Goal: Task Accomplishment & Management: Manage account settings

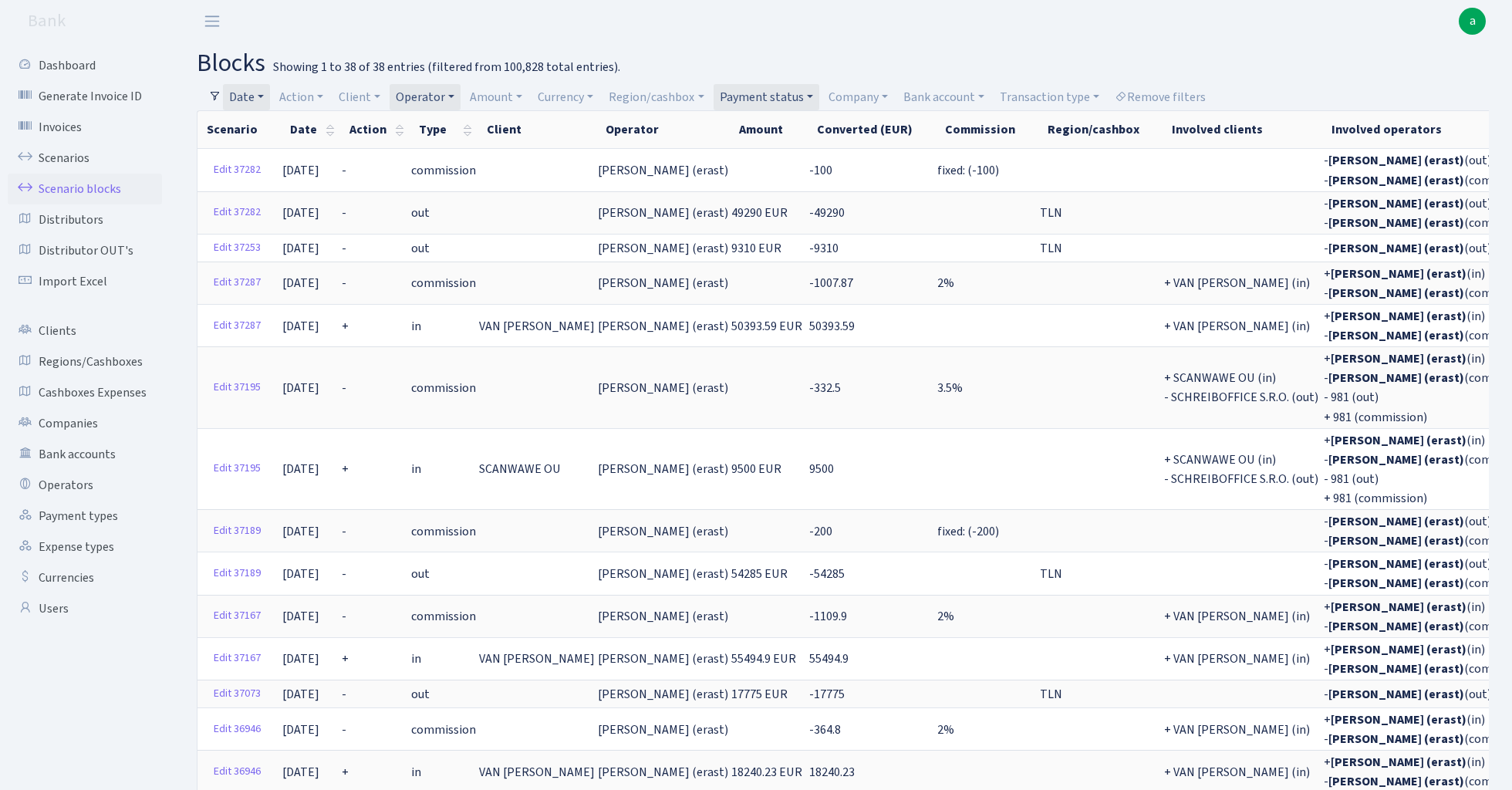
select select "100"
click at [256, 99] on link "Date" at bounding box center [246, 97] width 47 height 26
click at [305, 127] on input "18.10.2024 - 31.12.2024" at bounding box center [347, 128] width 183 height 29
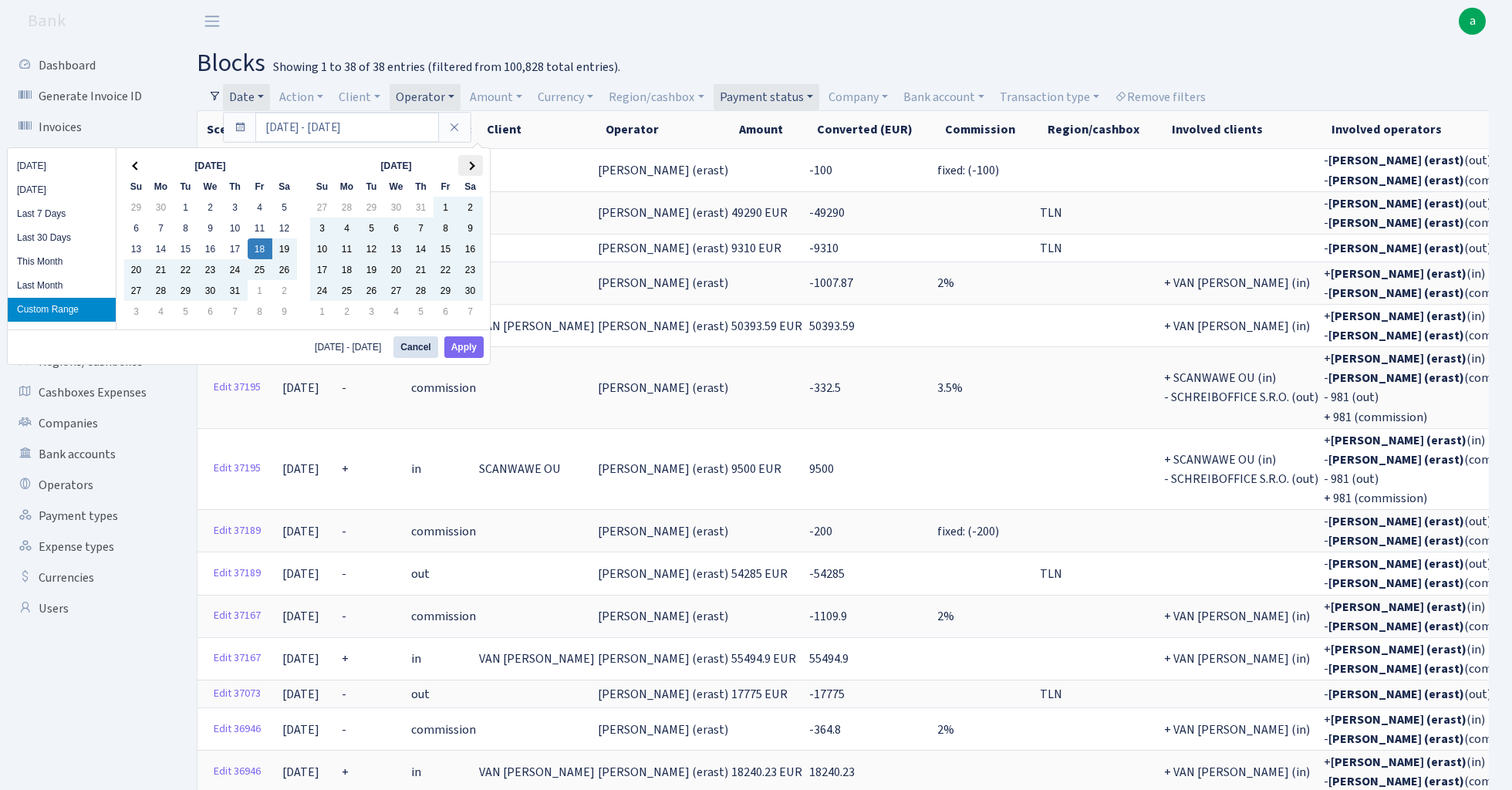
click at [476, 165] on th at bounding box center [471, 165] width 25 height 20
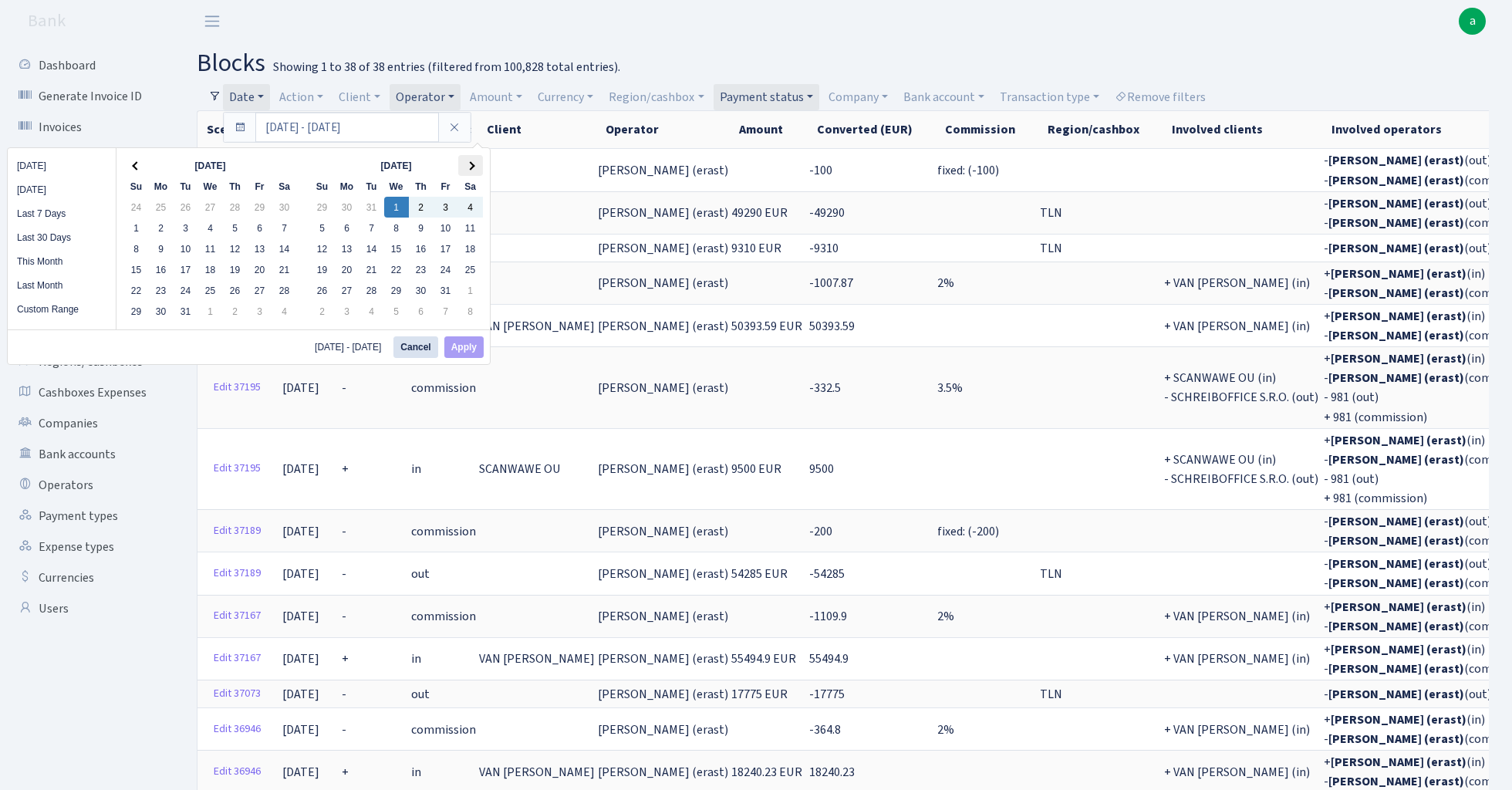
click at [478, 165] on th at bounding box center [471, 165] width 25 height 20
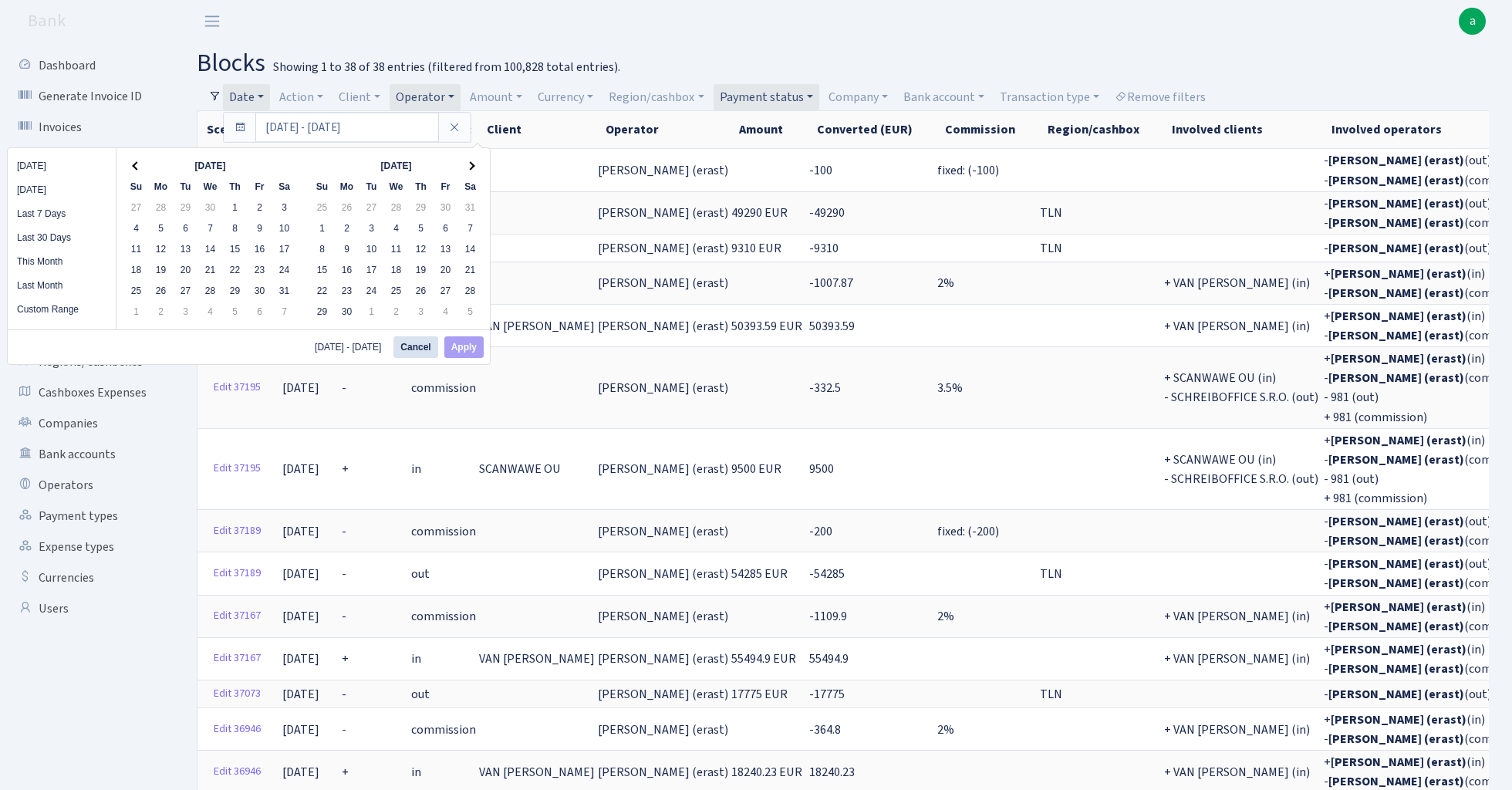
click at [478, 165] on th at bounding box center [471, 165] width 25 height 20
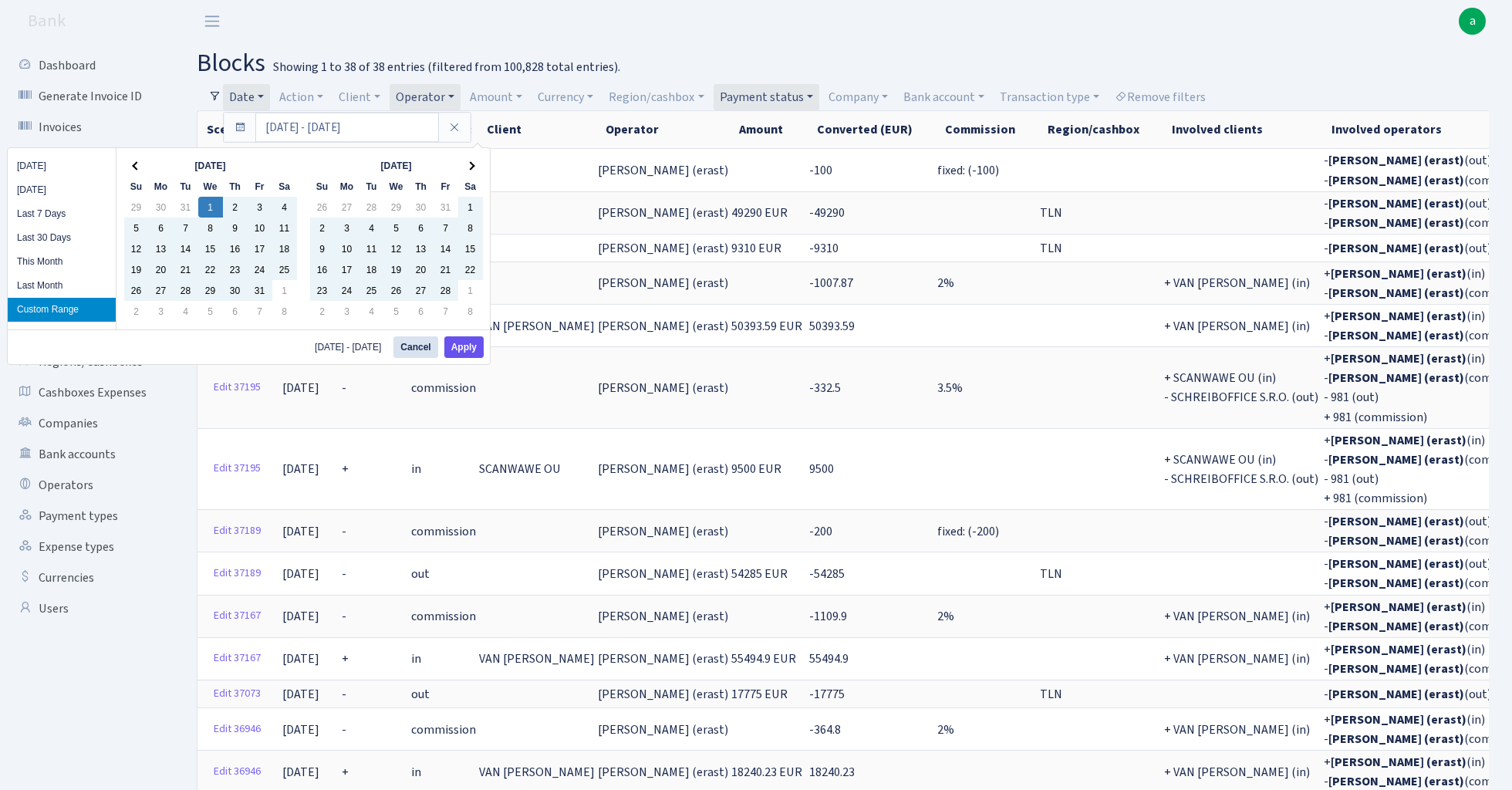
click at [469, 343] on button "Apply" at bounding box center [464, 347] width 39 height 21
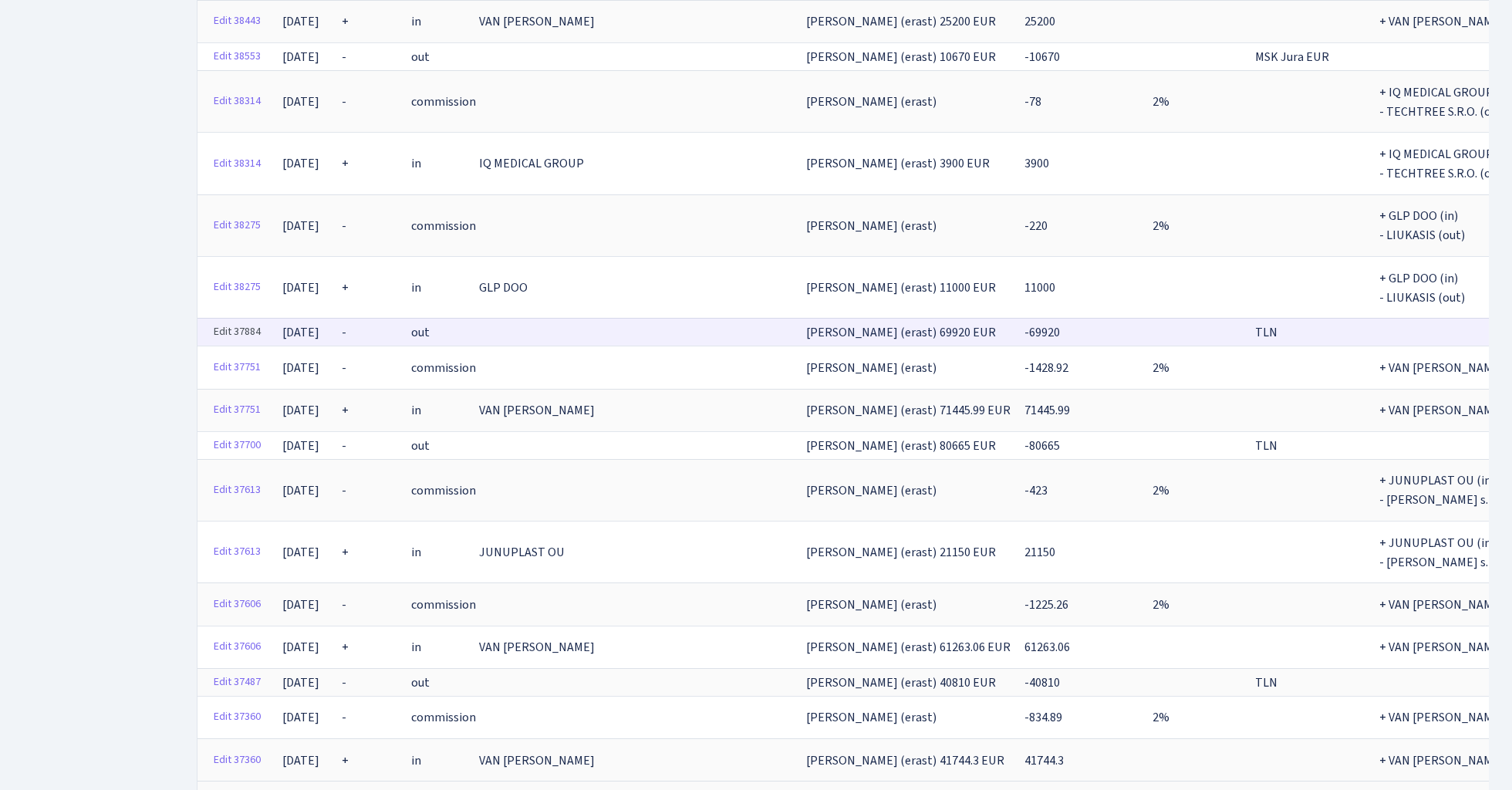
click at [230, 320] on link "Edit 37884" at bounding box center [237, 332] width 61 height 24
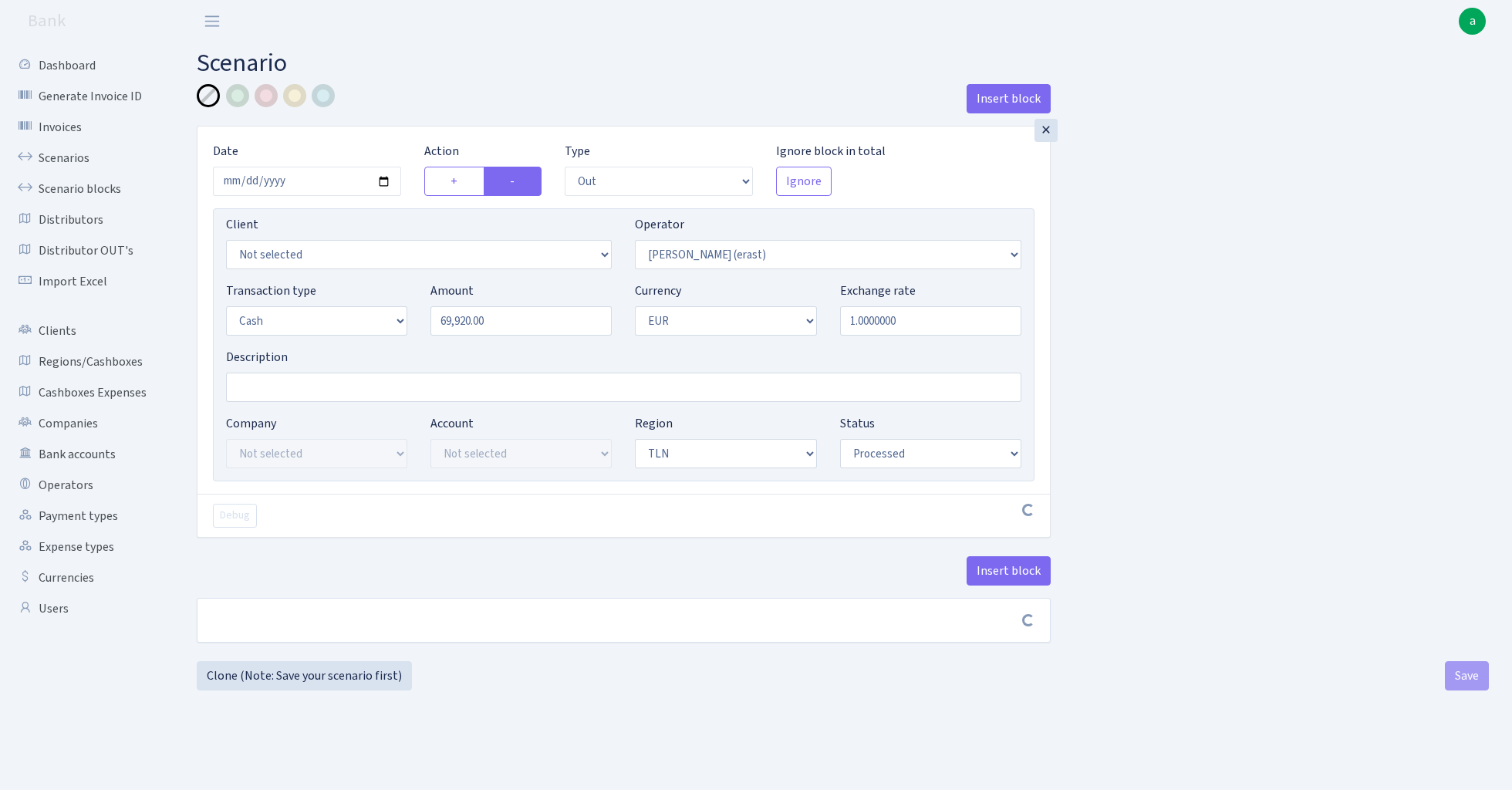
select select "out"
select select "155"
select select "1"
select select "2"
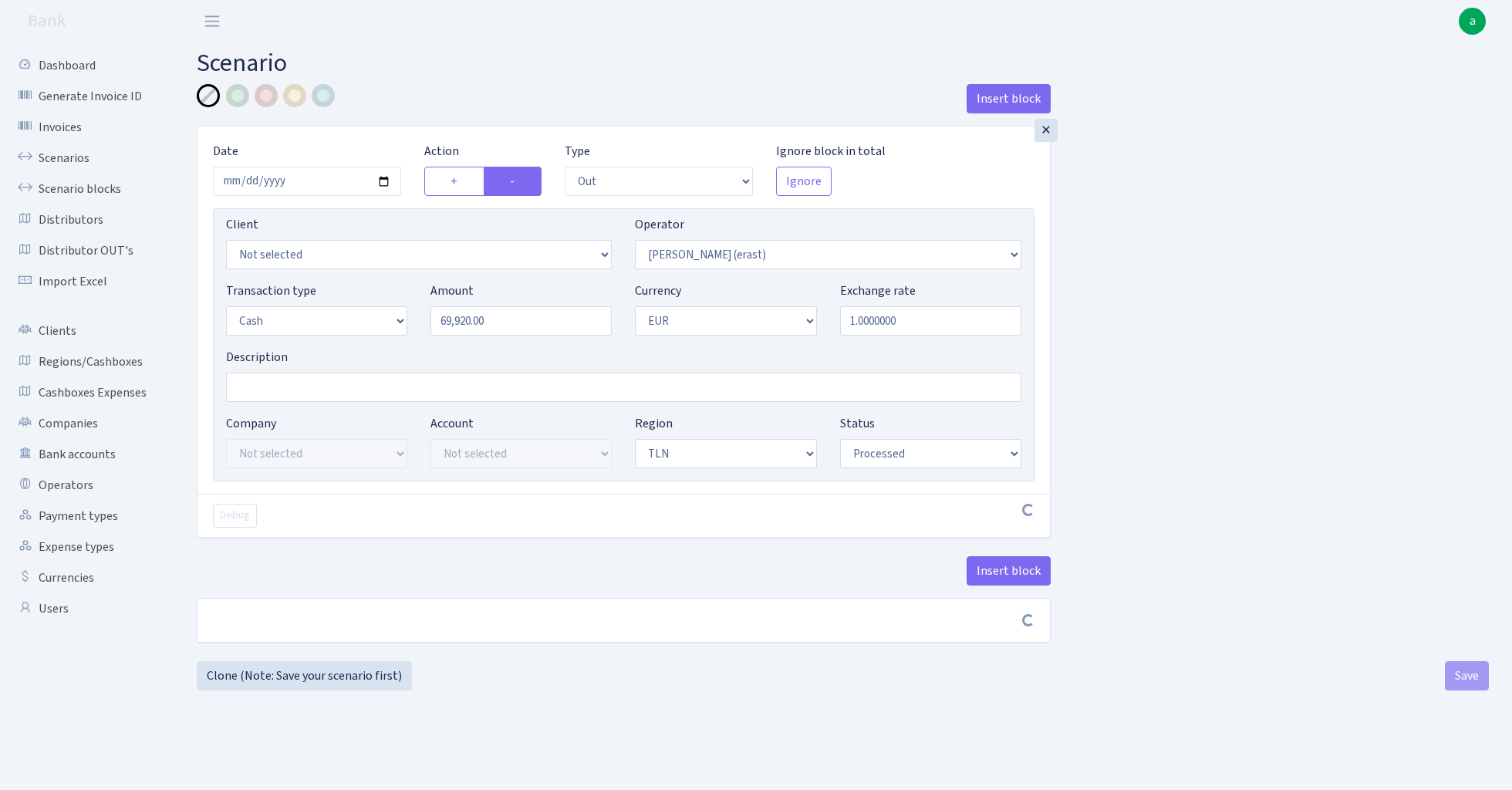
select select "processed"
click at [1007, 572] on button "Insert block" at bounding box center [1009, 571] width 84 height 29
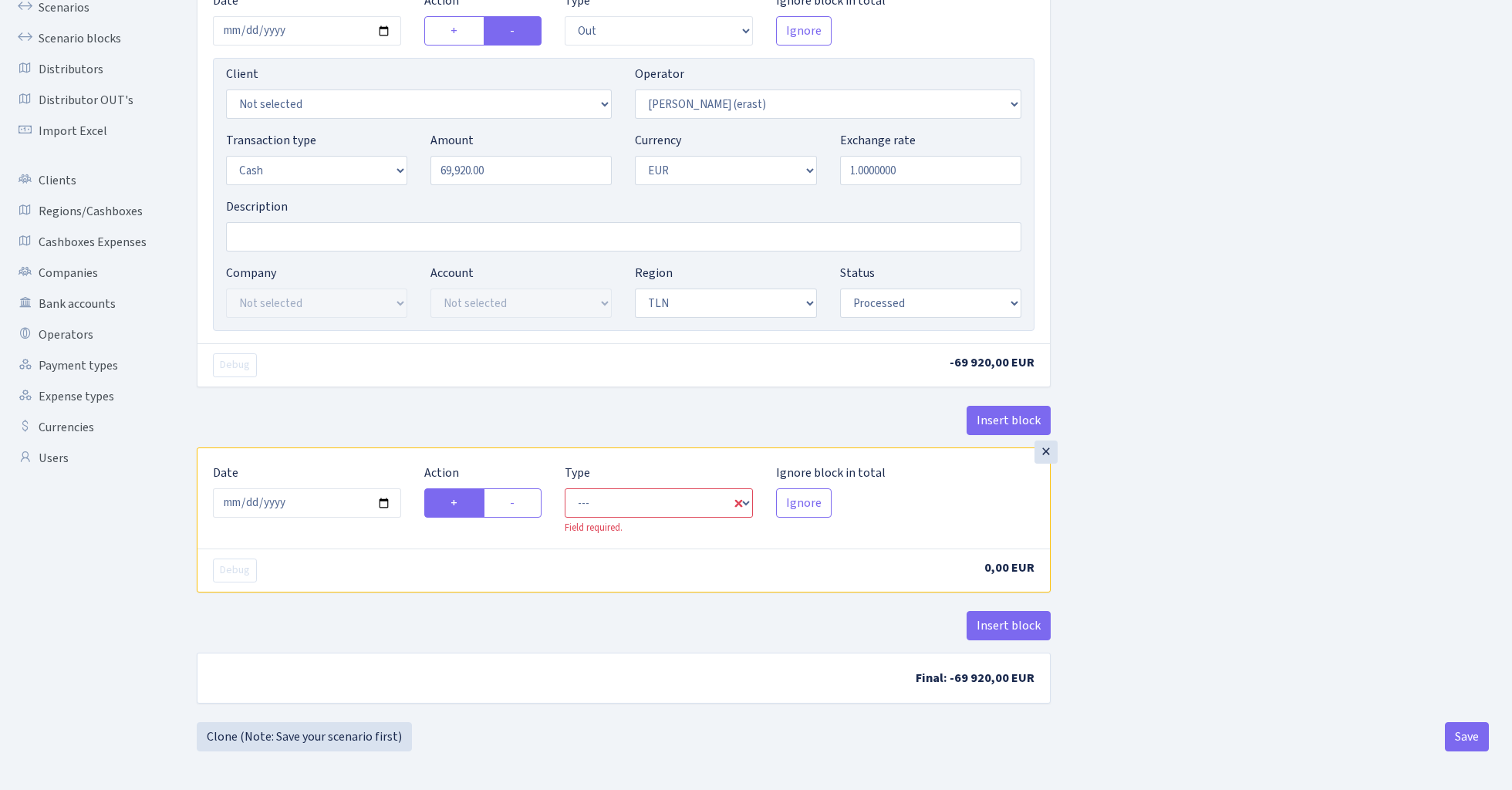
scroll to position [153, 0]
click at [318, 510] on input "[DATE]" at bounding box center [307, 503] width 188 height 29
type input "2025-01-22"
click at [438, 381] on div "Debug -69 920,00 EUR" at bounding box center [623, 364] width 852 height 43
click at [525, 499] on label "-" at bounding box center [512, 503] width 58 height 29
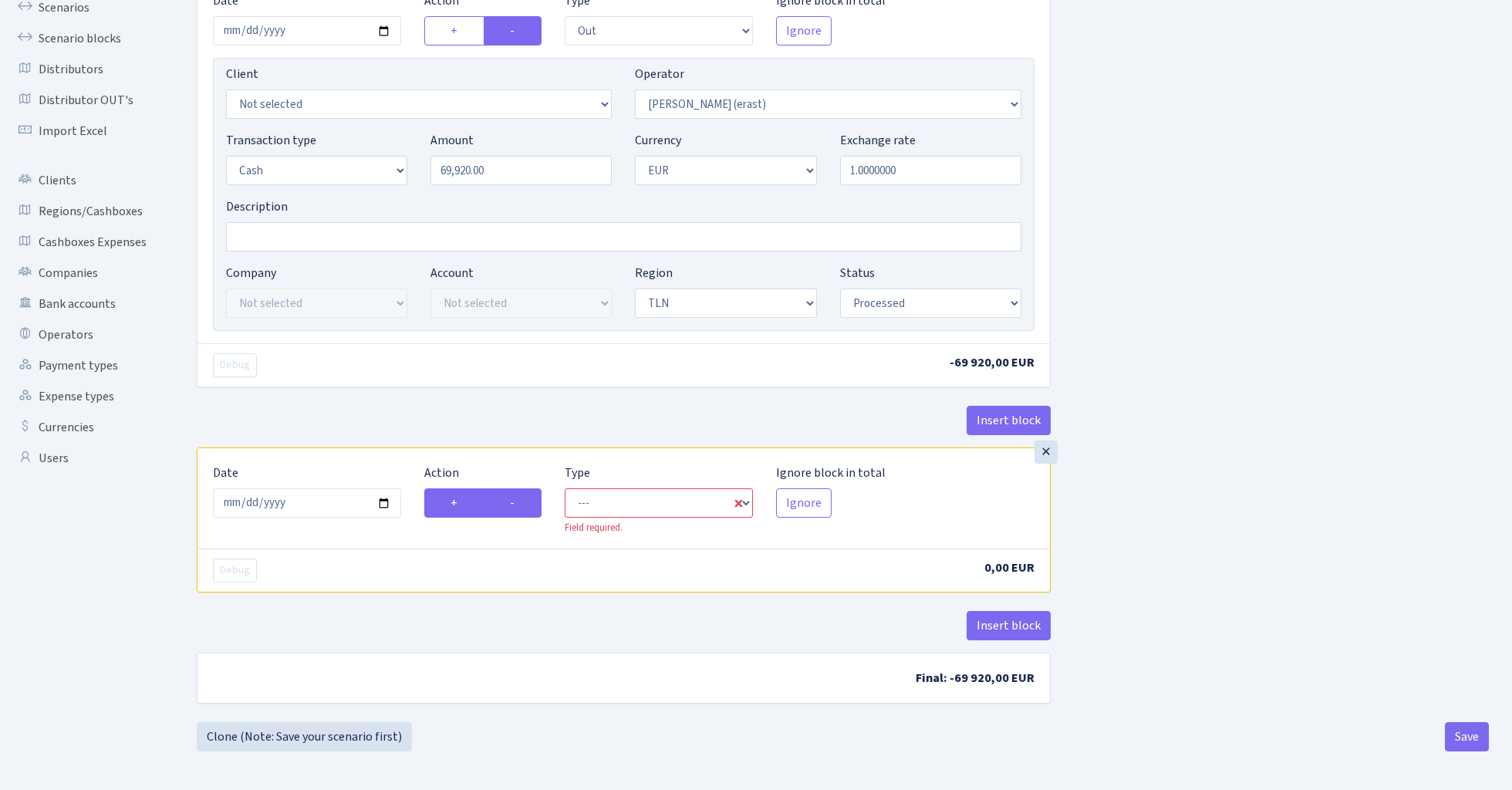
click at [520, 499] on input "-" at bounding box center [515, 499] width 10 height 10
radio input "true"
radio input "false"
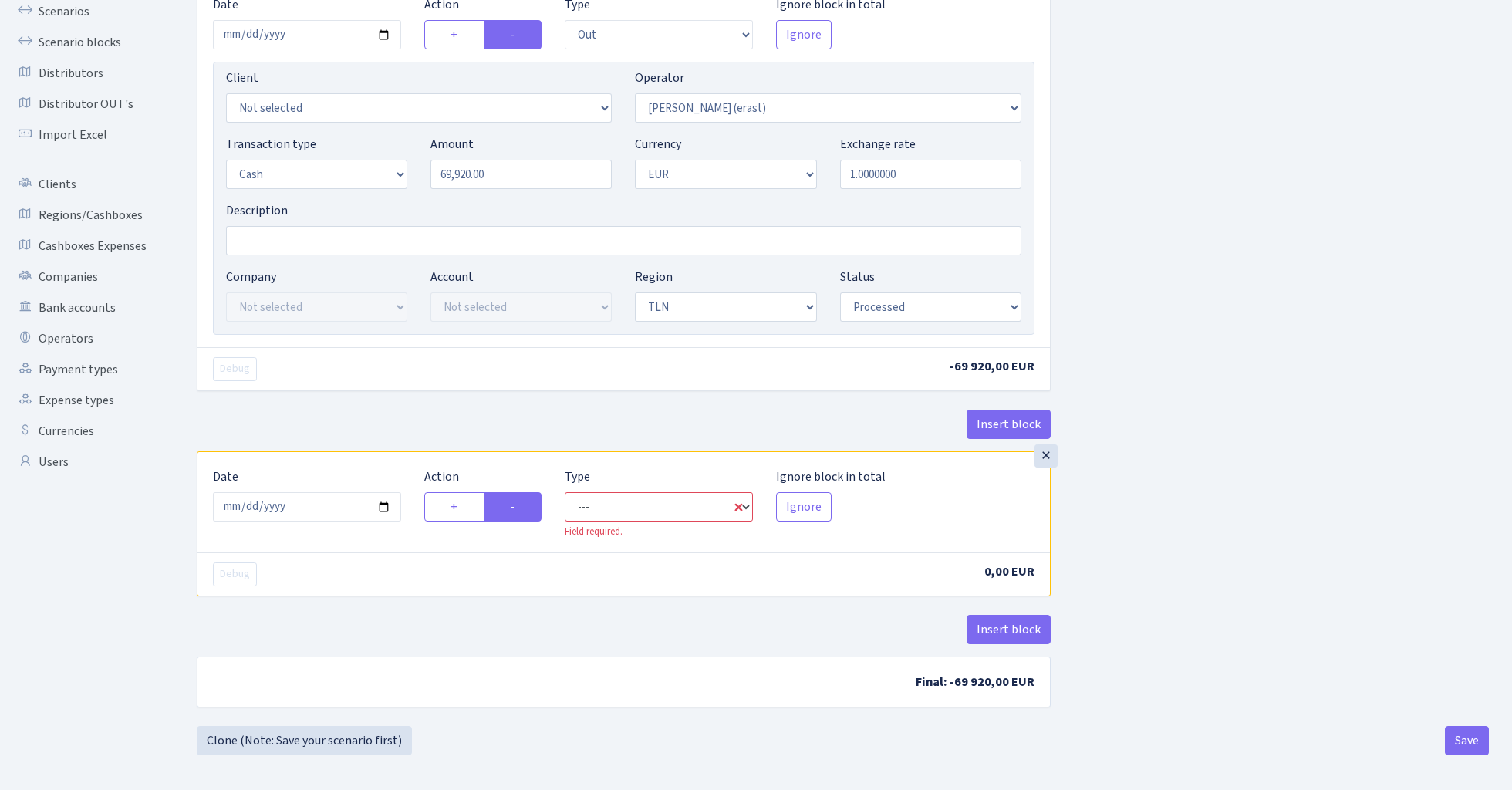
select select "commission"
select select "155"
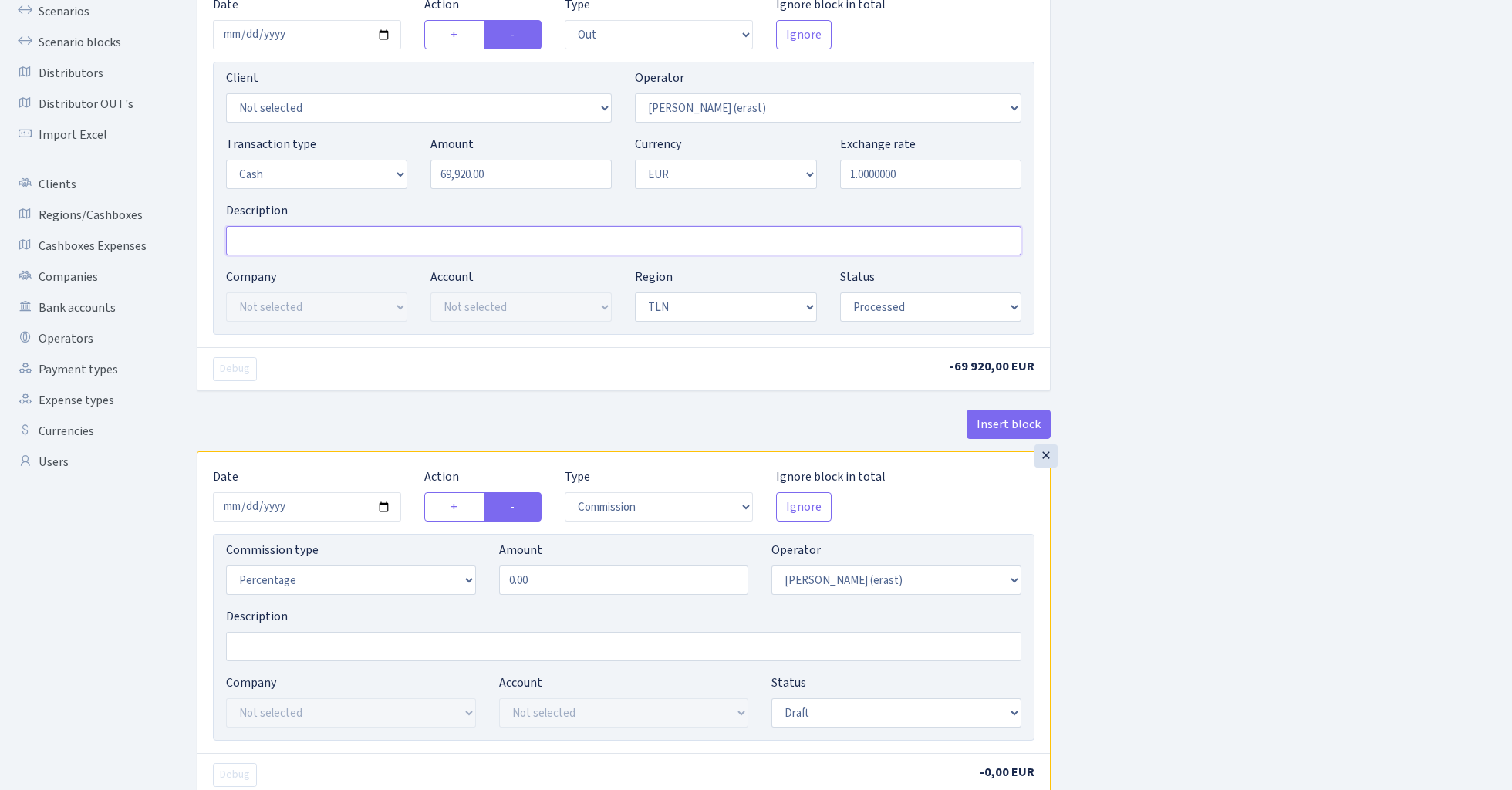
click at [296, 242] on input "Description" at bounding box center [624, 241] width 796 height 29
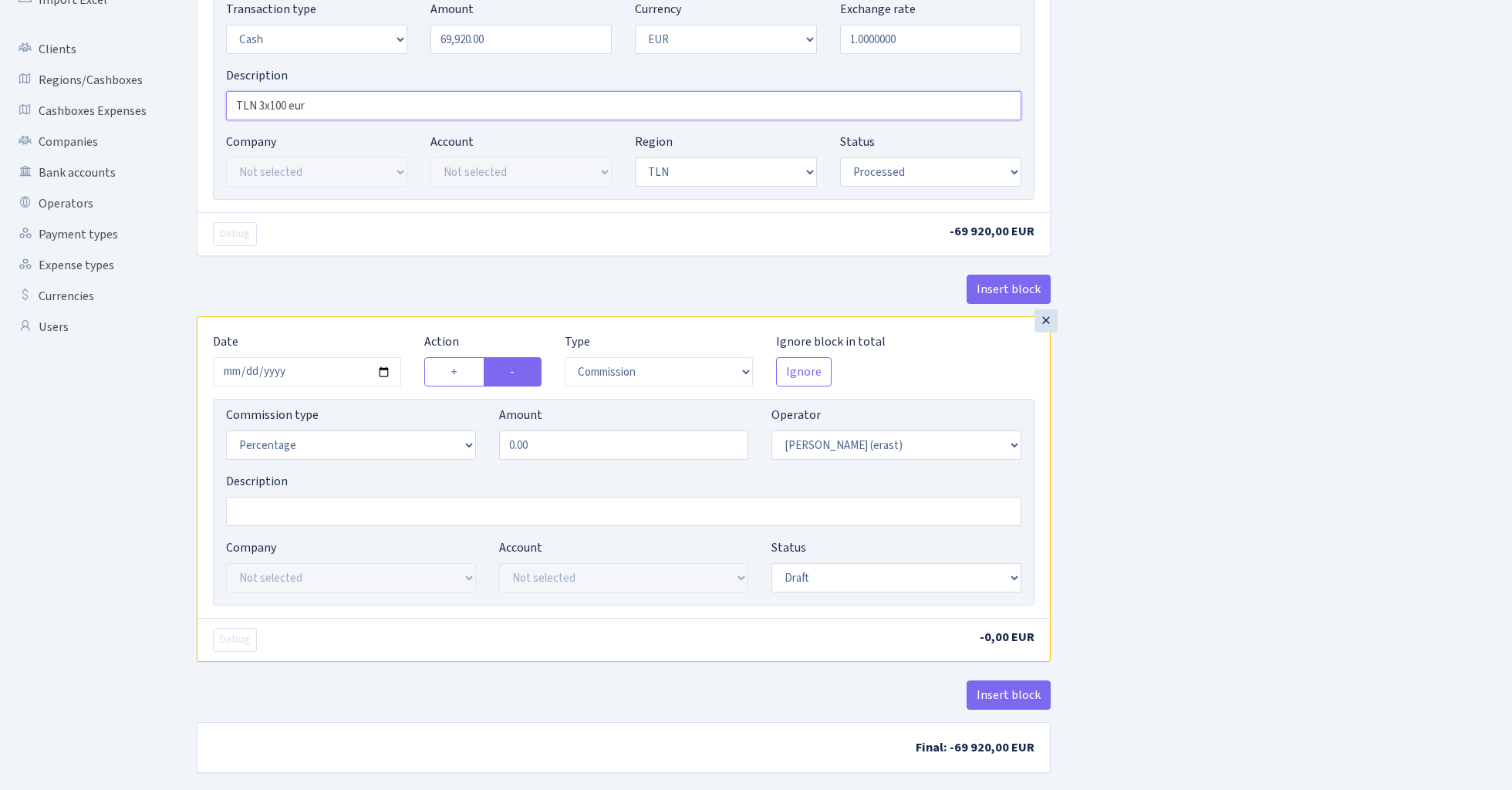
scroll to position [301, 0]
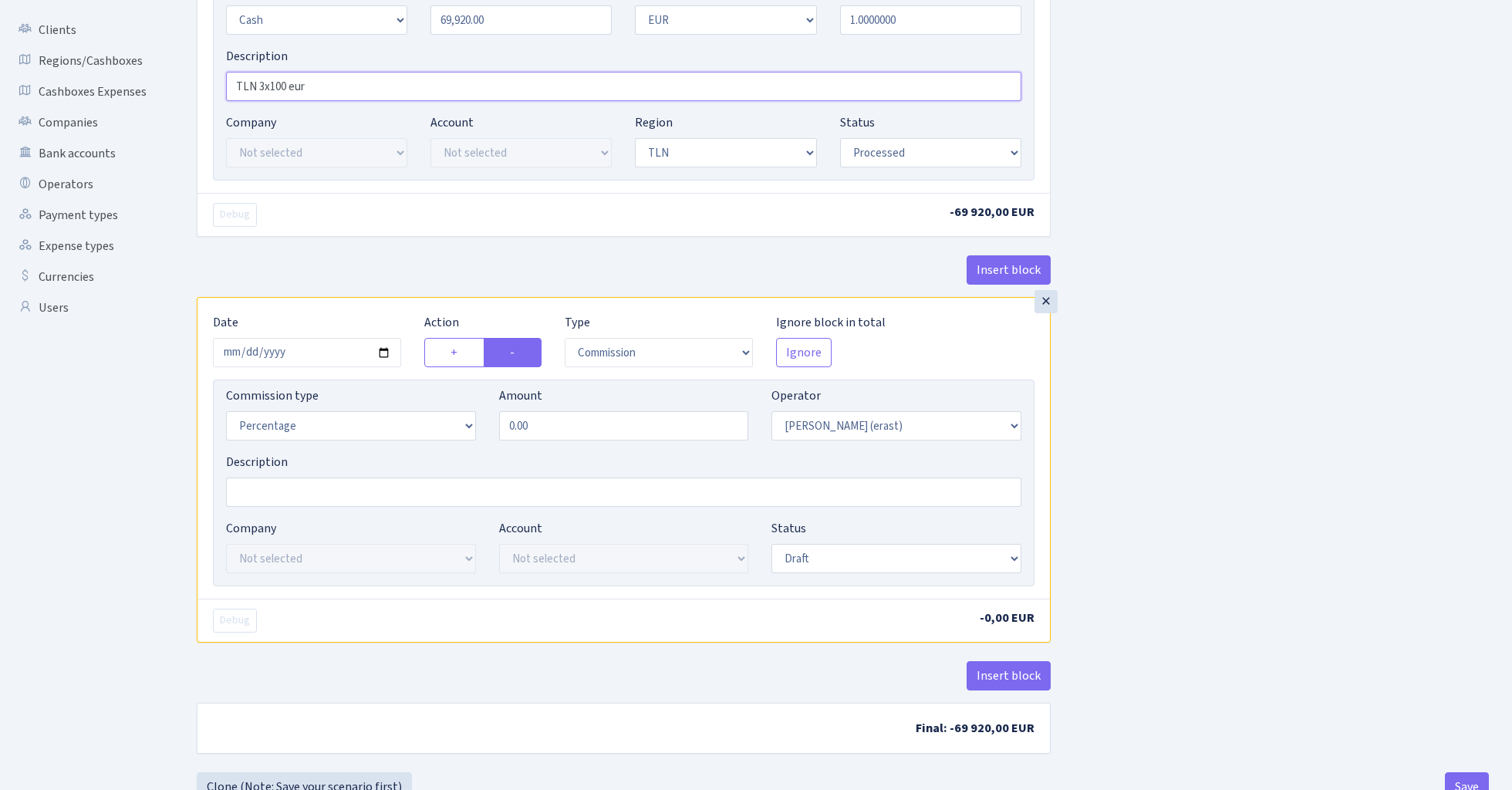
type input "TLN 3x100 eur"
select select "fixed"
click at [596, 425] on input "0.00" at bounding box center [624, 426] width 250 height 29
type input "300.00"
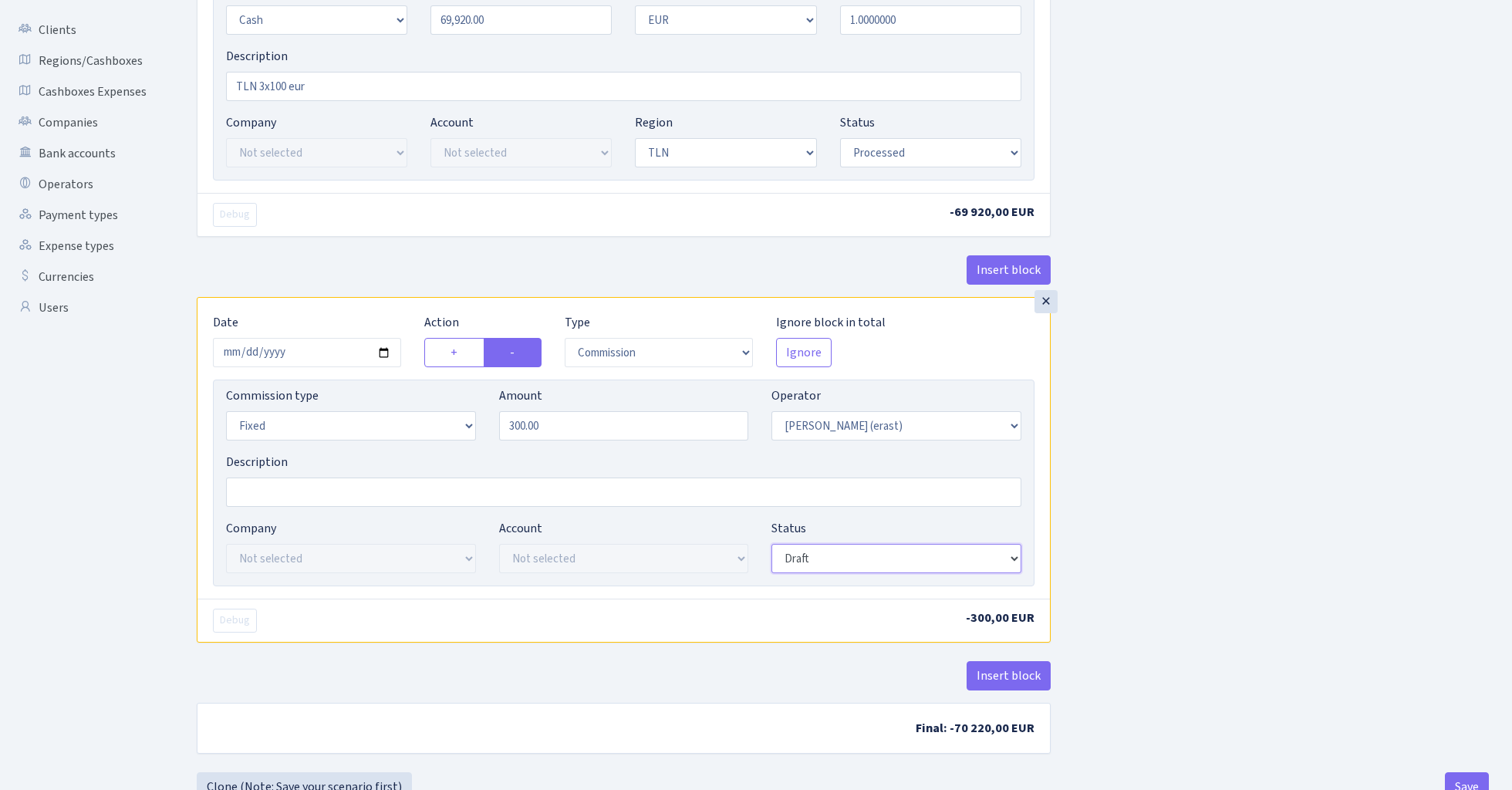
select select "processed"
click at [1171, 422] on div "Insert block × Date 2025-01-22 Action + - Type --- In Out Commission Field requ…" at bounding box center [842, 278] width 1316 height 989
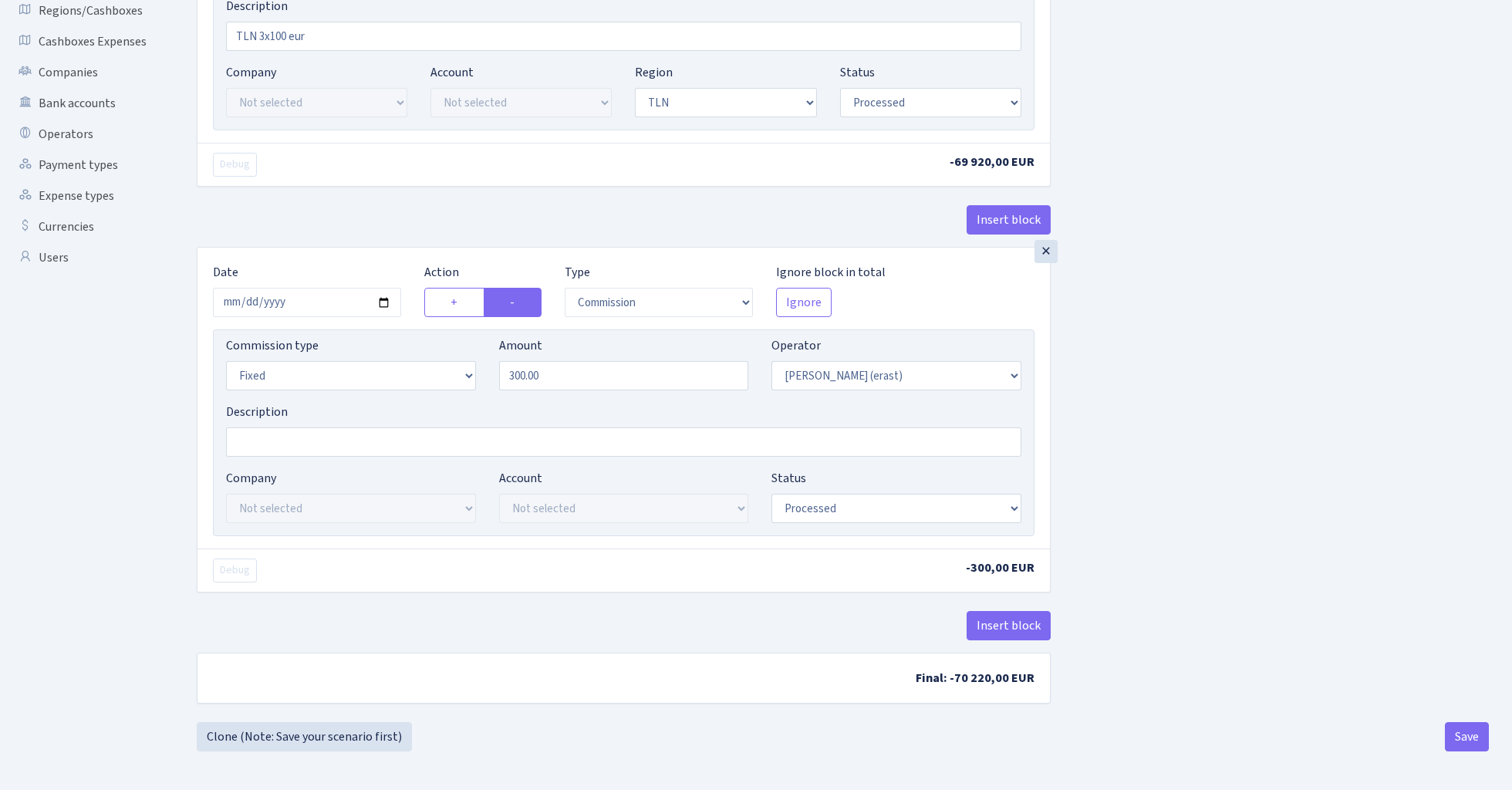
scroll to position [355, 0]
click at [1457, 742] on button "Save" at bounding box center [1467, 737] width 44 height 29
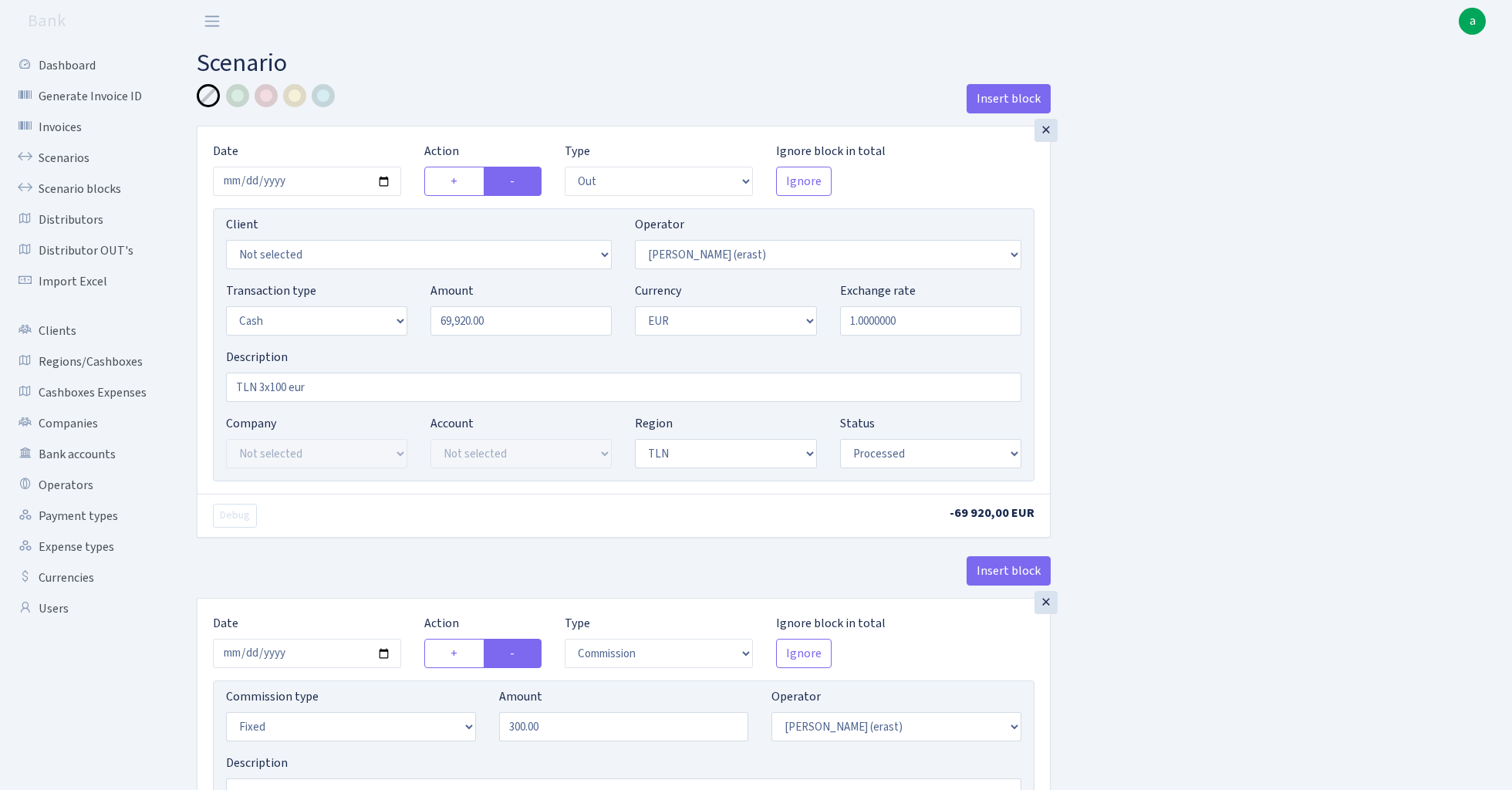
select select "out"
select select "155"
select select "1"
select select "2"
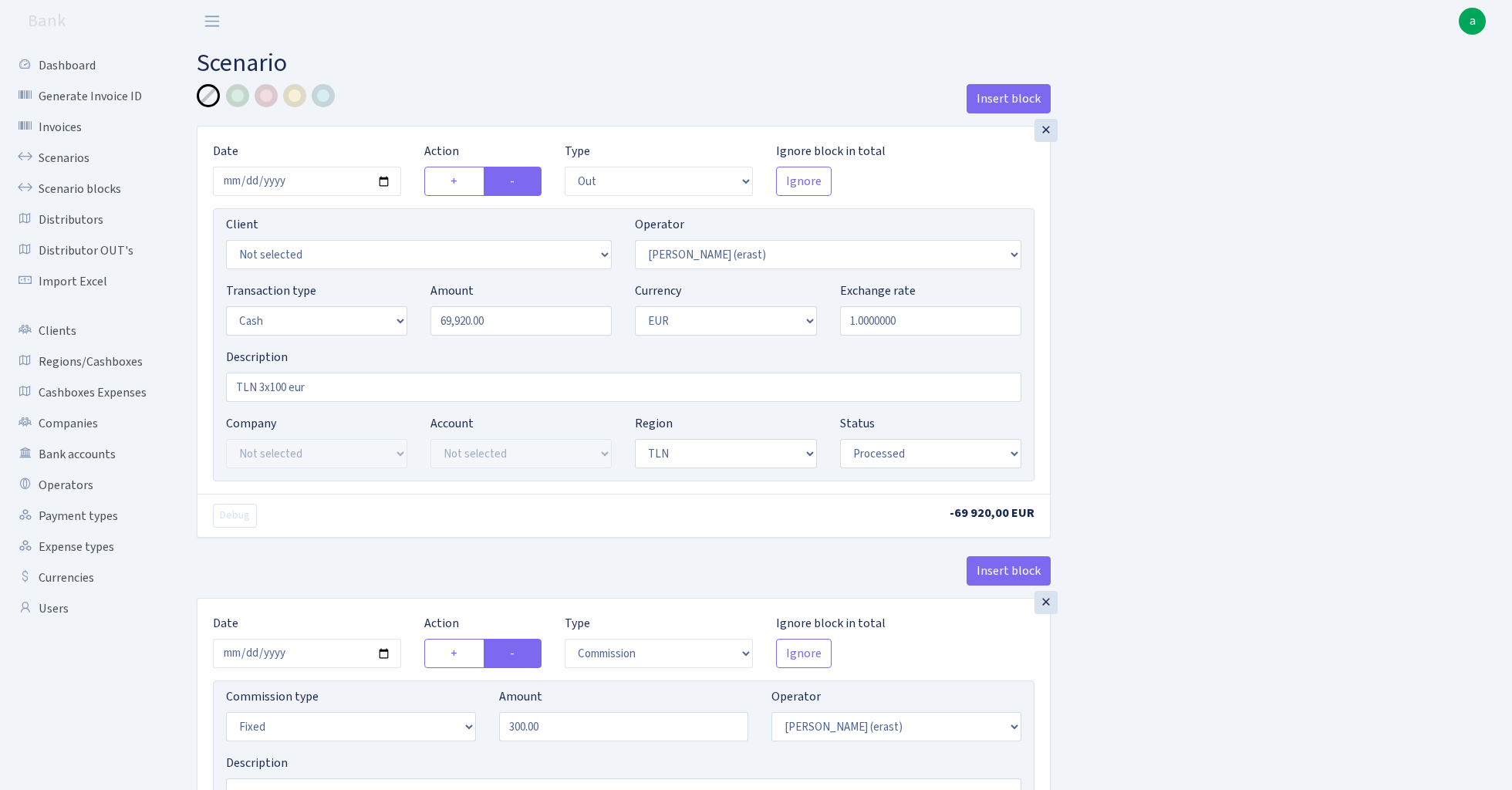
select select "processed"
select select "commission"
select select "fixed"
select select "155"
select select "processed"
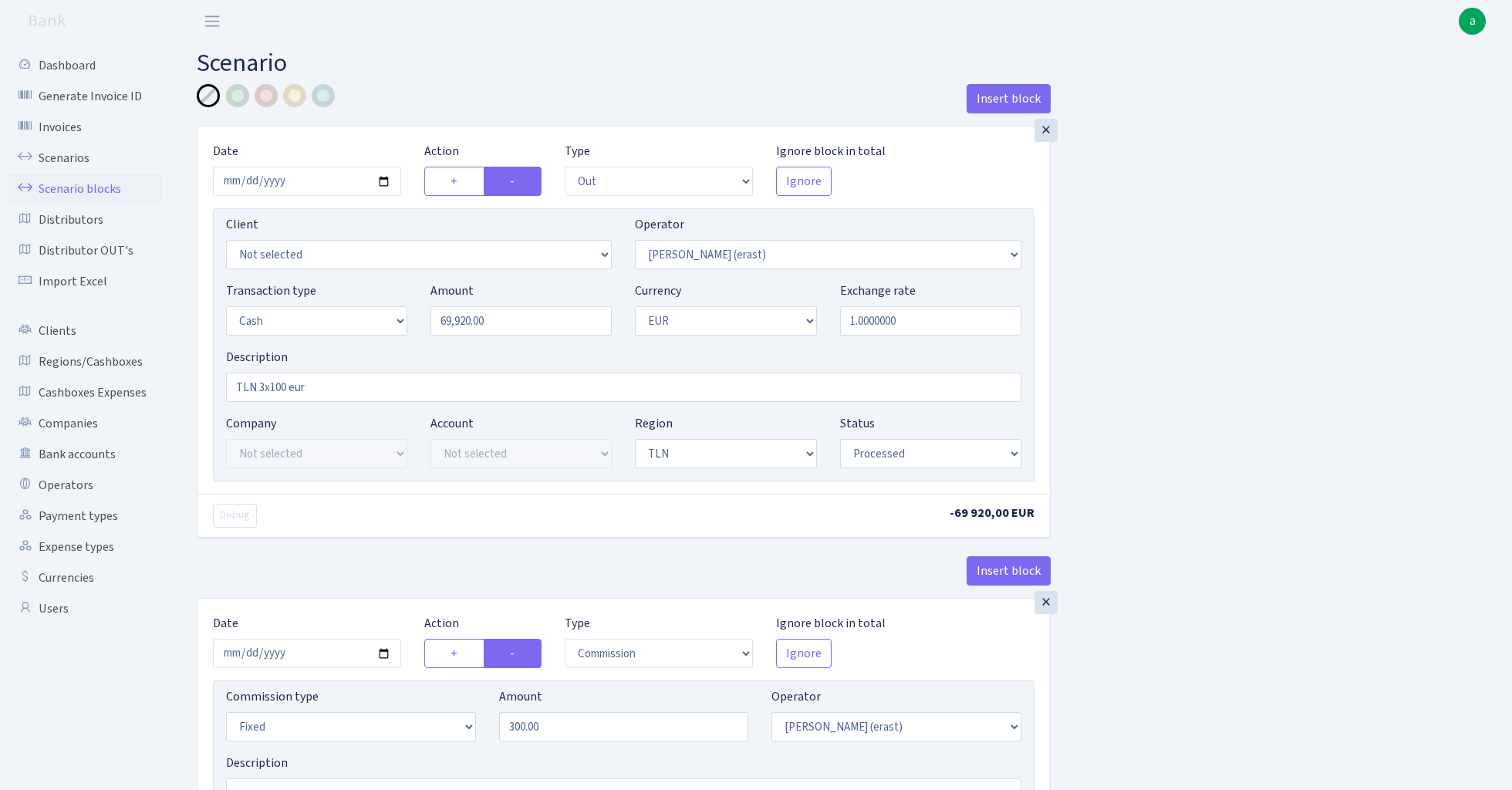
click at [88, 183] on link "Scenario blocks" at bounding box center [84, 189] width 154 height 31
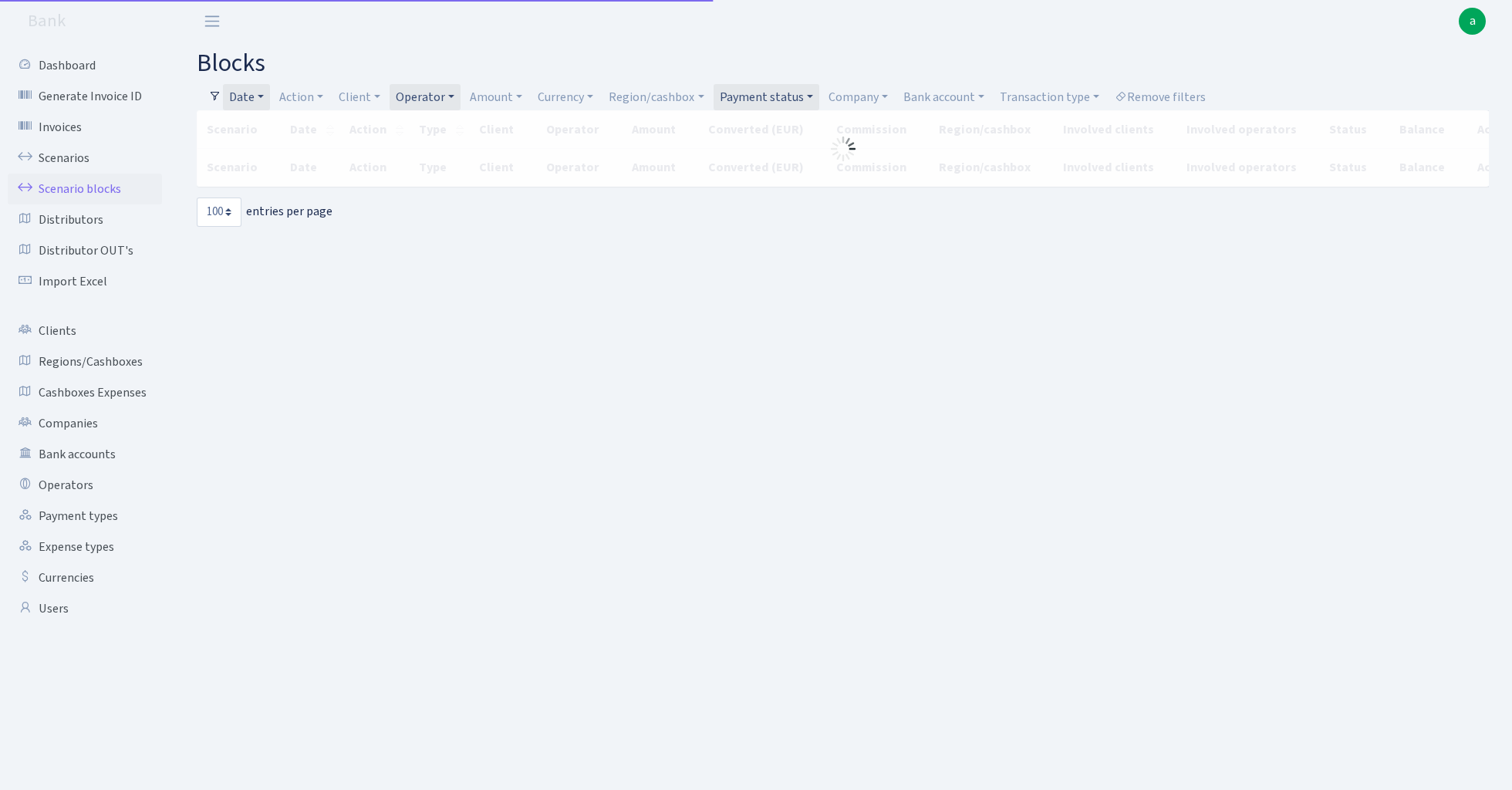
select select "100"
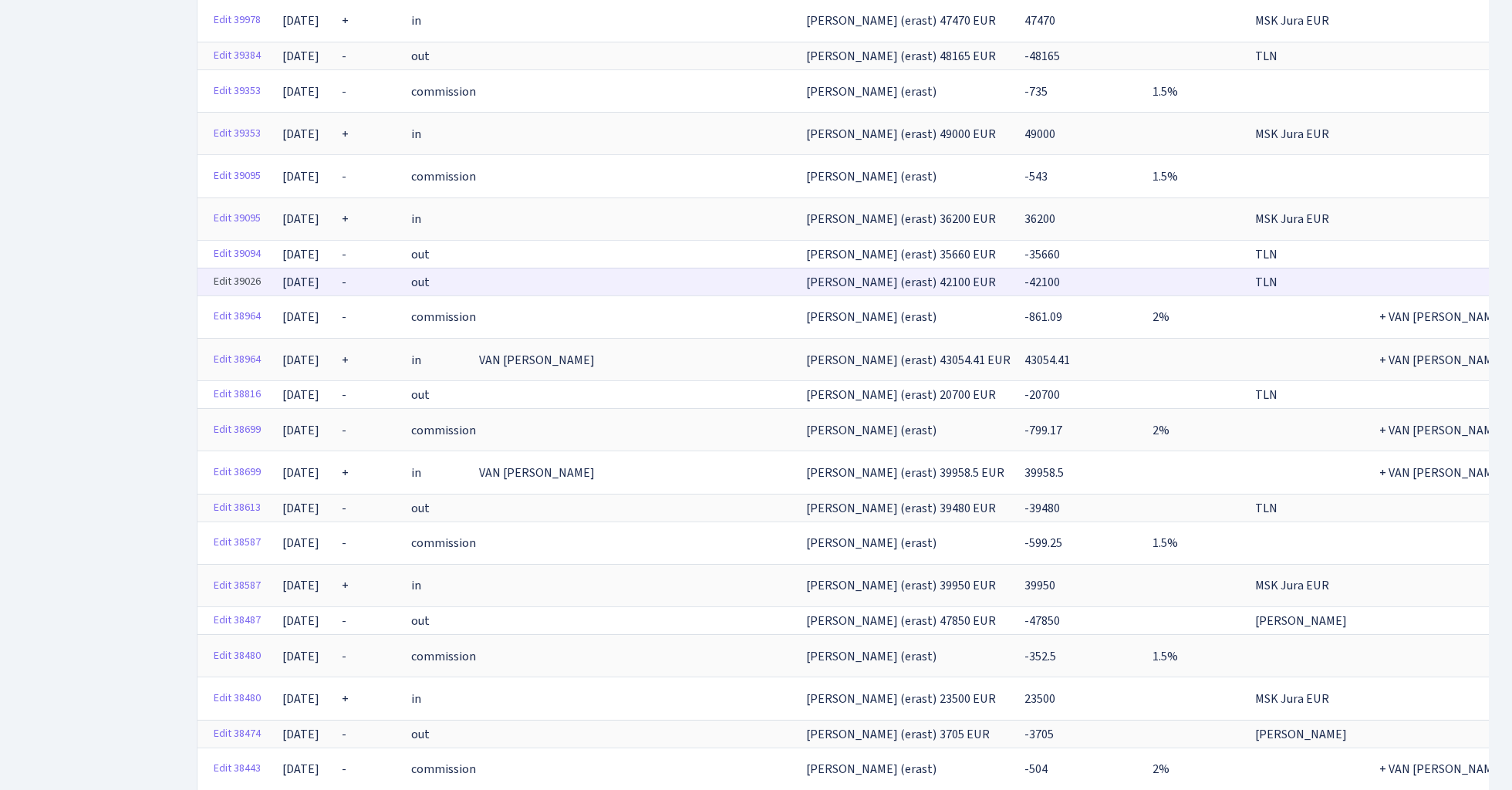
click at [241, 270] on link "Edit 39026" at bounding box center [237, 282] width 61 height 24
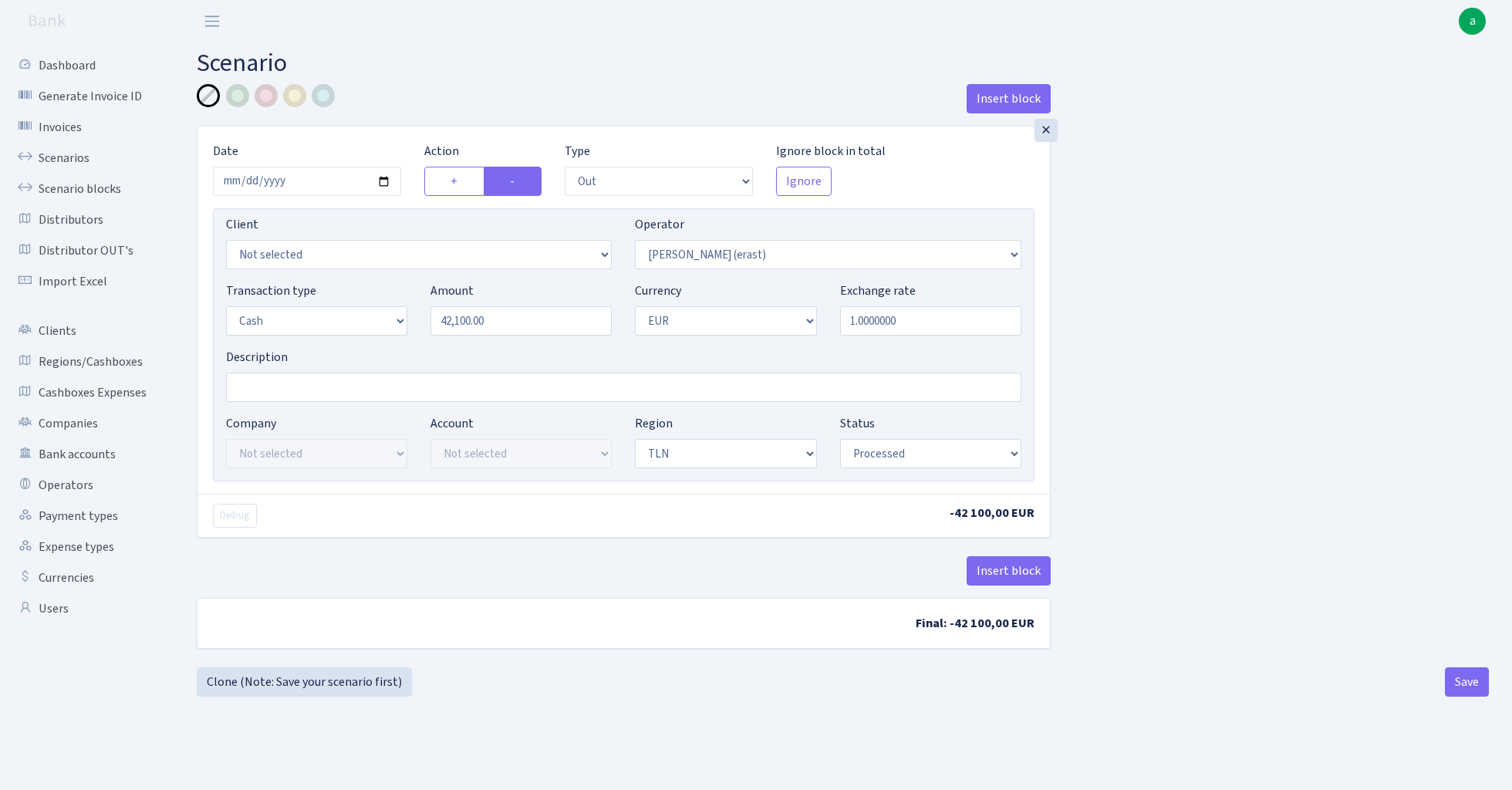
select select "out"
select select "155"
select select "1"
select select "2"
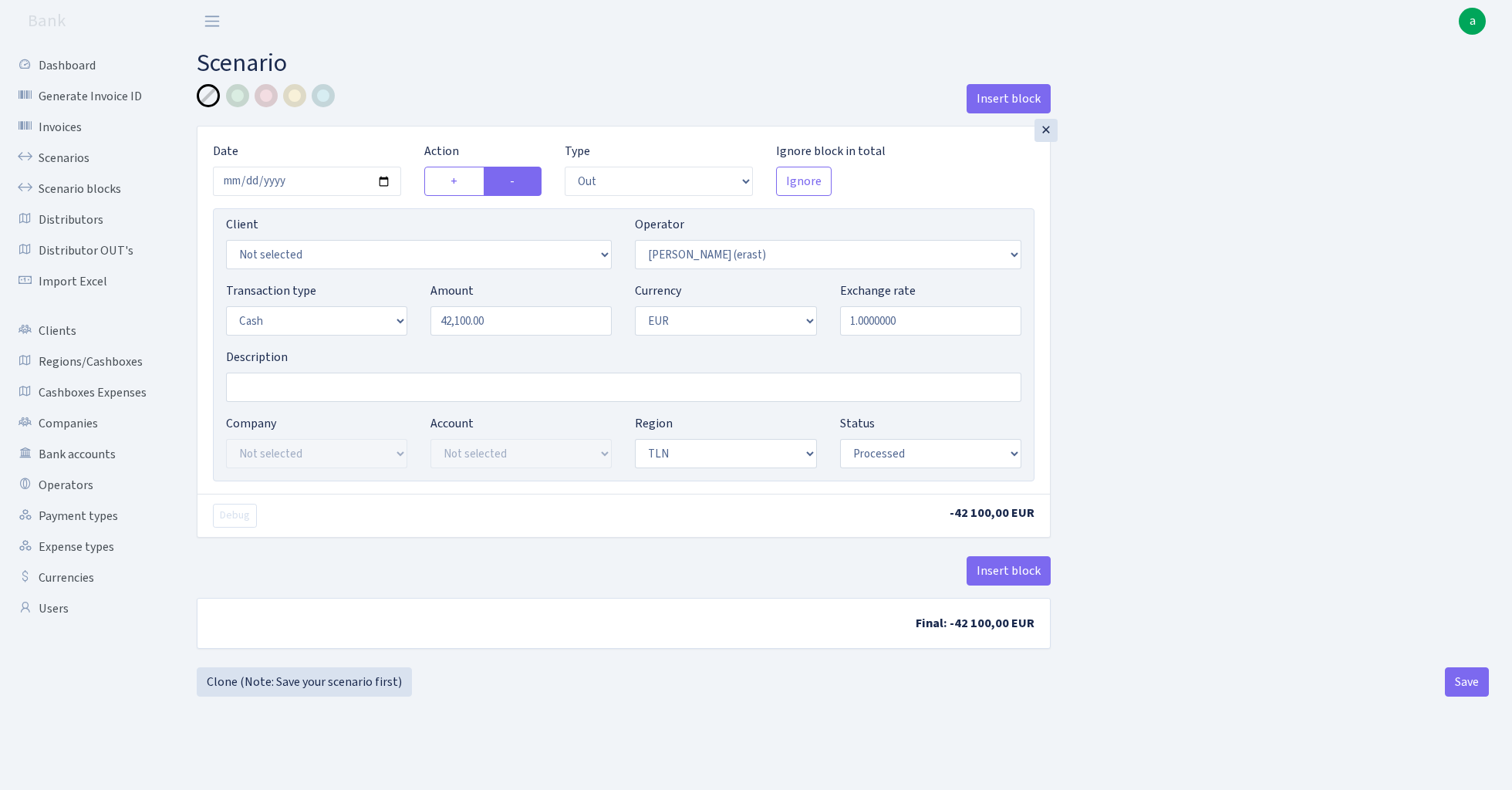
select select "processed"
click at [305, 394] on input "Description" at bounding box center [624, 387] width 796 height 29
type input "TLN 3x100 eur"
click at [1022, 575] on button "Insert block" at bounding box center [1009, 571] width 84 height 29
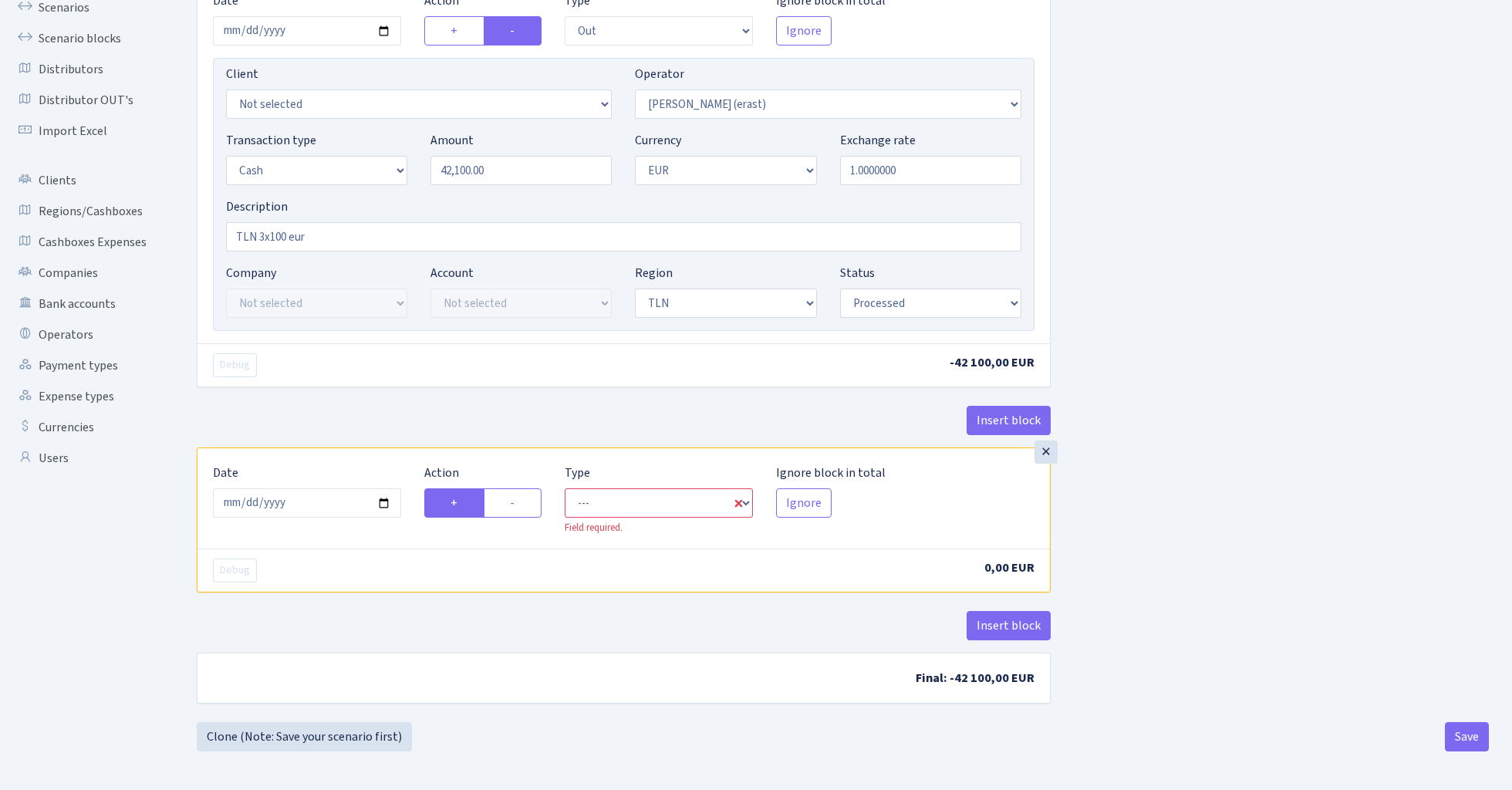
scroll to position [153, 0]
click at [312, 498] on input "2025-08-27" at bounding box center [307, 503] width 188 height 29
type input "[DATE]"
click at [440, 377] on div "Debug -42 100,00 EUR" at bounding box center [623, 364] width 852 height 43
click at [525, 511] on label "-" at bounding box center [512, 503] width 58 height 29
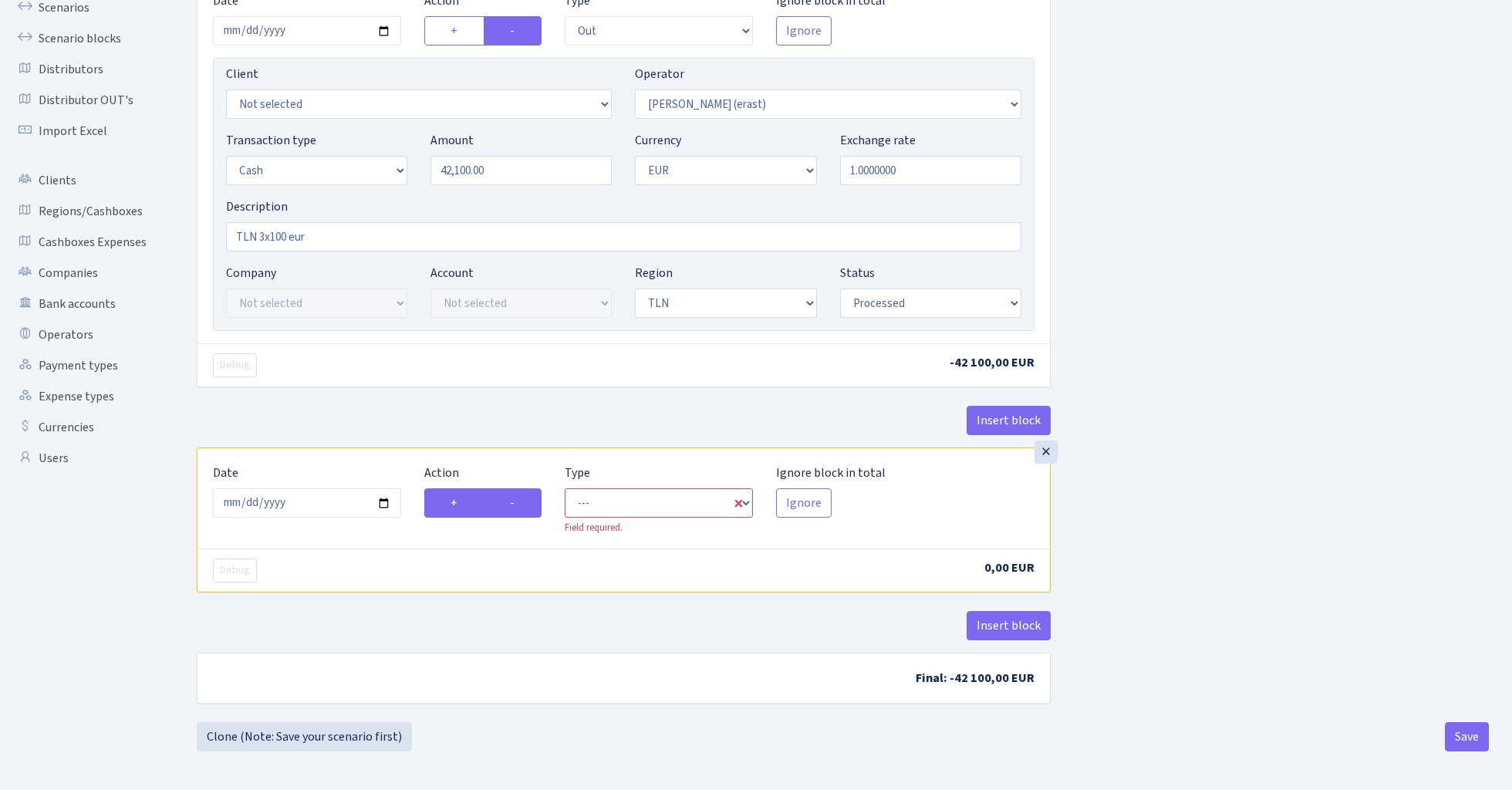
click at [520, 503] on input "-" at bounding box center [515, 499] width 10 height 10
radio input "true"
radio input "false"
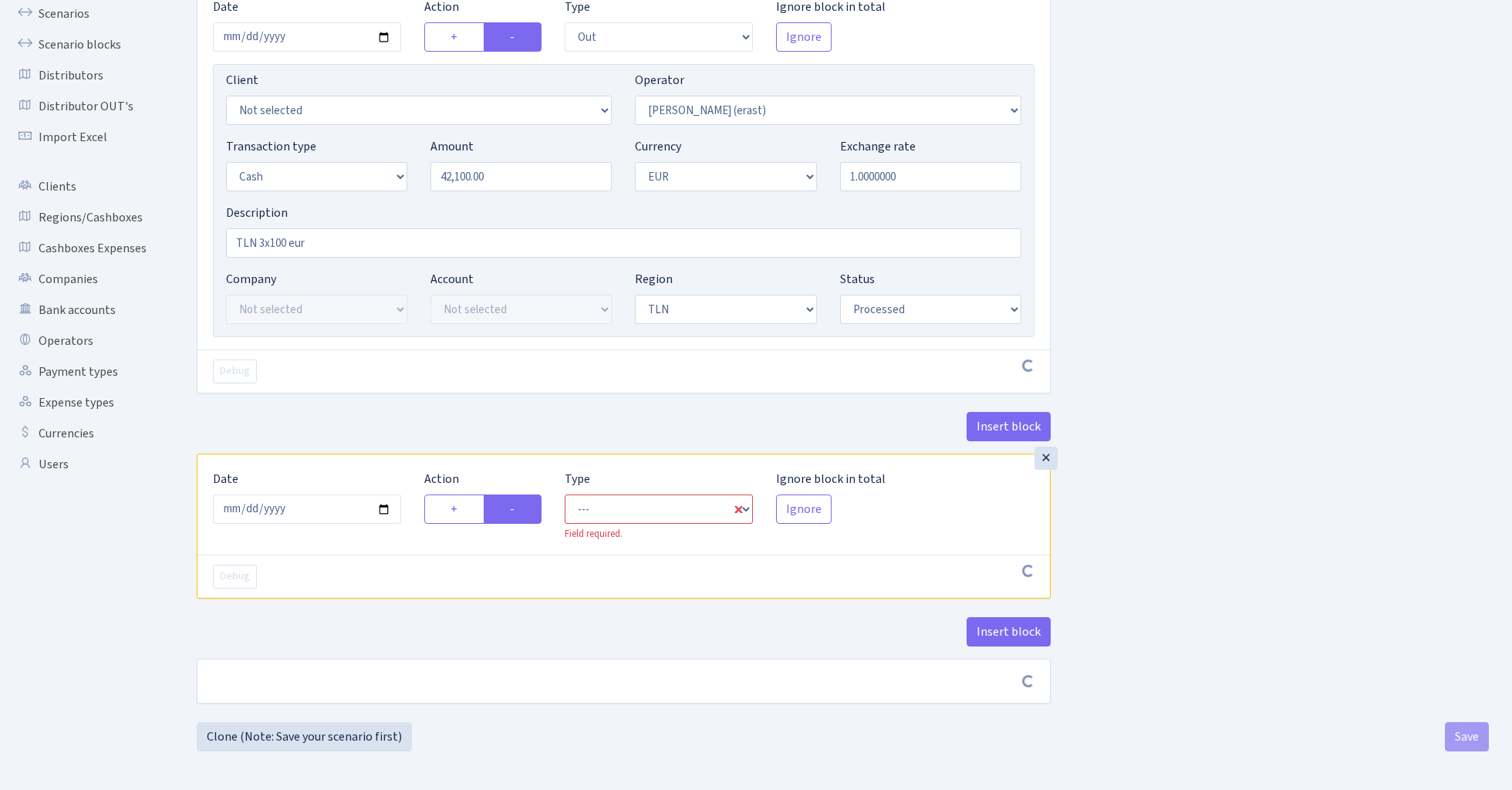
scroll to position [147, 0]
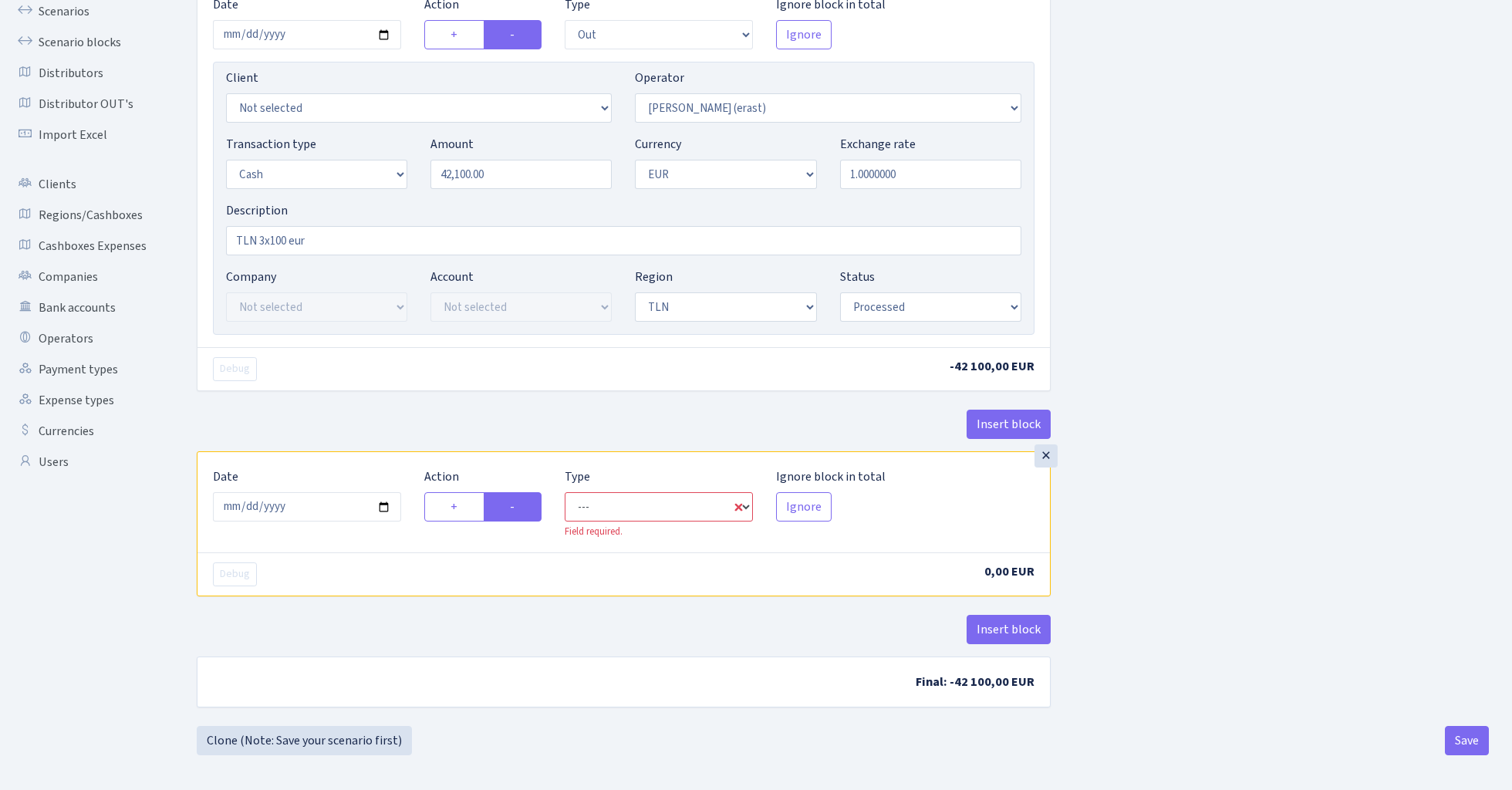
select select "commission"
select select "155"
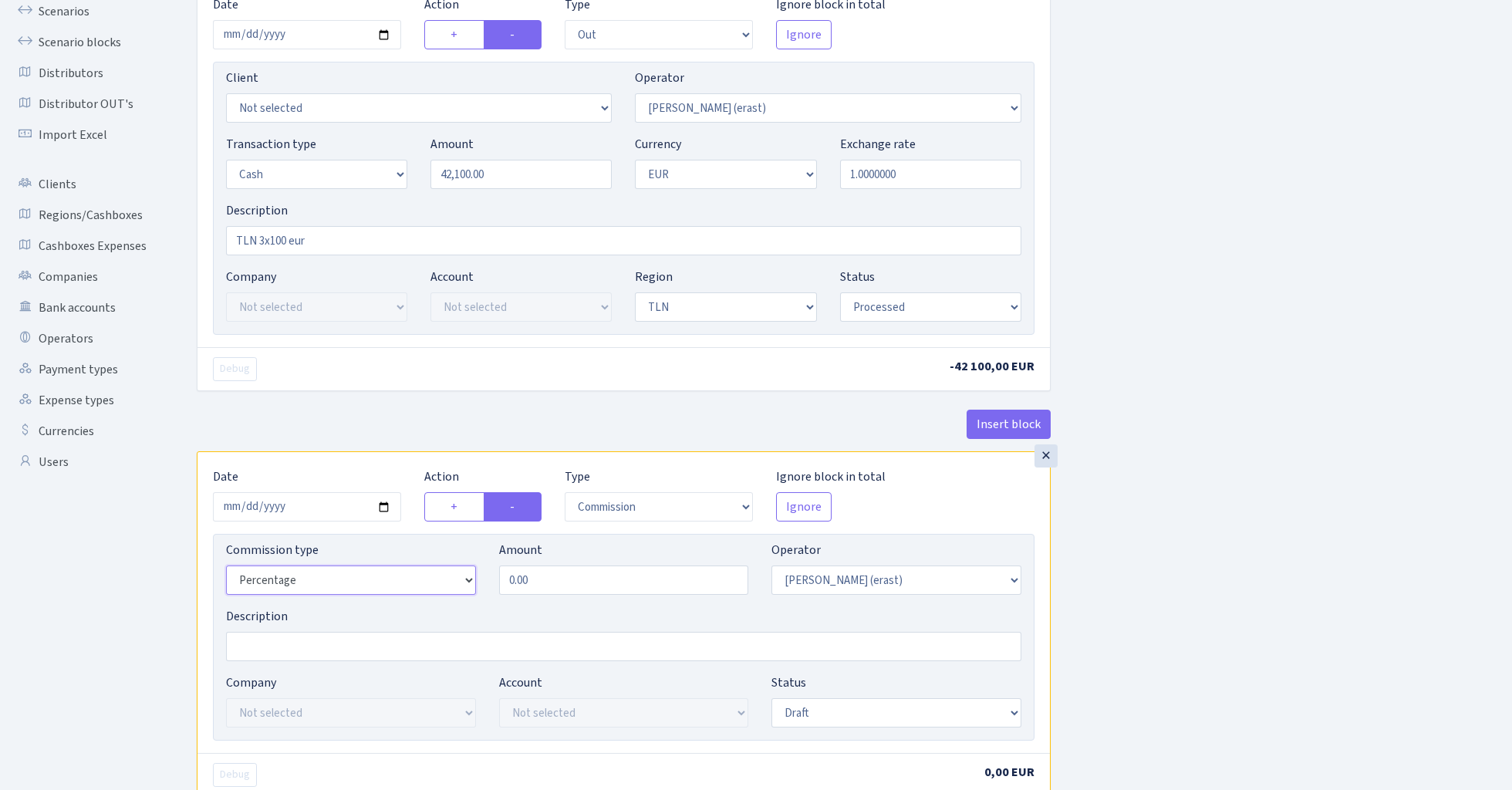
select select "fixed"
click at [557, 585] on input "0.00" at bounding box center [624, 580] width 250 height 29
type input "300.00"
select select "processed"
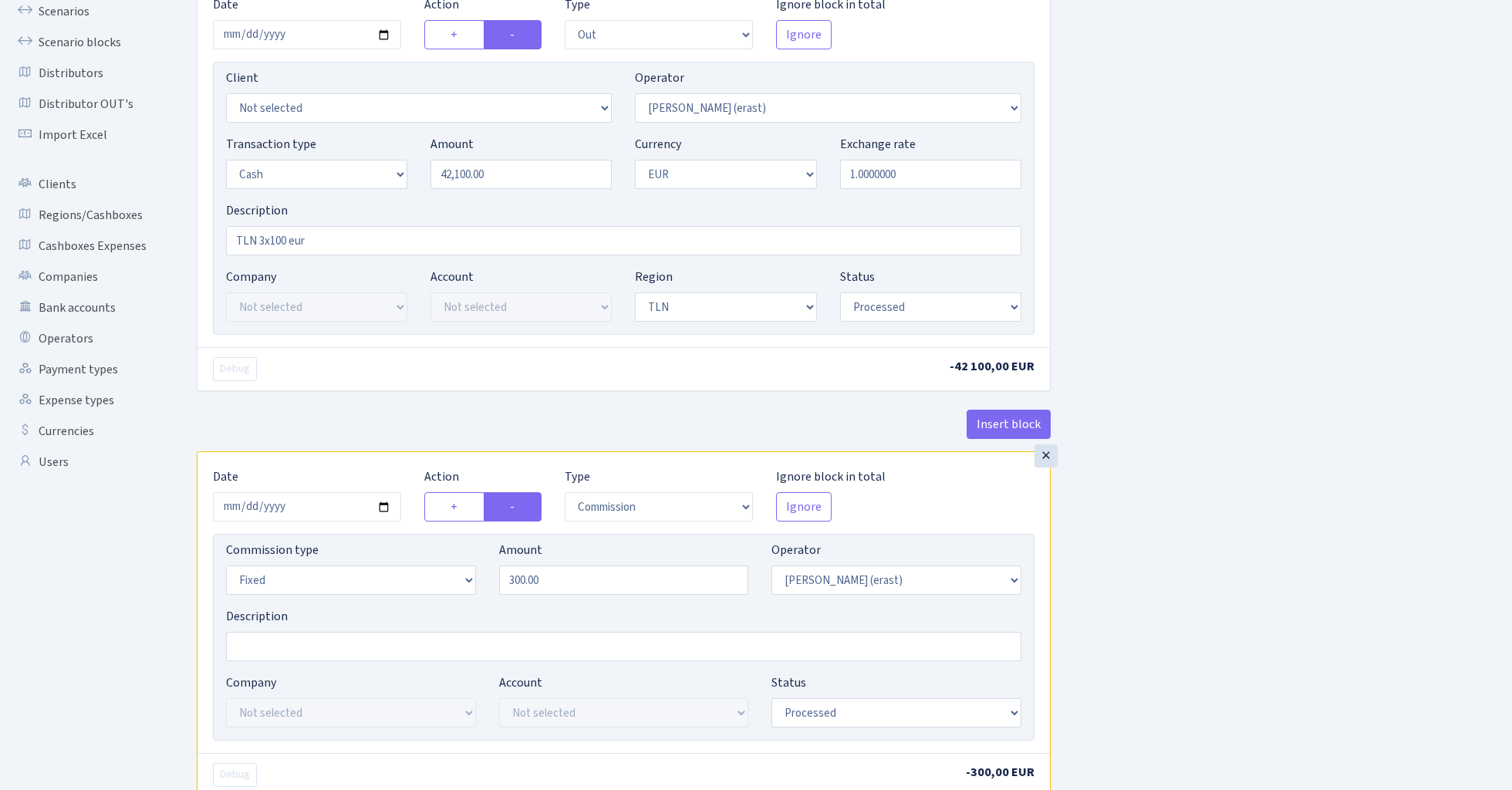
click at [1216, 607] on div "Insert block × Date 2025-02-26 Action + - Type --- In Out Commission Field requ…" at bounding box center [842, 432] width 1316 height 989
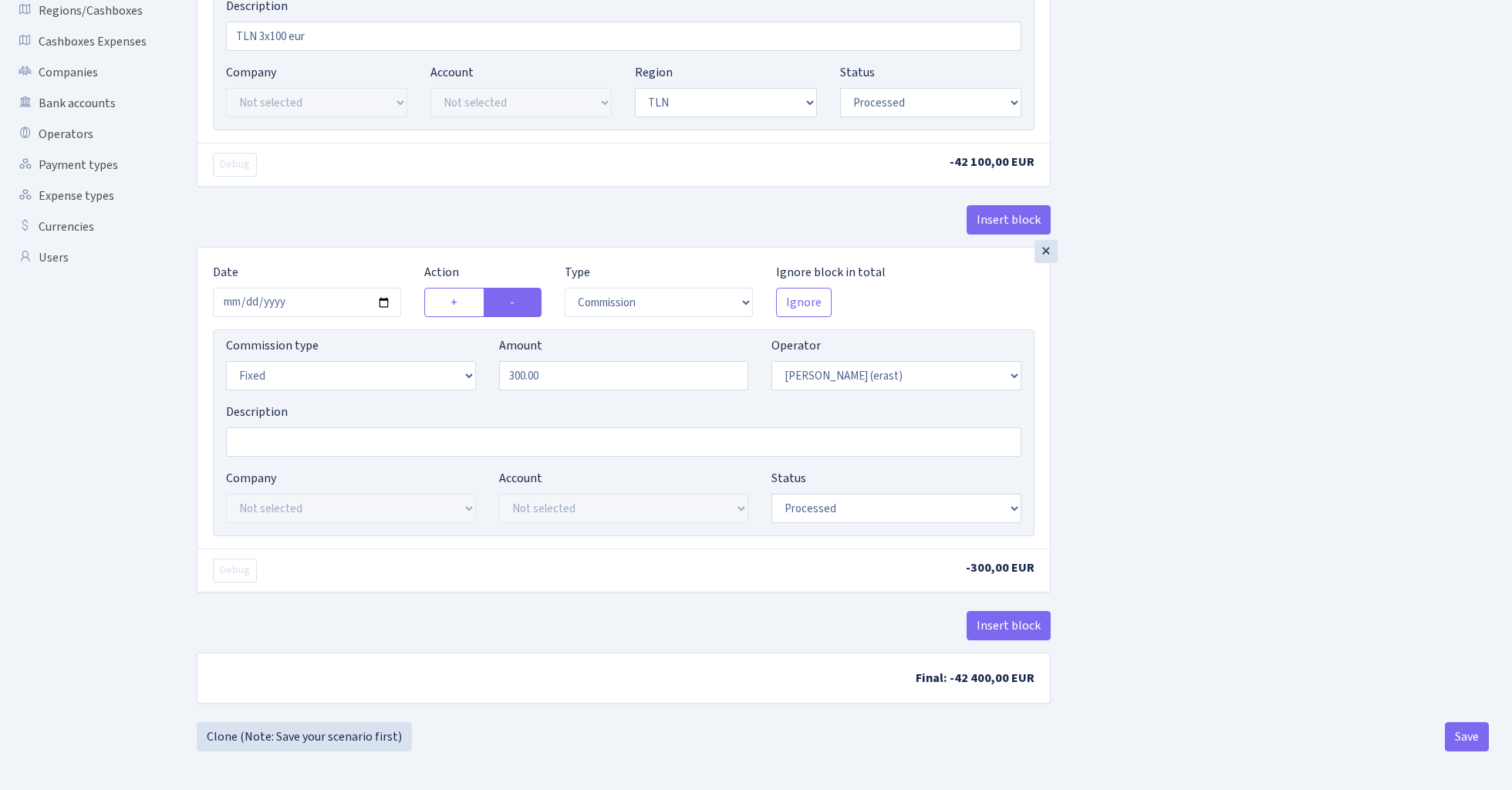
scroll to position [355, 0]
click at [1460, 740] on button "Save" at bounding box center [1467, 737] width 44 height 29
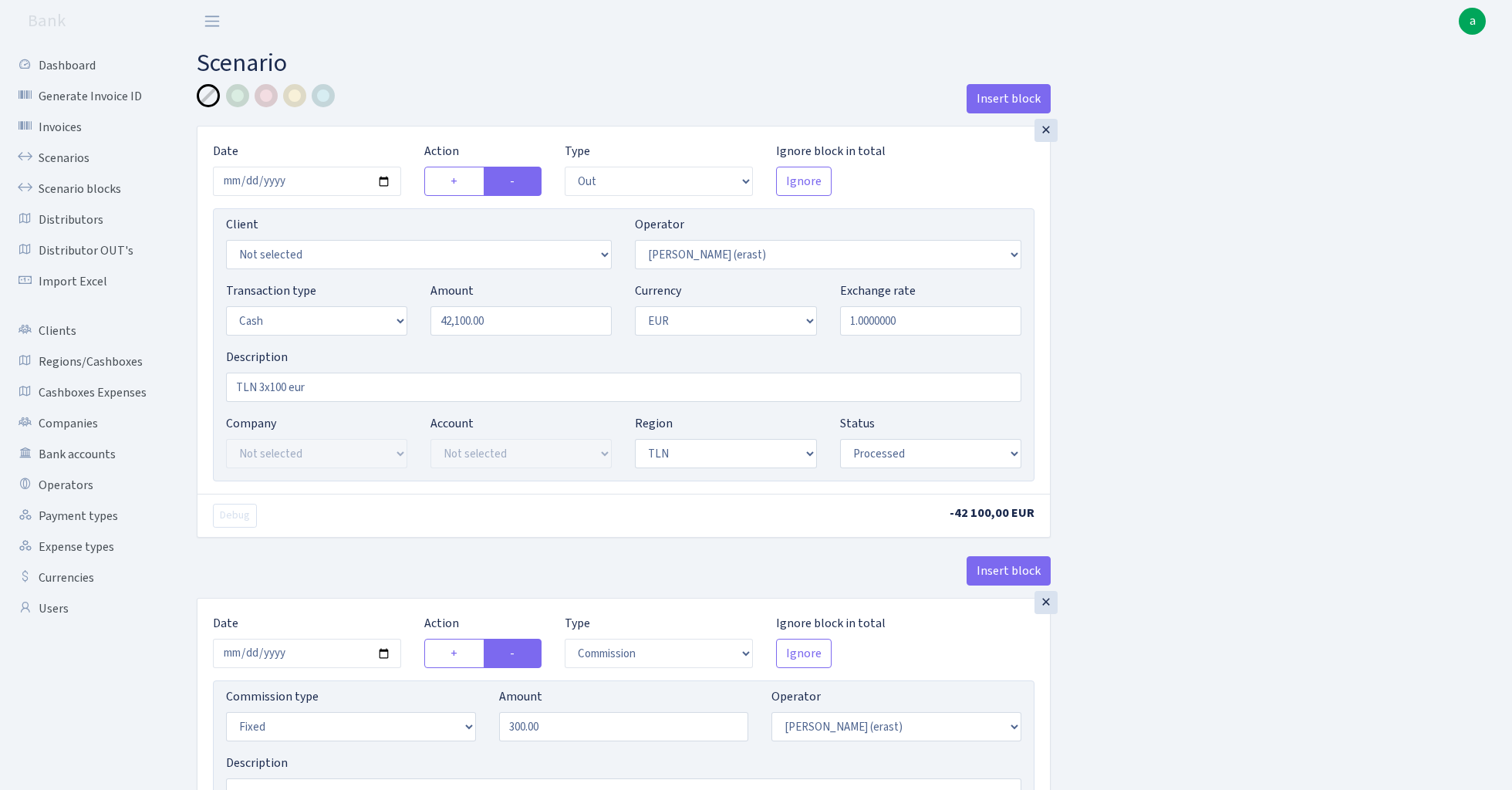
select select "out"
select select "155"
select select "1"
select select "2"
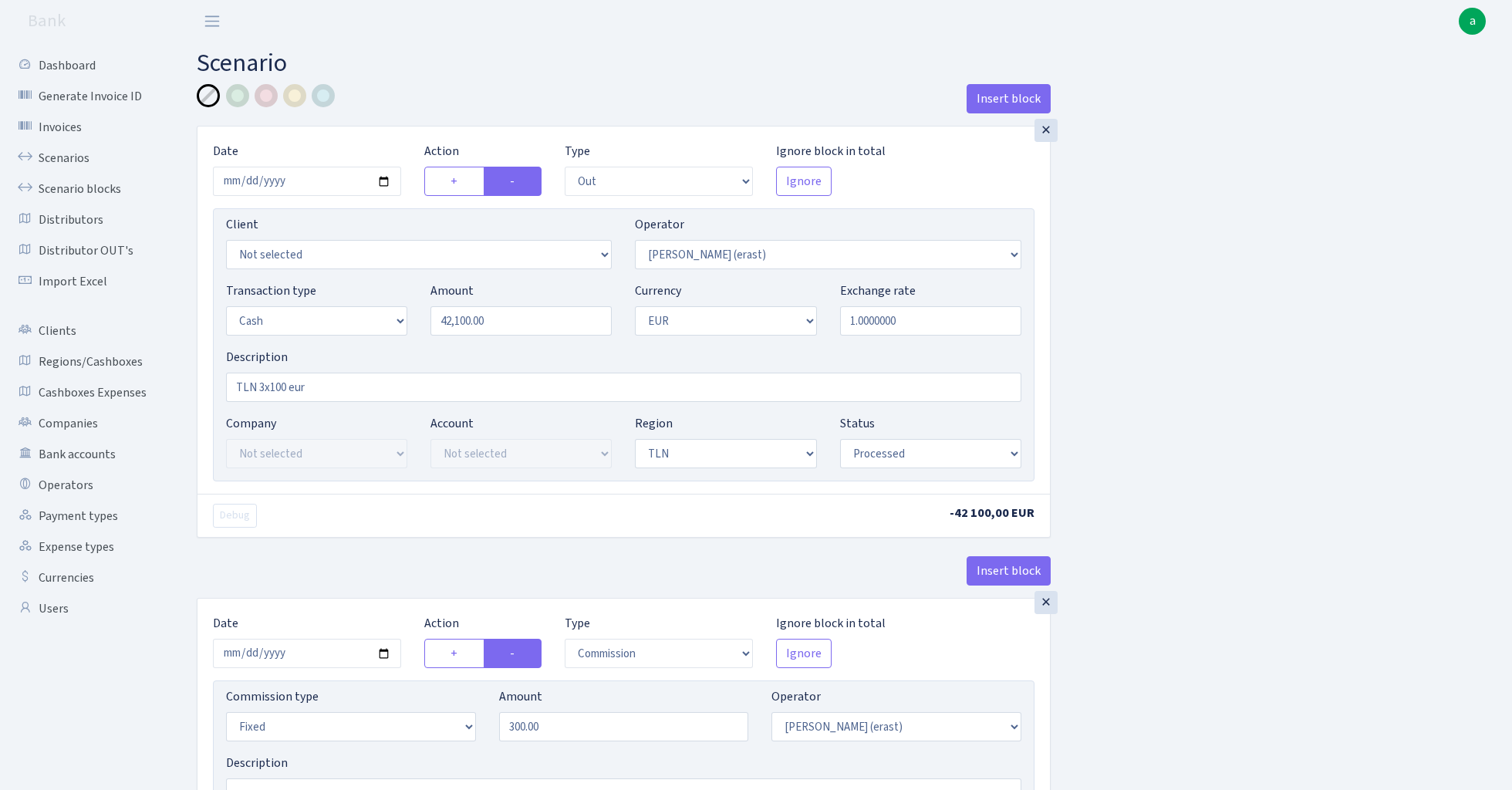
select select "processed"
select select "commission"
select select "fixed"
select select "155"
select select "processed"
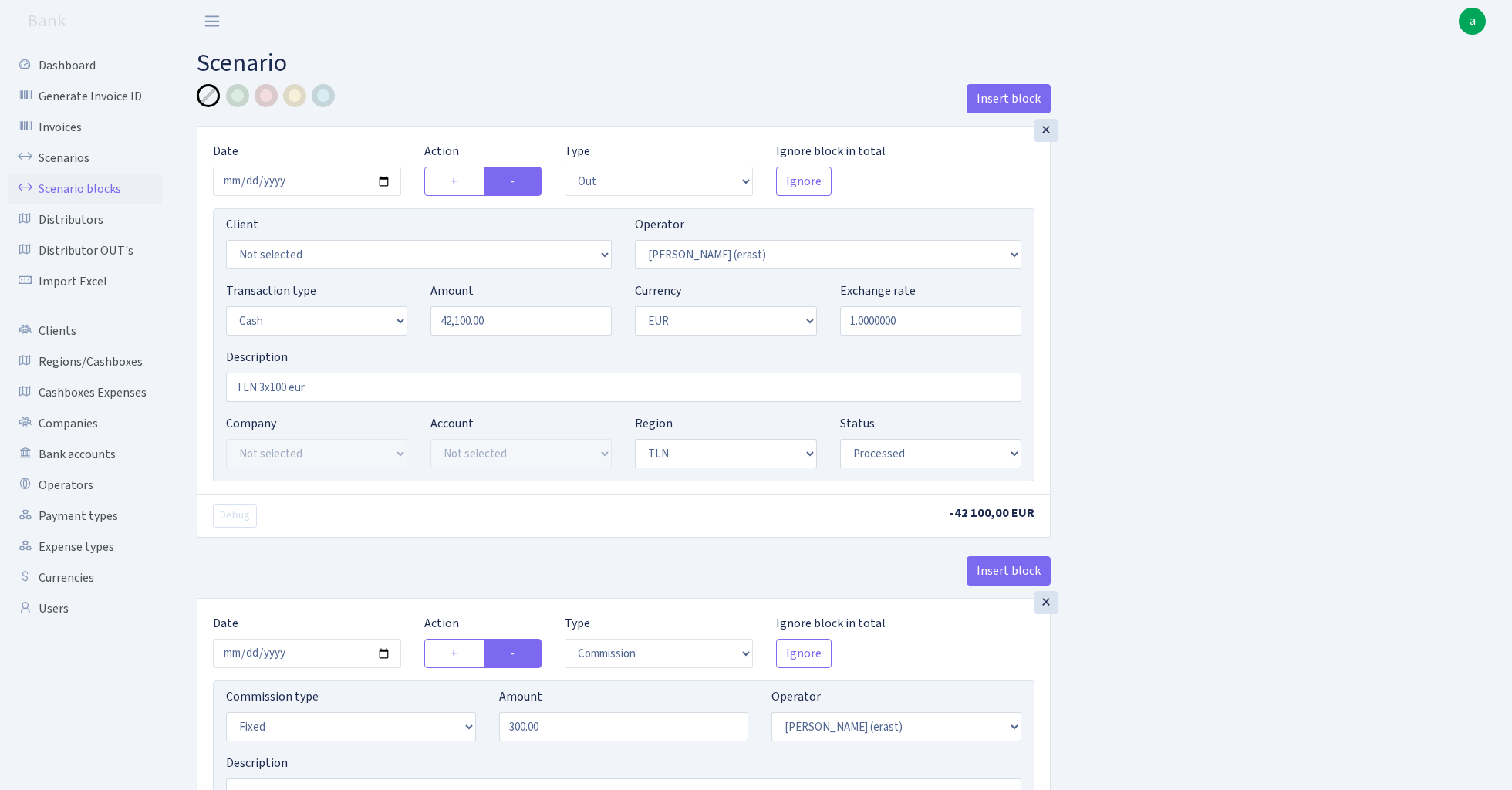
click at [80, 181] on link "Scenario blocks" at bounding box center [84, 189] width 154 height 31
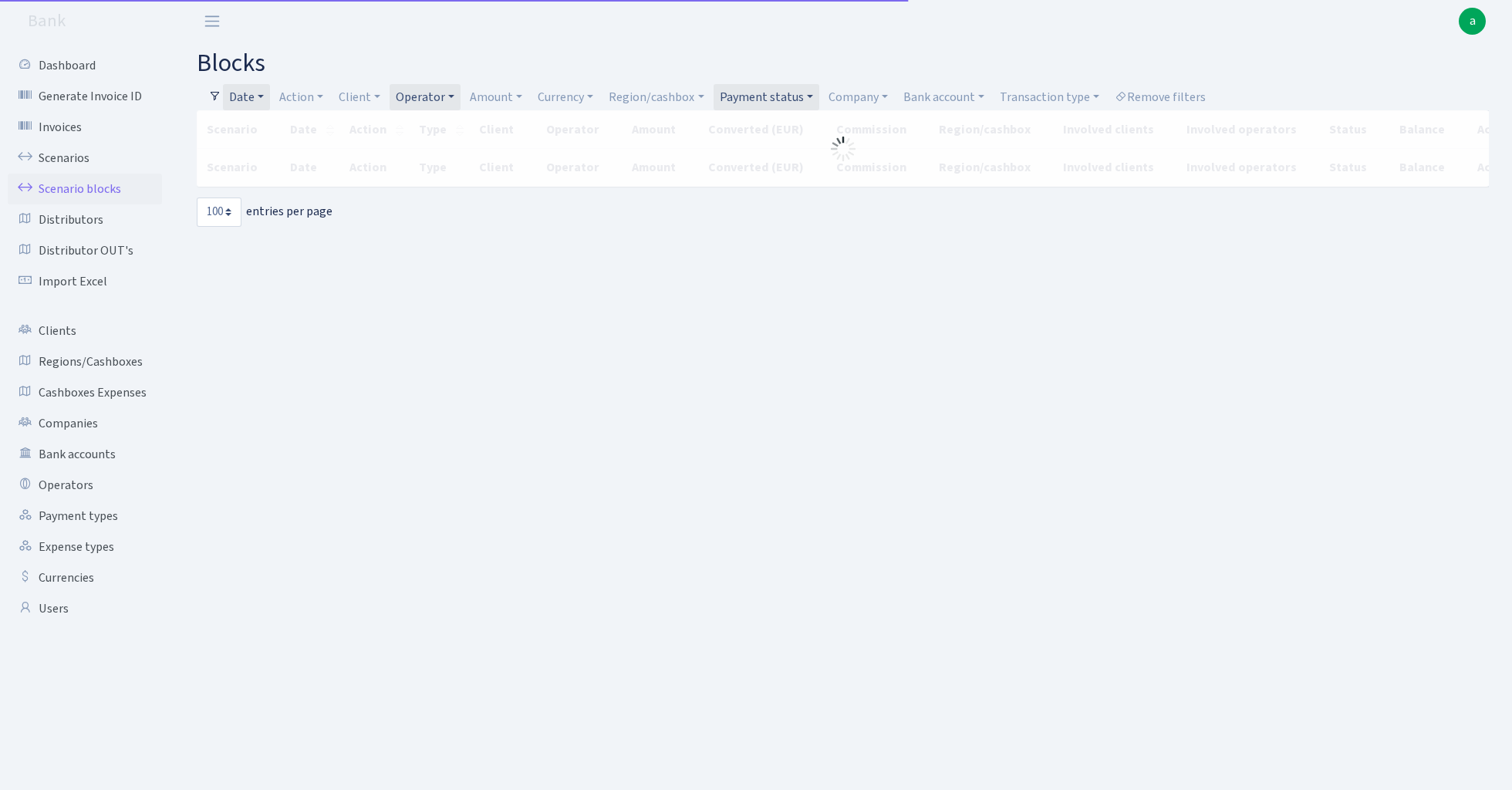
select select "100"
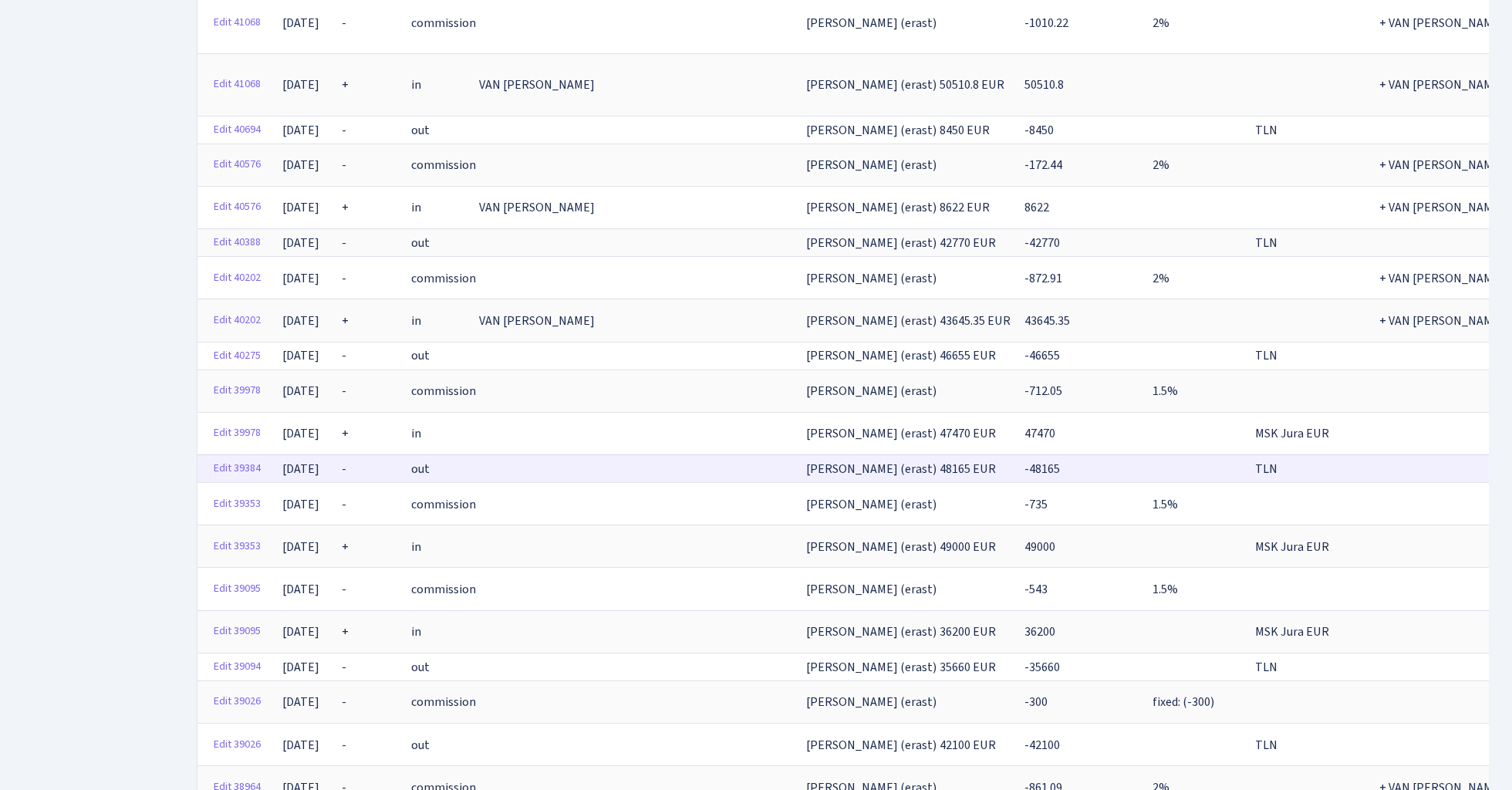
scroll to position [2732, 0]
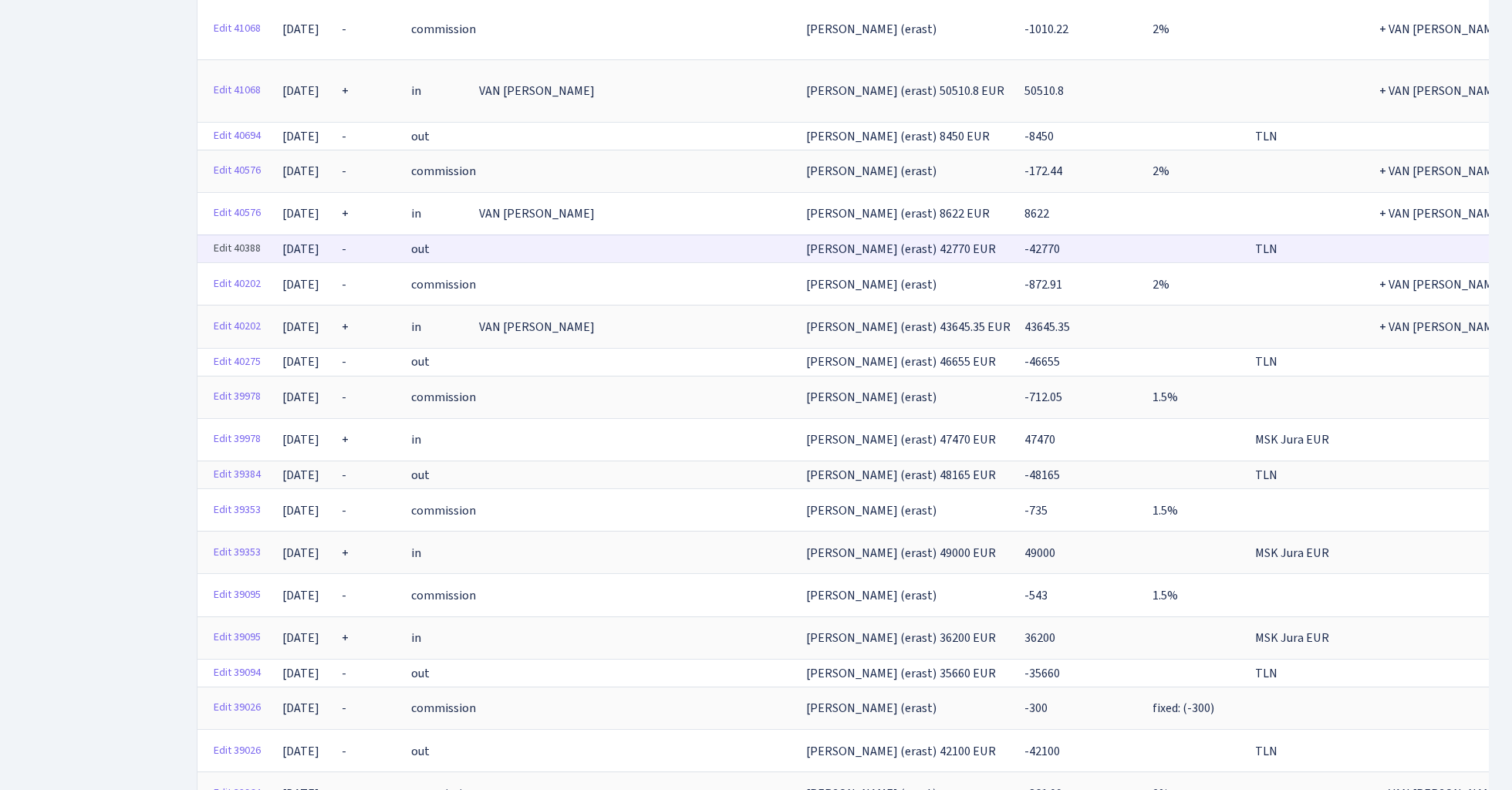
click at [232, 237] on link "Edit 40388" at bounding box center [237, 248] width 61 height 24
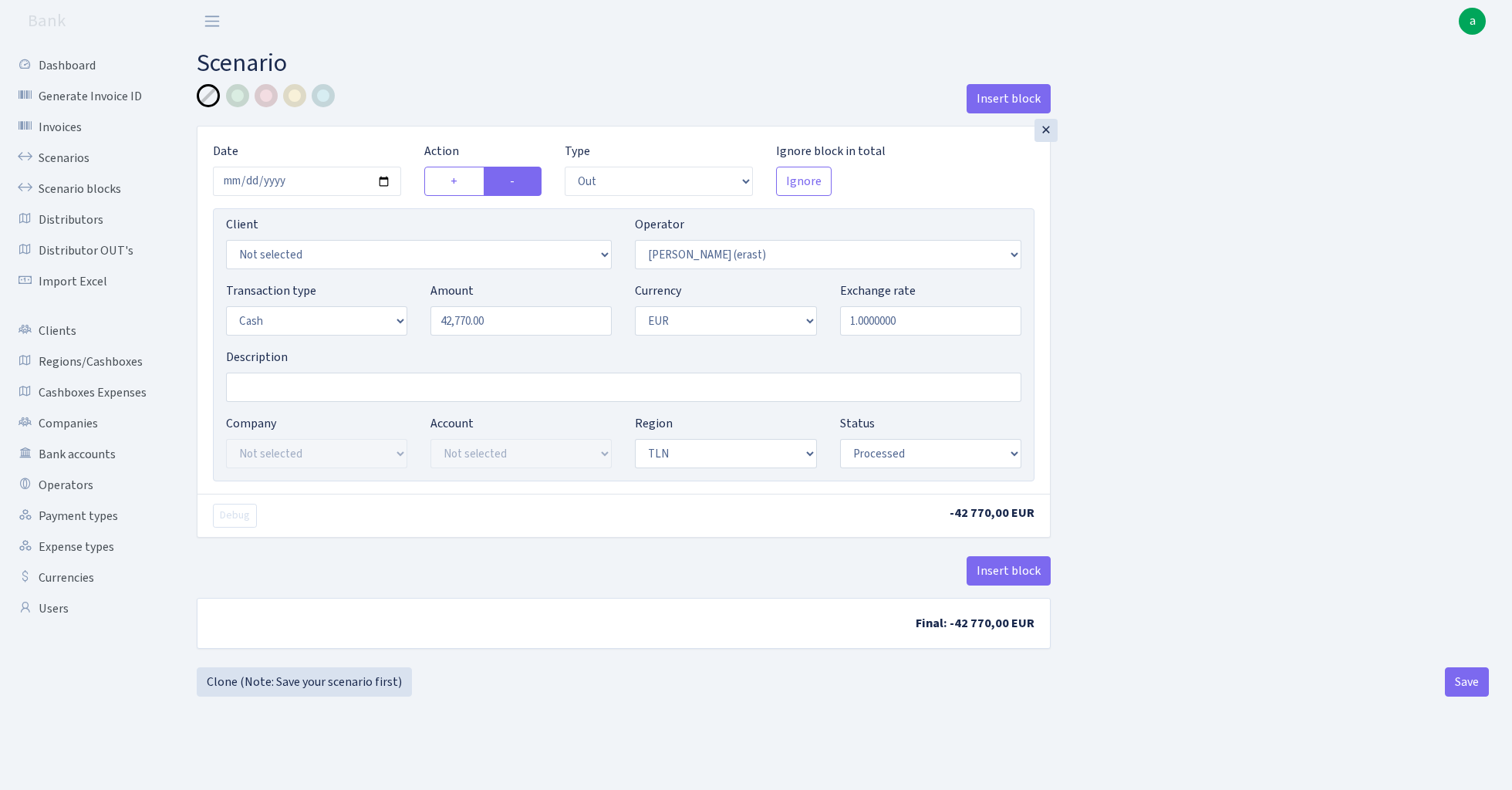
select select "out"
select select "155"
select select "1"
select select "2"
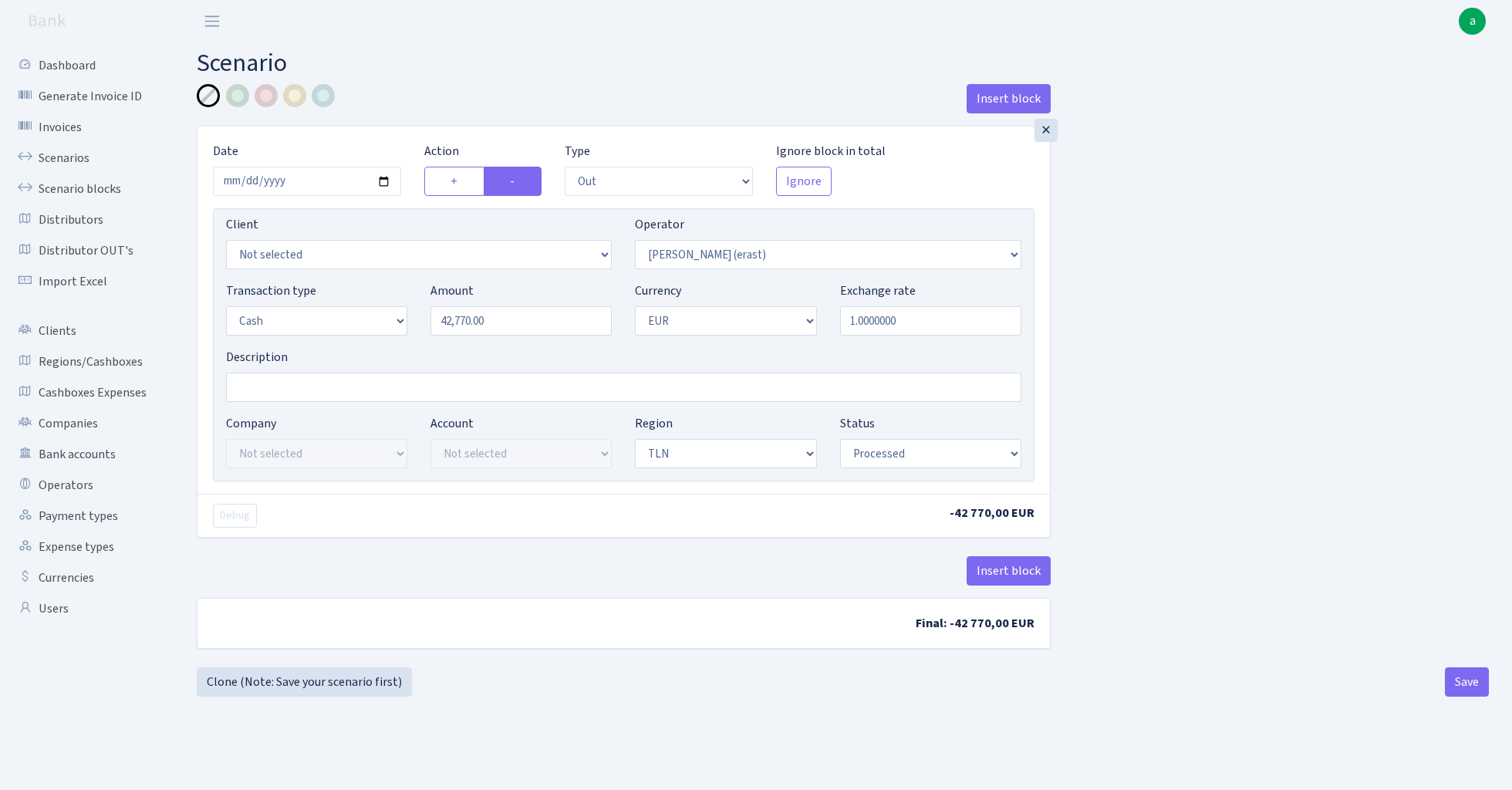
select select "processed"
click at [1022, 572] on button "Insert block" at bounding box center [1009, 571] width 84 height 29
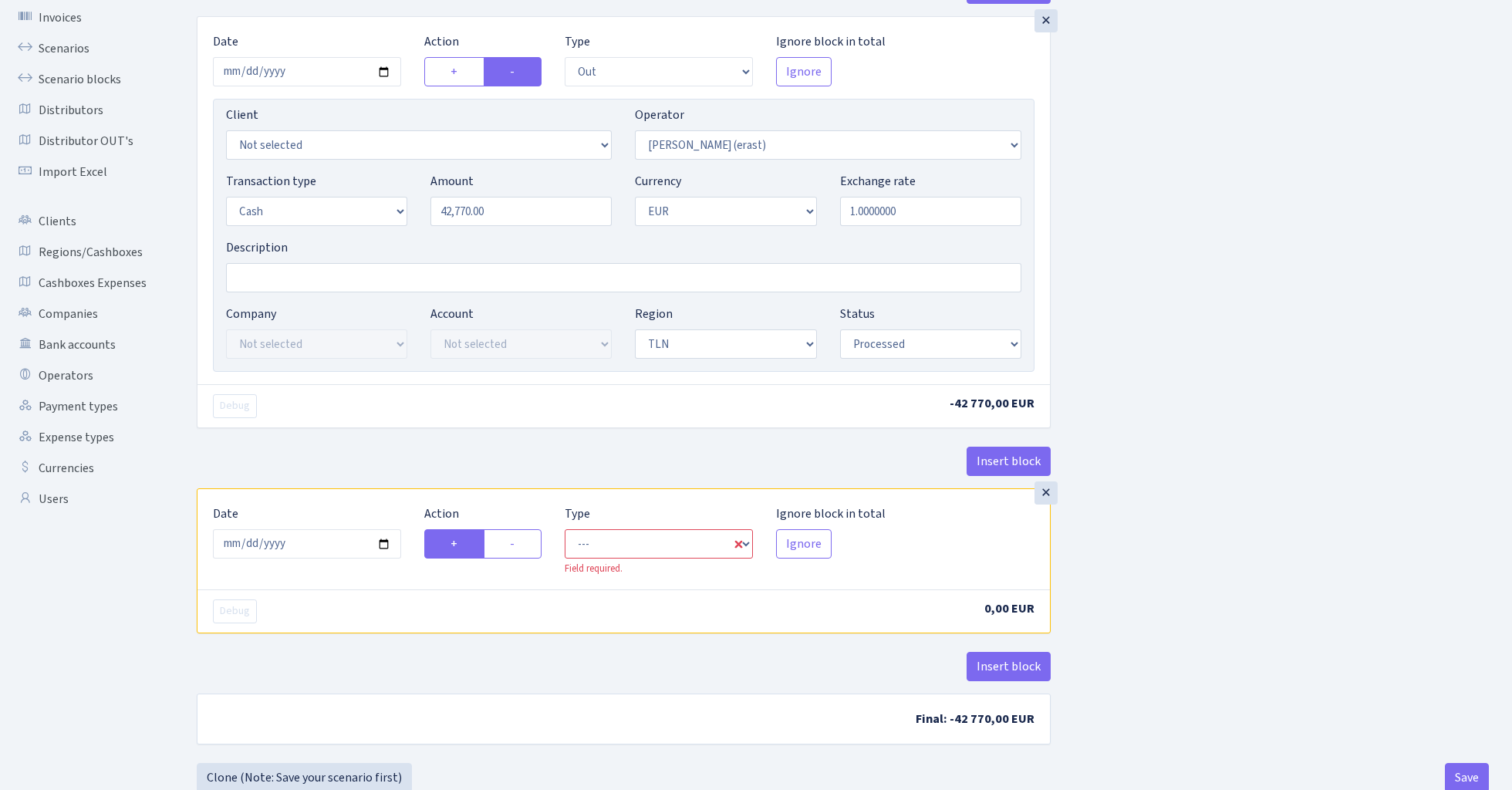
scroll to position [113, 0]
click at [327, 545] on input "2025-08-27" at bounding box center [307, 541] width 188 height 29
type input "2025-03-29"
click at [478, 458] on div "Insert block" at bounding box center [623, 464] width 854 height 42
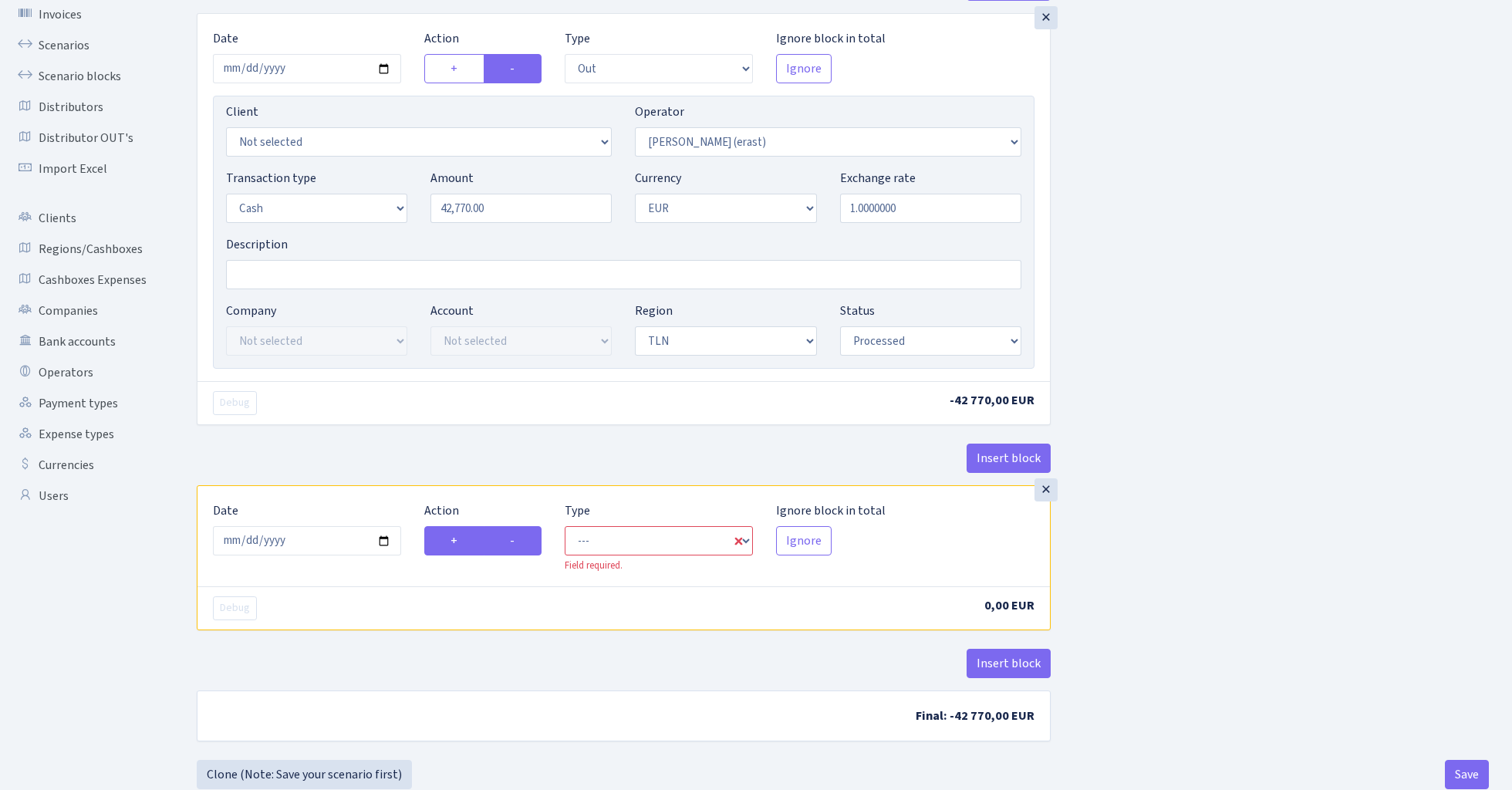
click at [523, 539] on label "-" at bounding box center [512, 541] width 58 height 29
click at [520, 539] on input "-" at bounding box center [515, 536] width 10 height 10
radio input "true"
radio input "false"
select select "commission"
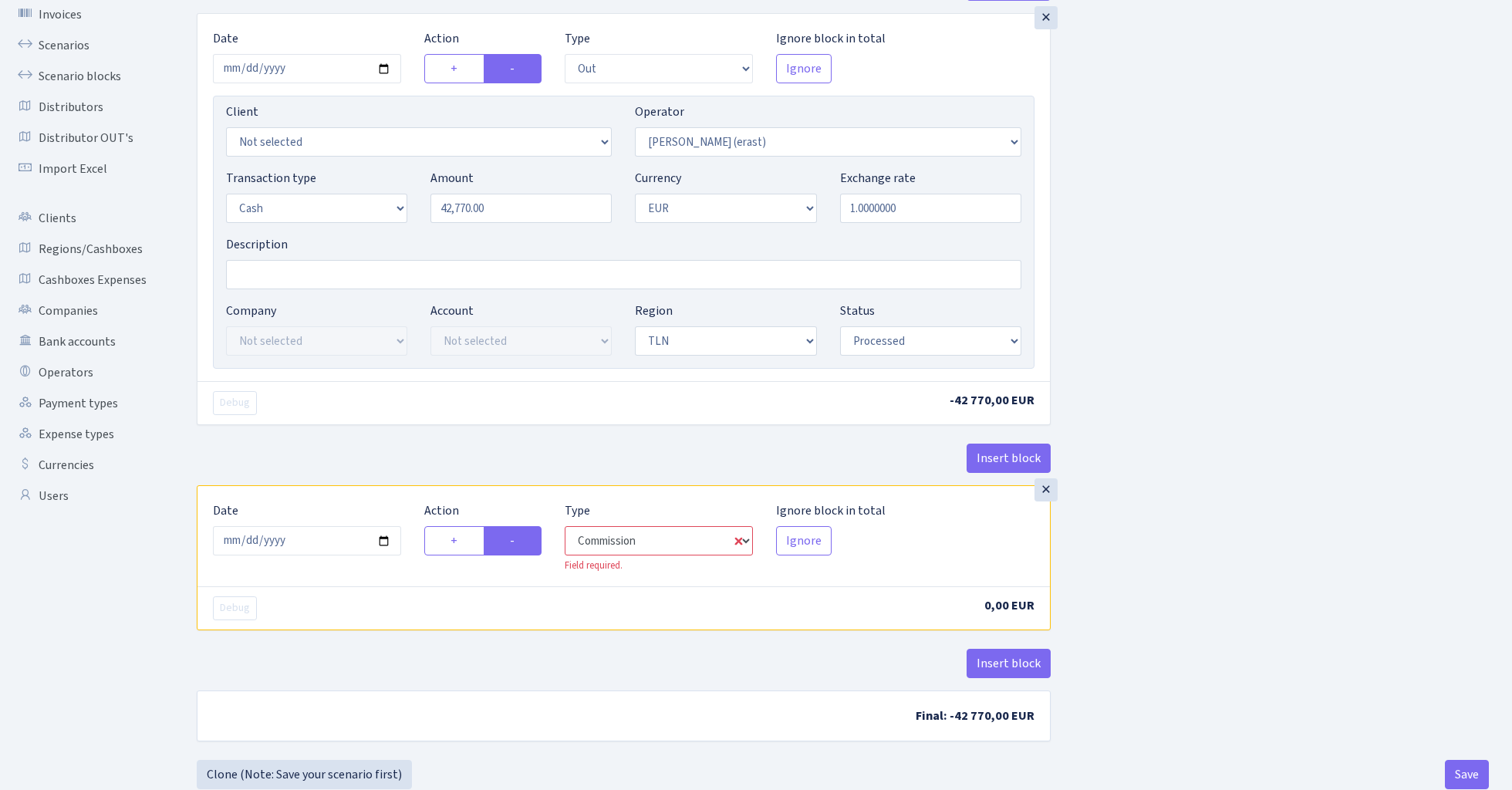
select select "155"
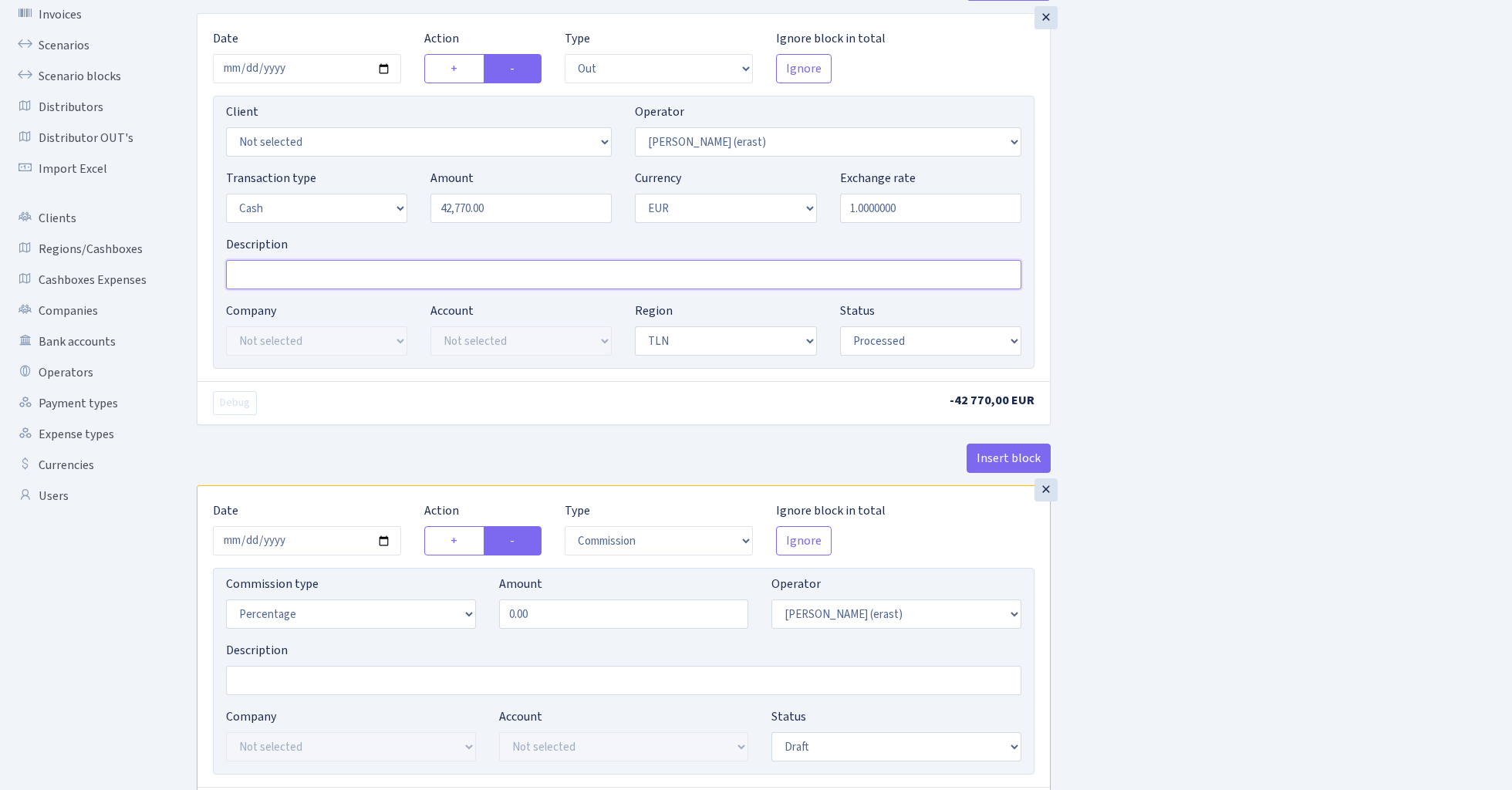
click at [356, 277] on input "Description" at bounding box center [624, 275] width 796 height 29
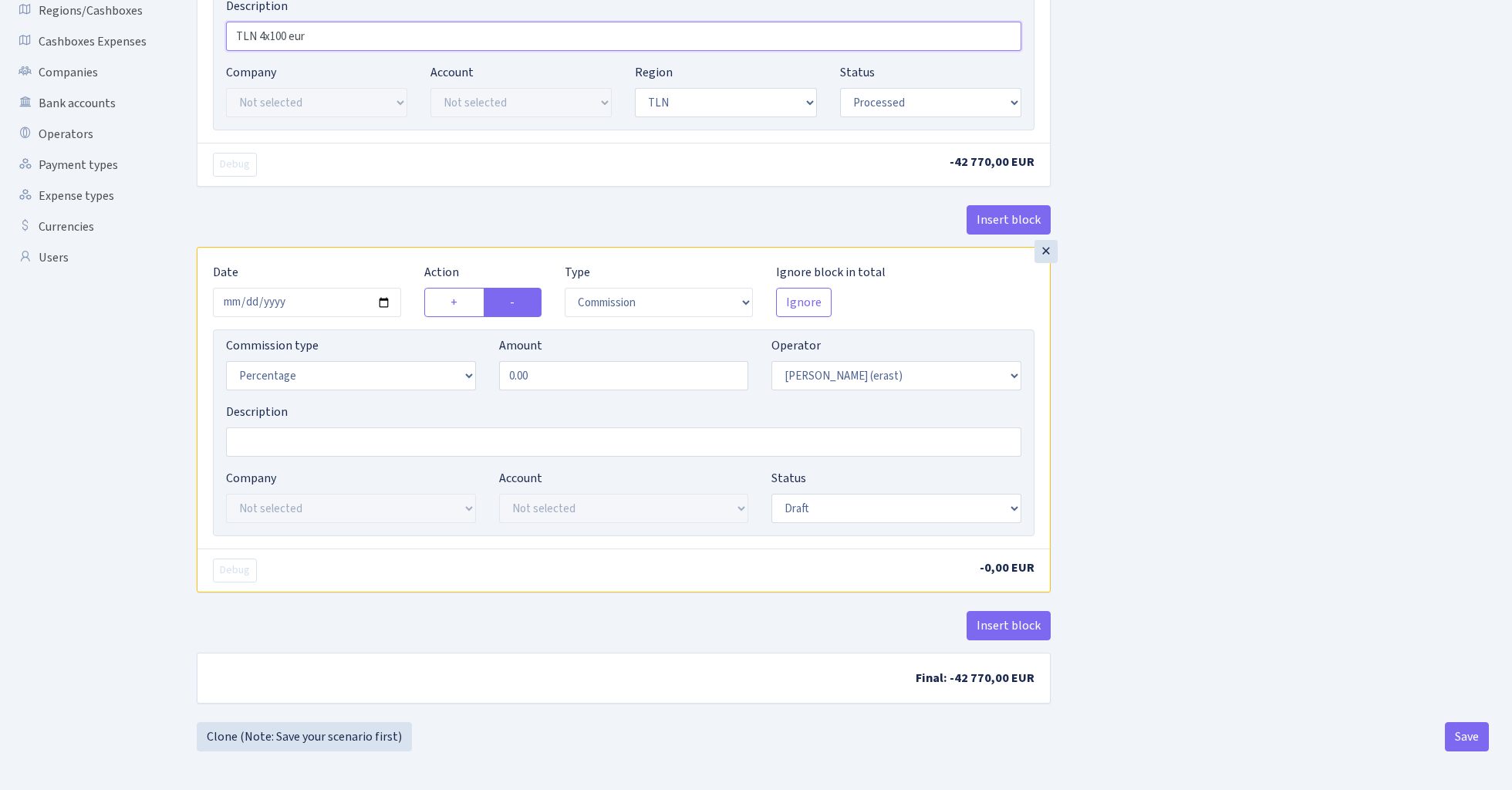
scroll to position [355, 0]
type input "TLN 4x100 eur"
select select "fixed"
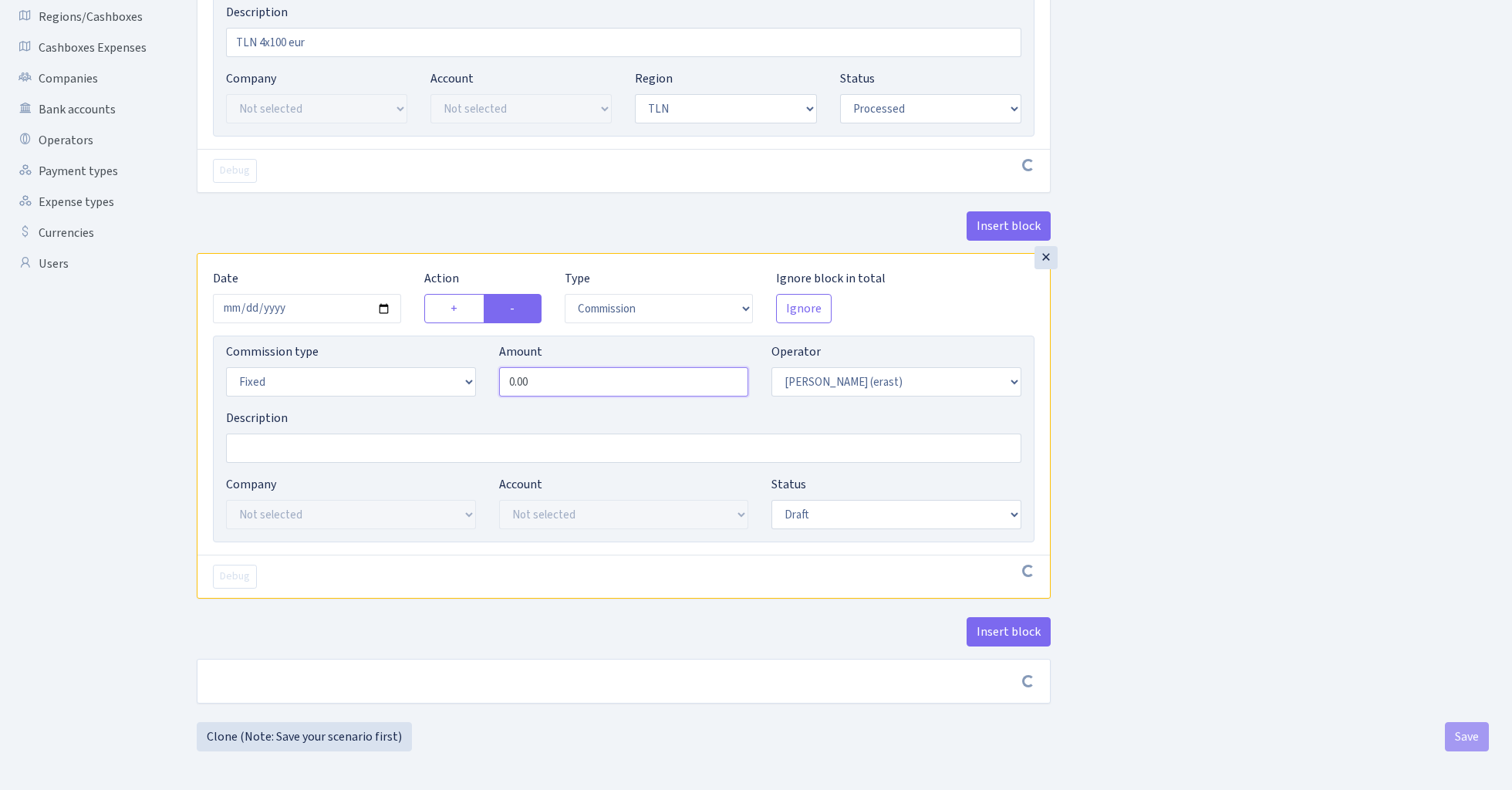
click at [565, 372] on input "0.00" at bounding box center [624, 382] width 250 height 29
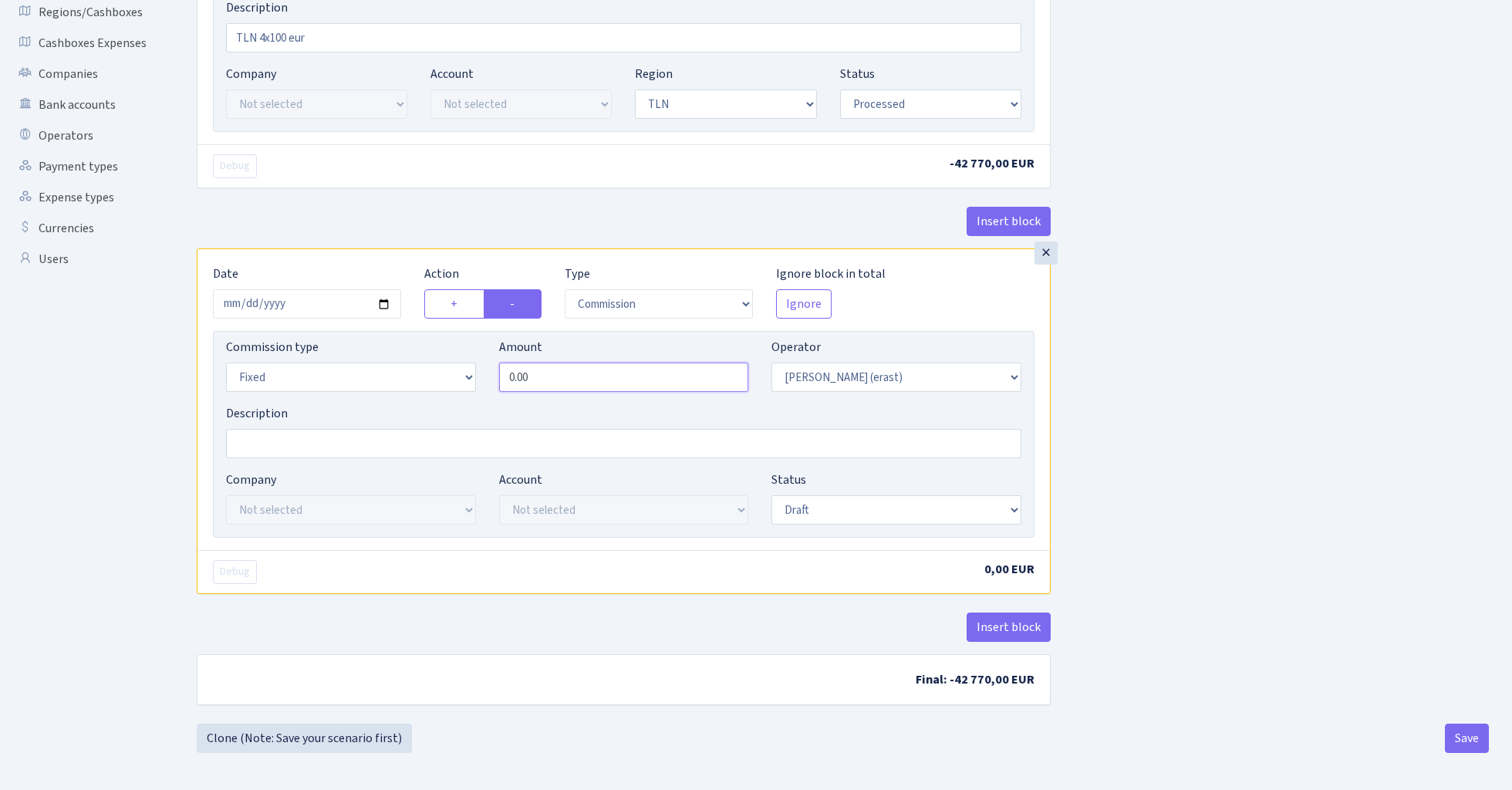
click at [565, 372] on input "0.00" at bounding box center [624, 377] width 250 height 29
type input "400.00"
select select "processed"
drag, startPoint x: 827, startPoint y: 510, endPoint x: 1241, endPoint y: 400, distance: 428.4
click at [1241, 400] on div "Insert block × Date 2025-03-29 Action + - Type --- In Out Commission Field requ…" at bounding box center [842, 229] width 1316 height 989
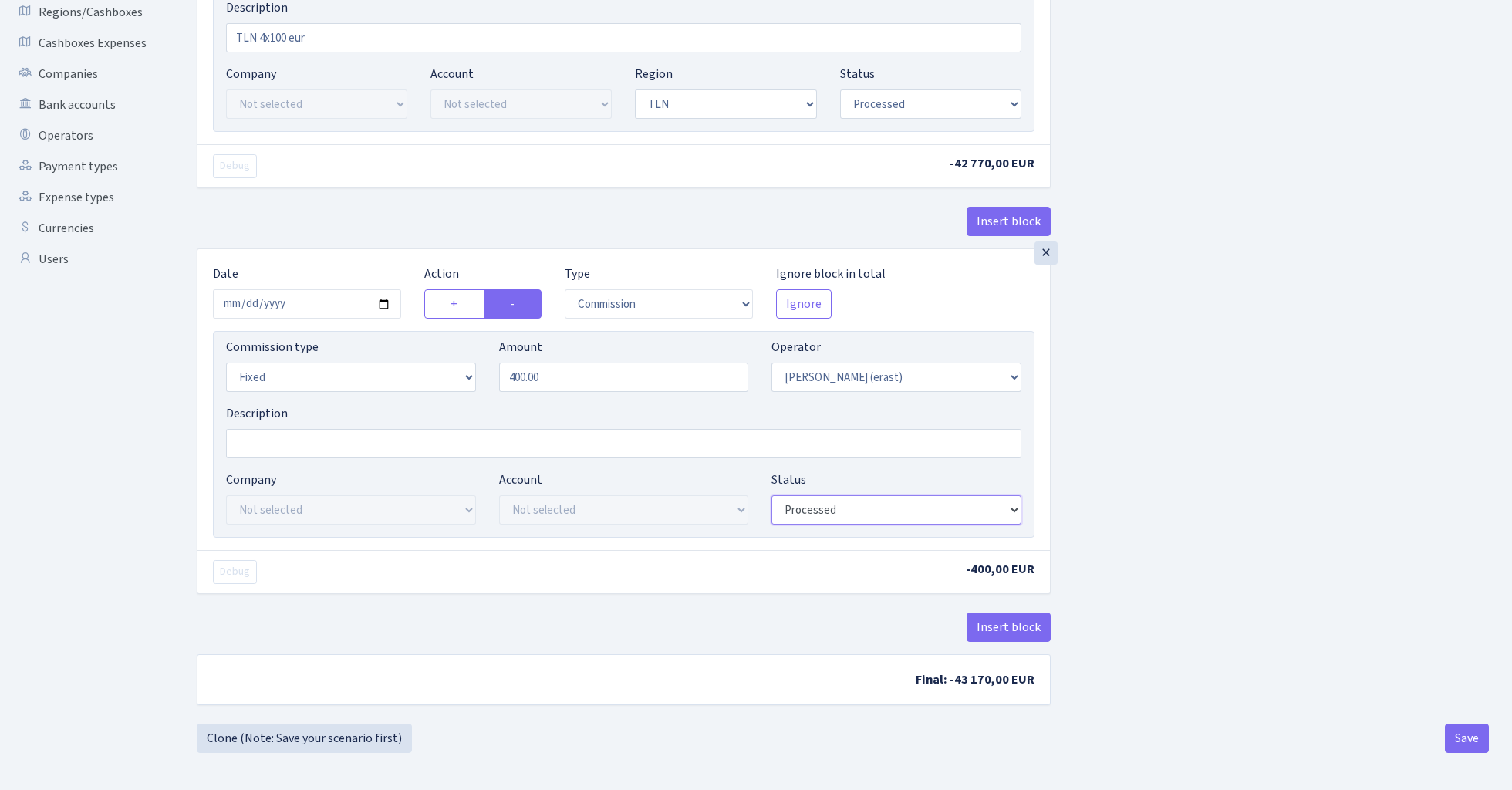
scroll to position [352, 0]
click at [1476, 743] on button "Save" at bounding box center [1467, 737] width 44 height 29
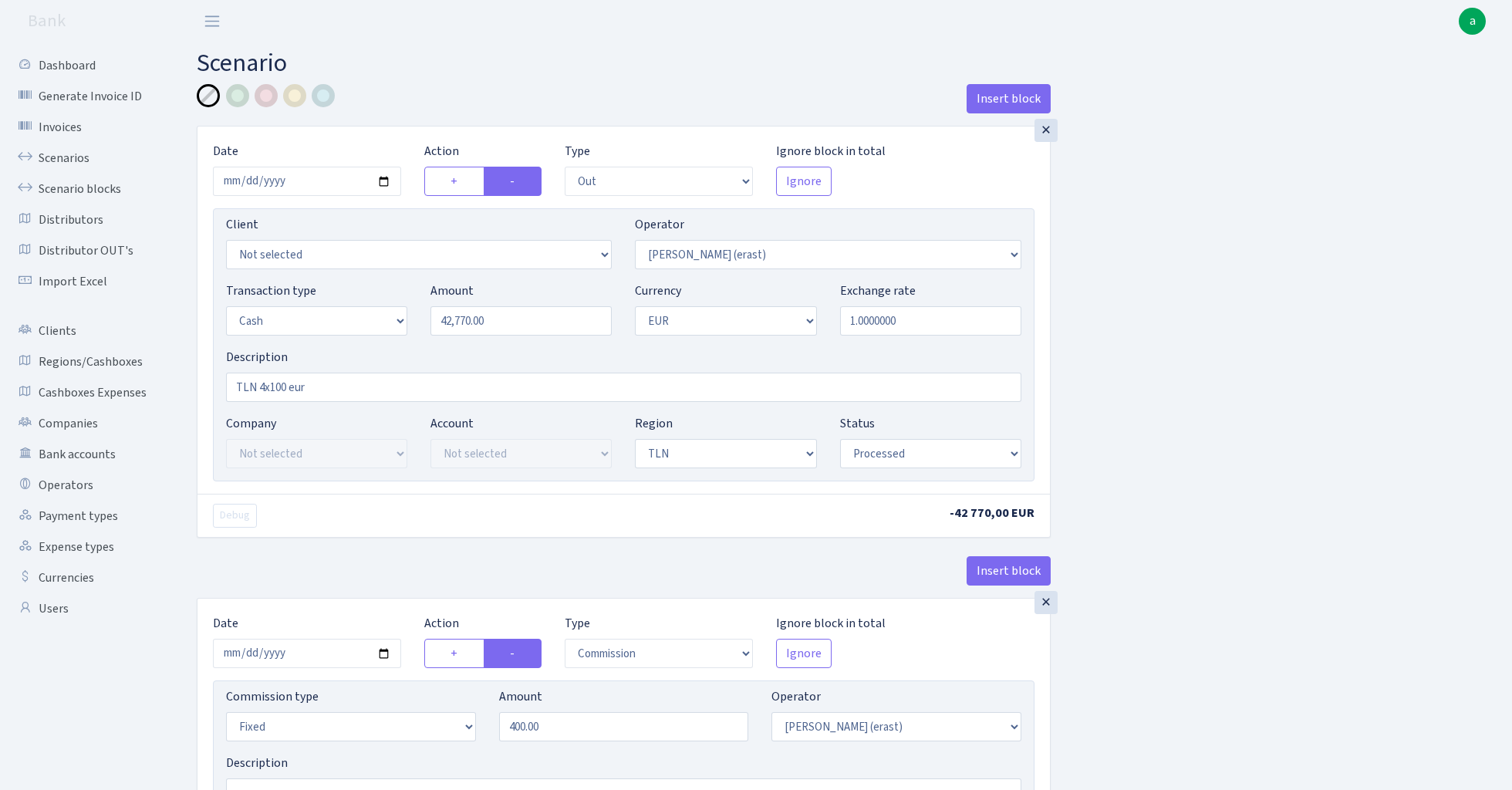
select select "out"
select select "155"
select select "1"
select select "2"
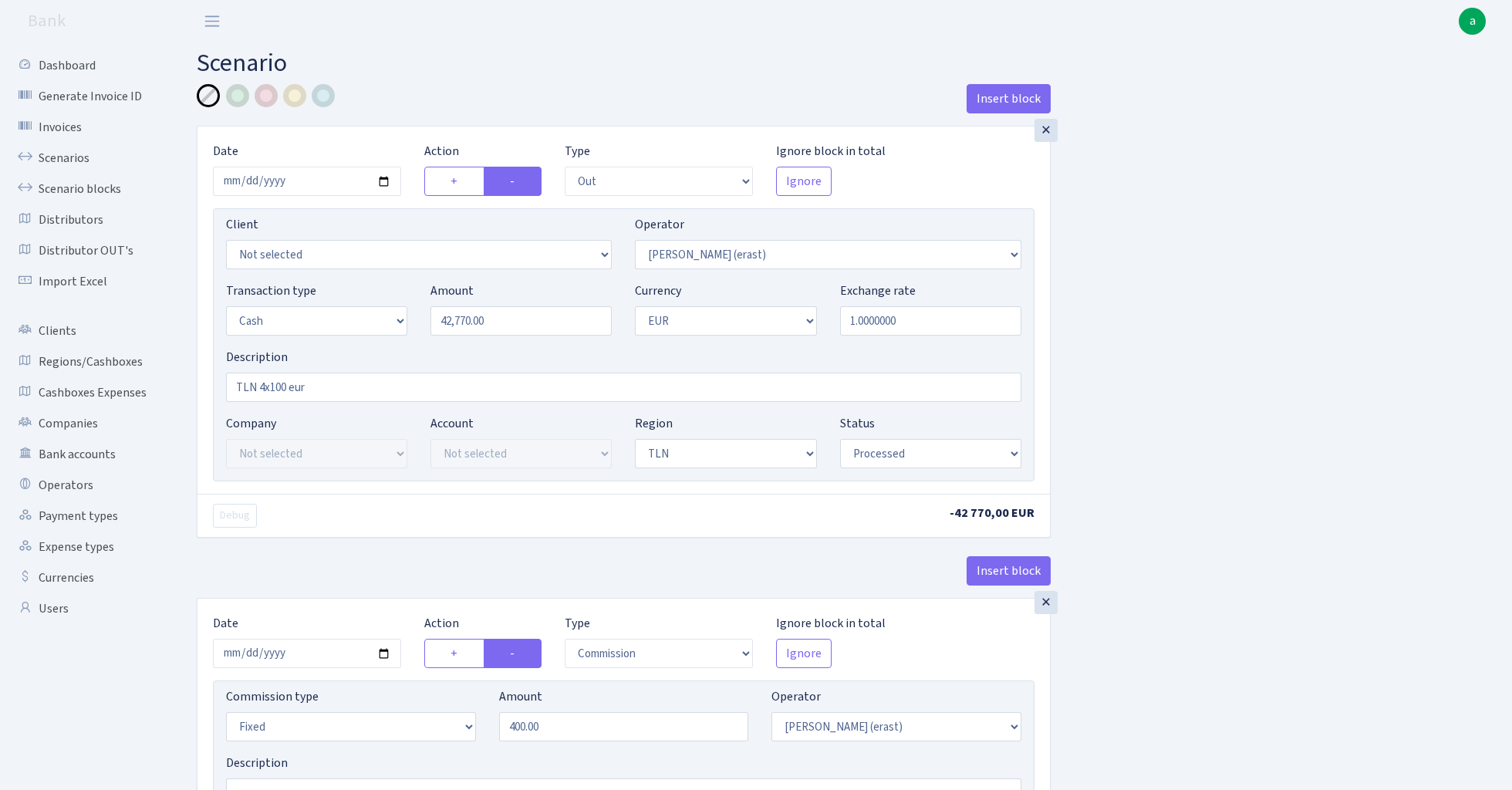
select select "processed"
select select "commission"
select select "fixed"
select select "155"
select select "processed"
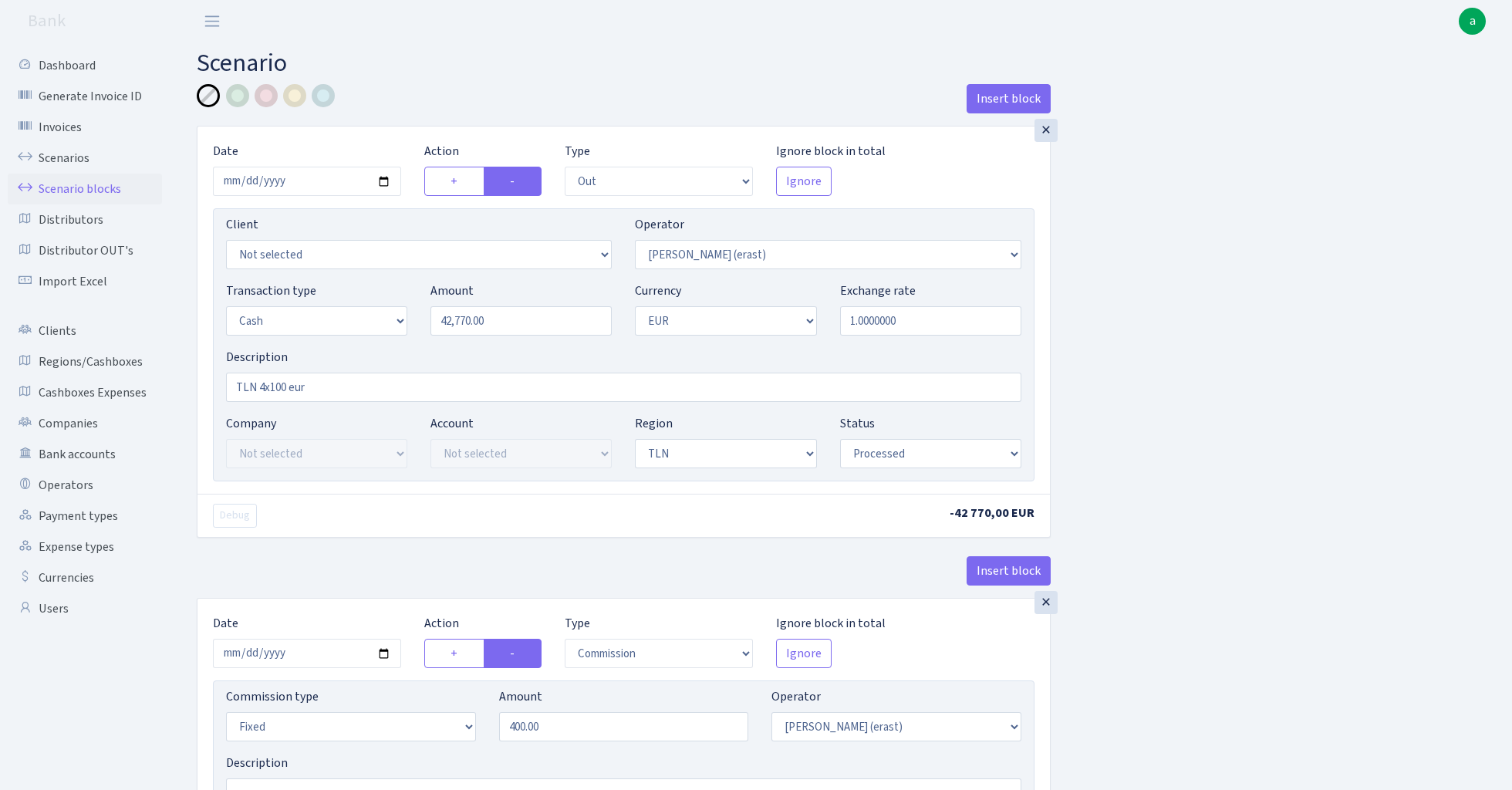
click at [102, 186] on link "Scenario blocks" at bounding box center [84, 189] width 154 height 31
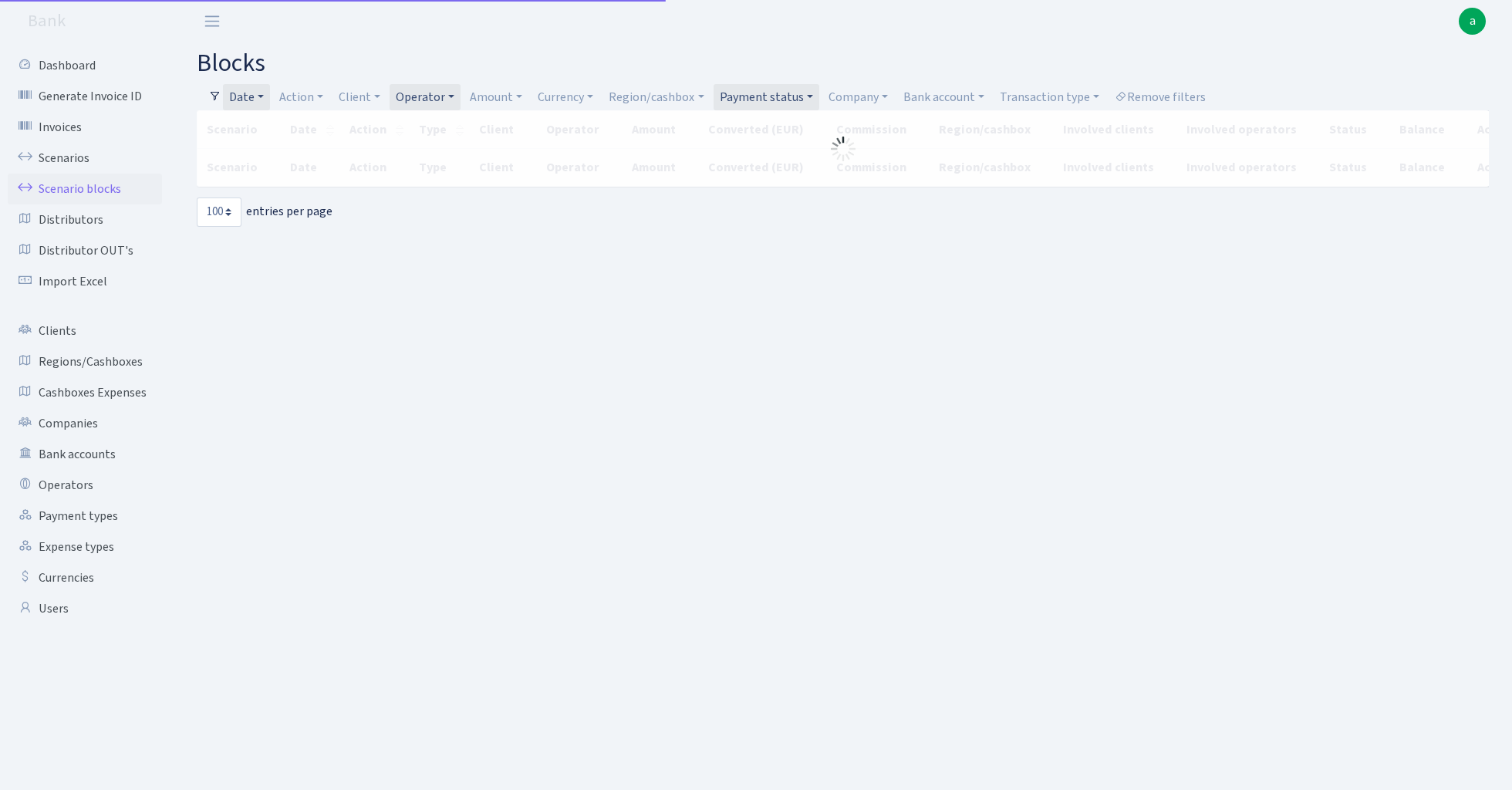
select select "100"
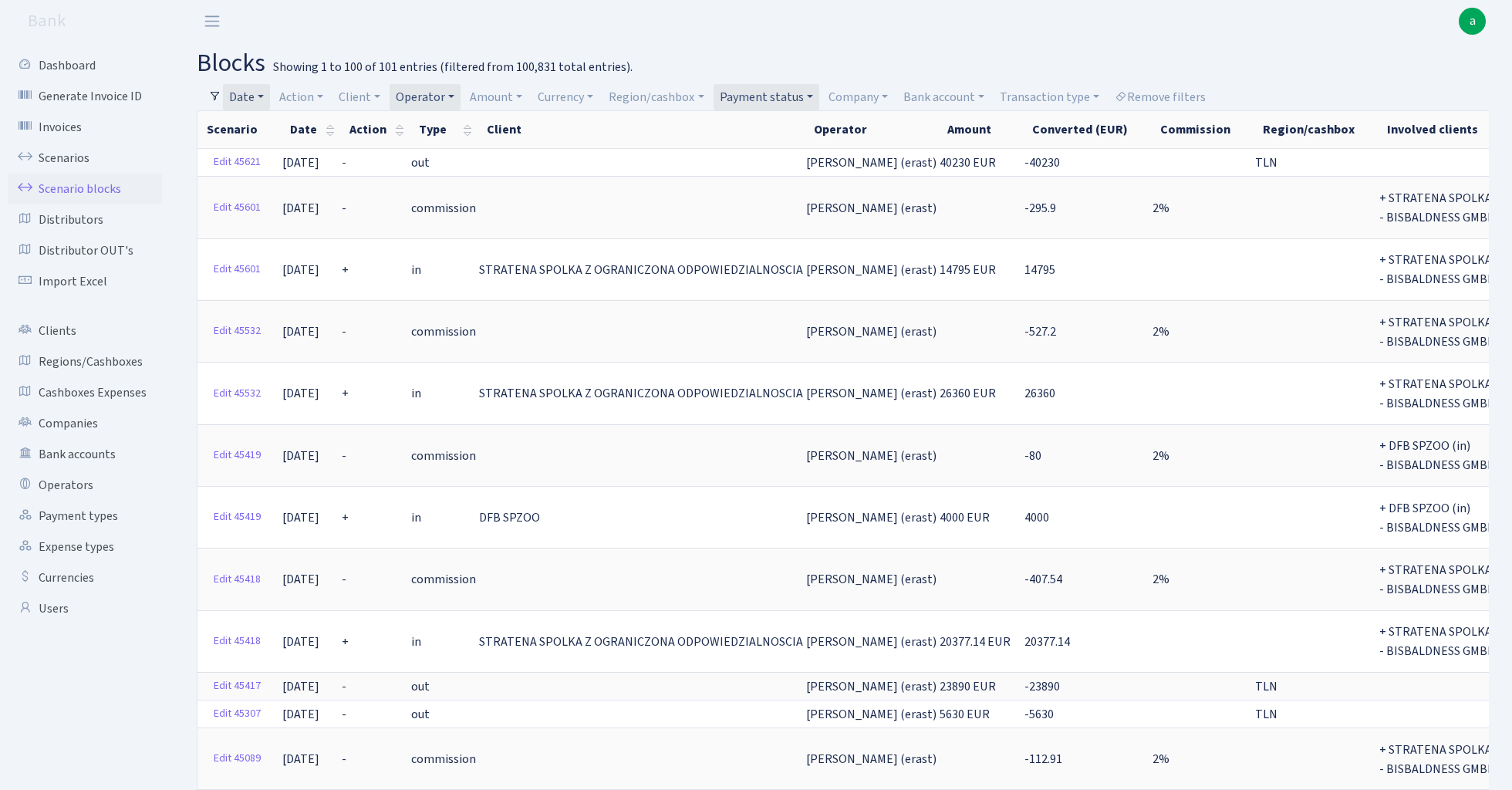
click at [248, 89] on link "Date" at bounding box center [246, 97] width 47 height 26
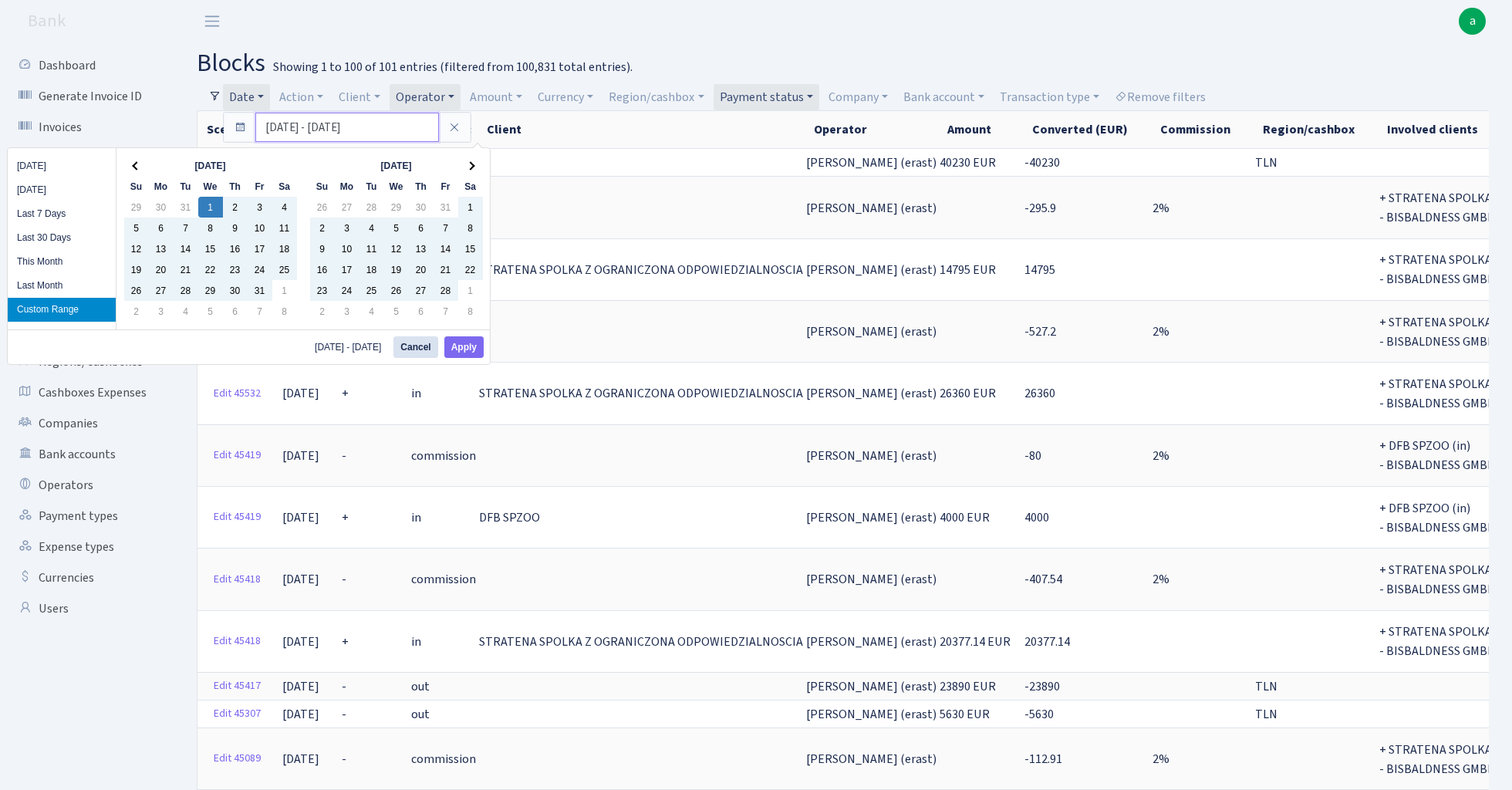
click at [309, 128] on input "01.01.2025 - 31.08.2025" at bounding box center [347, 128] width 183 height 29
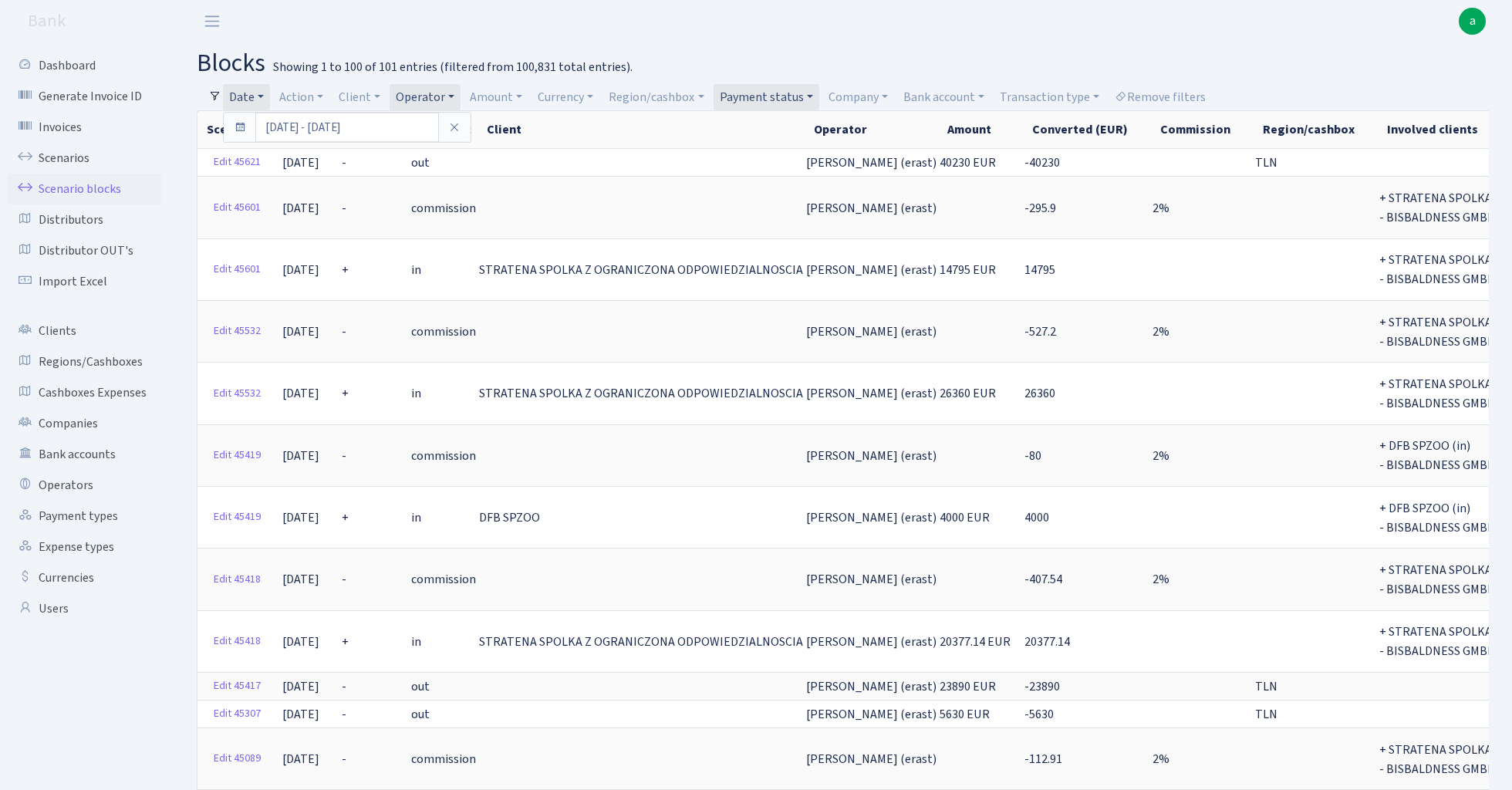
click at [661, 22] on header "Bank a My Account Logout" at bounding box center [756, 21] width 1512 height 43
click at [309, 97] on link "Action" at bounding box center [301, 97] width 56 height 26
click at [331, 176] on li "-" at bounding box center [334, 181] width 116 height 27
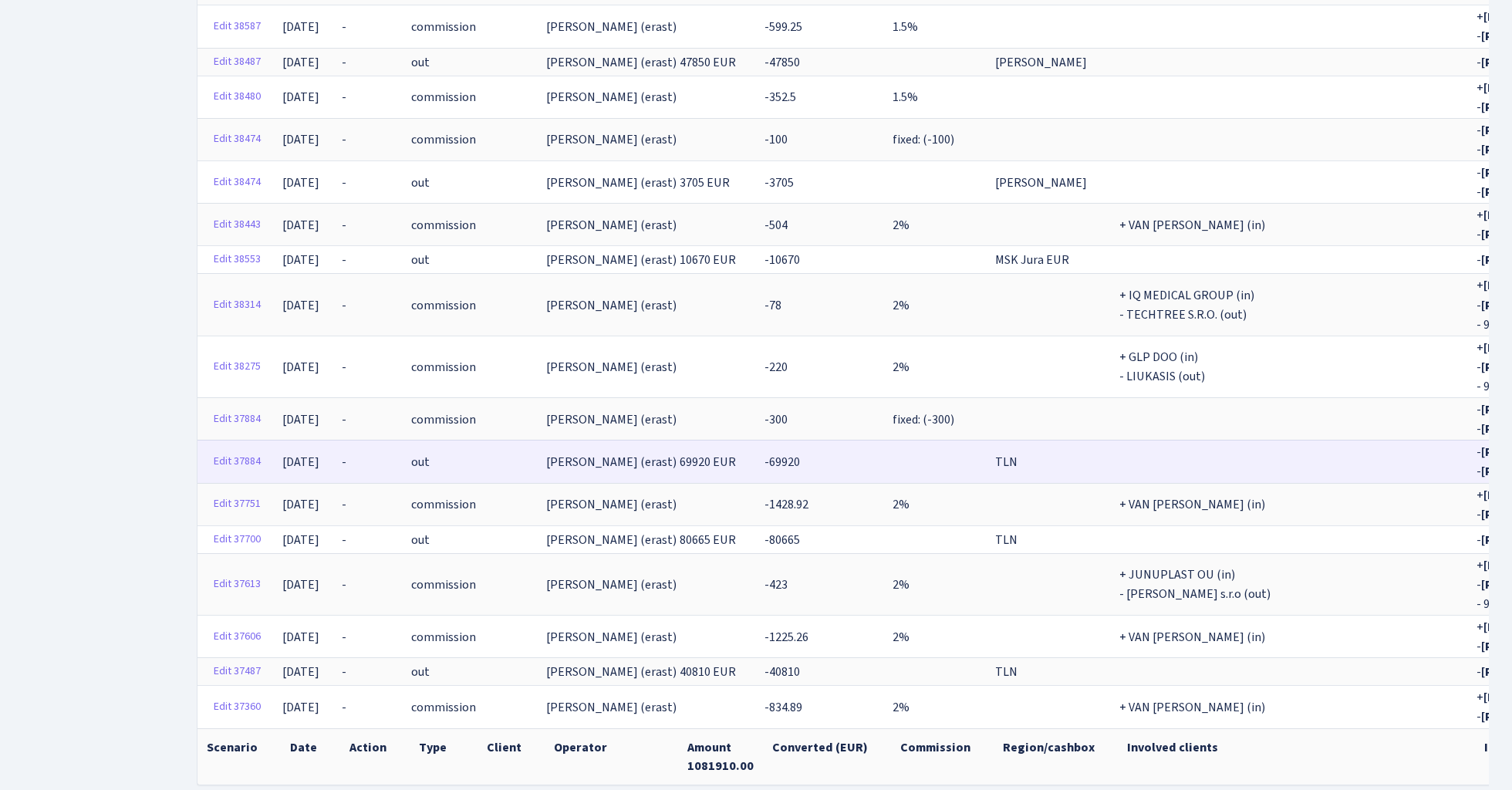
scroll to position [2569, 0]
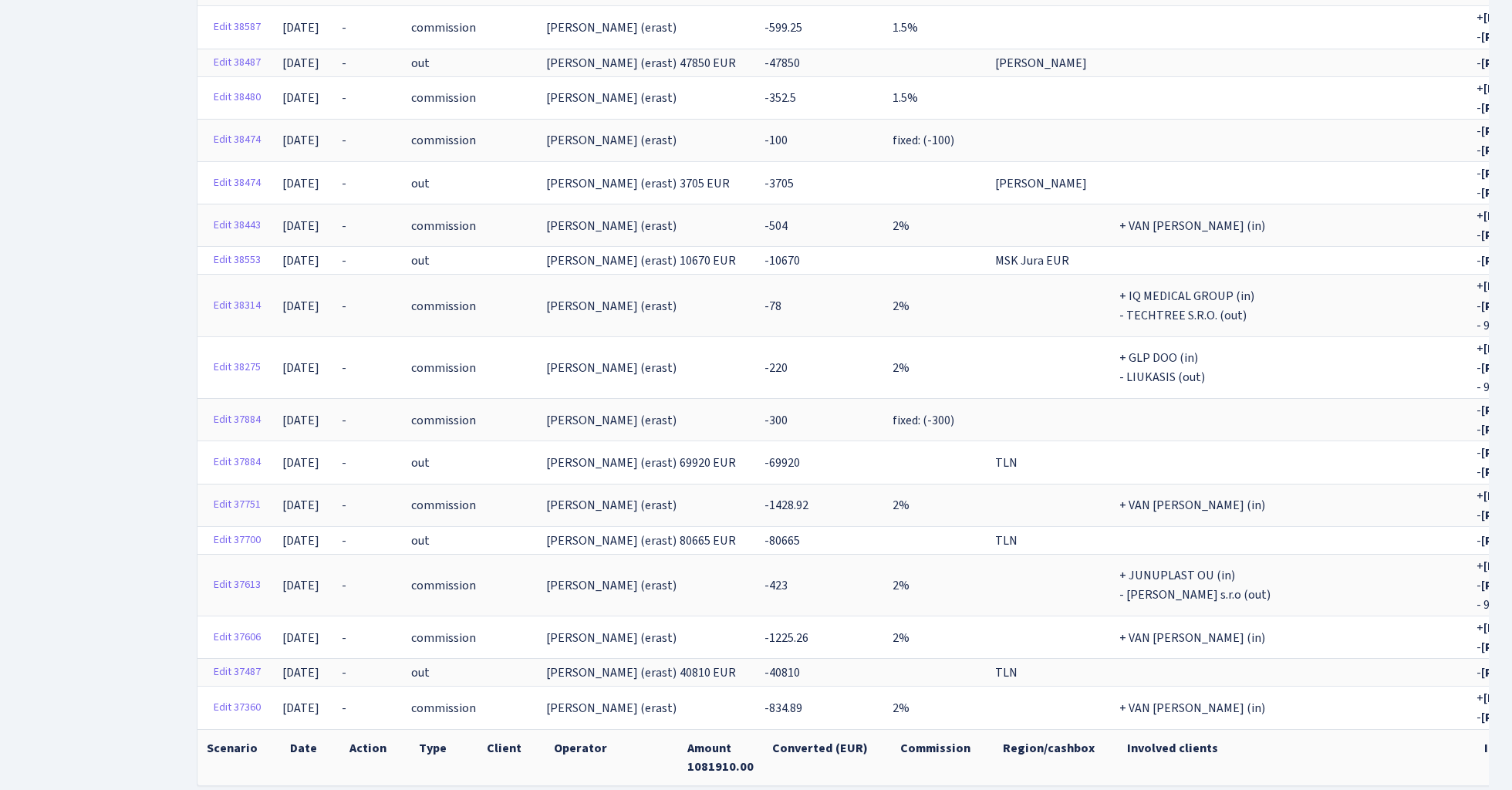
click at [678, 729] on th "Amount 1081910.00" at bounding box center [720, 757] width 85 height 56
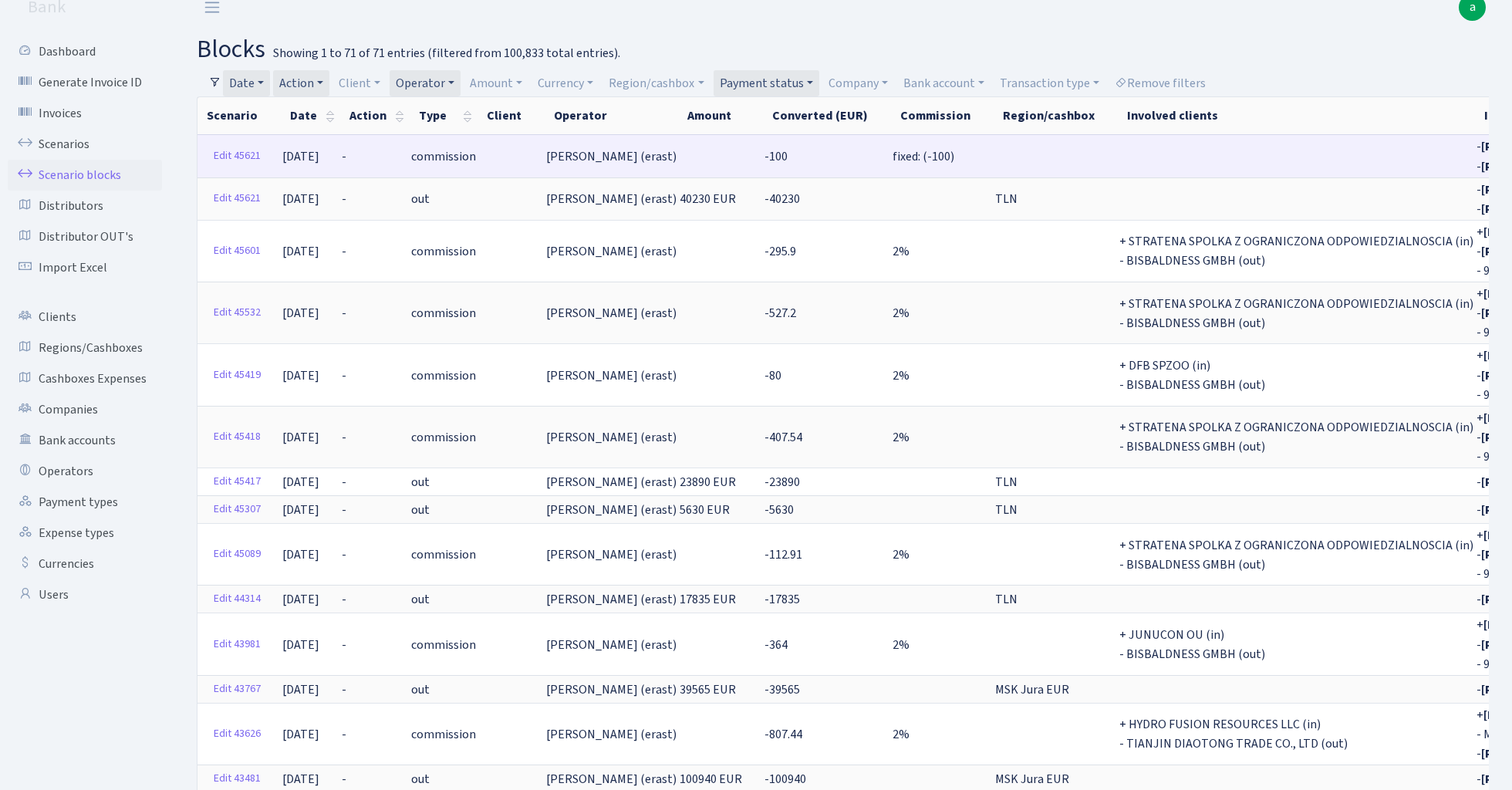
scroll to position [0, 0]
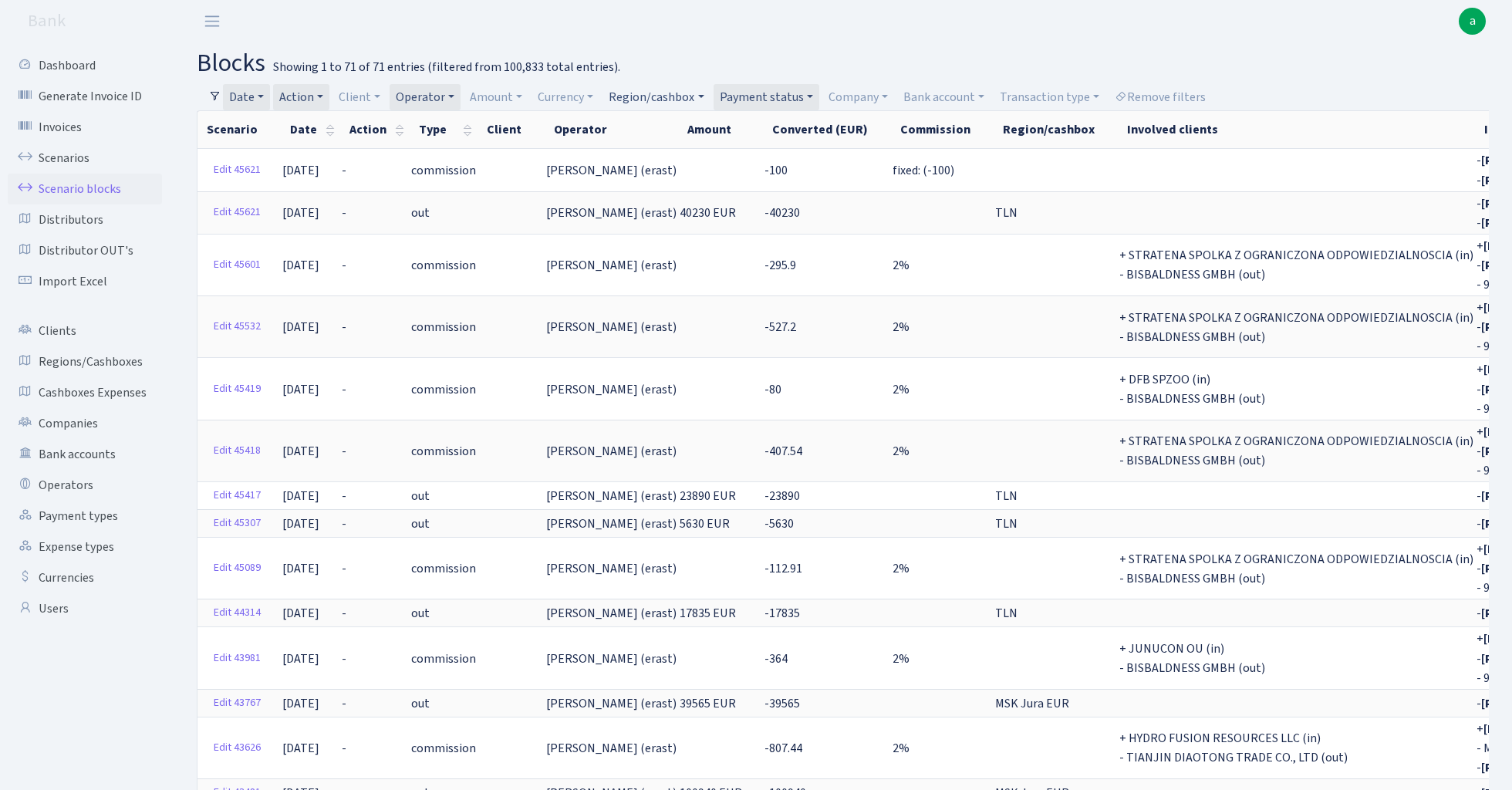
click at [667, 96] on link "Region/cashbox" at bounding box center [656, 97] width 107 height 26
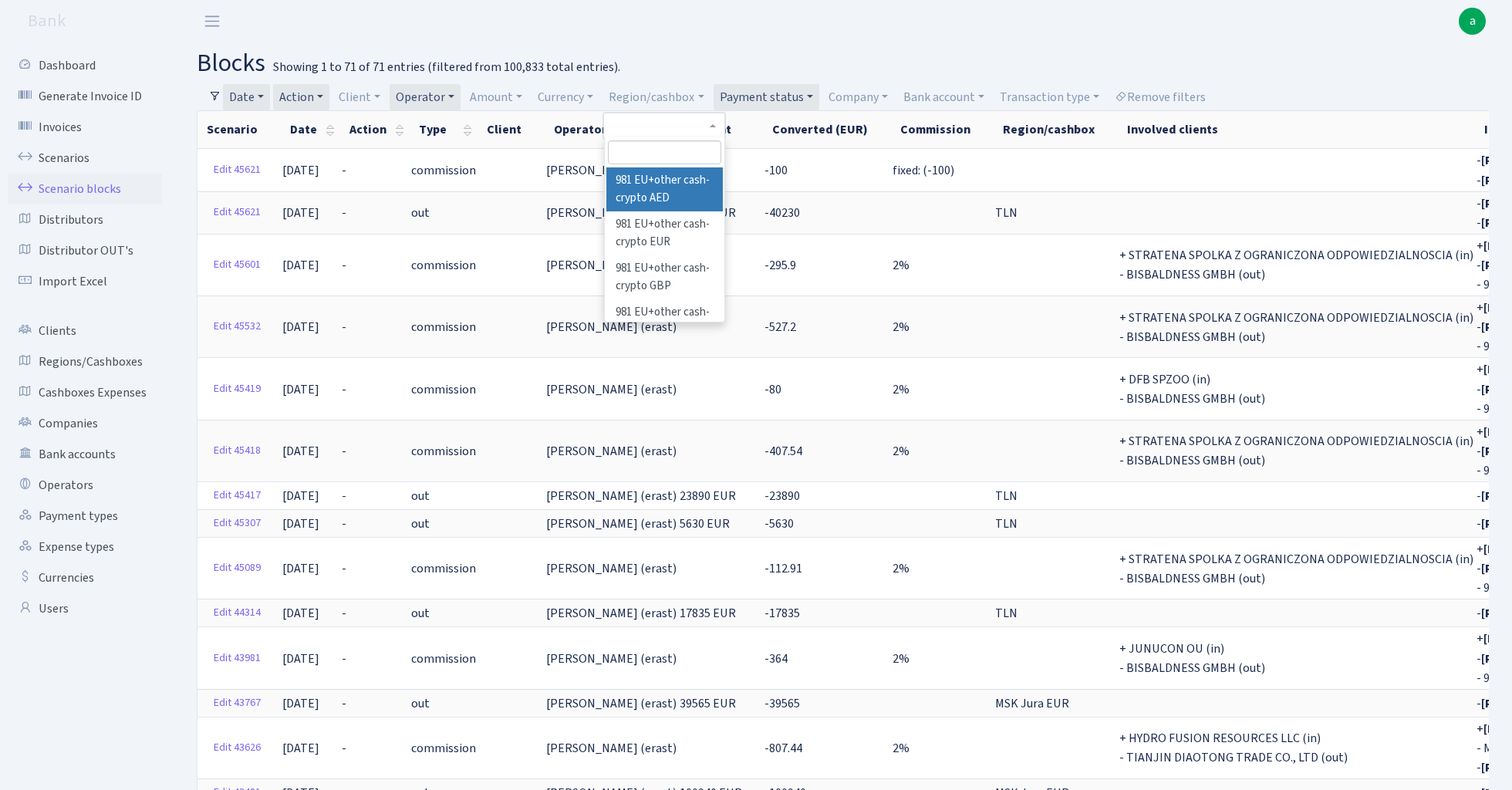
click at [656, 159] on input "search" at bounding box center [665, 152] width 114 height 24
type input "tln"
click at [673, 180] on li "TLN" at bounding box center [665, 181] width 116 height 27
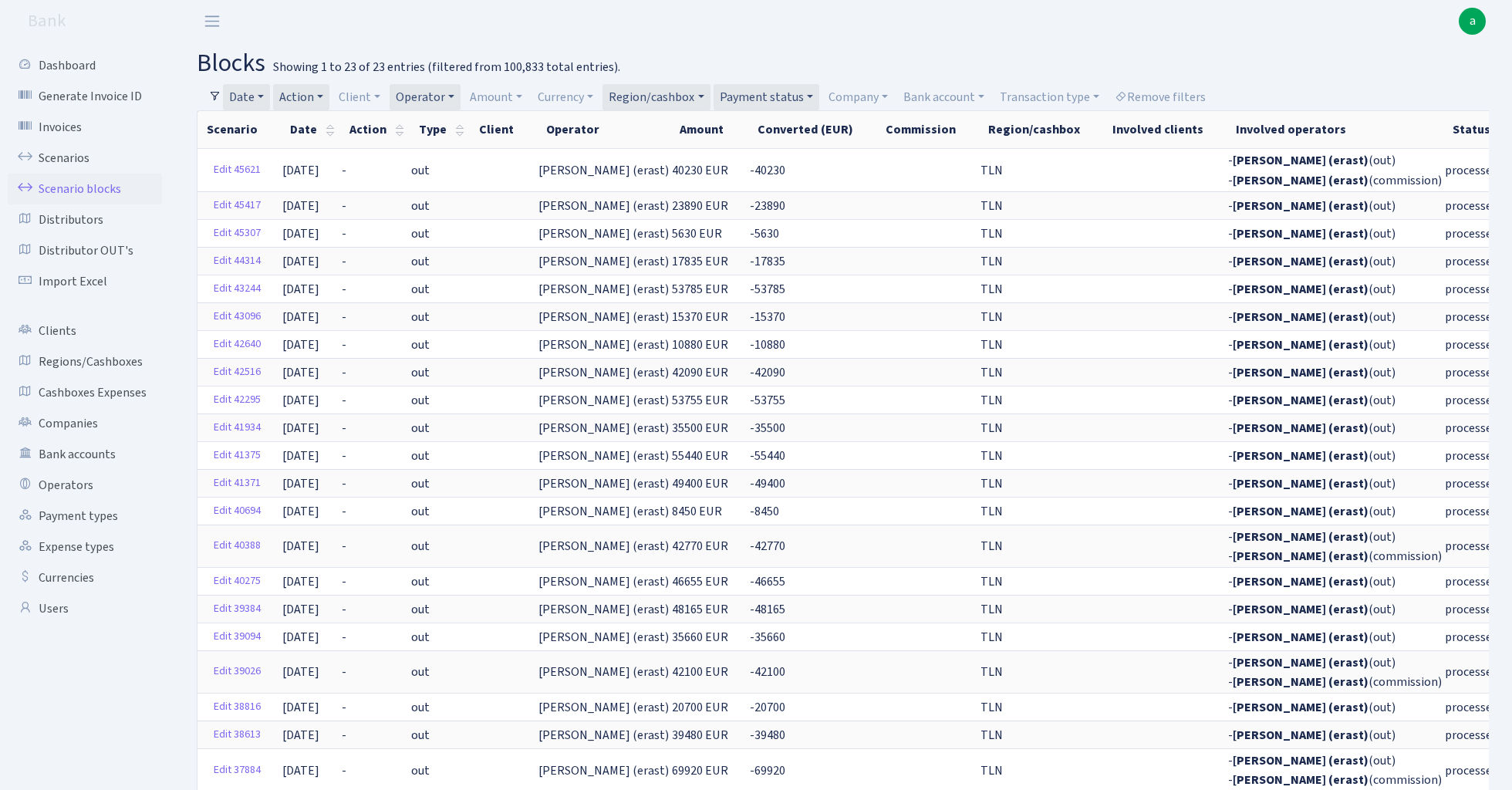
click at [686, 96] on link "Region/cashbox" at bounding box center [656, 97] width 107 height 26
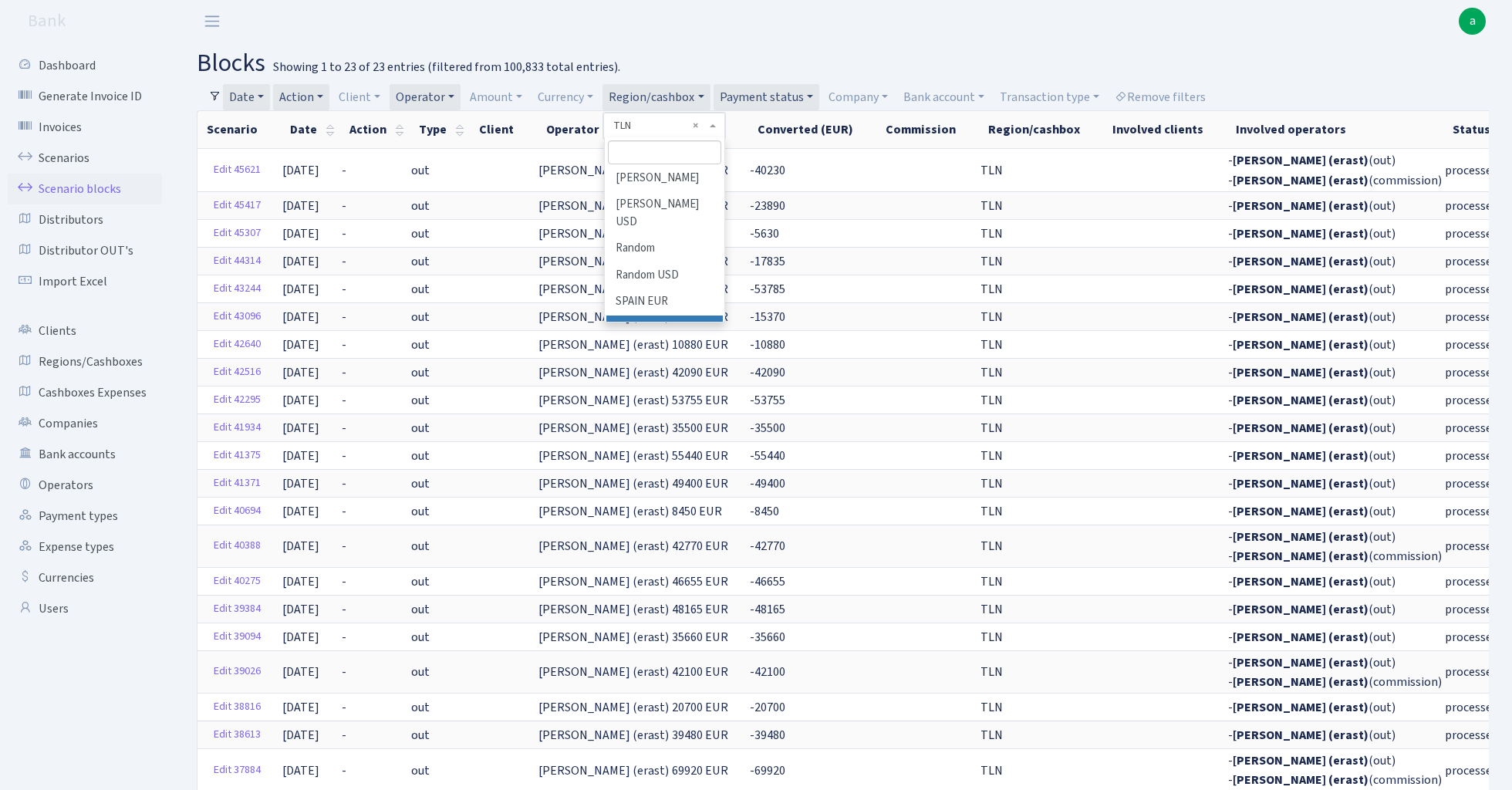
click at [683, 154] on input "search" at bounding box center [665, 152] width 114 height 24
click at [662, 219] on li "[PERSON_NAME]" at bounding box center [665, 232] width 116 height 27
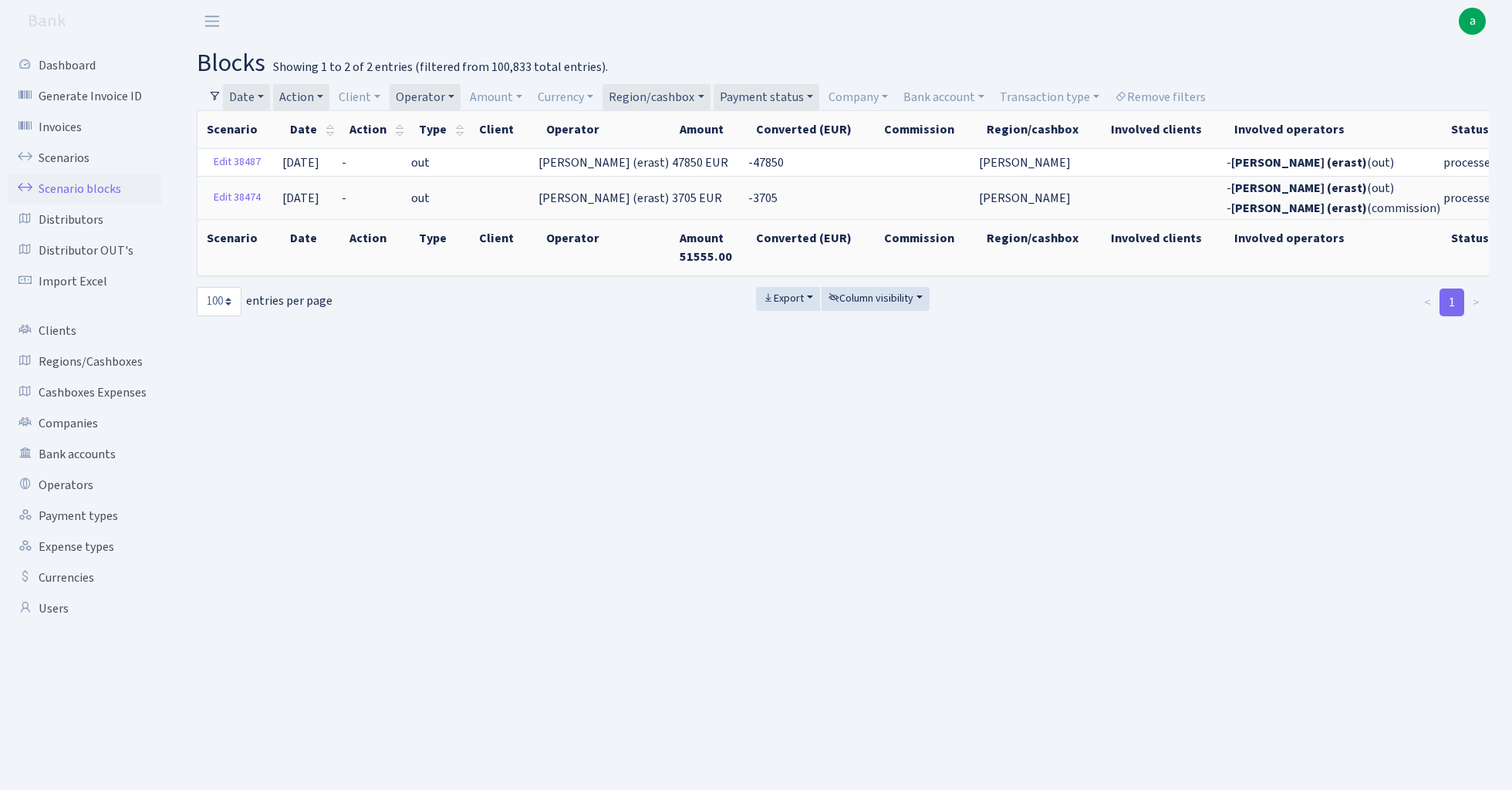
click at [692, 91] on link "Region/cashbox" at bounding box center [656, 97] width 107 height 26
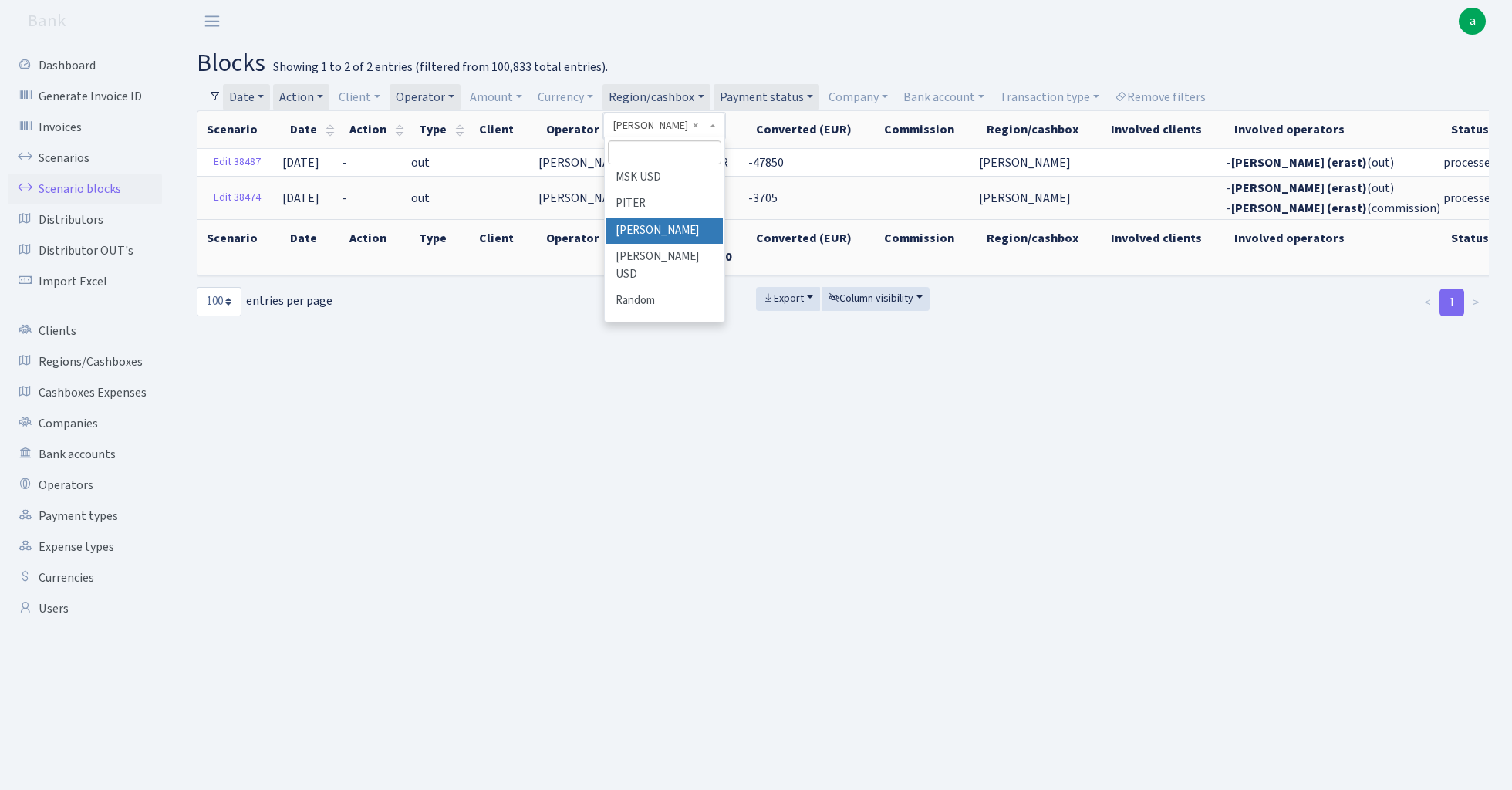
click at [695, 152] on input "search" at bounding box center [665, 152] width 114 height 24
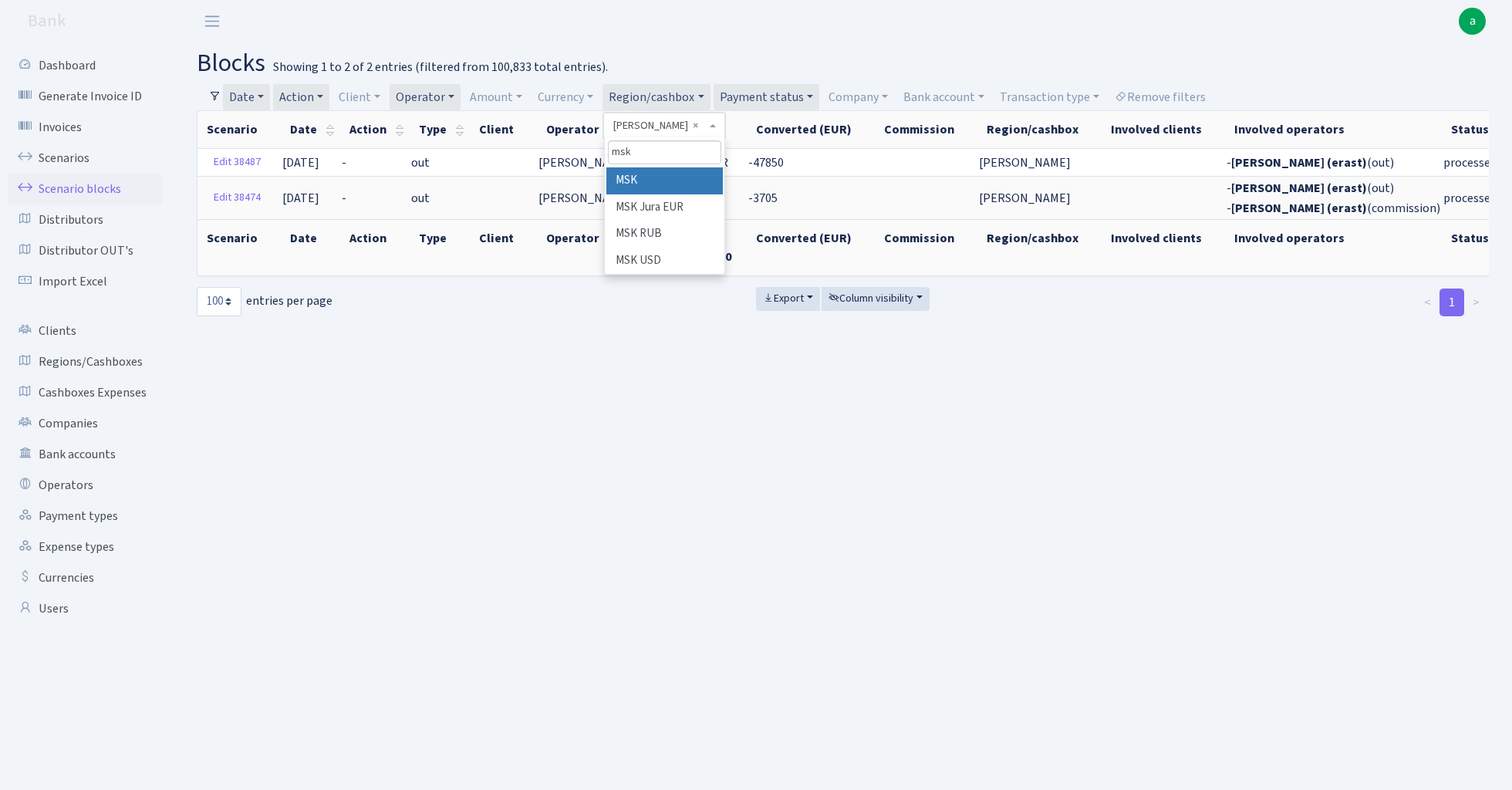
type input "msk"
click at [699, 181] on li "MSK" at bounding box center [665, 181] width 116 height 27
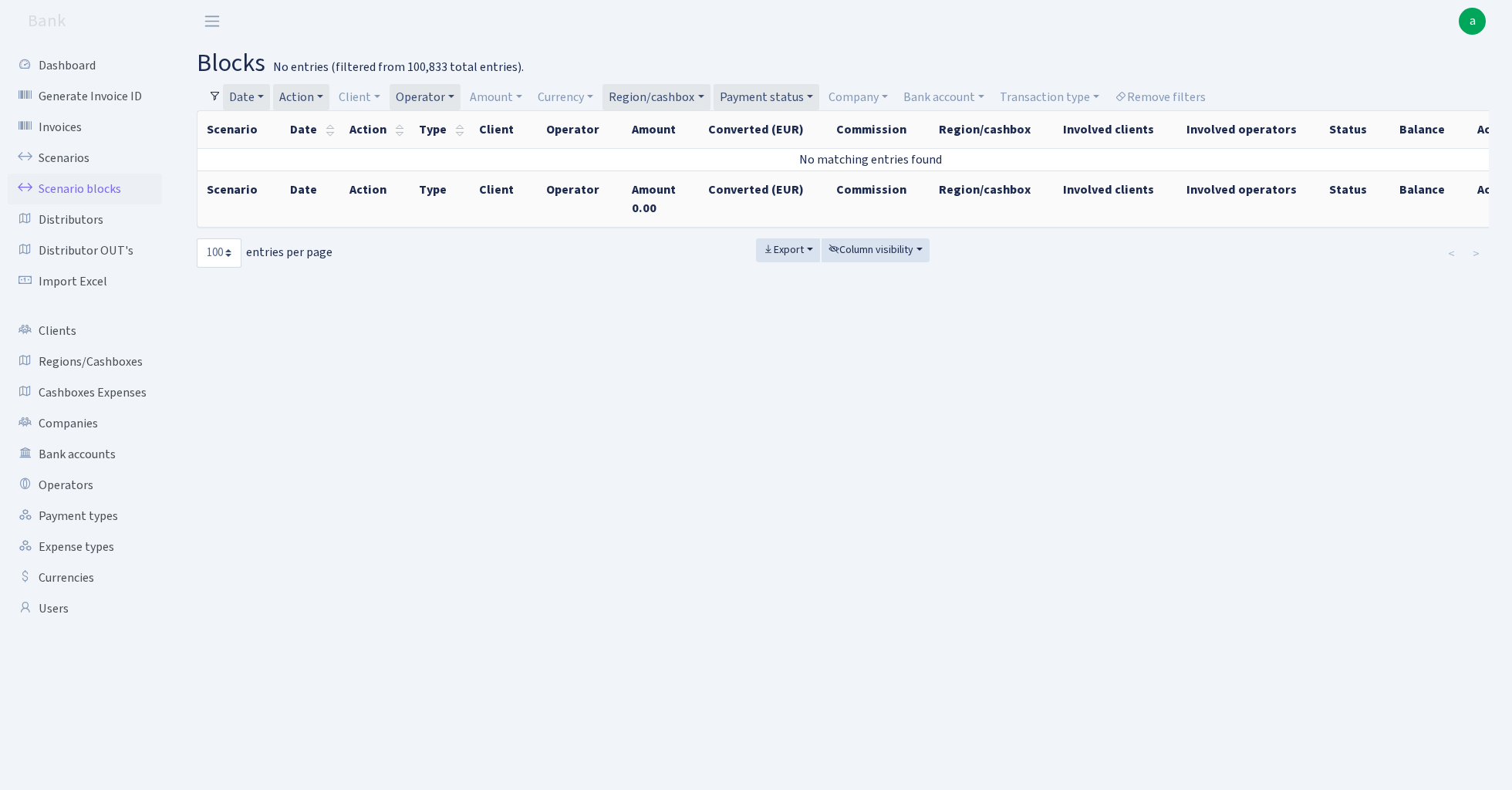
click at [698, 94] on link "Region/cashbox" at bounding box center [656, 97] width 107 height 26
click at [674, 265] on li "MSK Jura EUR" at bounding box center [665, 278] width 116 height 27
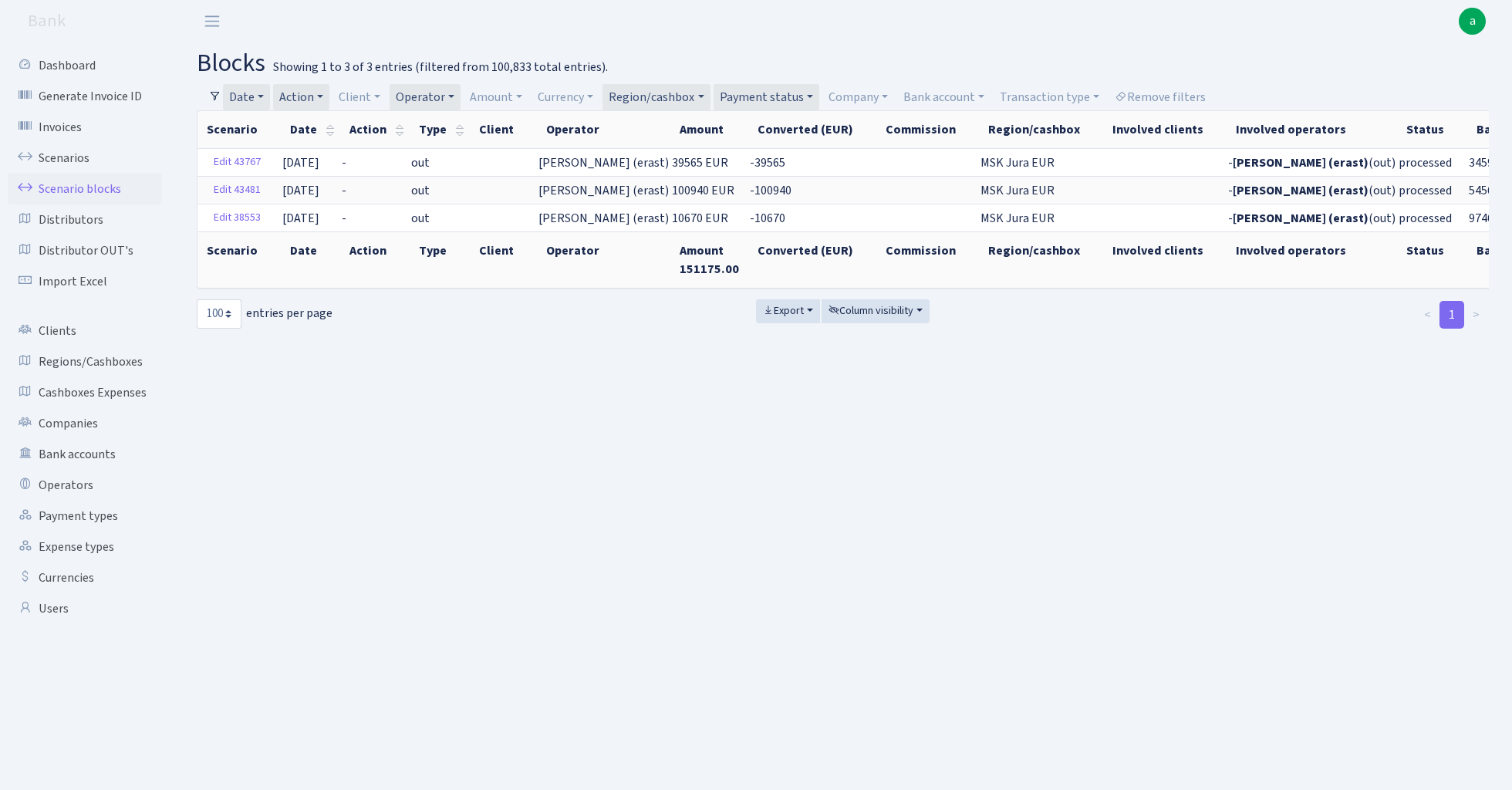
click at [306, 91] on link "Action" at bounding box center [301, 97] width 56 height 26
click at [326, 202] on li "+" at bounding box center [334, 208] width 116 height 27
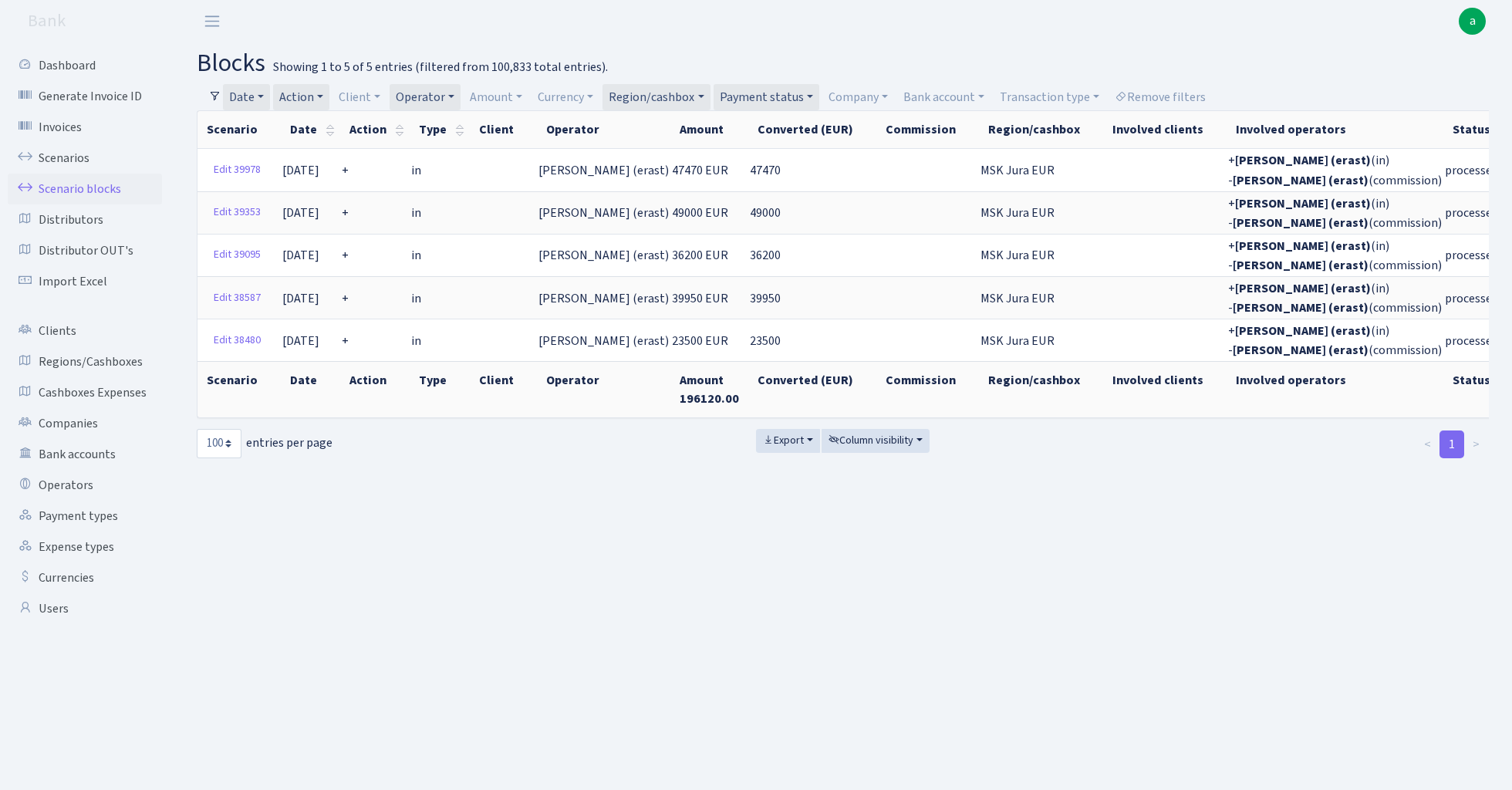
click at [315, 96] on link "Action" at bounding box center [301, 97] width 56 height 26
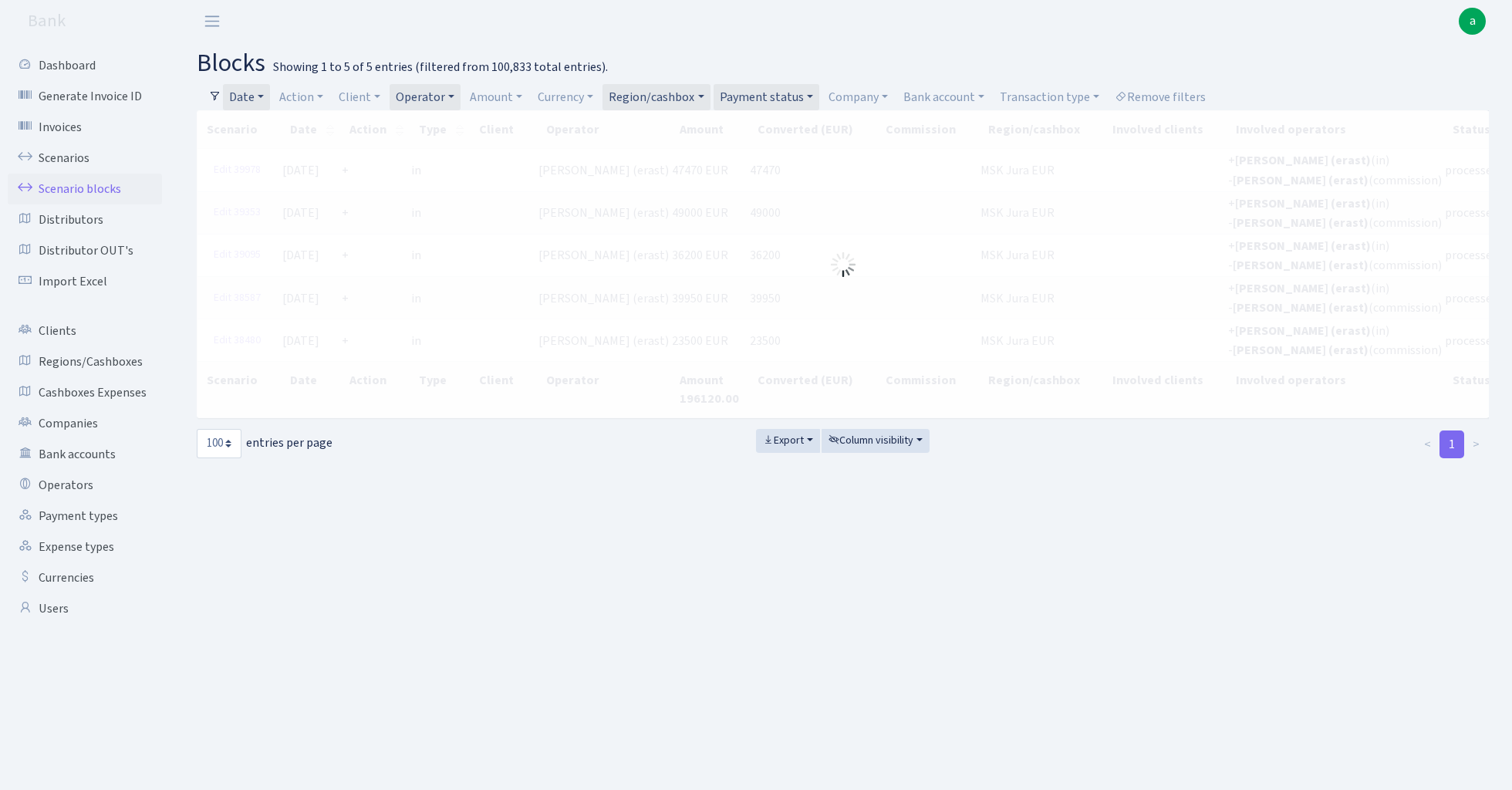
click at [677, 96] on link "Region/cashbox" at bounding box center [656, 97] width 107 height 26
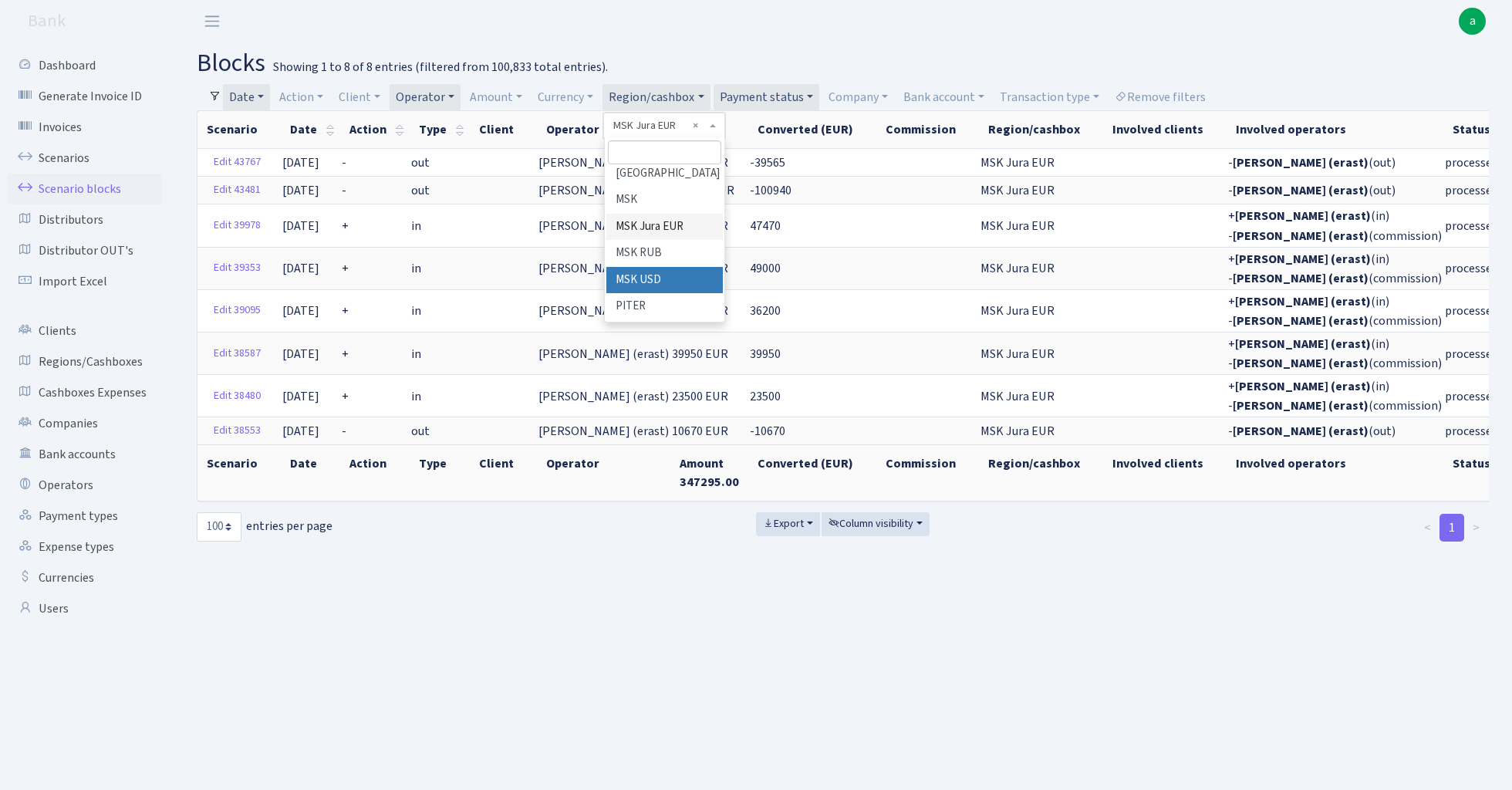
click at [673, 267] on li "MSK USD" at bounding box center [665, 280] width 116 height 27
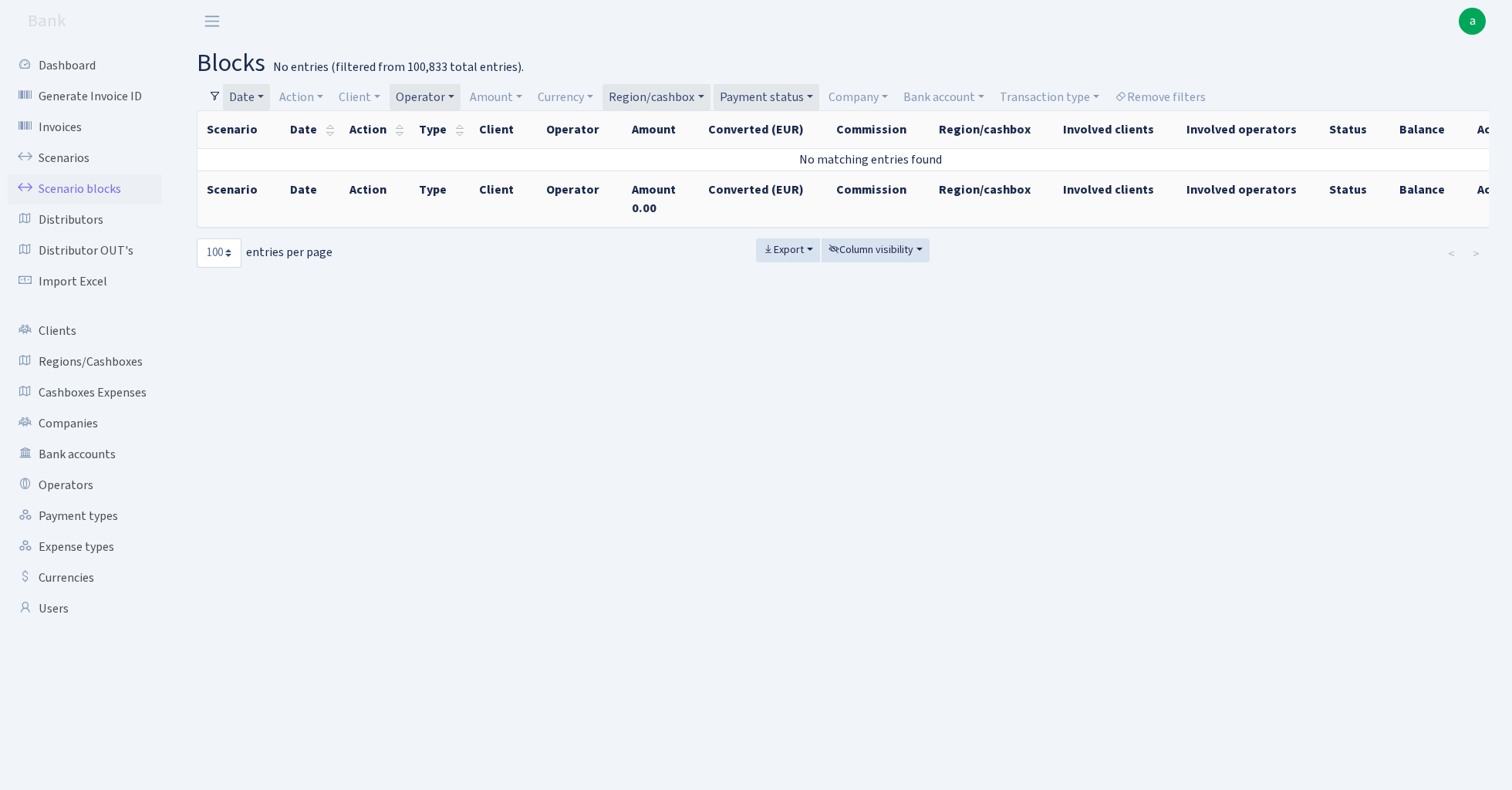
click at [650, 93] on link "Region/cashbox" at bounding box center [656, 97] width 107 height 26
click at [673, 295] on li "[PERSON_NAME] USD" at bounding box center [665, 317] width 116 height 44
select select "12"
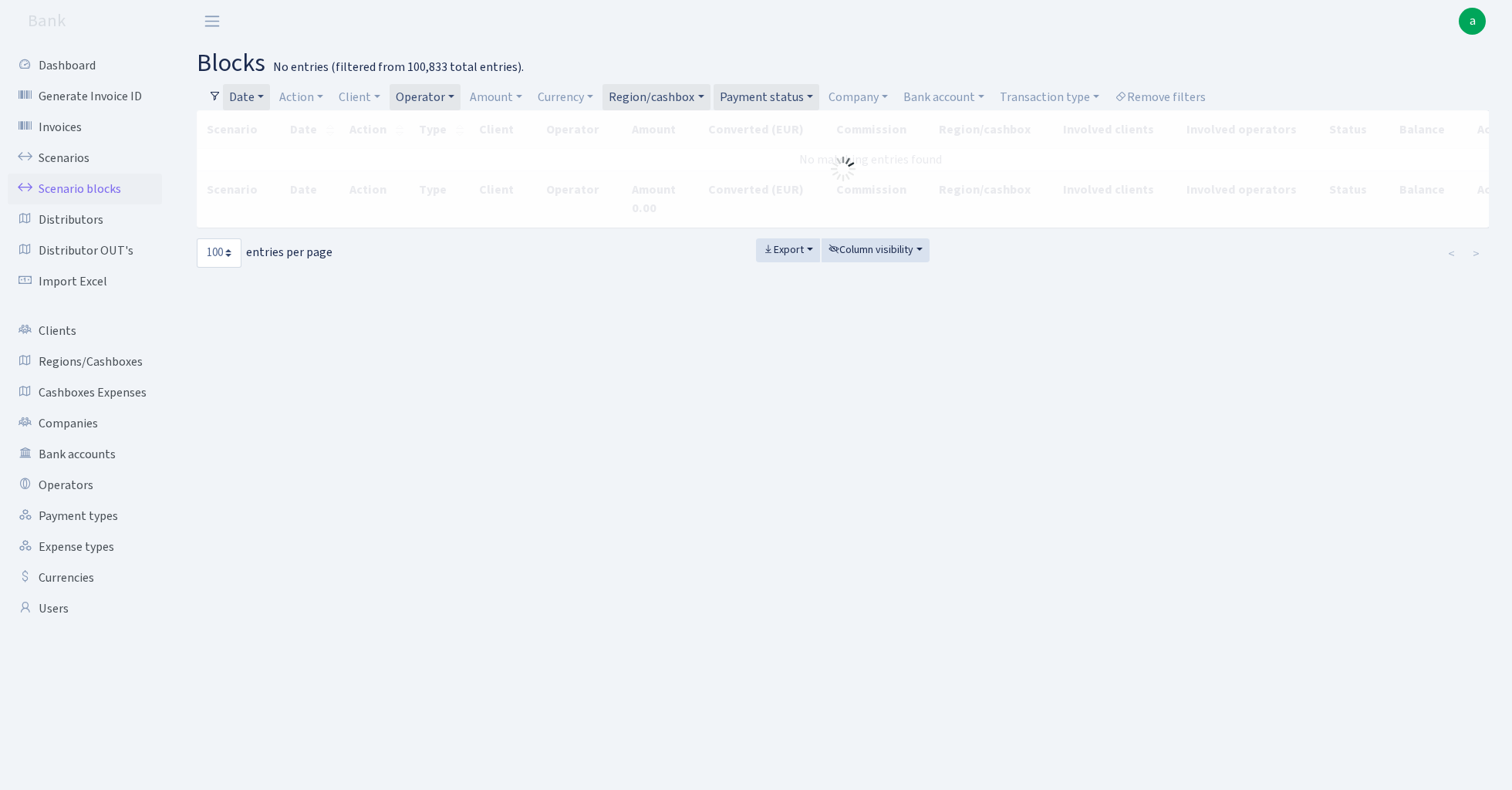
click at [659, 88] on link "Region/cashbox" at bounding box center [656, 97] width 107 height 26
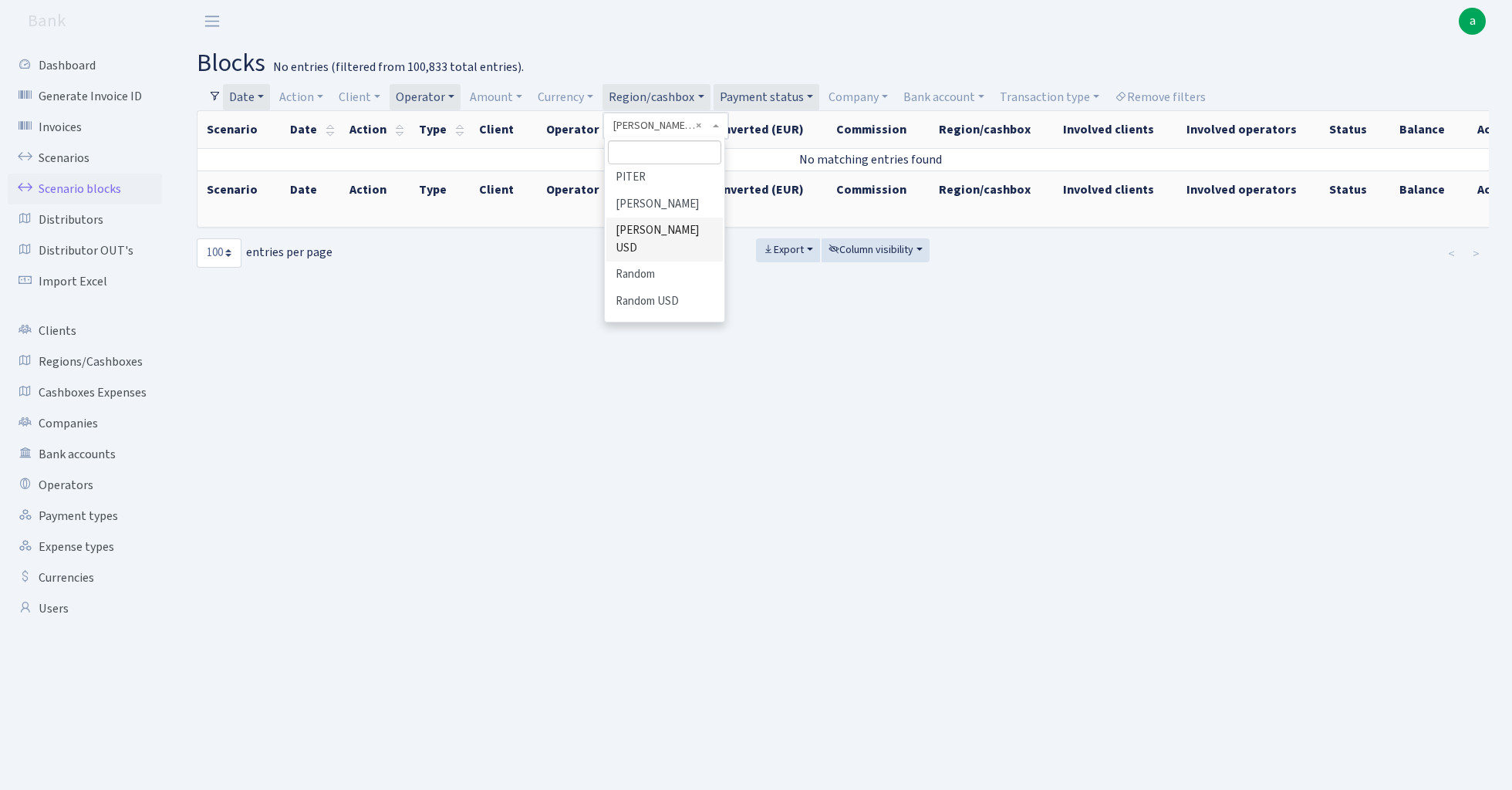
scroll to position [621, 0]
click at [668, 342] on li "TLN JAR eur" at bounding box center [665, 355] width 116 height 27
click at [664, 93] on link "Region/cashbox" at bounding box center [656, 97] width 107 height 26
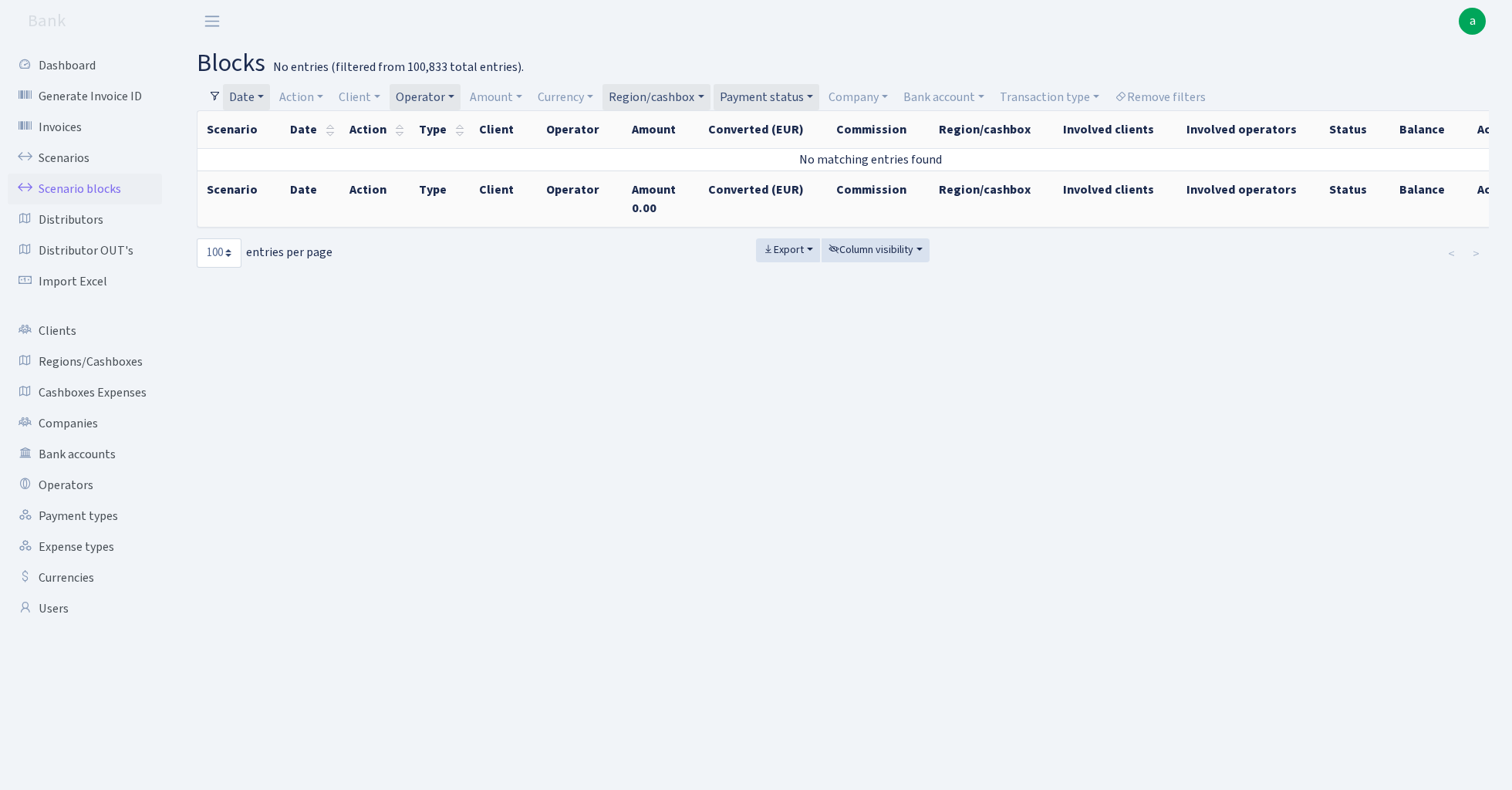
click at [258, 93] on link "Date" at bounding box center [246, 97] width 47 height 26
click at [457, 96] on link "Operator" at bounding box center [425, 97] width 71 height 26
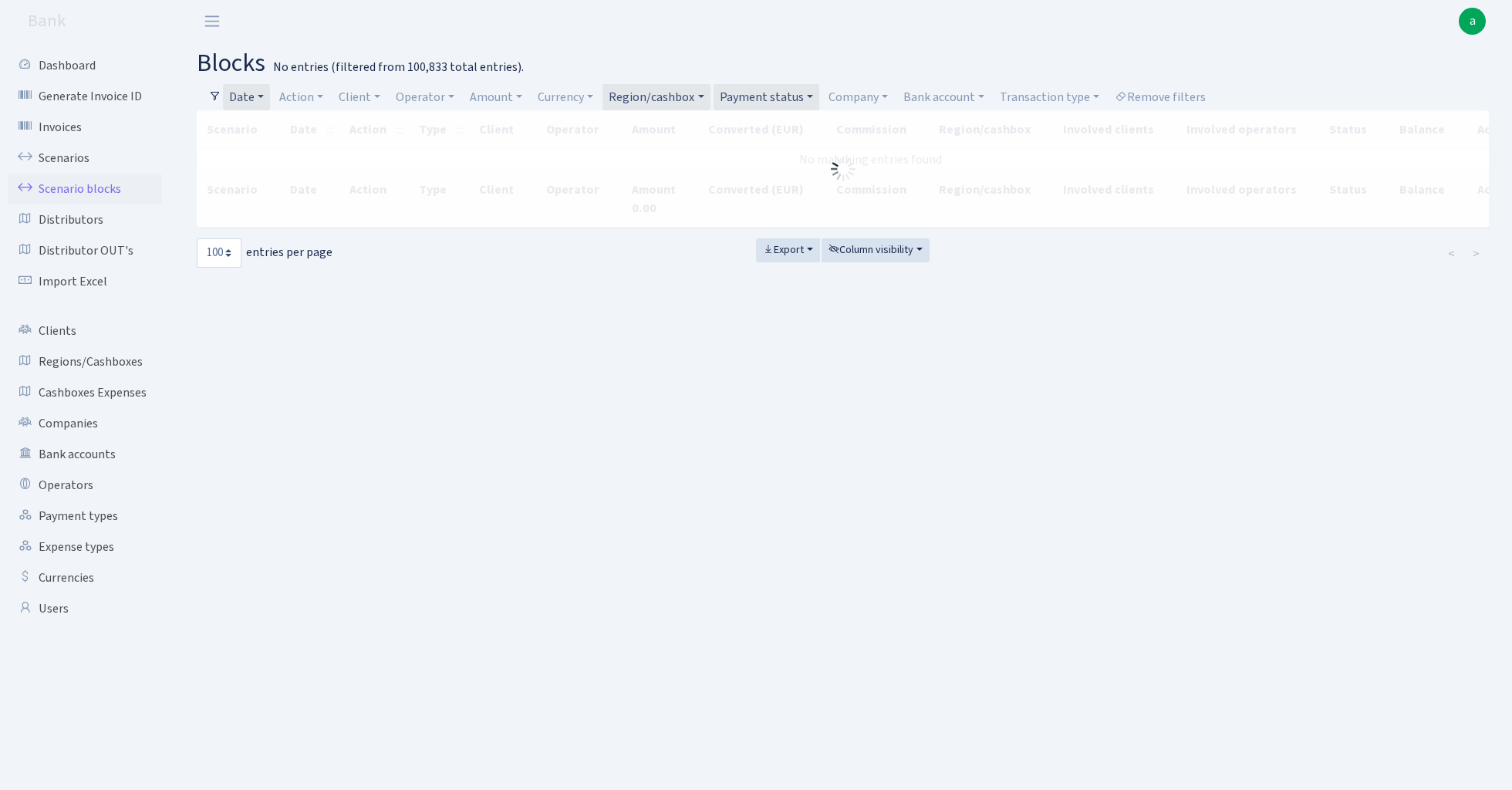
click at [687, 93] on link "Region/cashbox" at bounding box center [656, 97] width 107 height 26
click at [788, 99] on link "Payment status" at bounding box center [766, 97] width 106 height 26
click at [662, 90] on link "Region/cashbox" at bounding box center [656, 97] width 107 height 26
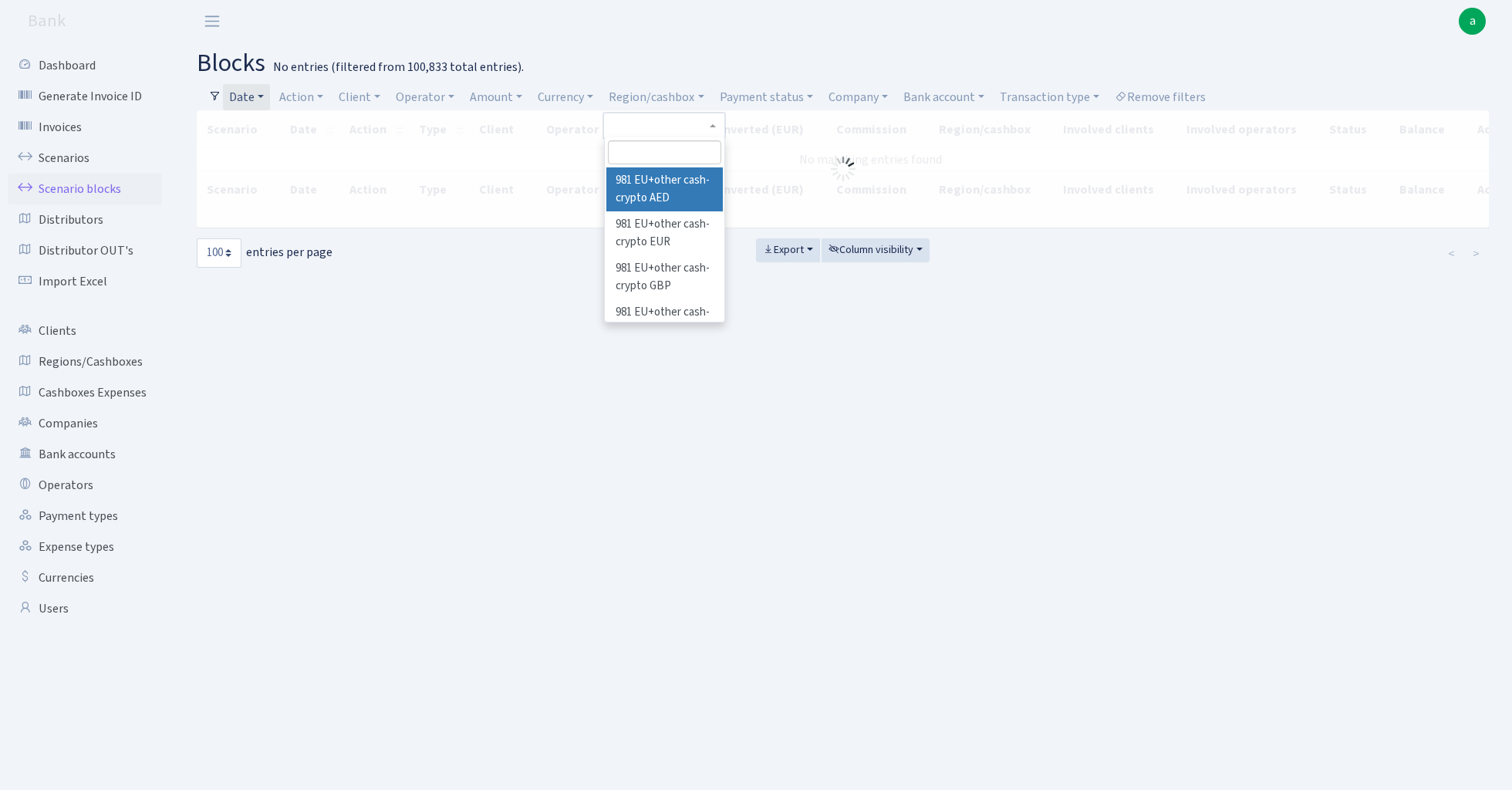
click at [665, 173] on li "981 EU+other cash-crypto AED" at bounding box center [665, 190] width 116 height 44
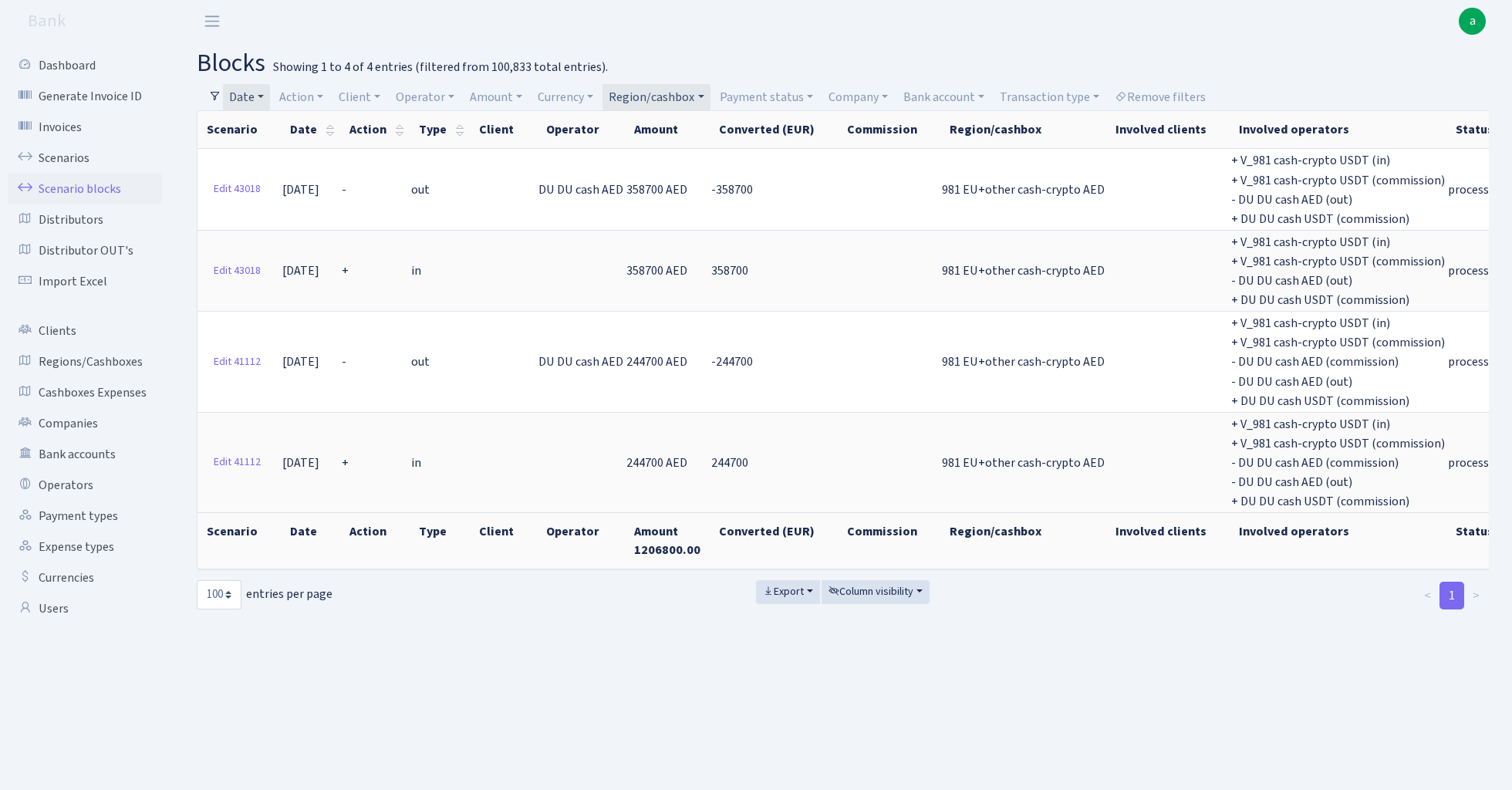
click at [679, 94] on link "Region/cashbox" at bounding box center [656, 97] width 107 height 26
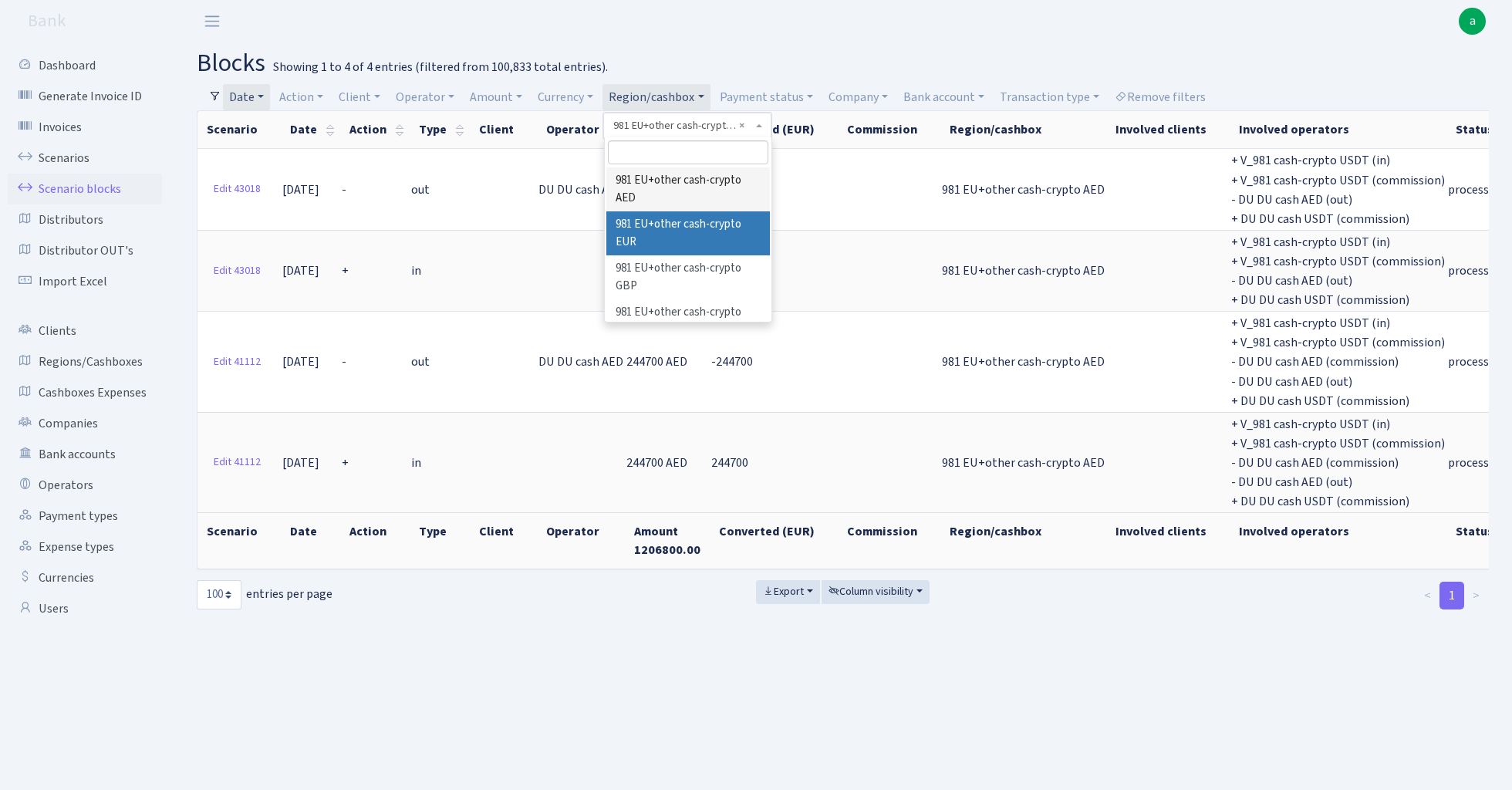
click at [699, 227] on li "981 EU+other cash-crypto EUR" at bounding box center [688, 233] width 164 height 44
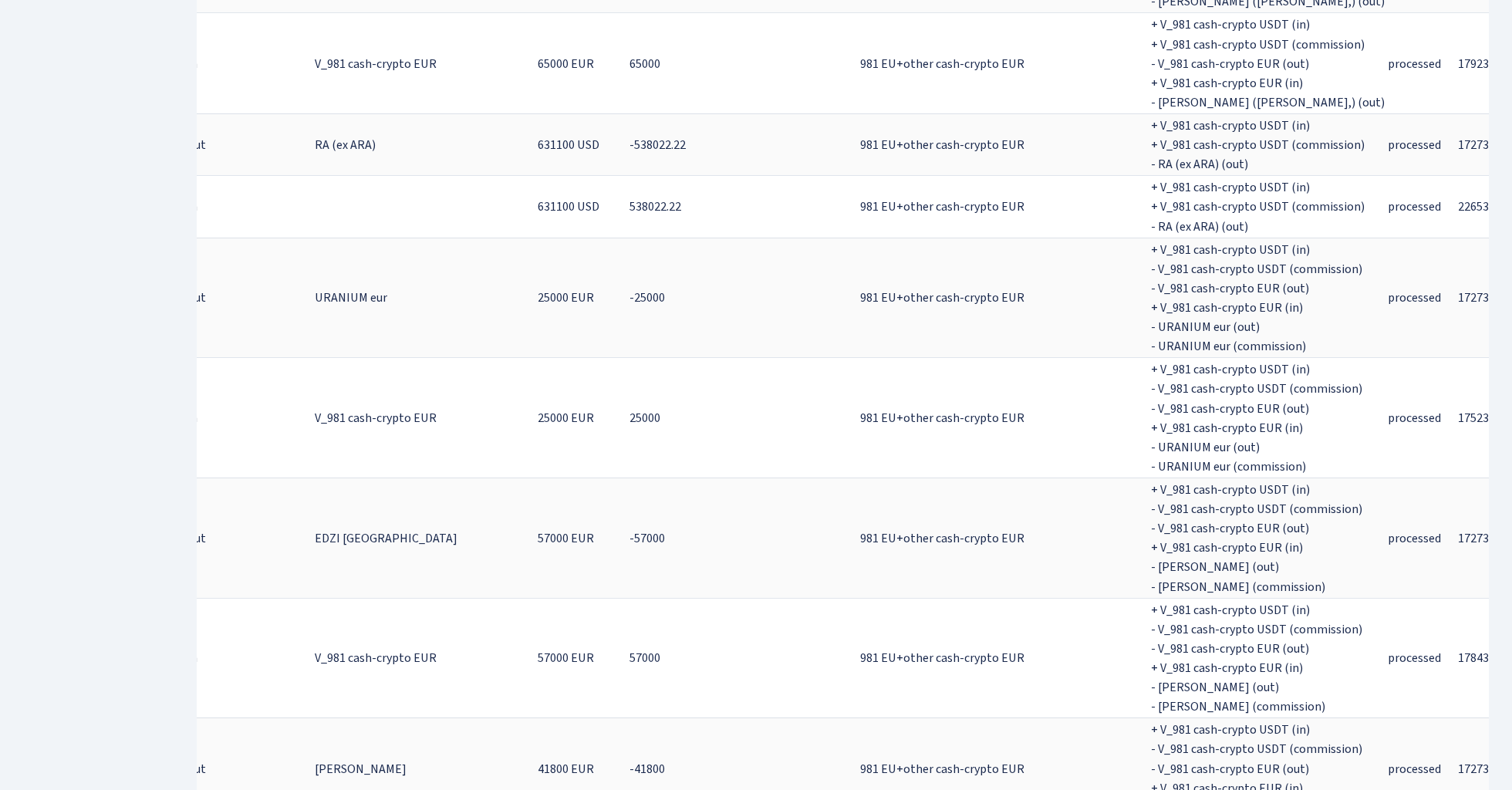
scroll to position [9529, 0]
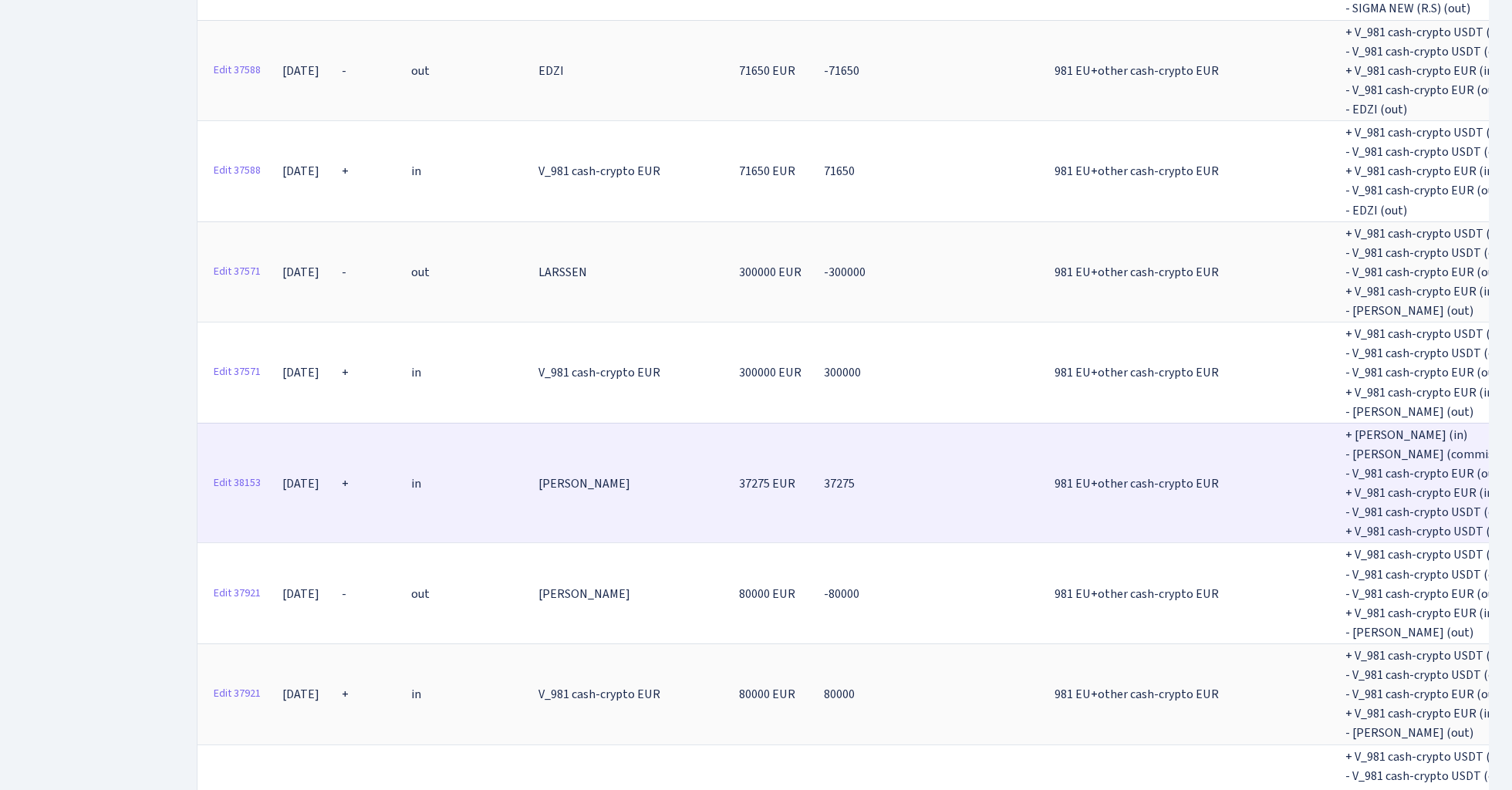
scroll to position [0, 0]
click at [241, 472] on link "Edit 38153" at bounding box center [237, 483] width 61 height 24
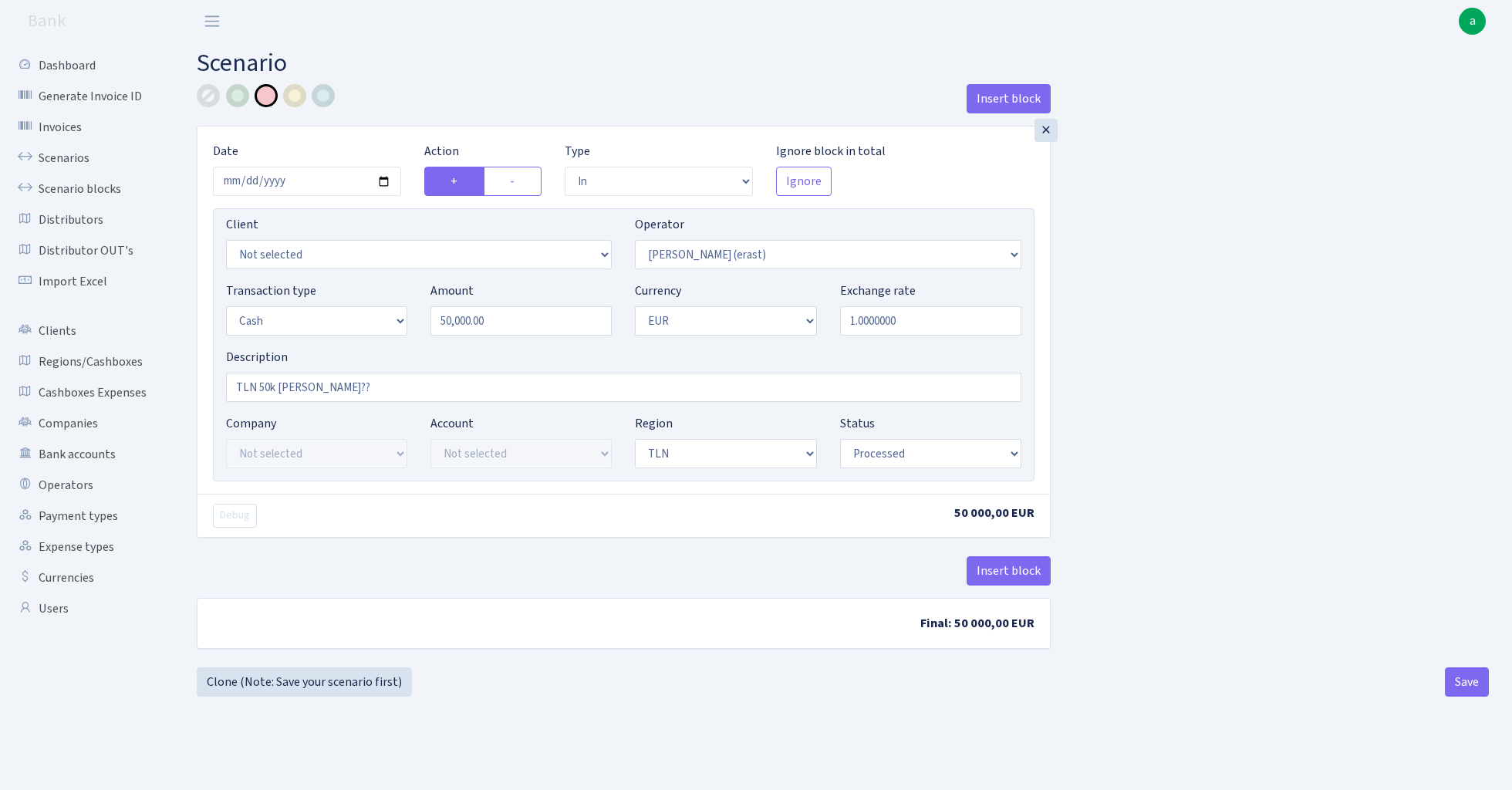
select select "in"
select select "155"
select select "1"
select select "2"
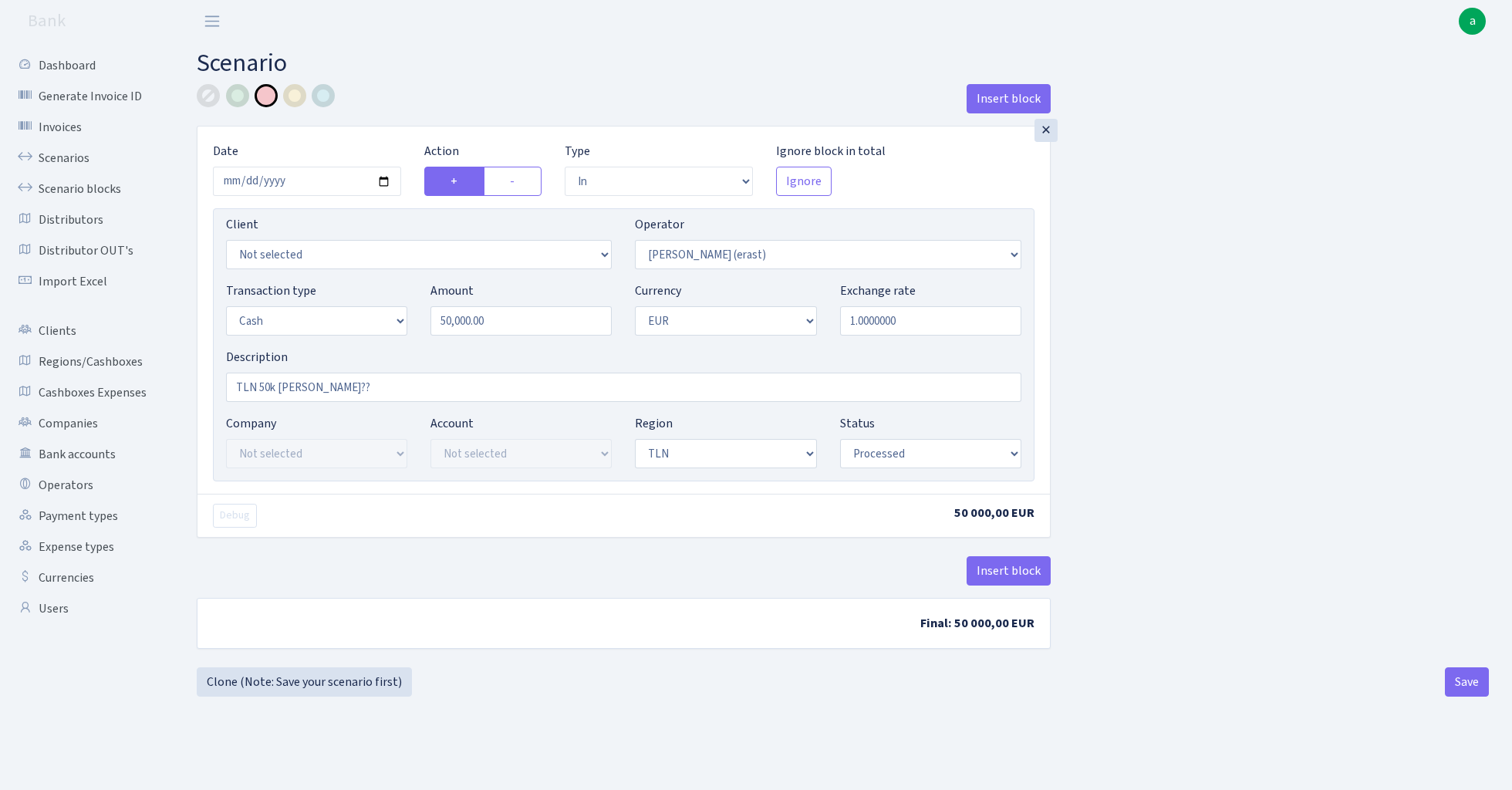
select select "processed"
click at [63, 154] on link "Scenarios" at bounding box center [84, 158] width 154 height 31
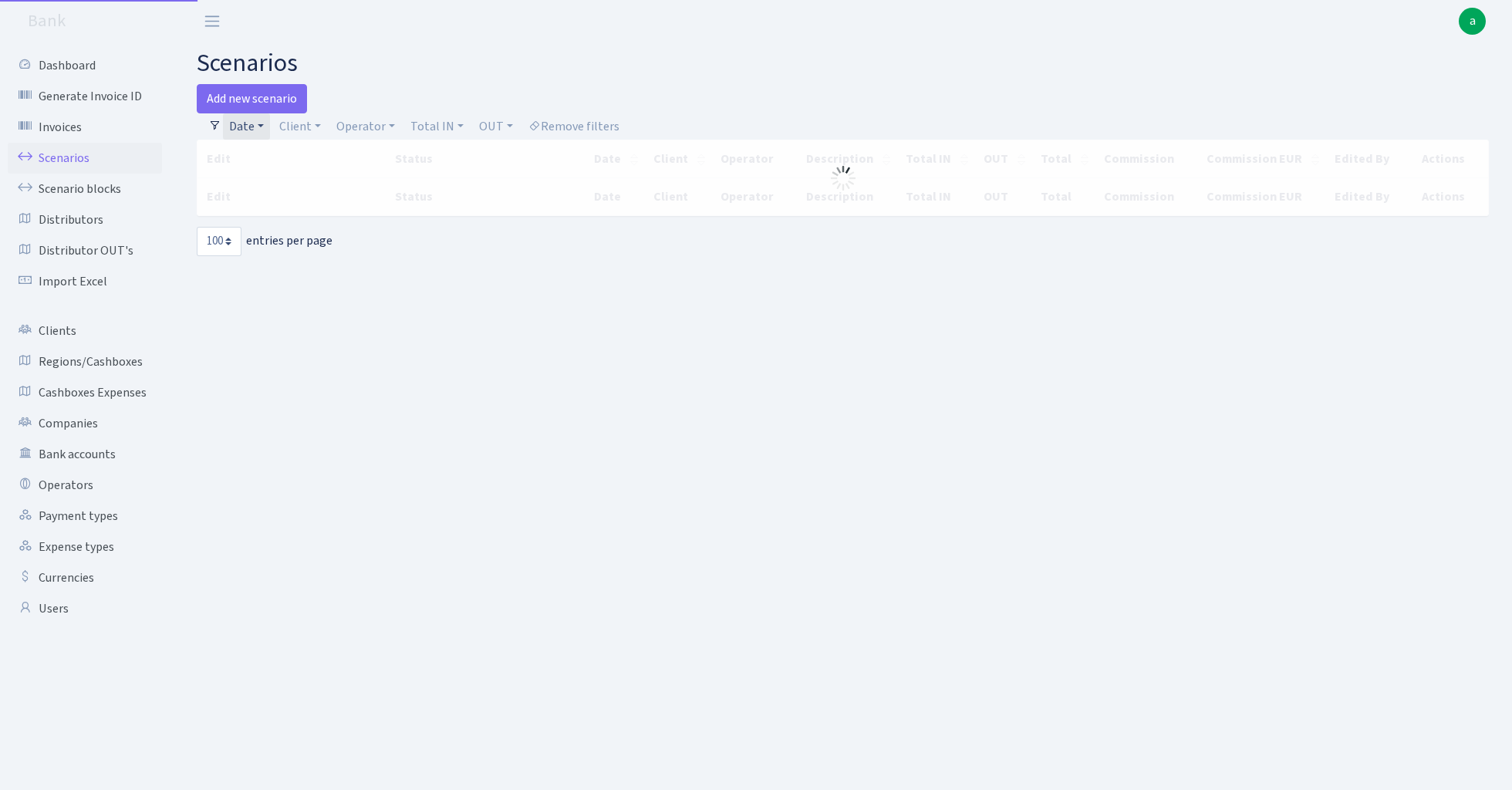
select select "100"
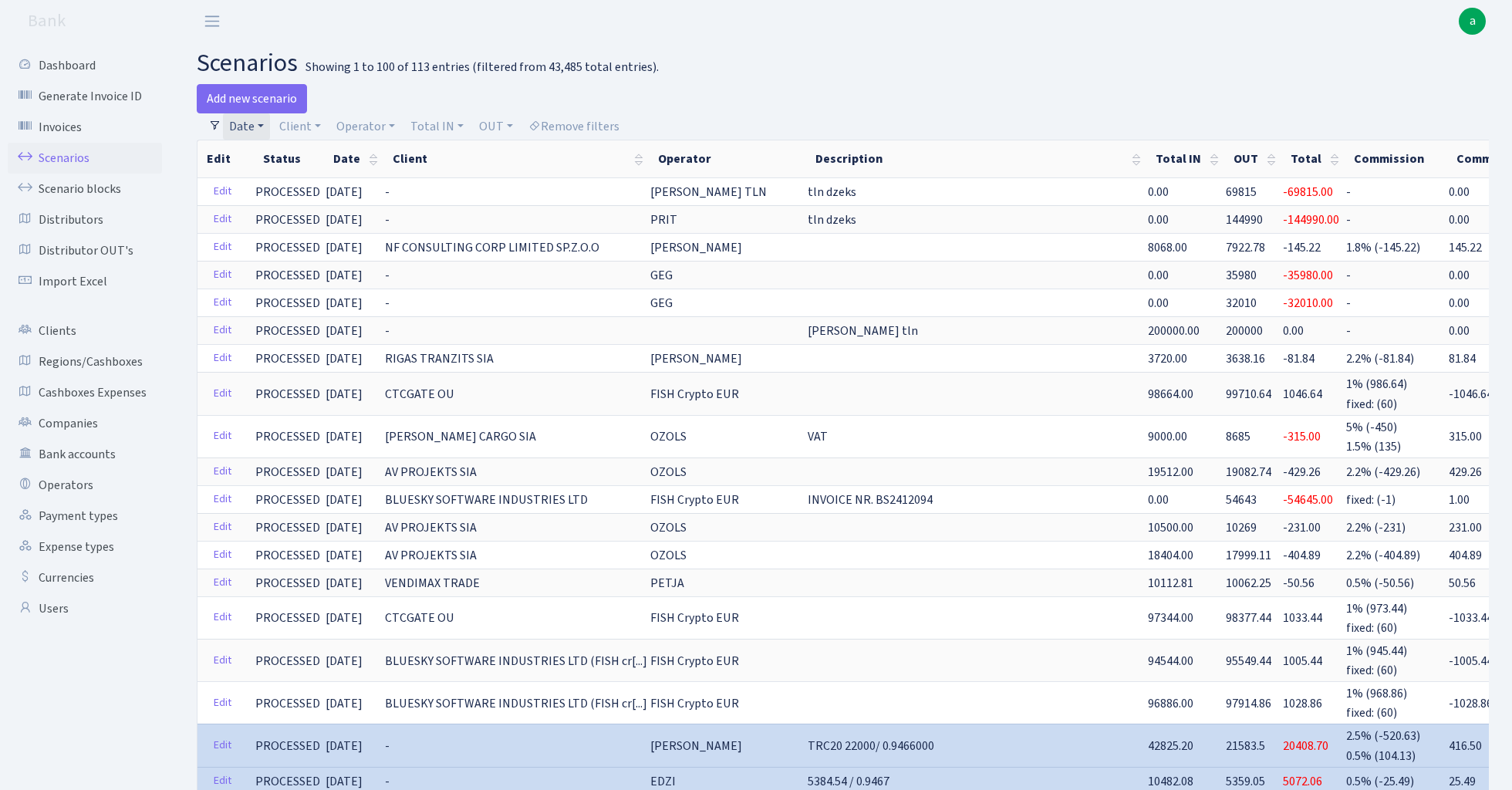
click at [251, 131] on link "Date" at bounding box center [246, 127] width 47 height 26
click at [458, 157] on icon at bounding box center [454, 156] width 12 height 12
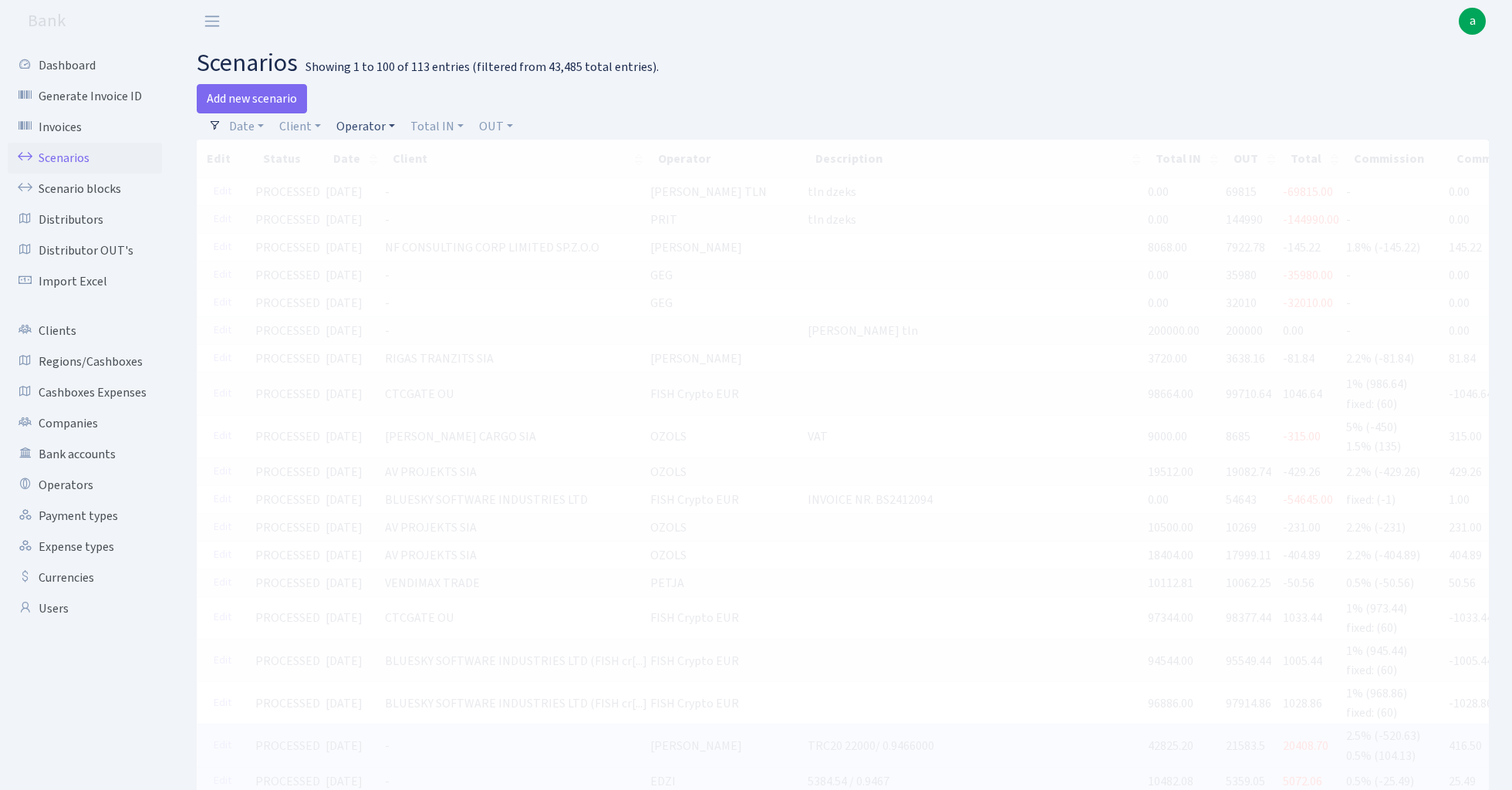
click at [362, 124] on link "Operator" at bounding box center [365, 127] width 71 height 26
click at [383, 187] on input "search" at bounding box center [391, 181] width 114 height 24
type input "erik"
click at [414, 205] on li "[PERSON_NAME] (erast)" at bounding box center [391, 219] width 116 height 44
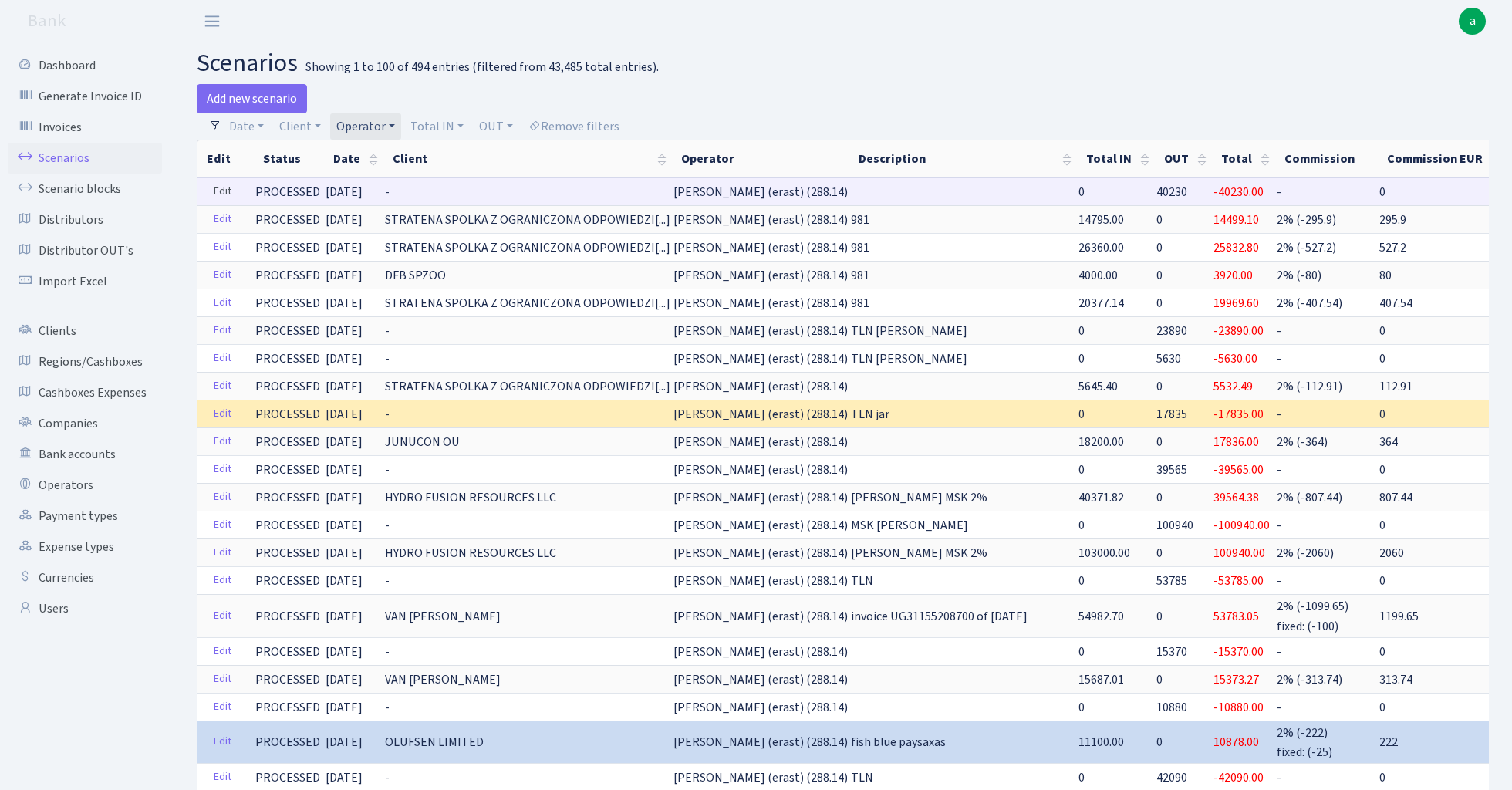
click at [221, 187] on link "Edit" at bounding box center [223, 192] width 32 height 24
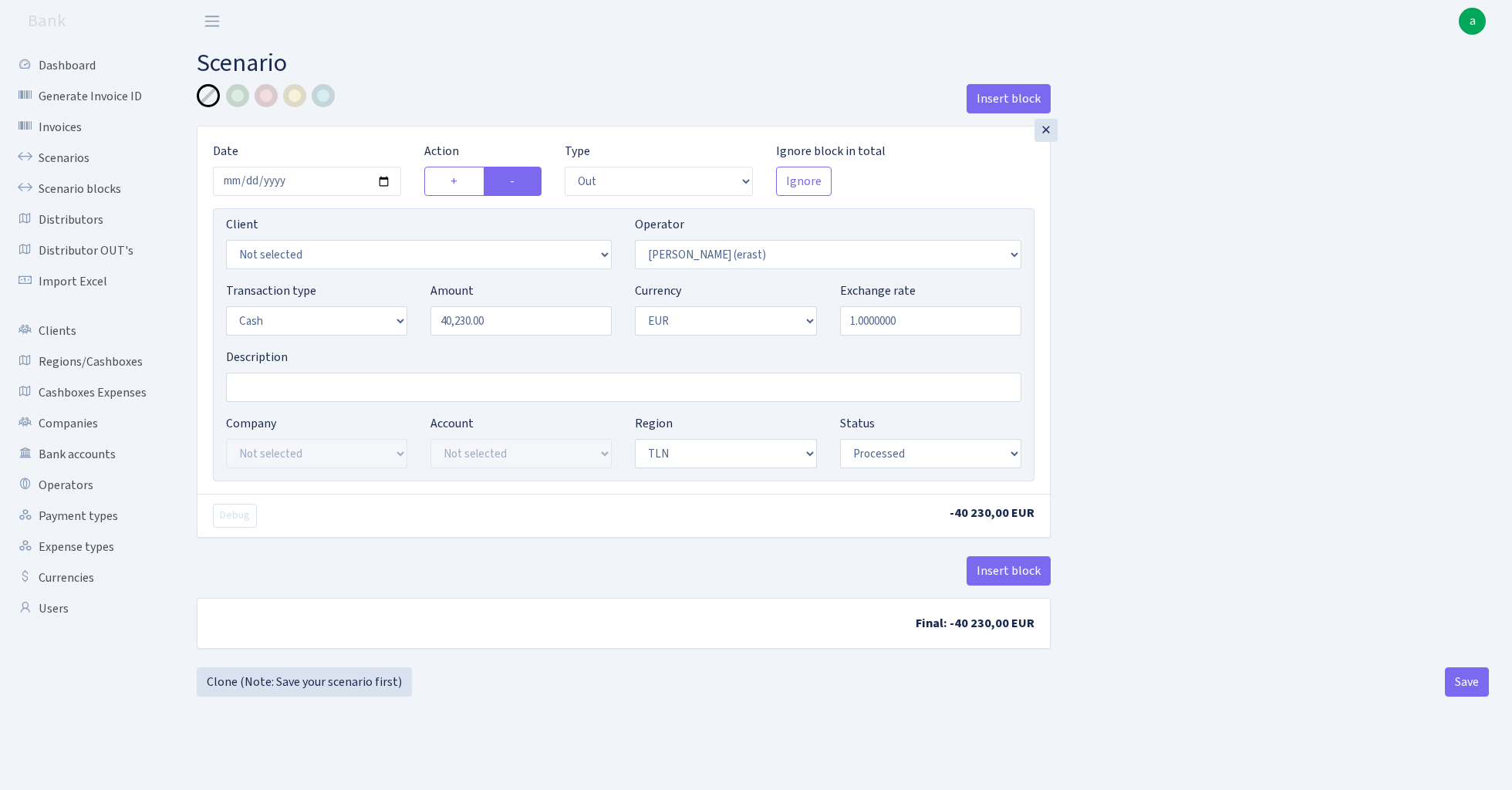
select select "out"
select select "155"
select select "1"
select select "2"
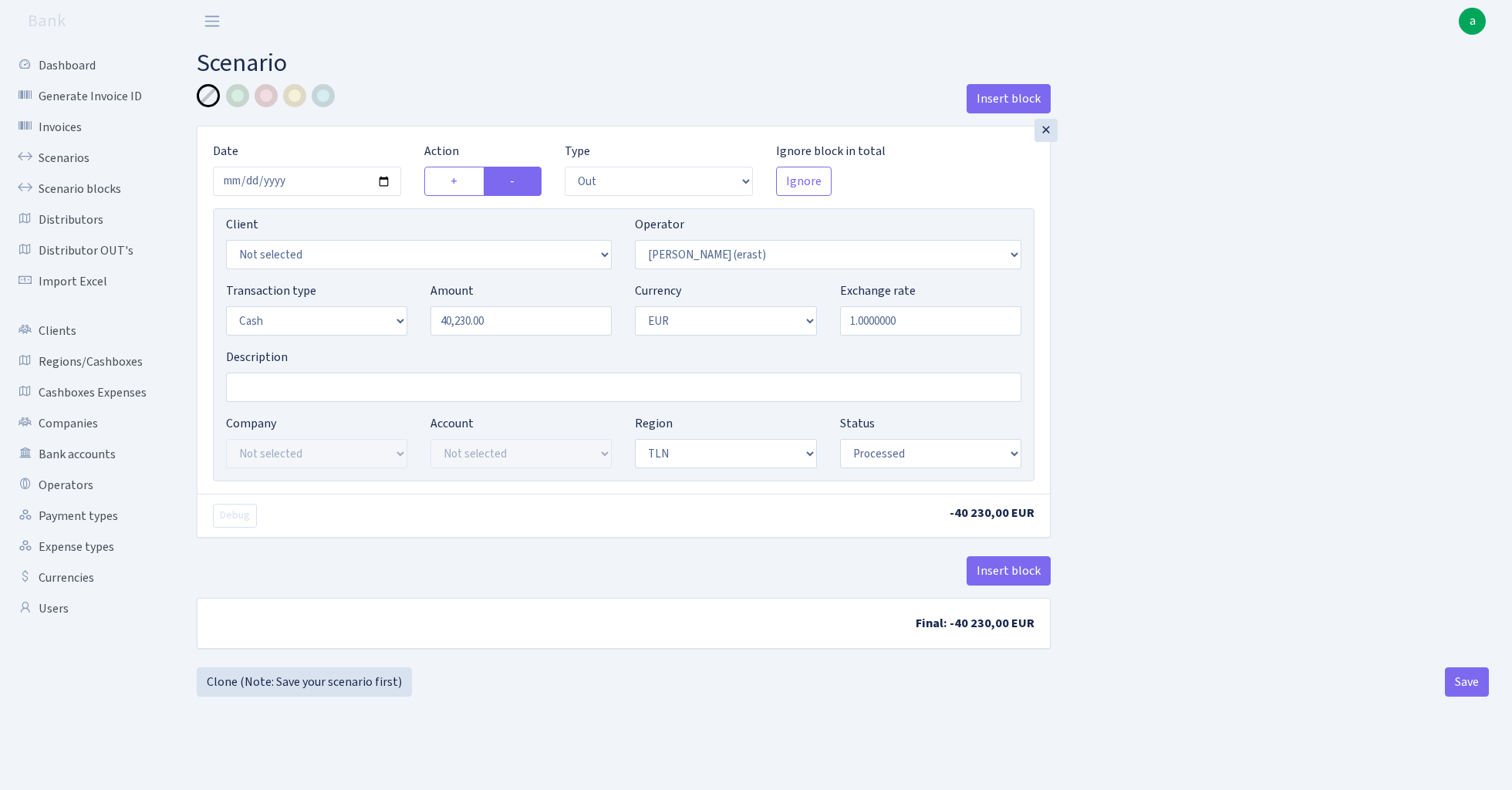
select select "processed"
click at [359, 398] on input "Description" at bounding box center [624, 387] width 796 height 29
type input "TLN"
click at [1004, 574] on button "Insert block" at bounding box center [1009, 571] width 84 height 29
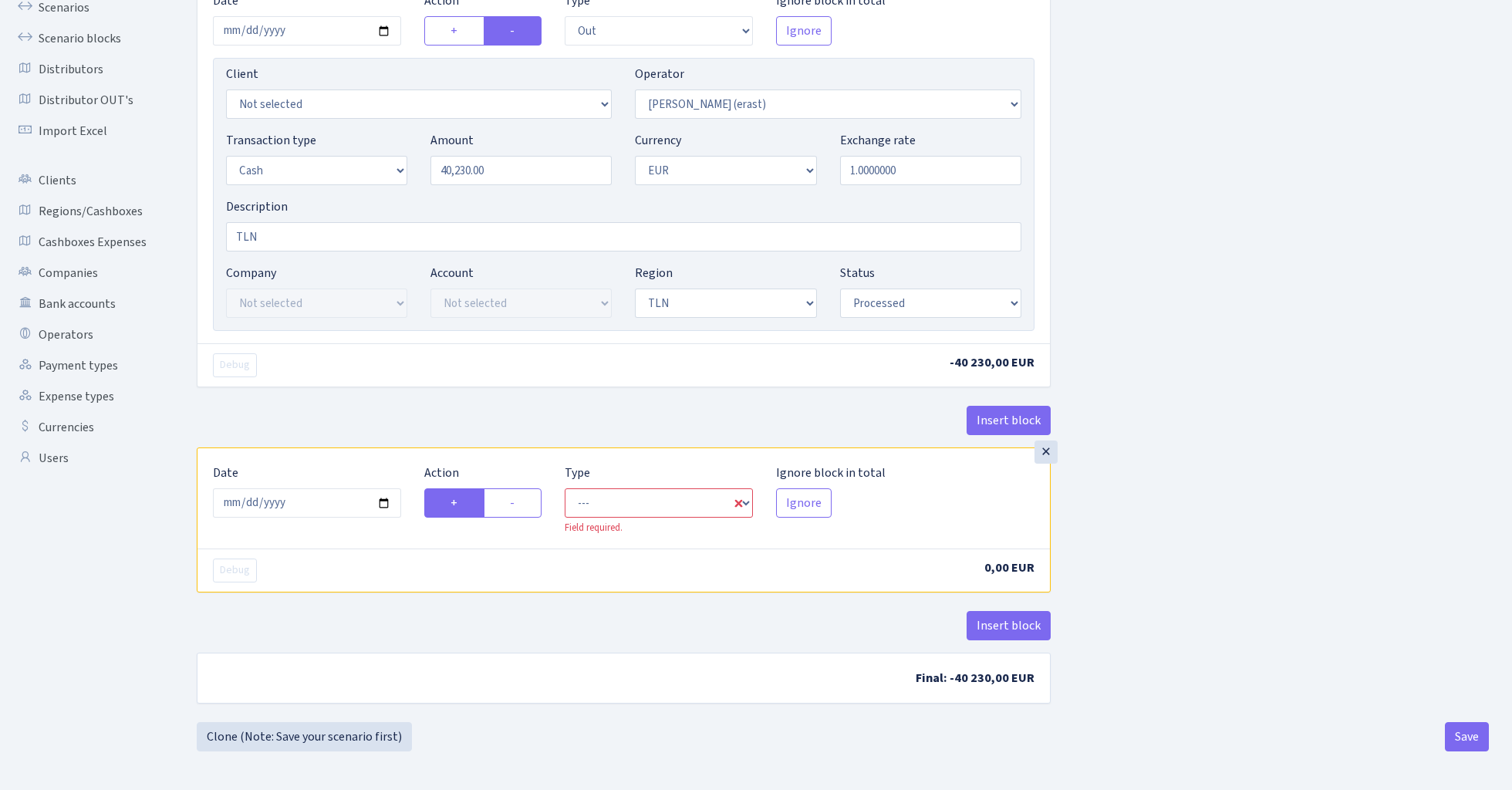
scroll to position [153, 0]
click at [345, 499] on input "2025-08-27" at bounding box center [307, 503] width 188 height 29
type input "[DATE]"
click at [382, 357] on div "Debug" at bounding box center [413, 365] width 422 height 24
click at [529, 505] on label "-" at bounding box center [512, 503] width 58 height 29
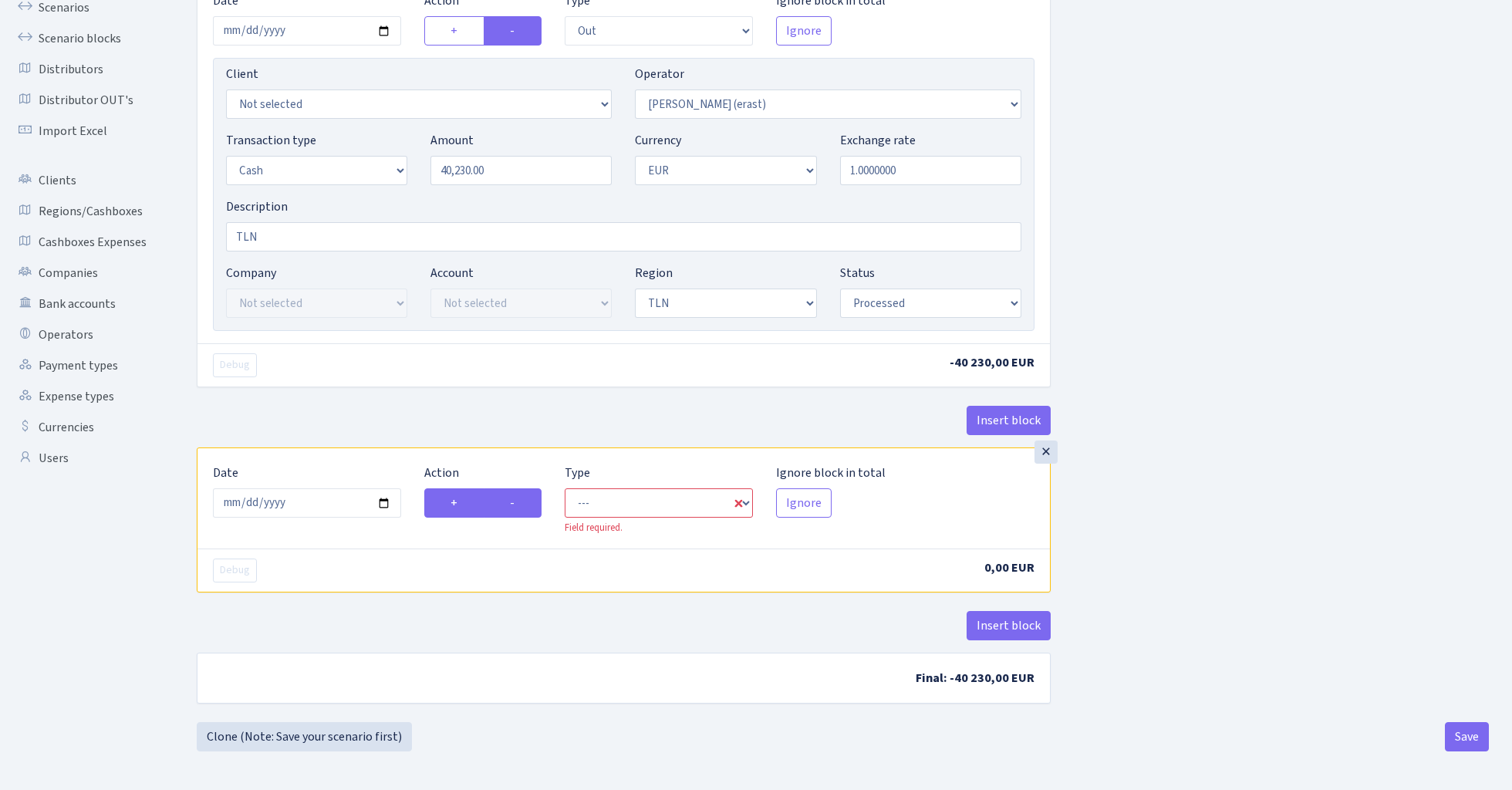
click at [520, 503] on input "-" at bounding box center [515, 499] width 10 height 10
radio input "true"
radio input "false"
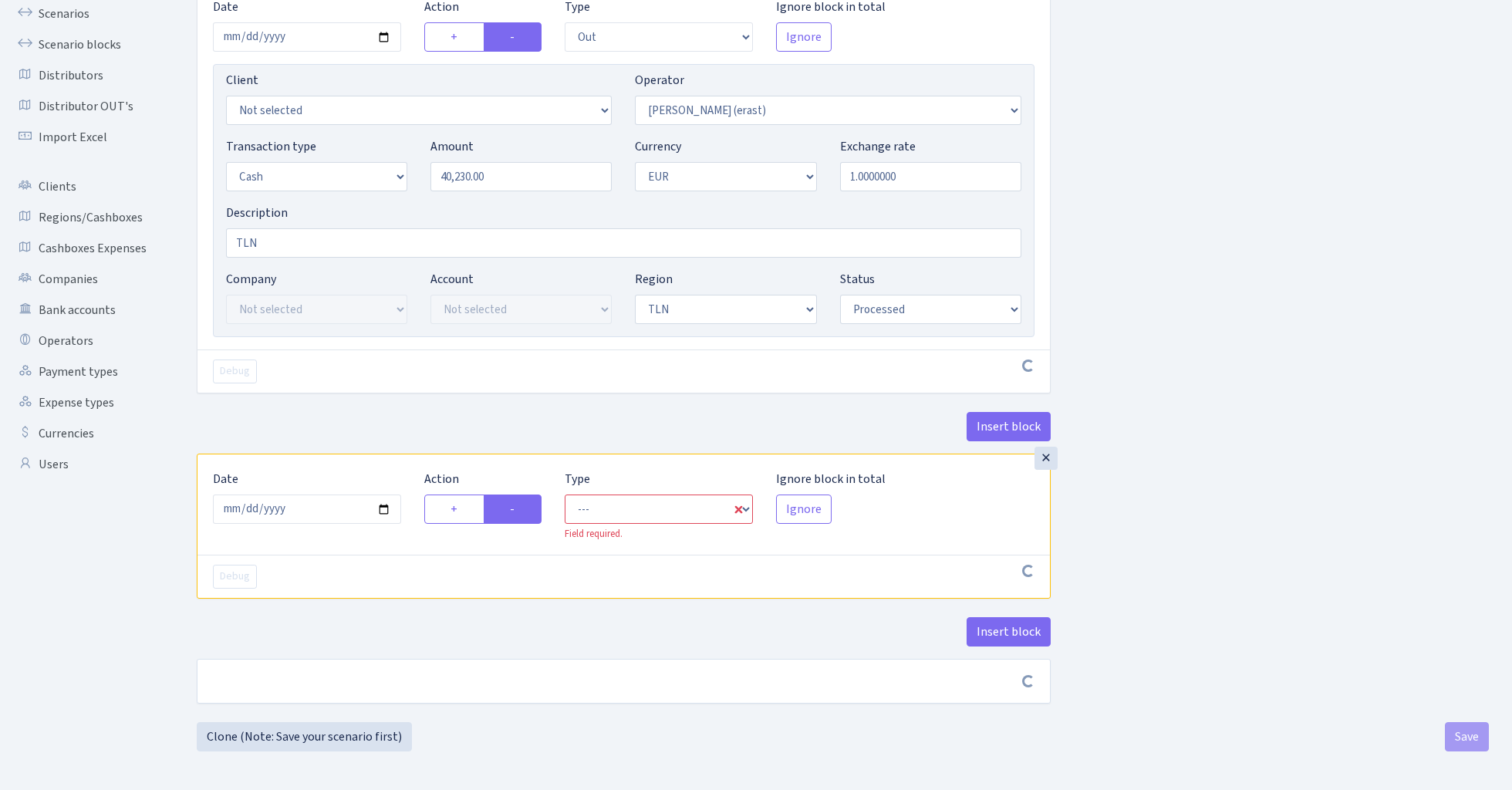
scroll to position [147, 0]
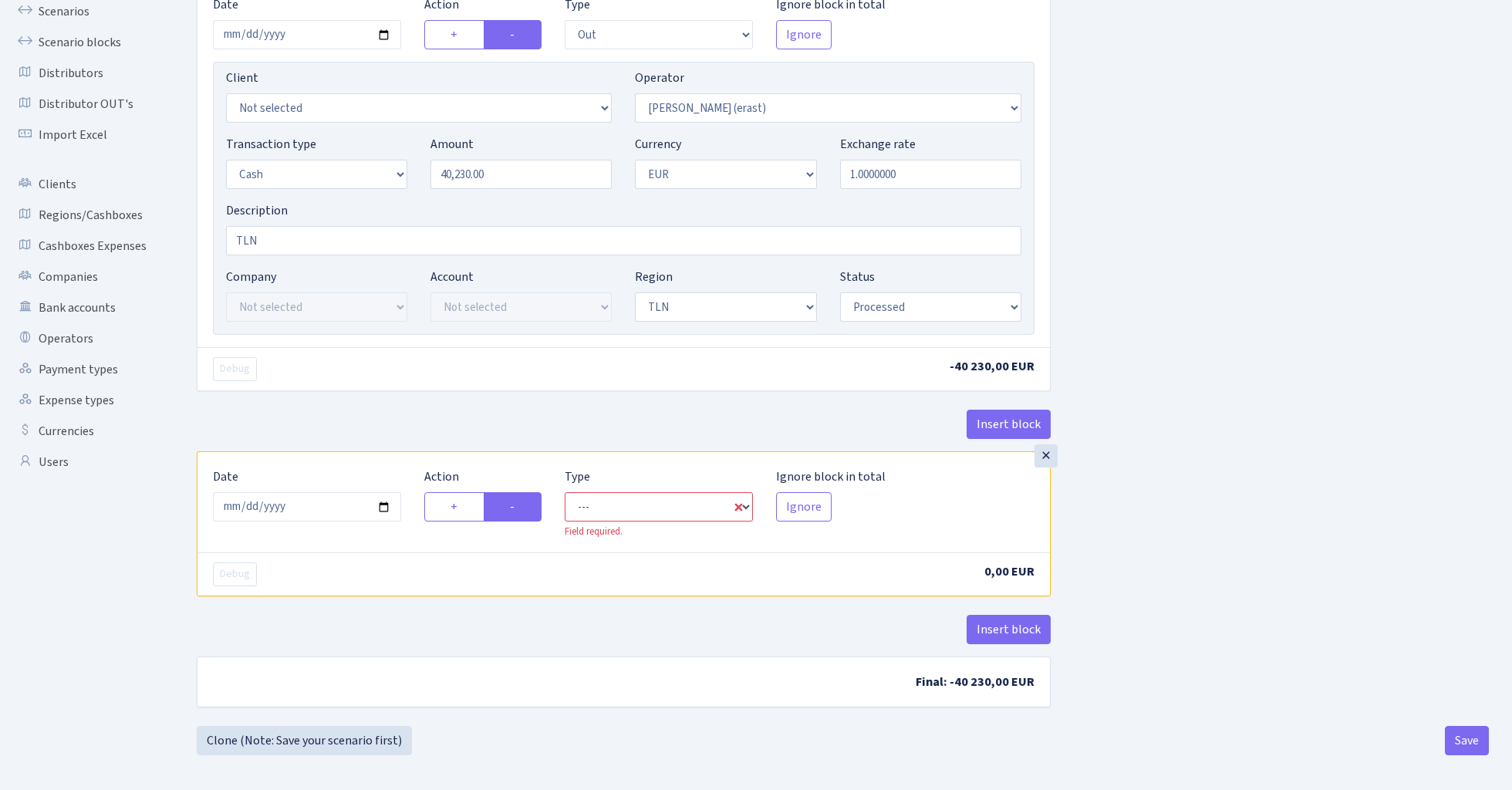
select select "commission"
select select "155"
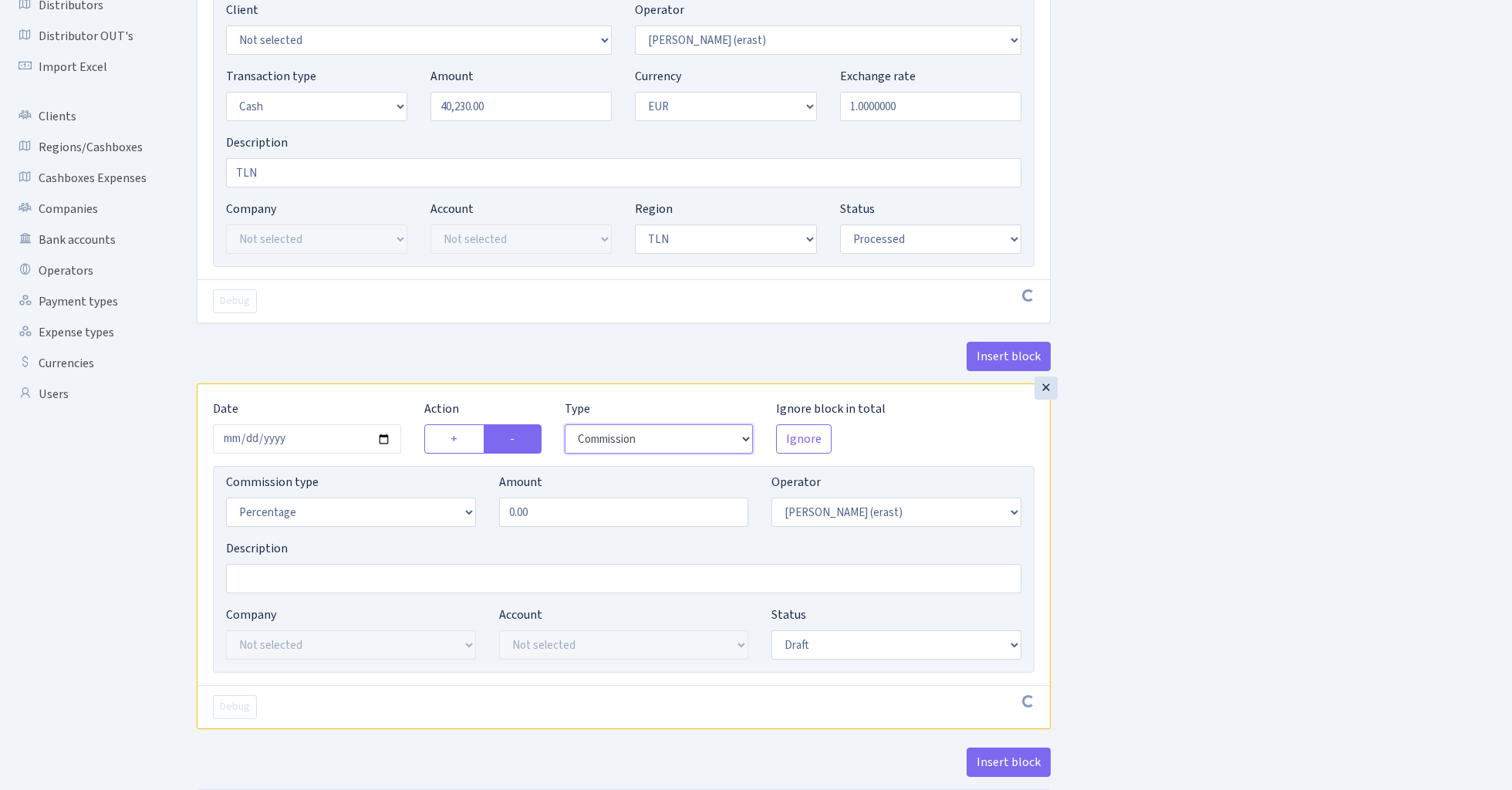
scroll to position [250, 0]
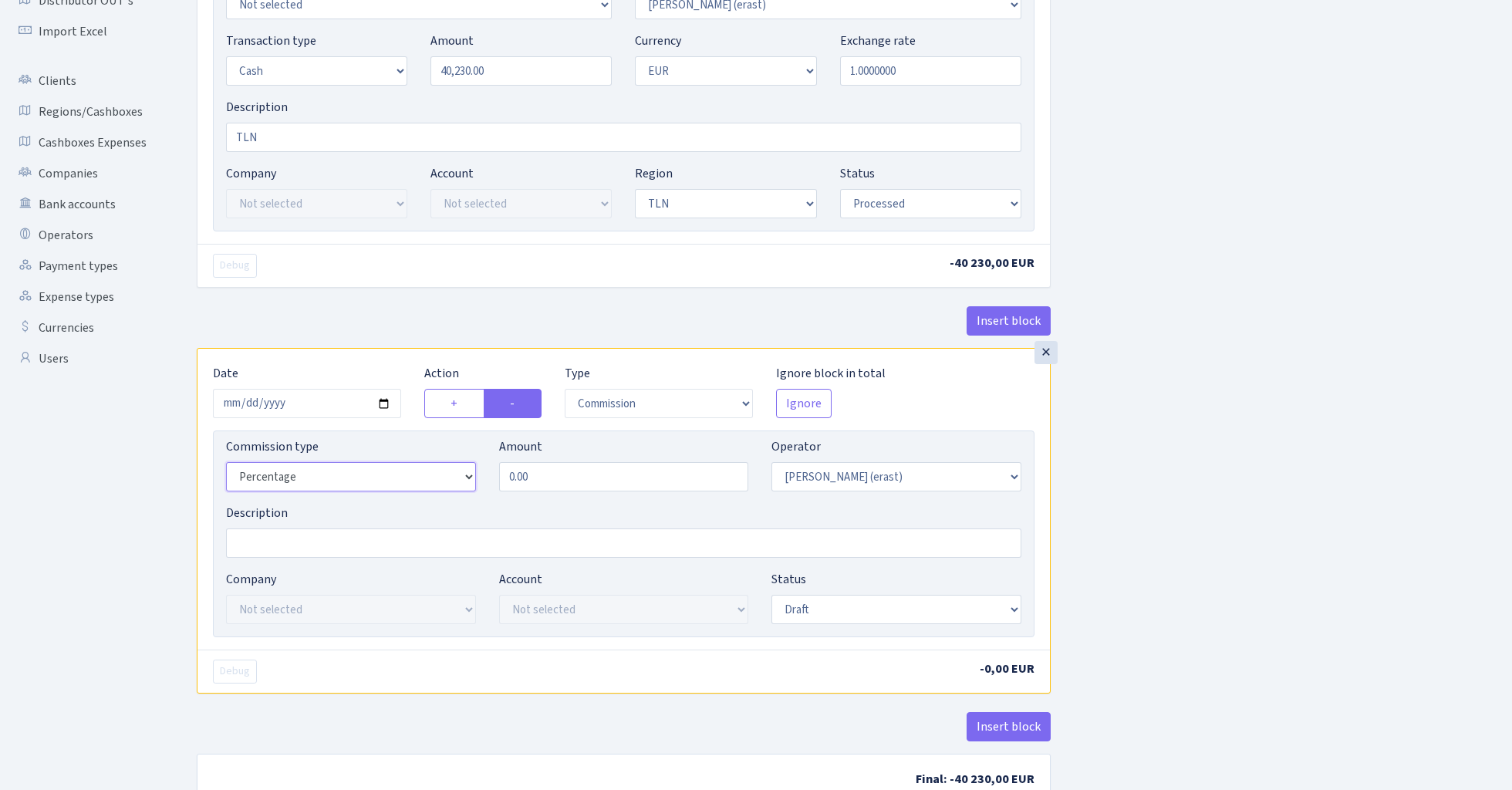
select select "fixed"
click at [618, 480] on input "0.00" at bounding box center [624, 477] width 250 height 29
type input "100.00"
select select "processed"
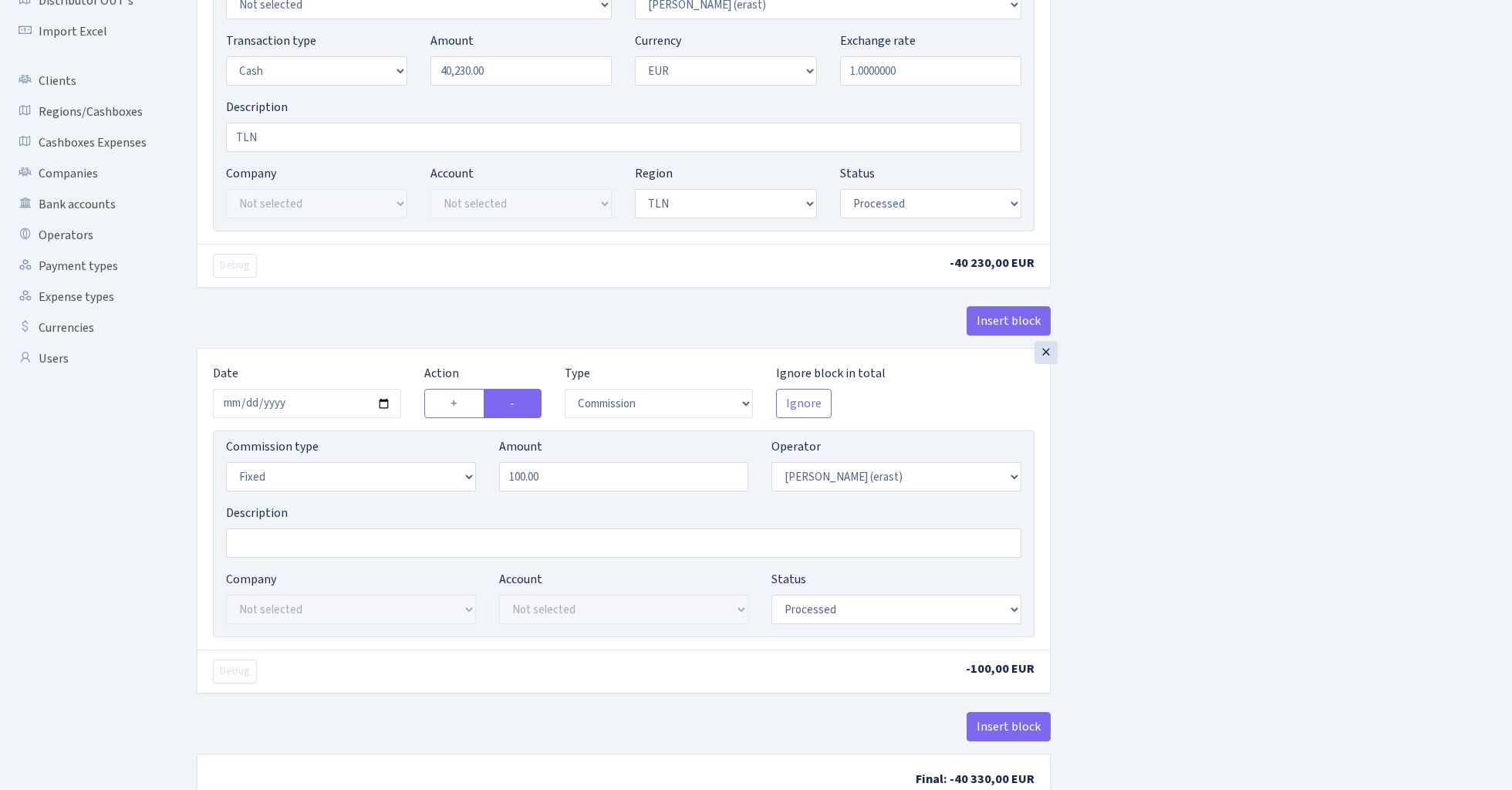
click at [1139, 519] on div "Insert block × Date 2025-08-26 Action + - Type --- In Out Commission Field requ…" at bounding box center [842, 328] width 1316 height 989
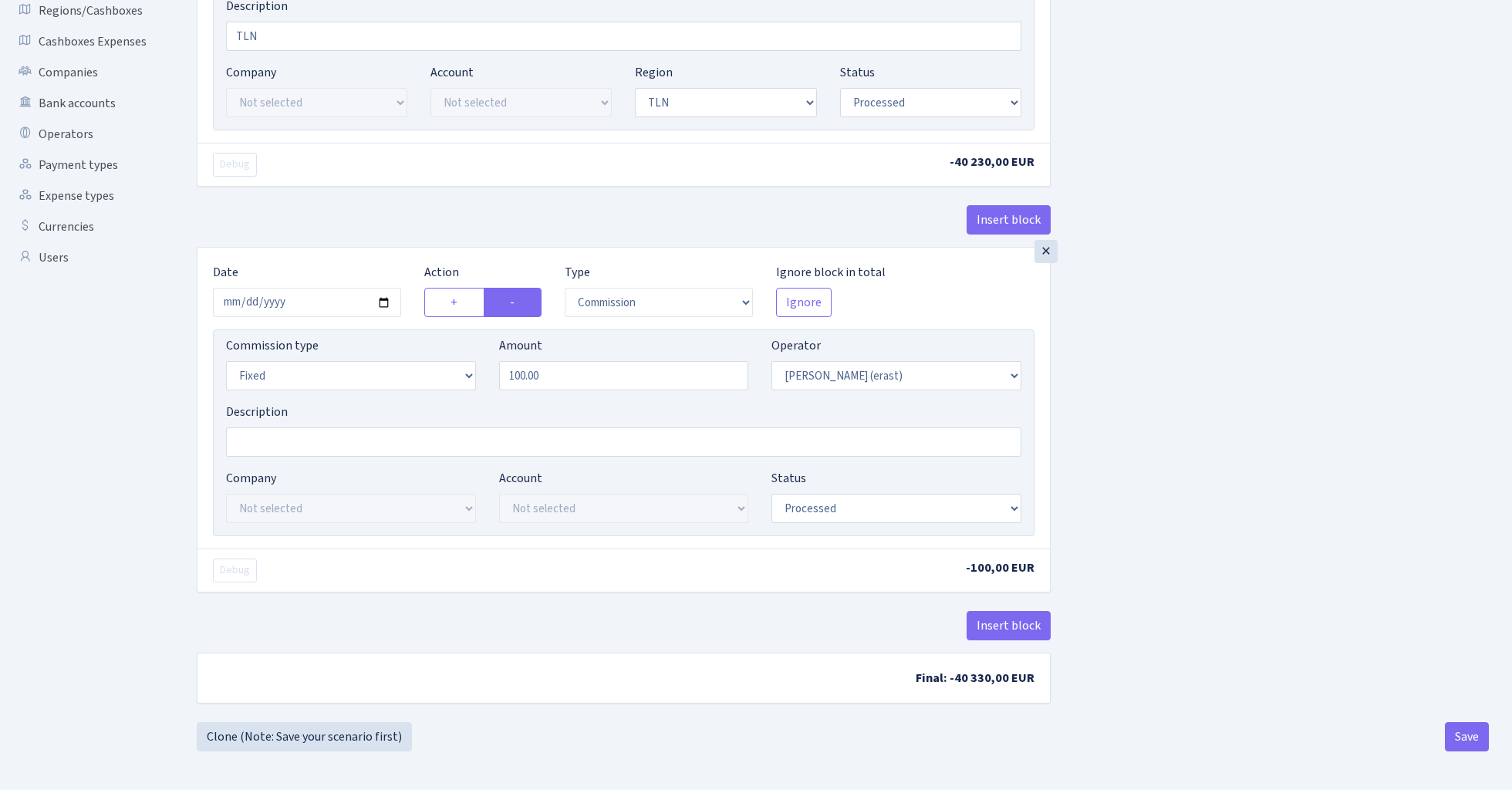
scroll to position [355, 0]
click at [1467, 731] on button "Save" at bounding box center [1467, 737] width 44 height 29
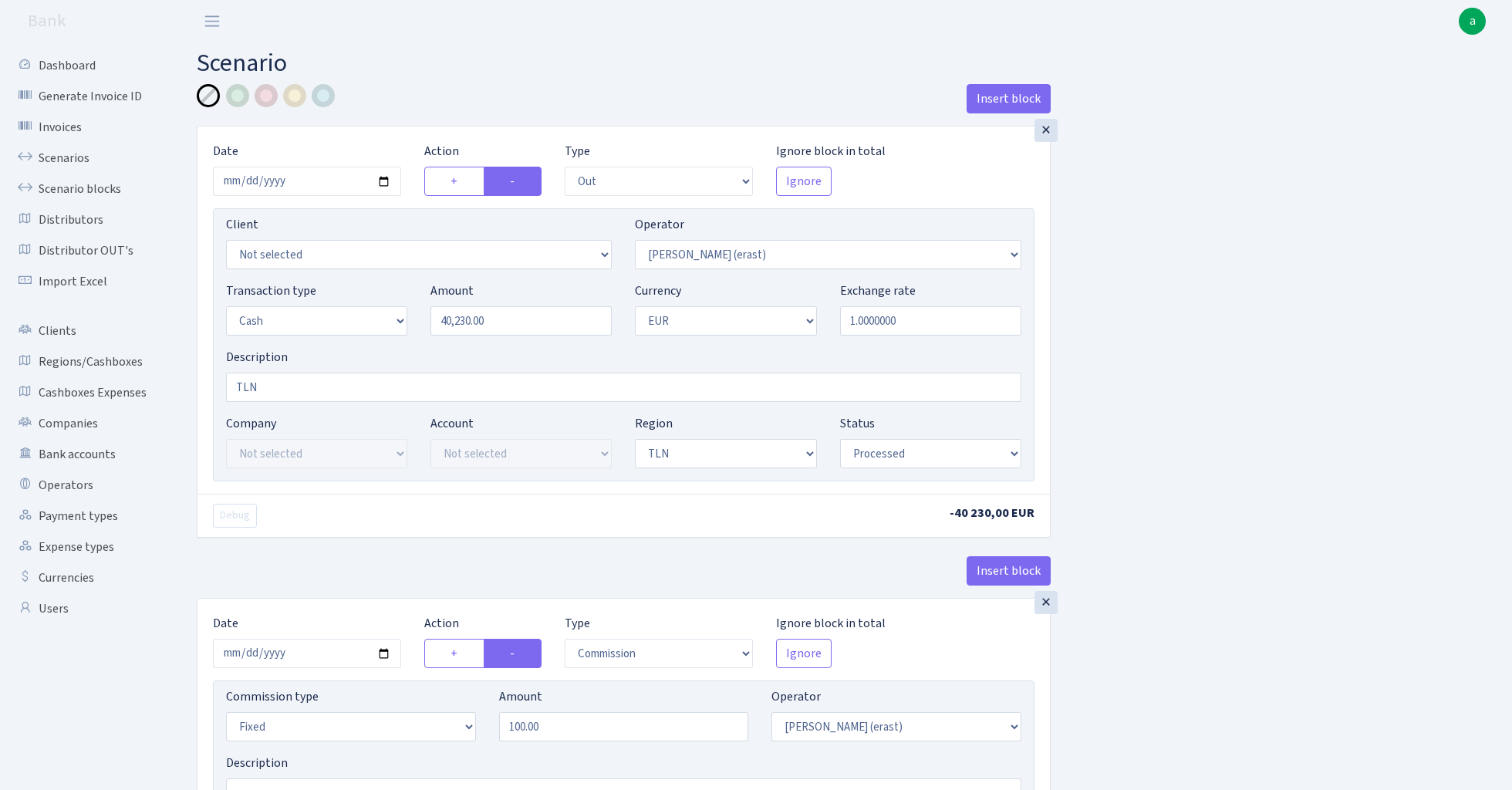
select select "out"
select select "155"
select select "1"
select select "2"
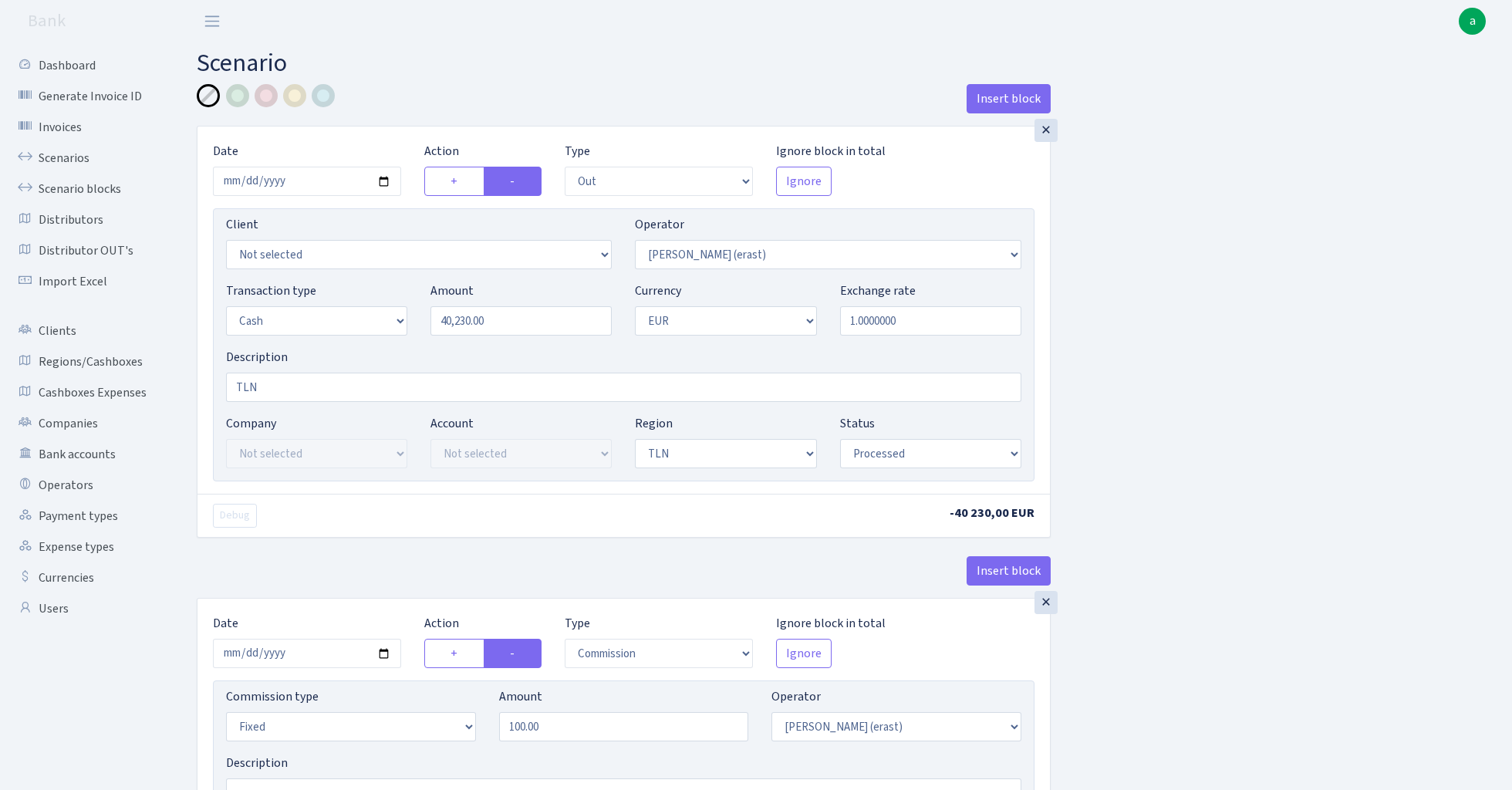
select select "processed"
select select "commission"
select select "fixed"
select select "155"
select select "processed"
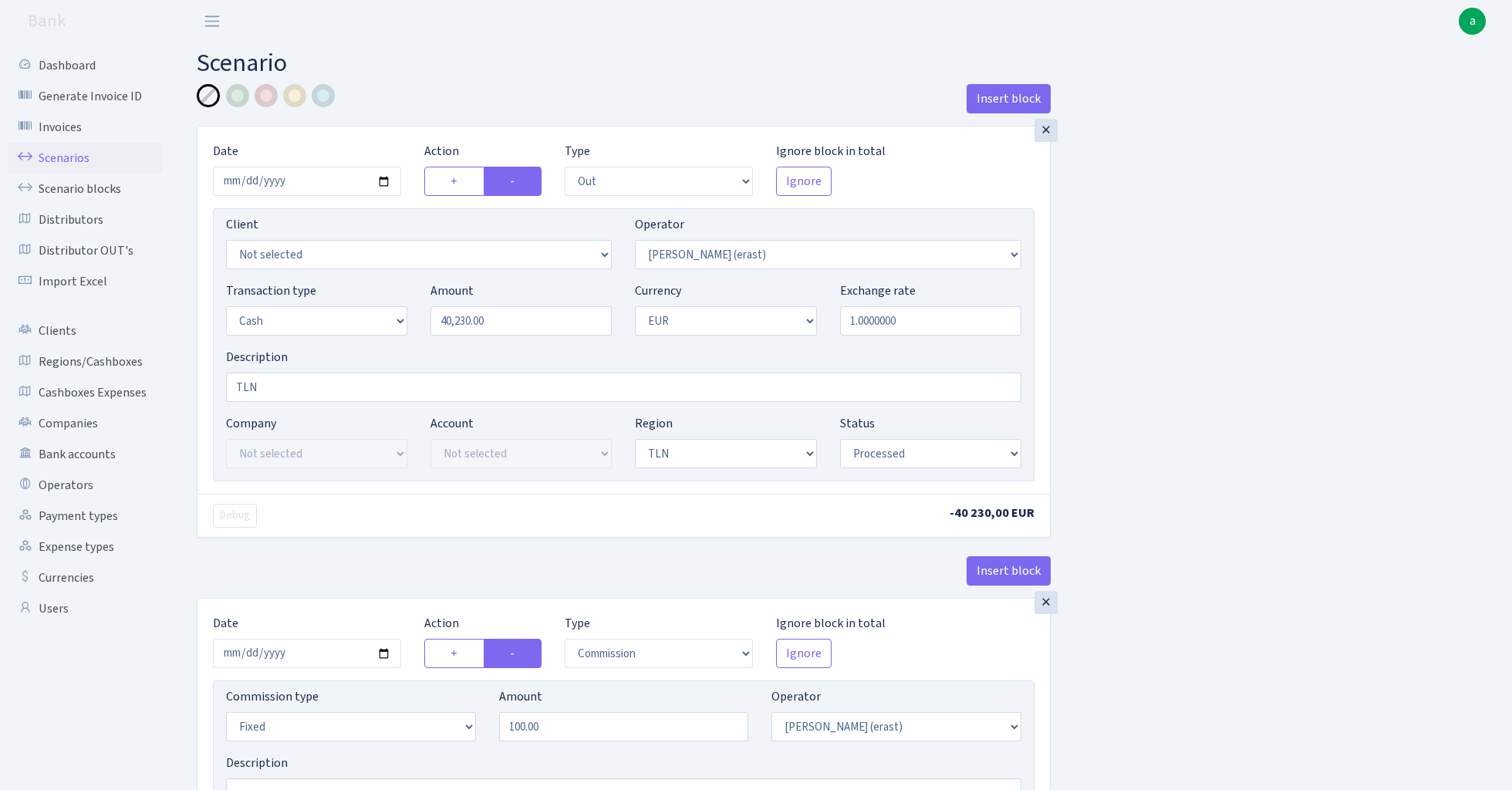
click at [56, 161] on link "Scenarios" at bounding box center [84, 158] width 154 height 31
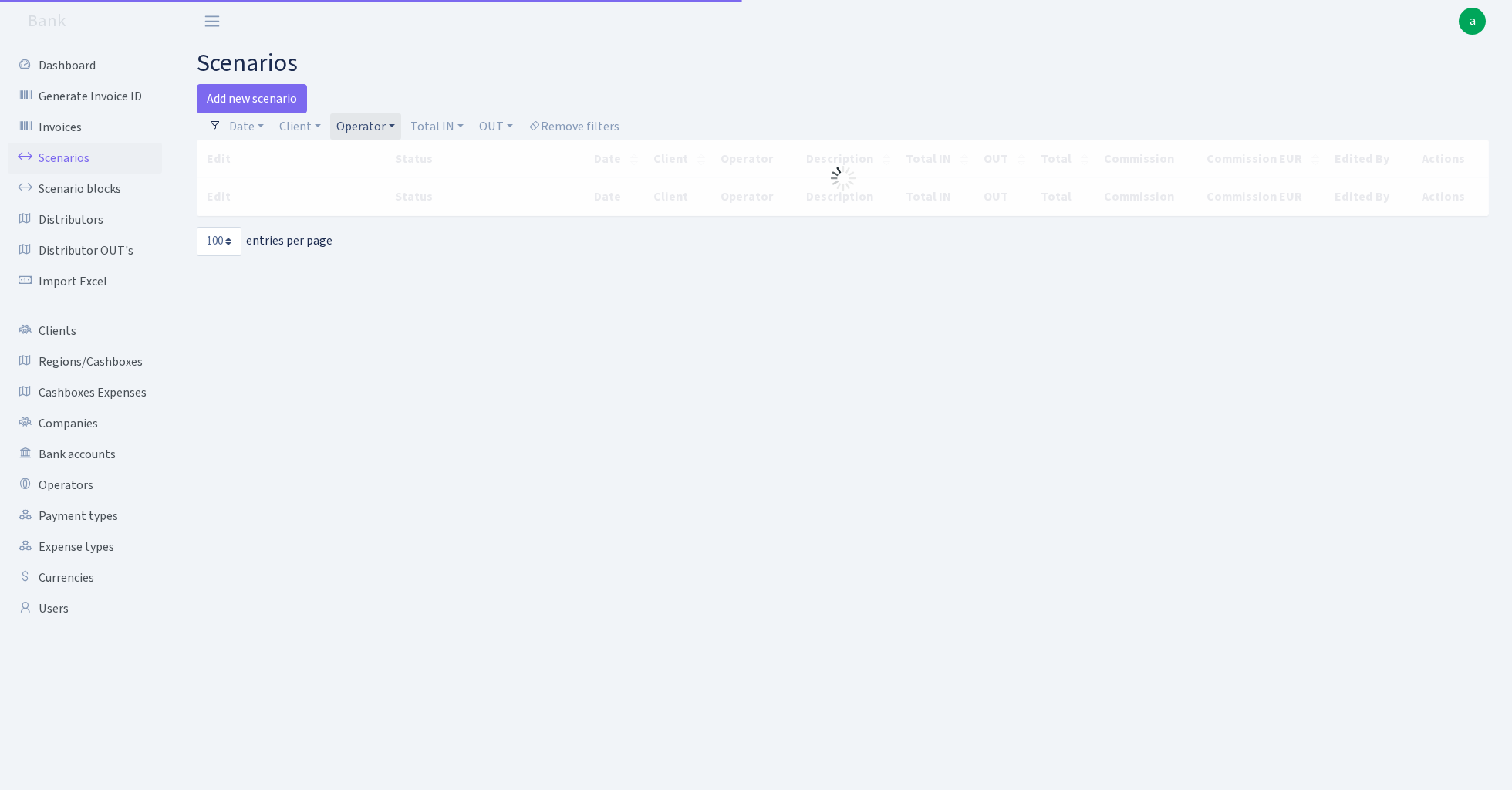
select select "100"
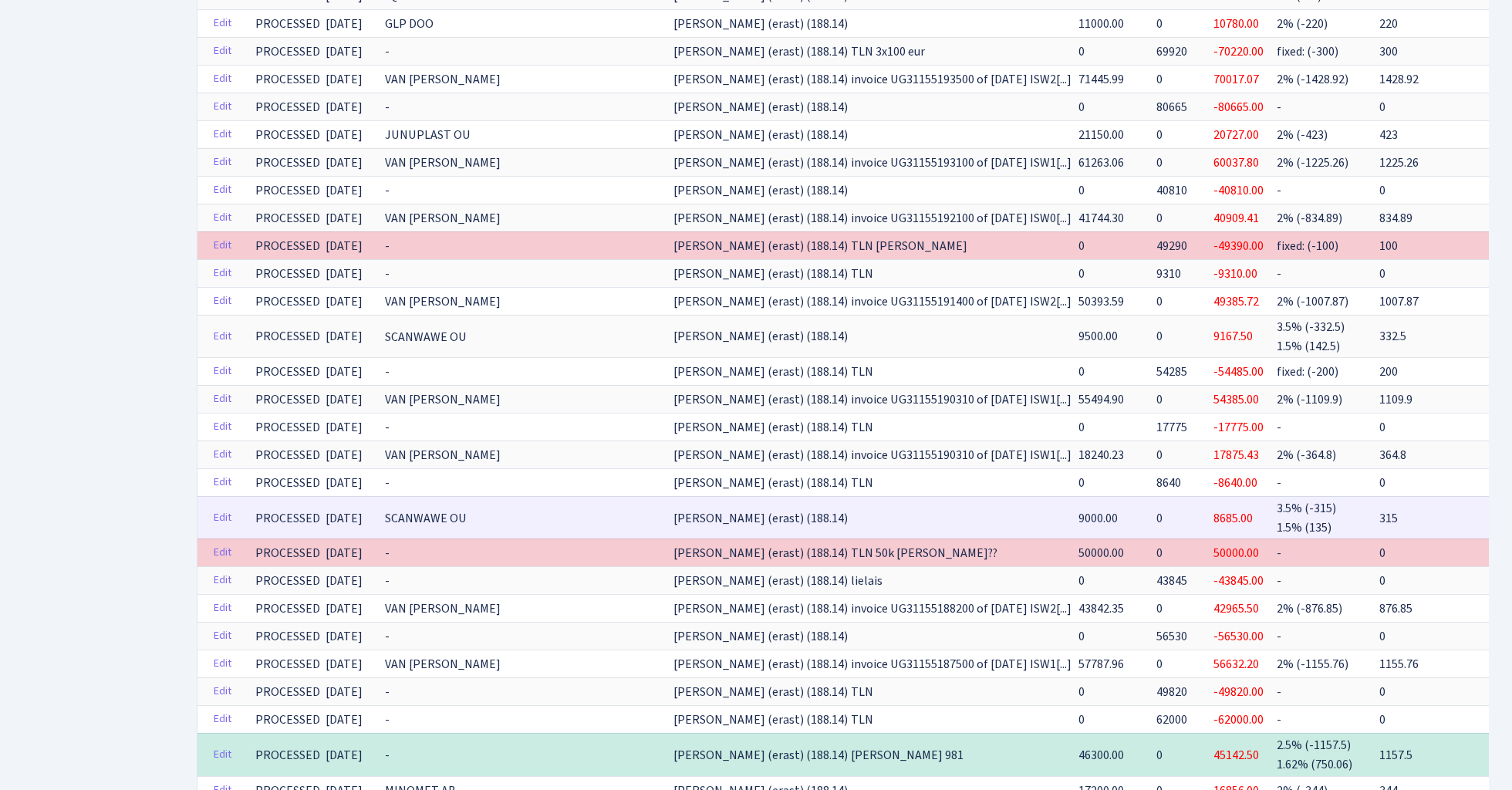
scroll to position [1721, 0]
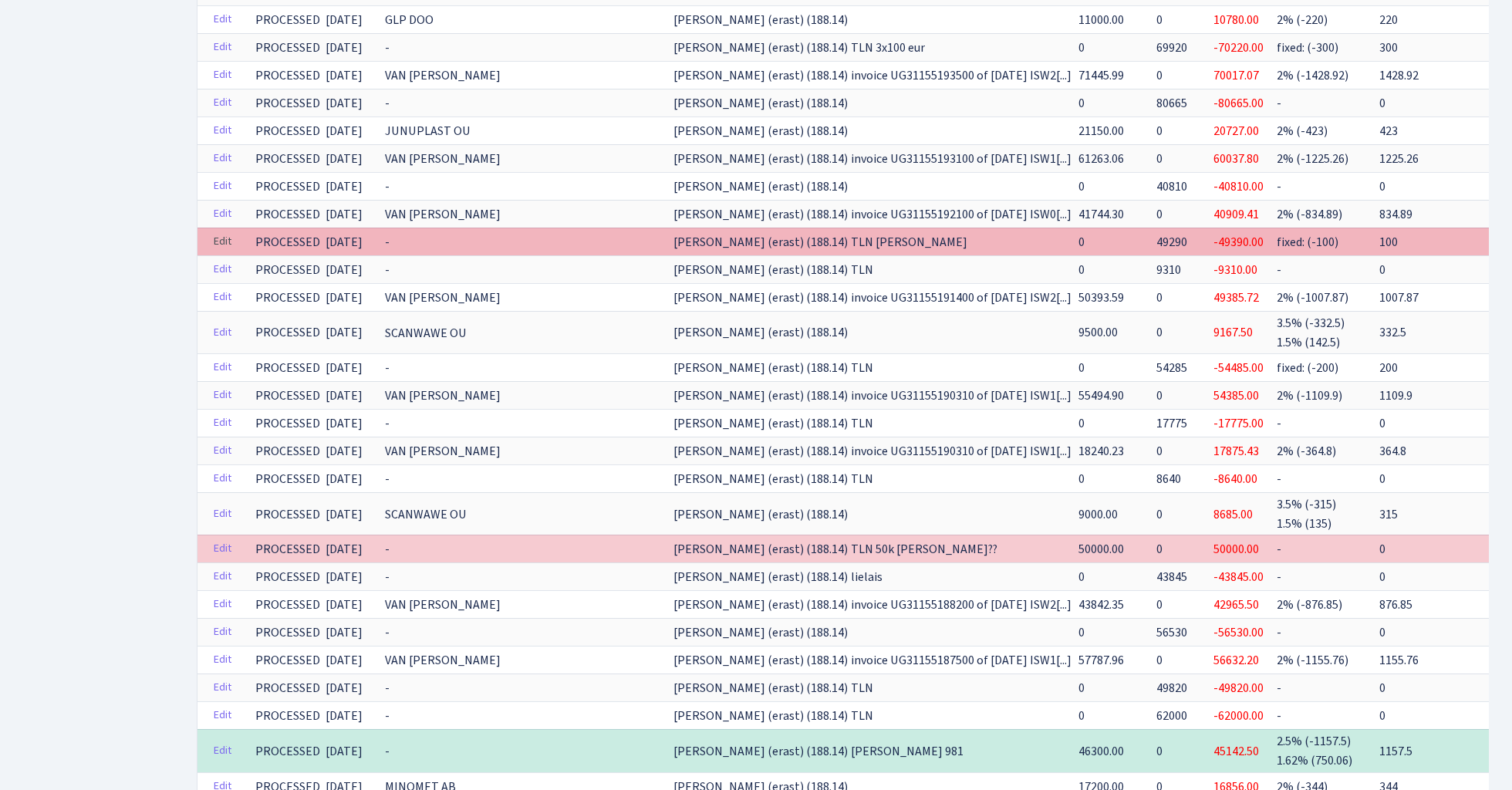
click at [229, 230] on link "Edit" at bounding box center [223, 242] width 32 height 24
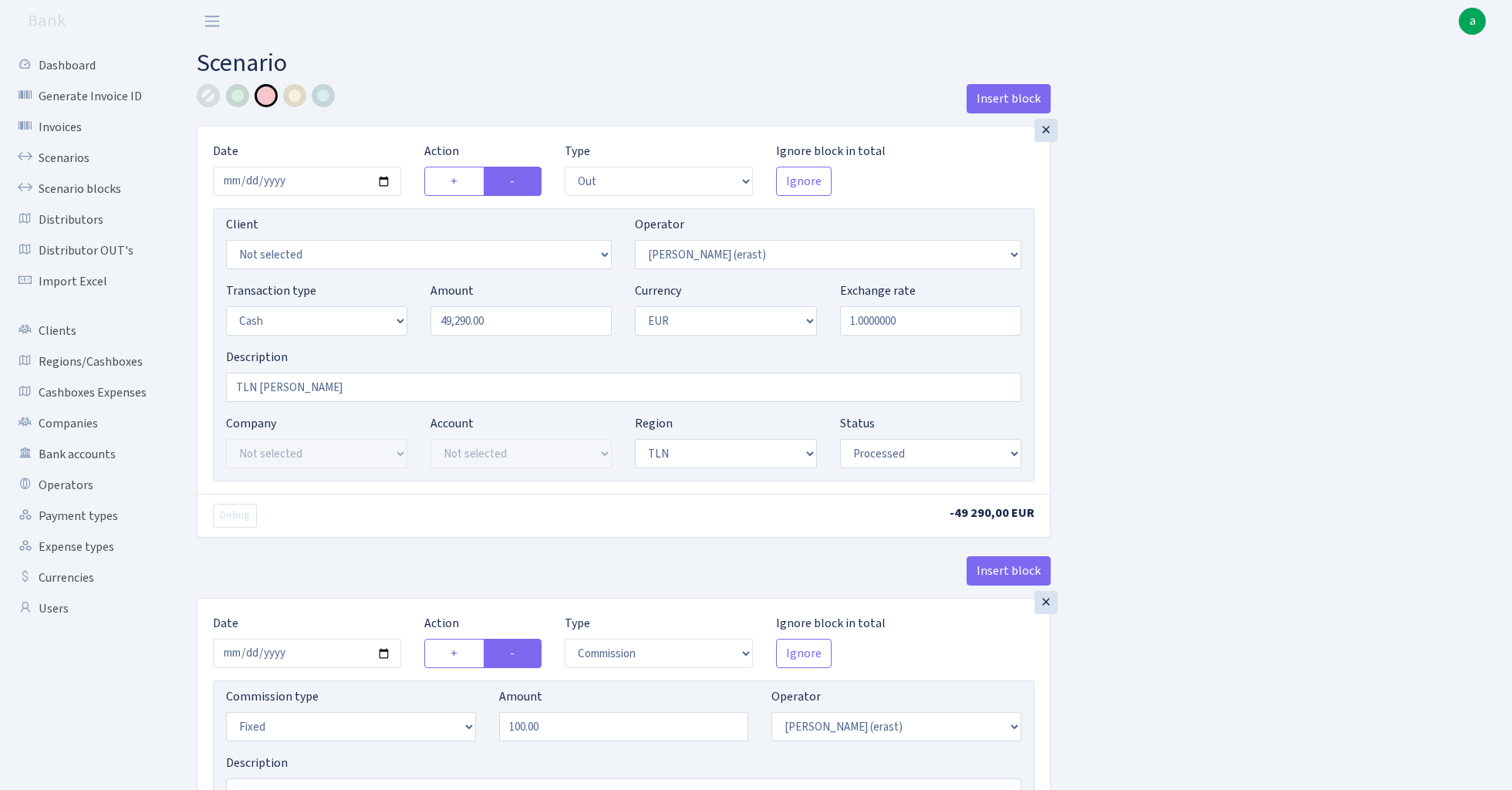
select select "out"
select select "155"
select select "1"
select select "2"
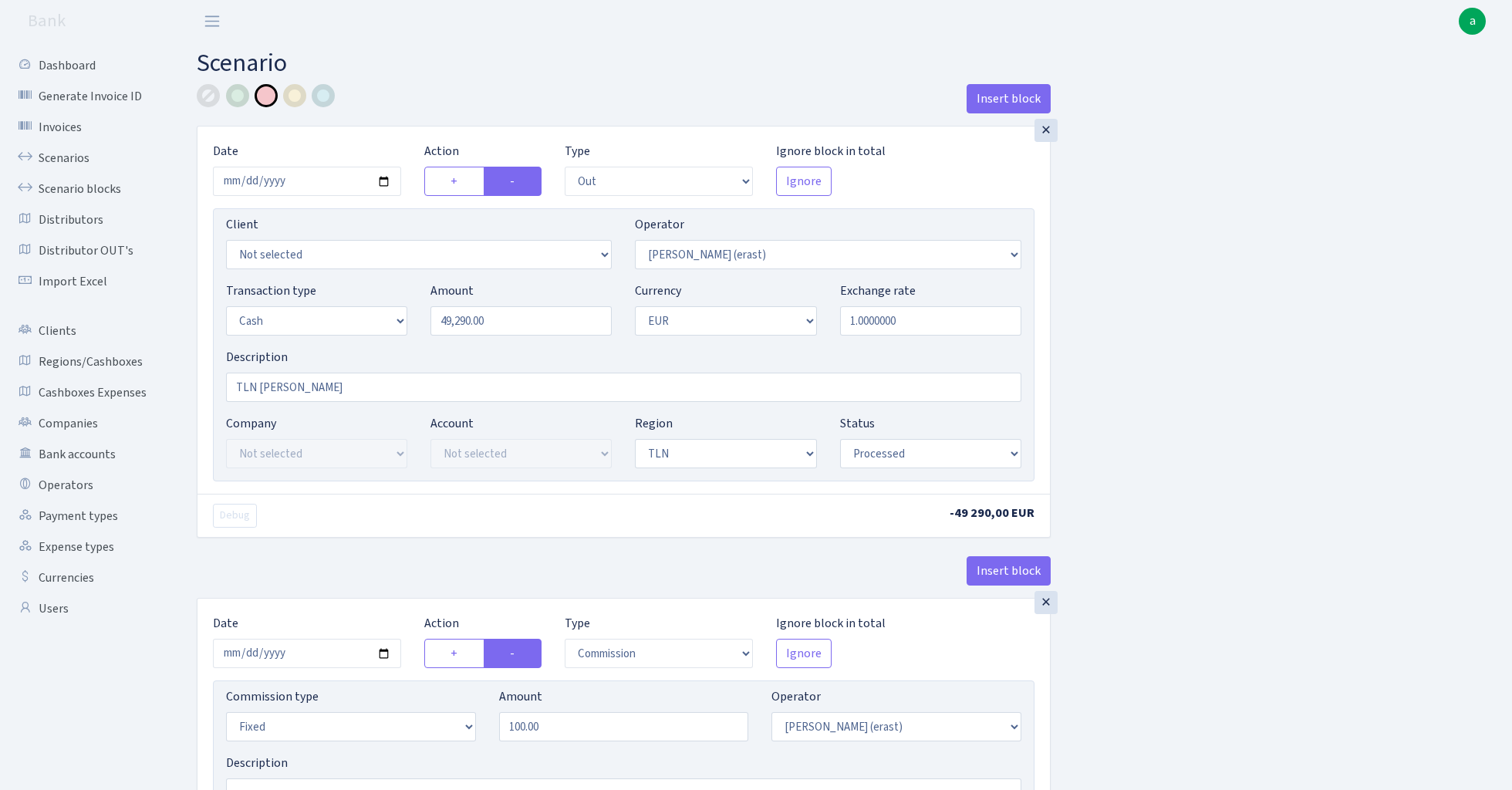
select select "processed"
select select "commission"
select select "fixed"
select select "155"
select select "processed"
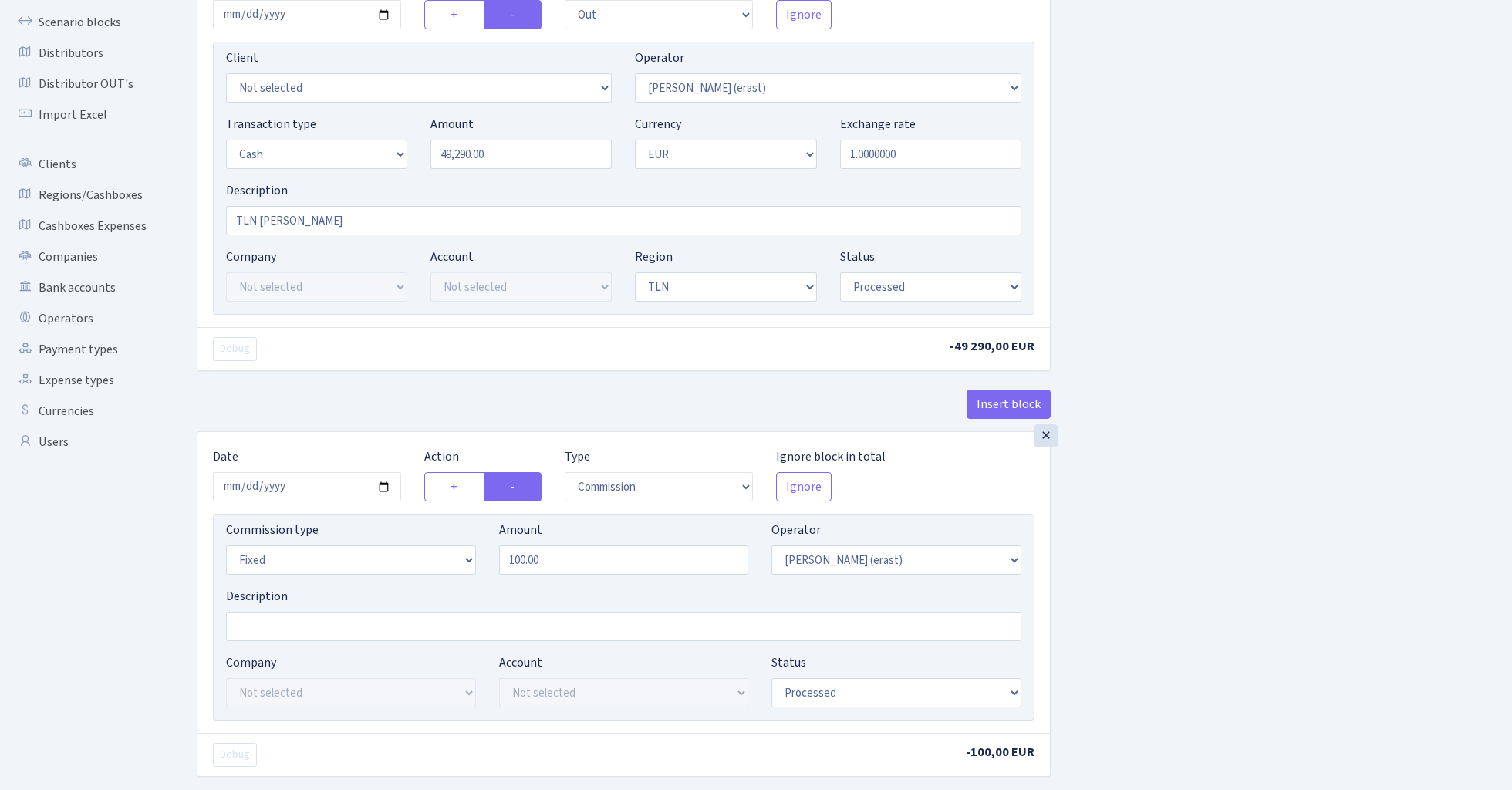
scroll to position [207, 0]
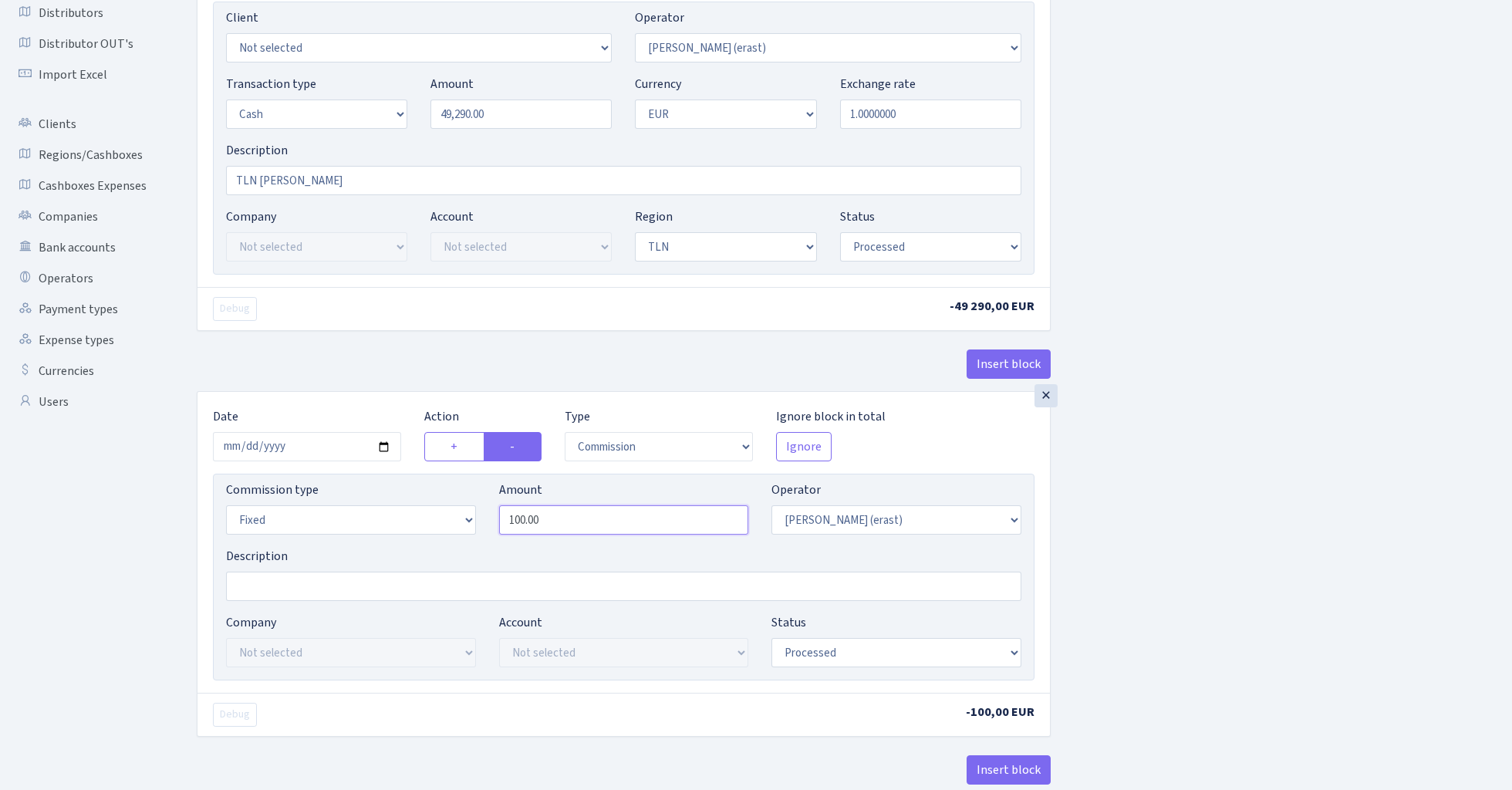
drag, startPoint x: 517, startPoint y: 520, endPoint x: 476, endPoint y: 526, distance: 41.4
click at [480, 525] on div "Commission type Percentage Fixed Bank Amount 100.00 Operator Not selected 981 9…" at bounding box center [624, 513] width 819 height 66
type input "200.00"
click at [1189, 469] on div "Insert block × Date 2024-12-31 Action + - Type --- In Out Commission Field requ…" at bounding box center [842, 372] width 1316 height 989
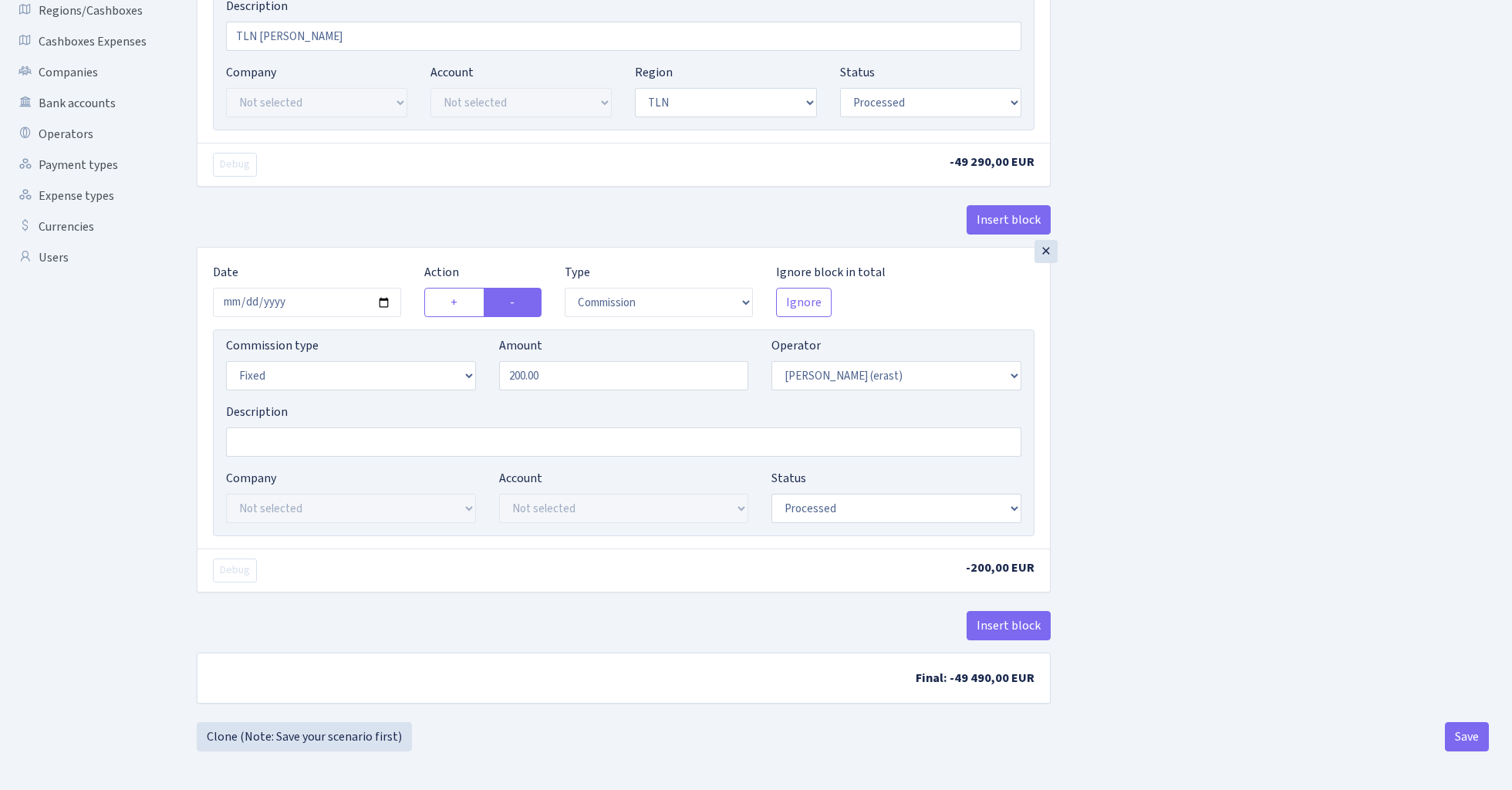
scroll to position [355, 0]
click at [1461, 735] on button "Save" at bounding box center [1467, 737] width 44 height 29
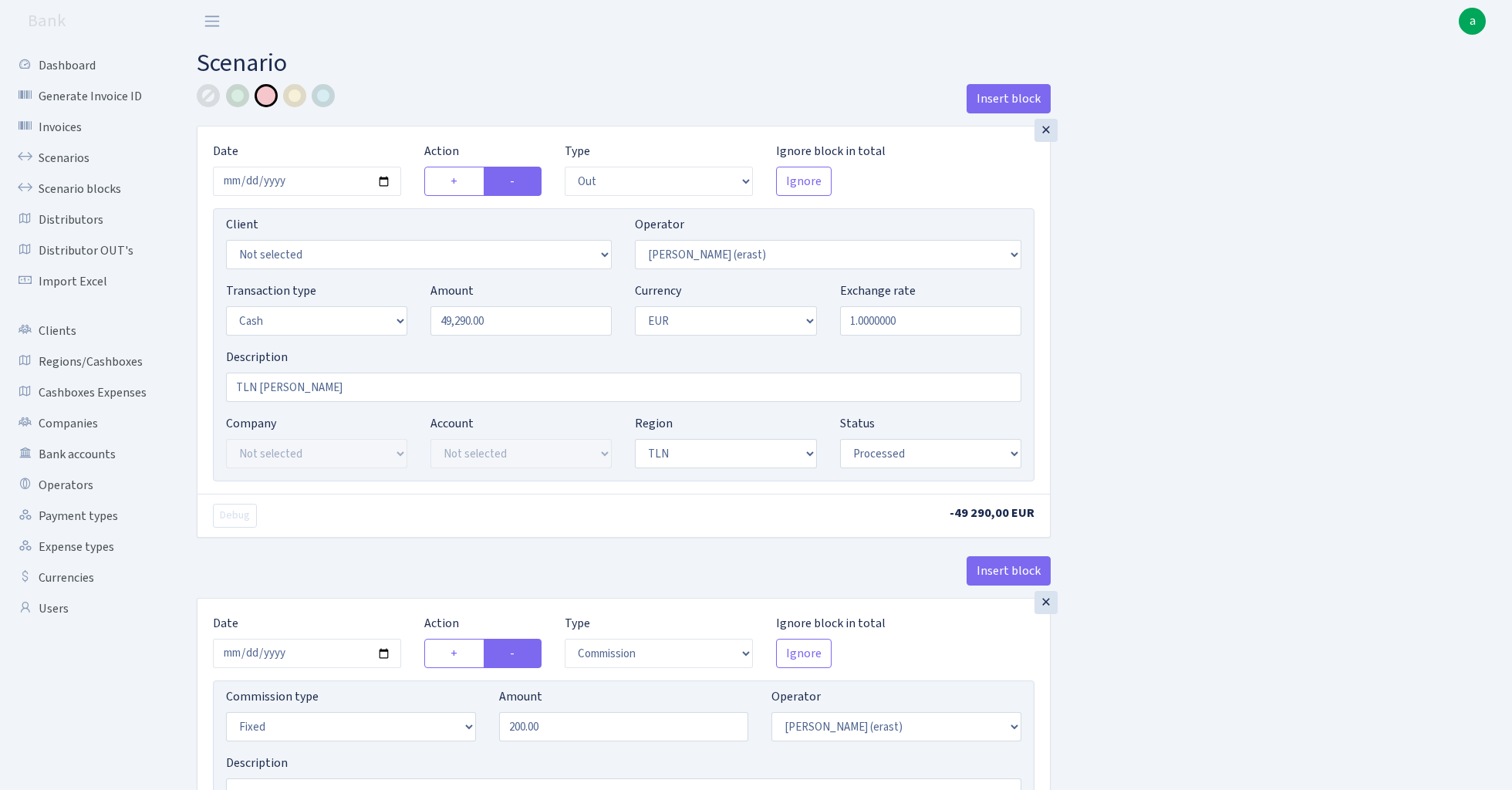
select select "out"
select select "155"
select select "1"
select select "2"
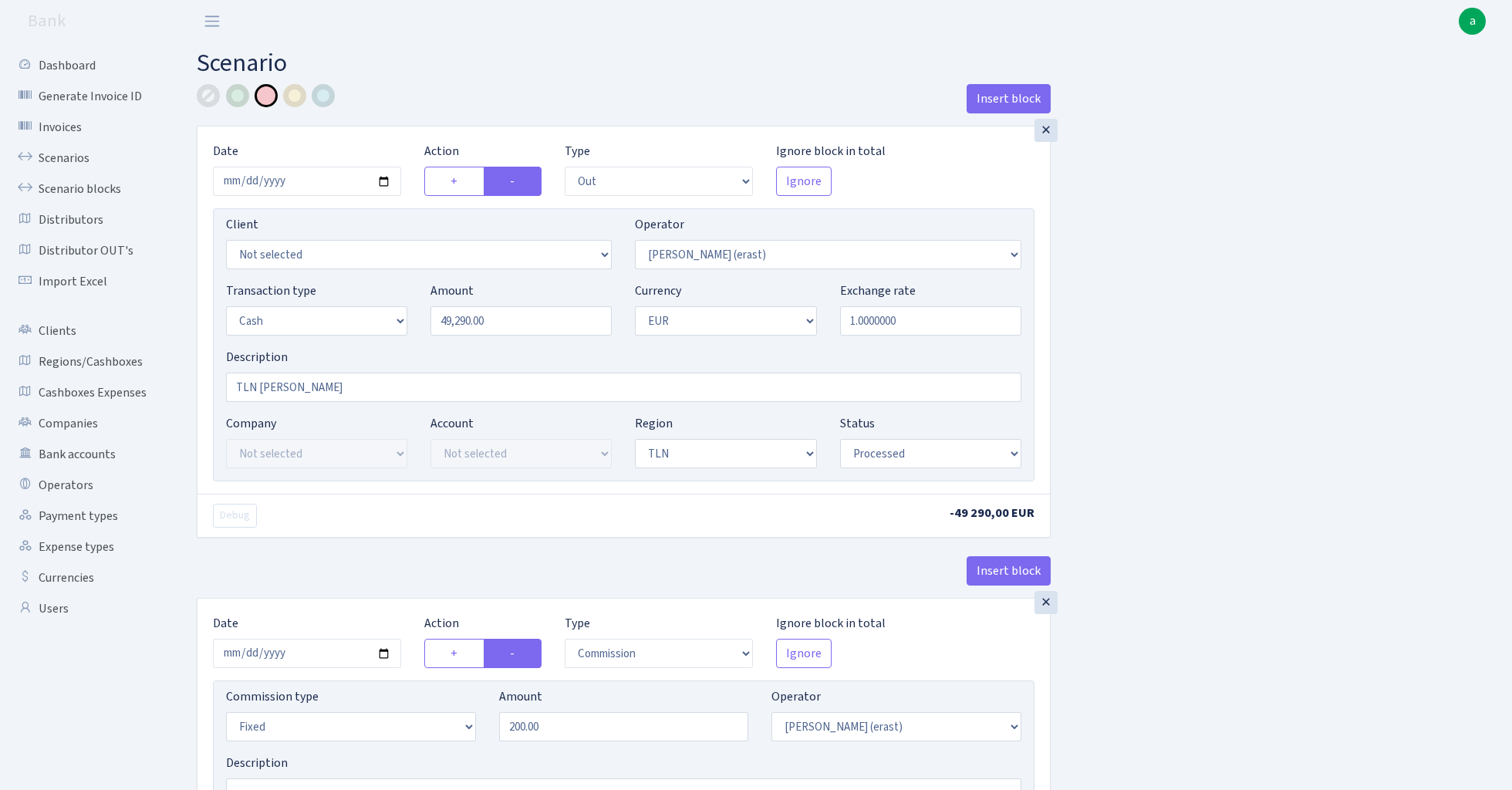
select select "processed"
select select "commission"
select select "fixed"
select select "155"
select select "processed"
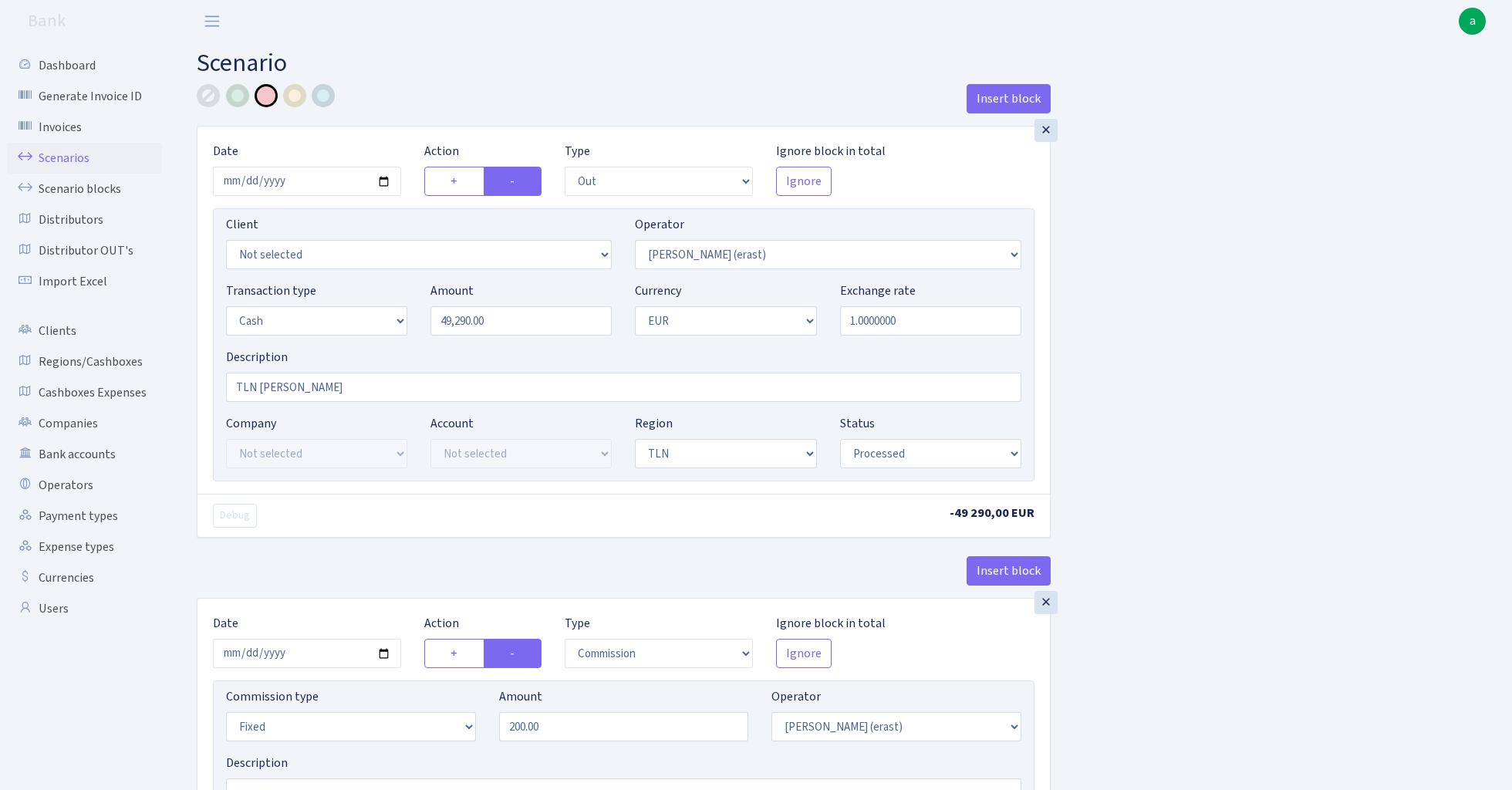
click at [61, 154] on link "Scenarios" at bounding box center [84, 158] width 154 height 31
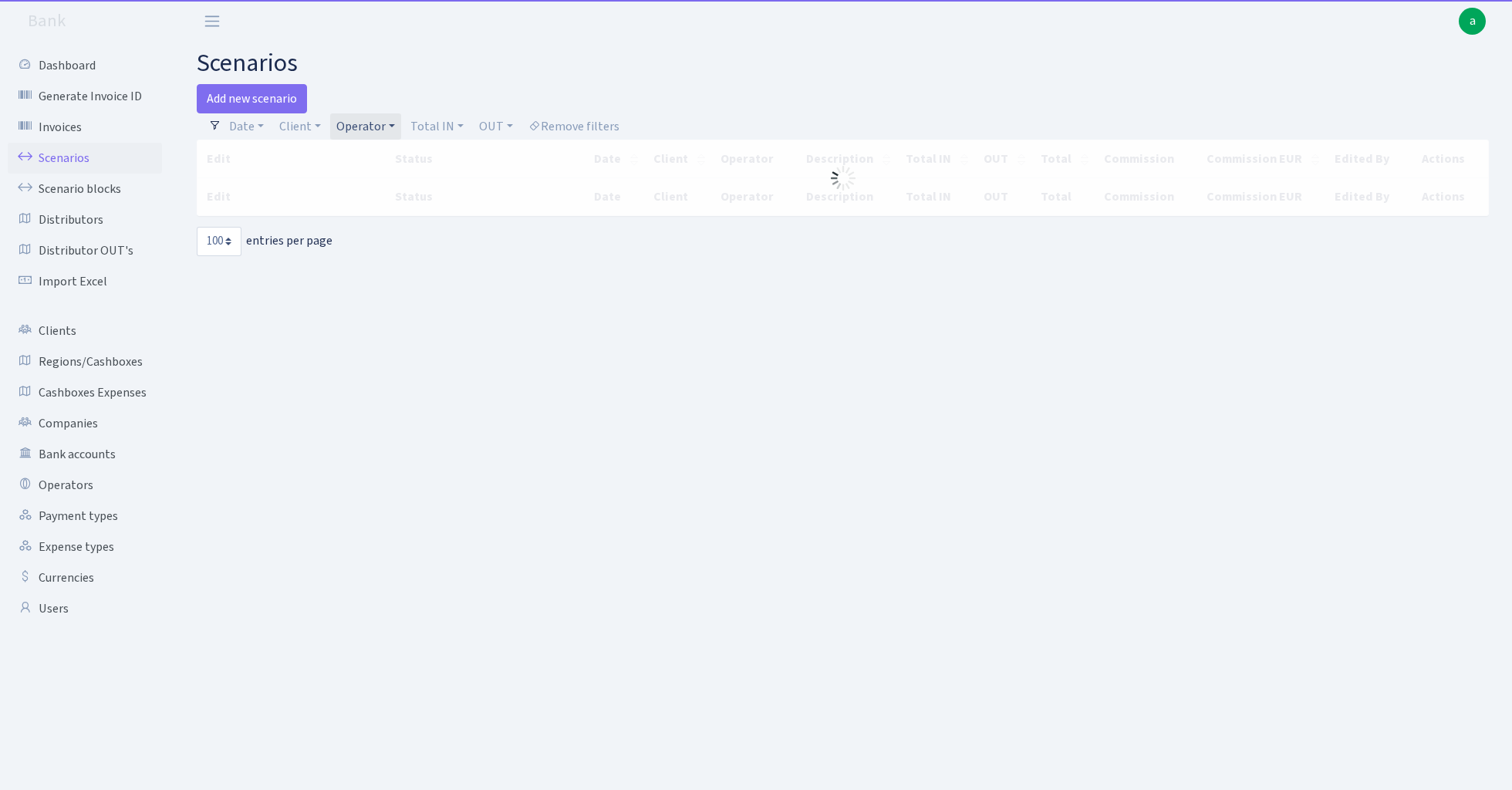
select select "100"
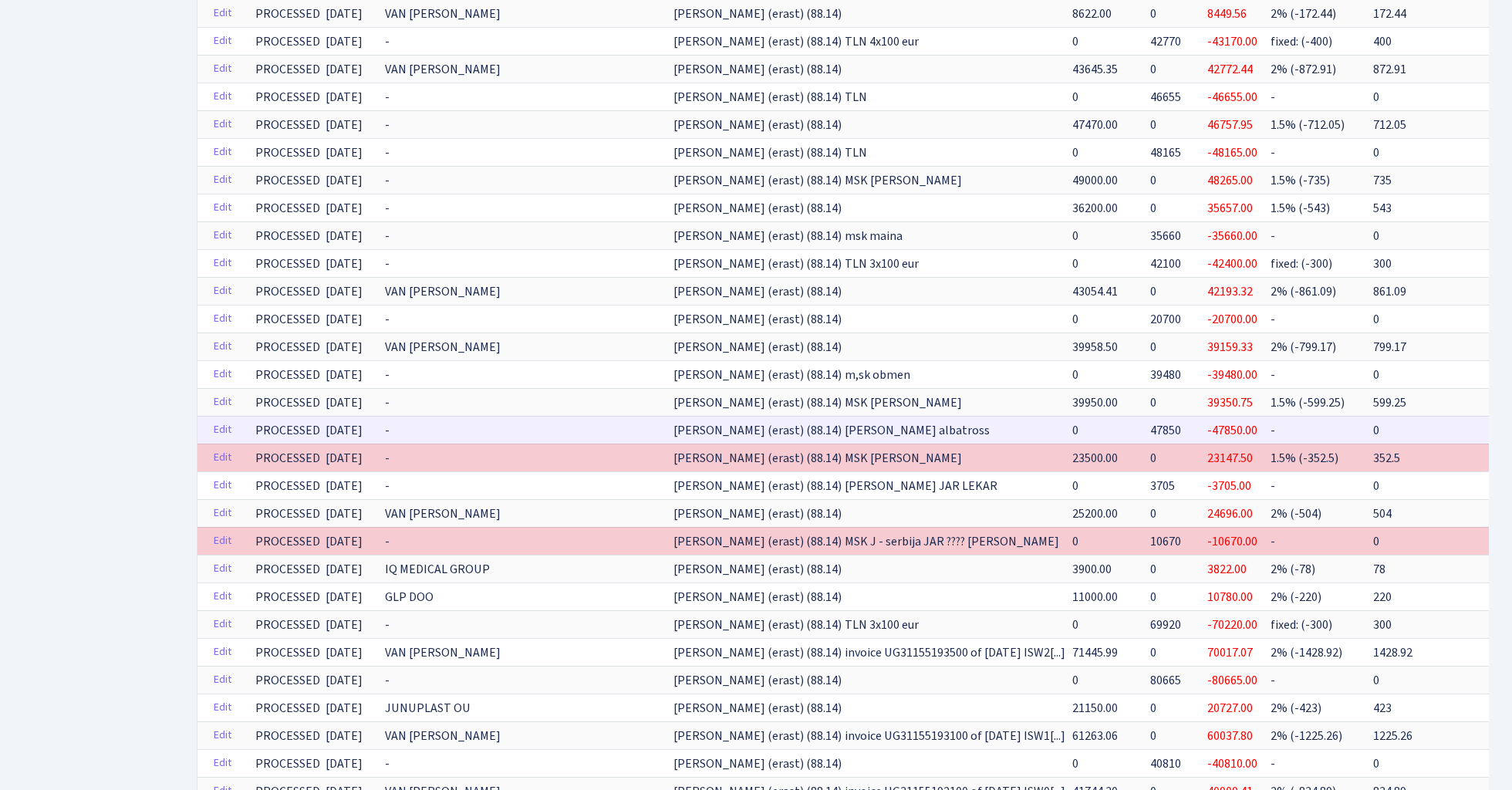
scroll to position [1148, 0]
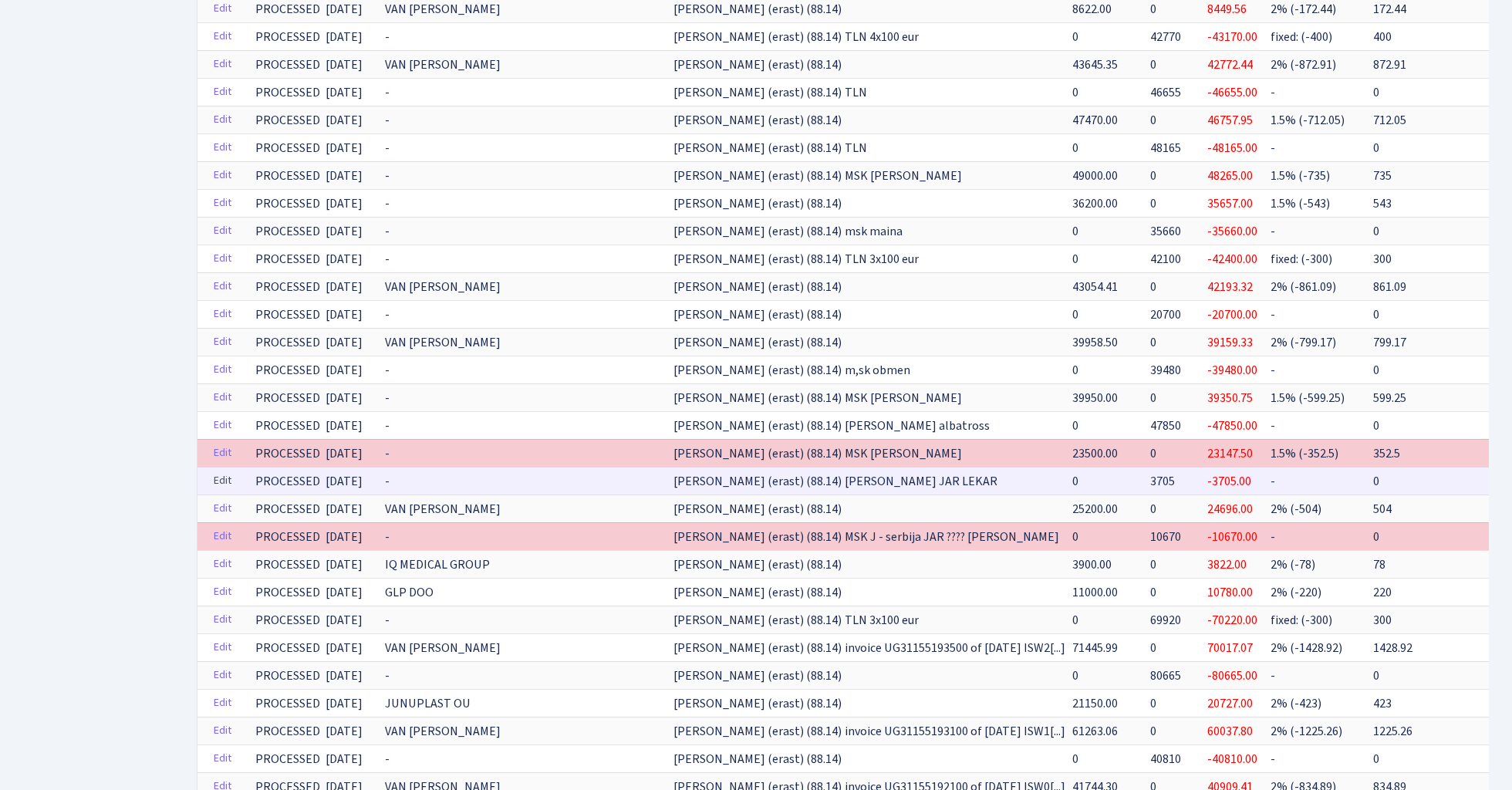
click at [219, 469] on link "Edit" at bounding box center [223, 481] width 32 height 24
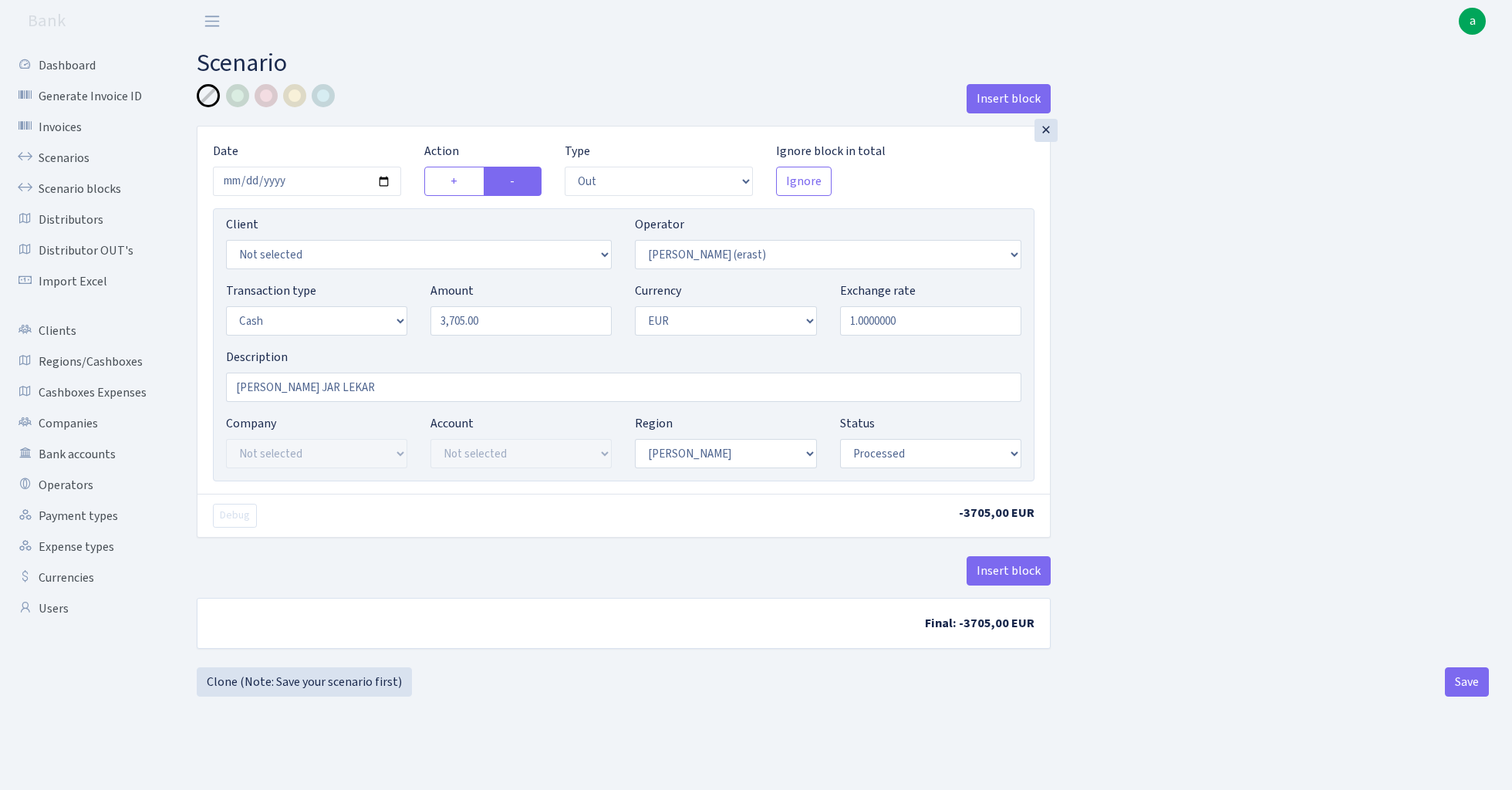
select select "out"
select select "155"
select select "1"
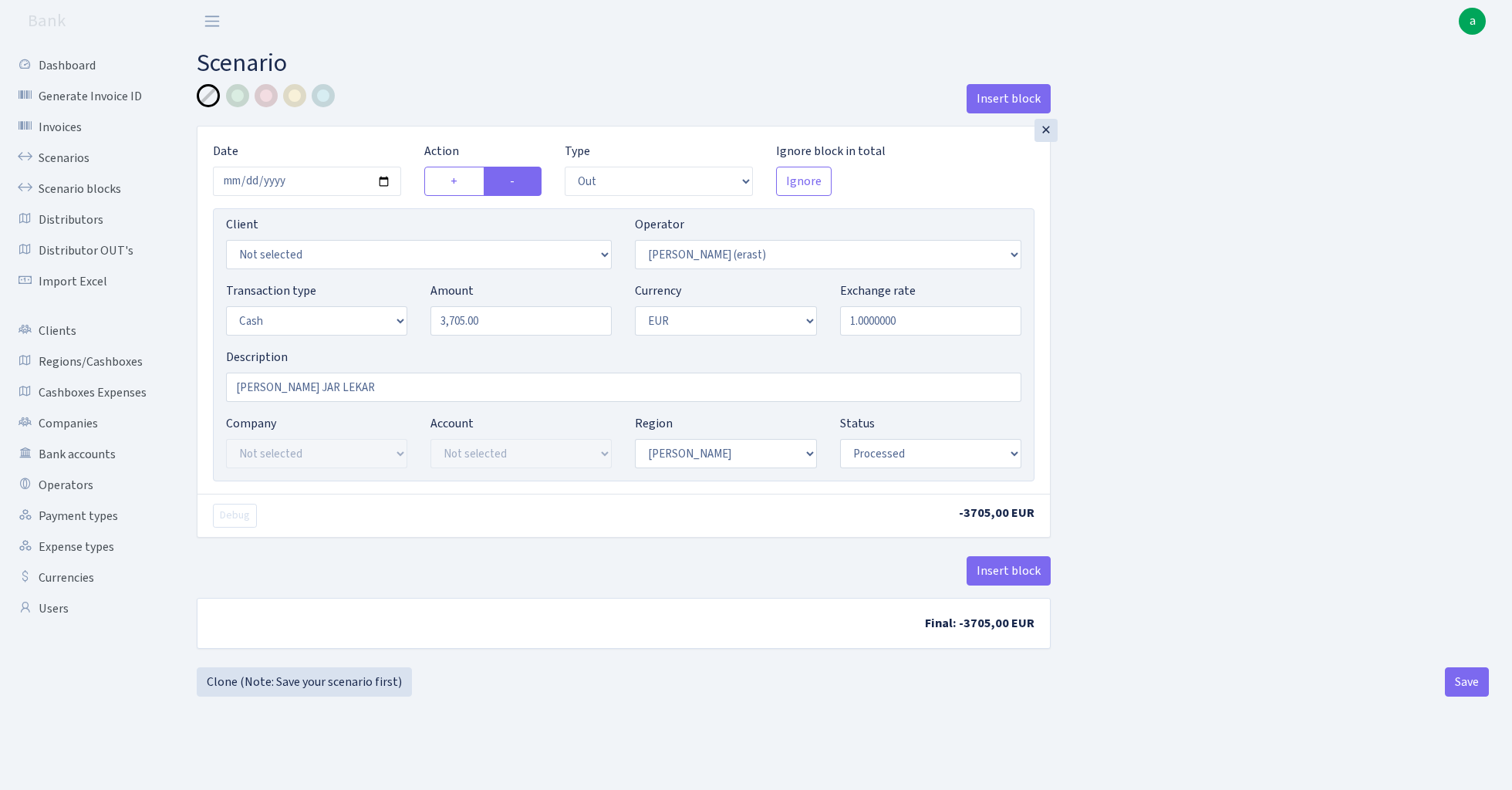
select select "processed"
click at [1017, 574] on button "Insert block" at bounding box center [1009, 571] width 84 height 29
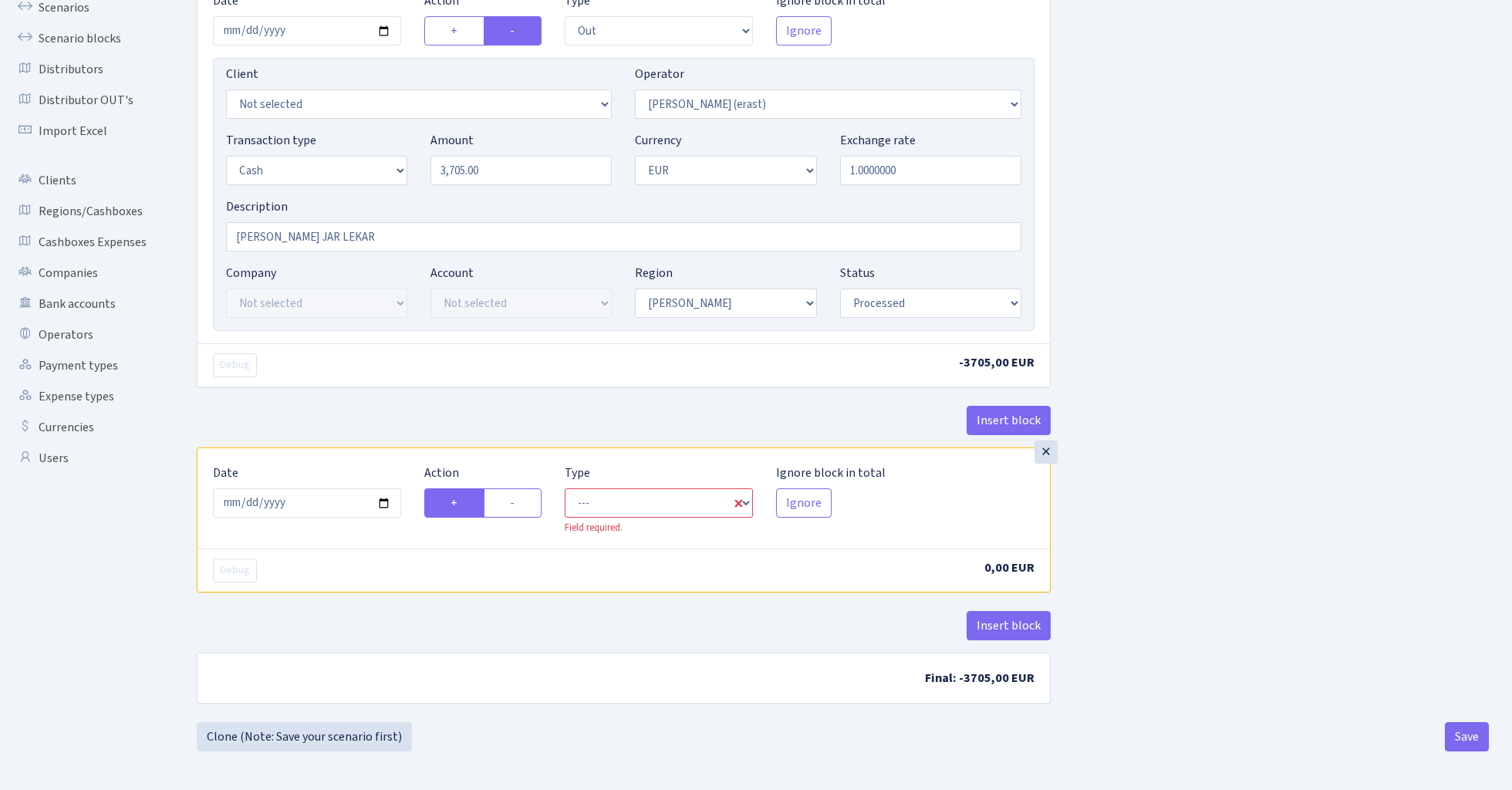
scroll to position [153, 0]
click at [341, 503] on input "2025-08-27" at bounding box center [307, 503] width 188 height 29
type input "2025-02-12"
click at [433, 409] on div "Insert block" at bounding box center [623, 427] width 854 height 42
click at [521, 503] on label "-" at bounding box center [512, 503] width 58 height 29
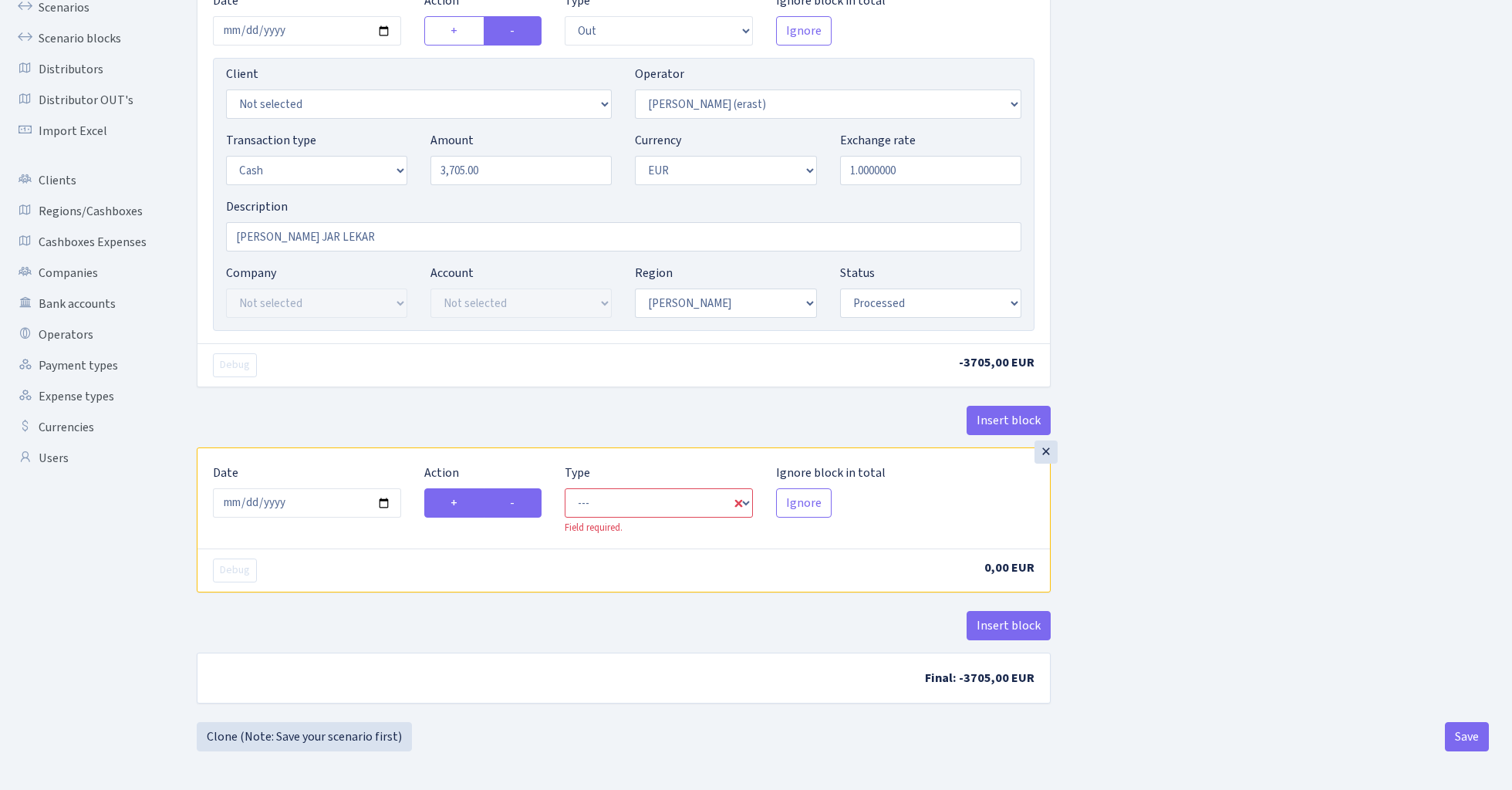
click at [520, 503] on input "-" at bounding box center [515, 499] width 10 height 10
radio input "true"
radio input "false"
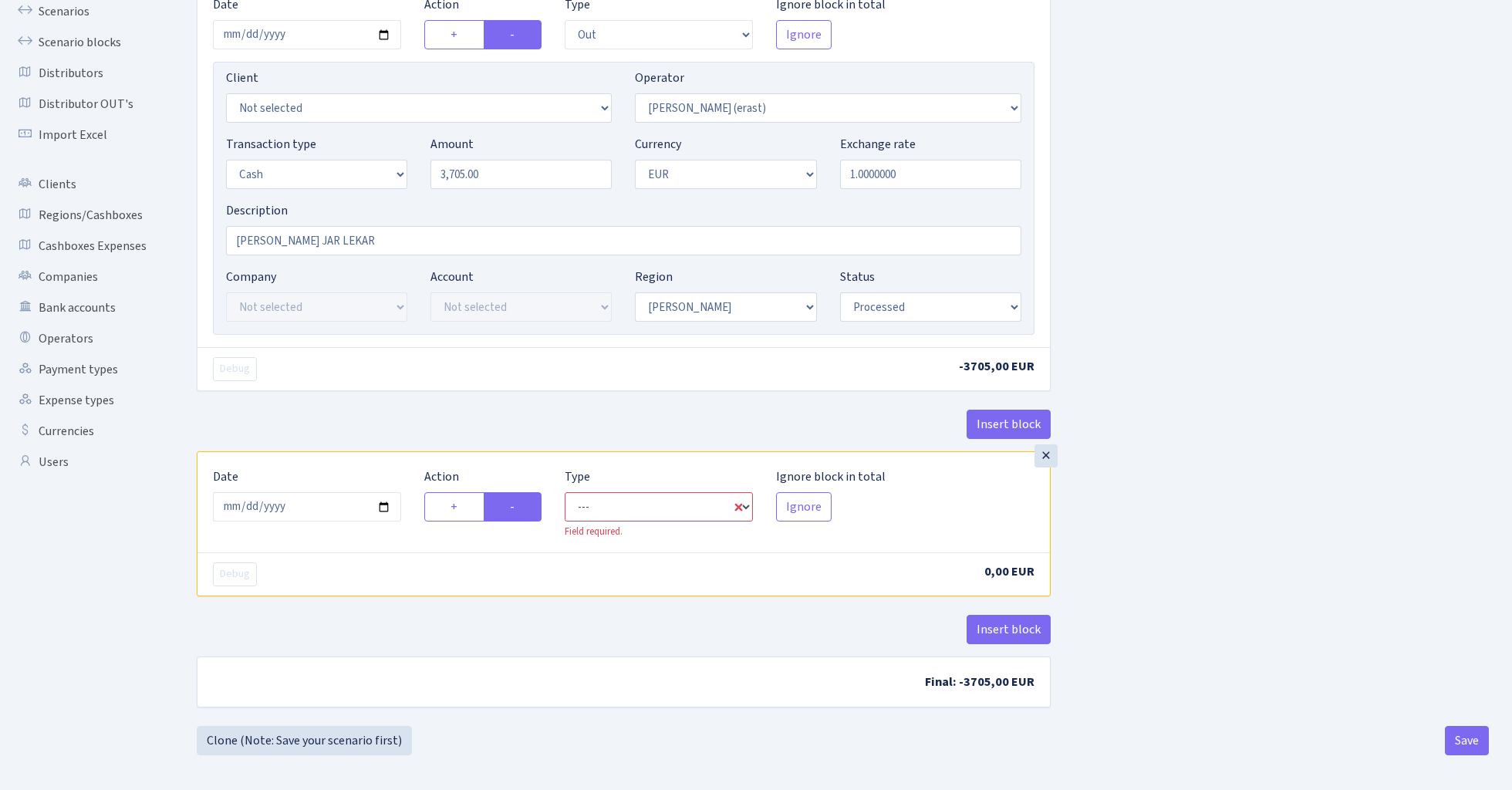
select select "commission"
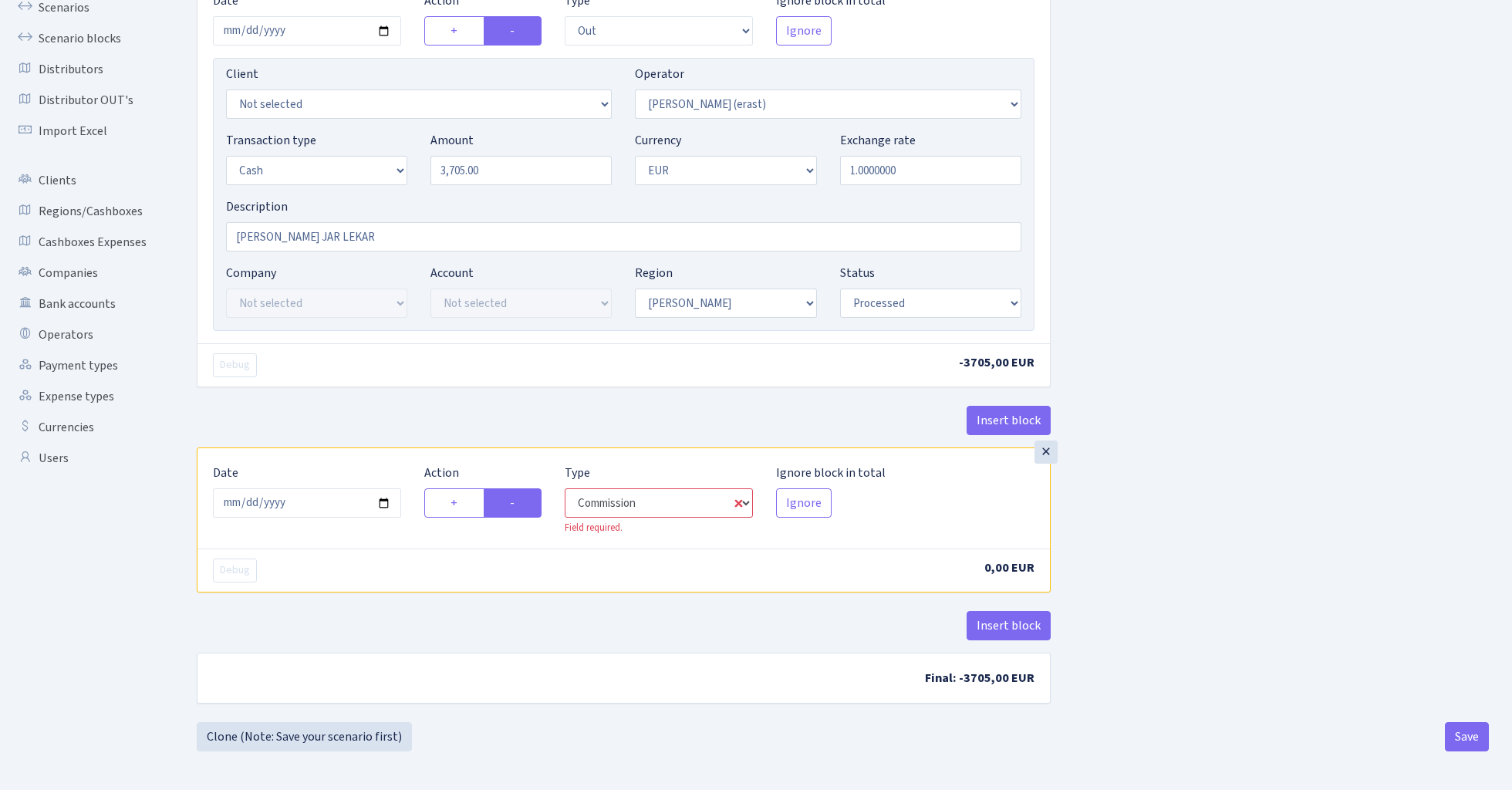
select select "155"
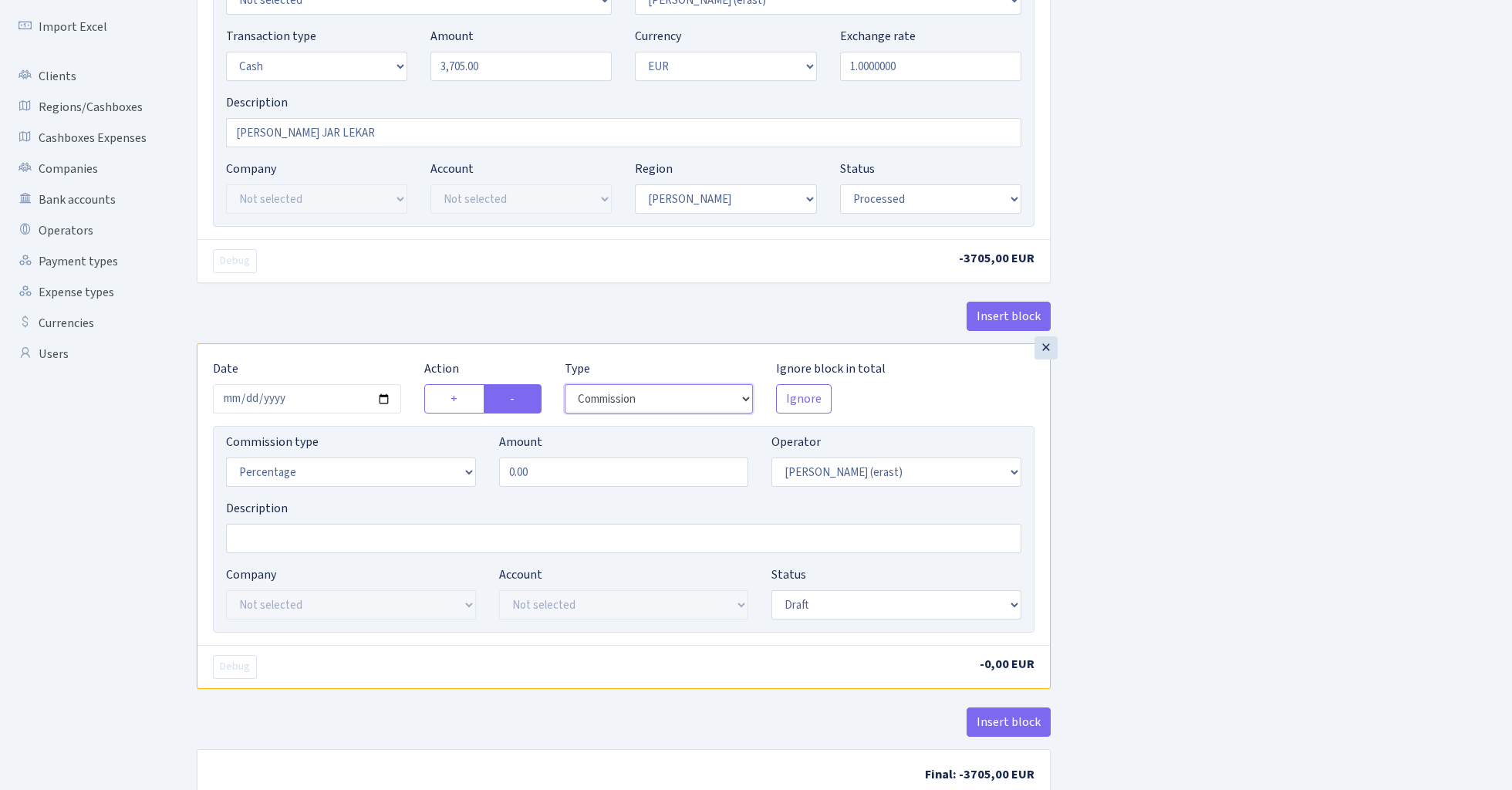
scroll to position [256, 0]
select select "fixed"
click at [551, 474] on input "0.00" at bounding box center [624, 471] width 250 height 29
type input "100.00"
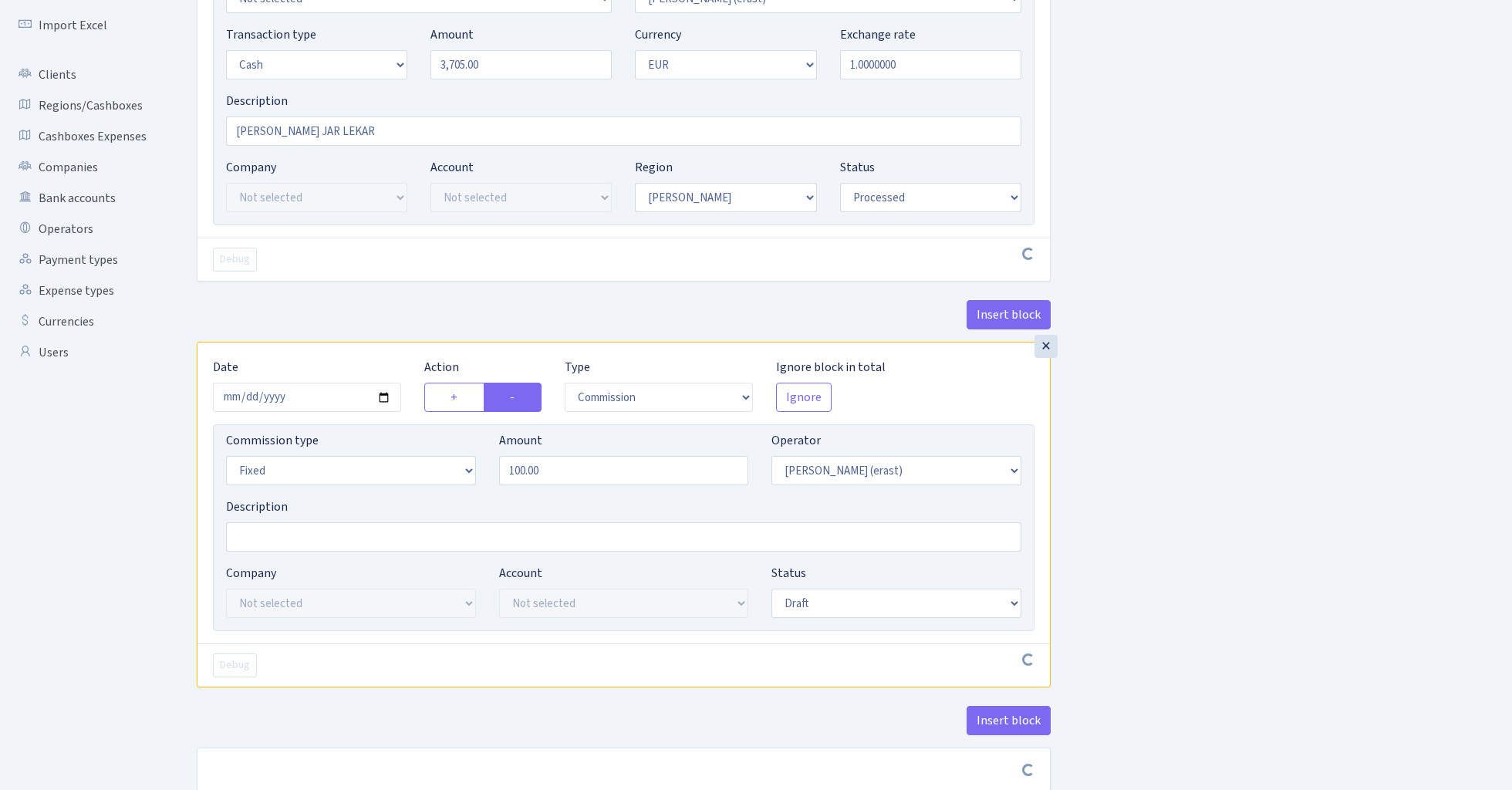
click at [1252, 422] on div "Insert block × Date 2025-02-12 Action + - Type --- In Out Commission Field requ…" at bounding box center [842, 319] width 1316 height 983
select select "processed"
click at [1170, 510] on div "Insert block × Date 2025-02-12 Action + - Type --- In Out Commission Field requ…" at bounding box center [842, 323] width 1316 height 989
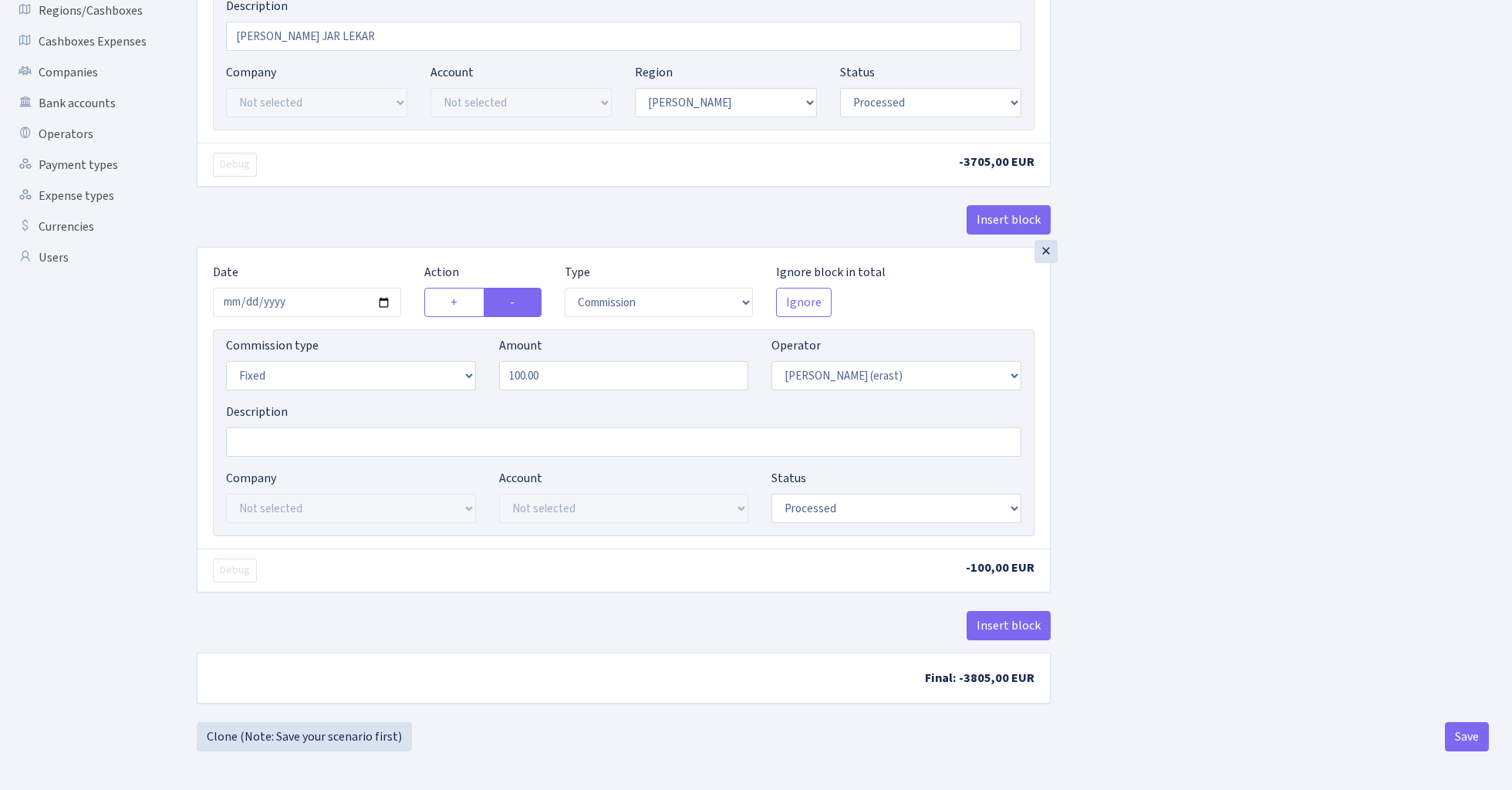
scroll to position [355, 0]
click at [1474, 742] on button "Save" at bounding box center [1467, 737] width 44 height 29
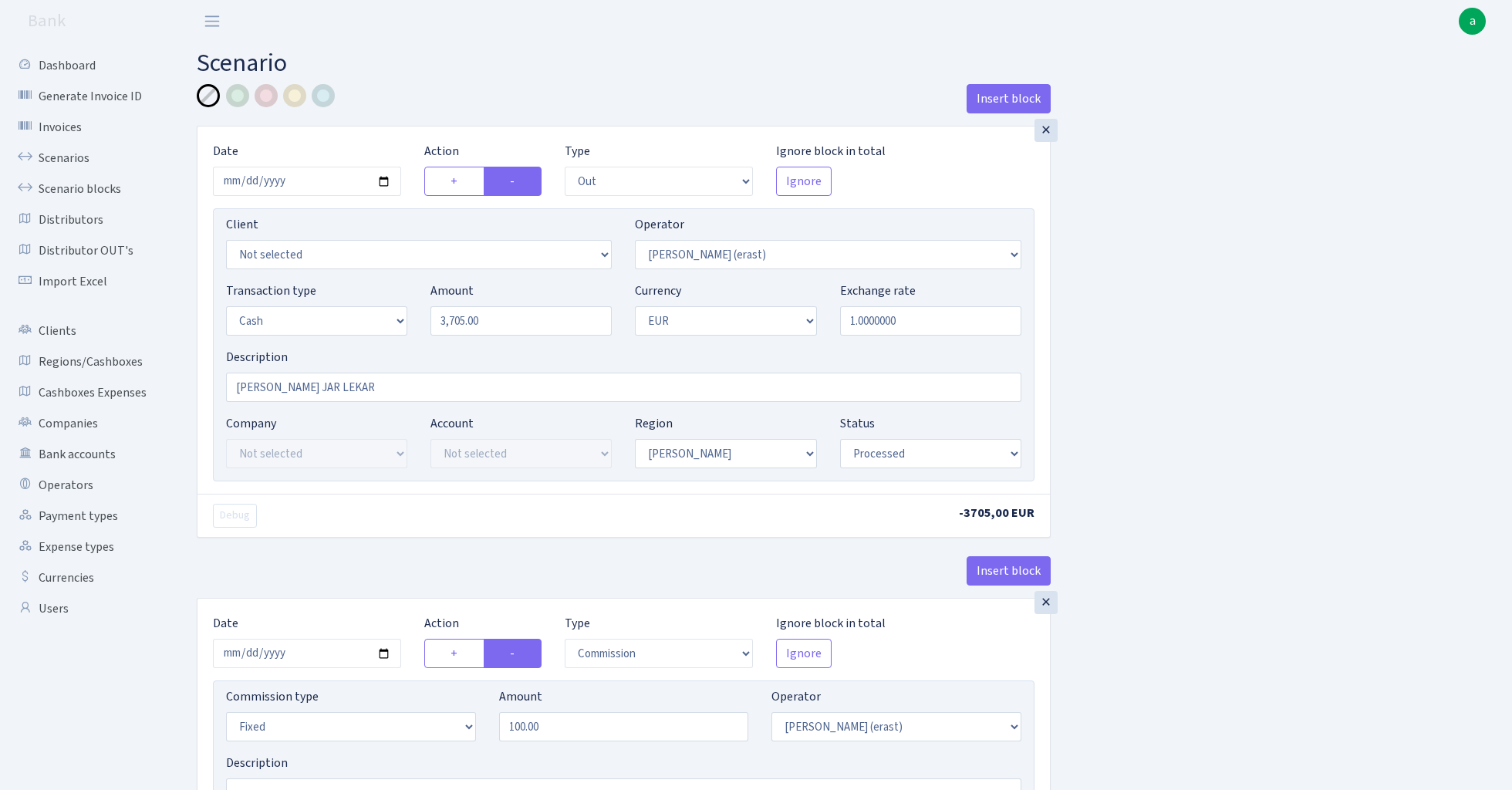
select select "out"
select select "155"
select select "1"
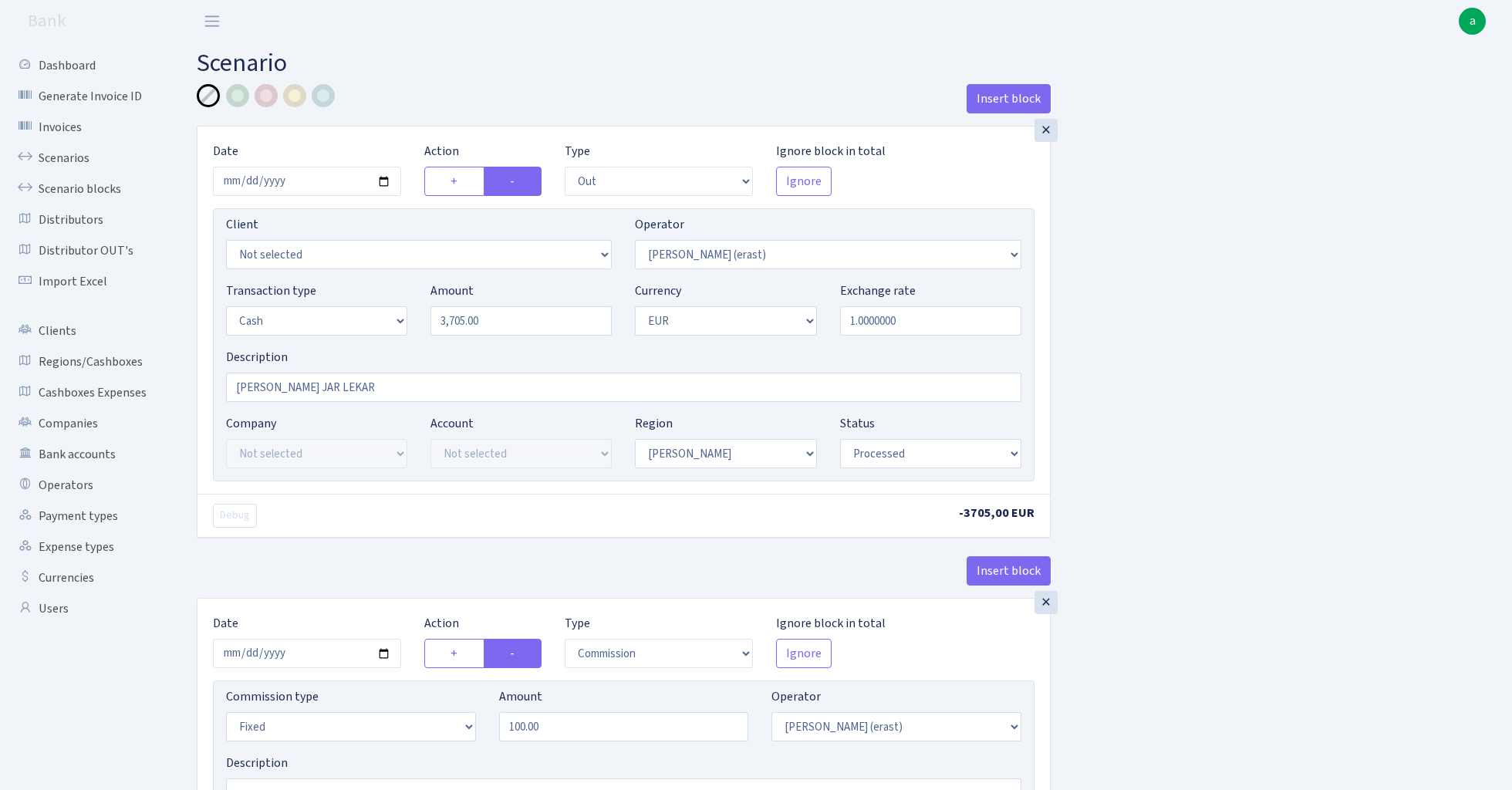
select select "processed"
select select "commission"
select select "fixed"
select select "155"
select select "processed"
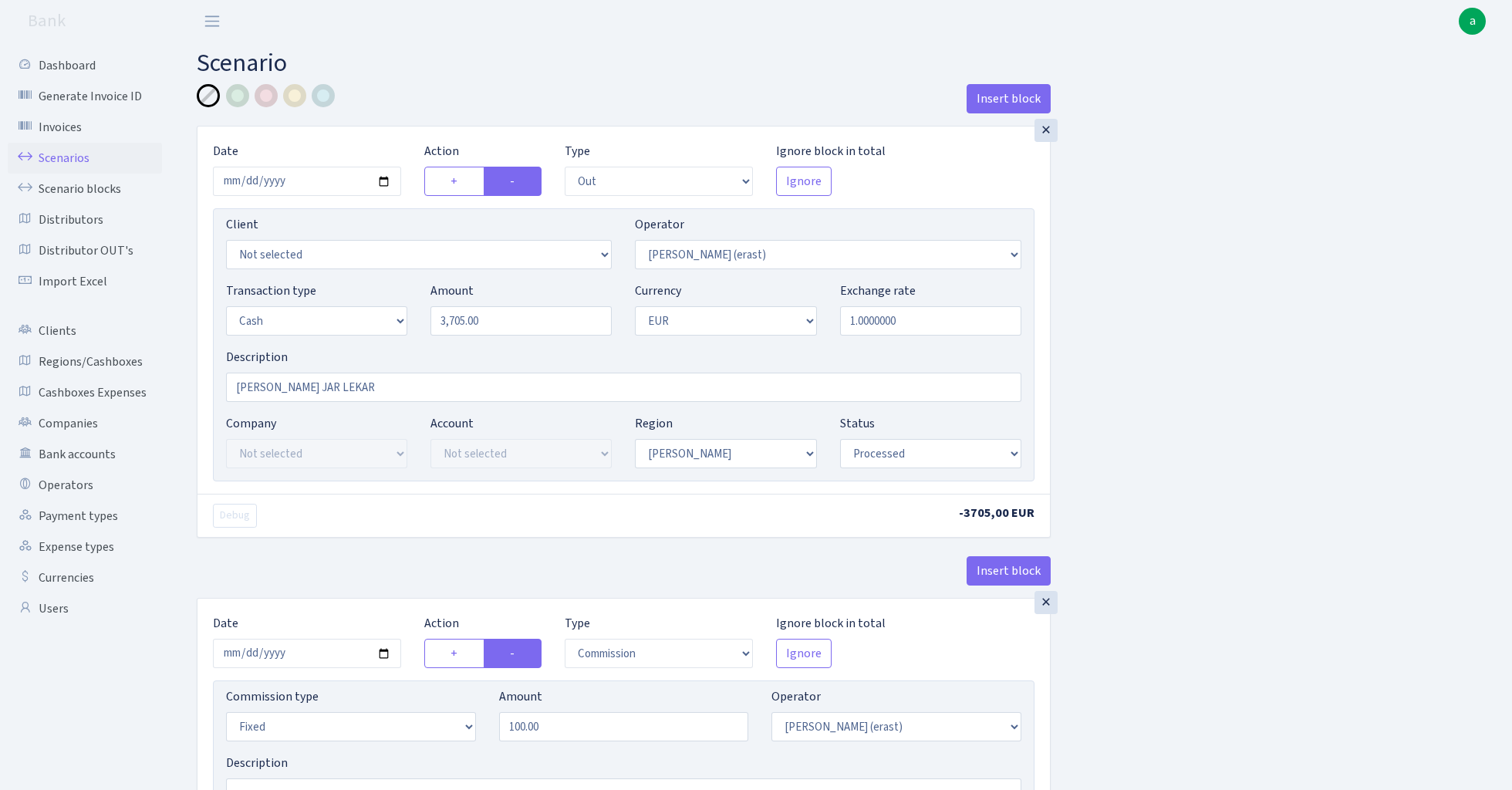
click at [42, 153] on link "Scenarios" at bounding box center [84, 158] width 154 height 31
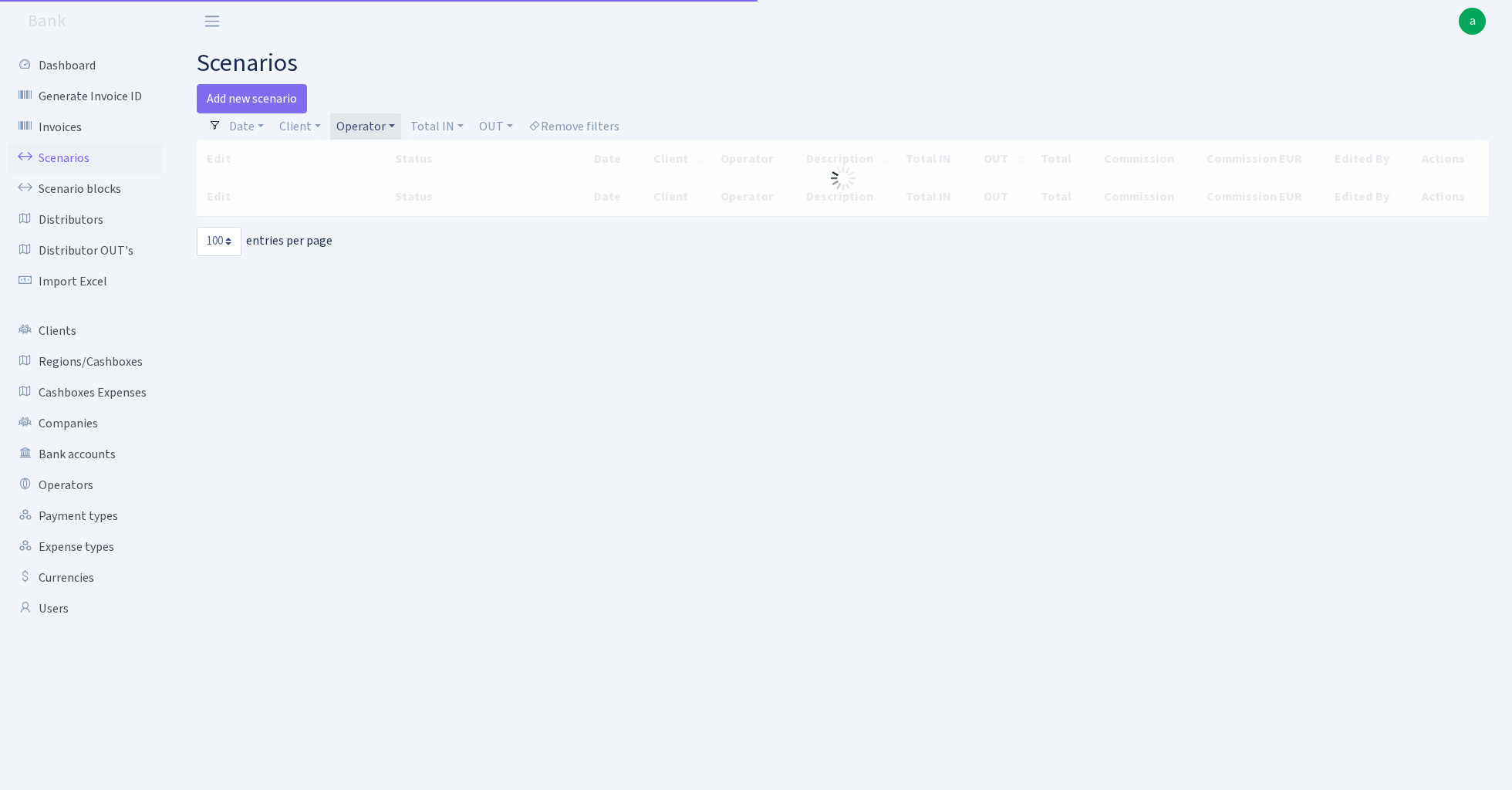
select select "100"
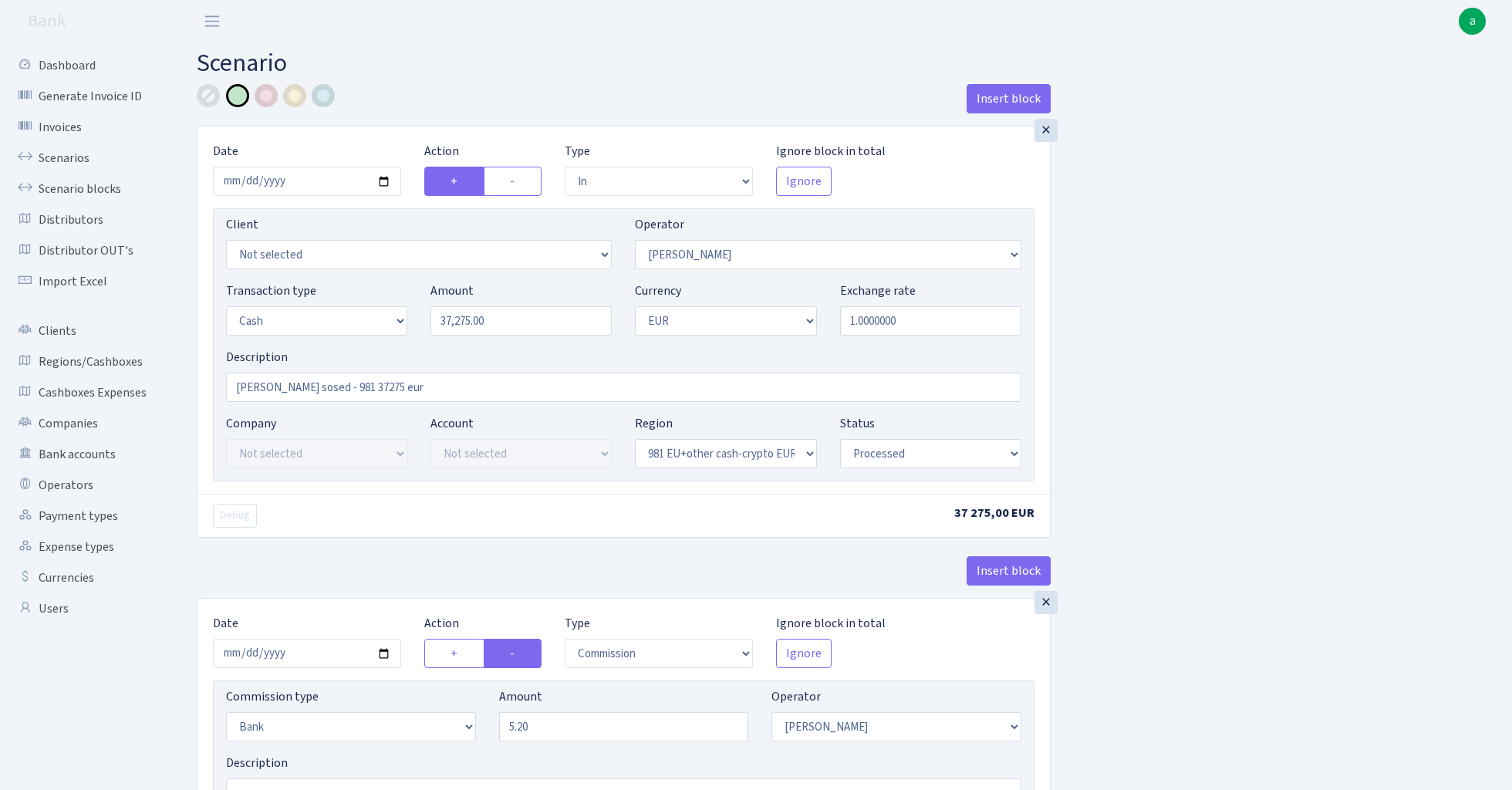
select select "in"
select select "19"
select select "1"
select select "22"
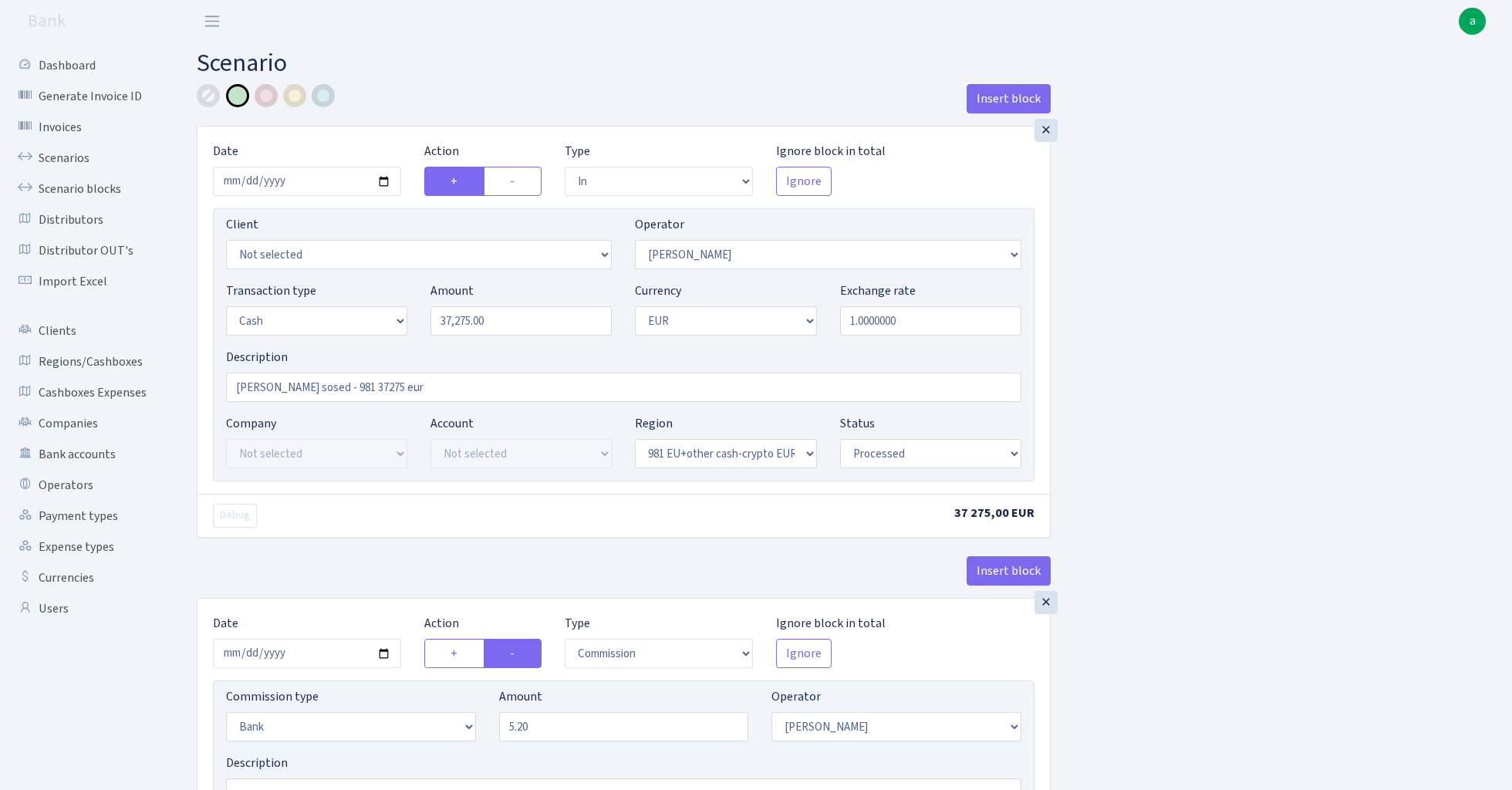
select select "processed"
select select "commission"
select select "bank"
select select "19"
select select "processed"
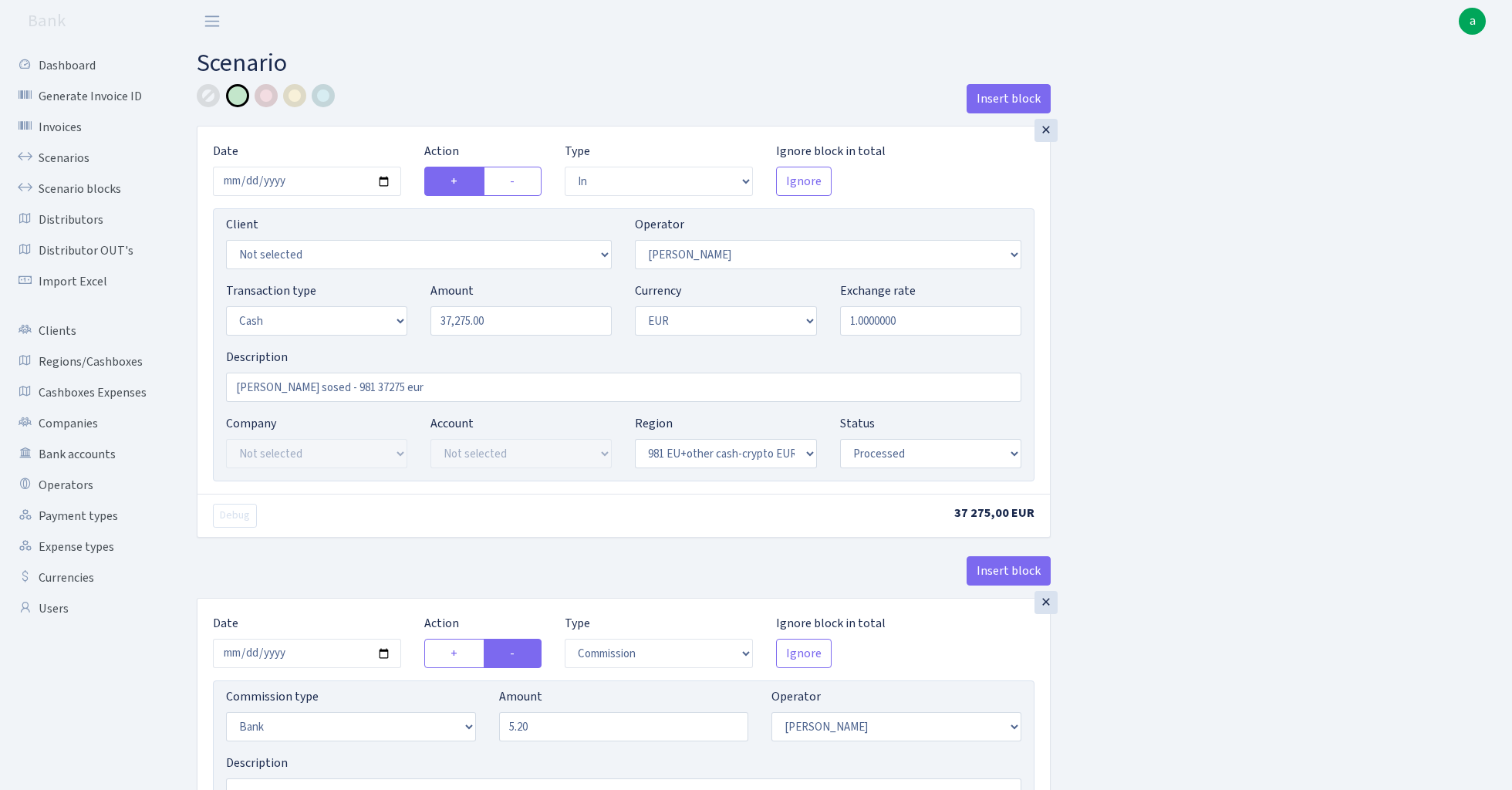
select select "out"
select select "434"
select select "1"
select select "processed"
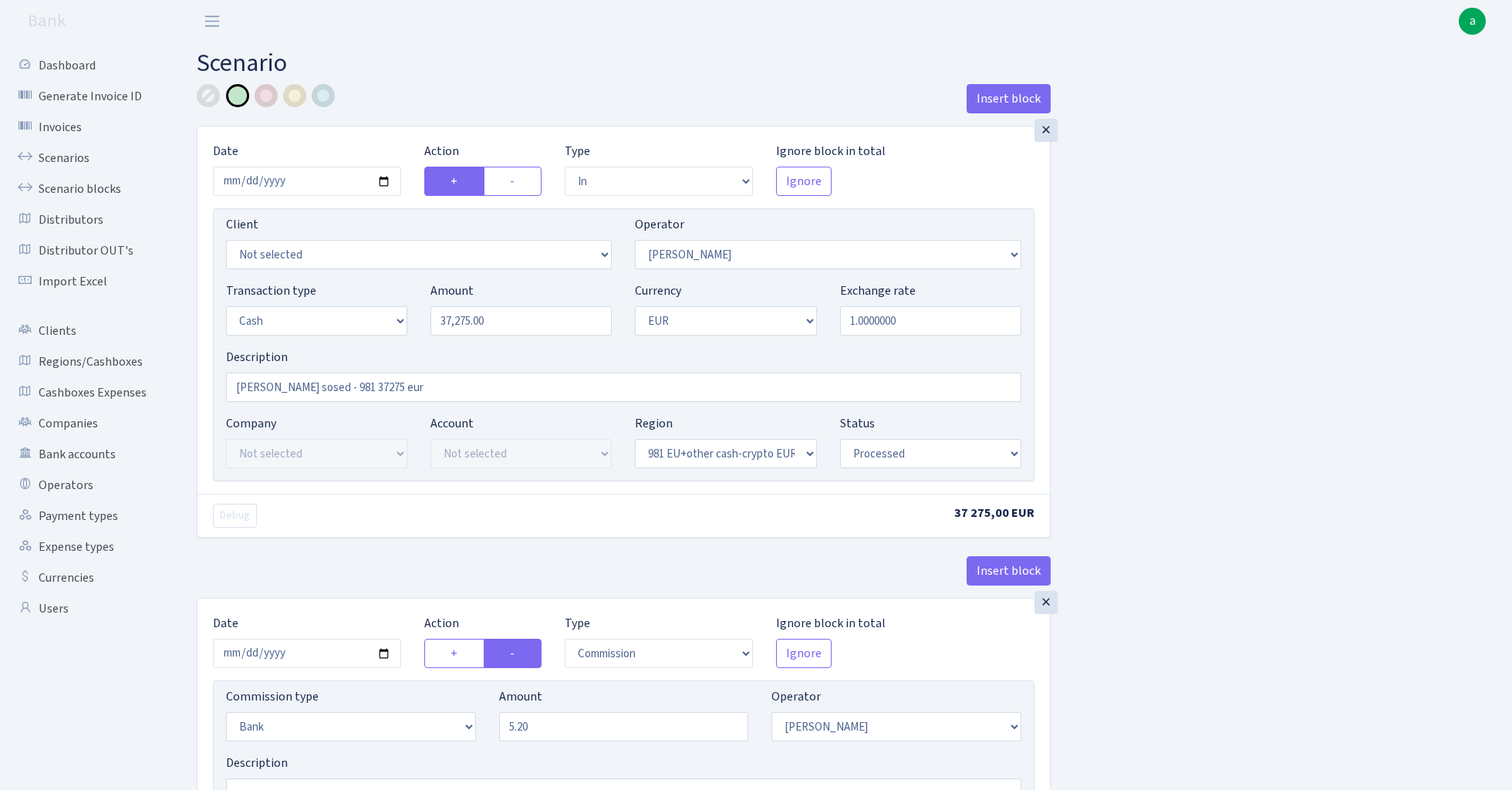
select select "in"
select select "434"
select select "15"
select select "1"
select select "processed"
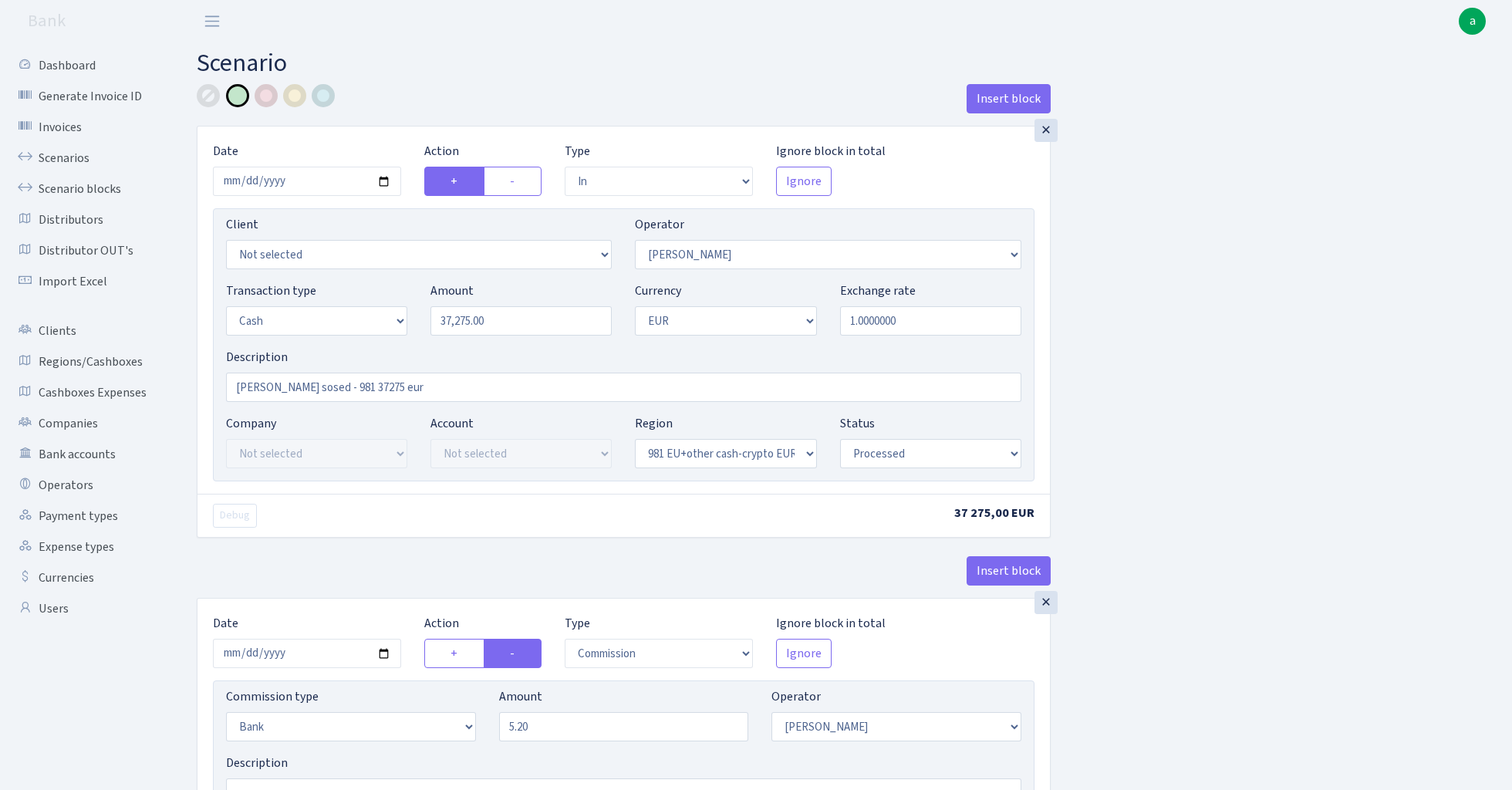
select select "out"
select select "435"
select select "15"
select select "1"
select select "processed"
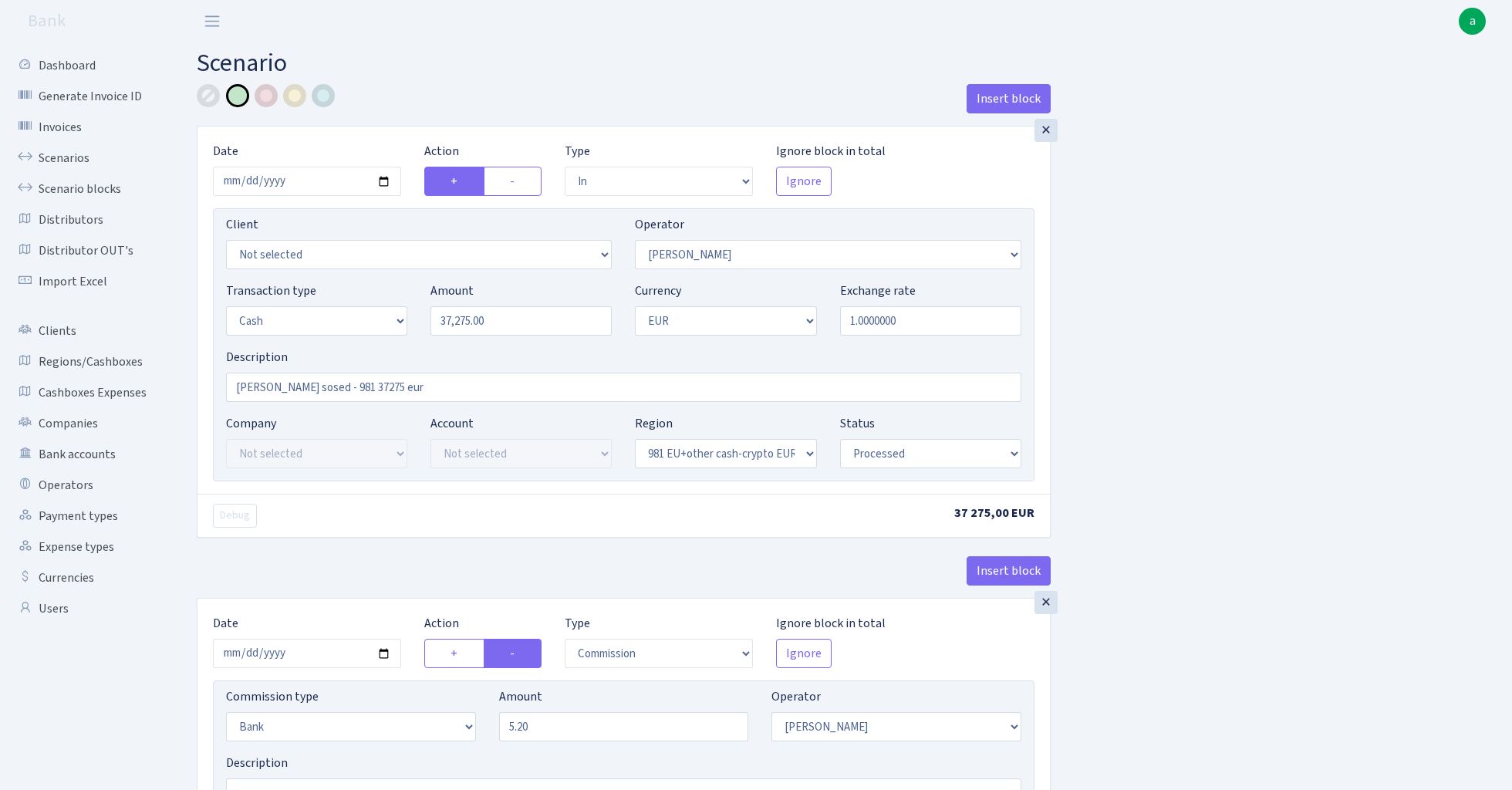
select select "commission"
select select "fixed"
select select "435"
select select "processed"
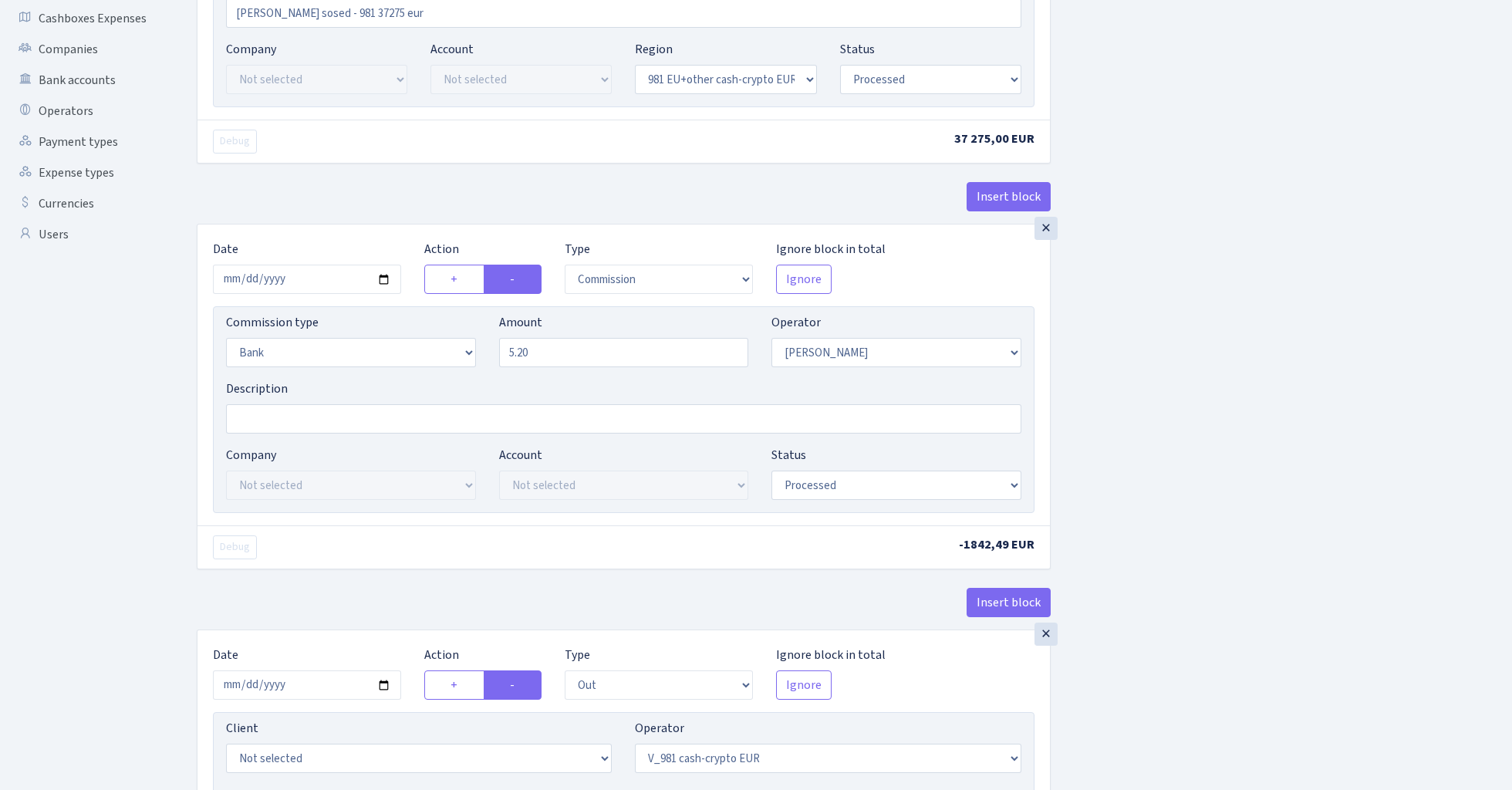
scroll to position [616, 0]
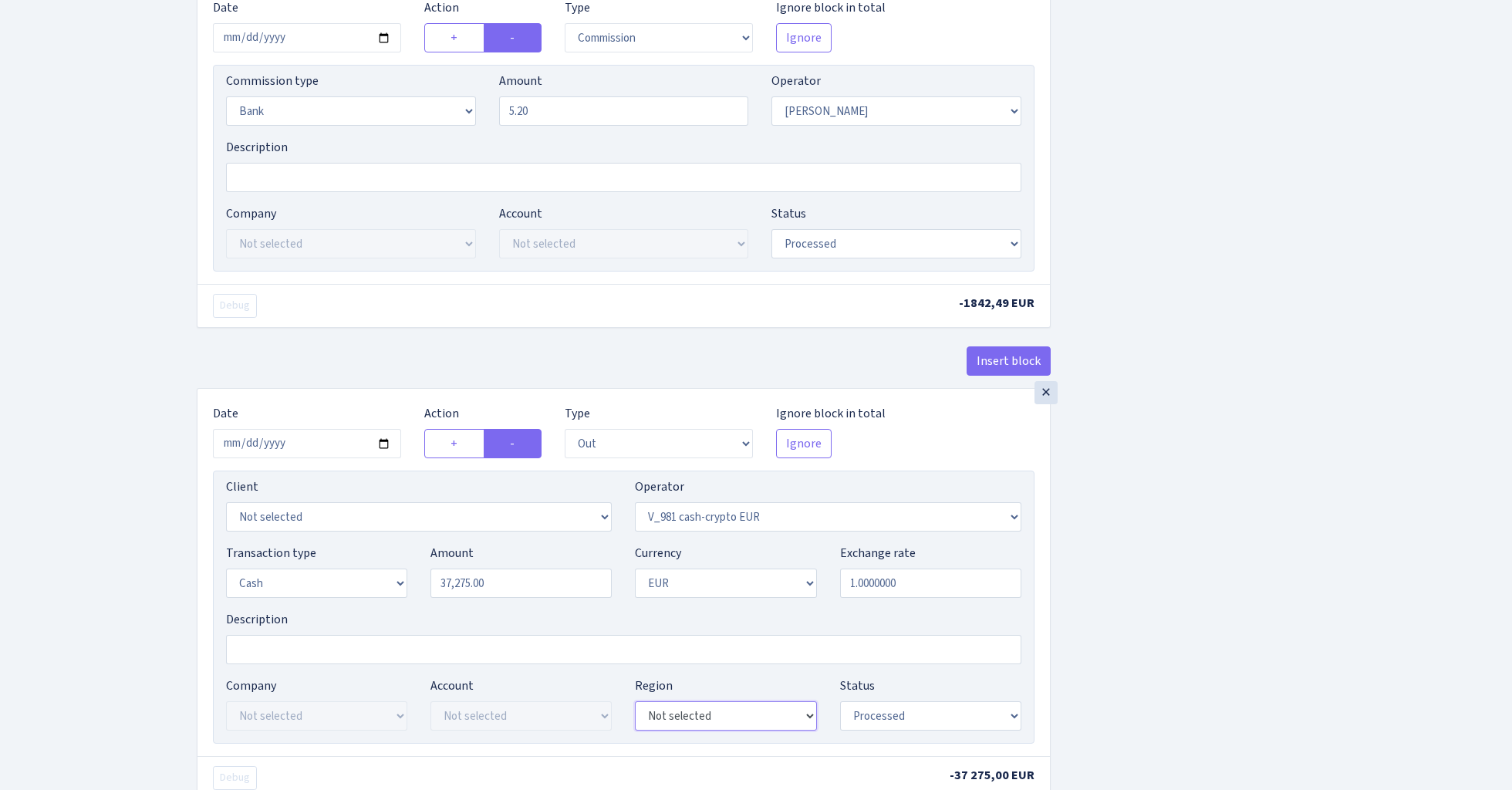
select select "22"
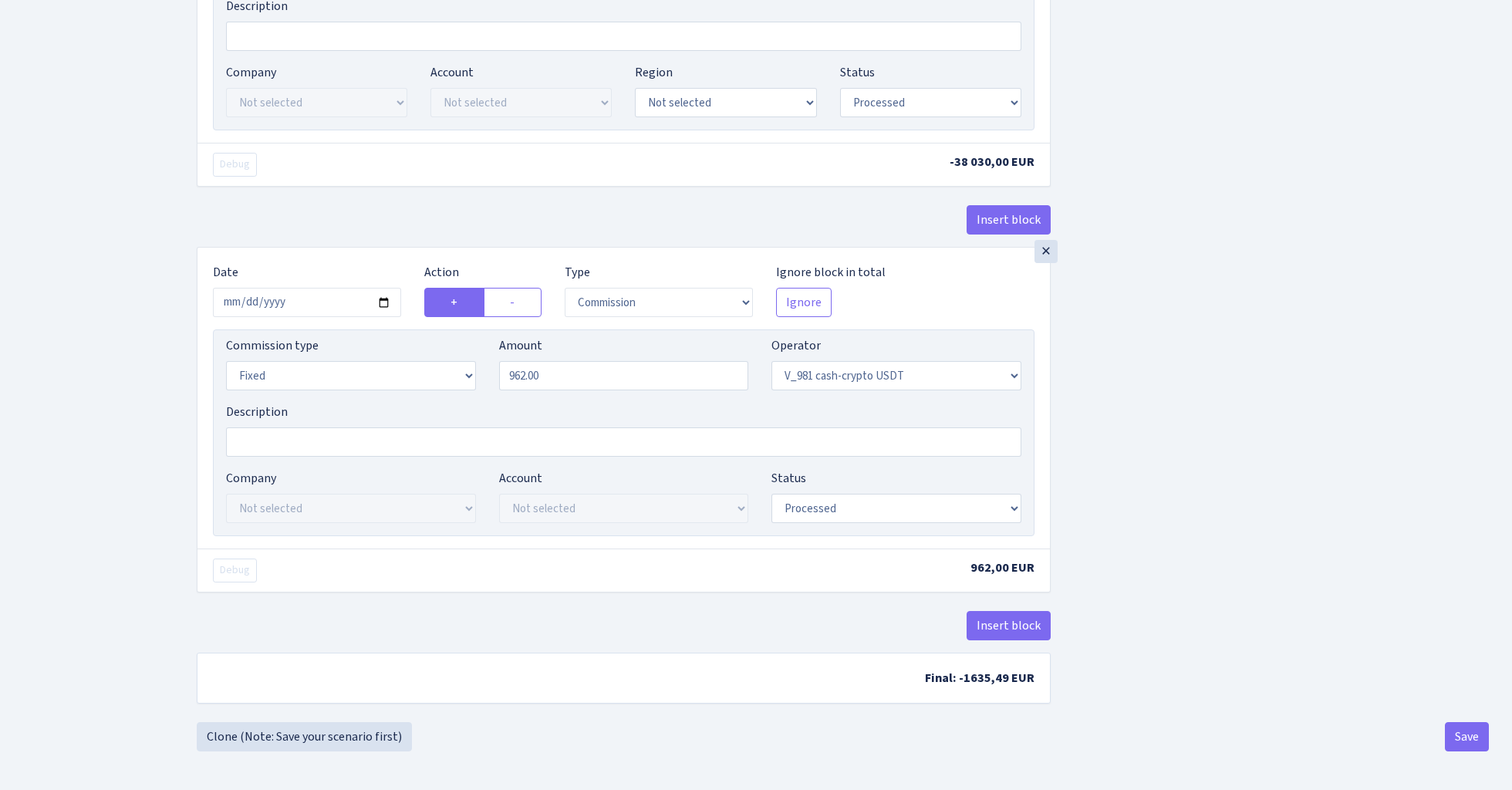
scroll to position [2187, 0]
click at [1472, 734] on button "Save" at bounding box center [1467, 737] width 44 height 29
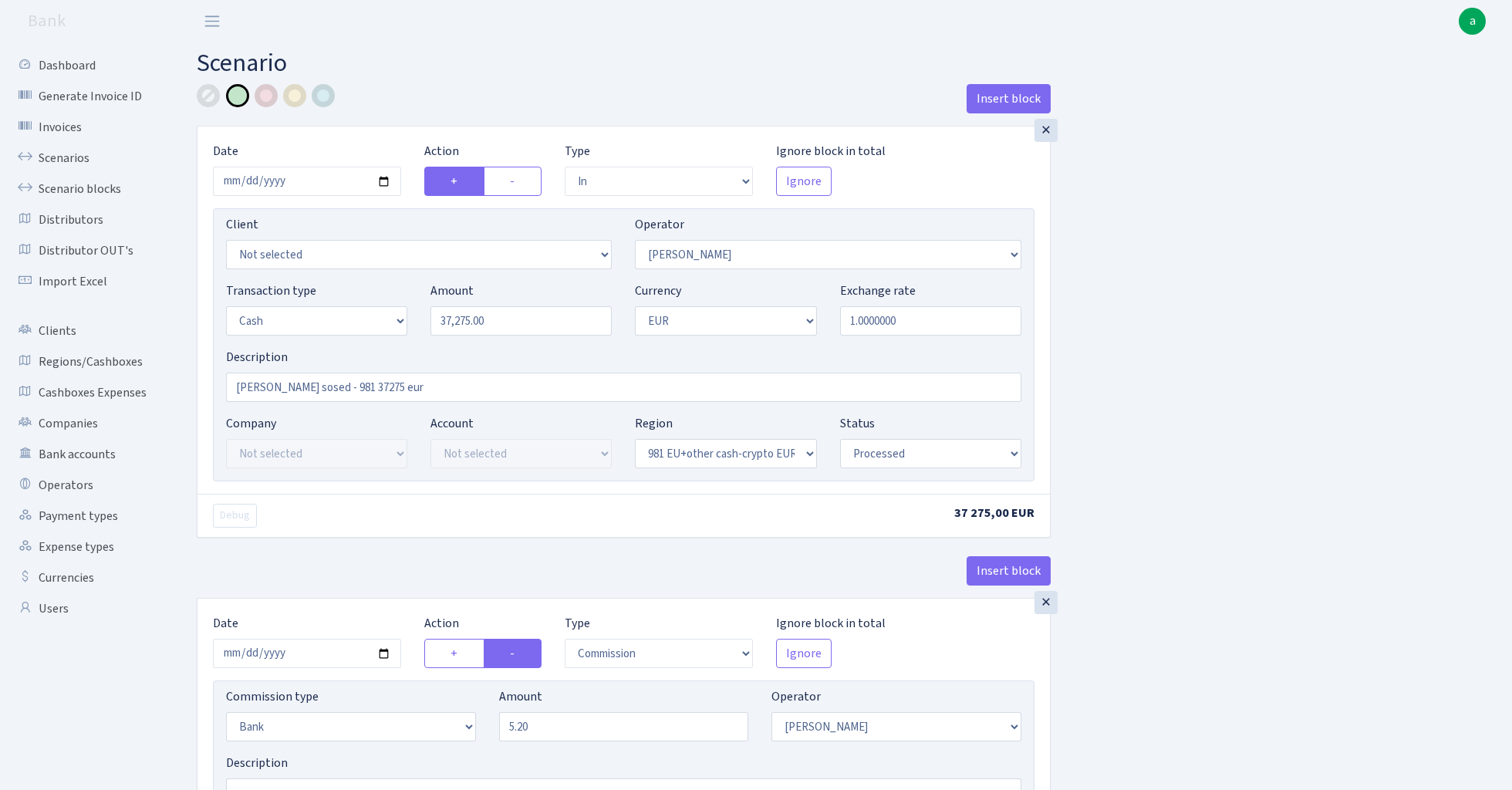
select select "in"
select select "19"
select select "1"
select select "22"
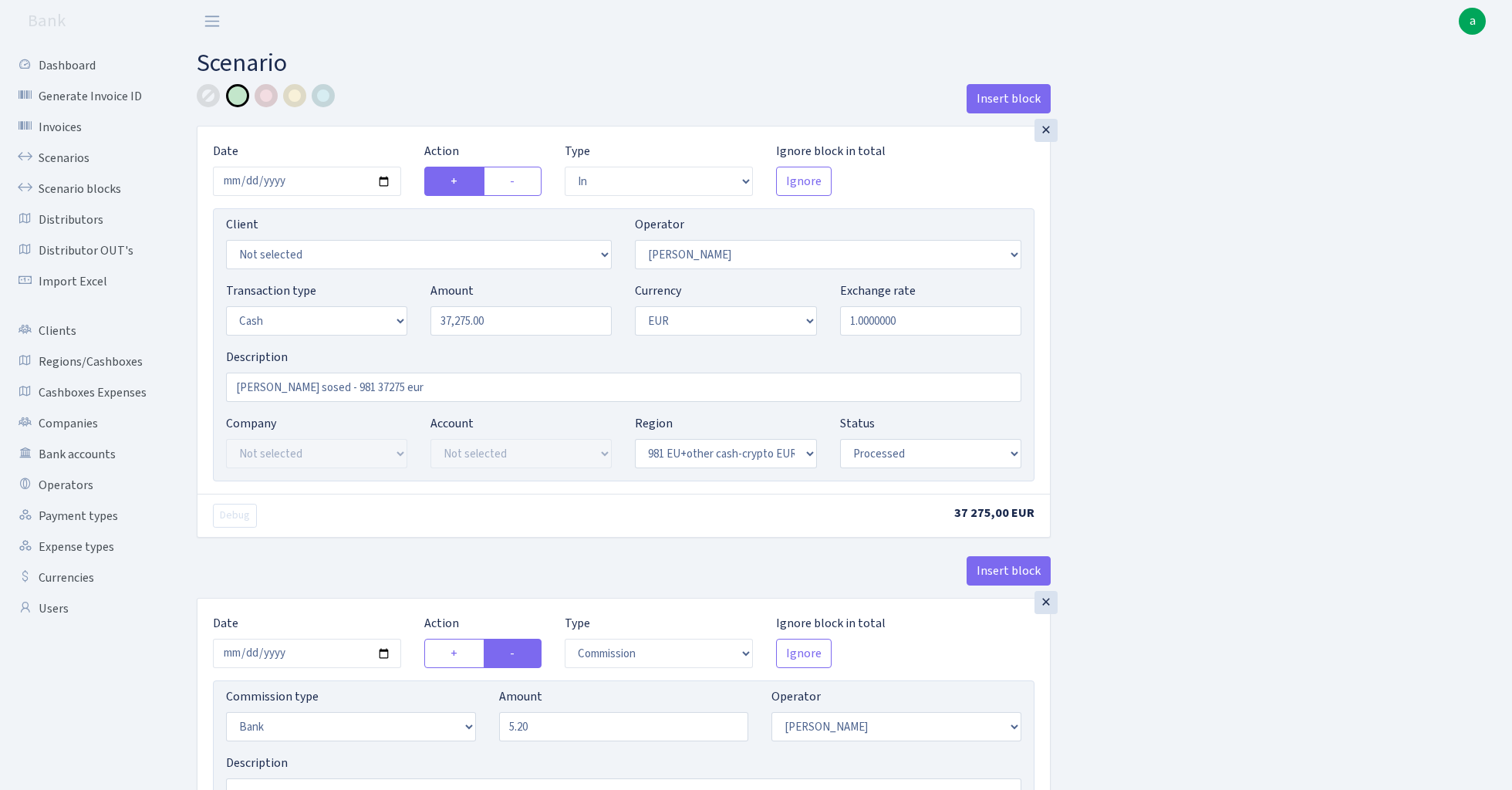
select select "processed"
select select "commission"
select select "bank"
select select "19"
select select "processed"
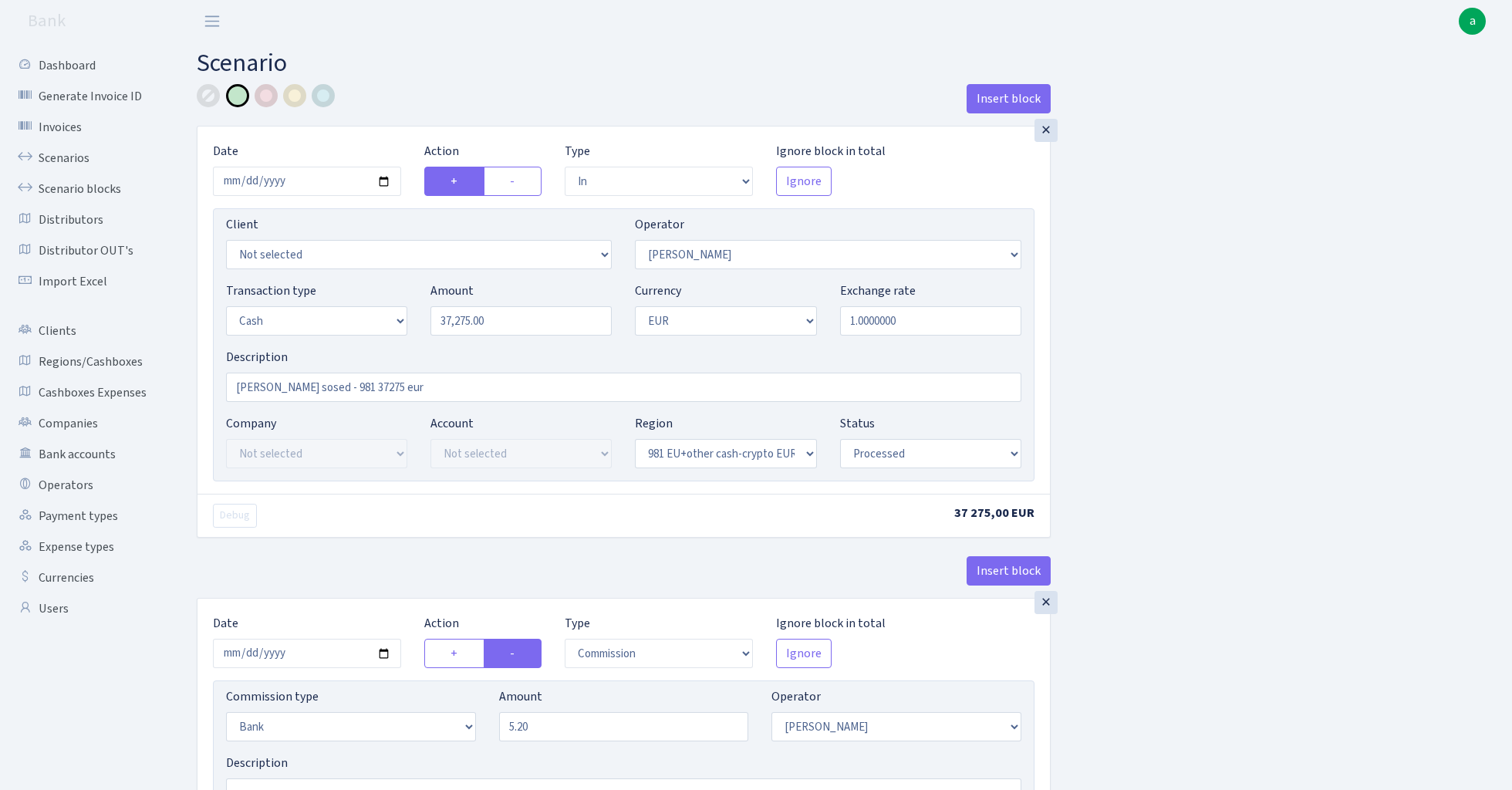
select select "out"
select select "434"
select select "1"
select select "22"
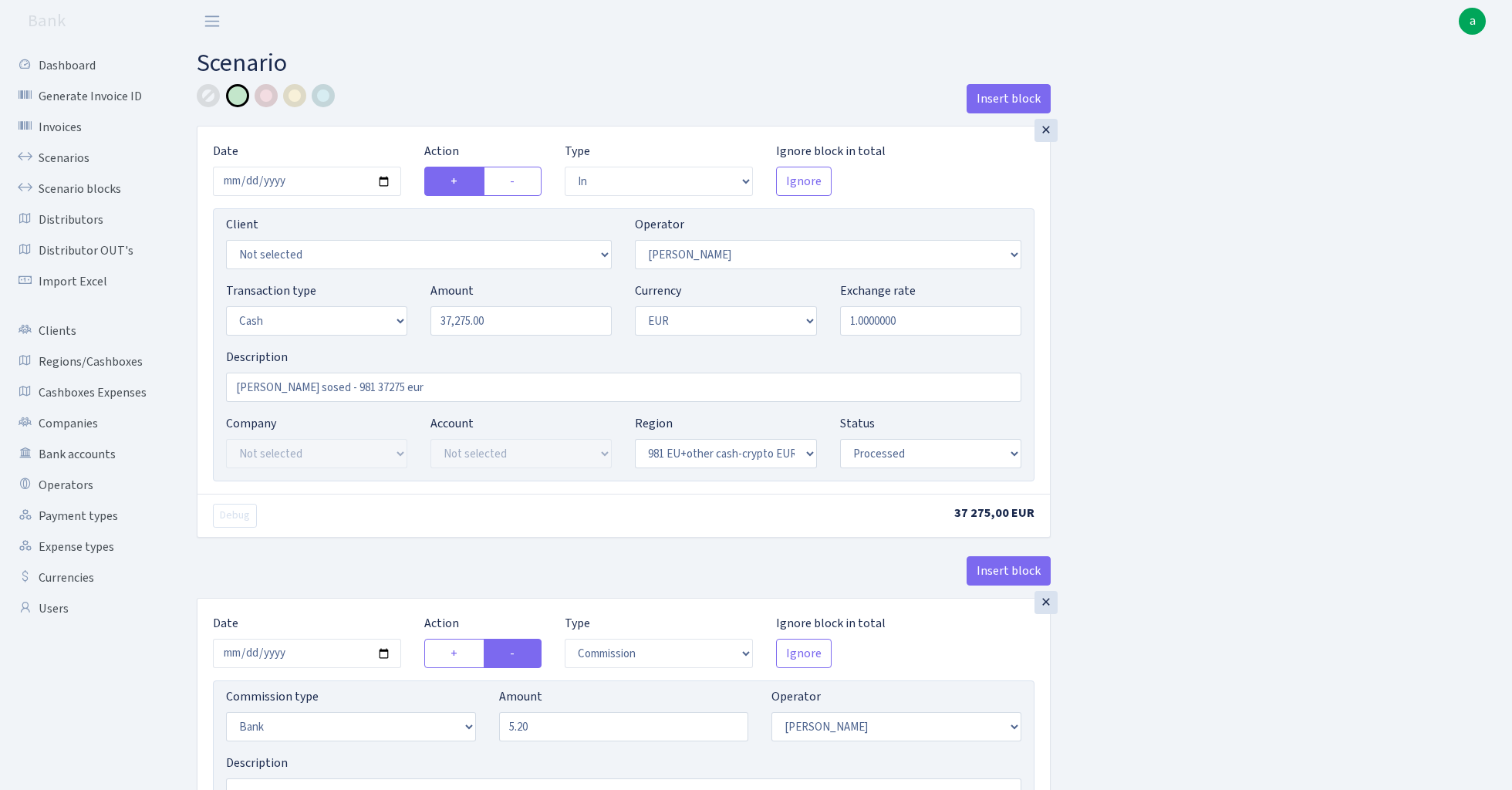
select select "processed"
select select "in"
select select "434"
select select "15"
select select "1"
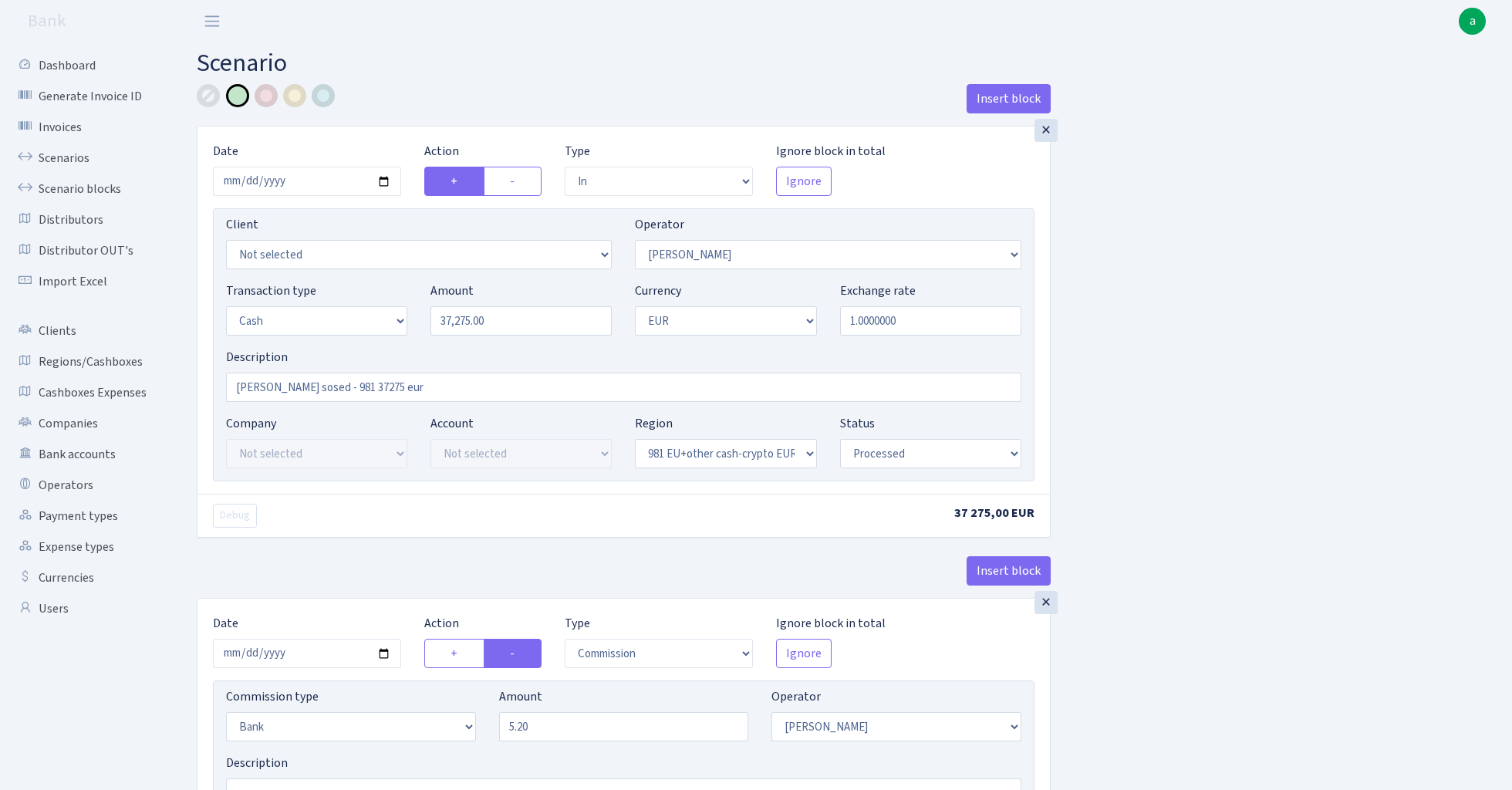
select select "processed"
select select "out"
select select "435"
select select "15"
select select "1"
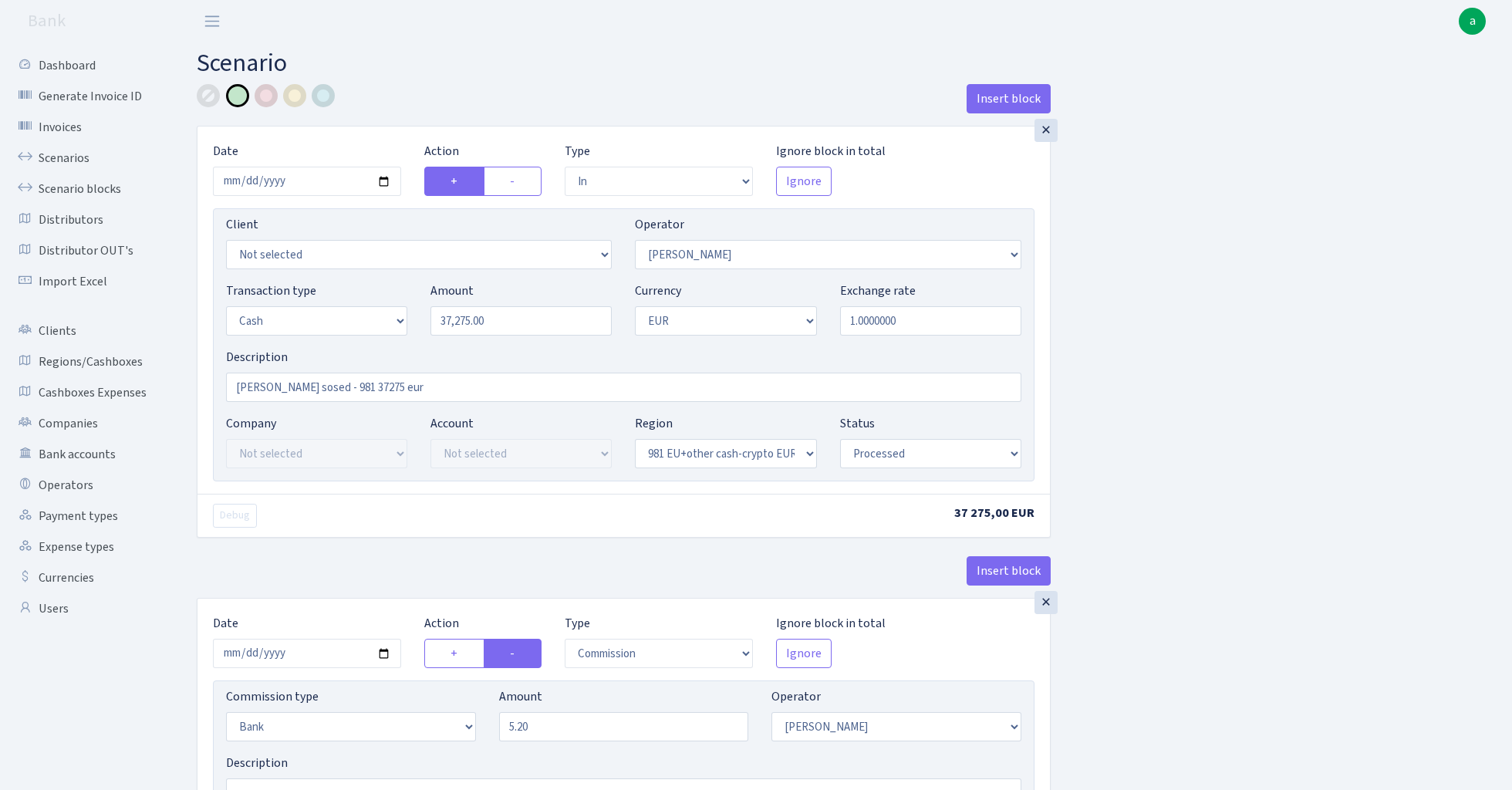
select select "processed"
select select "commission"
select select "fixed"
select select "435"
select select "processed"
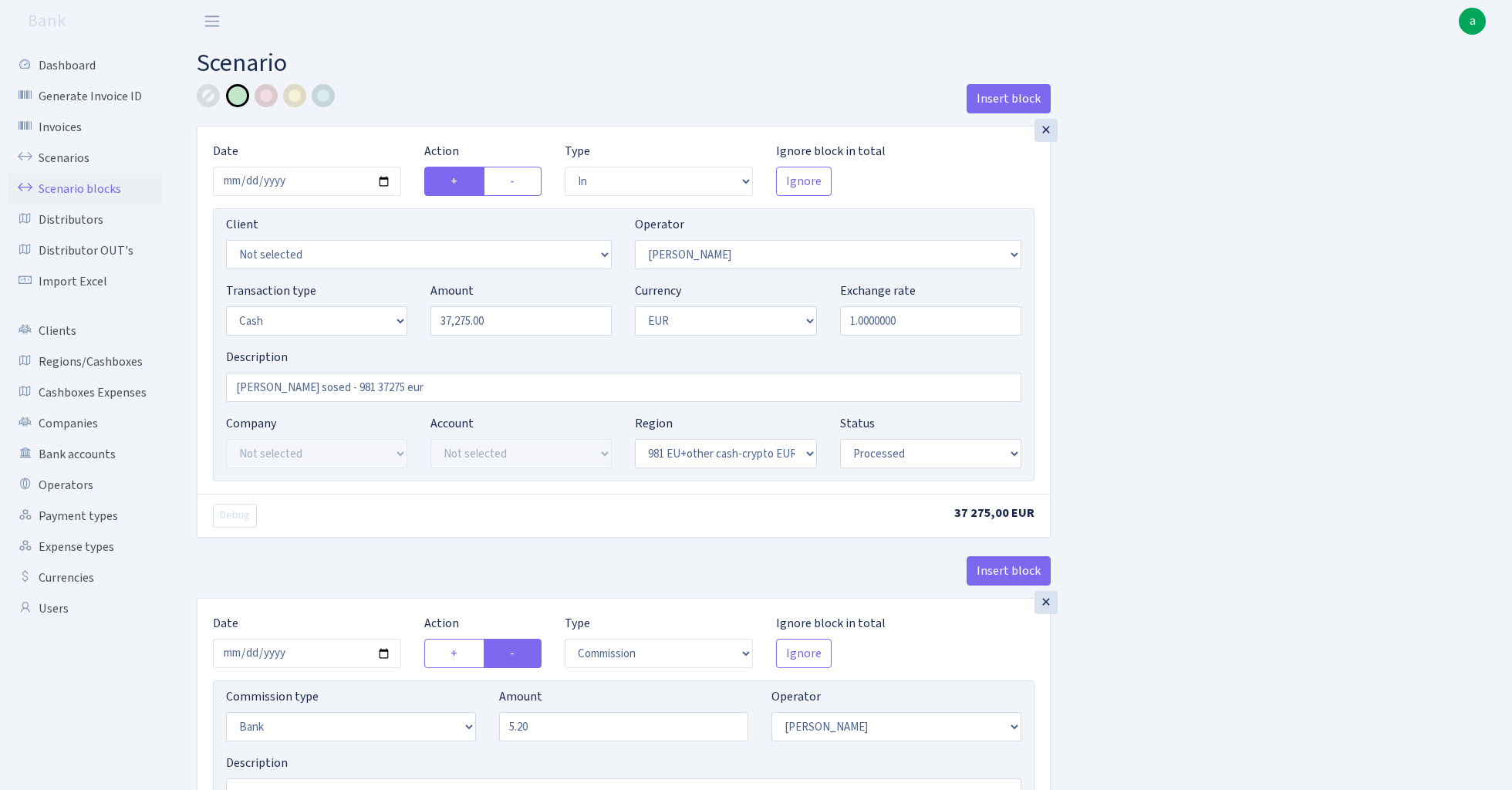
click at [88, 185] on link "Scenario blocks" at bounding box center [84, 189] width 154 height 31
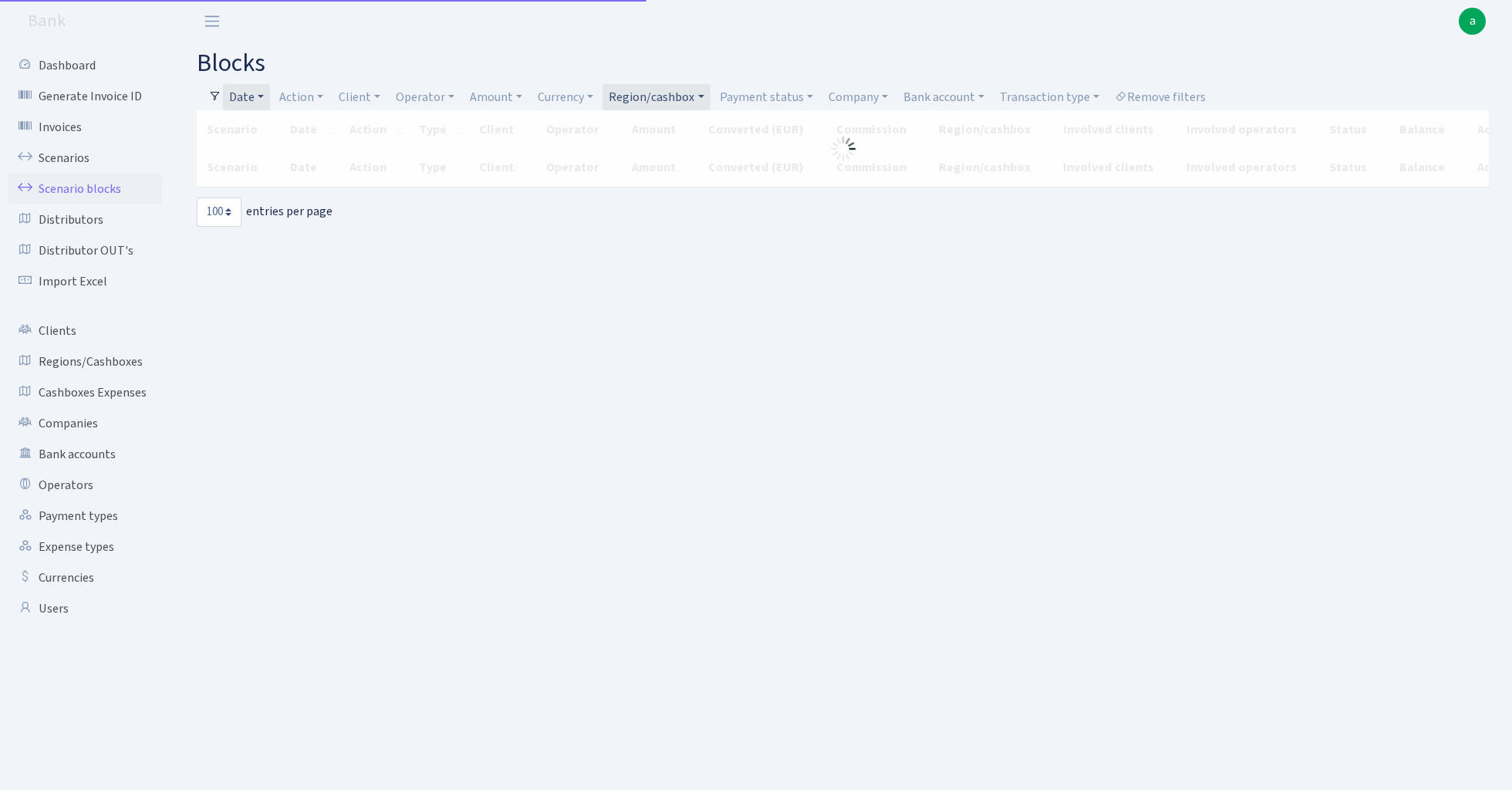
select select "100"
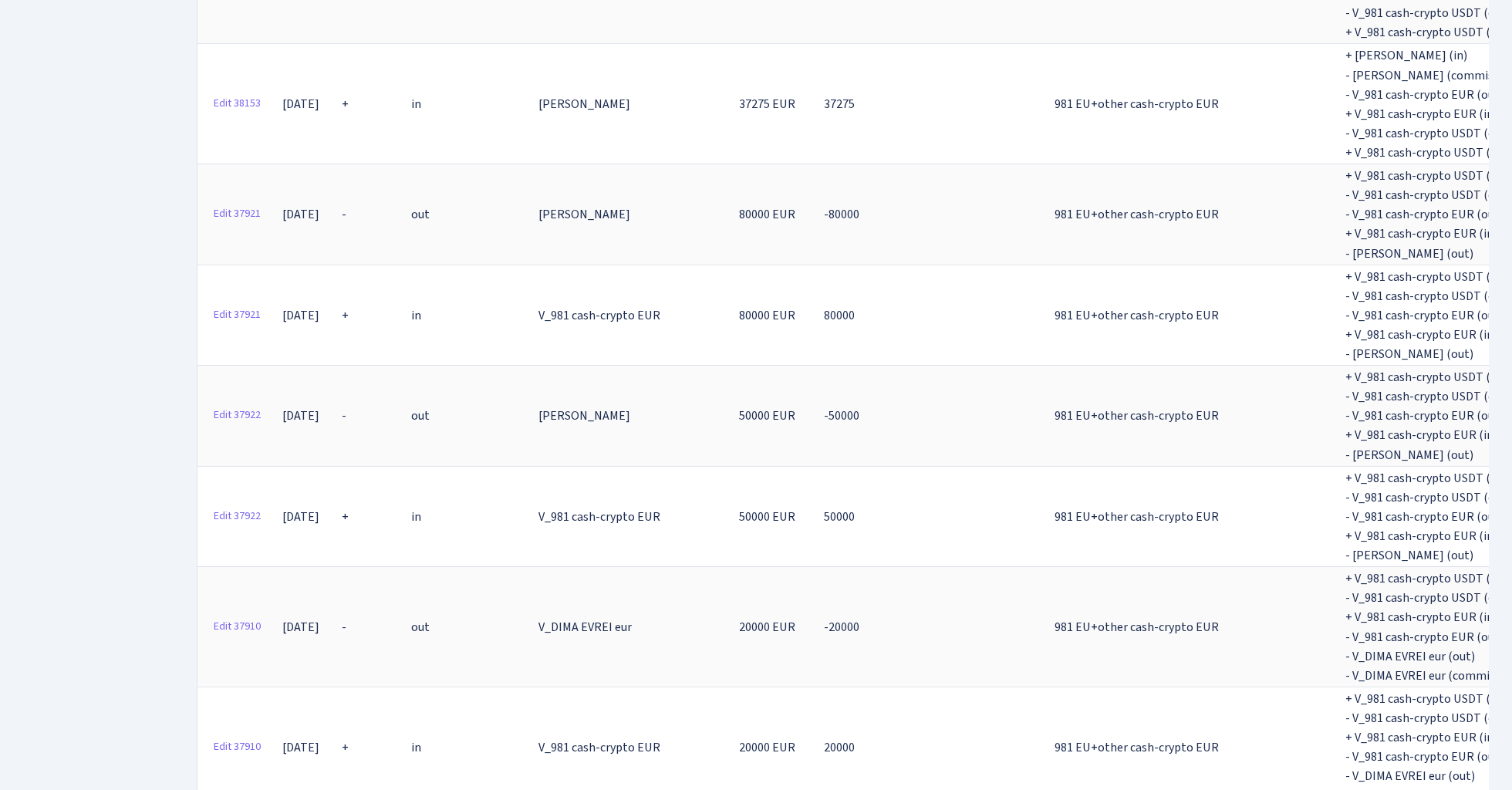
scroll to position [3796, 0]
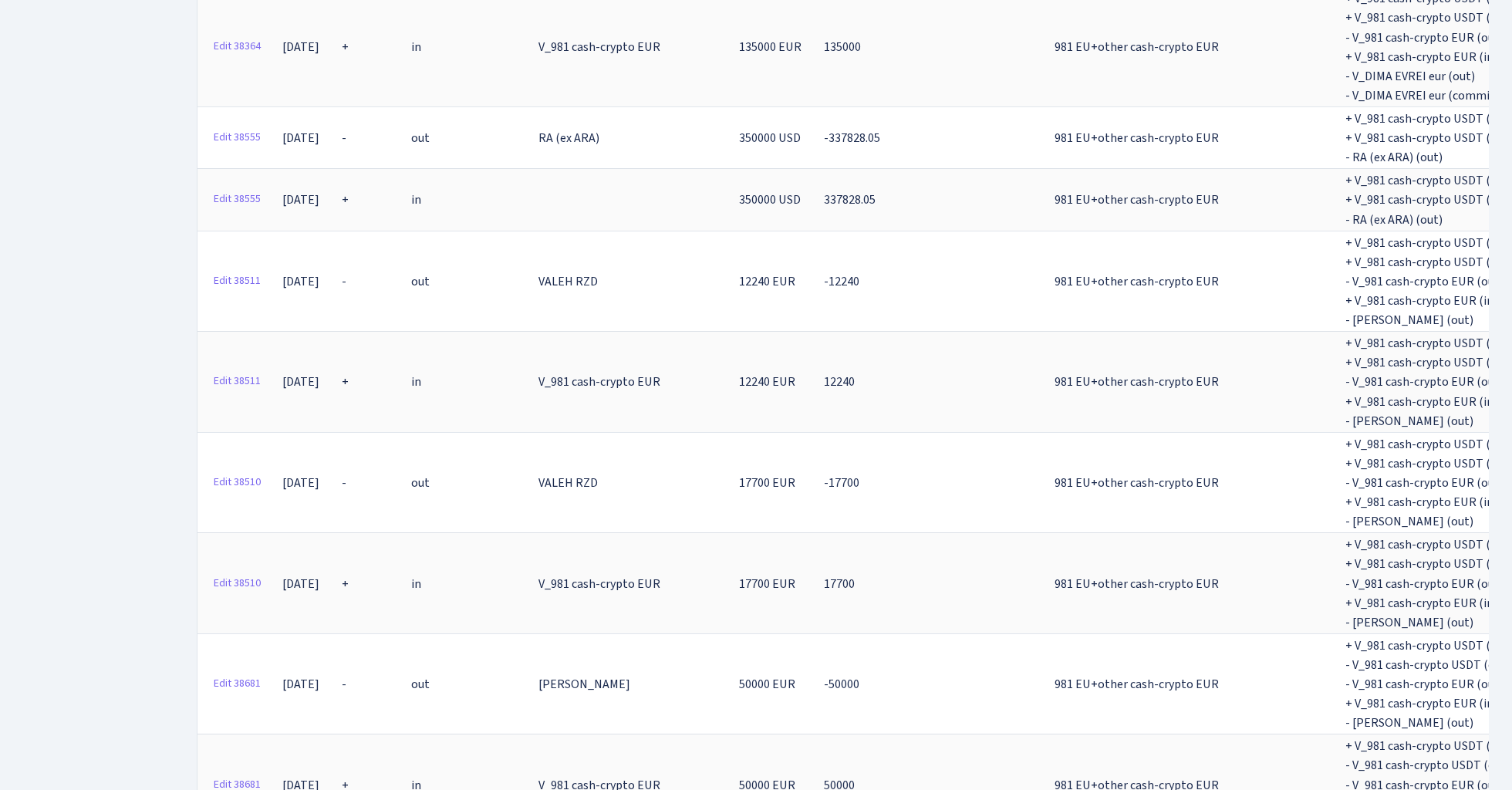
scroll to position [0, 0]
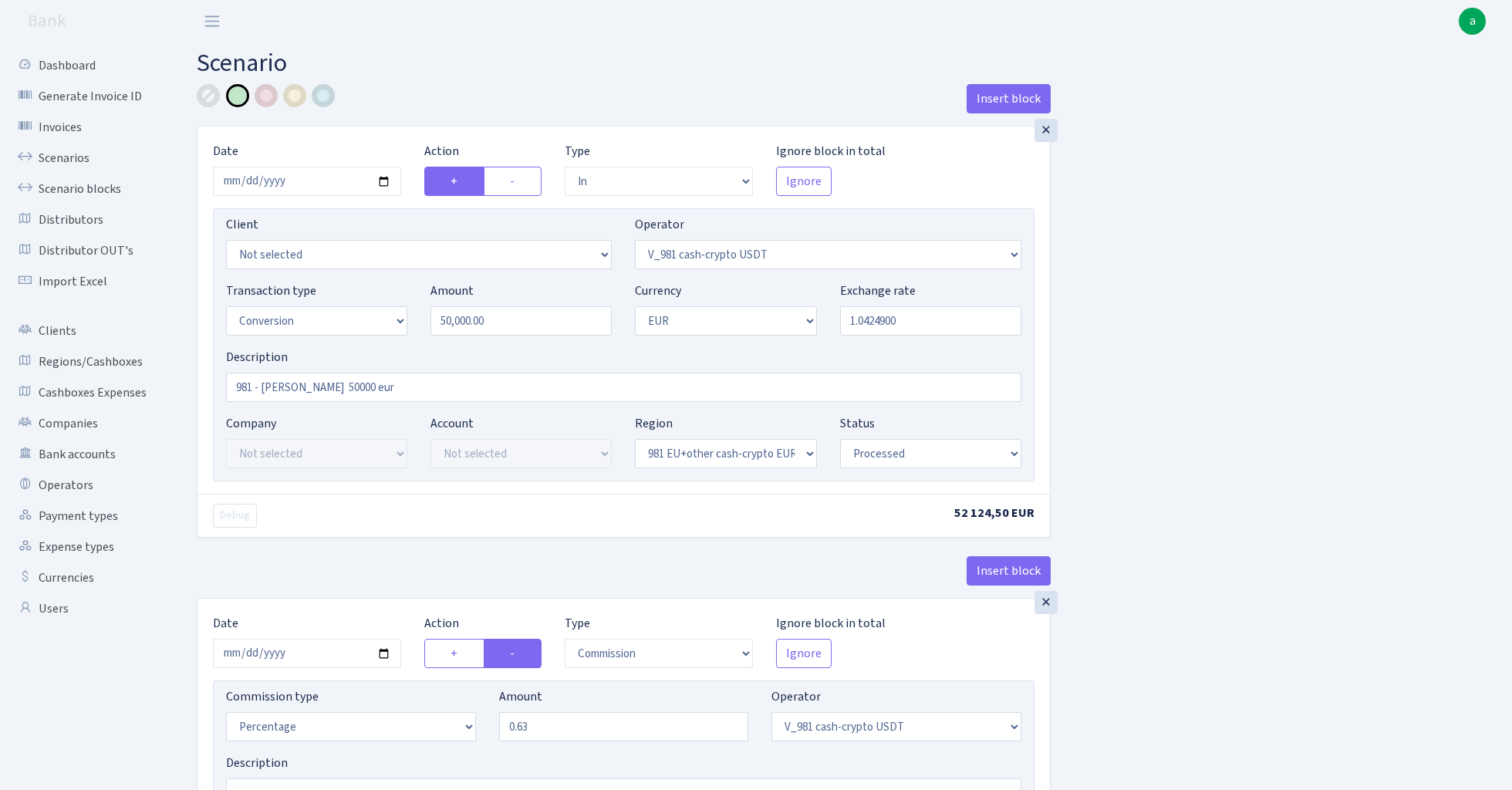
select select "in"
select select "435"
select select "15"
select select "1"
select select "22"
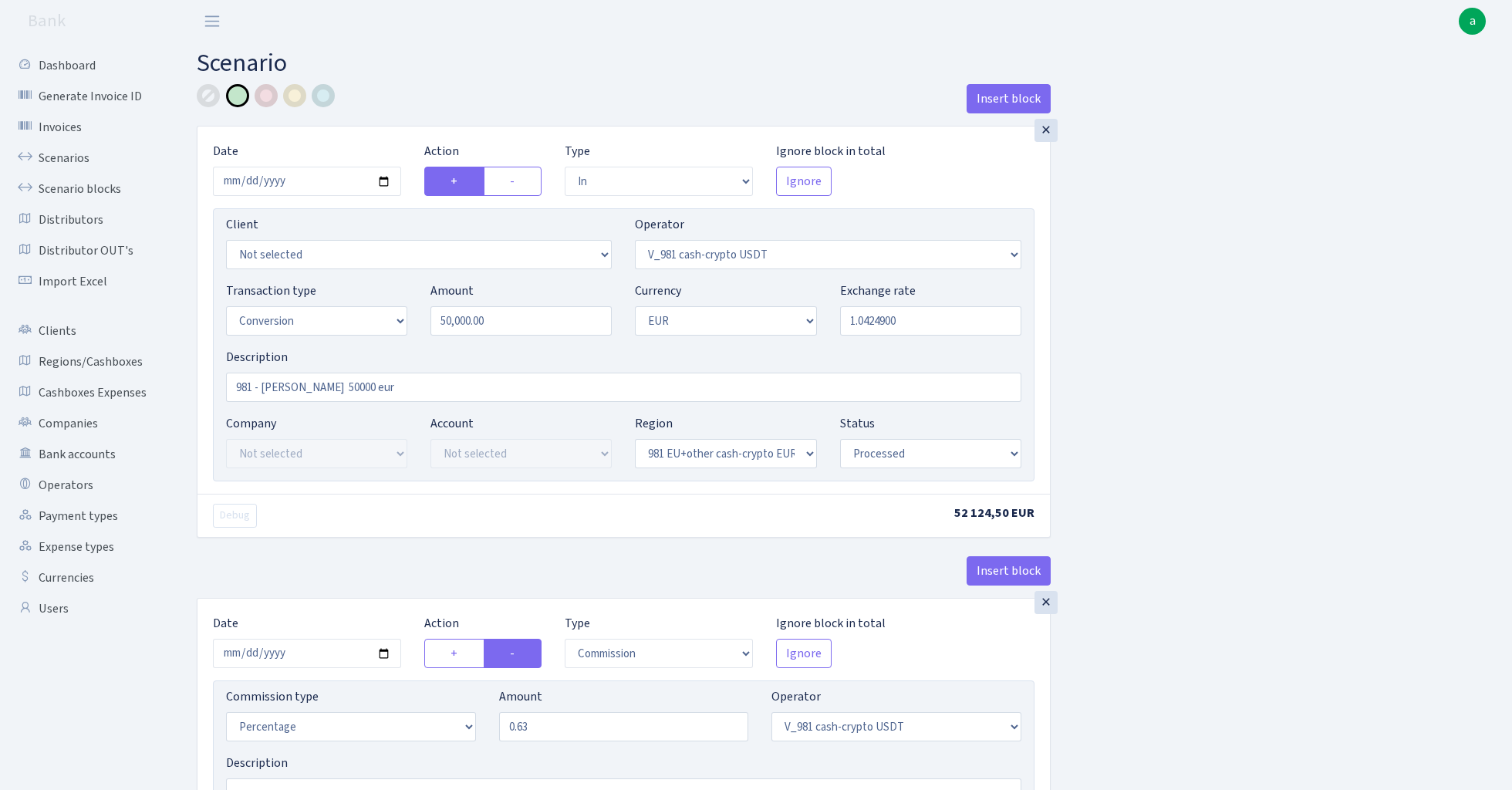
select select "processed"
select select "commission"
select select "435"
select select "processed"
select select "out"
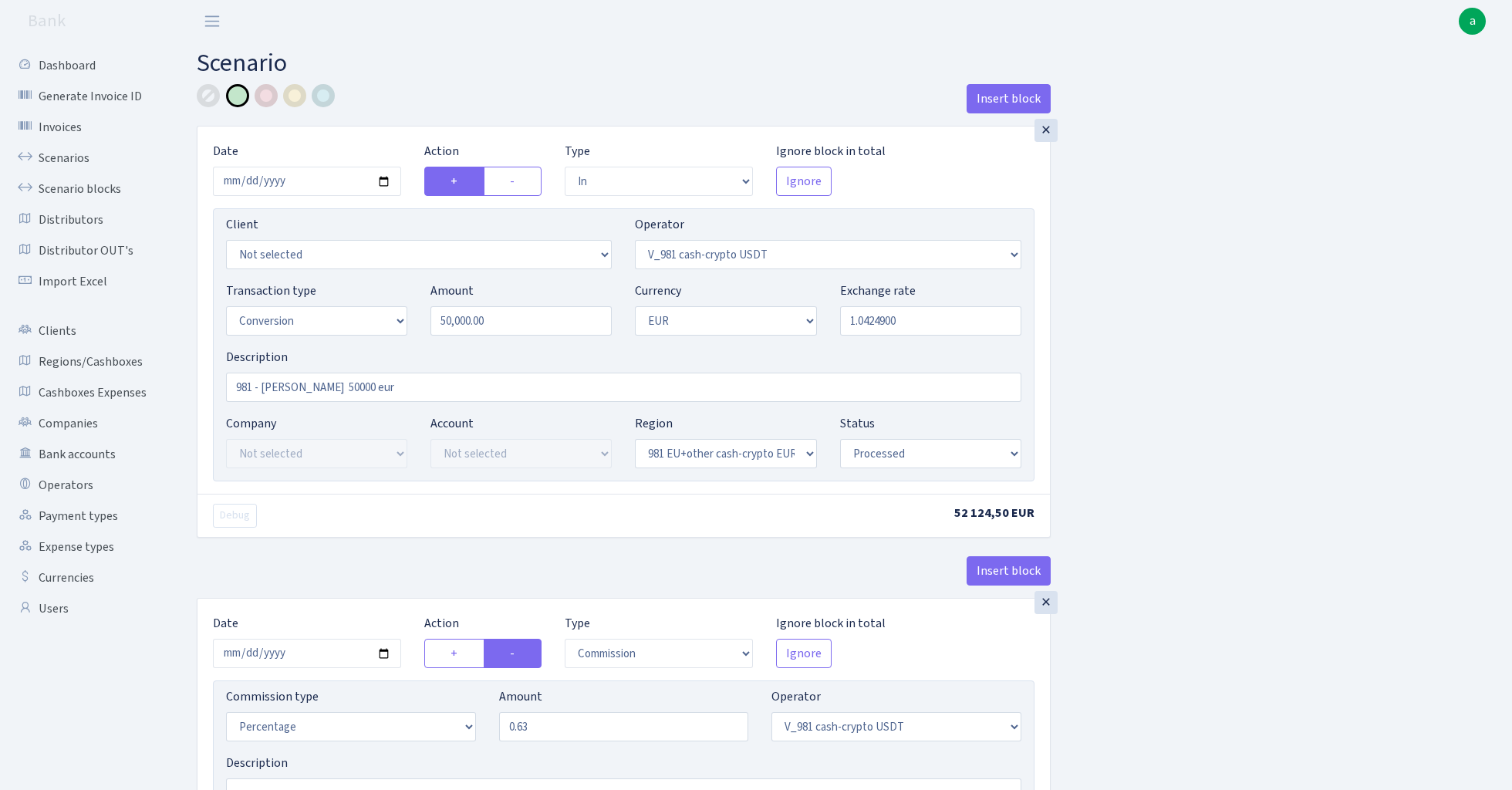
select select "434"
select select "15"
select select "1"
select select "processed"
select select "in"
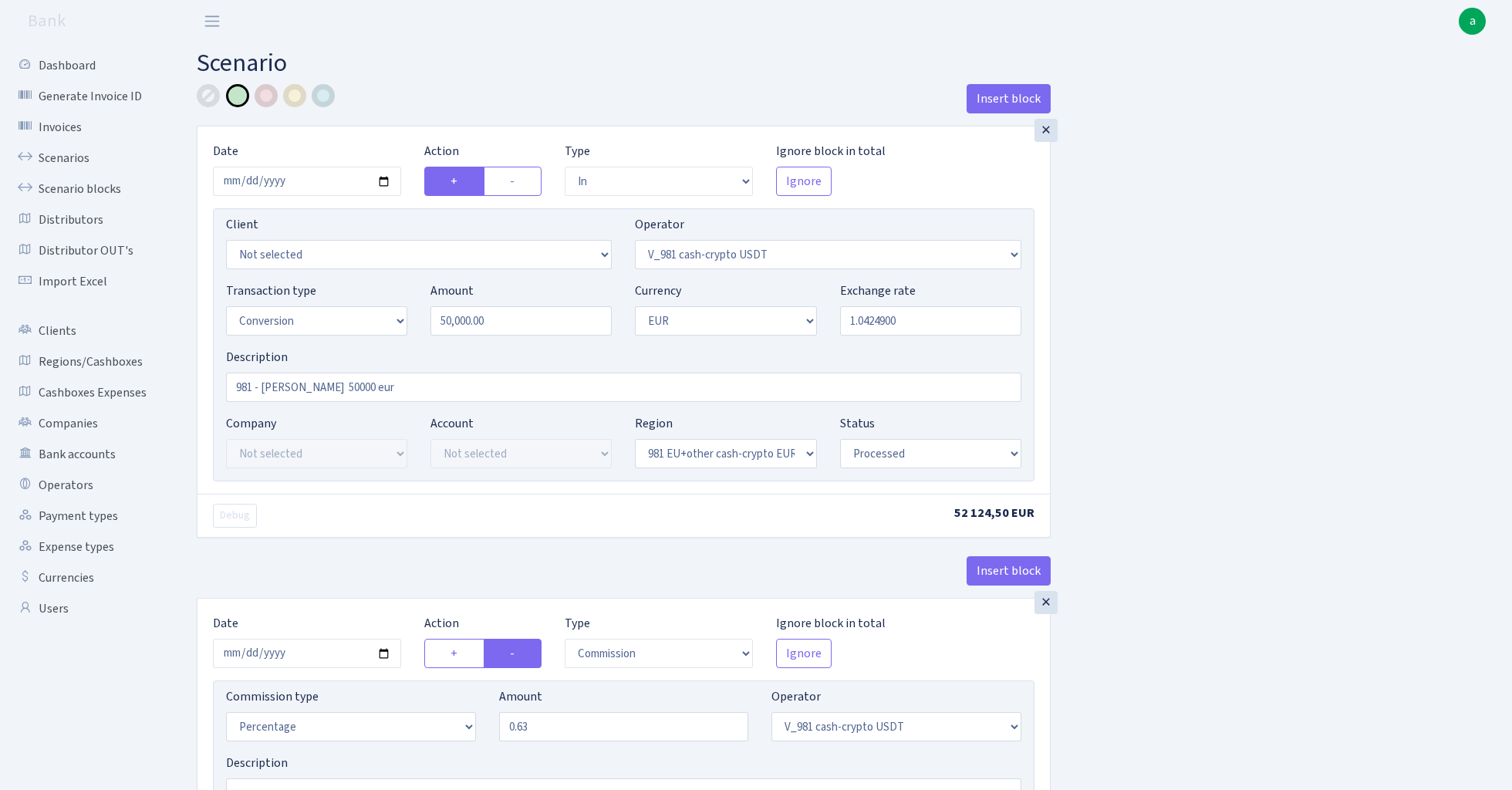
select select "434"
select select "1"
select select "22"
select select "processed"
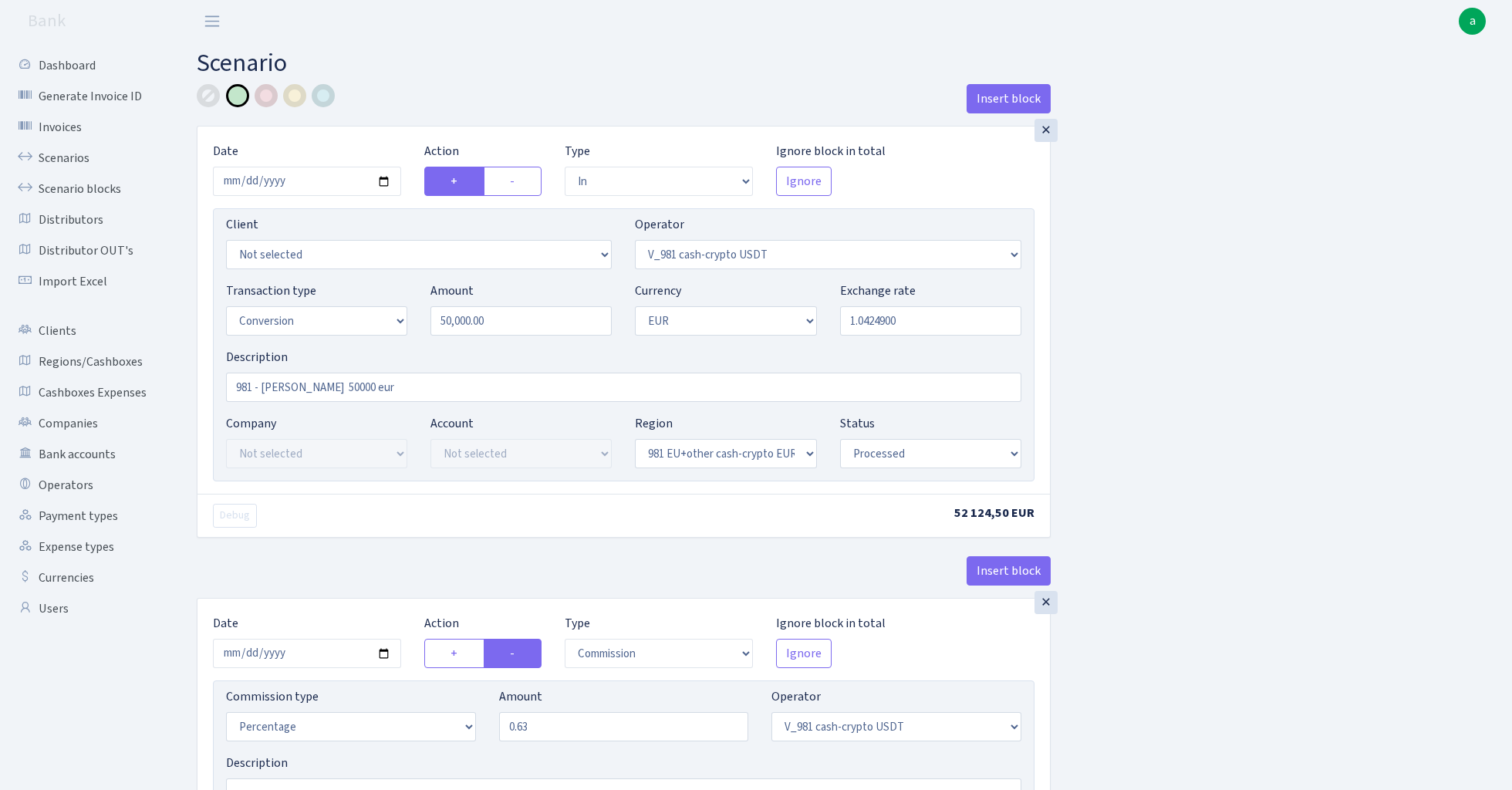
select select "out"
select select "15"
select select "1"
select select "22"
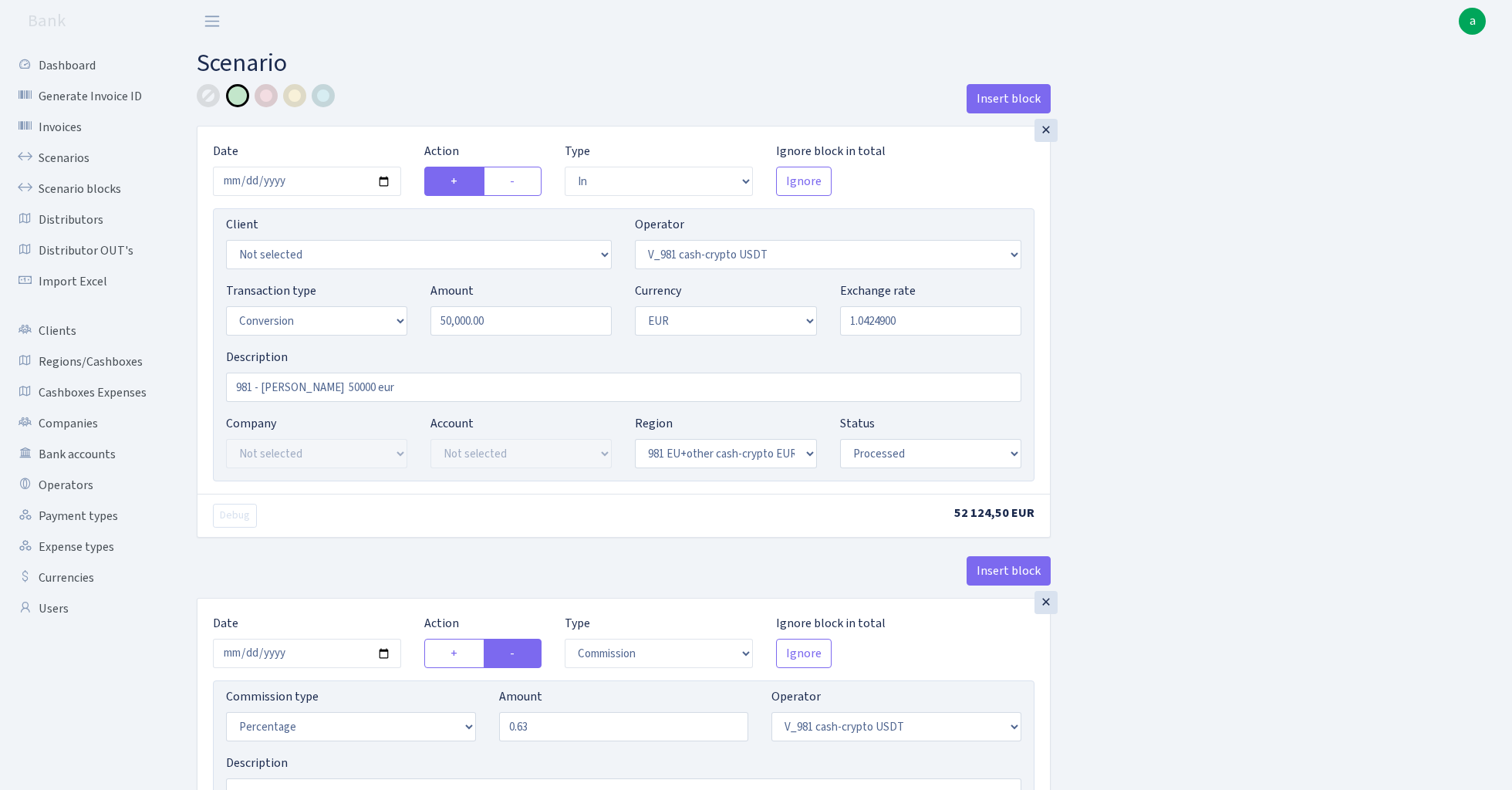
select select "processed"
select select
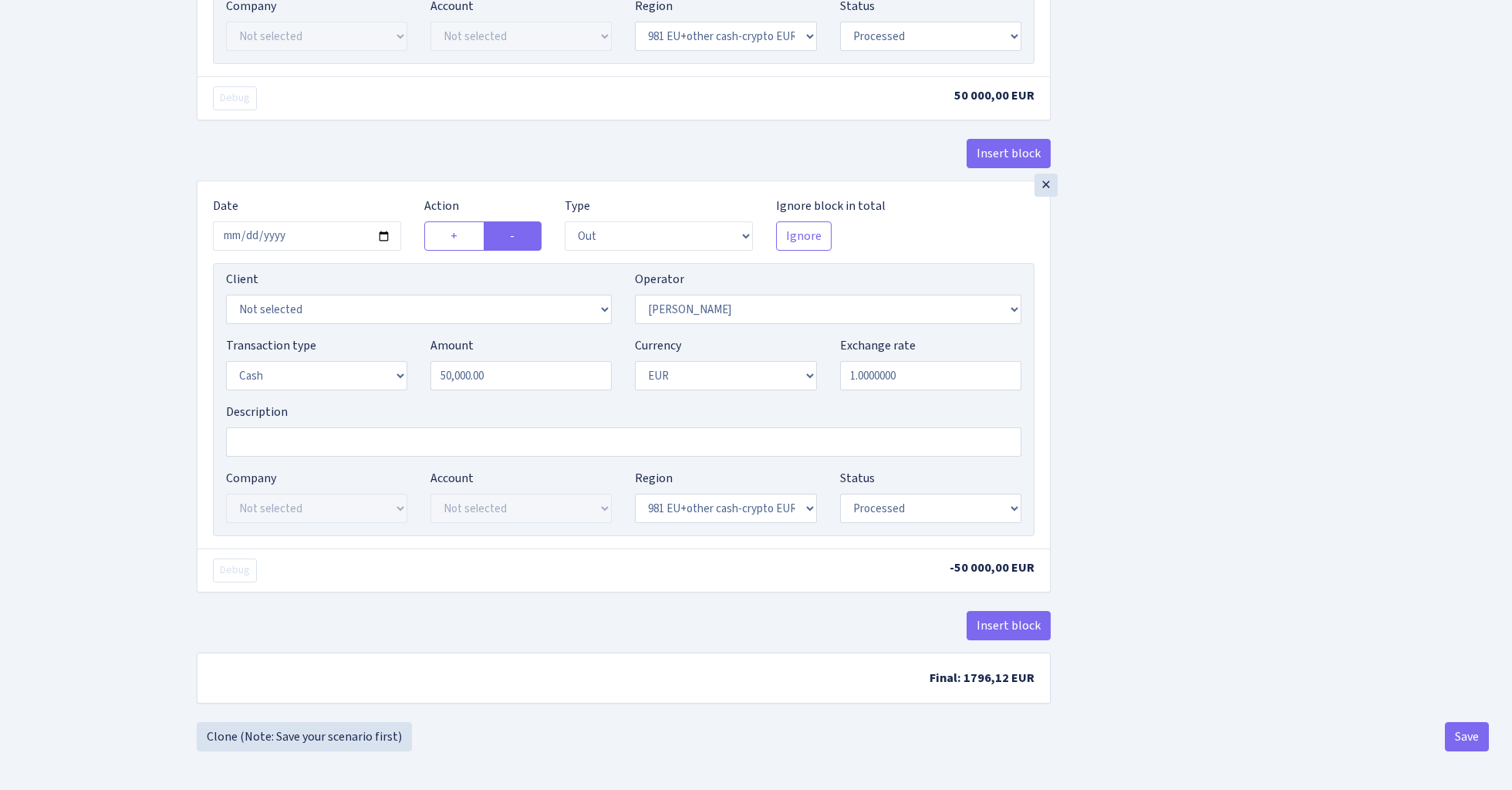
scroll to position [1778, 0]
click at [1465, 743] on button "Save" at bounding box center [1467, 737] width 44 height 29
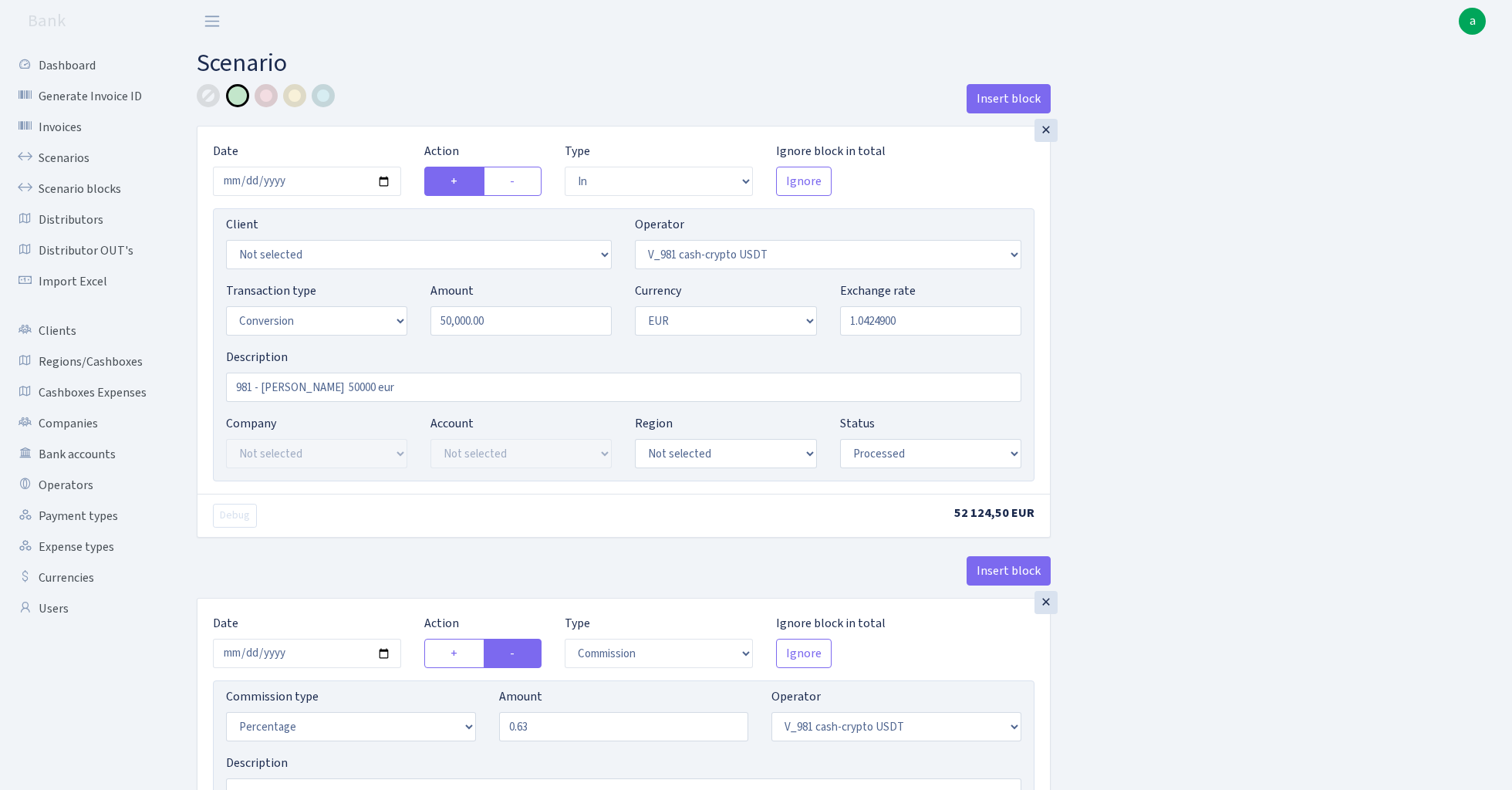
select select "in"
select select "435"
select select "15"
select select "1"
select select "processed"
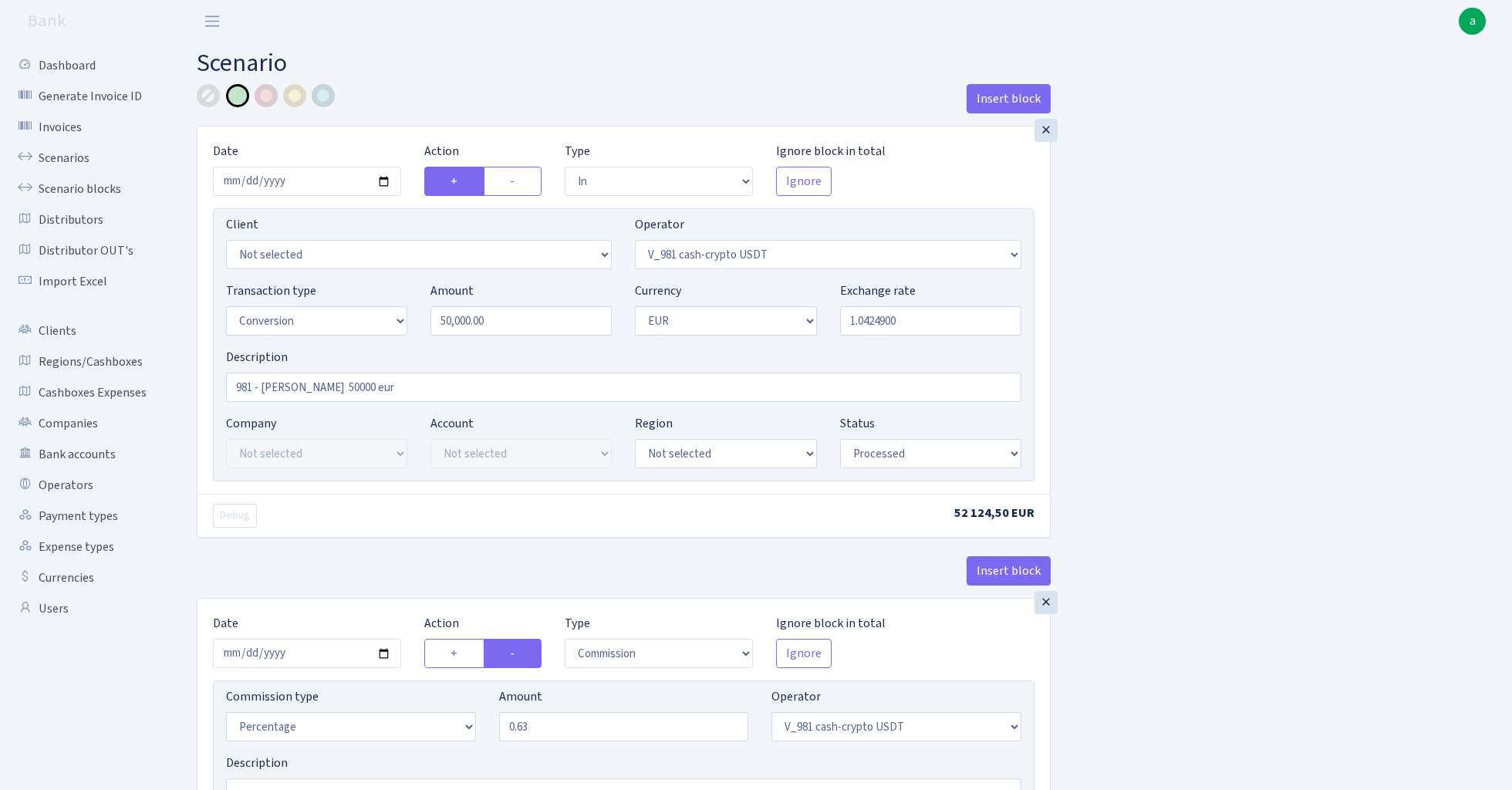
select select "commission"
select select "435"
select select "processed"
select select "out"
select select "434"
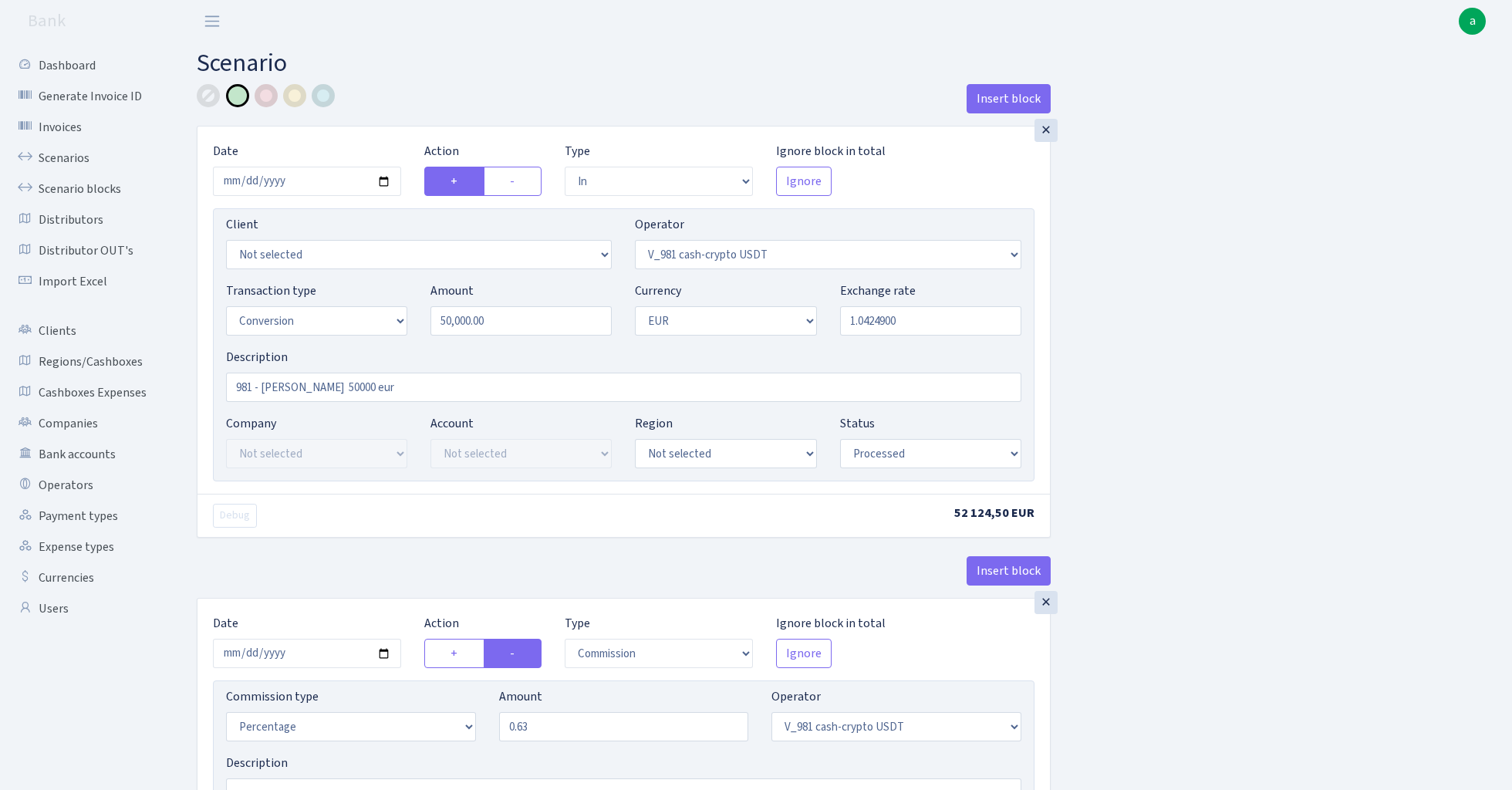
select select "15"
select select "1"
select select "processed"
select select "in"
select select "434"
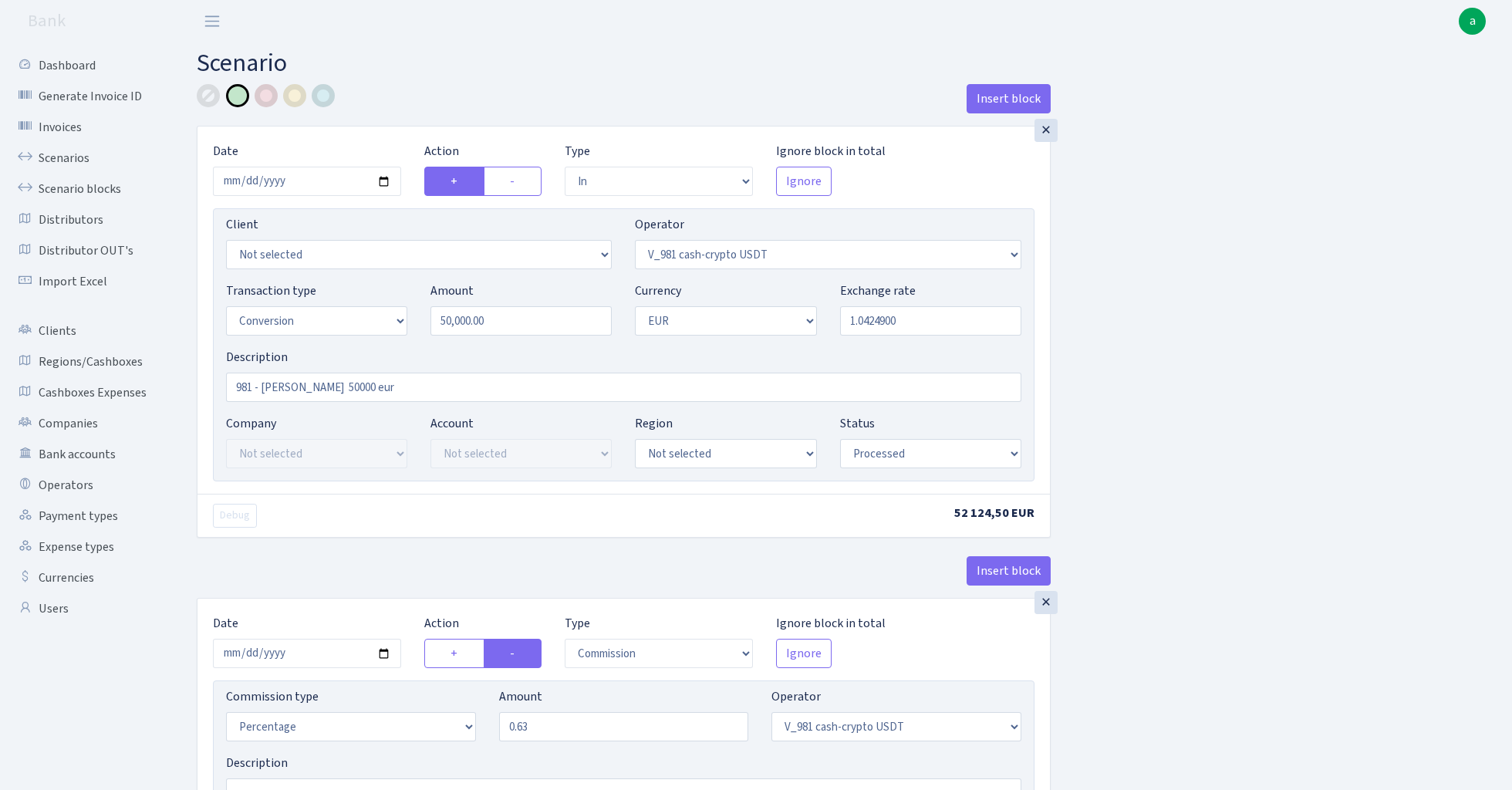
select select "1"
select select "22"
select select "processed"
select select "out"
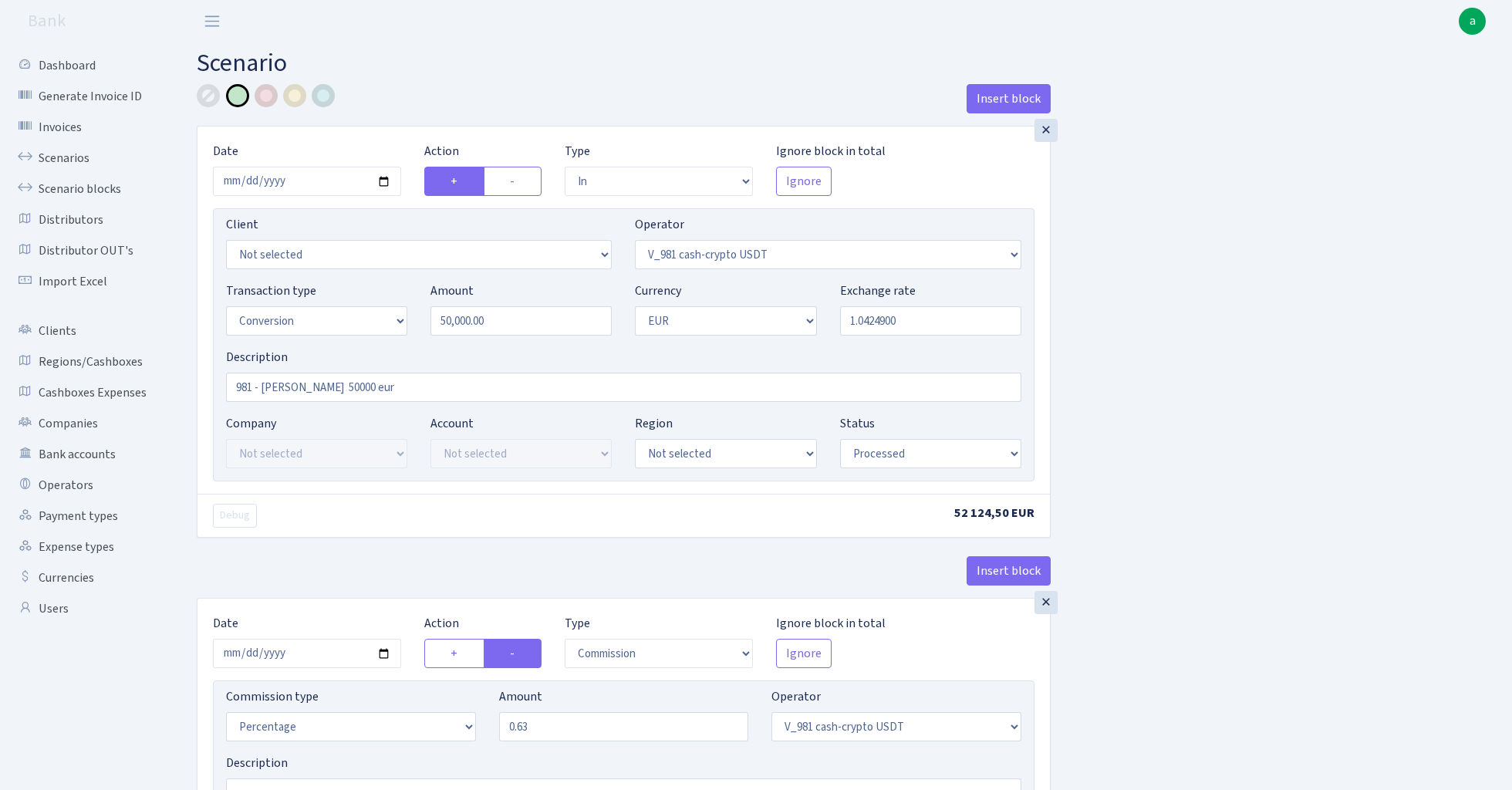
select select "15"
select select "1"
select select "22"
select select "processed"
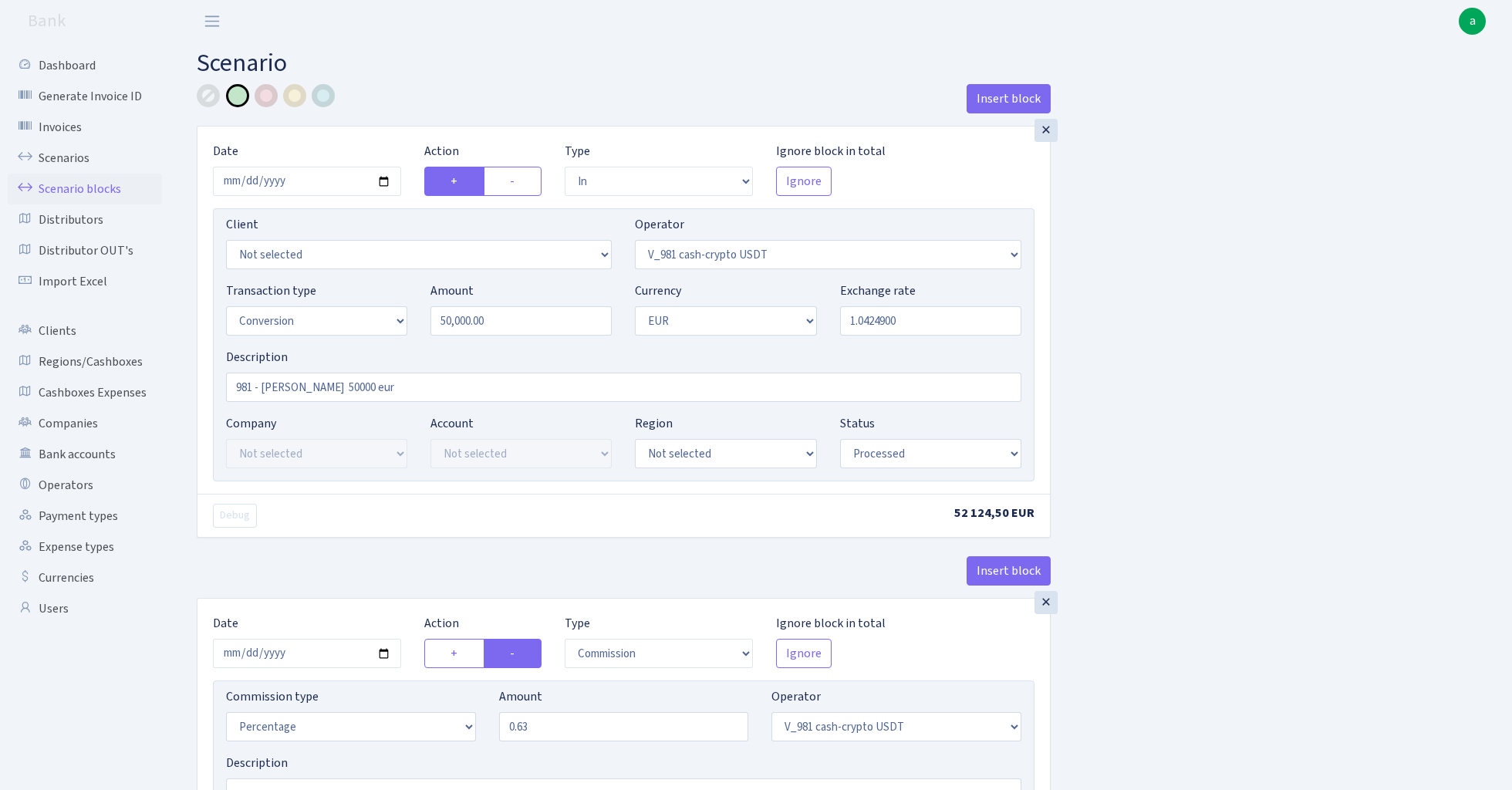
click at [100, 183] on link "Scenario blocks" at bounding box center [84, 189] width 154 height 31
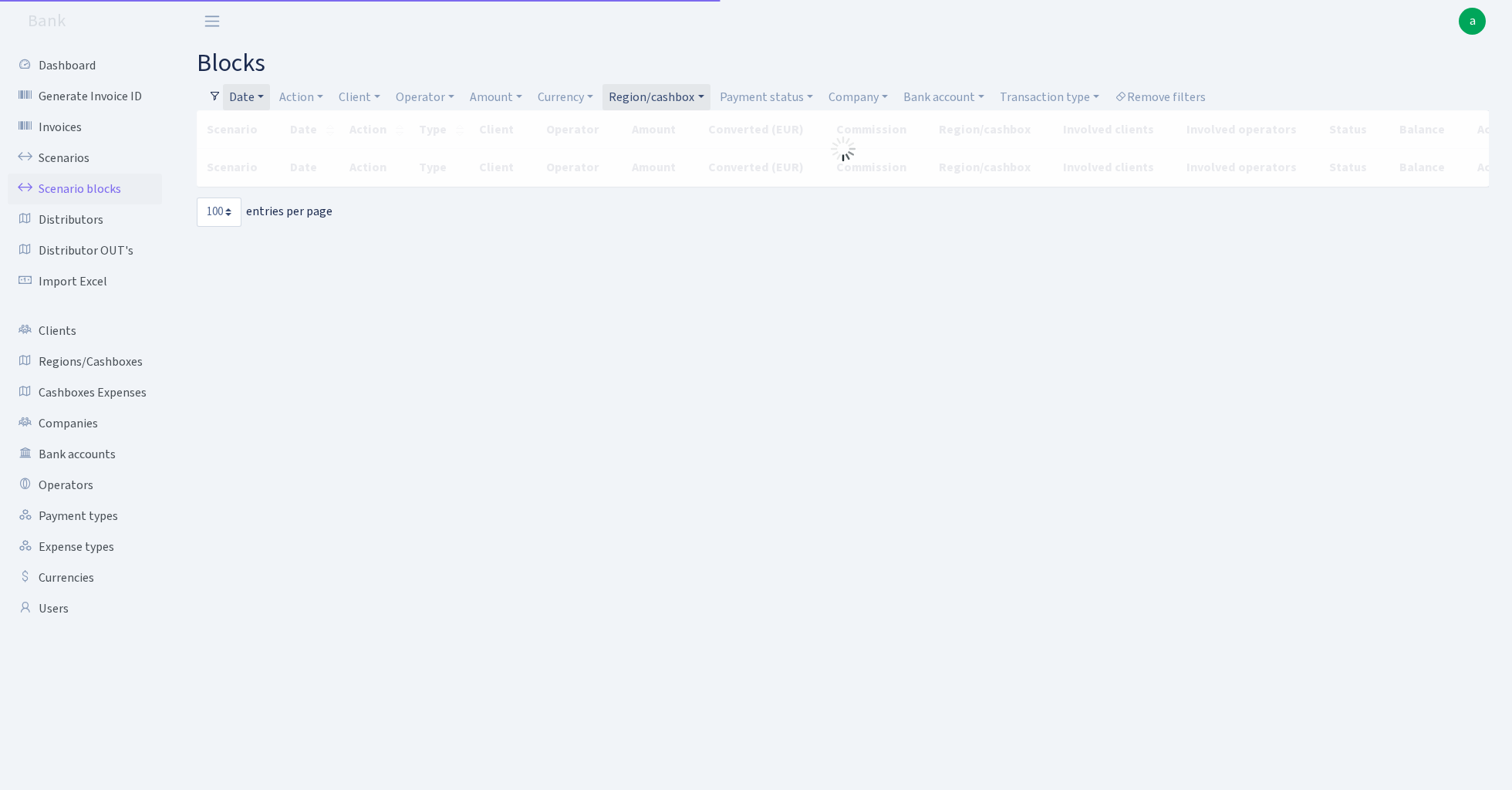
select select "100"
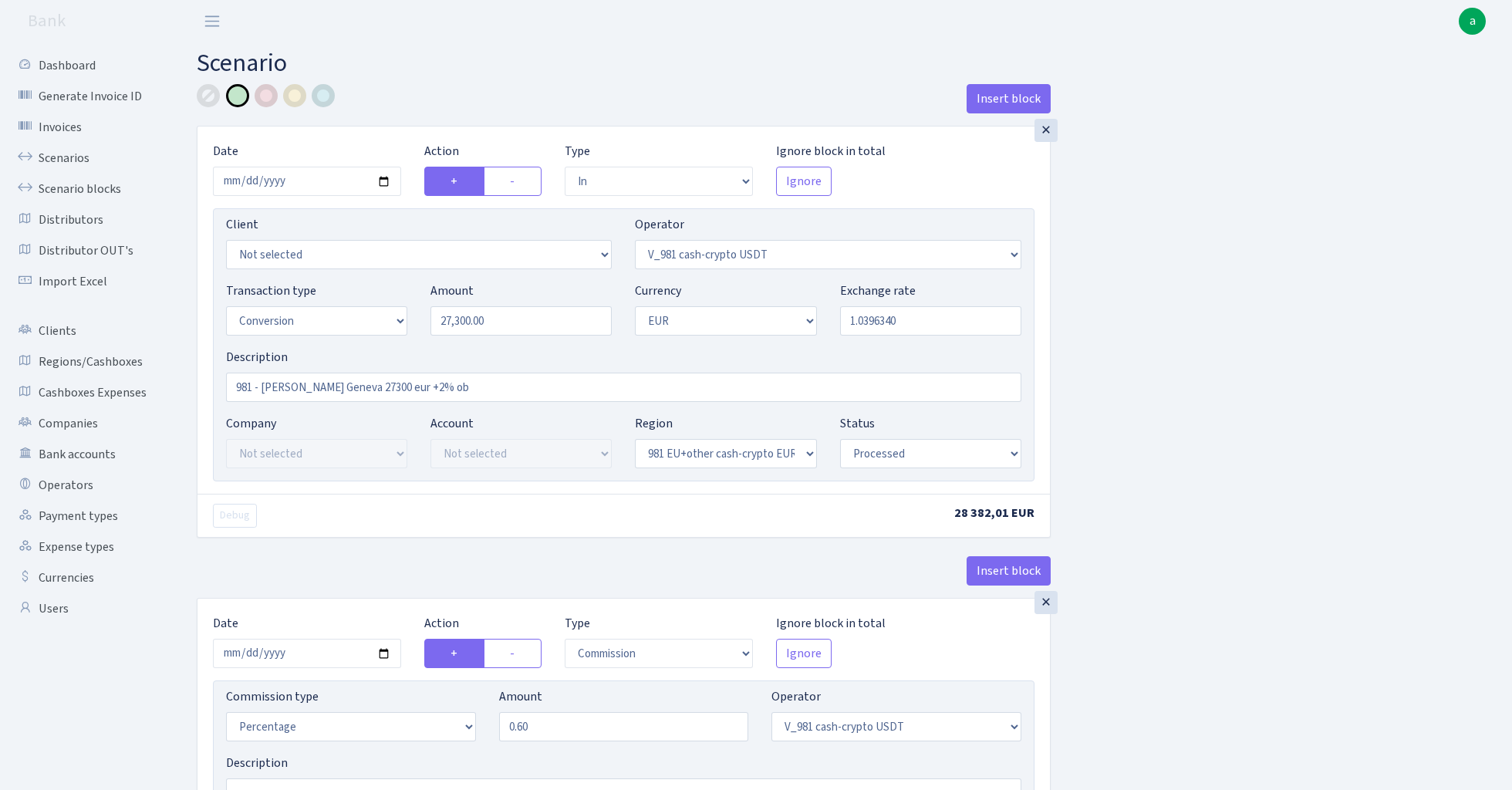
select select "in"
select select "435"
select select "15"
select select "1"
select select "22"
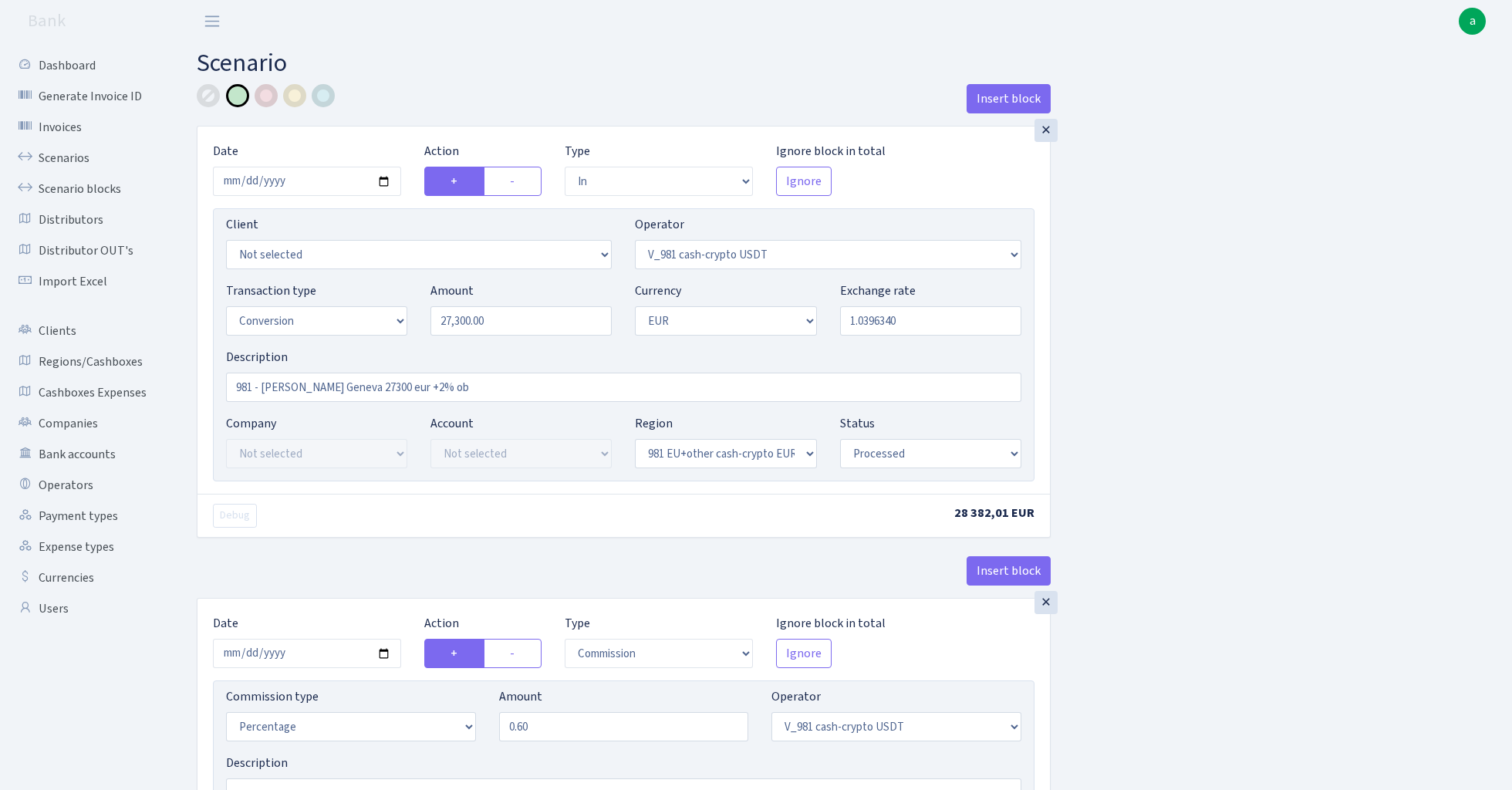
select select "processed"
select select "commission"
select select "435"
select select "processed"
select select "out"
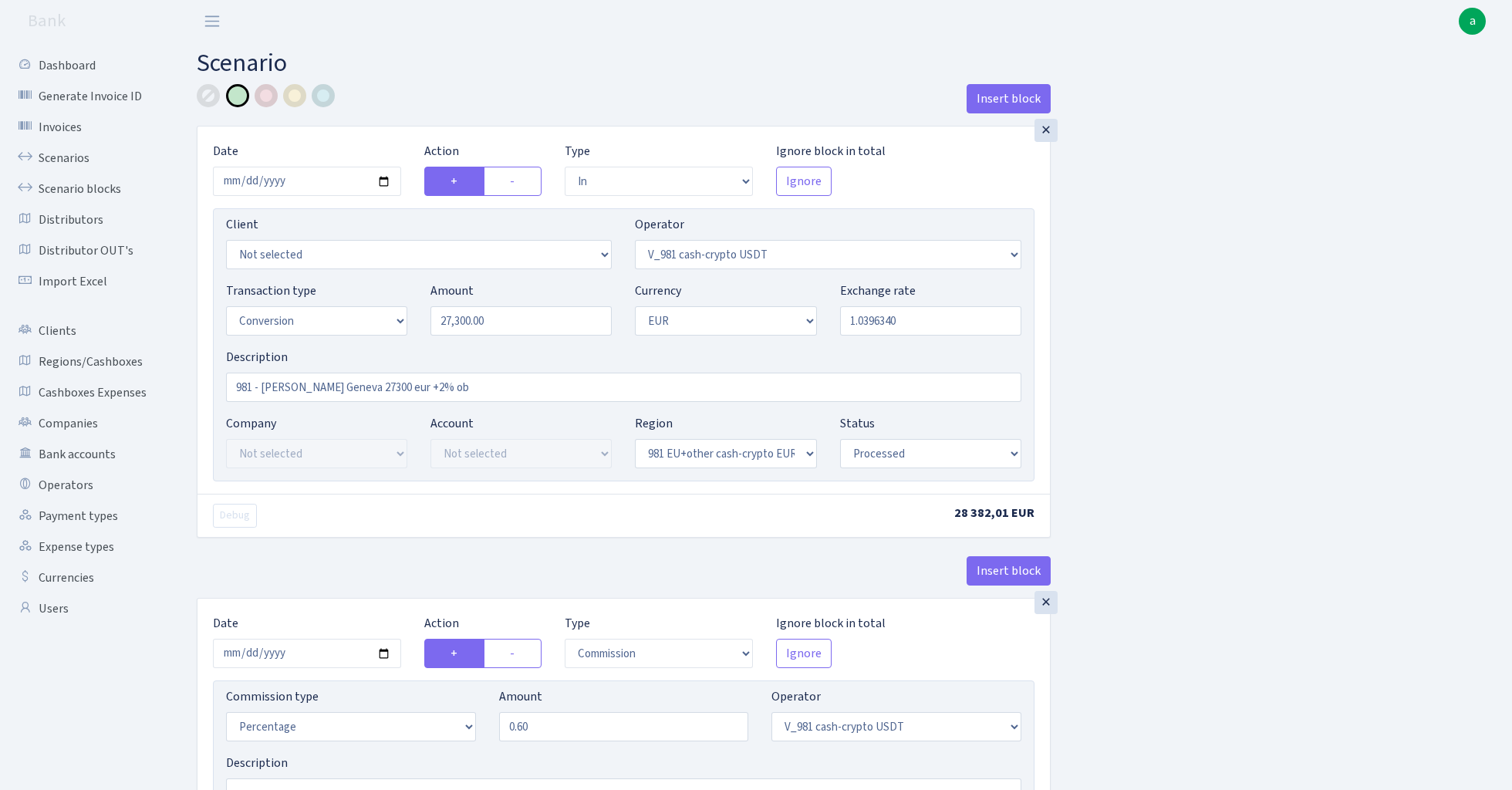
select select "434"
select select "15"
select select "1"
select select "processed"
select select "in"
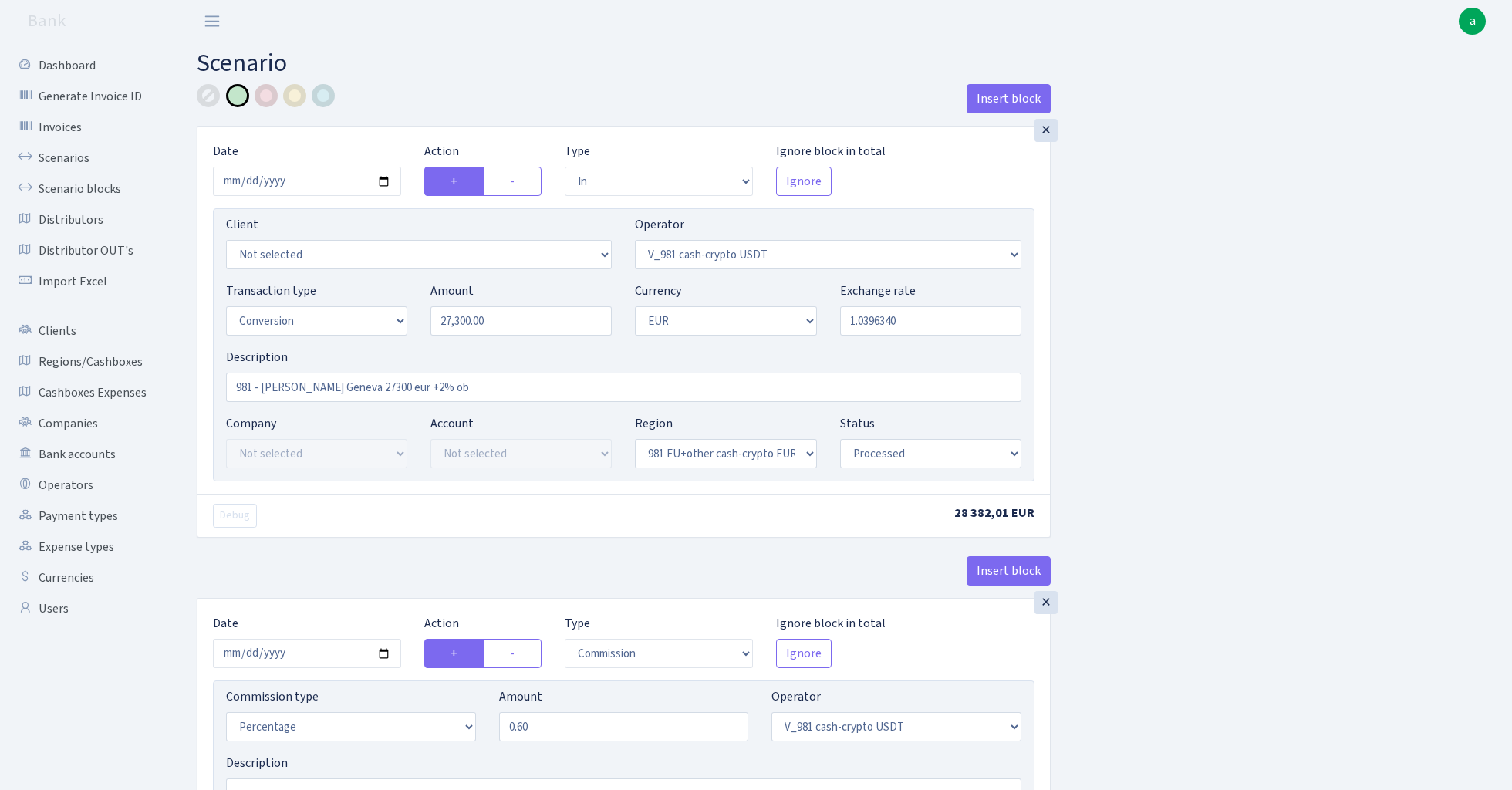
select select "434"
select select "1"
select select "22"
select select "processed"
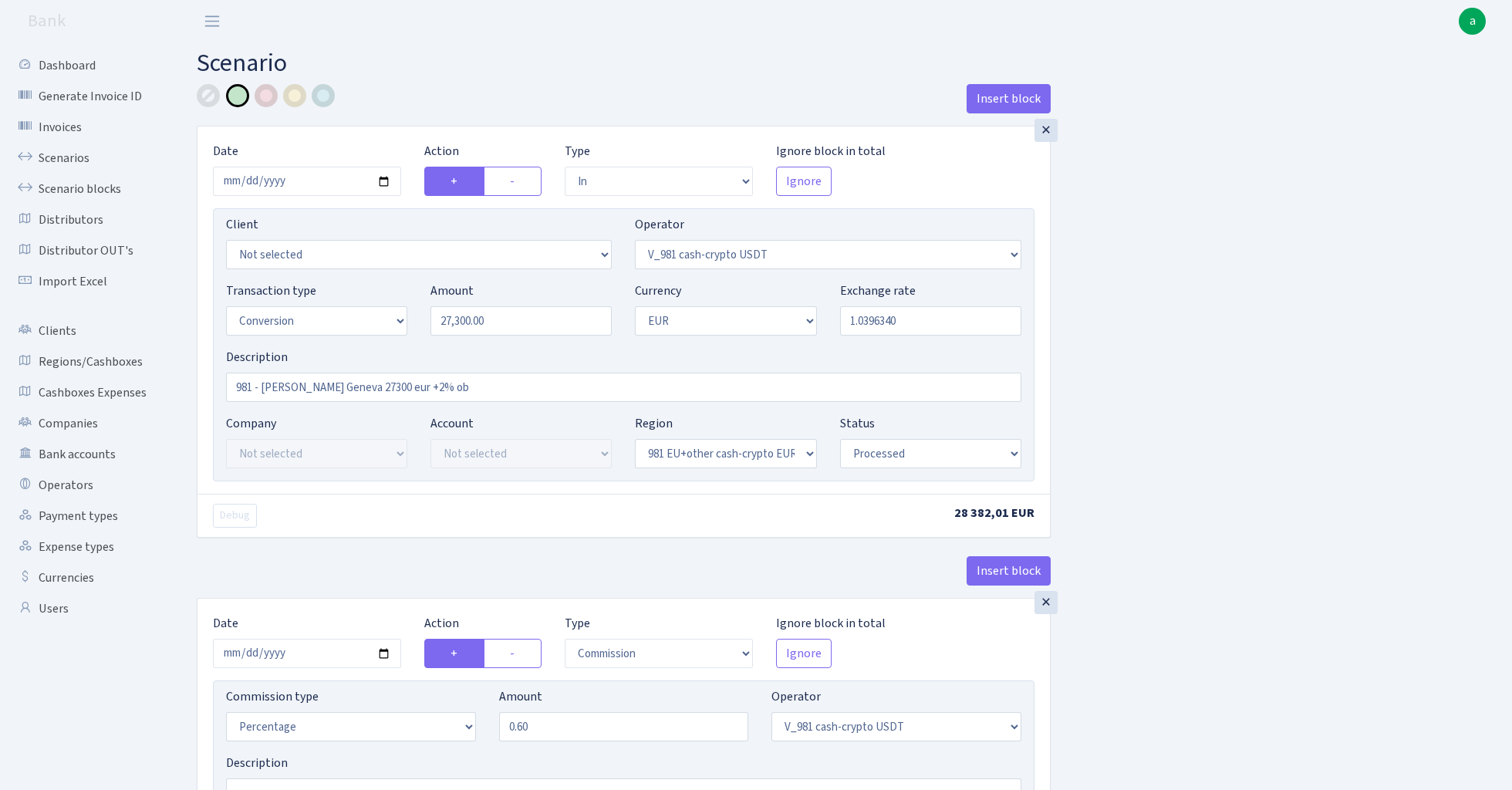
select select "out"
select select "15"
select select "1"
select select "22"
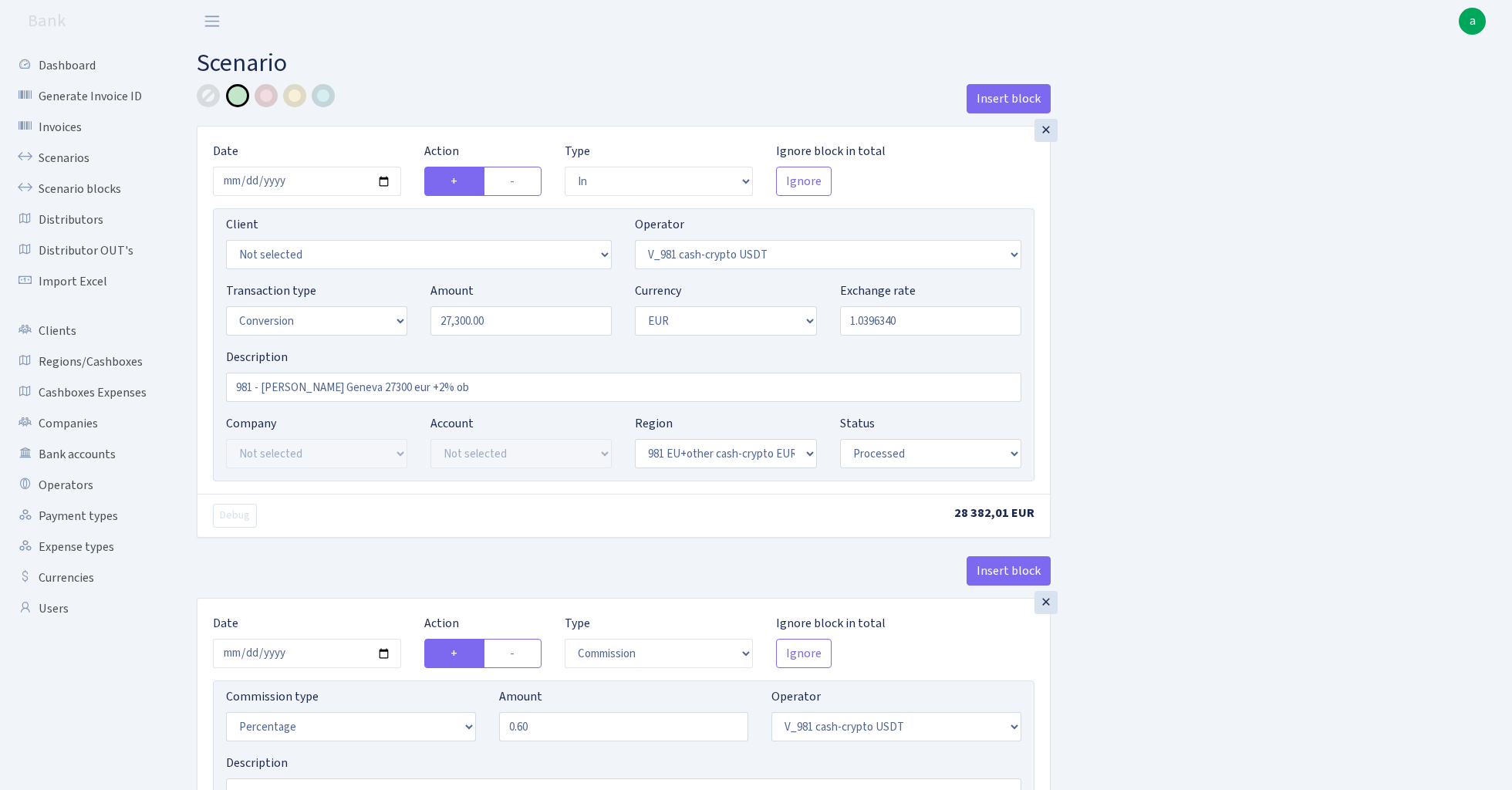
select select "processed"
select select "commission"
select select "fixed"
select select "15"
select select "processed"
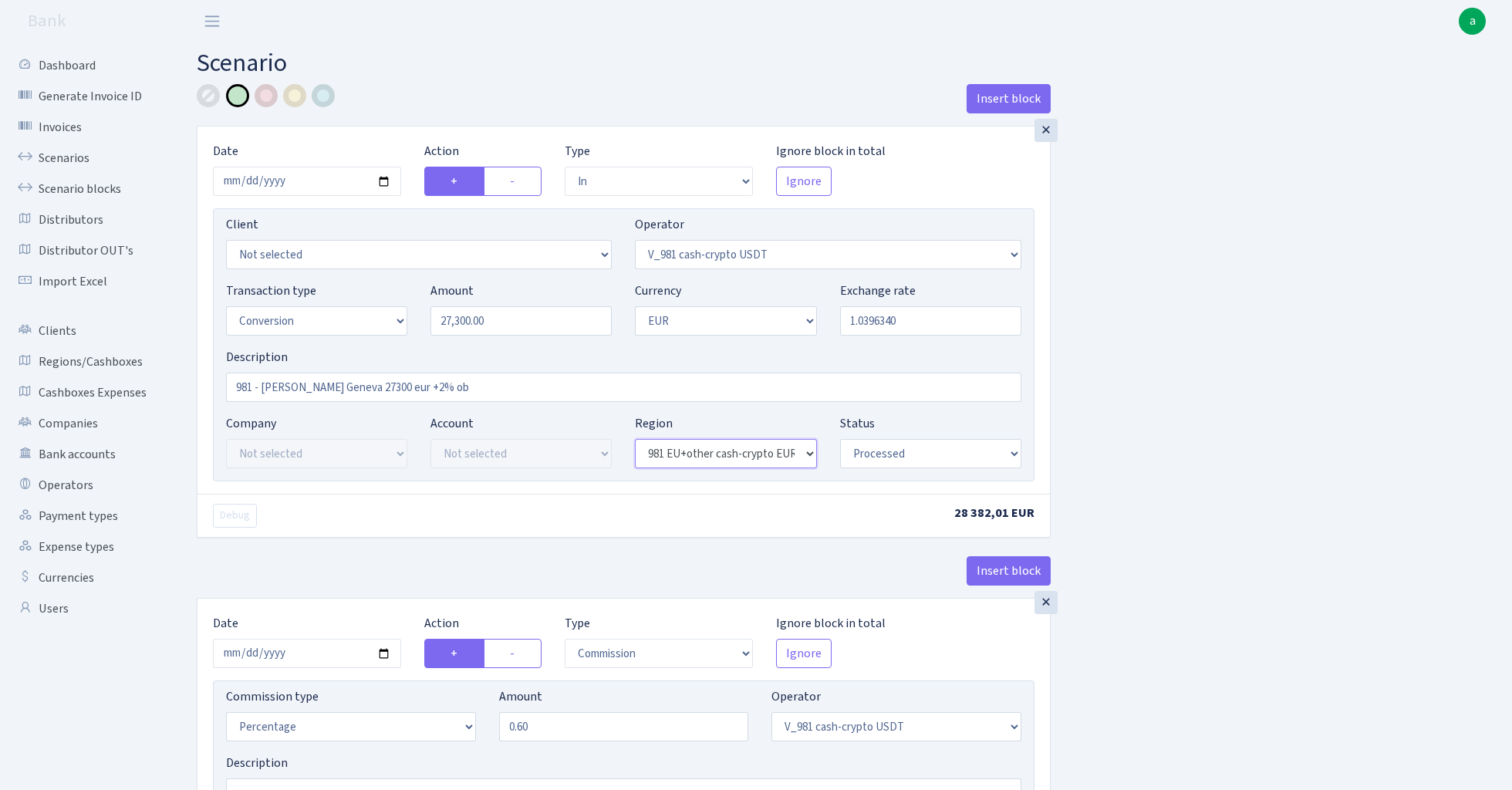
select select
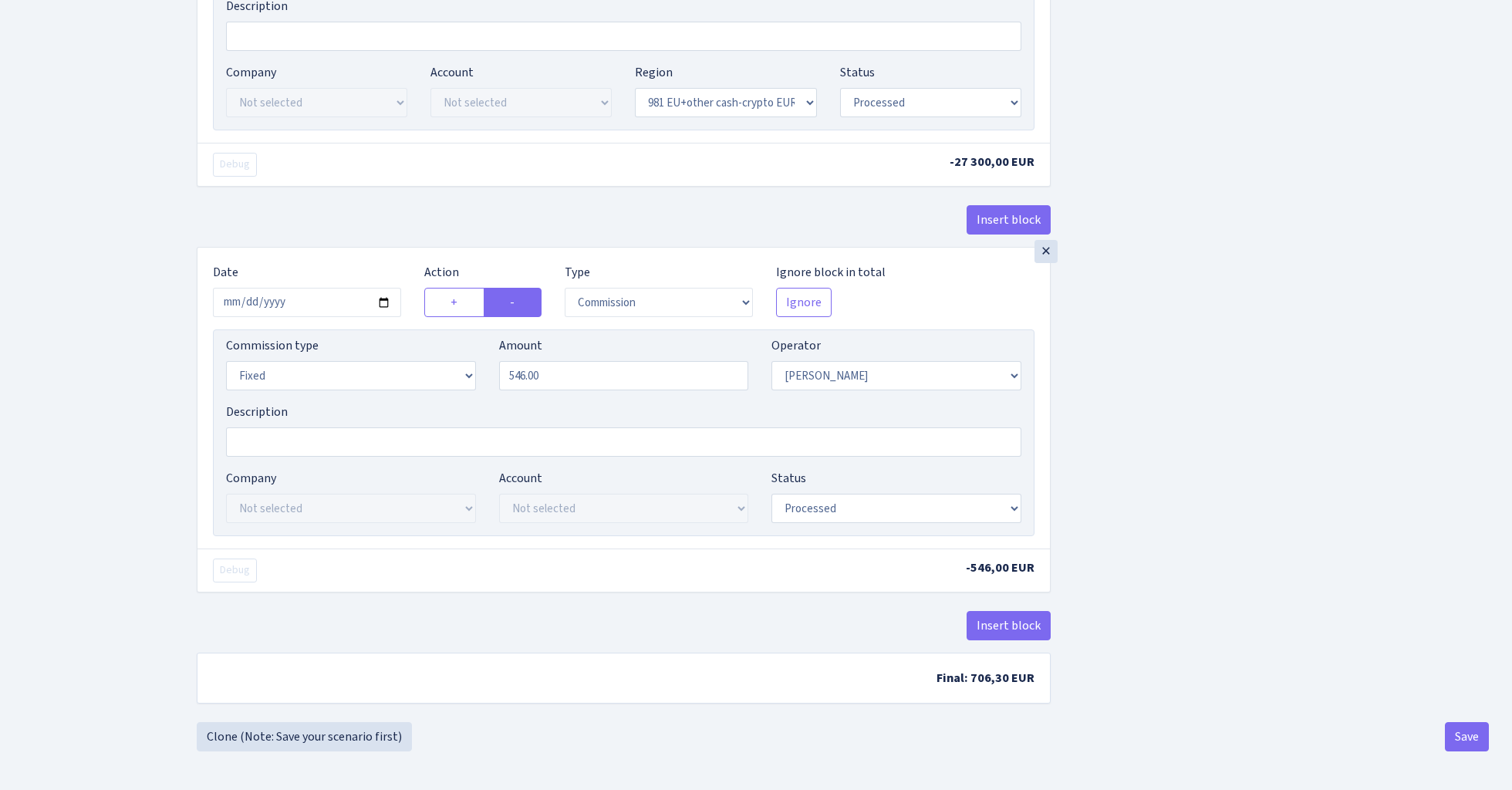
scroll to position [2187, 0]
click at [1460, 735] on button "Save" at bounding box center [1467, 737] width 44 height 29
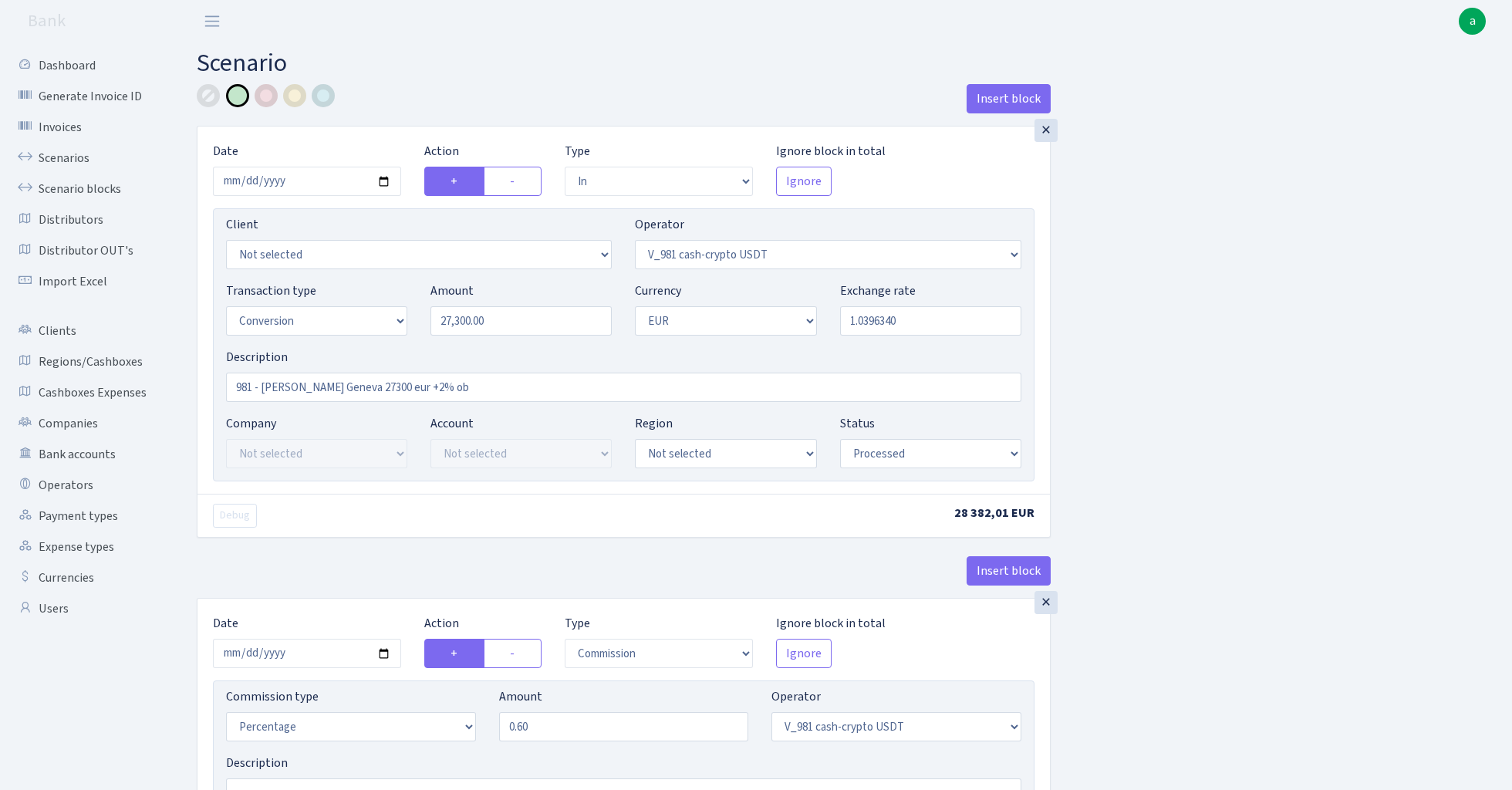
select select "in"
select select "435"
select select "15"
select select "1"
select select "processed"
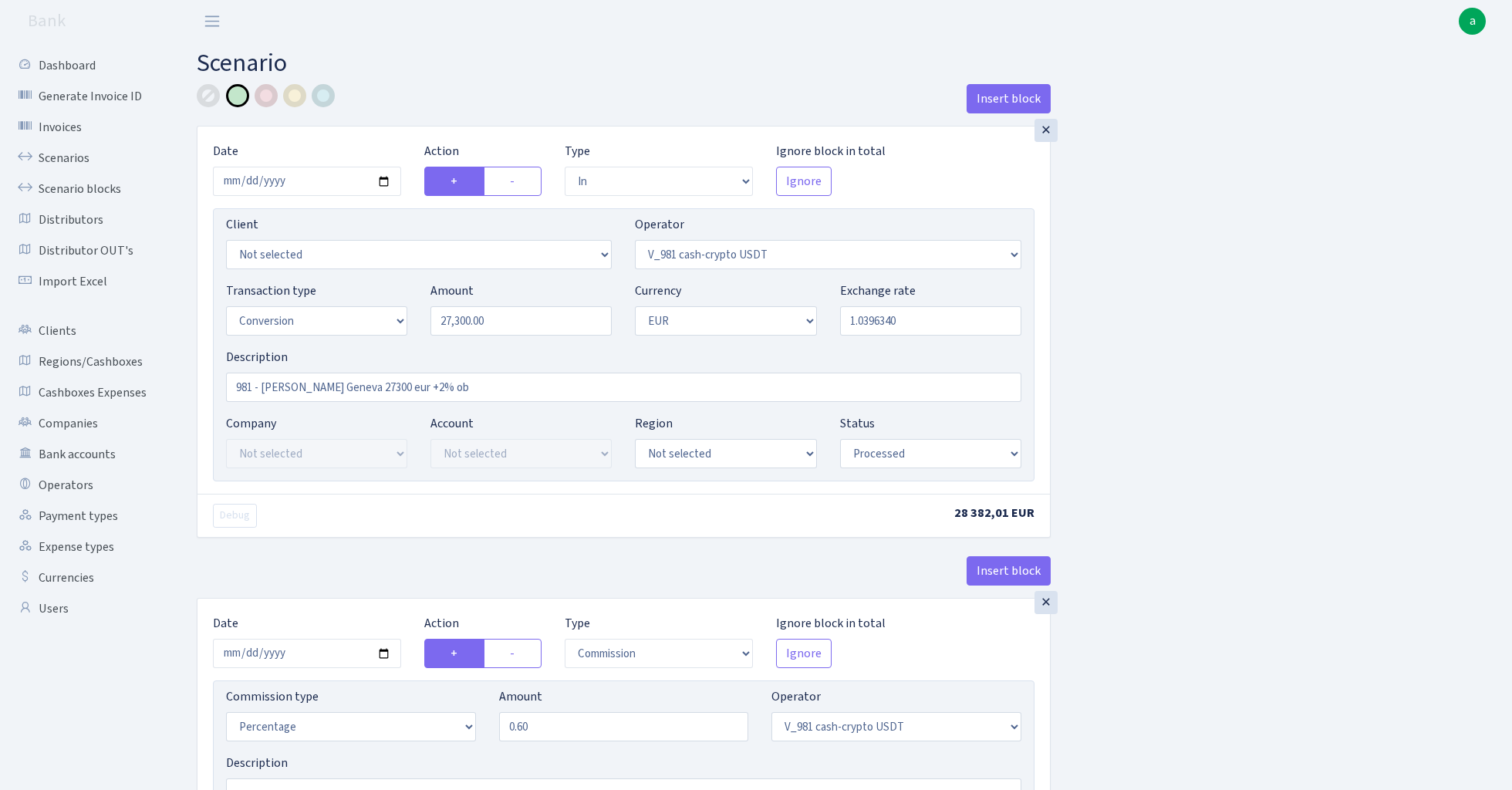
select select "commission"
select select "435"
select select "processed"
select select "out"
select select "434"
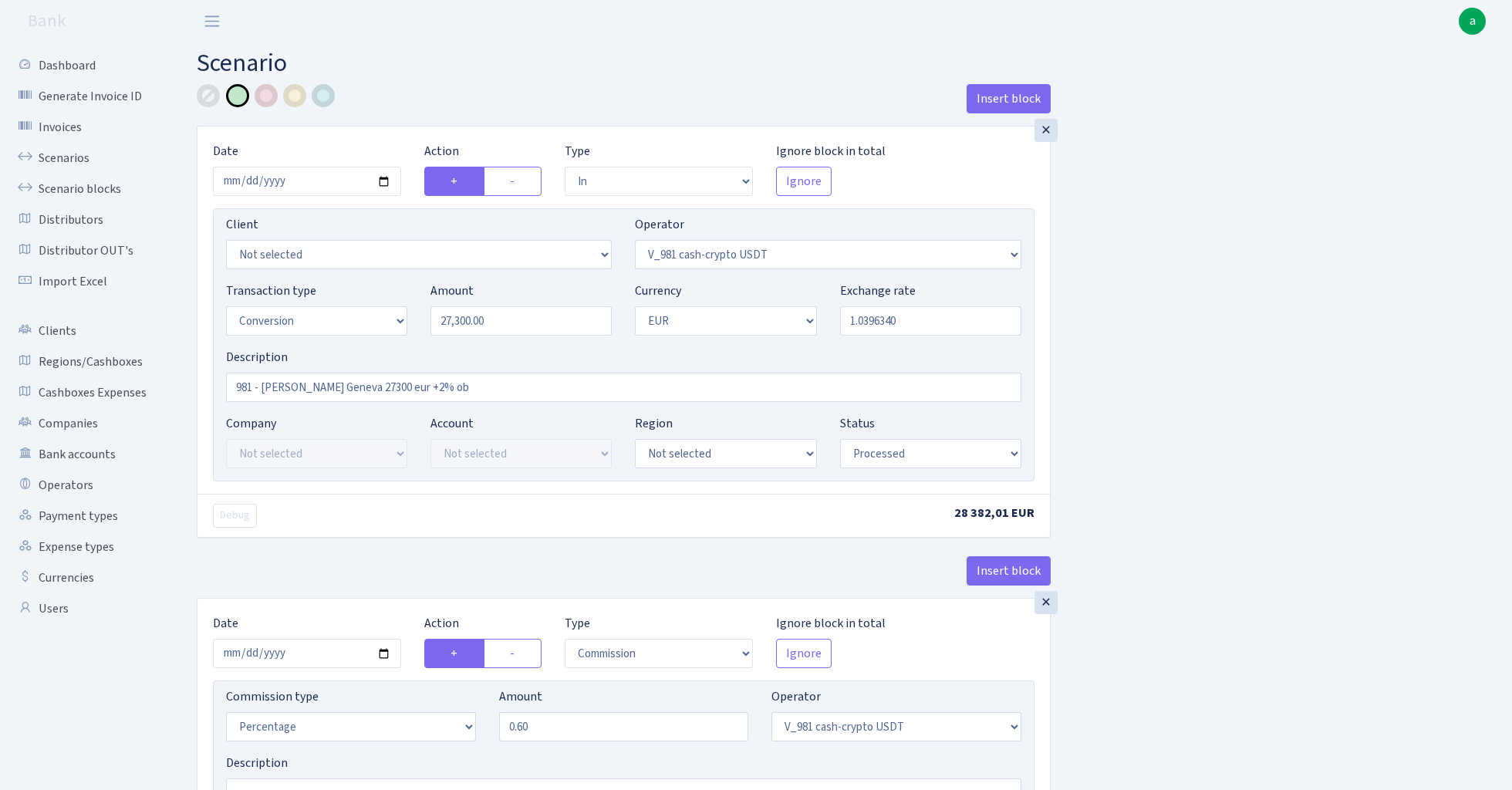
select select "15"
select select "1"
select select "processed"
select select "in"
select select "434"
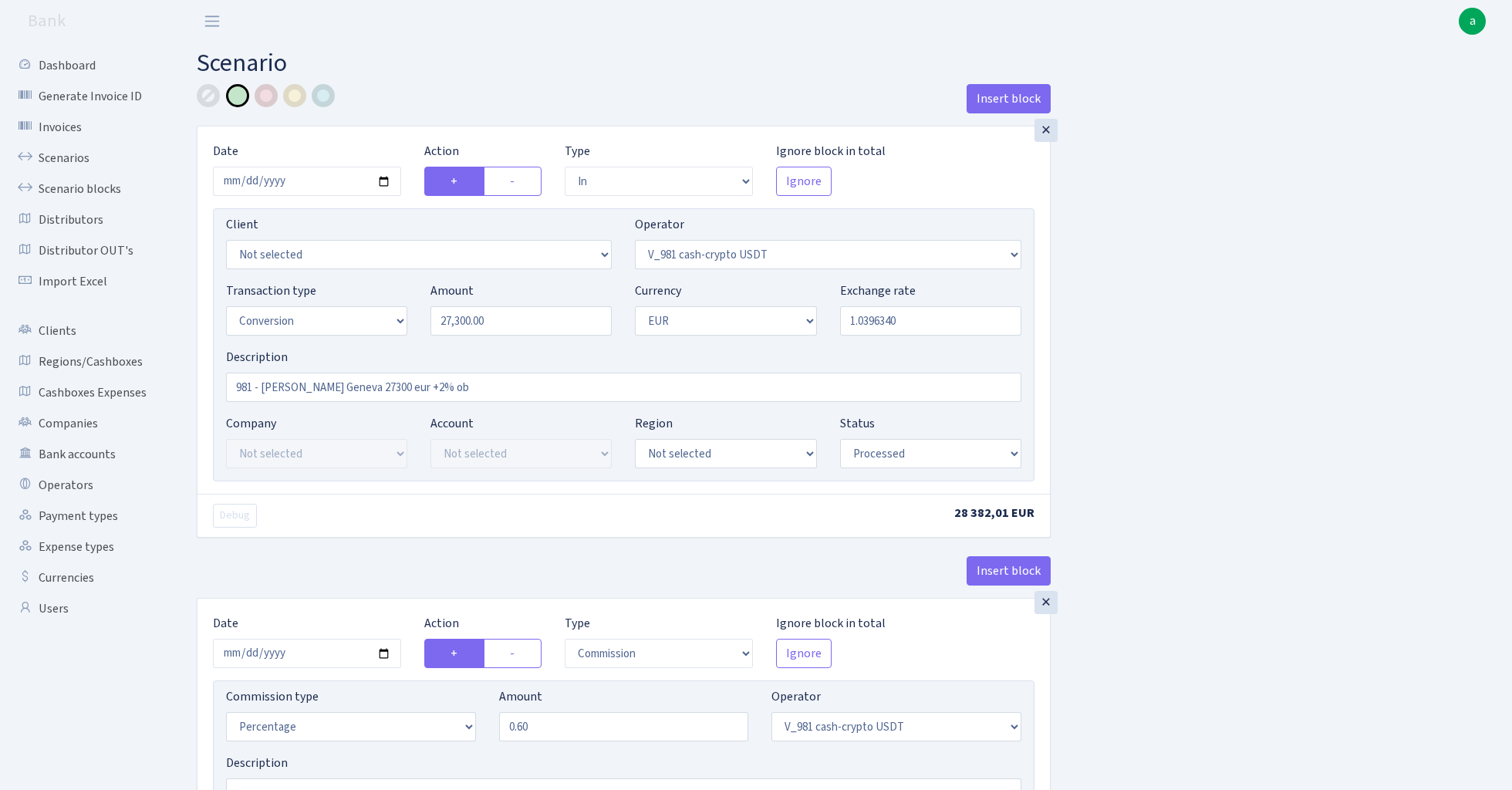
select select "1"
select select "22"
select select "processed"
select select "out"
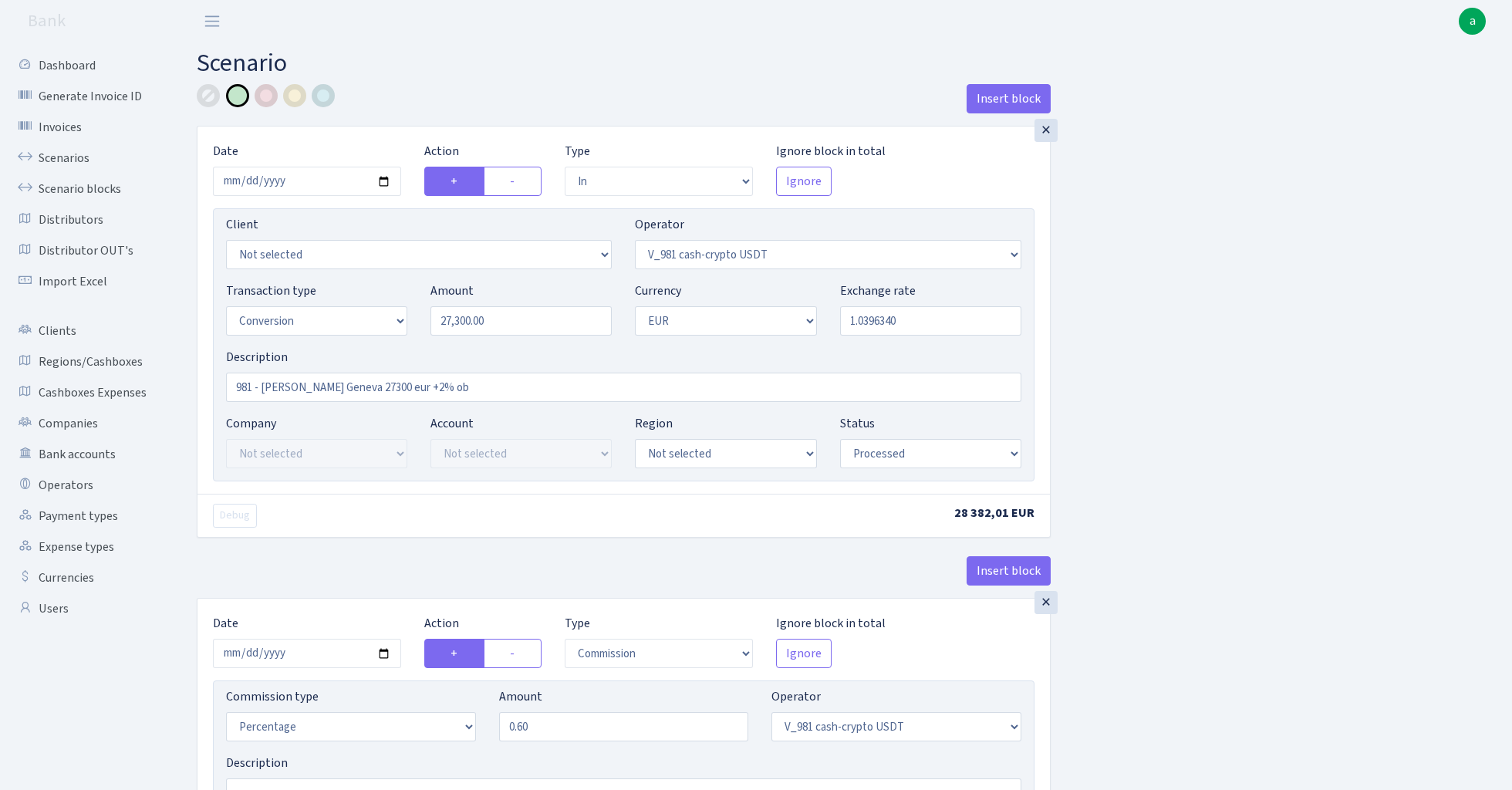
select select "15"
select select "1"
select select "22"
select select "processed"
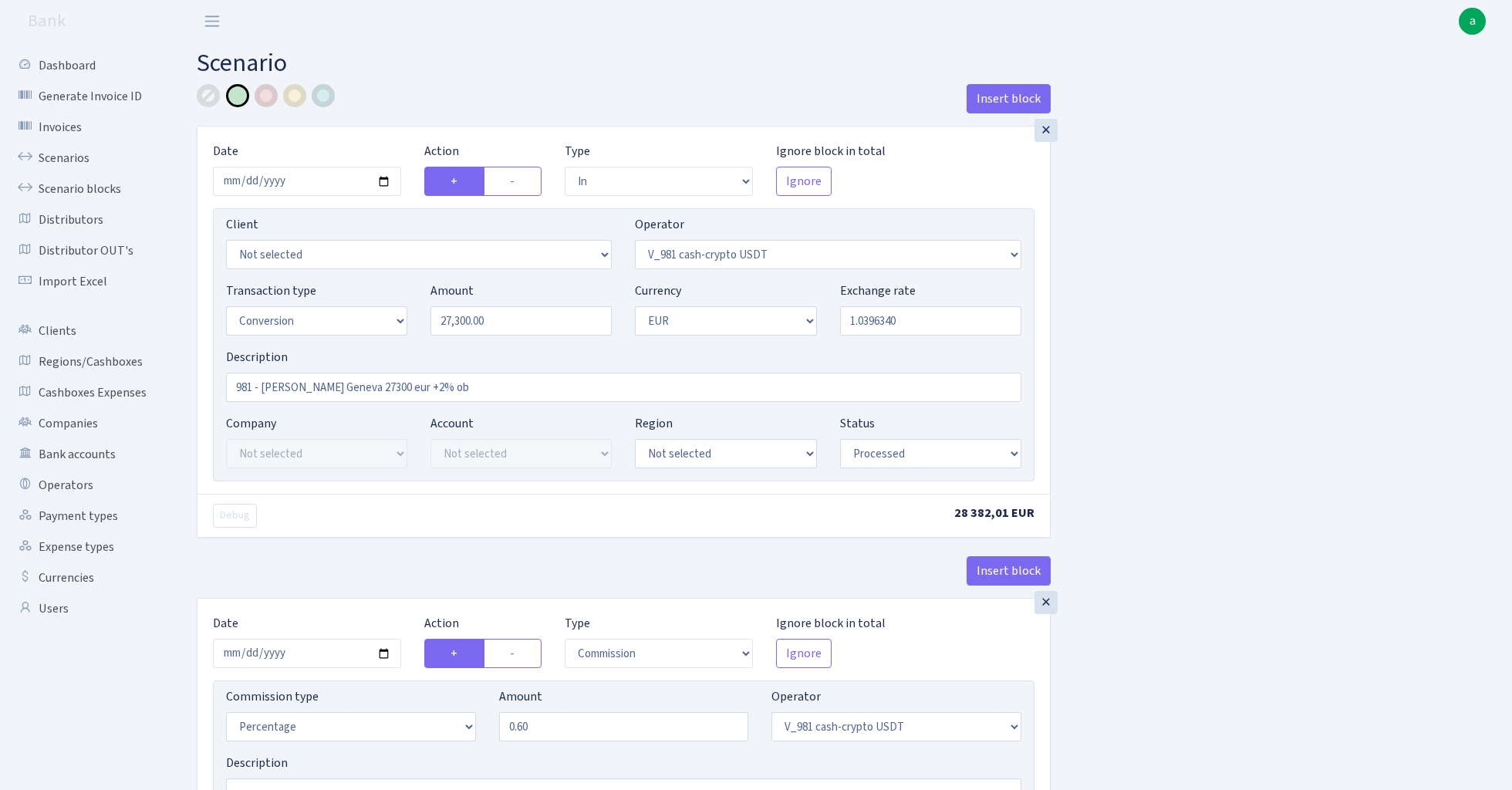
select select "commission"
select select "fixed"
select select "15"
select select "processed"
click at [112, 189] on link "Scenario blocks" at bounding box center [84, 189] width 154 height 31
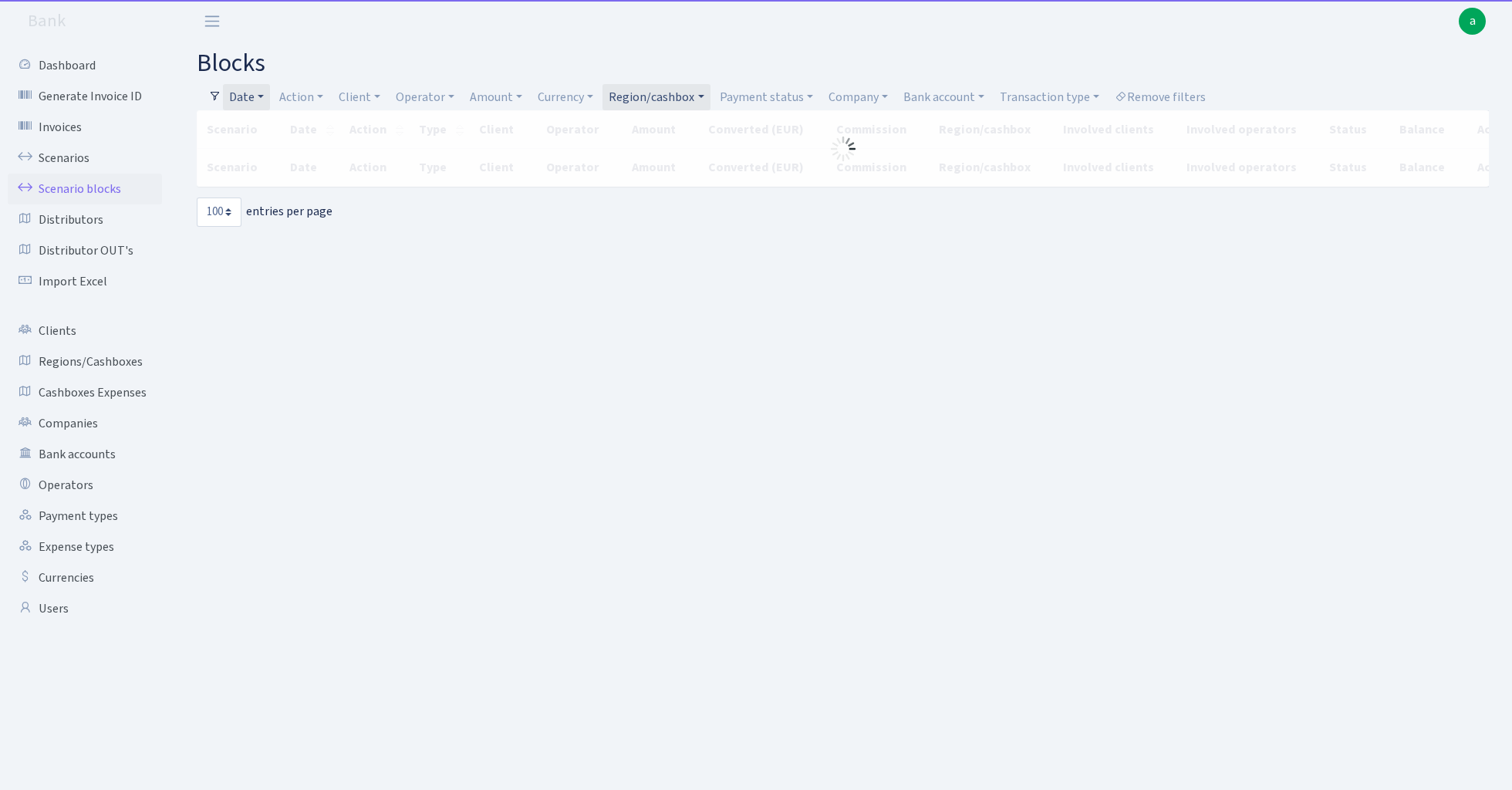
select select "100"
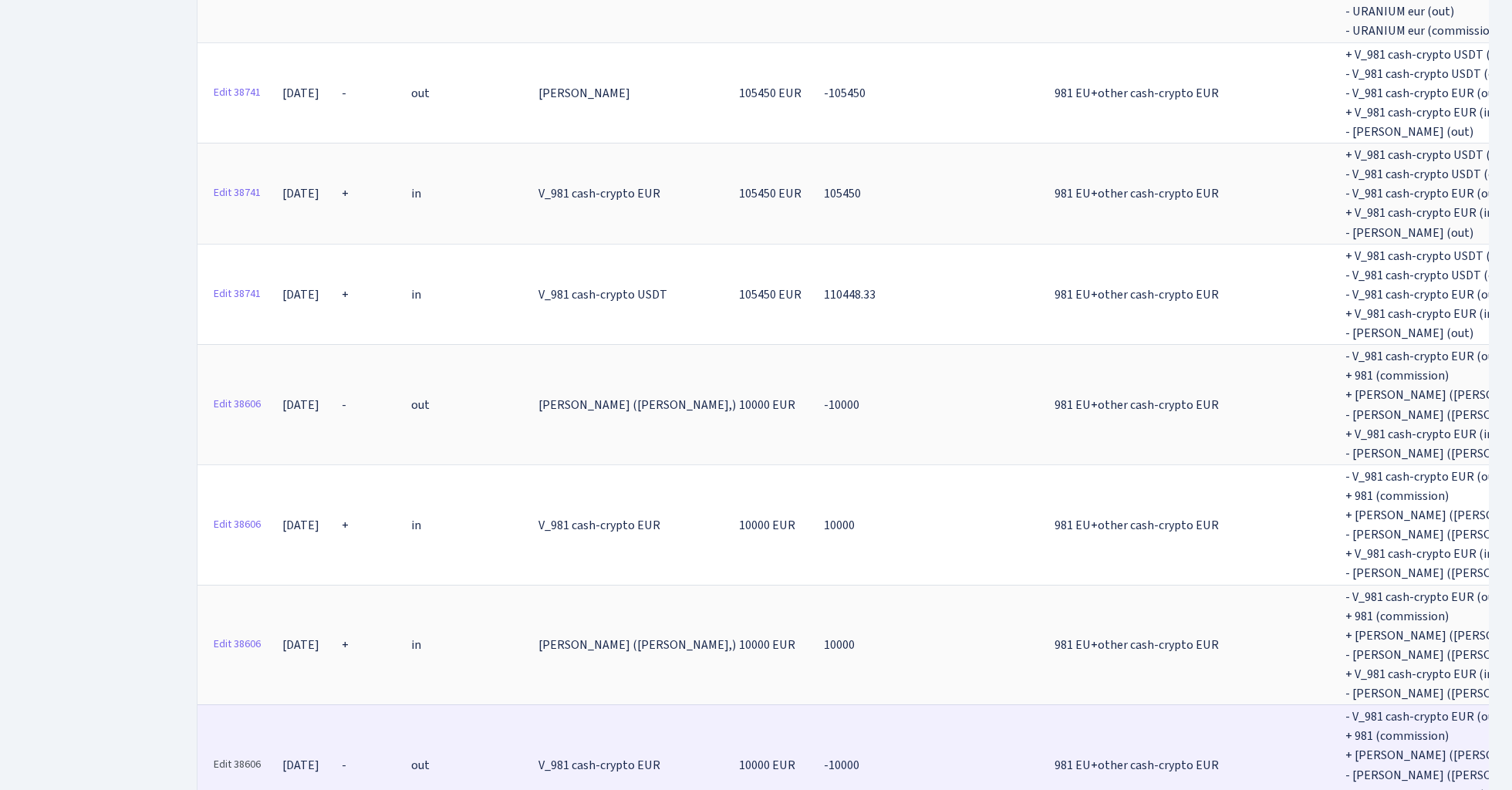
click at [248, 753] on link "Edit 38606" at bounding box center [237, 765] width 61 height 24
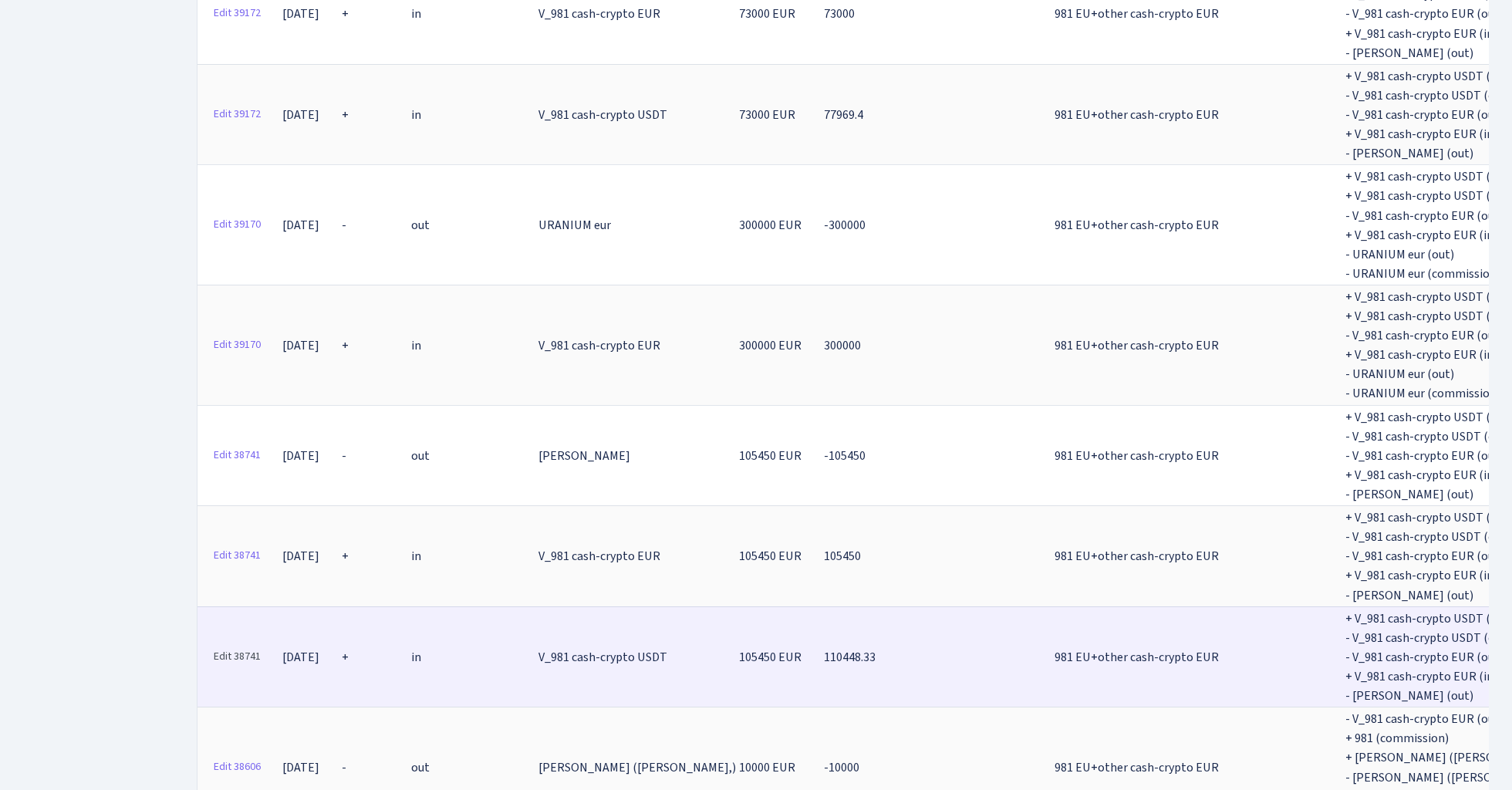
click at [248, 645] on link "Edit 38741" at bounding box center [237, 657] width 61 height 24
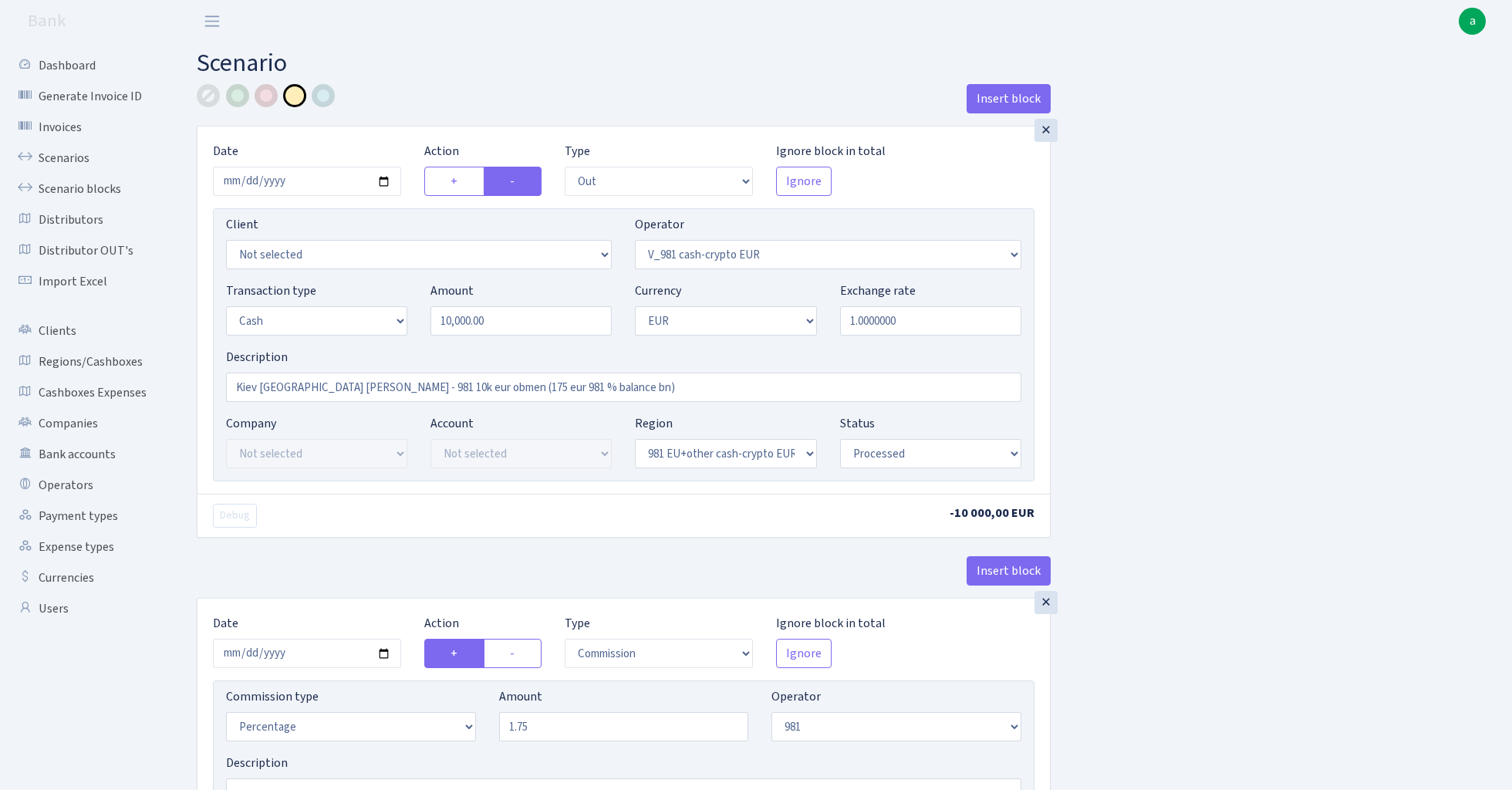
select select "out"
select select "434"
select select "1"
select select "22"
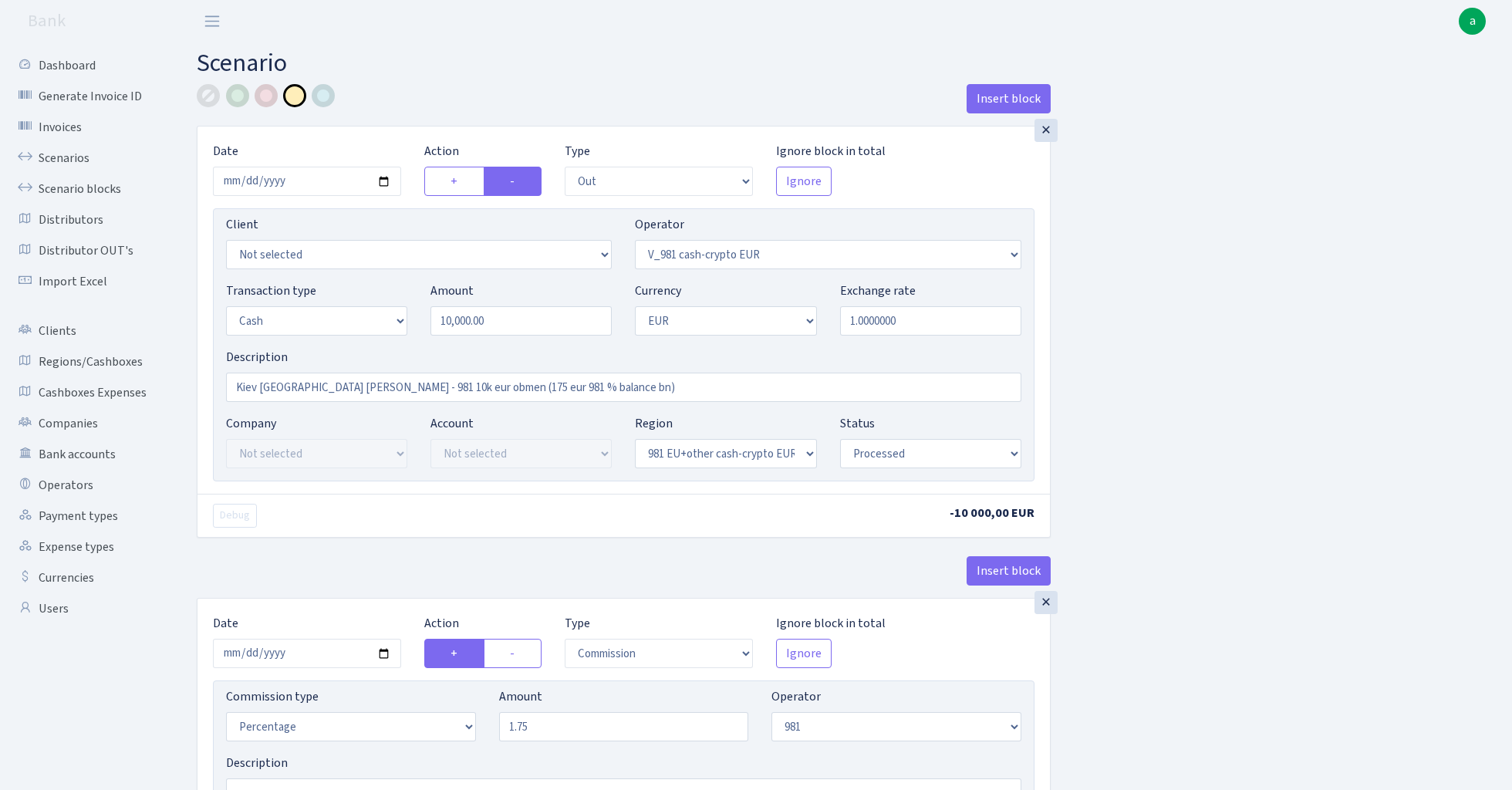
select select "processed"
select select "commission"
select select "61"
select select "processed"
select select "in"
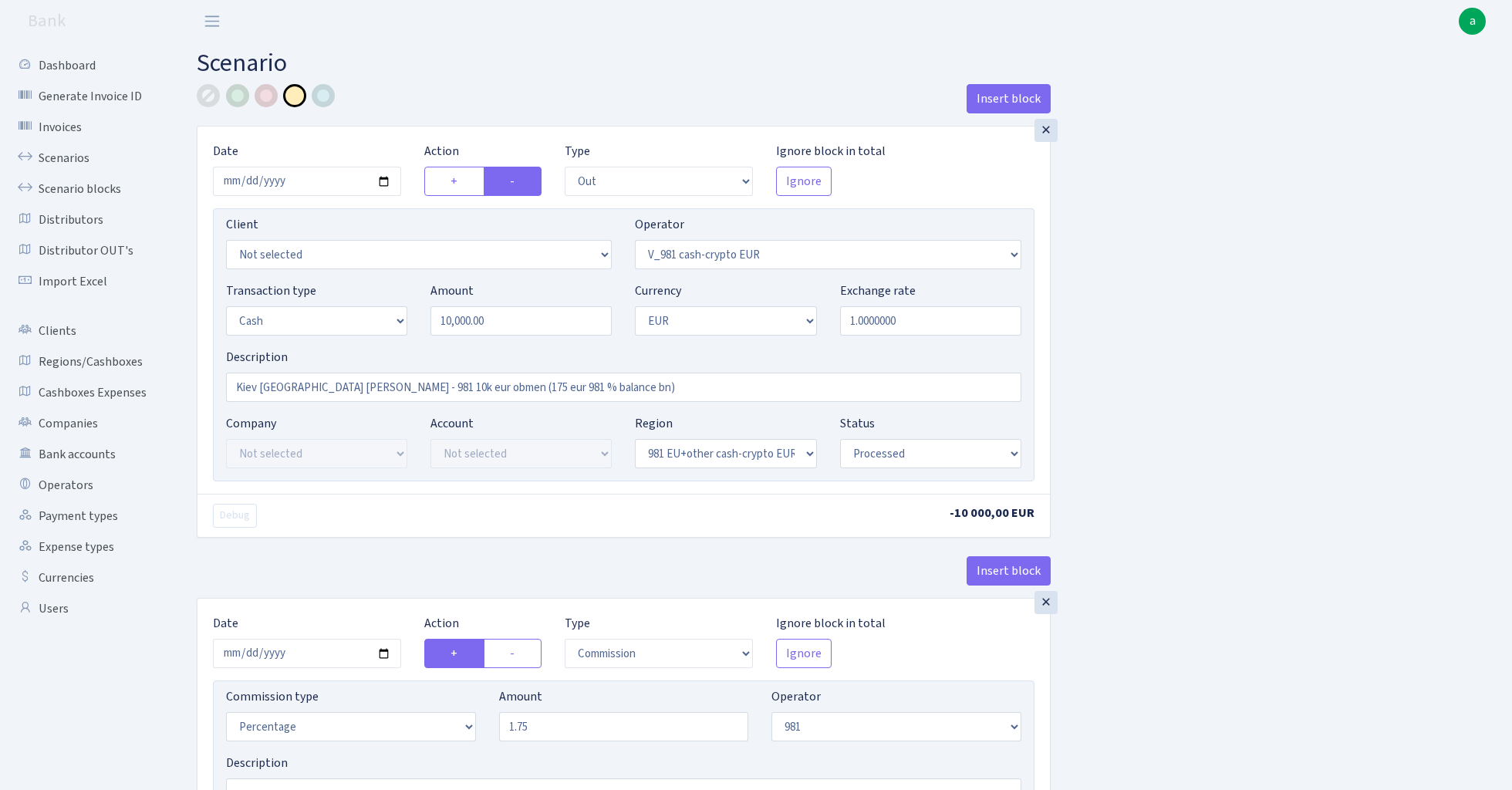
select select "104"
select select "6"
select select "1"
select select "22"
select select "processed"
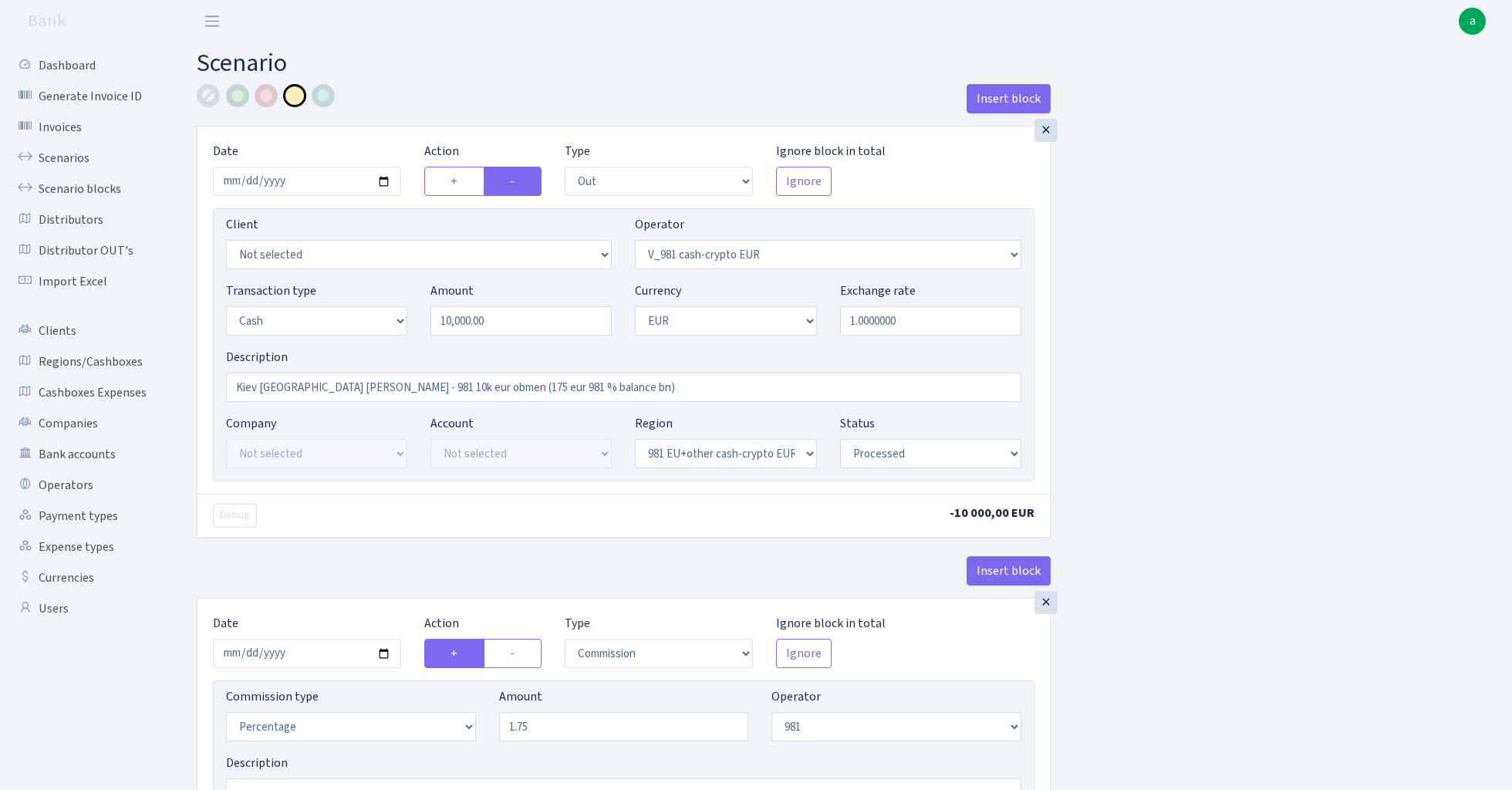
select select "commission"
select select "104"
select select "processed"
select select "in"
select select "434"
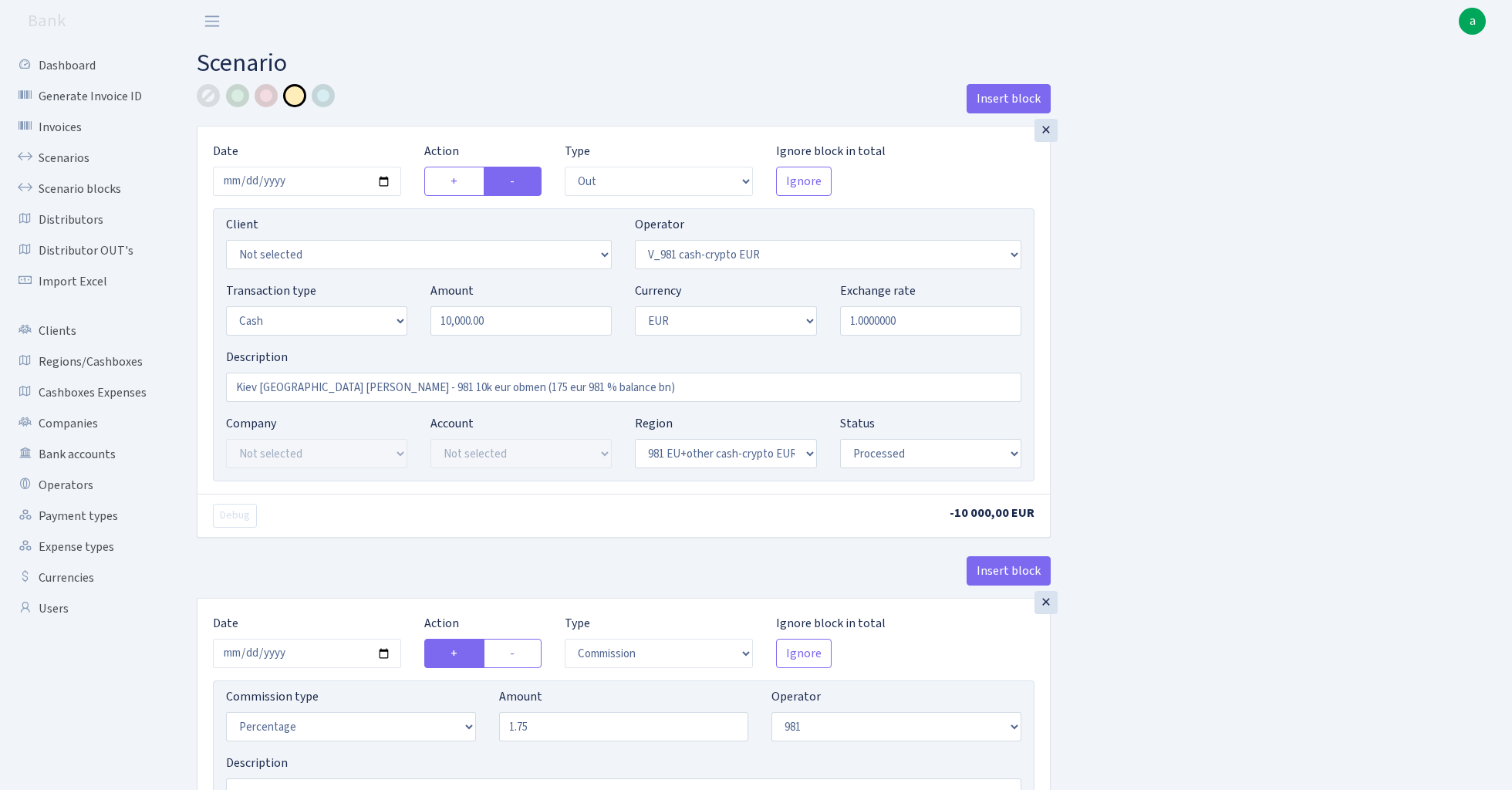
select select "1"
select select "22"
select select "processed"
select select "out"
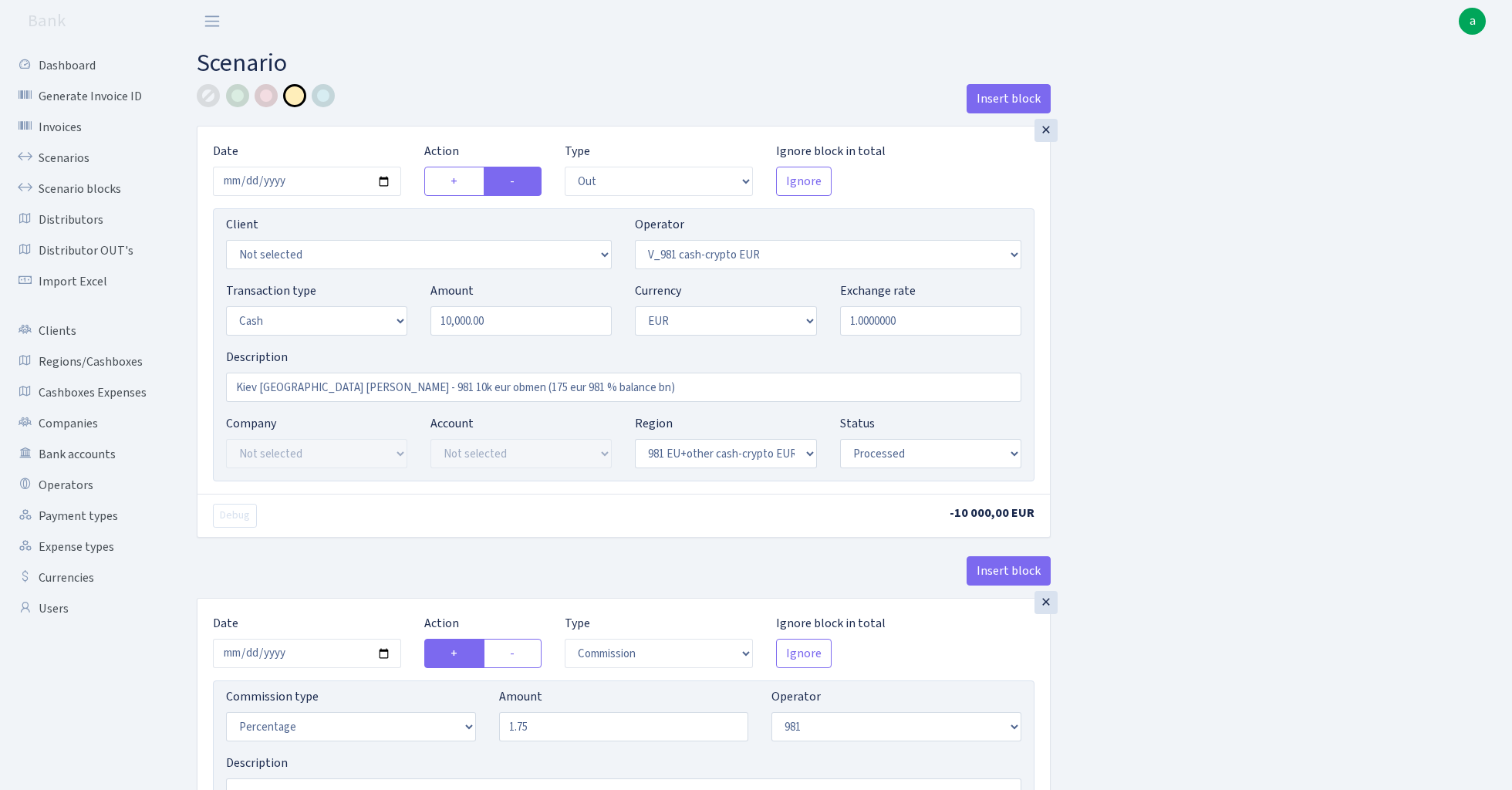
select select "104"
select select "1"
select select "22"
select select "processed"
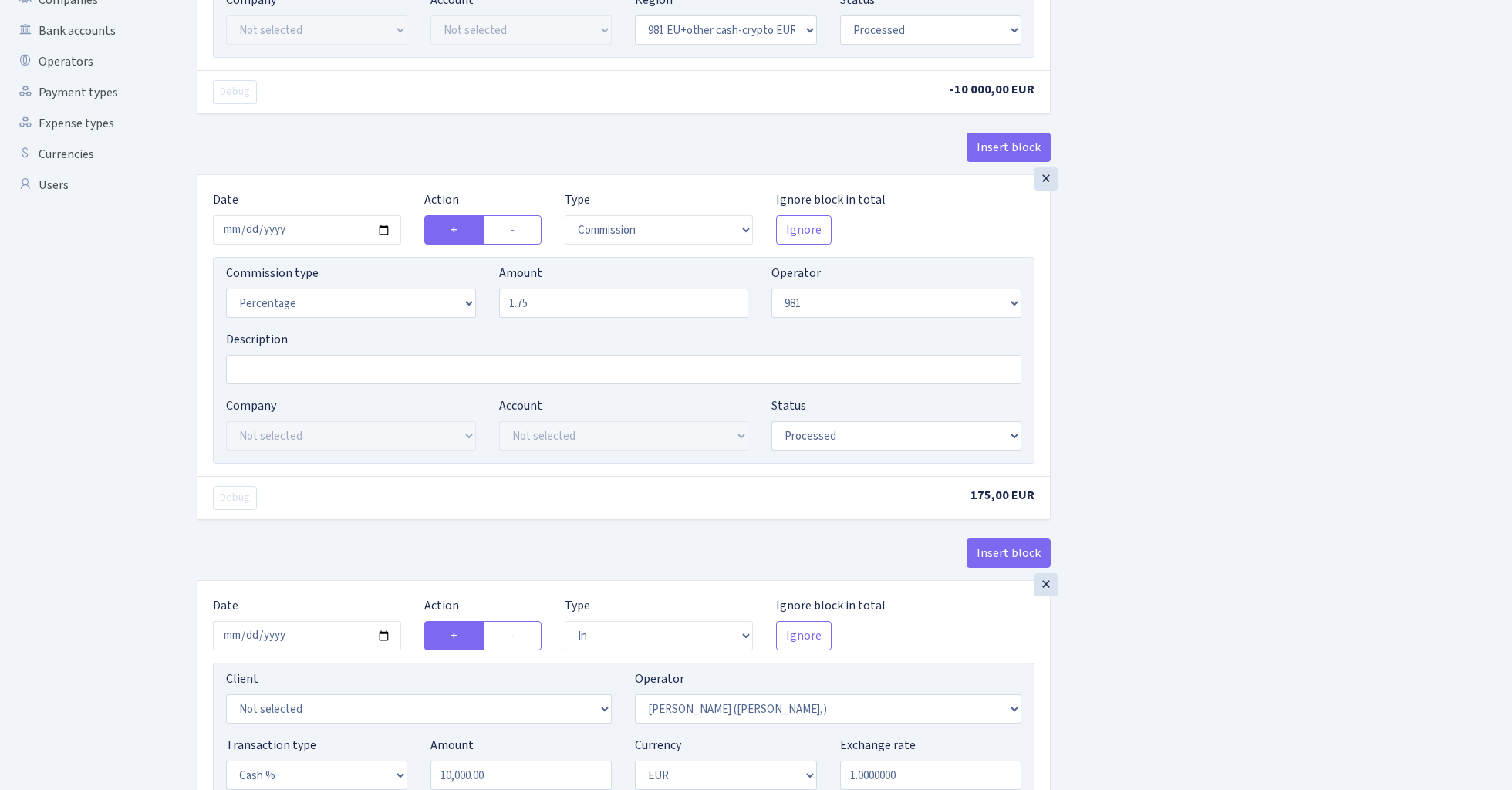
scroll to position [422, 0]
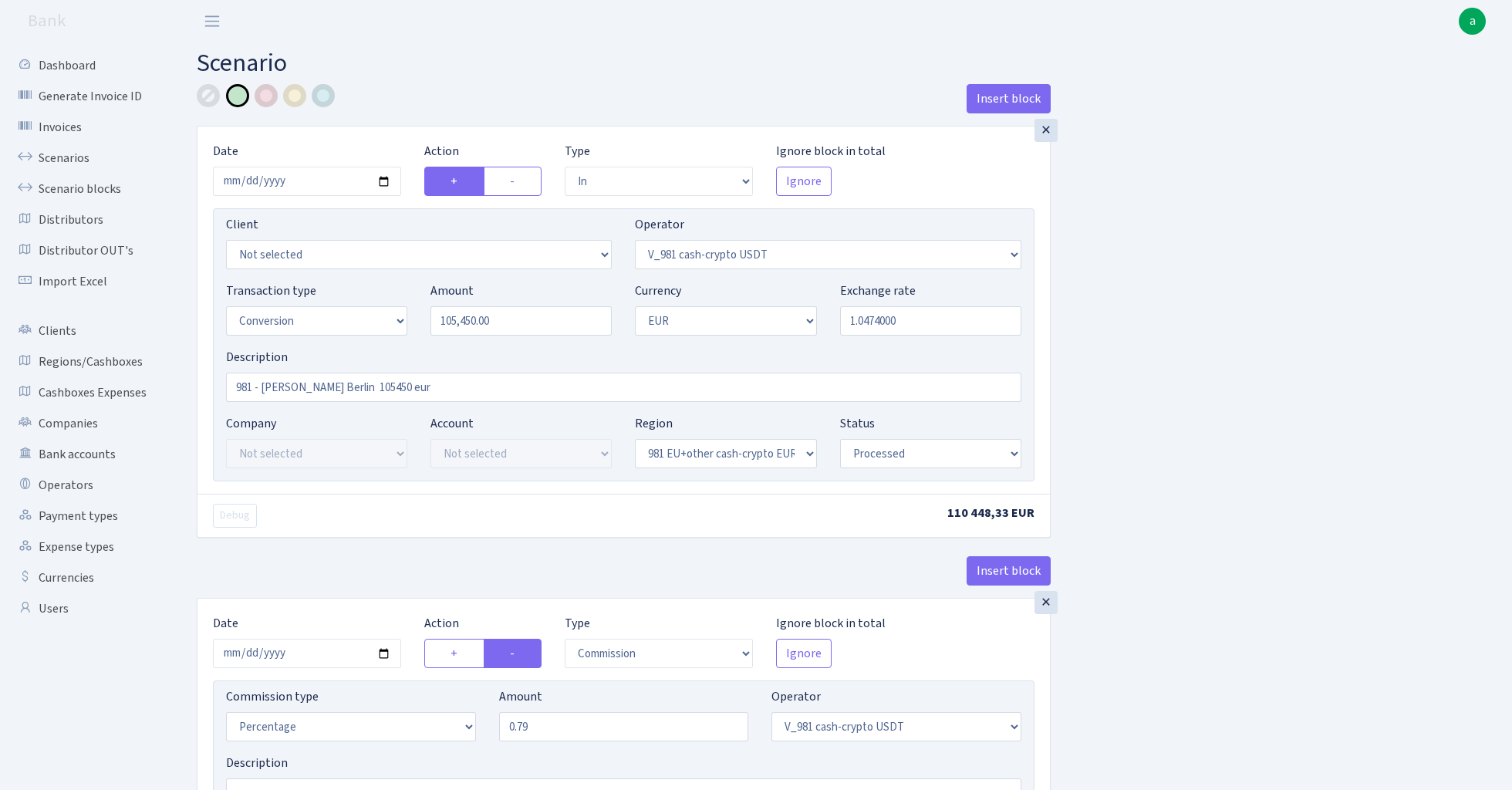
select select "in"
select select "435"
select select "15"
select select "1"
select select "22"
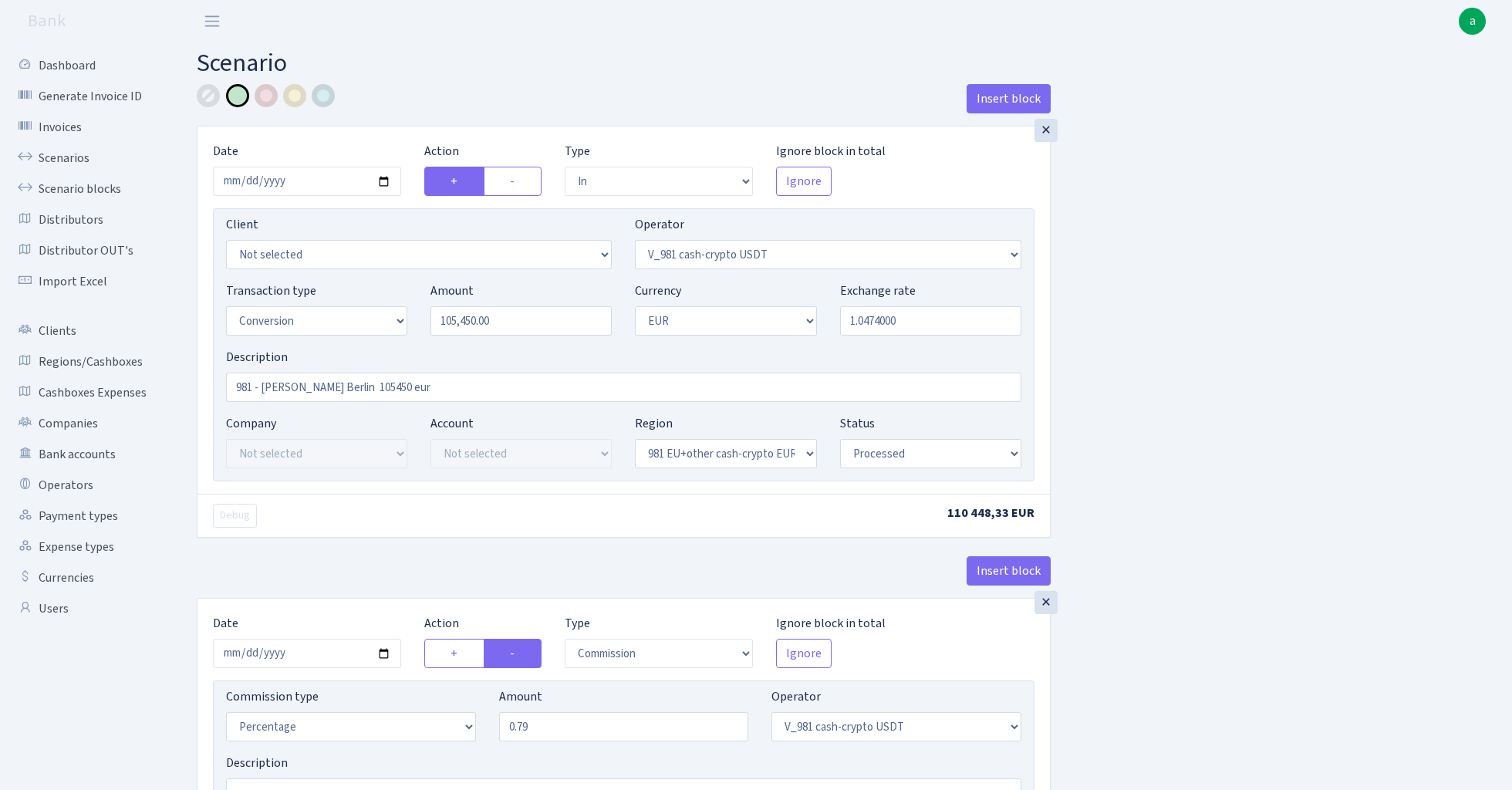
select select "processed"
select select "commission"
select select "435"
select select "processed"
select select "out"
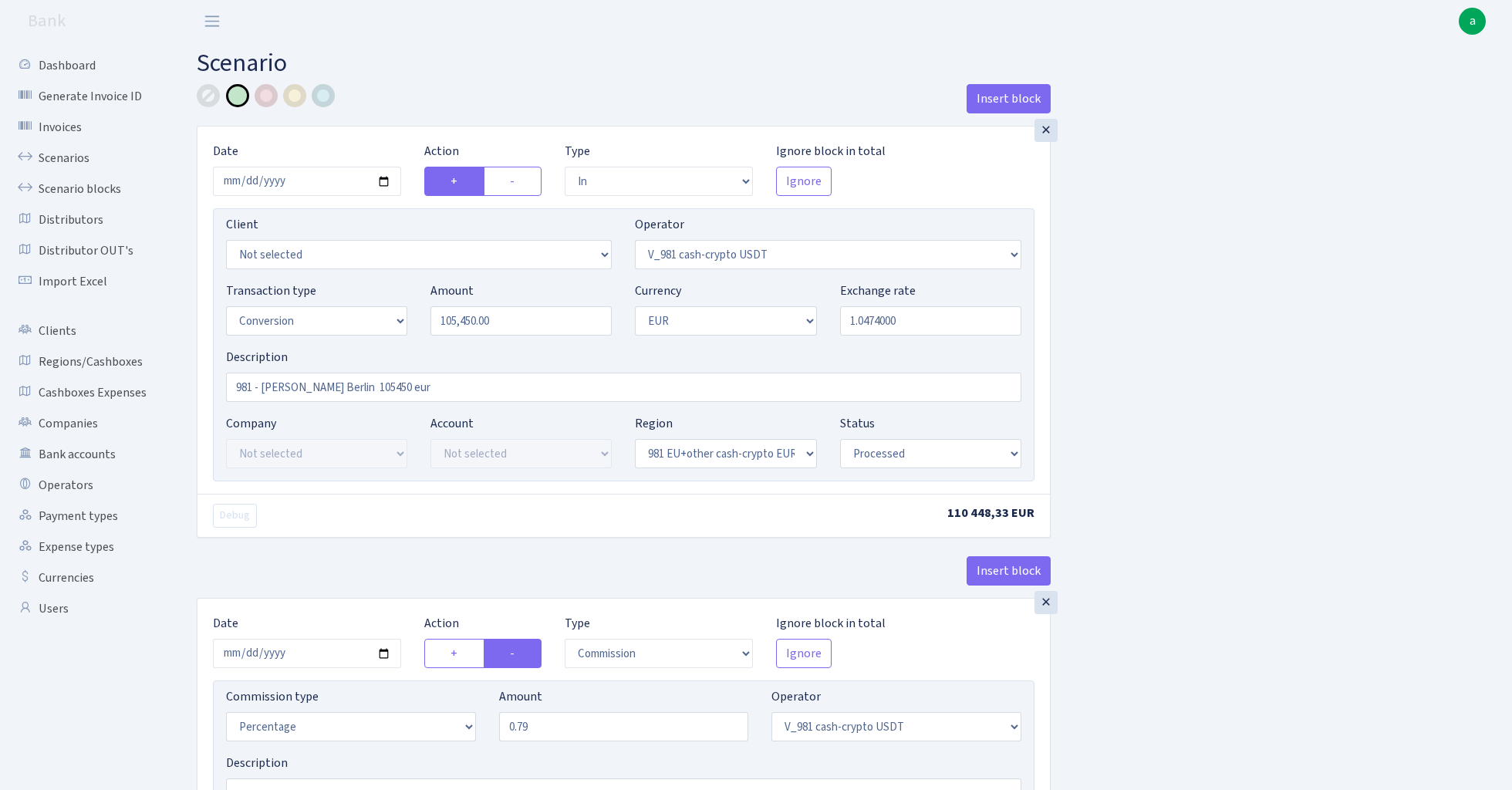
select select "434"
select select "15"
select select "1"
select select "processed"
select select "in"
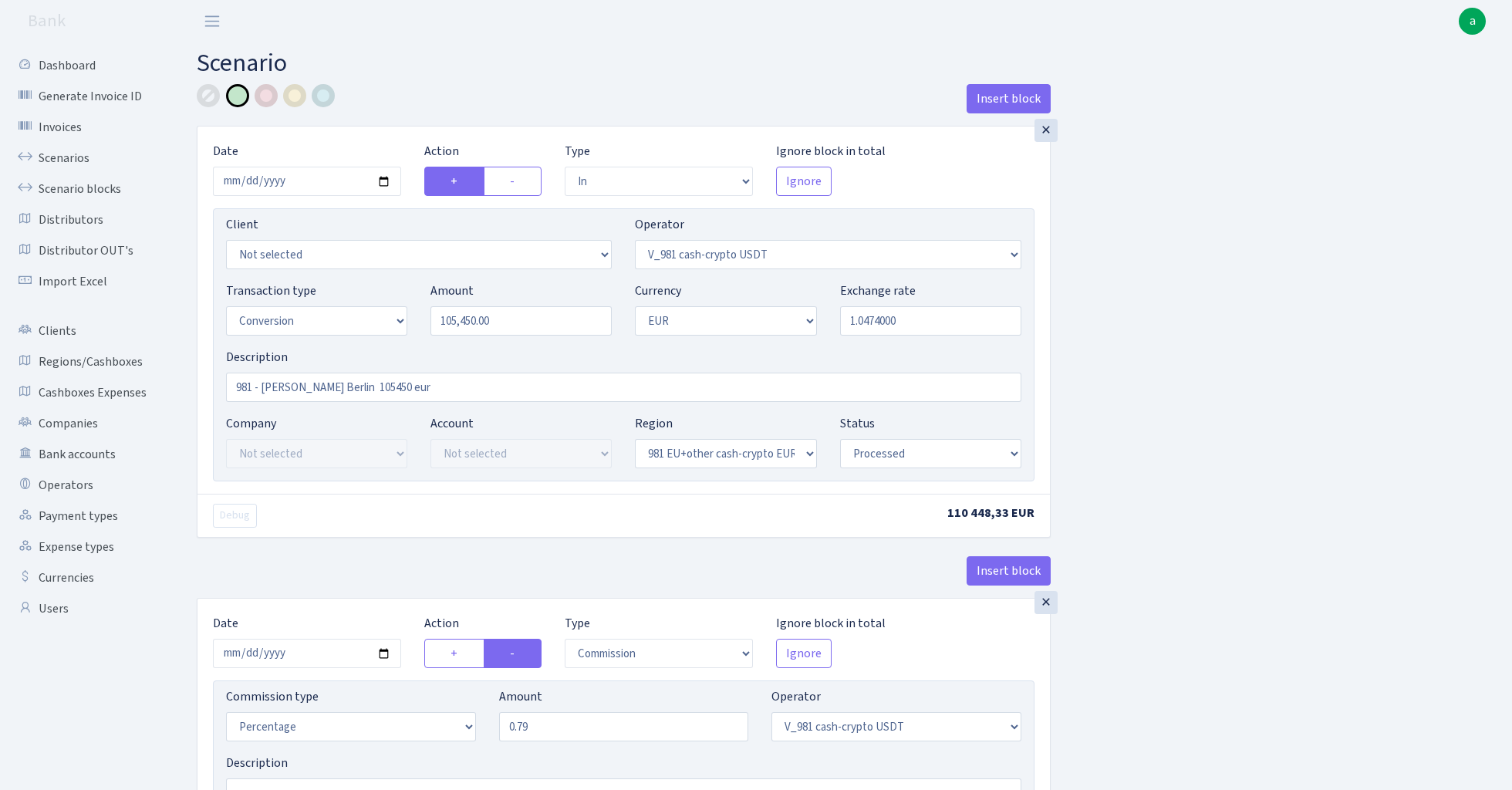
select select "434"
select select "1"
select select "22"
select select "processed"
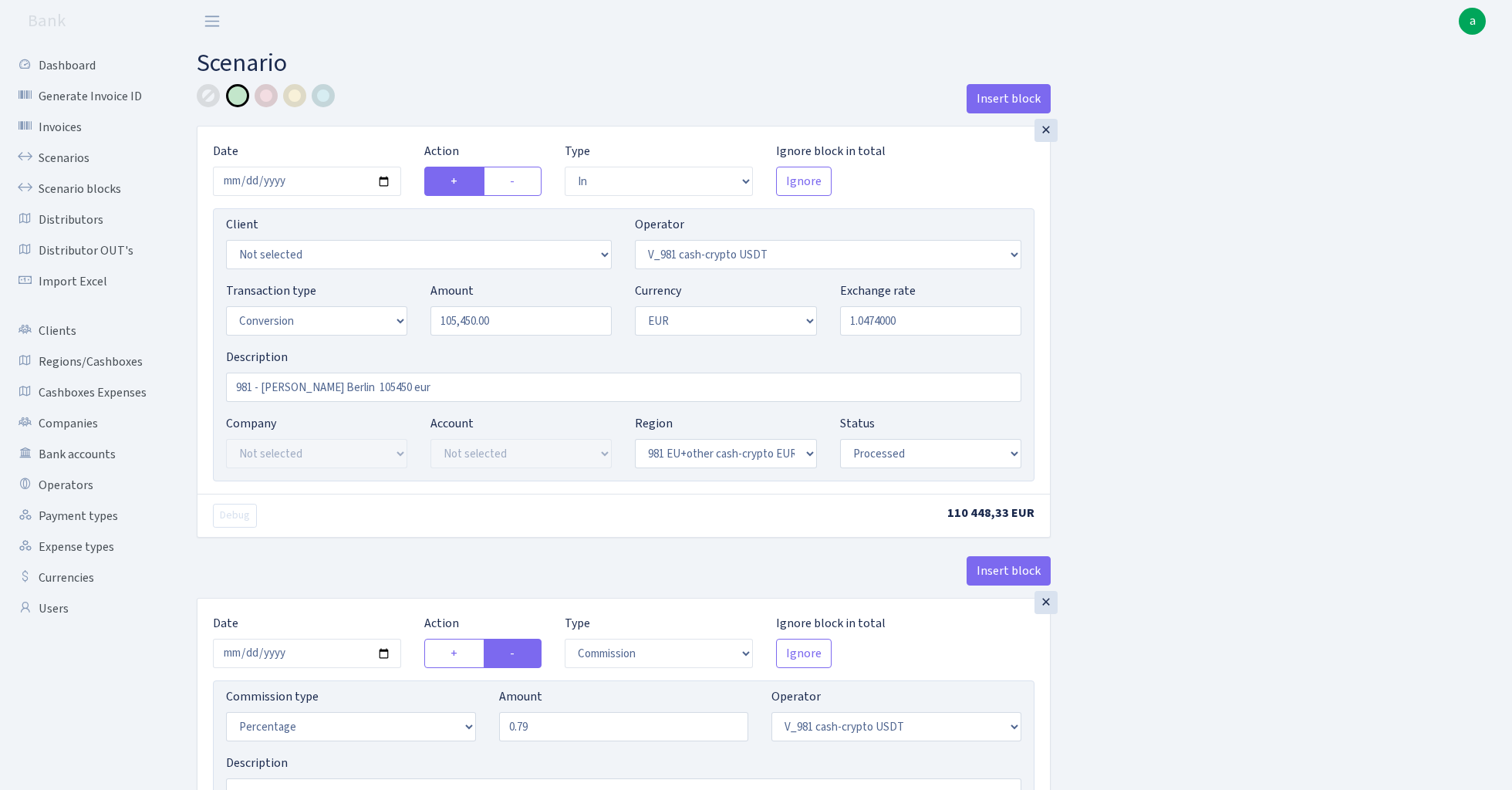
select select "out"
select select "15"
select select "1"
select select "22"
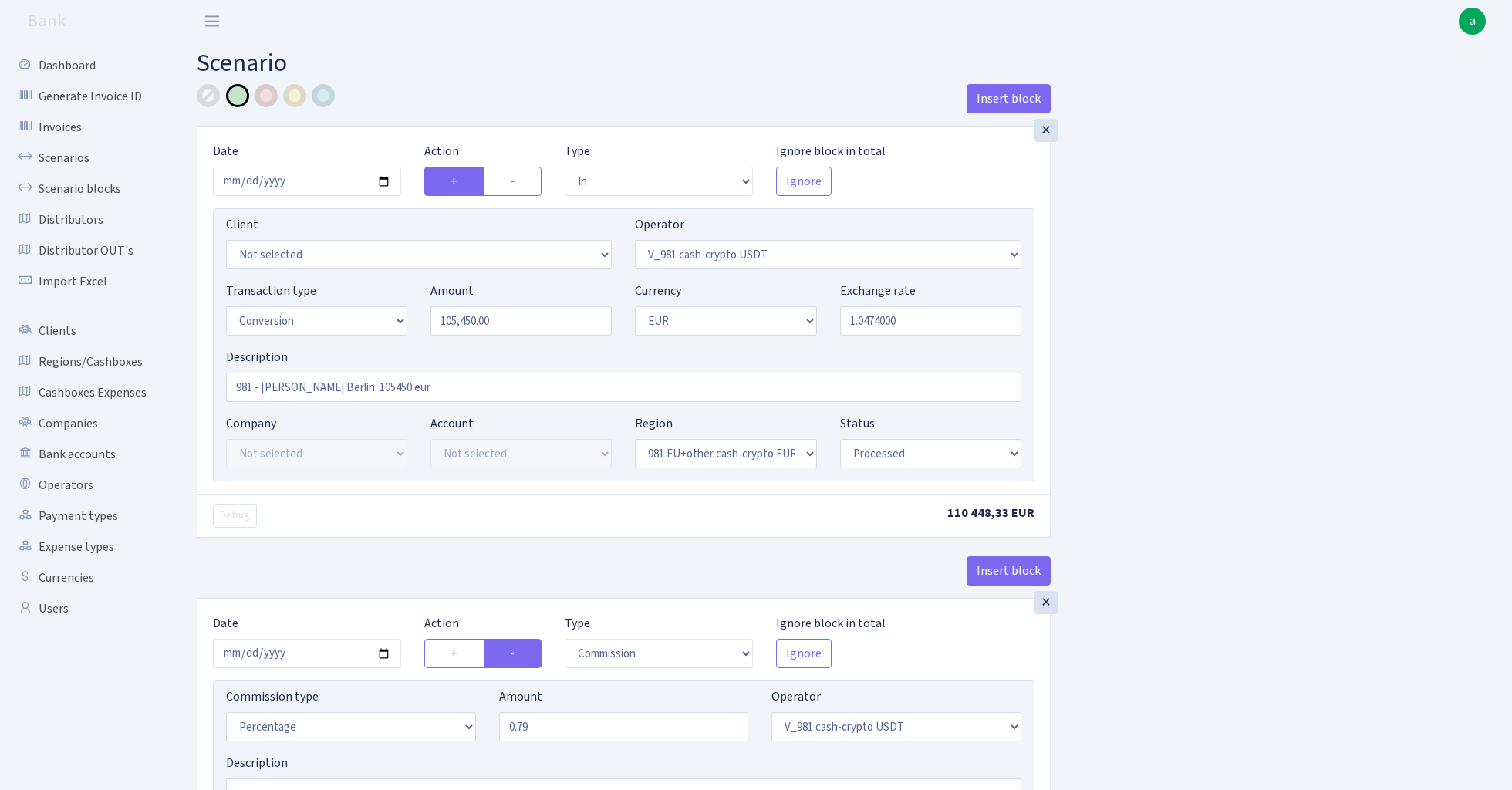
select select "processed"
select select
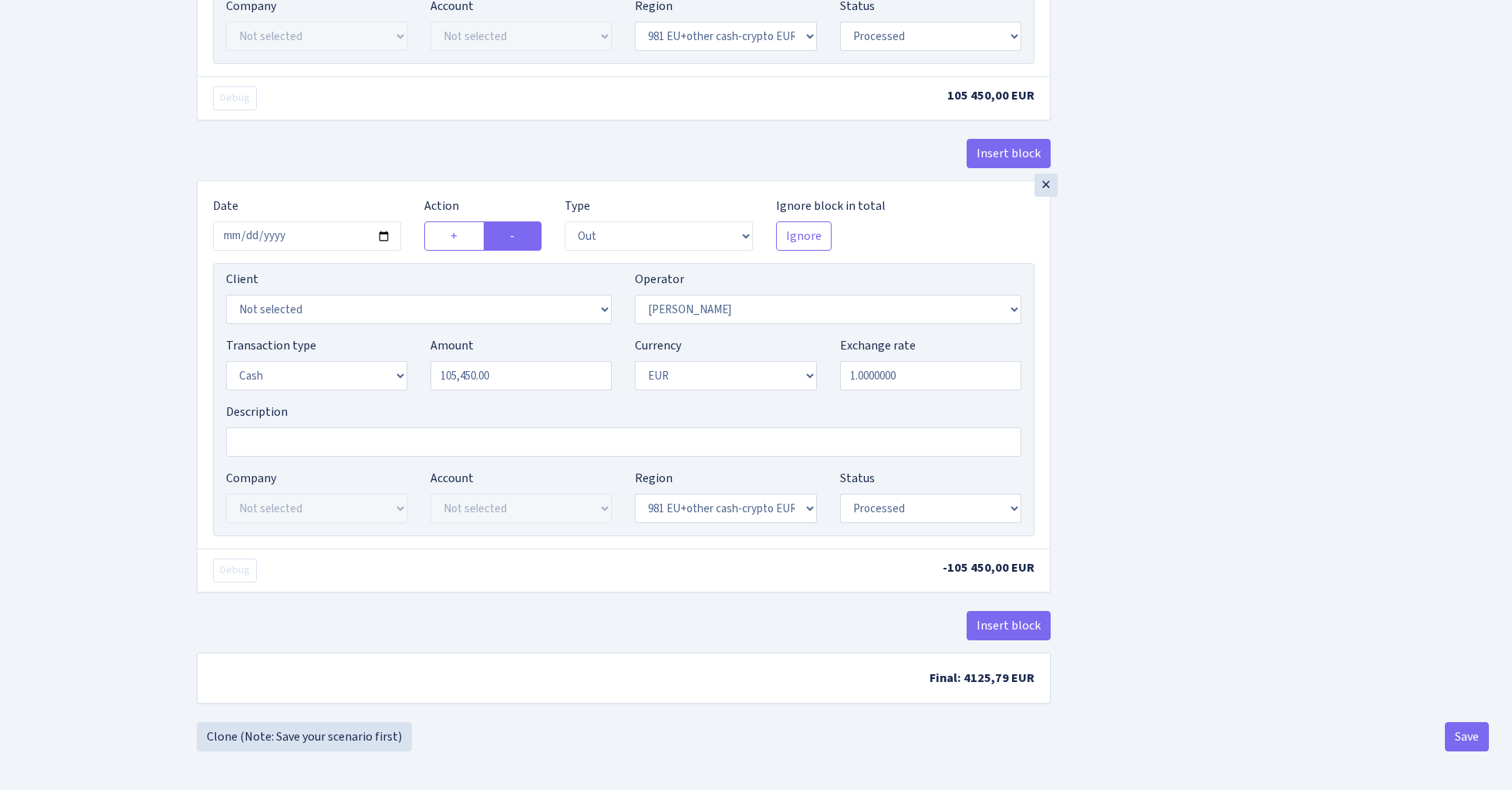
scroll to position [1778, 0]
click at [1460, 738] on button "Save" at bounding box center [1467, 737] width 44 height 29
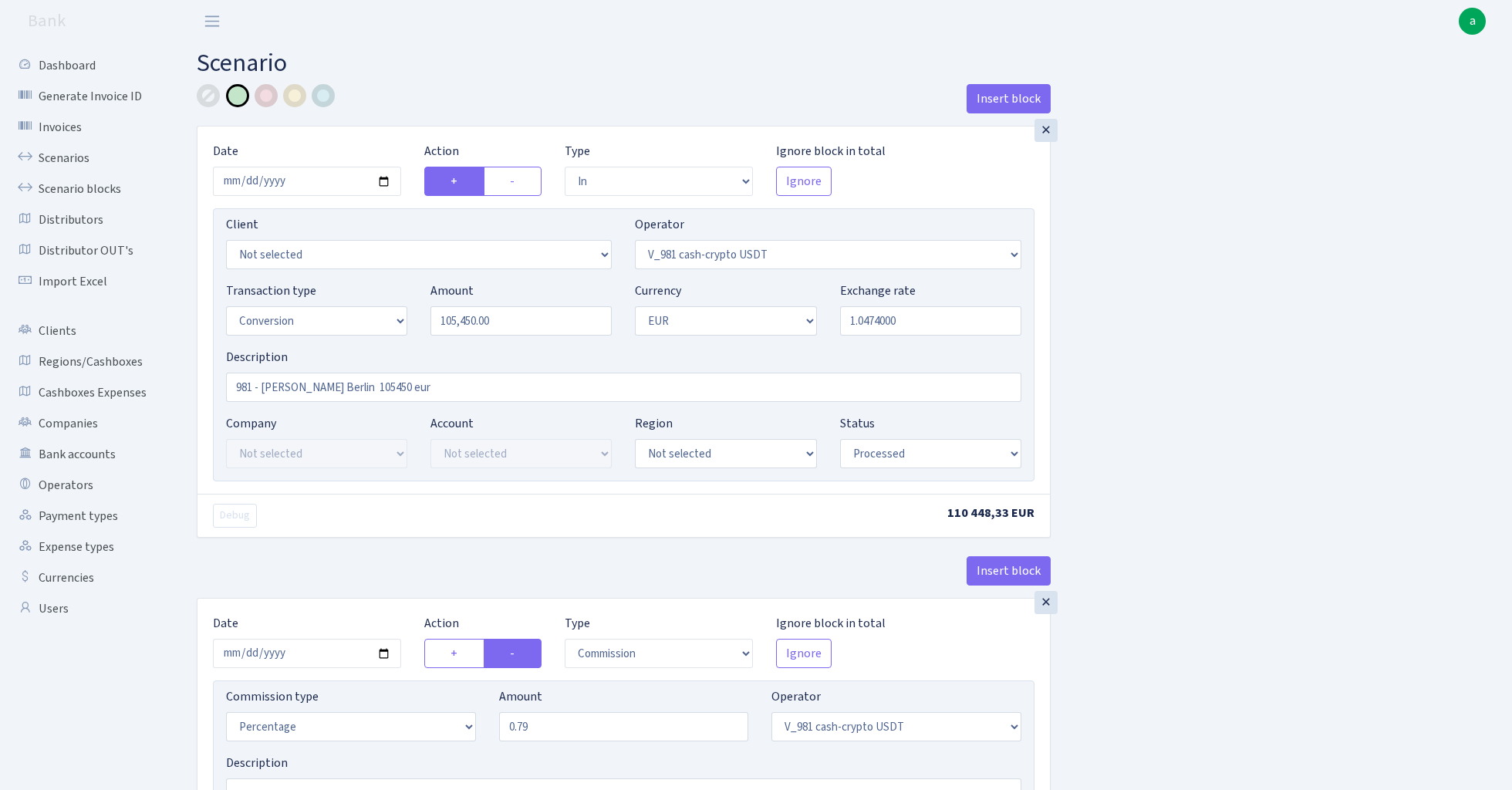
select select "in"
select select "435"
select select "15"
select select "1"
select select "processed"
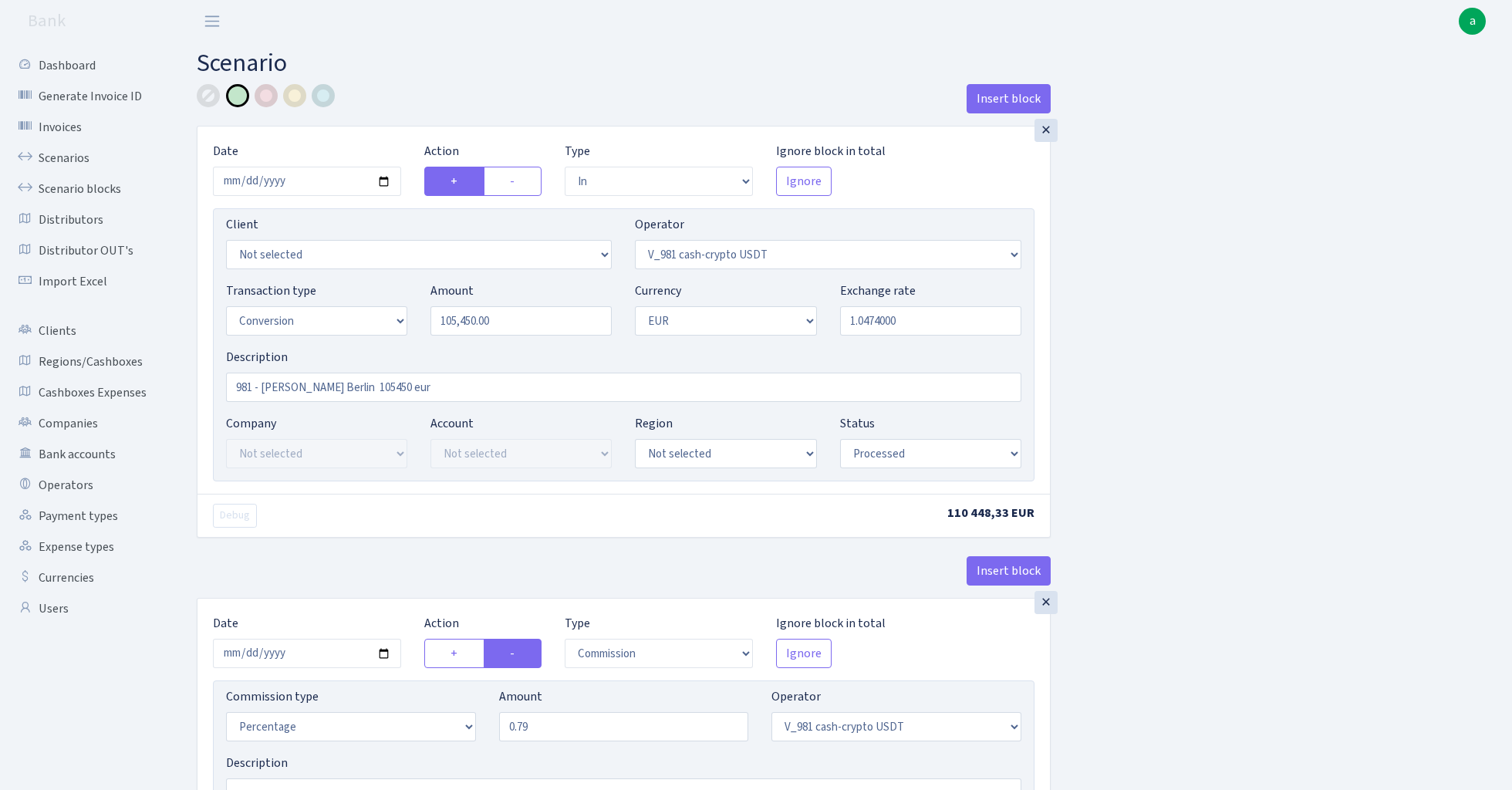
select select "commission"
select select "435"
select select "processed"
select select "out"
select select "434"
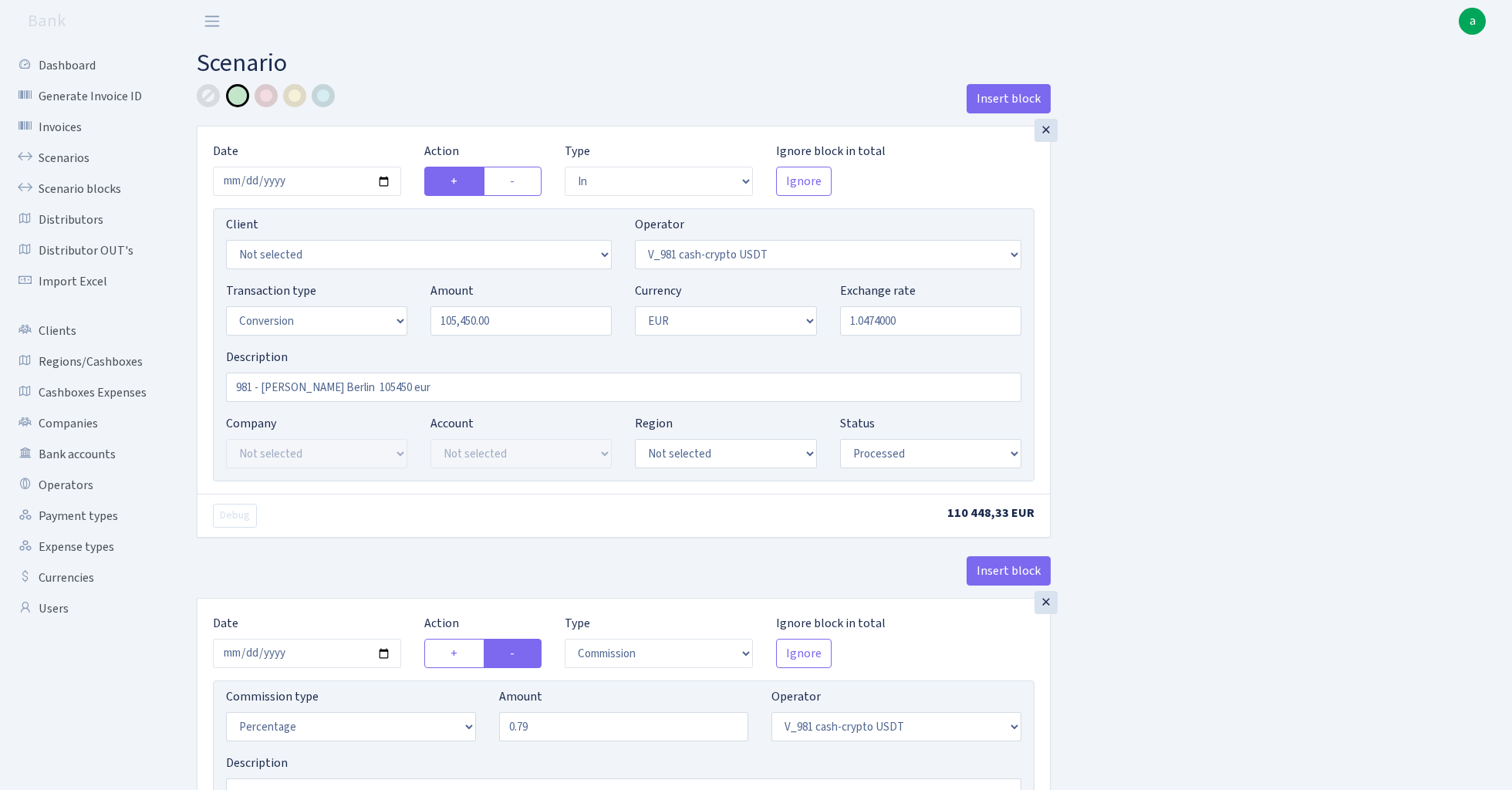
select select "15"
select select "1"
select select "processed"
select select "in"
select select "434"
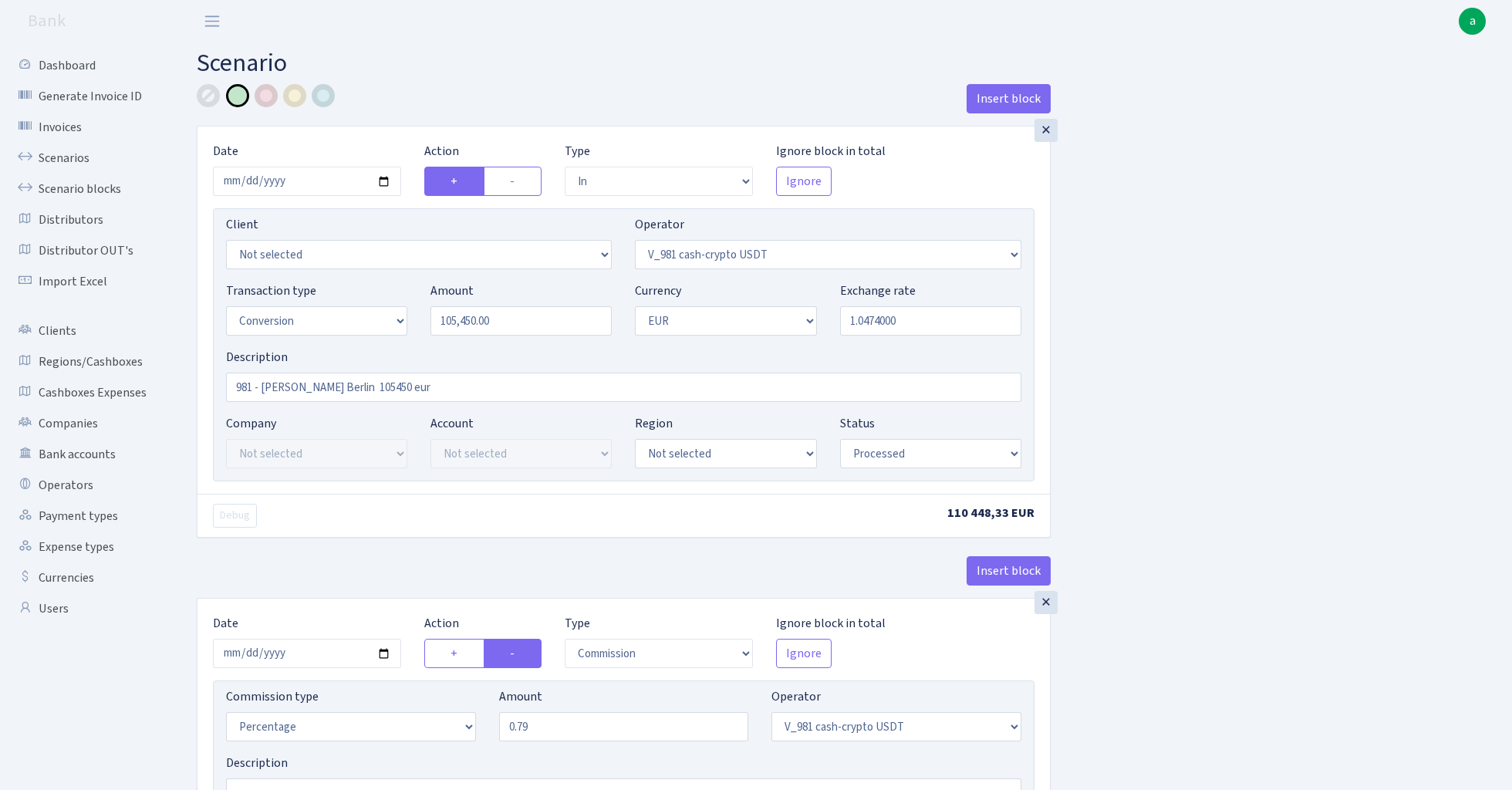
select select "1"
select select "22"
select select "processed"
select select "out"
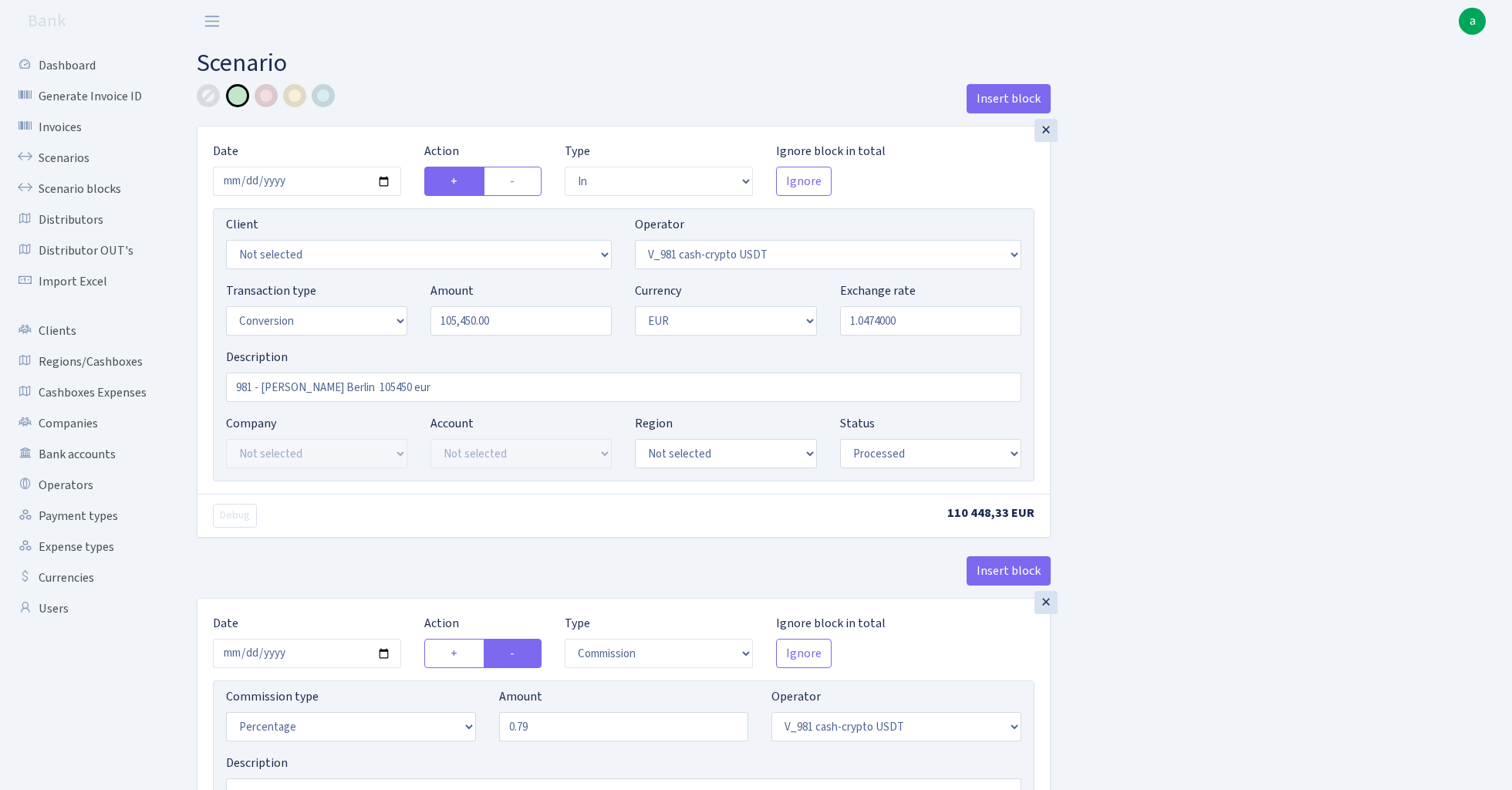
select select "15"
select select "1"
select select "22"
select select "processed"
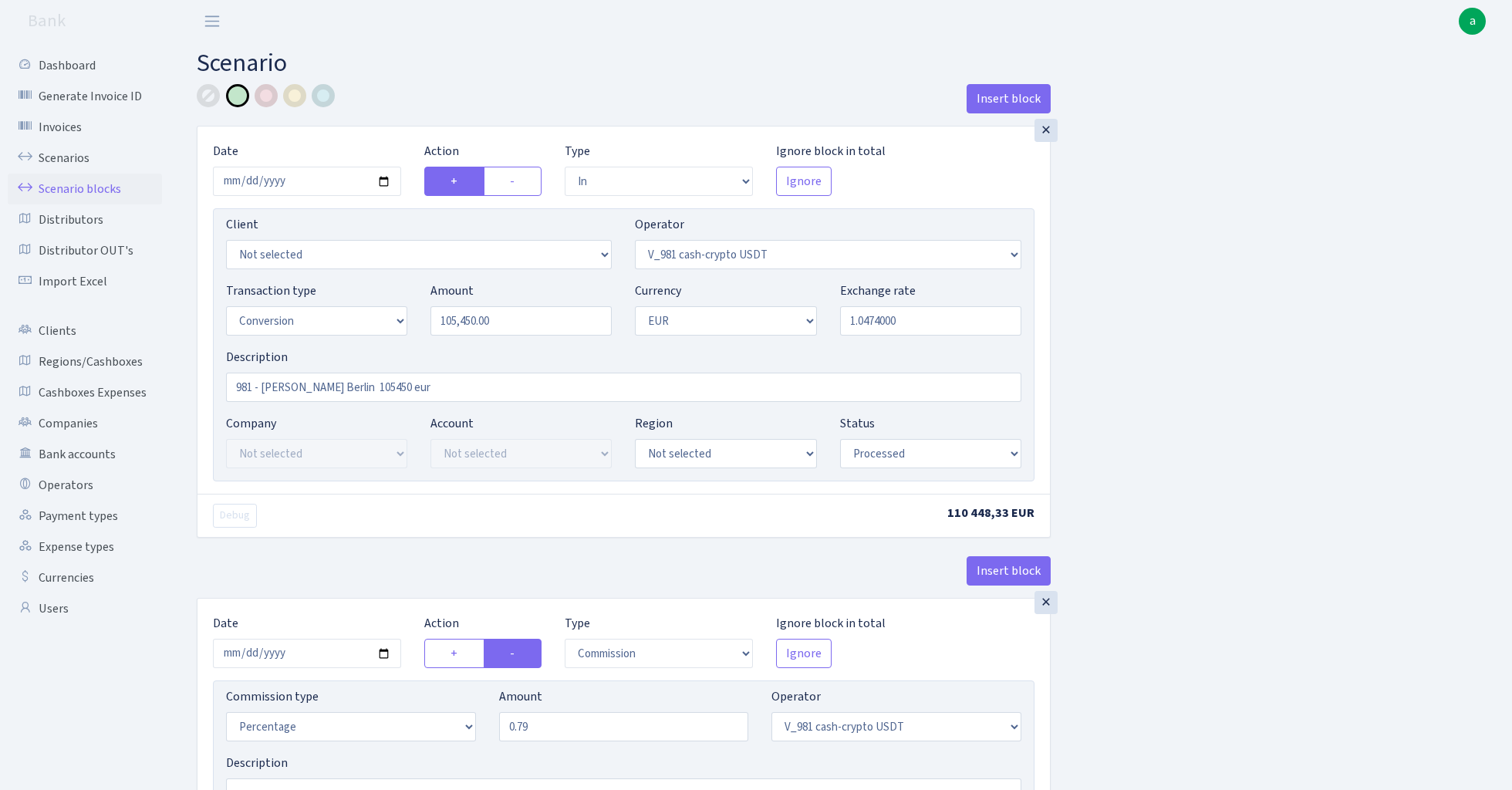
click at [99, 183] on link "Scenario blocks" at bounding box center [84, 189] width 154 height 31
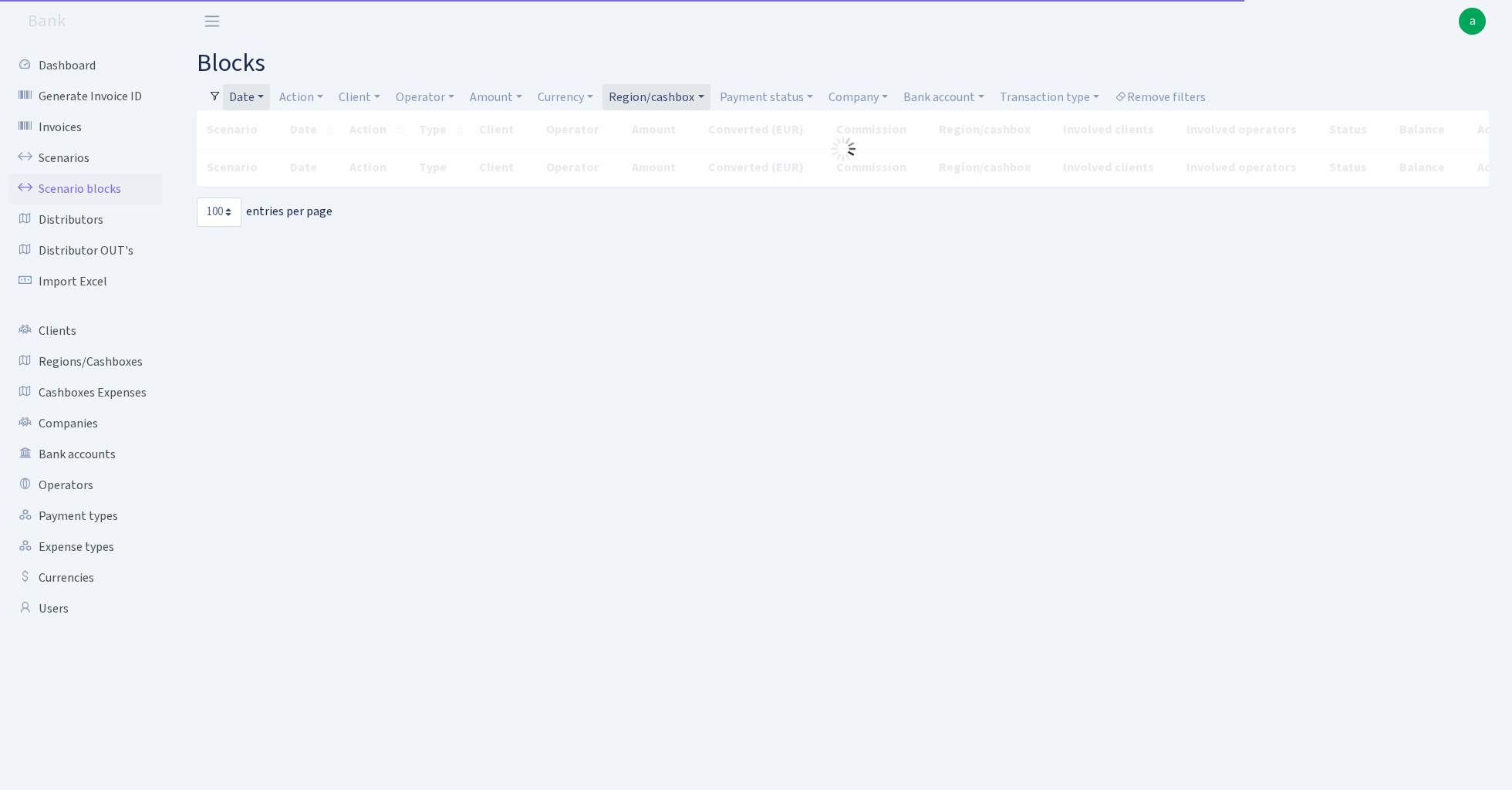
select select "100"
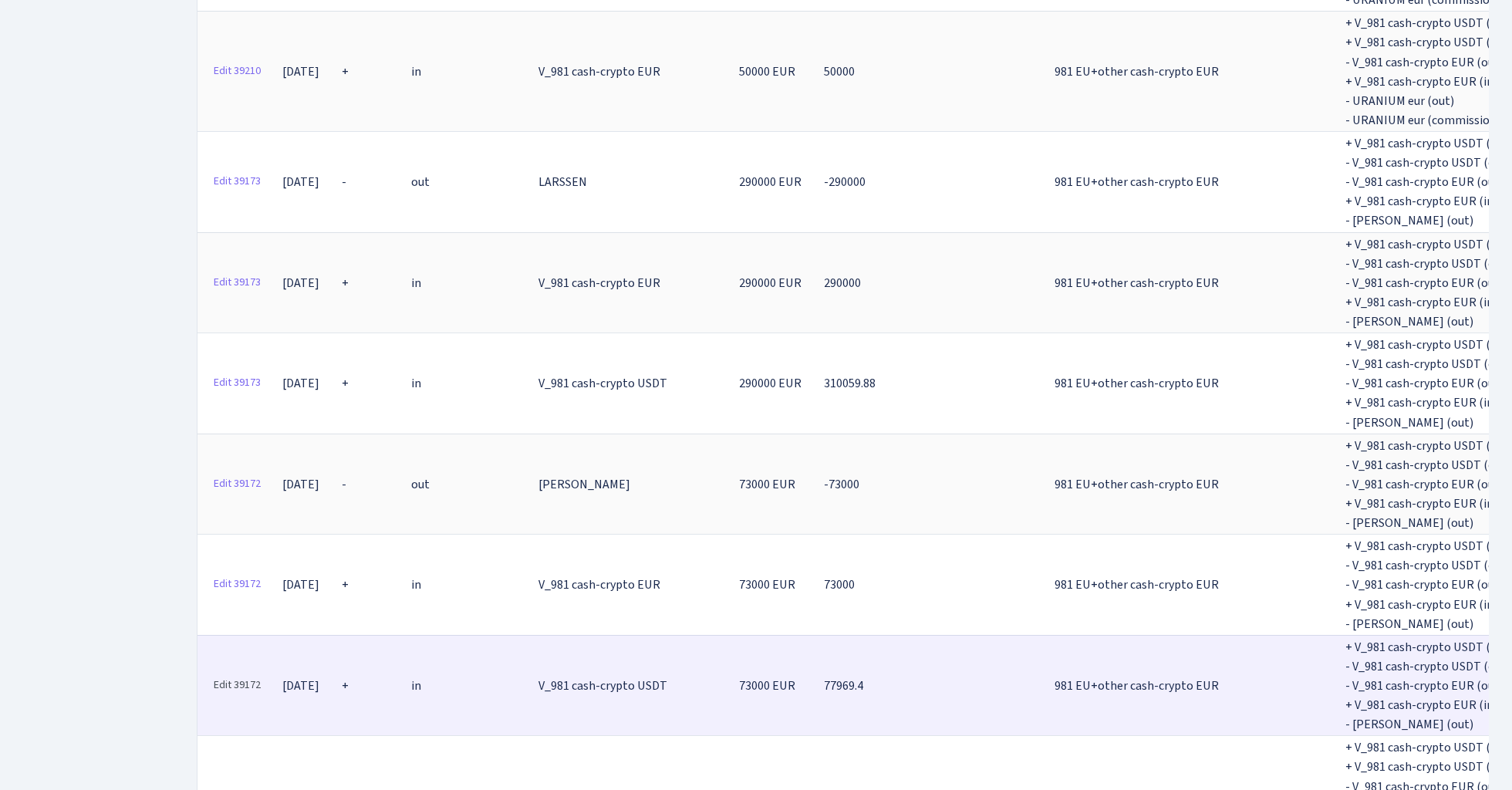
click at [242, 674] on link "Edit 39172" at bounding box center [237, 685] width 61 height 24
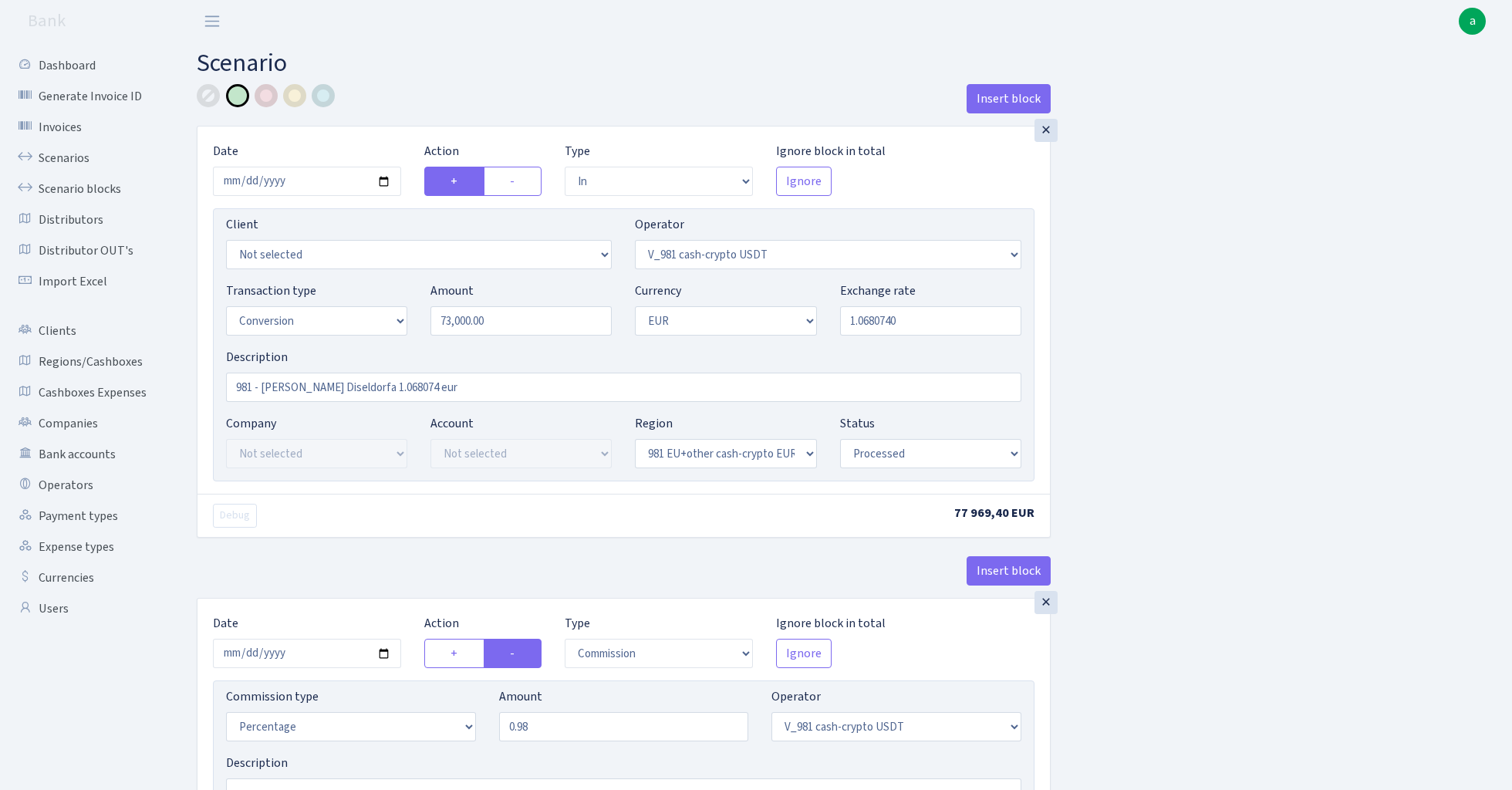
select select "in"
select select "435"
select select "15"
select select "1"
select select "22"
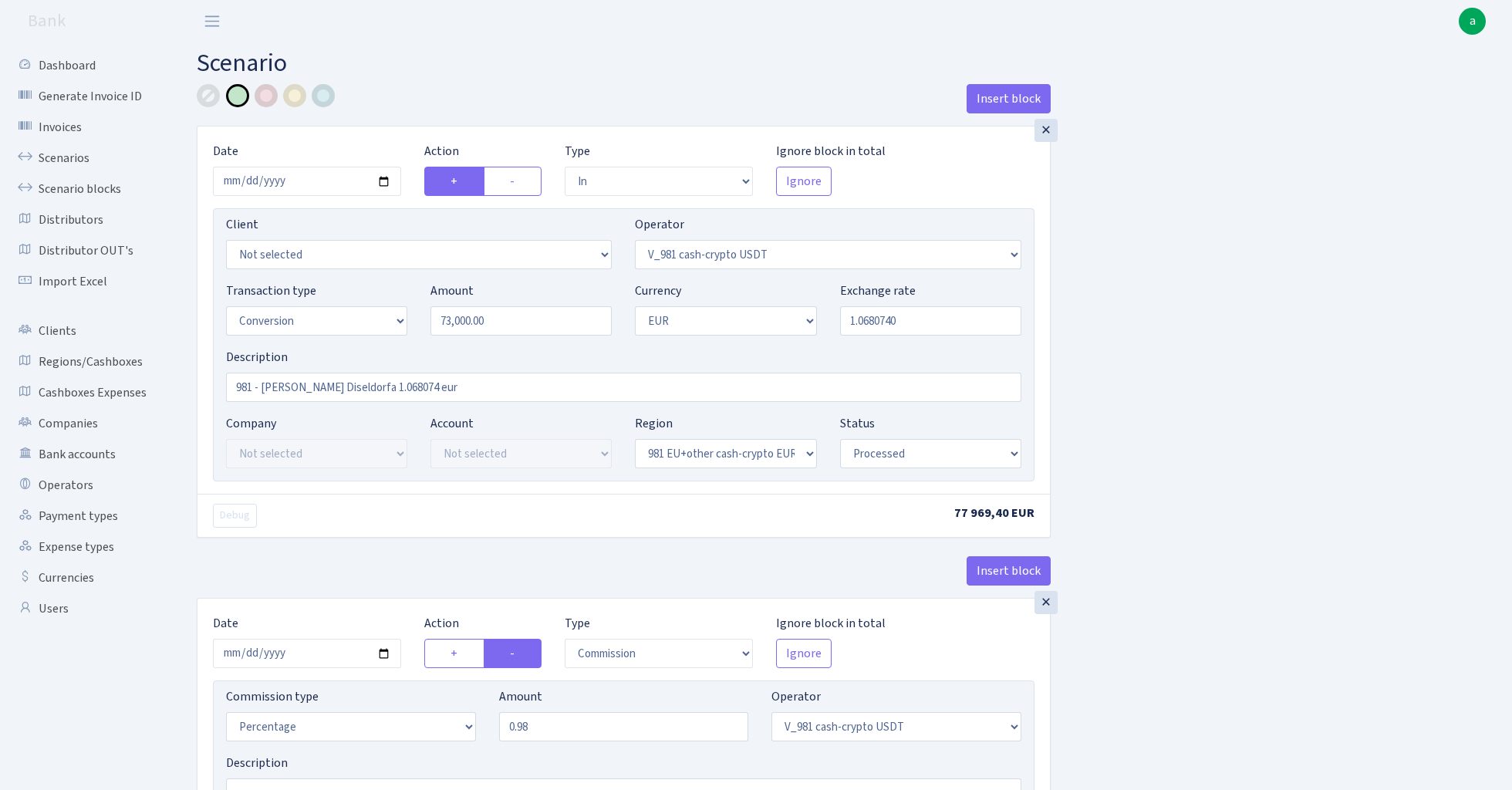
select select "processed"
select select "commission"
select select "435"
select select "processed"
select select "out"
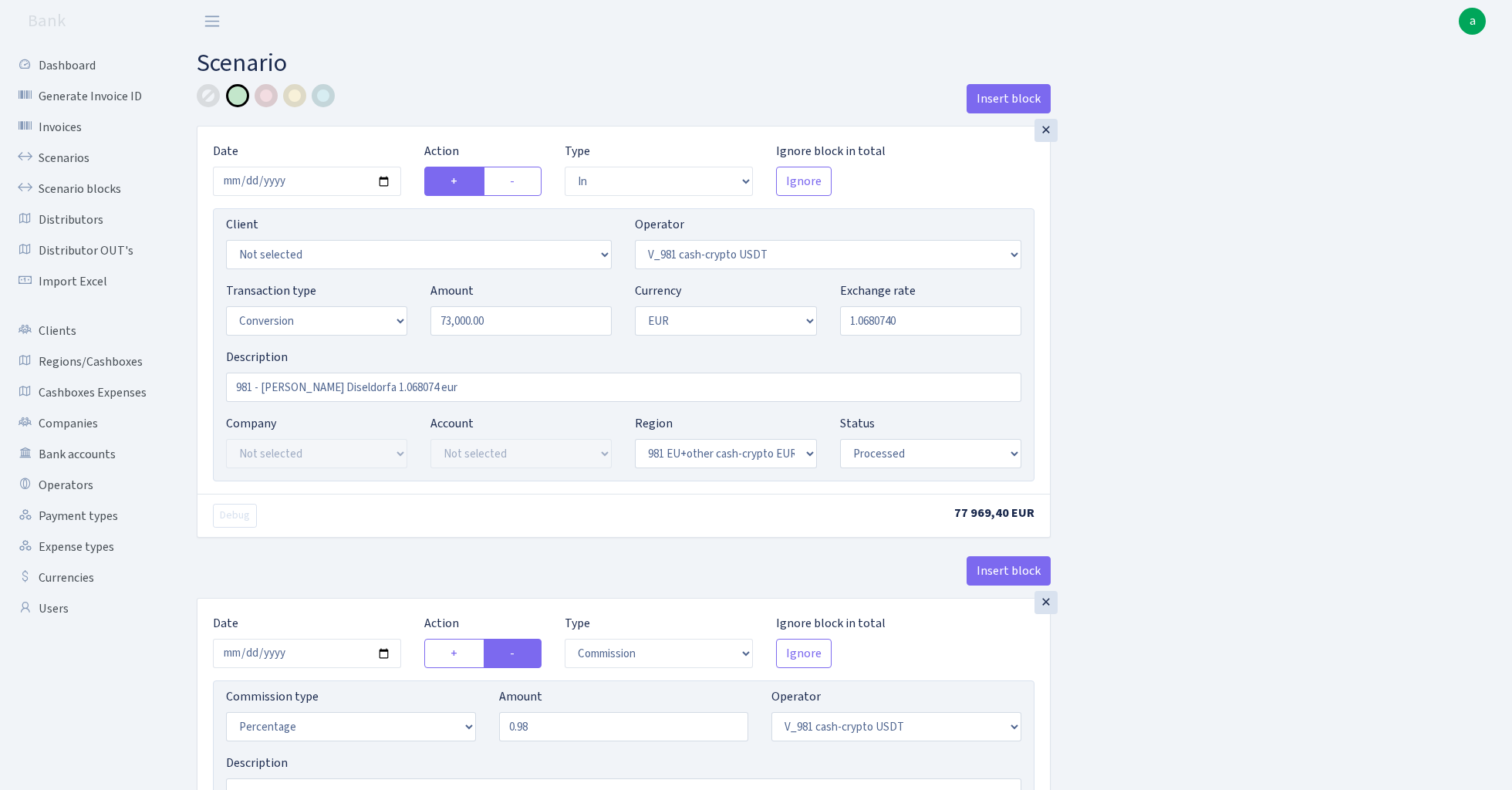
select select "434"
select select "15"
select select "1"
select select "processed"
select select "in"
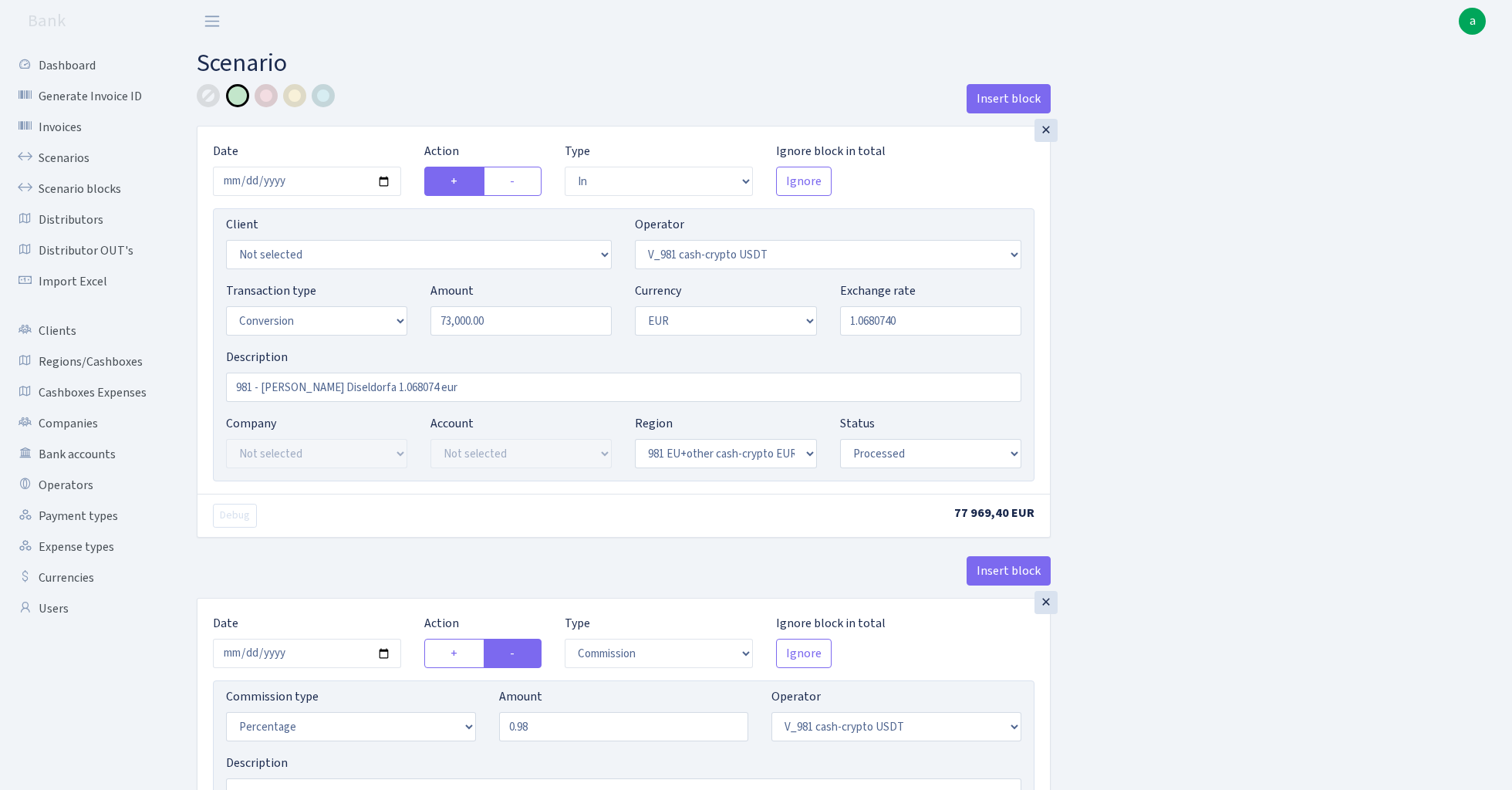
select select "434"
select select "1"
select select "22"
select select "processed"
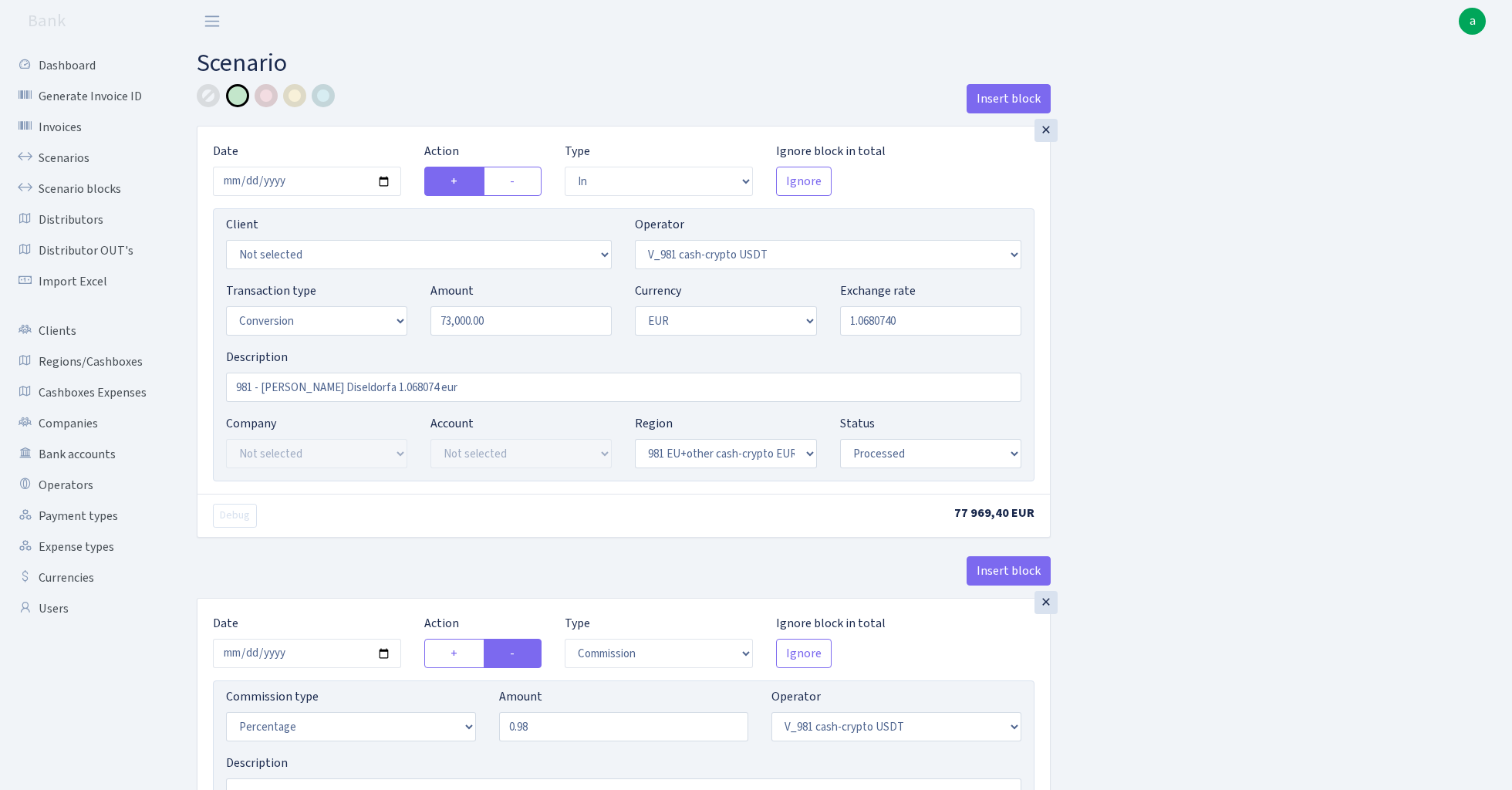
select select "out"
select select "15"
select select "1"
select select "22"
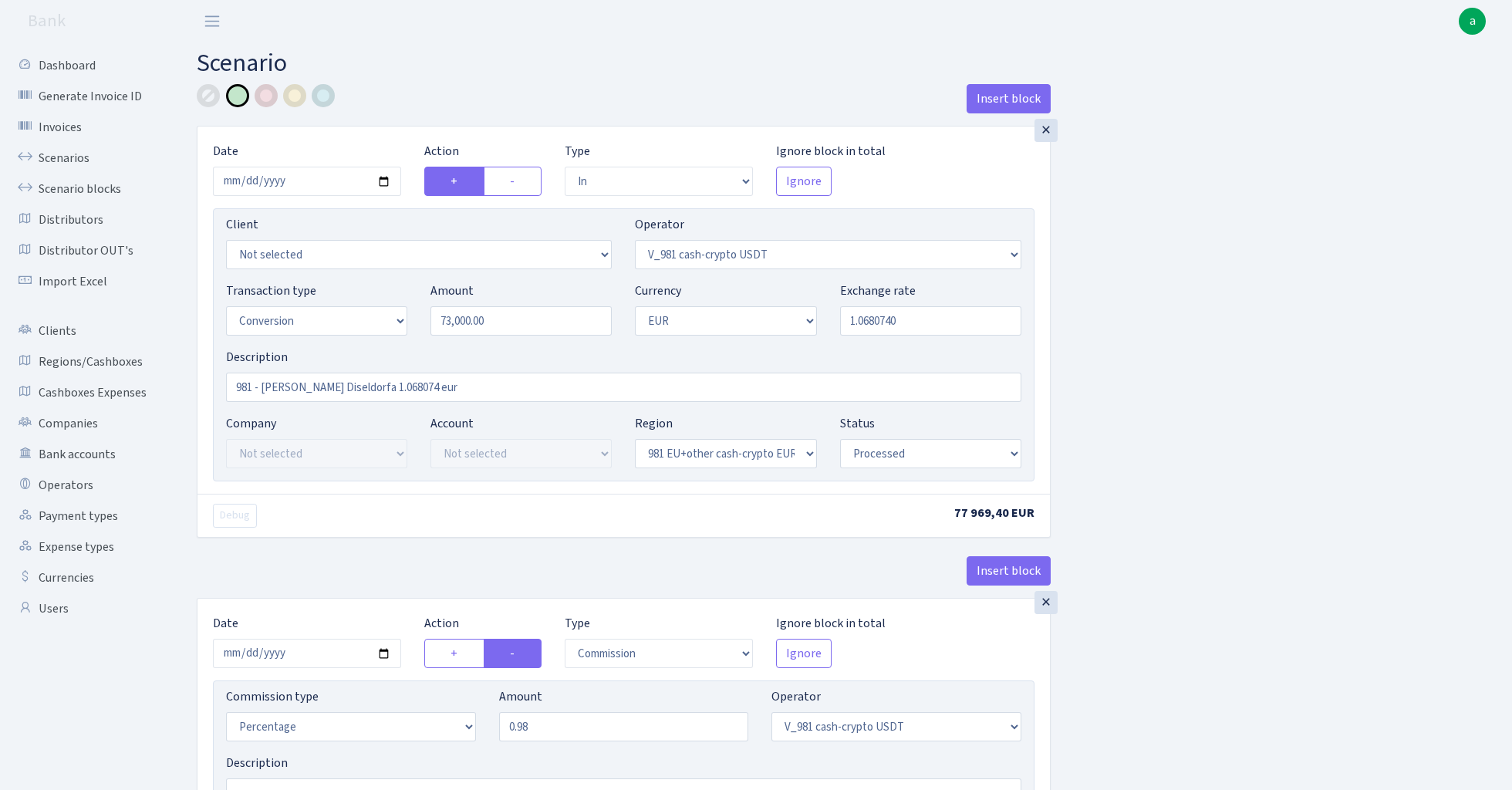
select select "processed"
select select
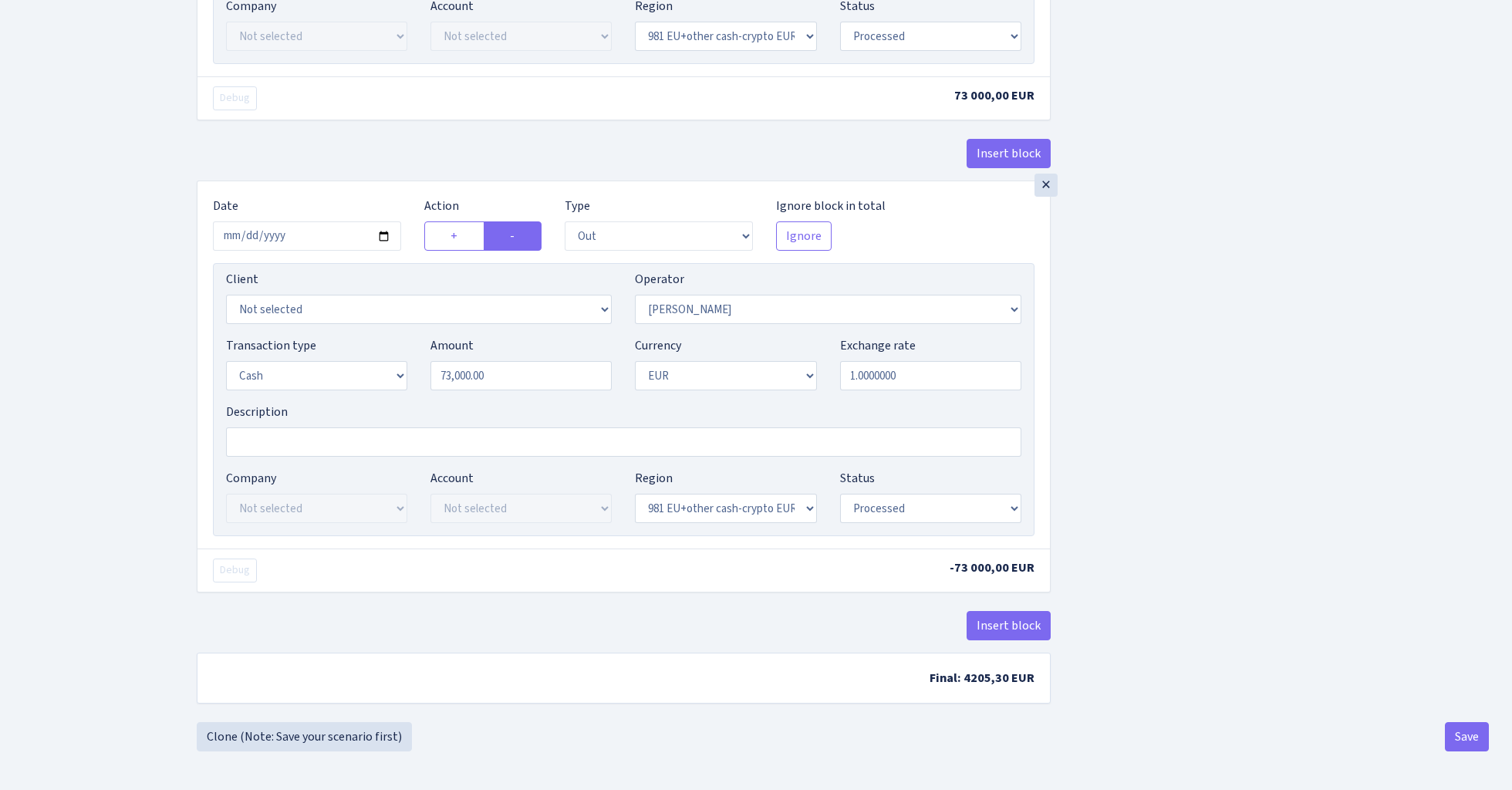
scroll to position [1778, 0]
click at [1472, 734] on button "Save" at bounding box center [1467, 737] width 44 height 29
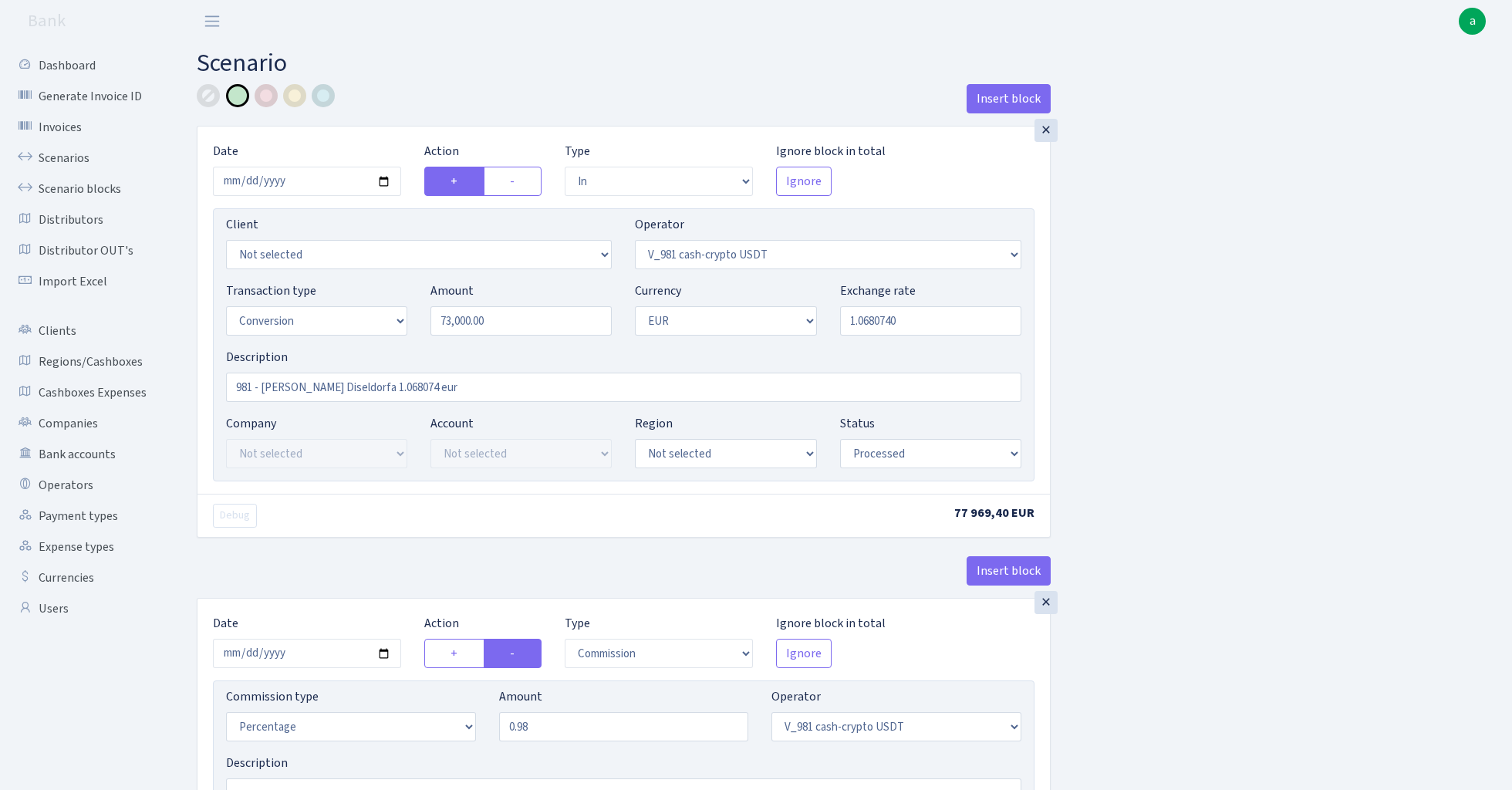
select select "in"
select select "435"
select select "15"
select select "1"
select select "processed"
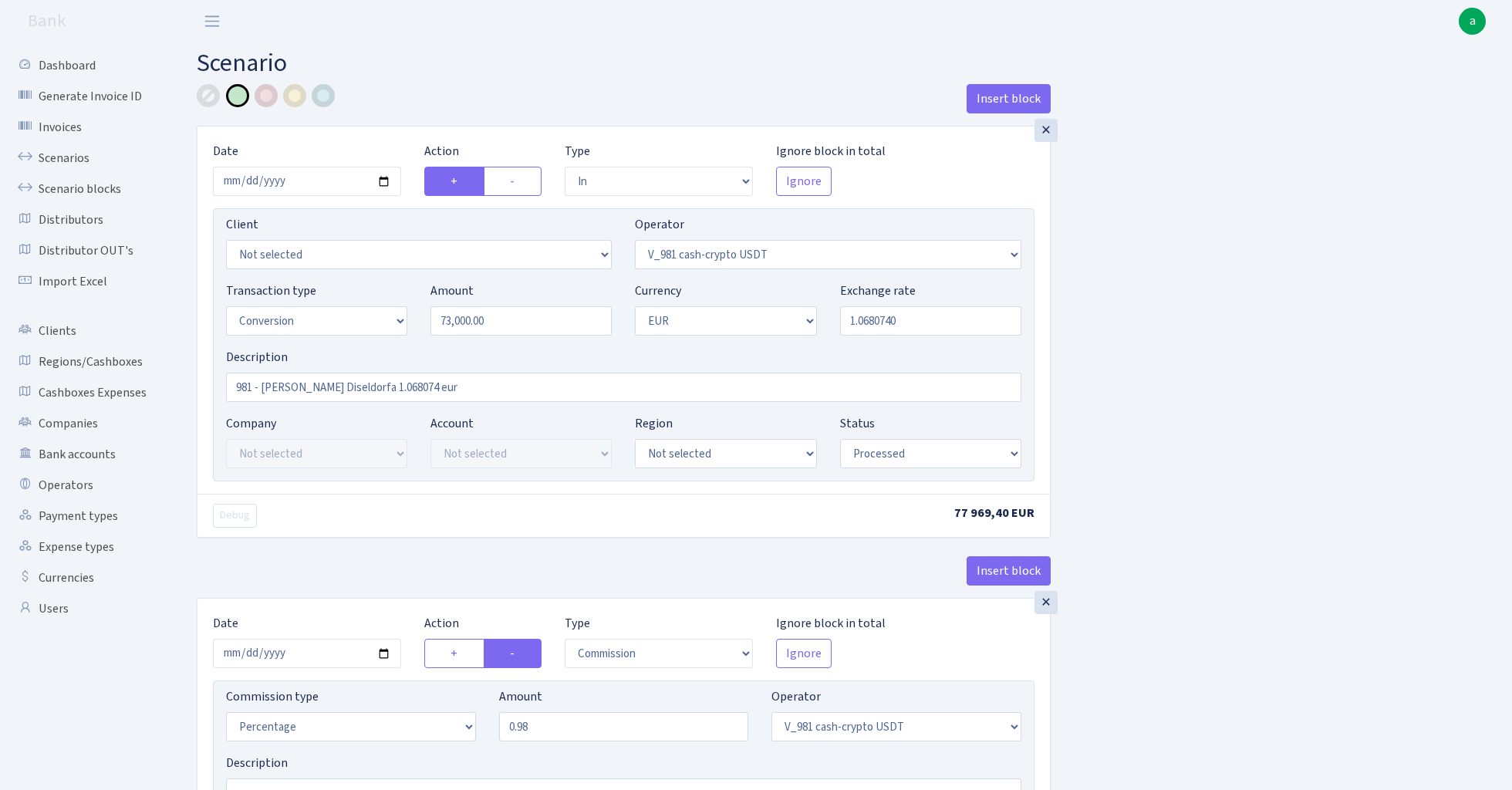
select select "commission"
select select "435"
select select "processed"
select select "out"
select select "434"
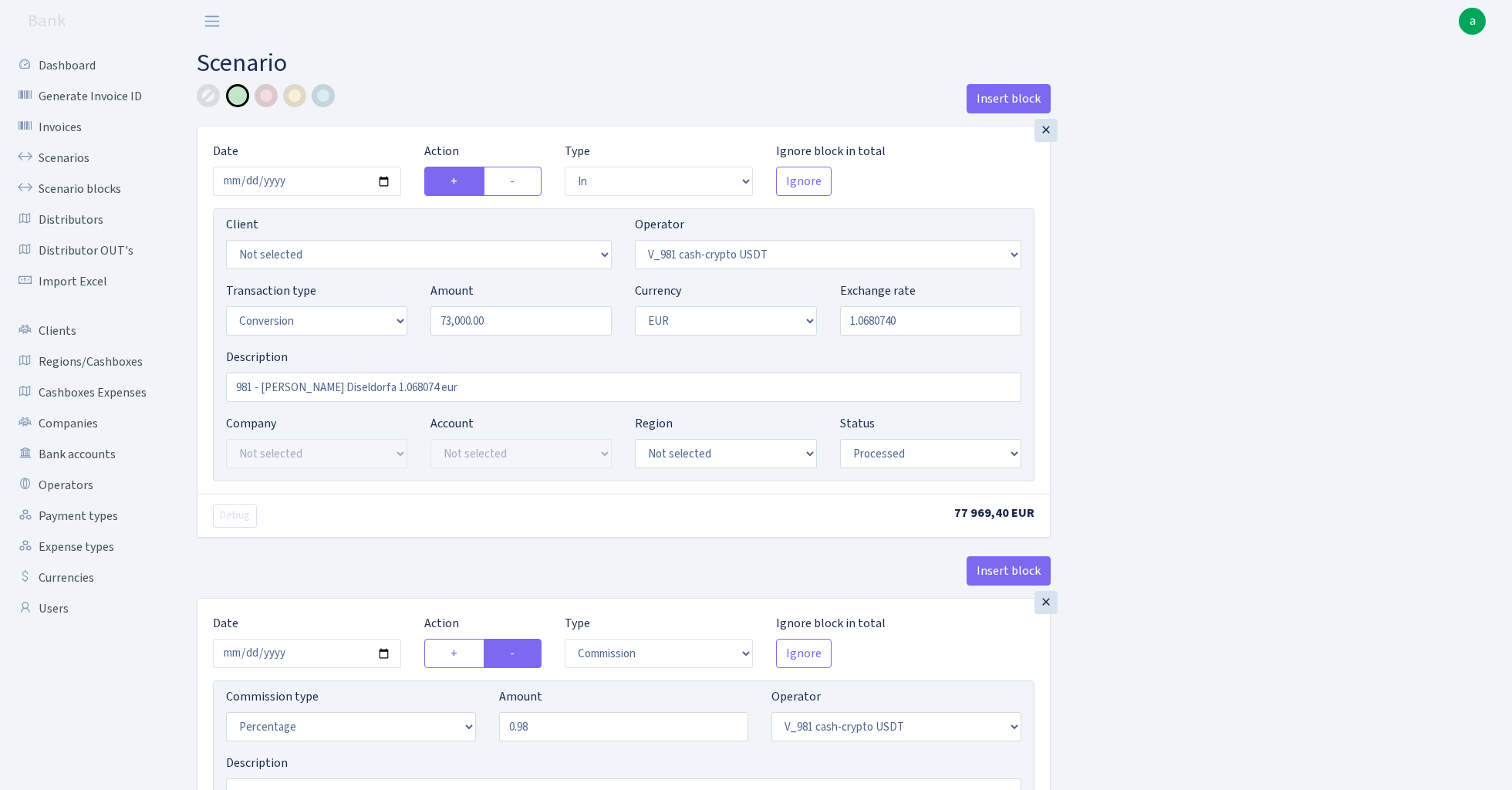
select select "15"
select select "1"
select select "processed"
select select "in"
select select "434"
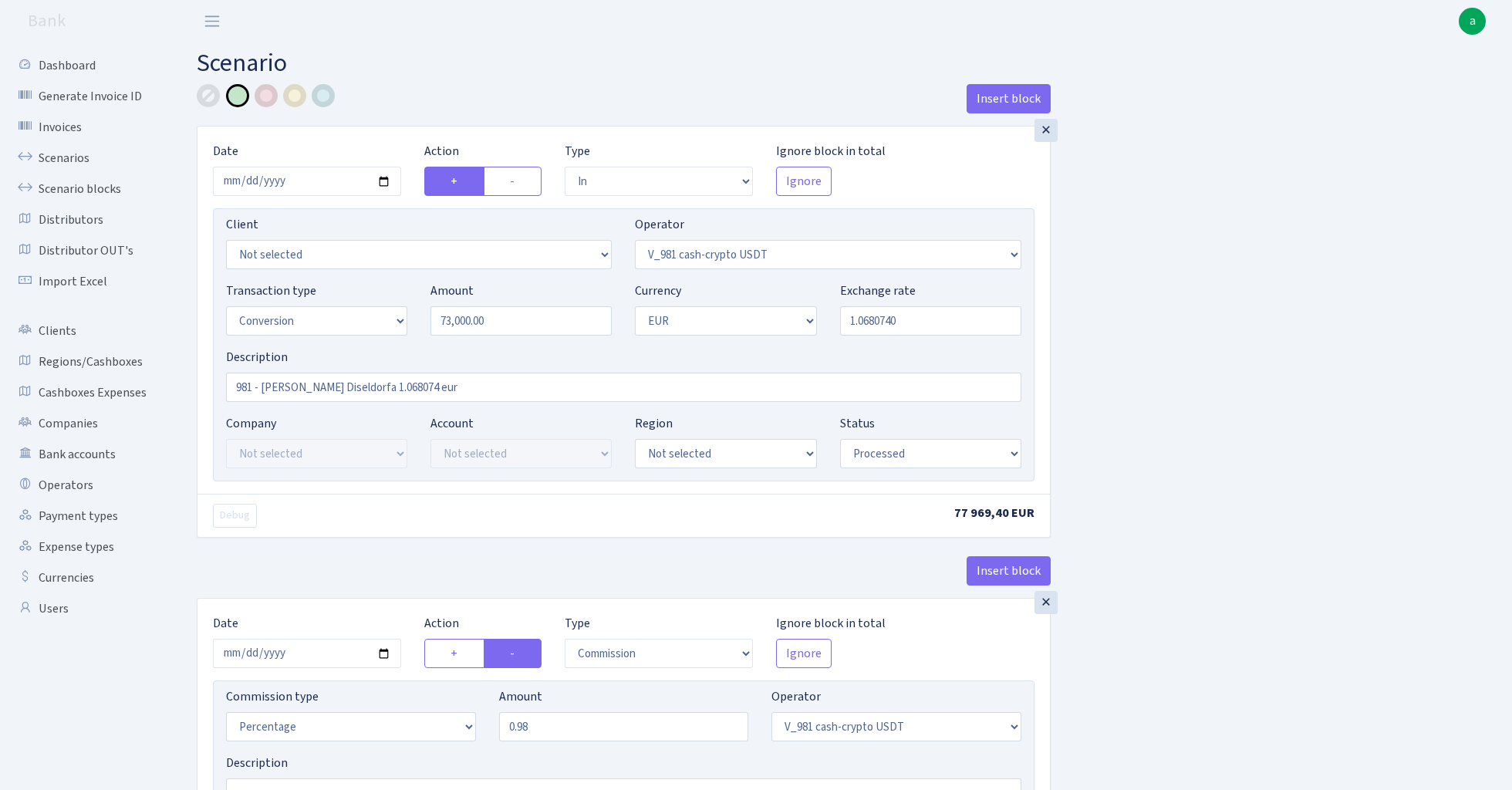
select select "1"
select select "22"
select select "processed"
select select "out"
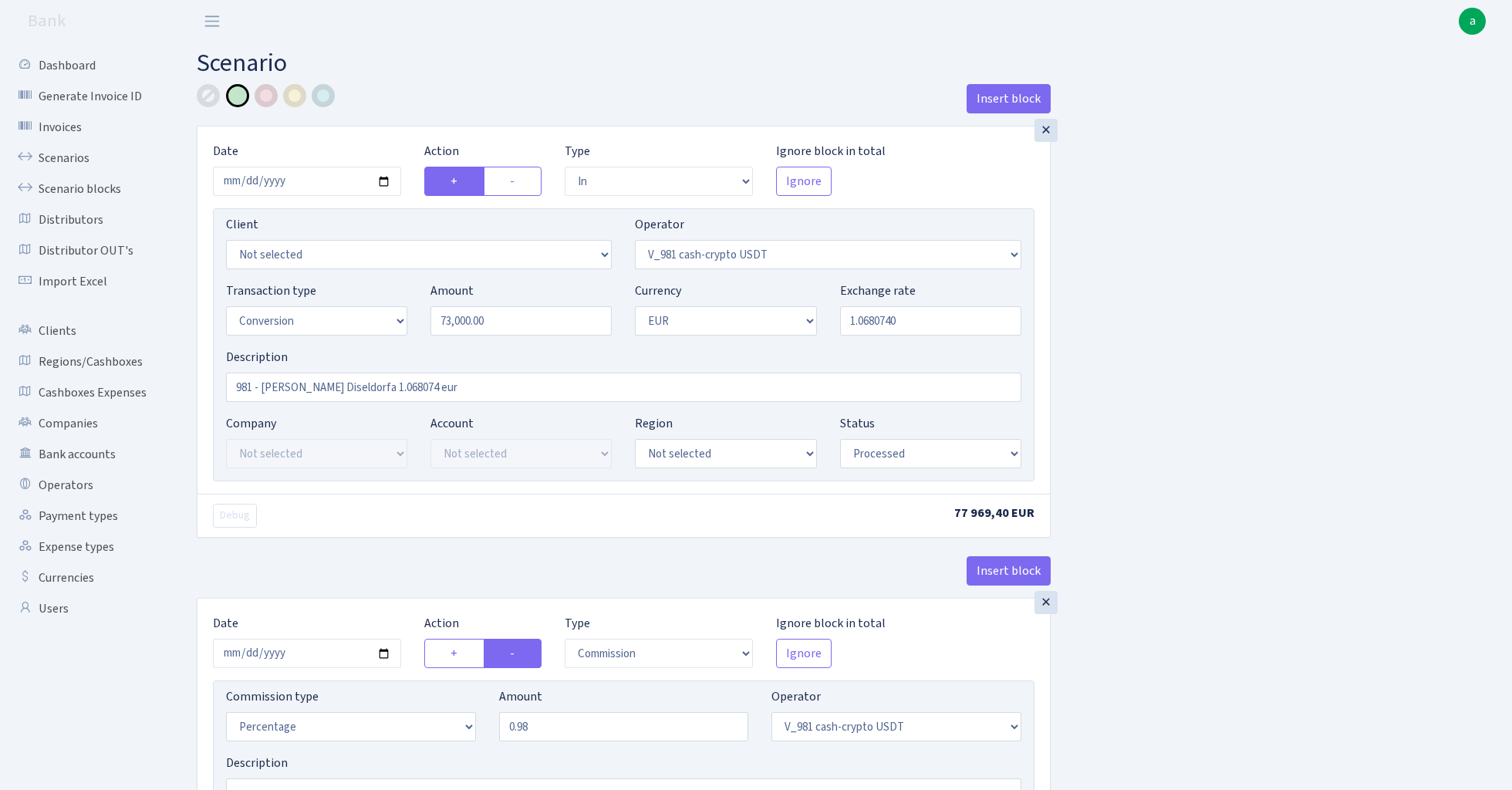
select select "15"
select select "1"
select select "22"
select select "processed"
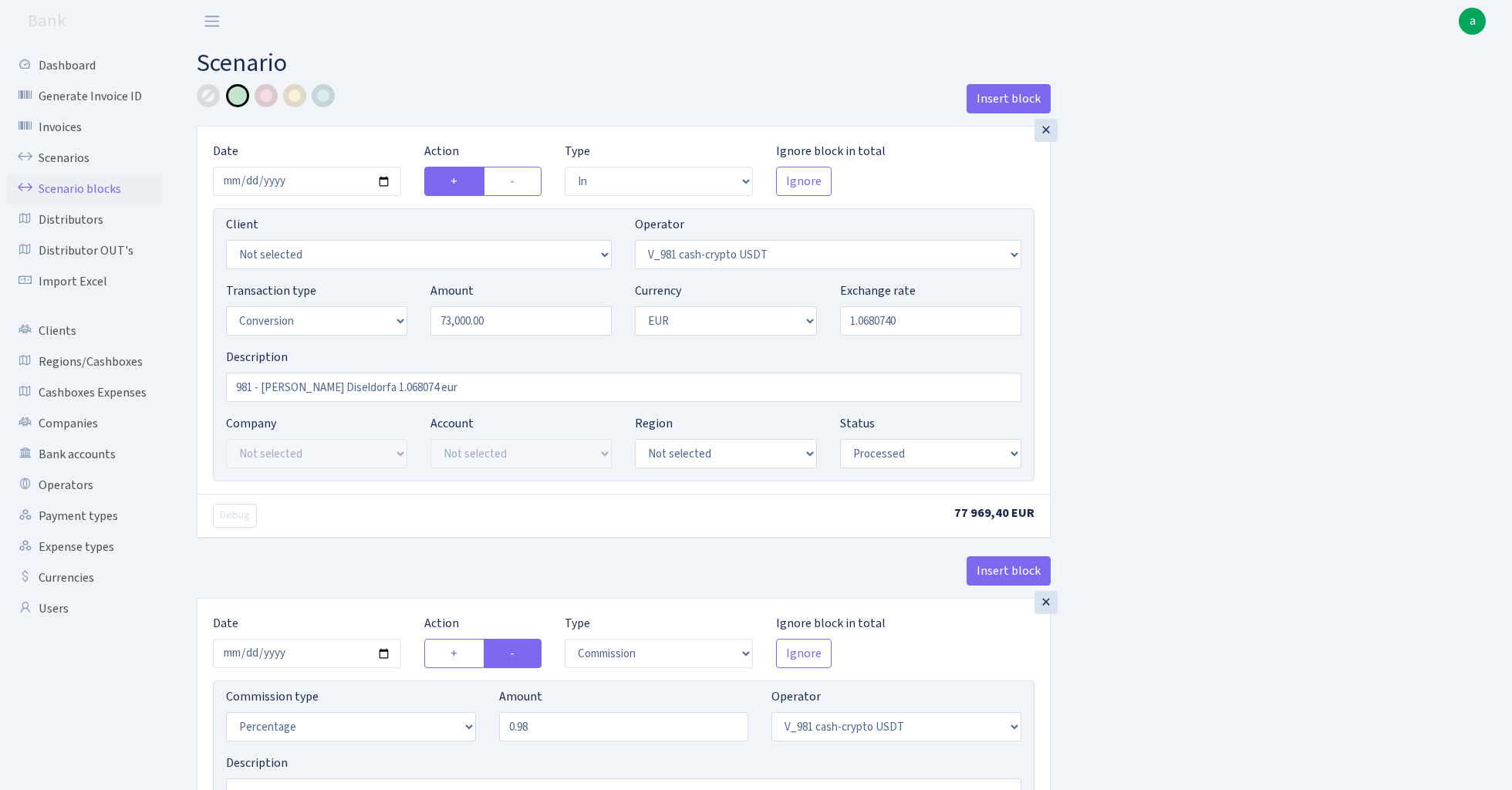
click at [71, 190] on link "Scenario blocks" at bounding box center [84, 189] width 154 height 31
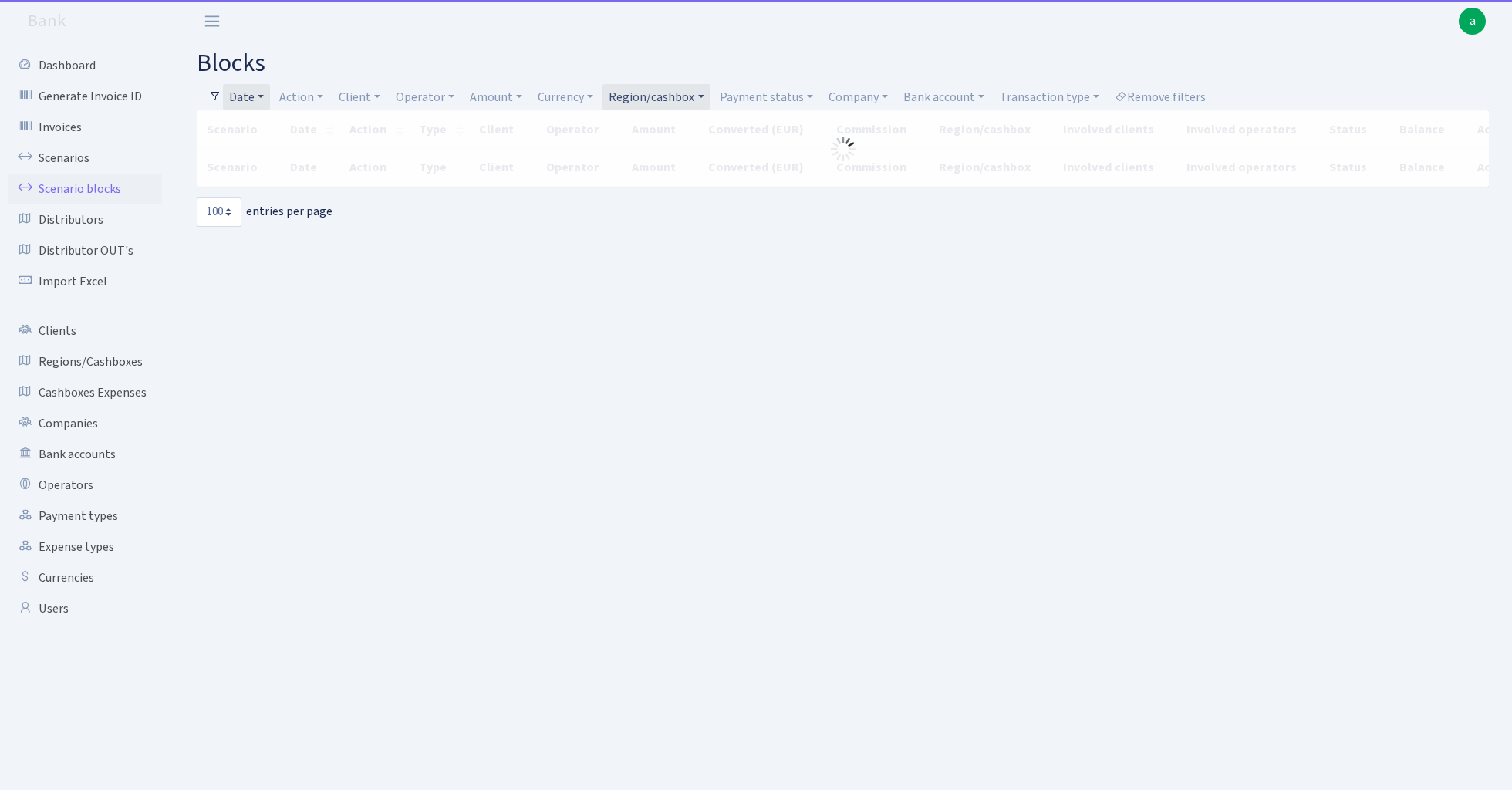
select select "100"
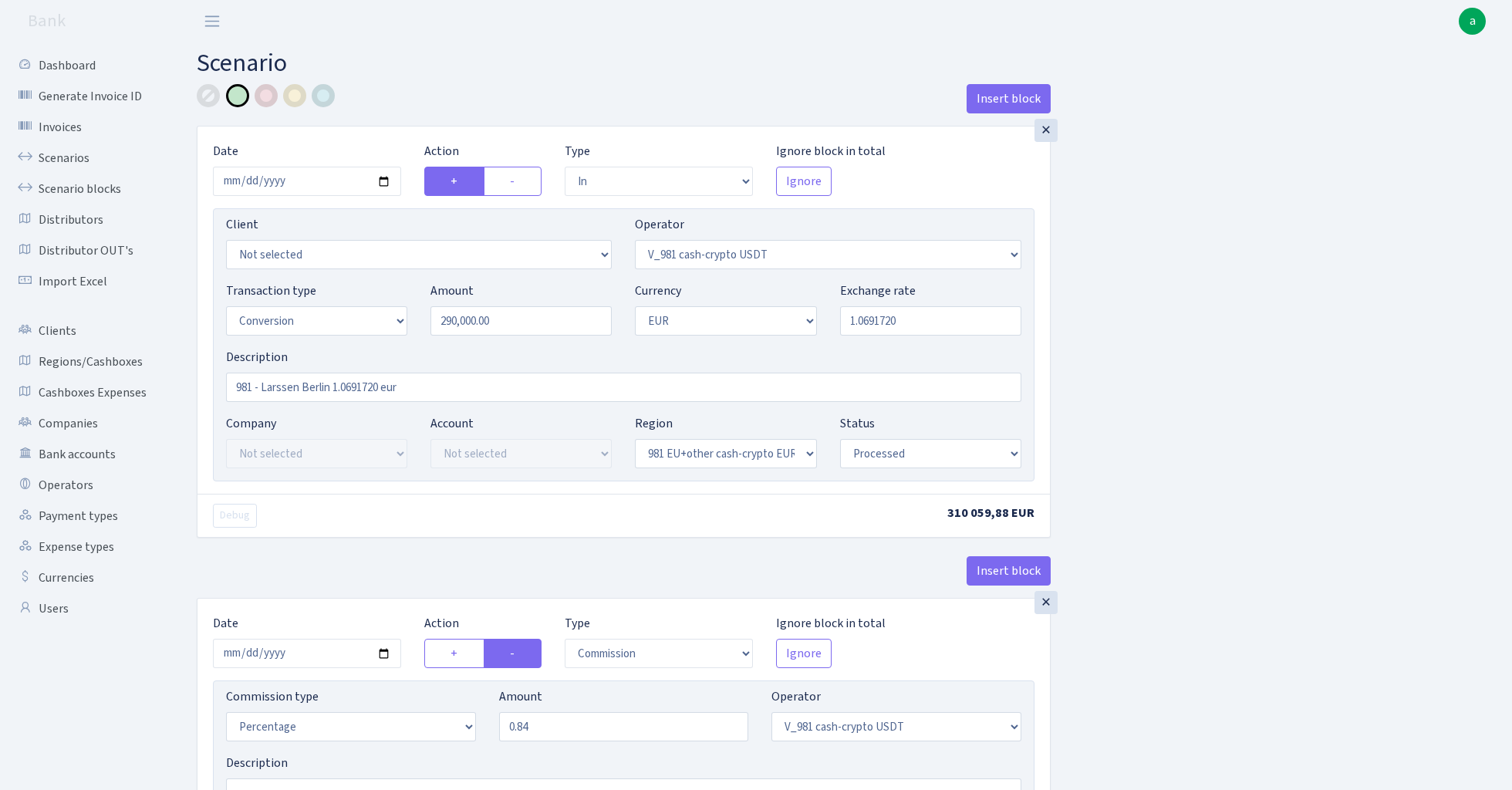
select select "in"
select select "435"
select select "15"
select select "1"
select select "22"
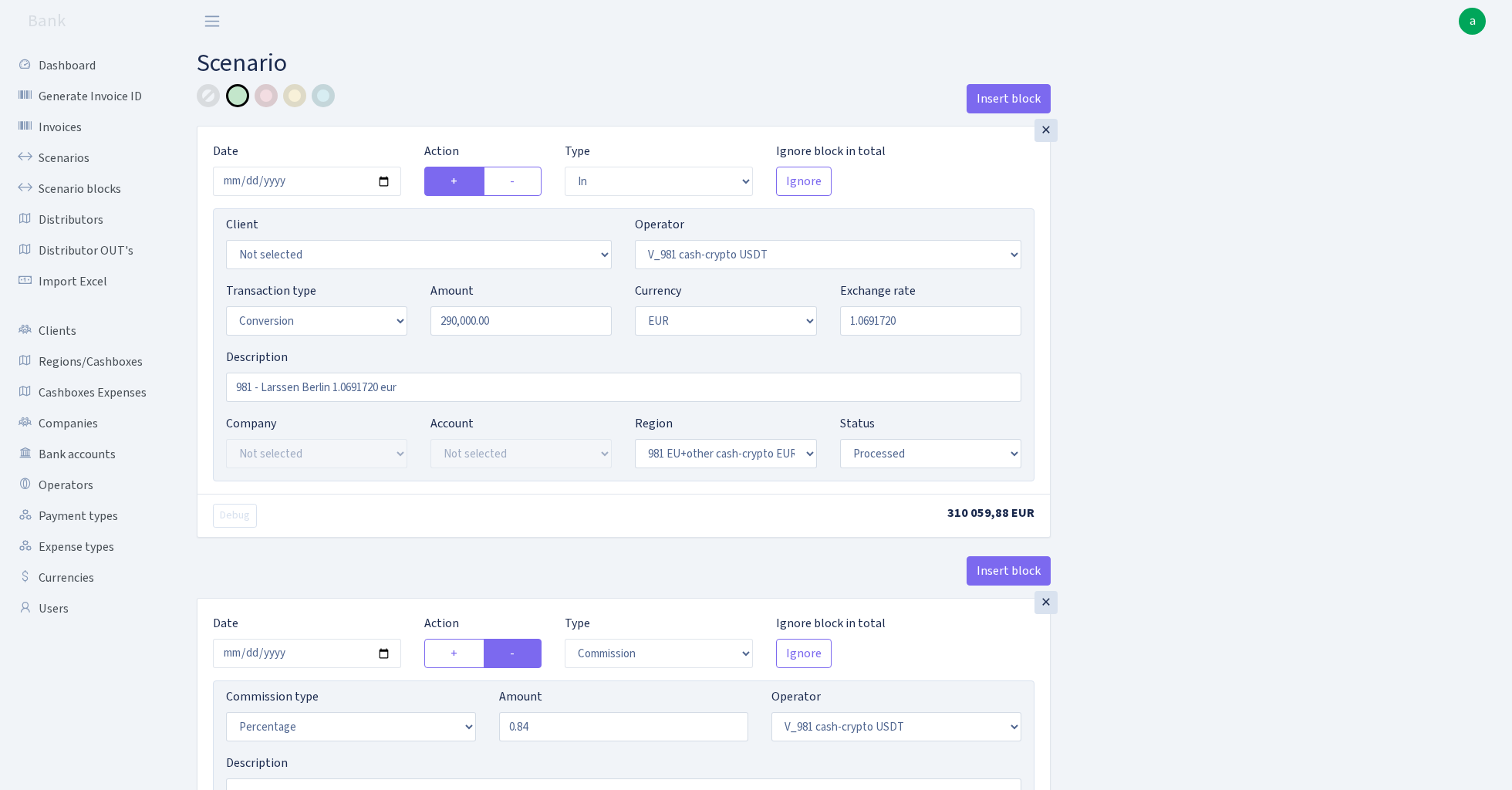
select select "processed"
select select "commission"
select select "435"
select select "processed"
select select "out"
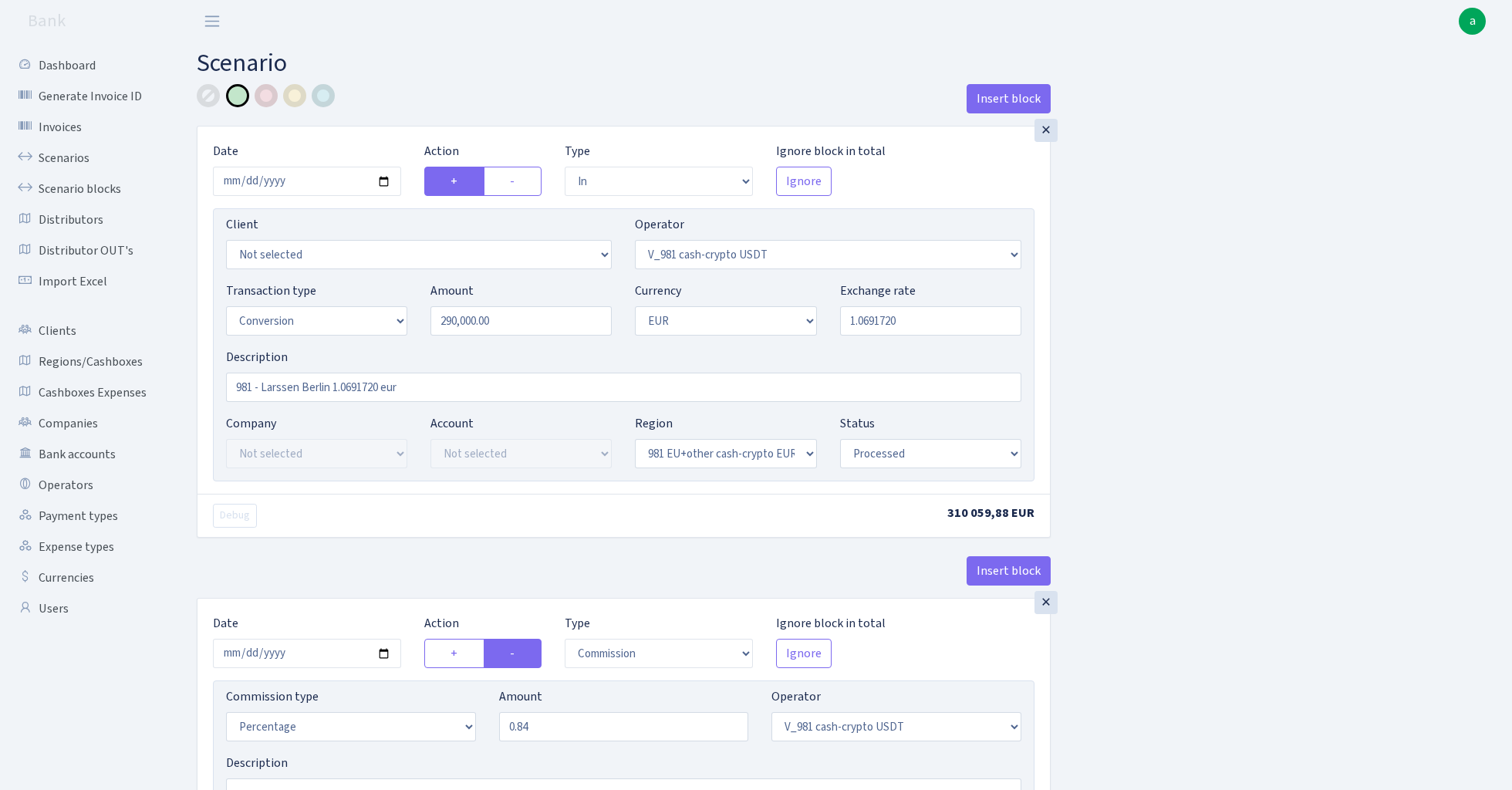
select select "434"
select select "15"
select select "1"
select select "processed"
select select "in"
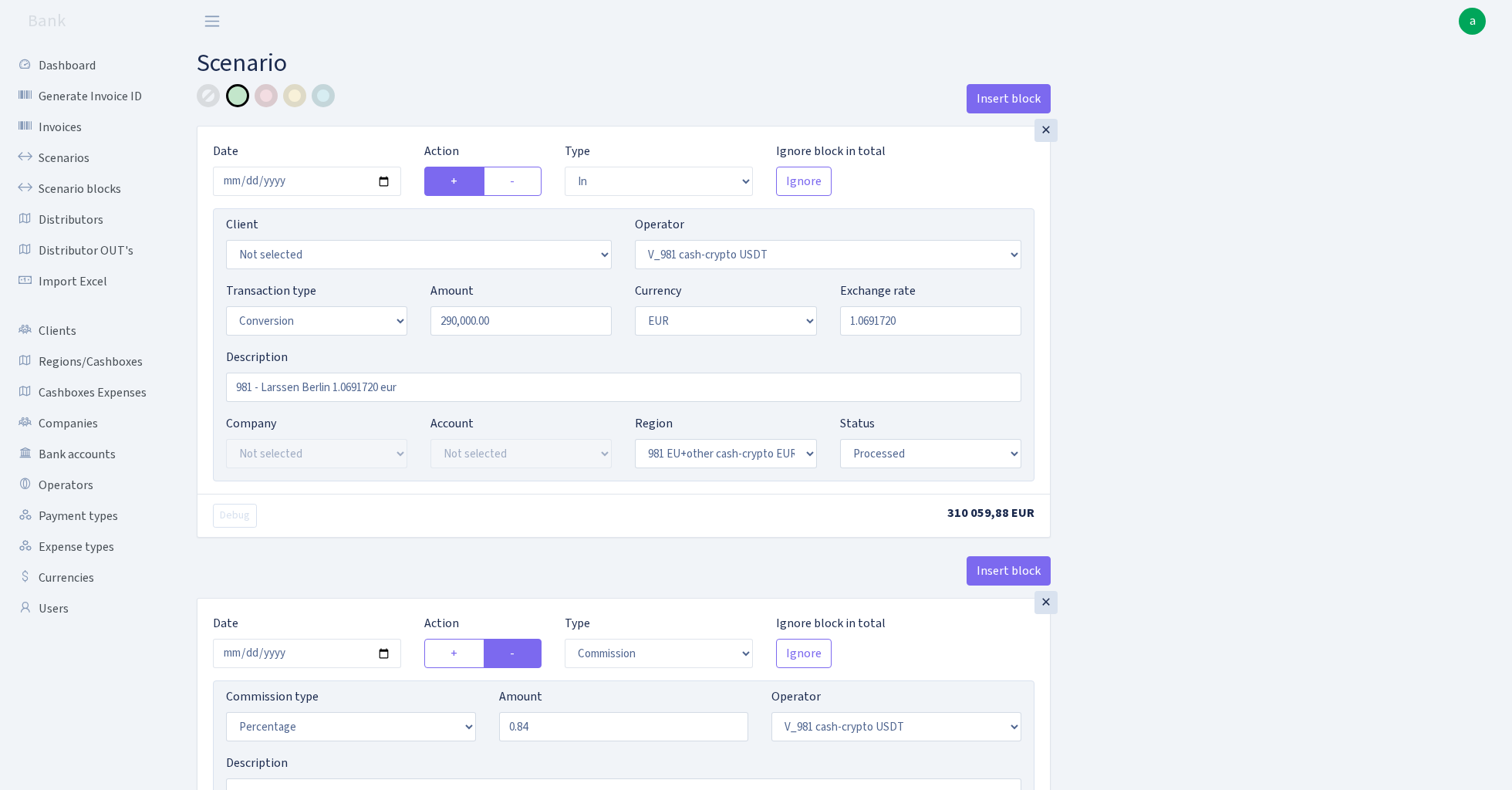
select select "434"
select select "1"
select select "22"
select select "processed"
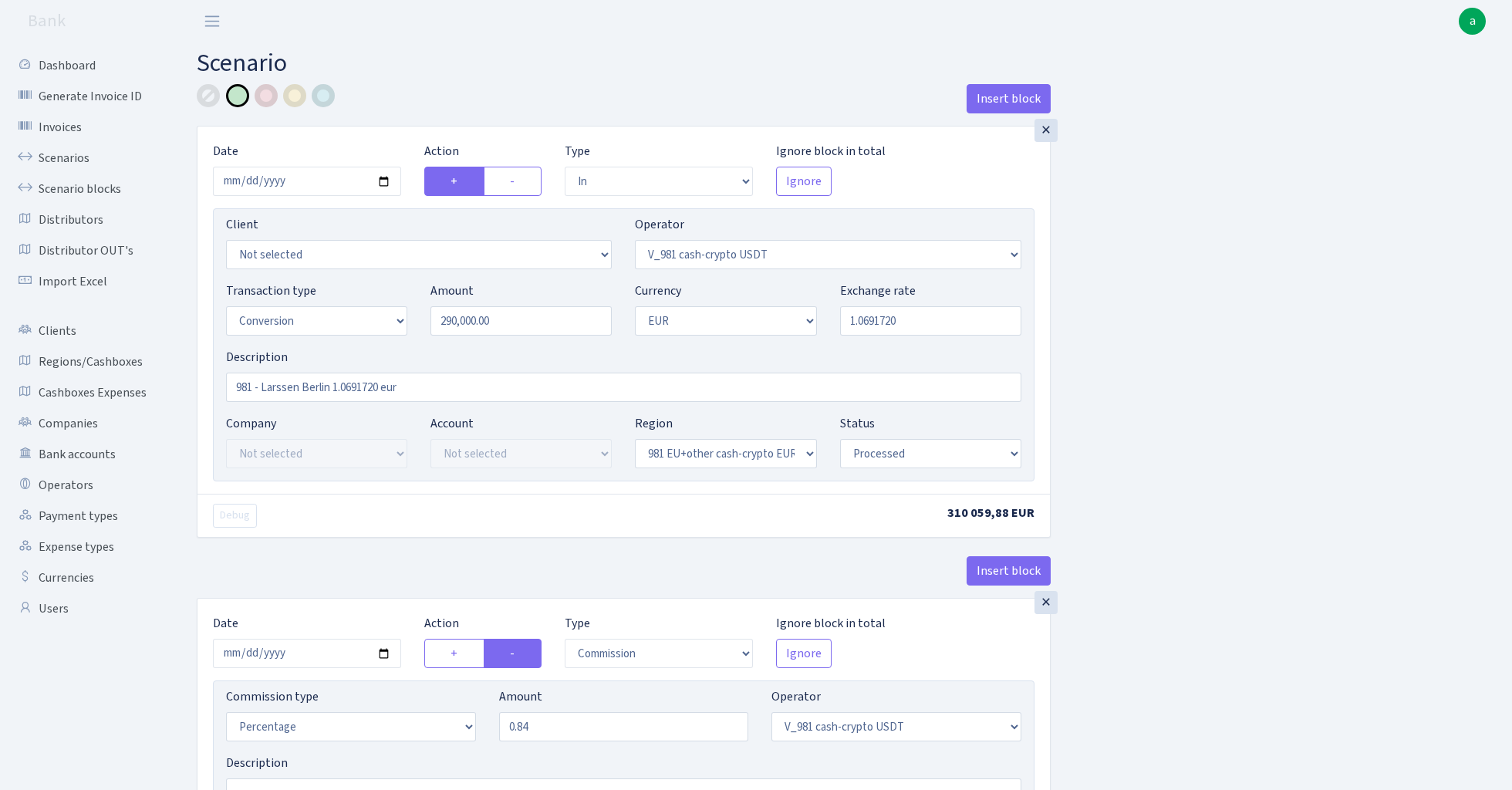
select select "out"
select select "36"
select select "1"
select select "22"
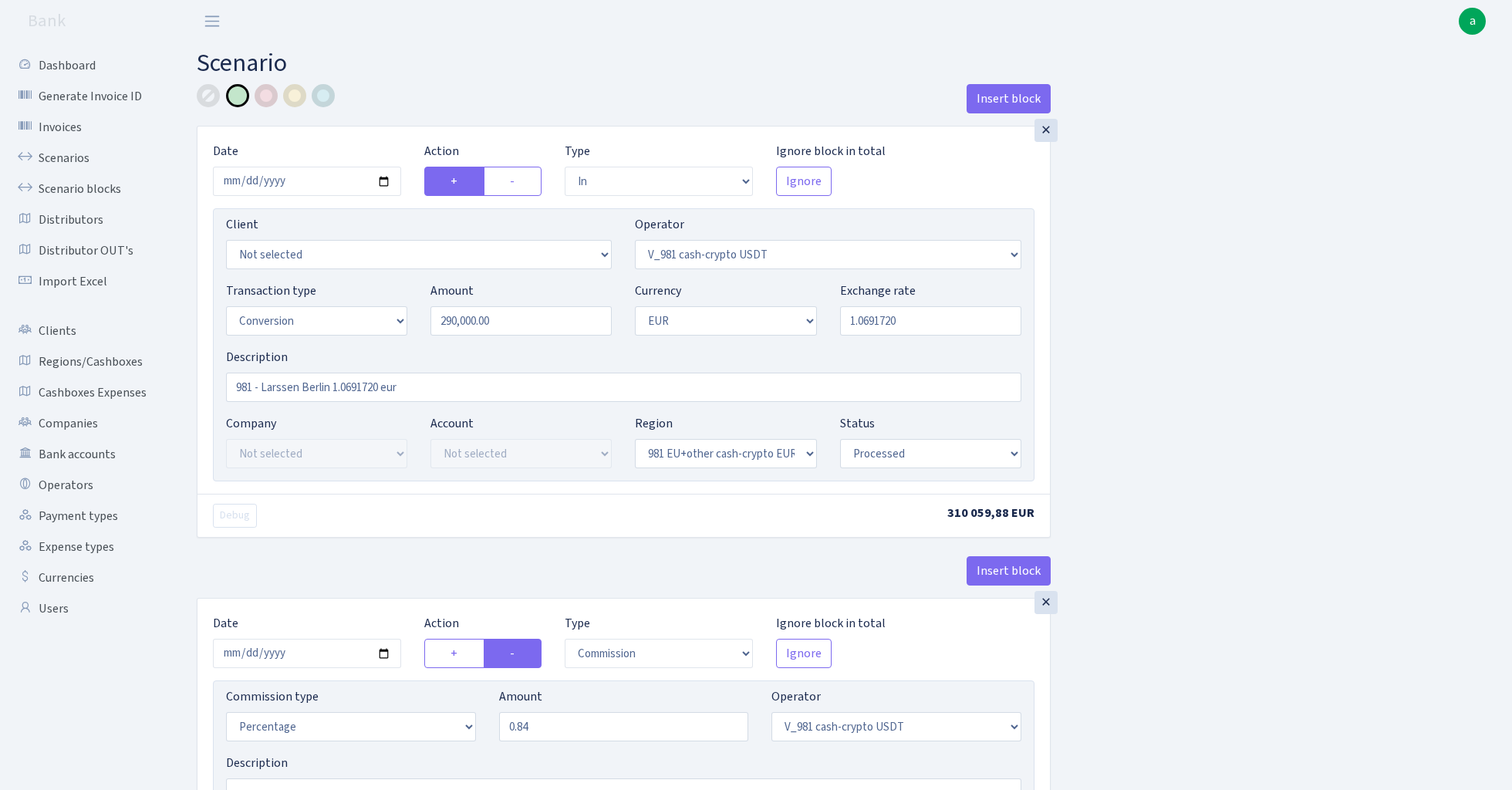
select select "processed"
select select
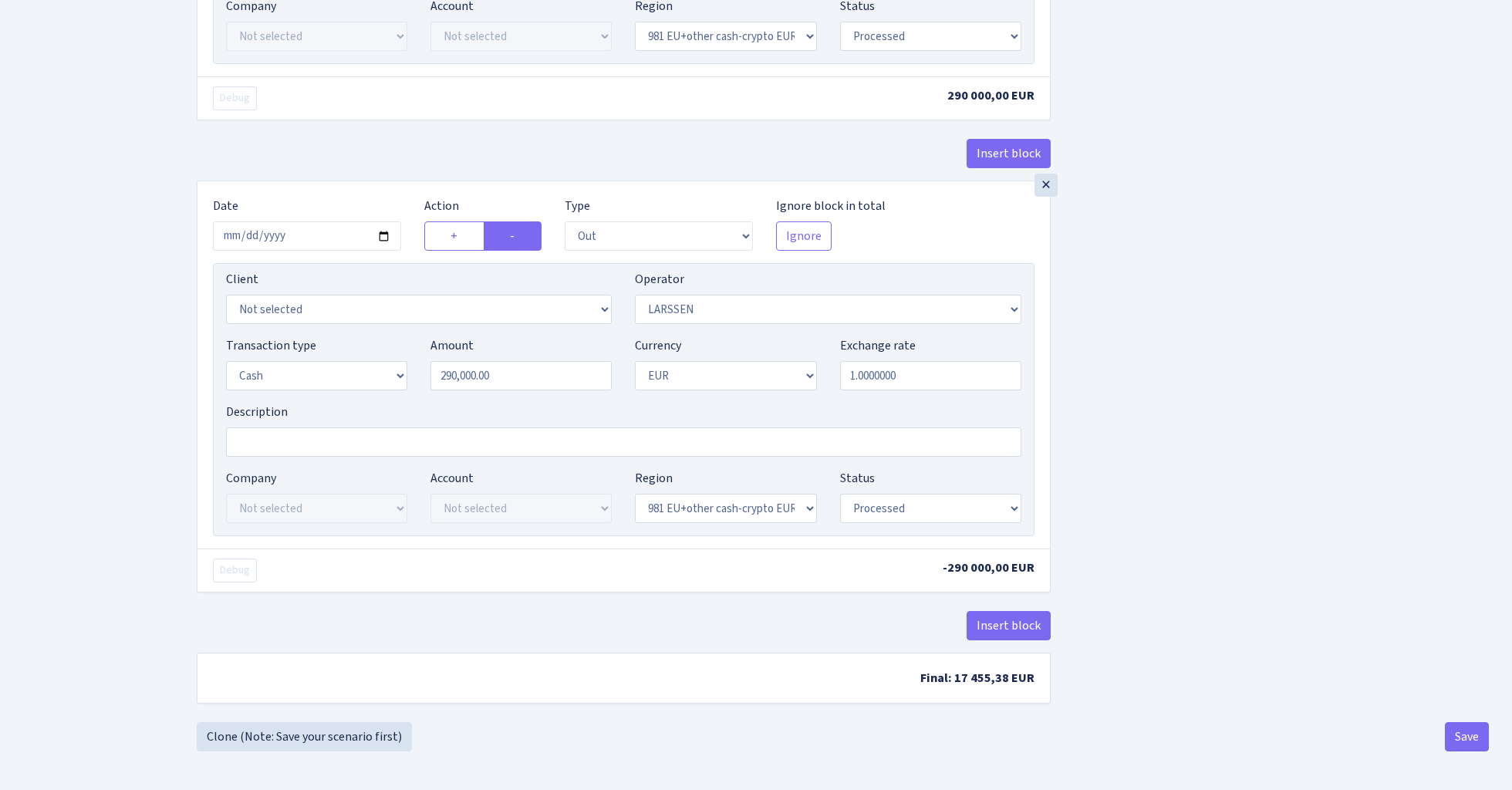
scroll to position [1778, 0]
click at [1469, 744] on button "Save" at bounding box center [1467, 737] width 44 height 29
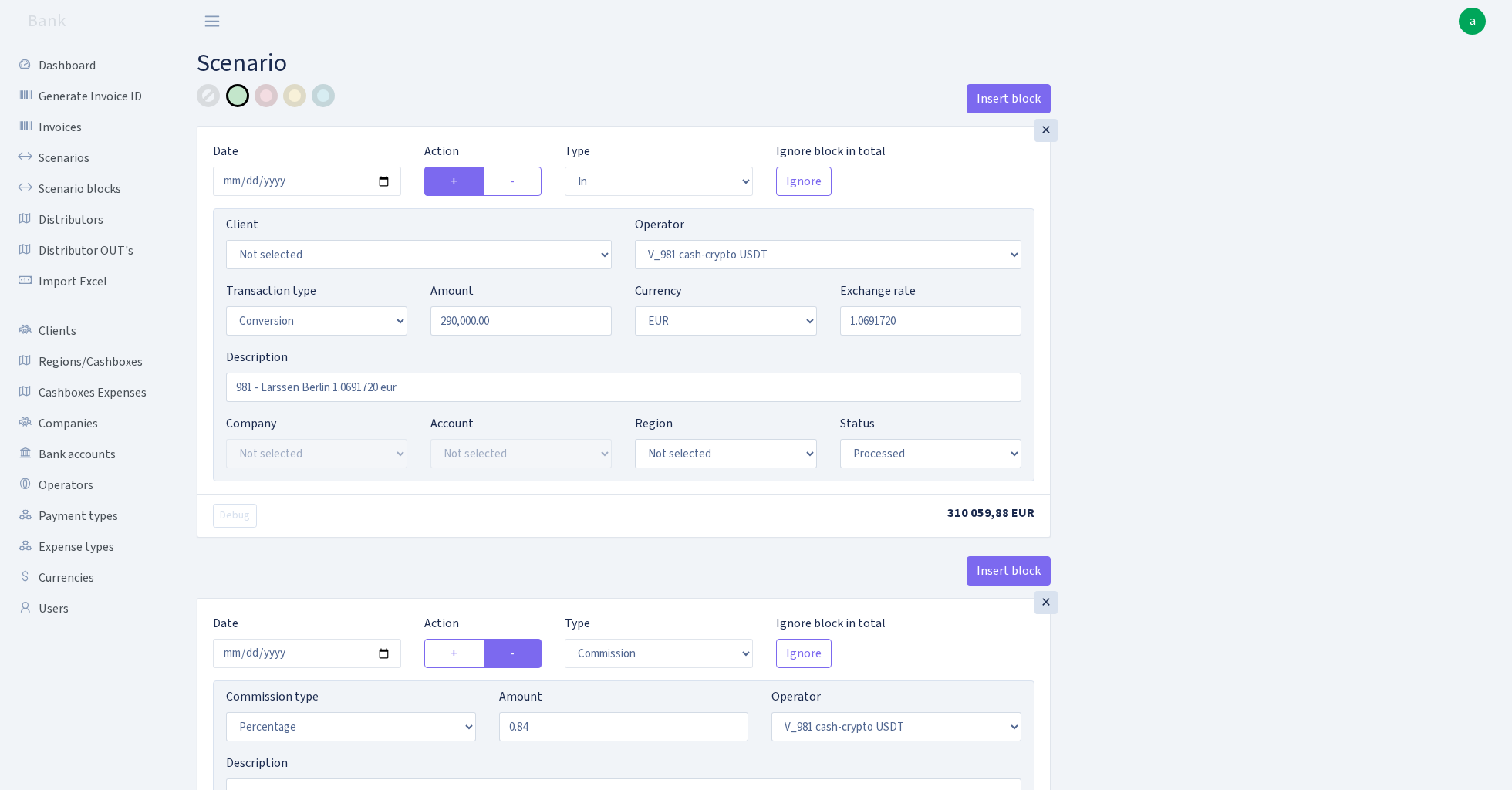
select select "in"
select select "435"
select select "15"
select select "1"
select select "processed"
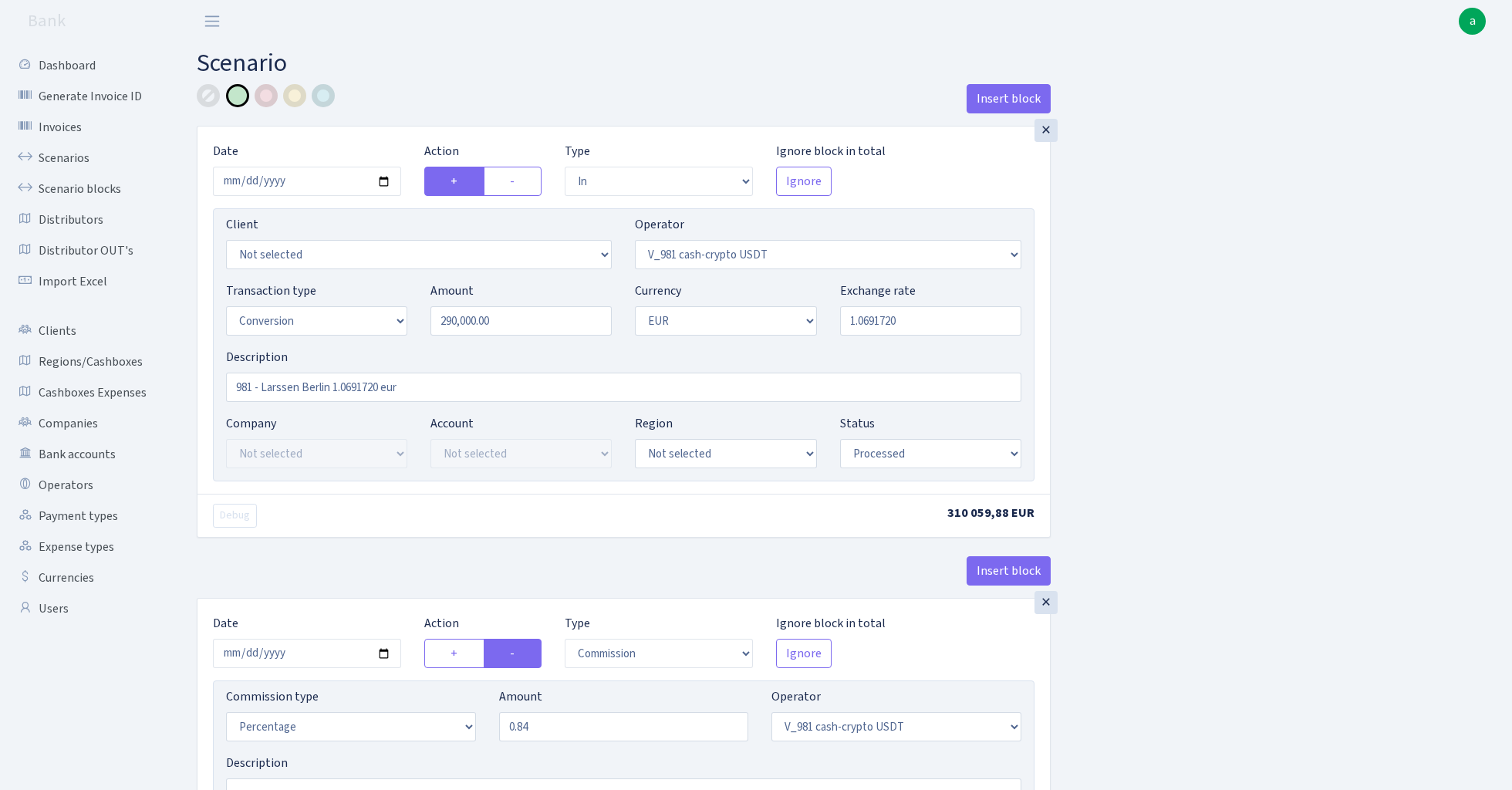
select select "commission"
select select "435"
select select "processed"
select select "out"
select select "434"
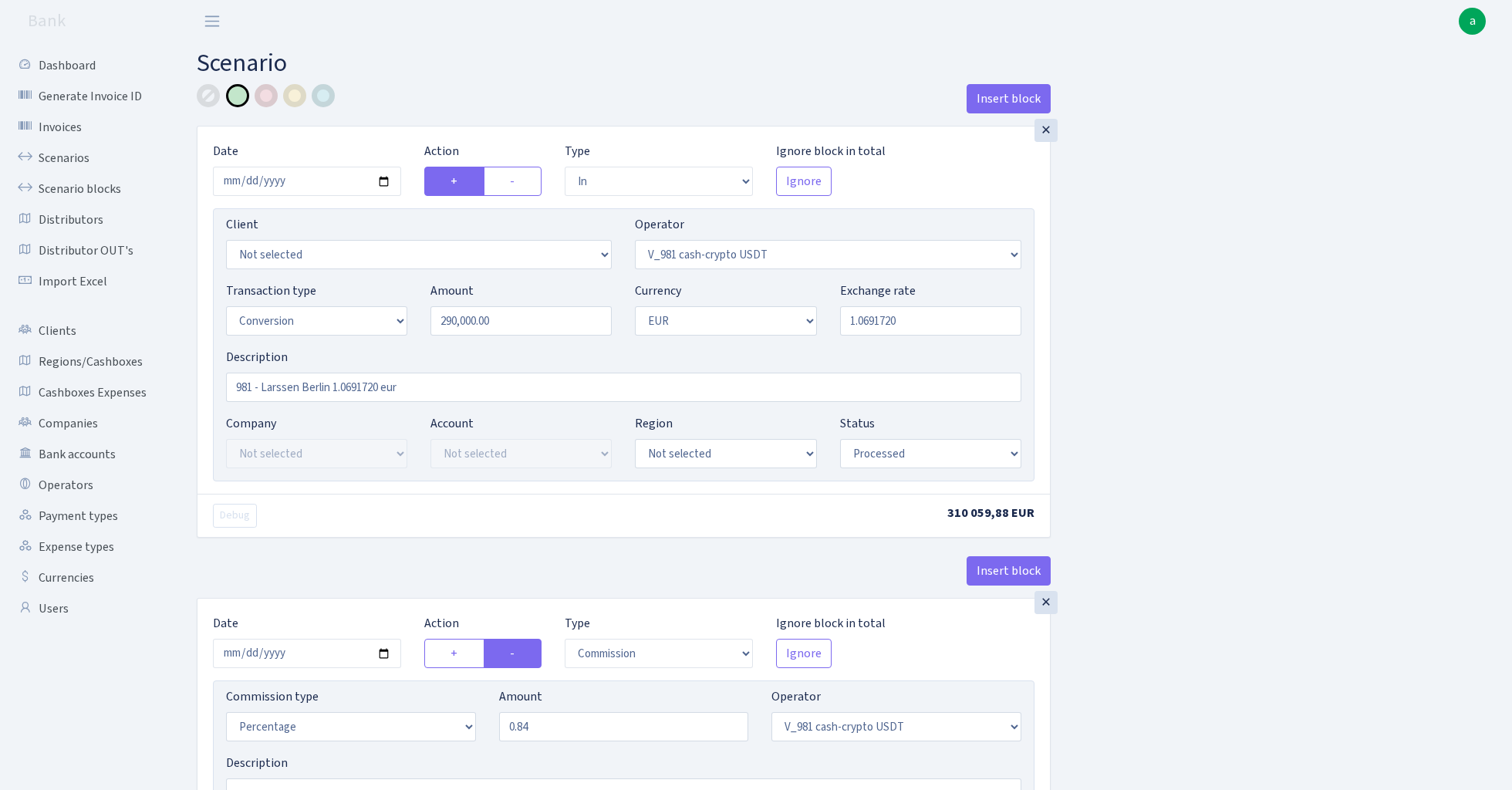
select select "15"
select select "1"
select select "processed"
select select "in"
select select "434"
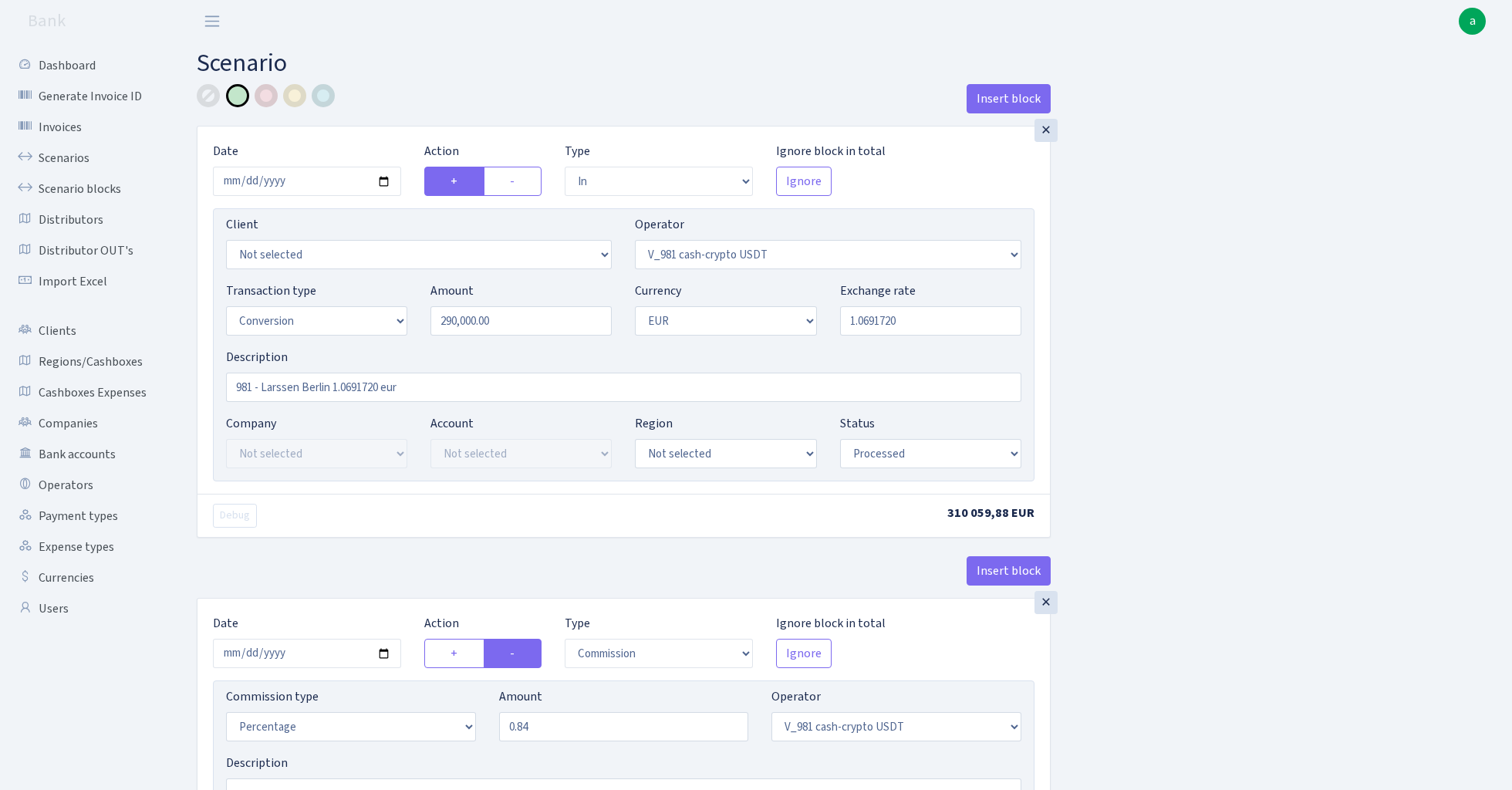
select select "1"
select select "22"
select select "processed"
select select "out"
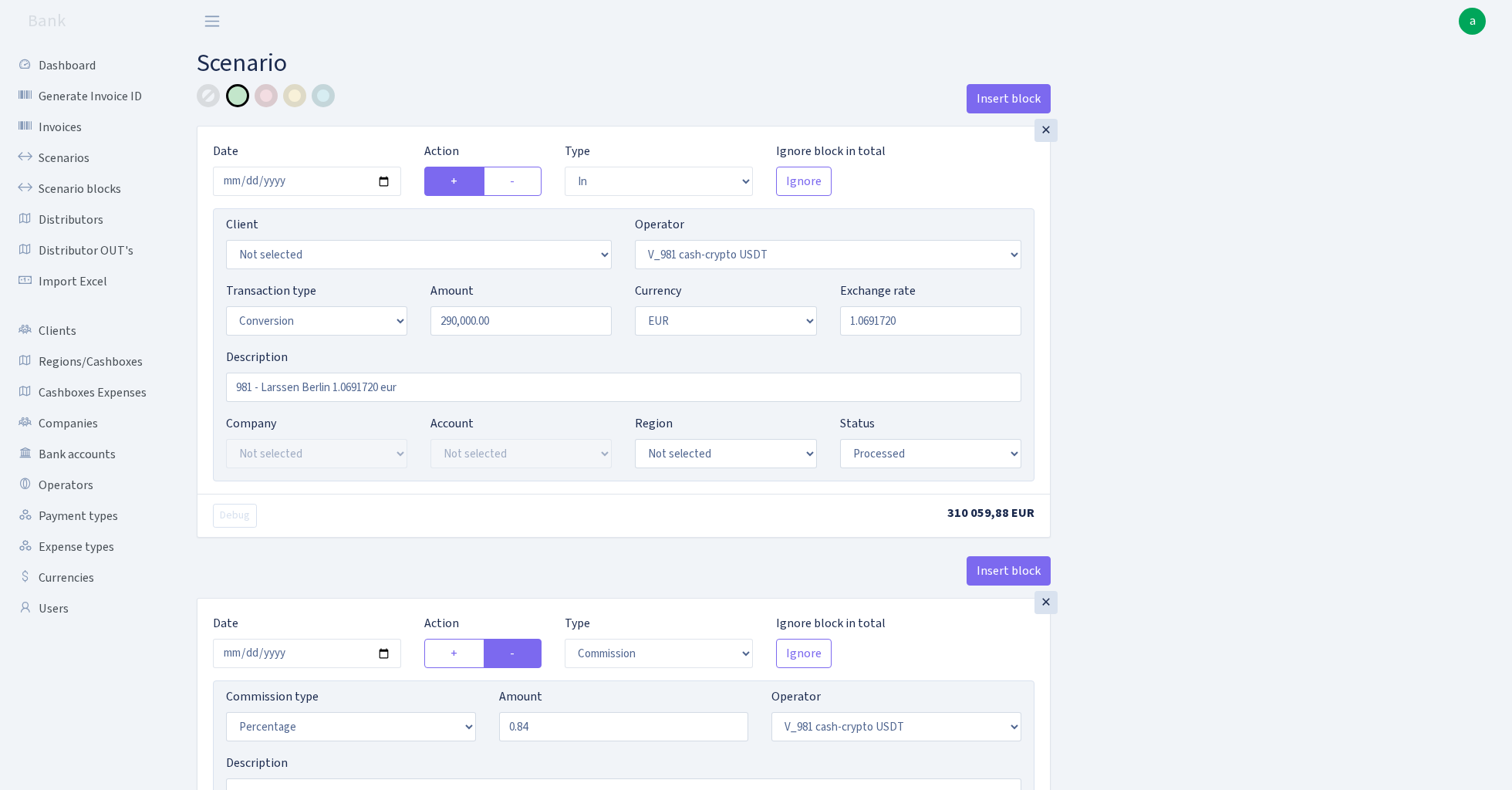
select select "36"
select select "1"
select select "22"
select select "processed"
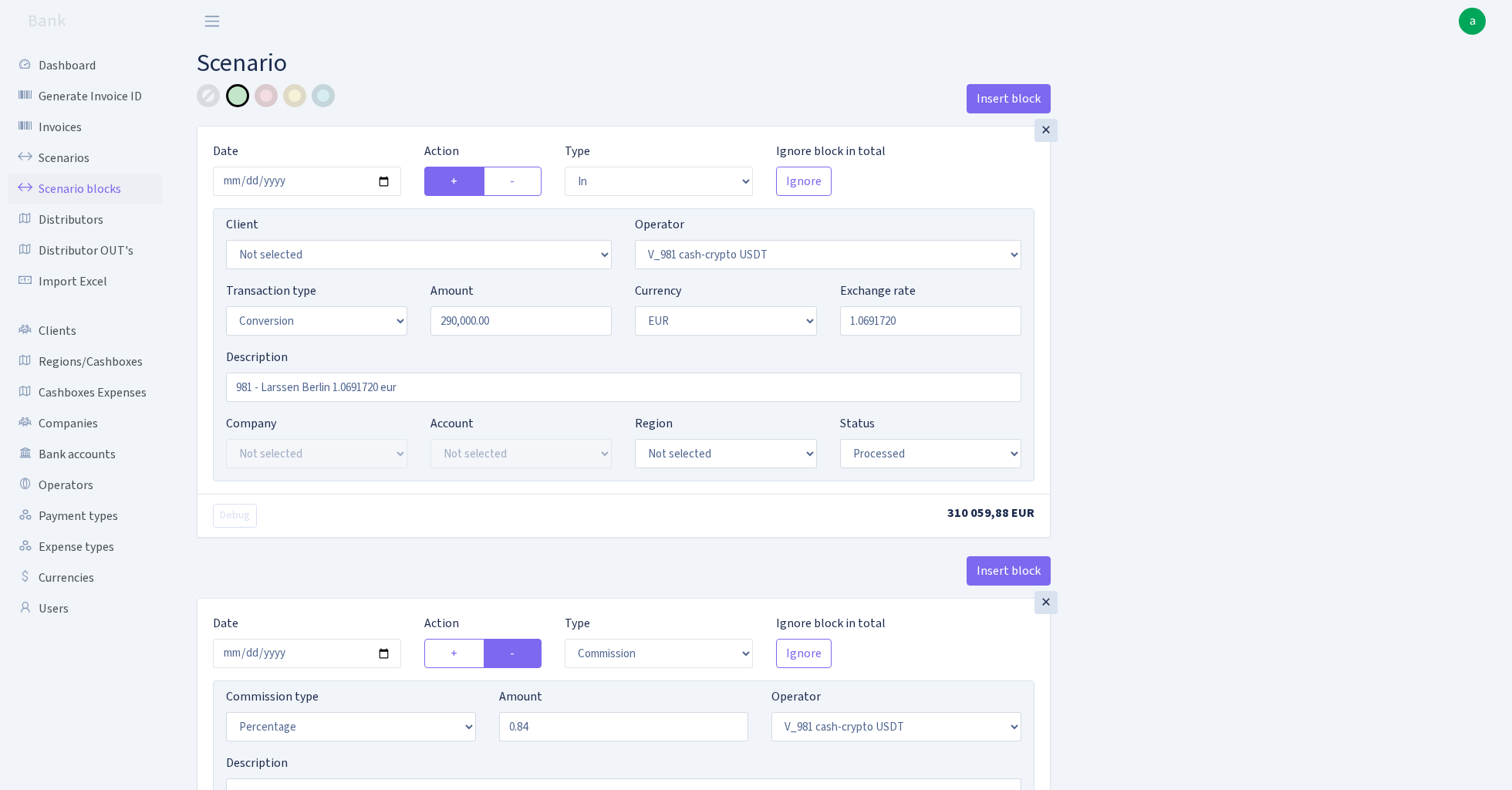
click at [89, 189] on link "Scenario blocks" at bounding box center [84, 189] width 154 height 31
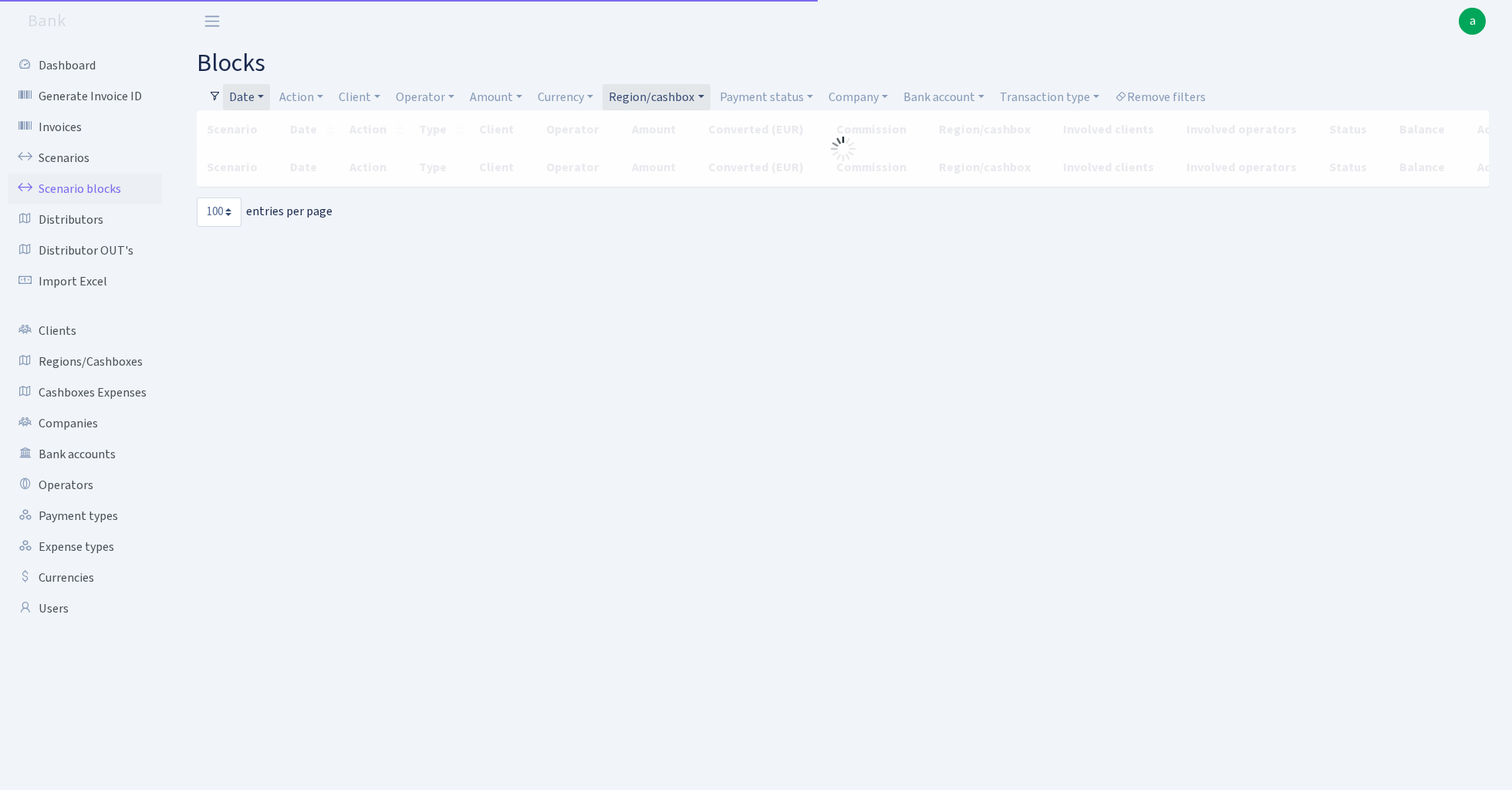
select select "100"
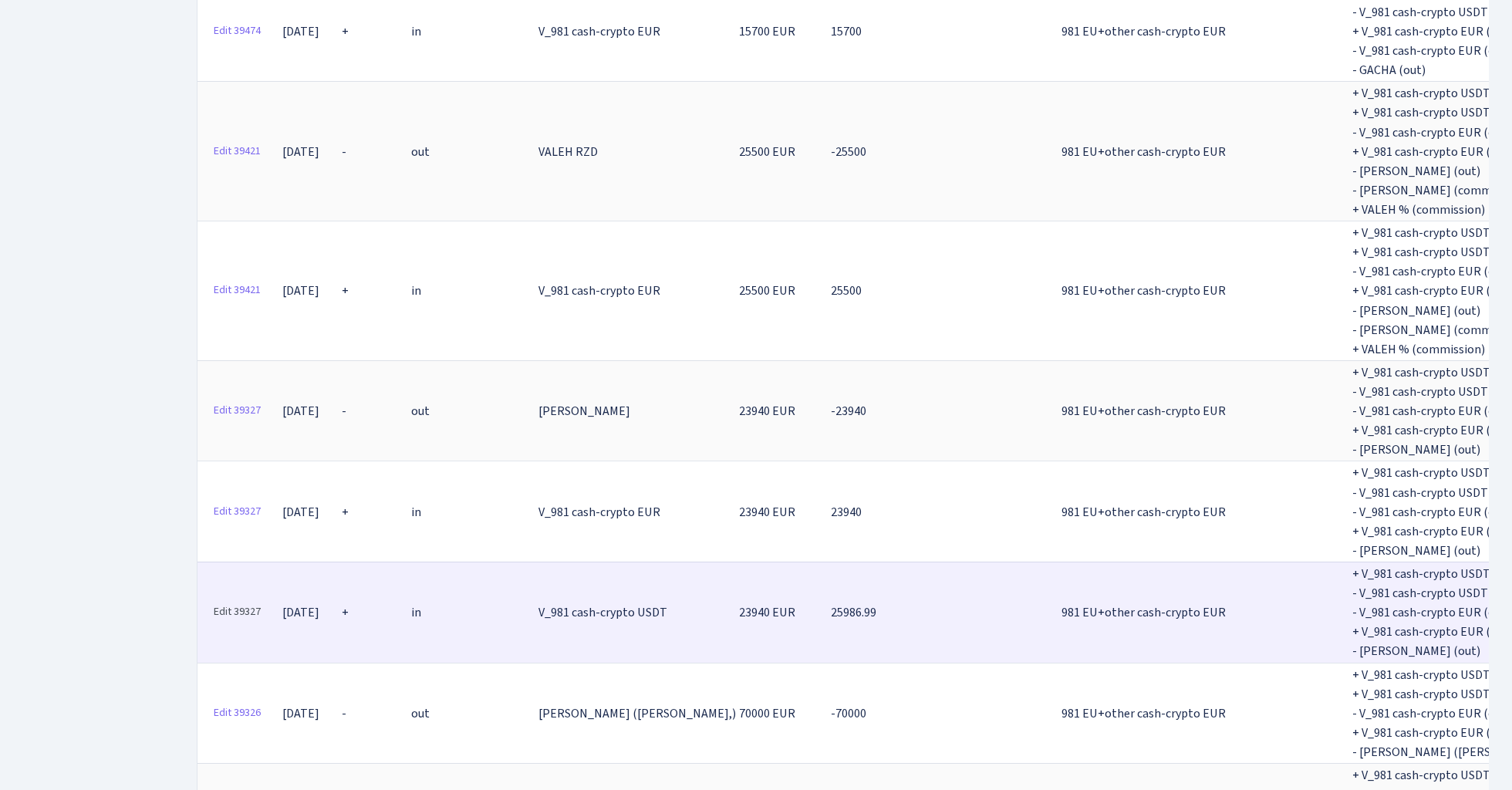
click at [241, 600] on link "Edit 39327" at bounding box center [237, 612] width 61 height 24
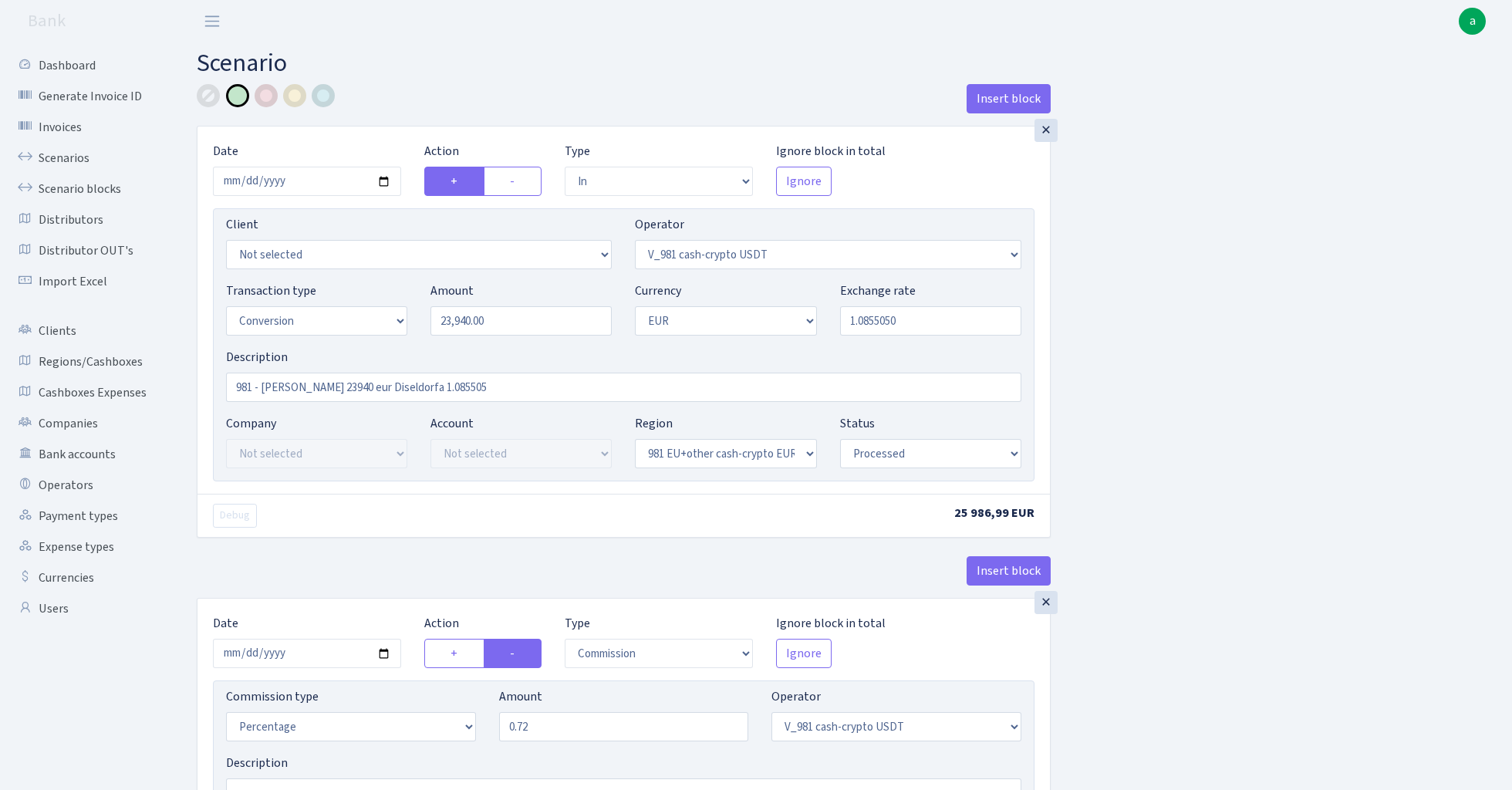
select select "in"
select select "435"
select select "15"
select select "1"
select select "22"
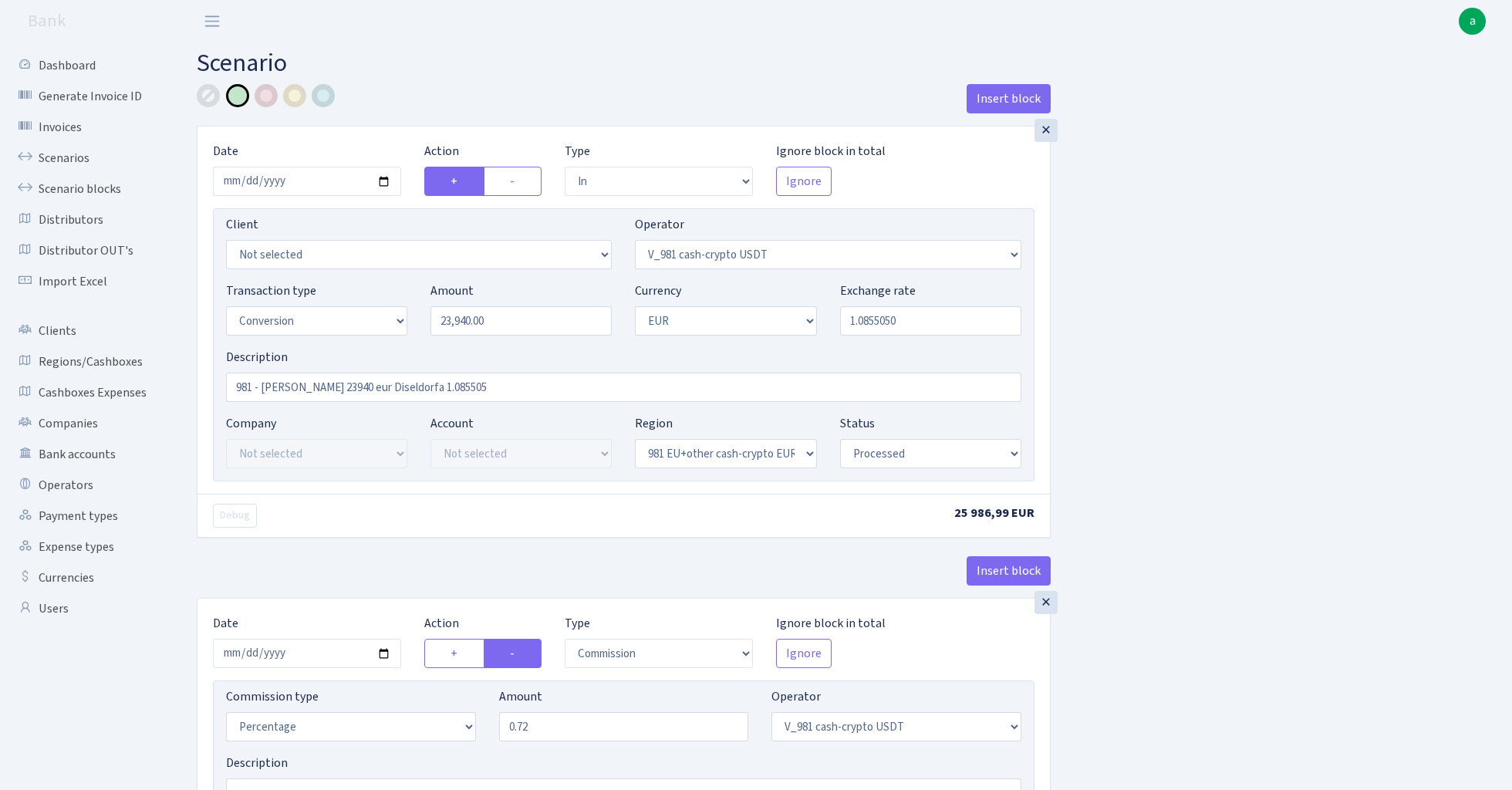
select select "processed"
select select "commission"
select select "435"
select select "processed"
select select "out"
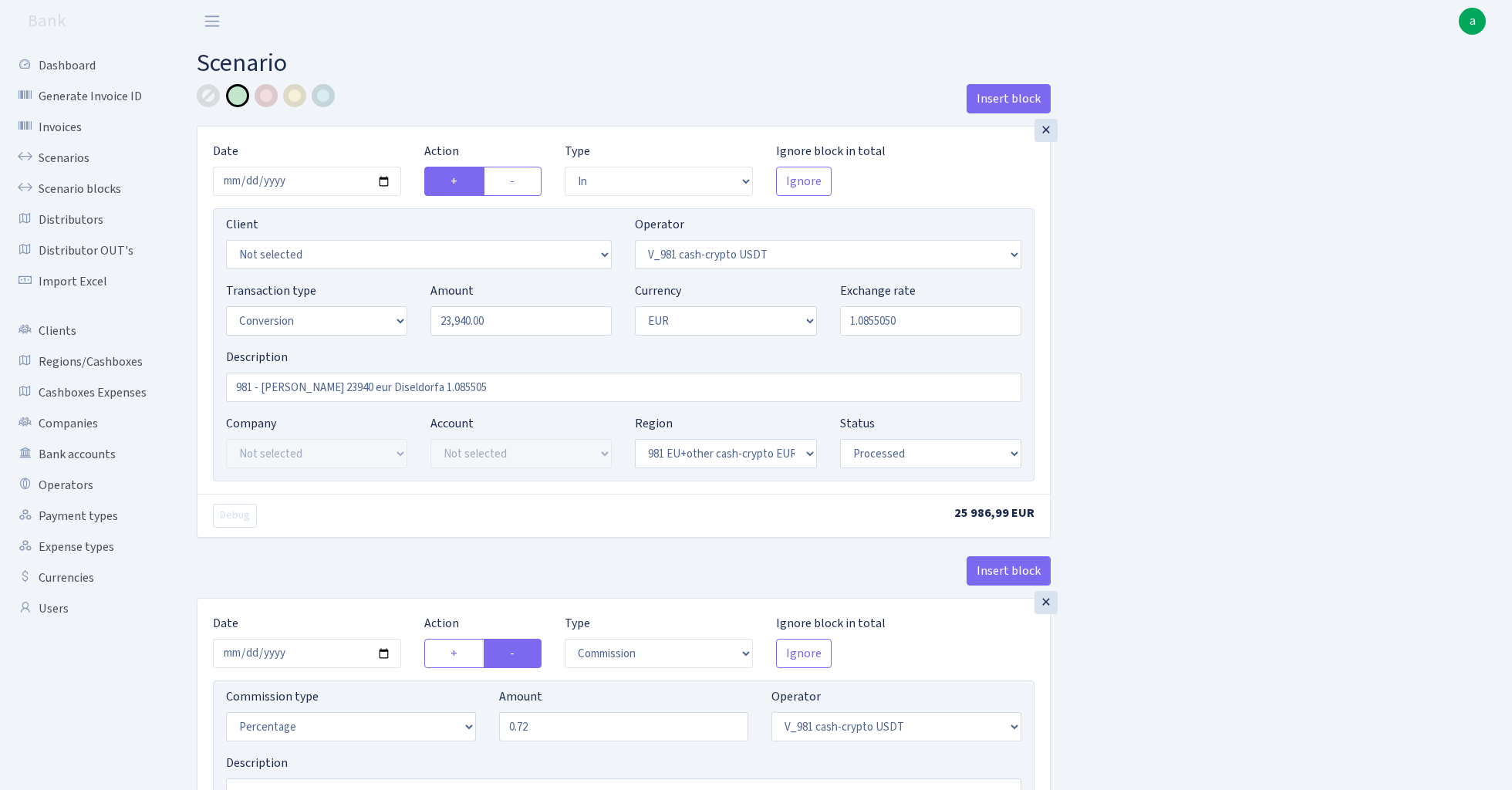
select select "434"
select select "15"
select select "1"
select select "processed"
select select "in"
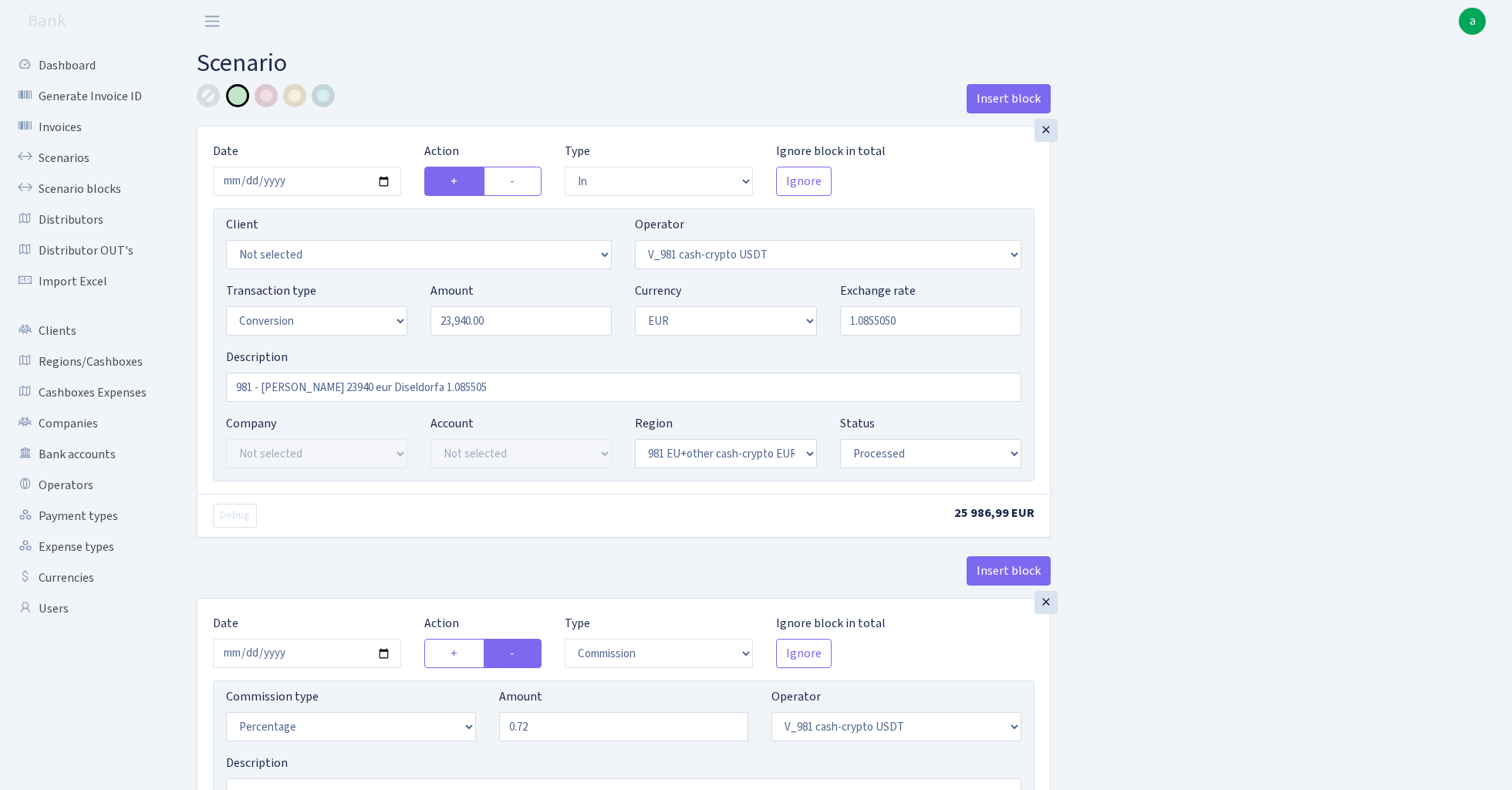
select select "434"
select select "1"
select select "22"
select select "processed"
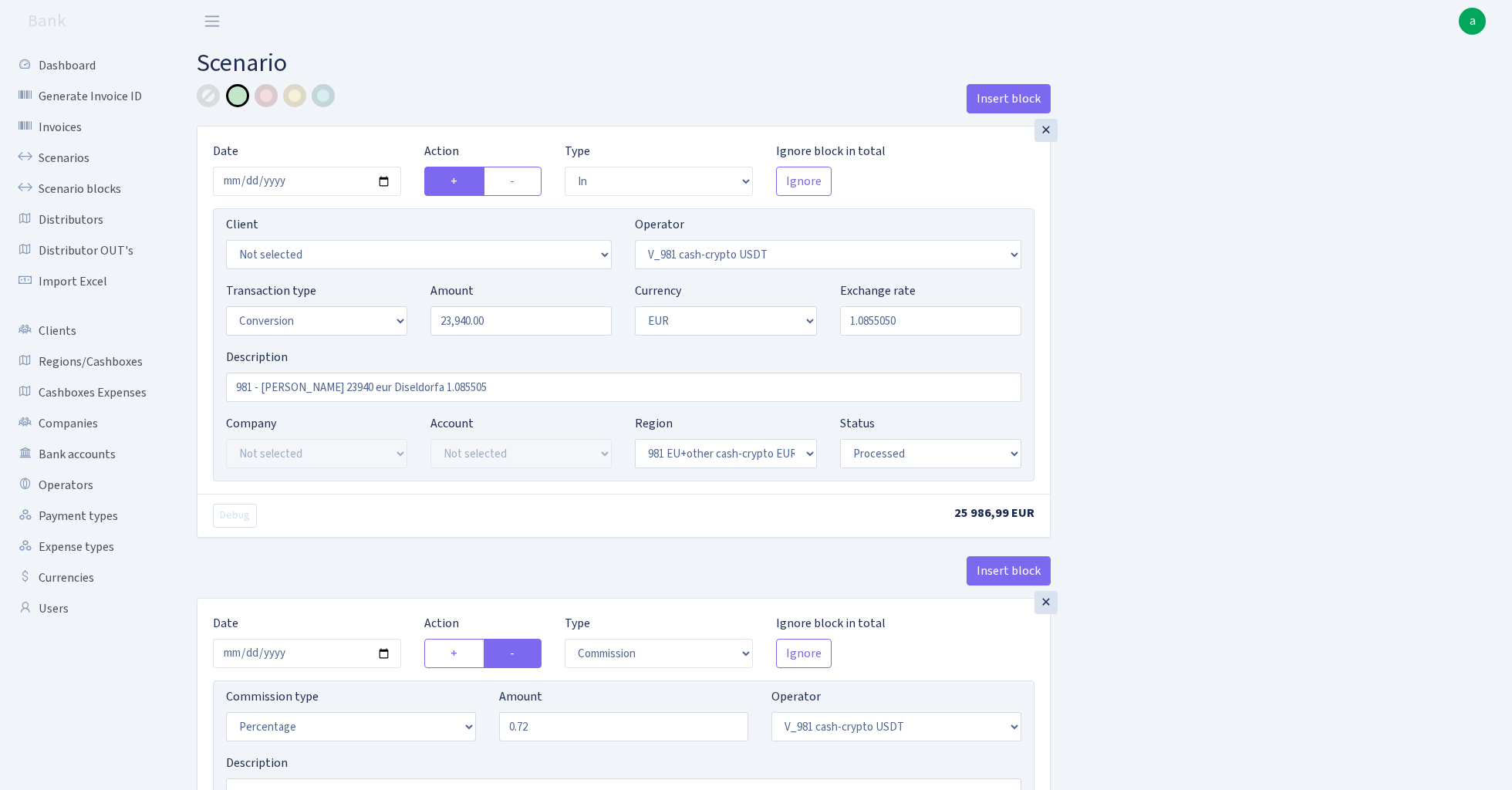
select select "out"
select select "15"
select select "1"
select select "22"
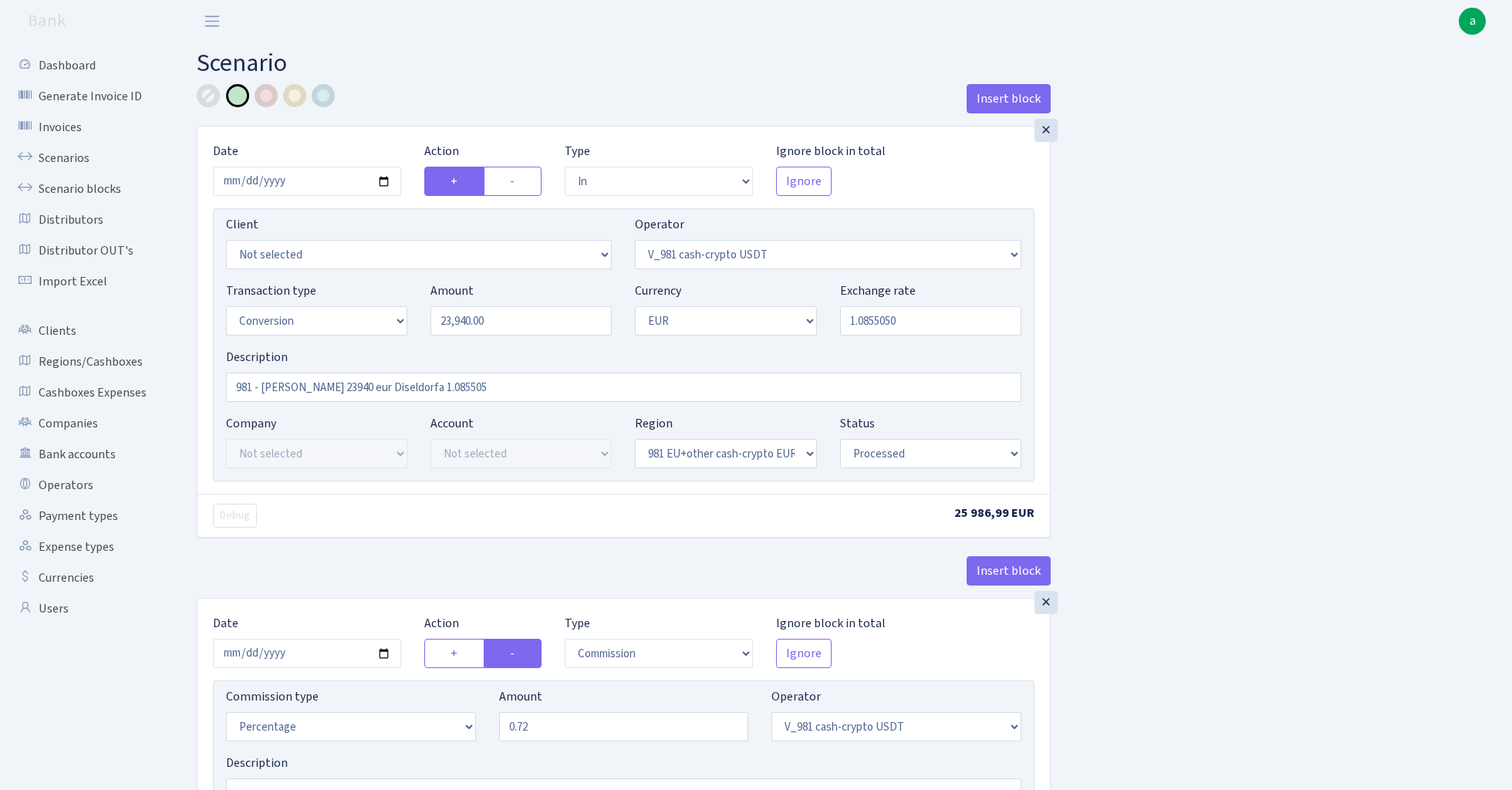
select select "processed"
select select
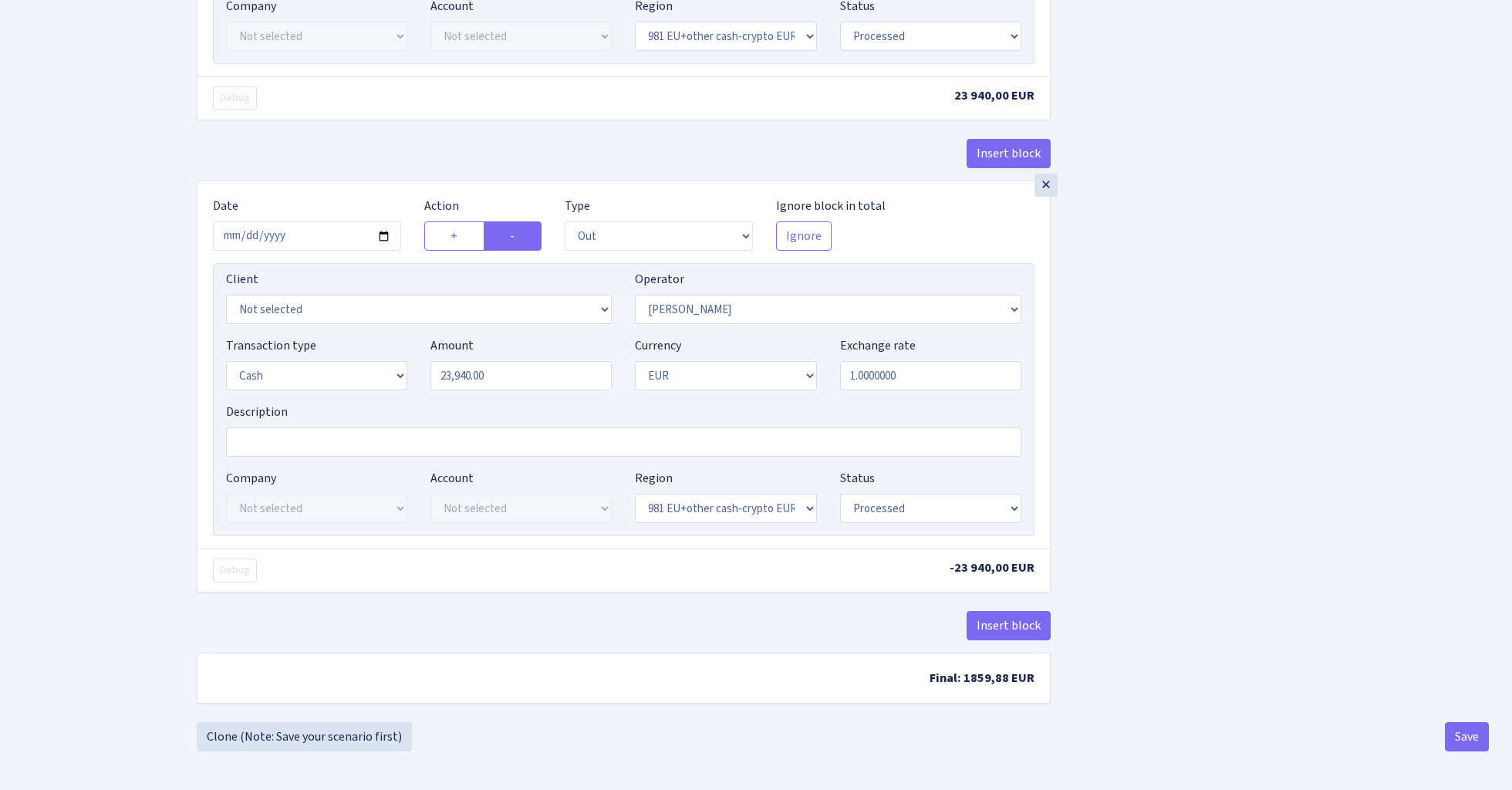
scroll to position [1778, 0]
click at [1473, 739] on button "Save" at bounding box center [1467, 737] width 44 height 29
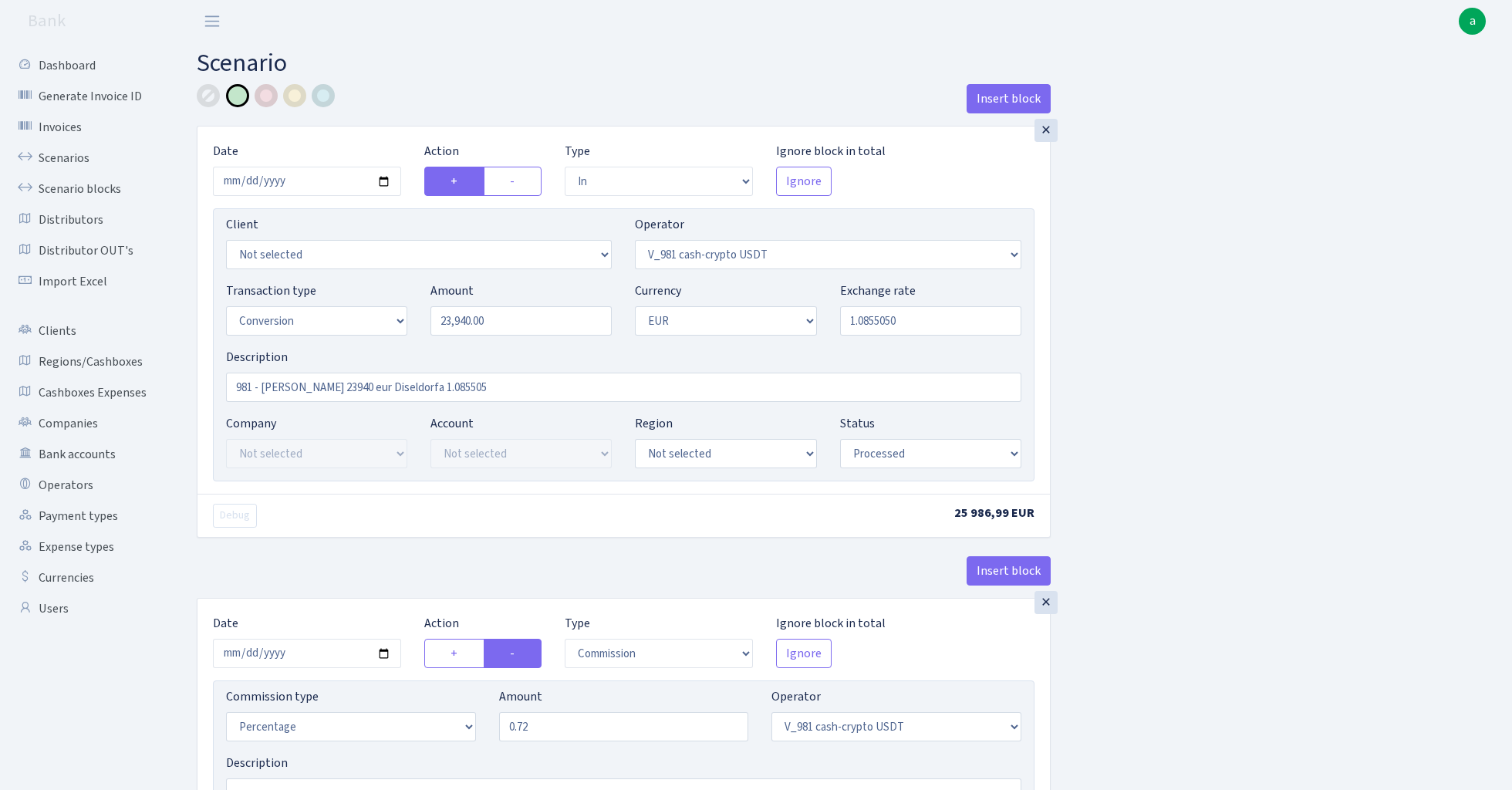
select select "in"
select select "435"
select select "15"
select select "1"
select select "processed"
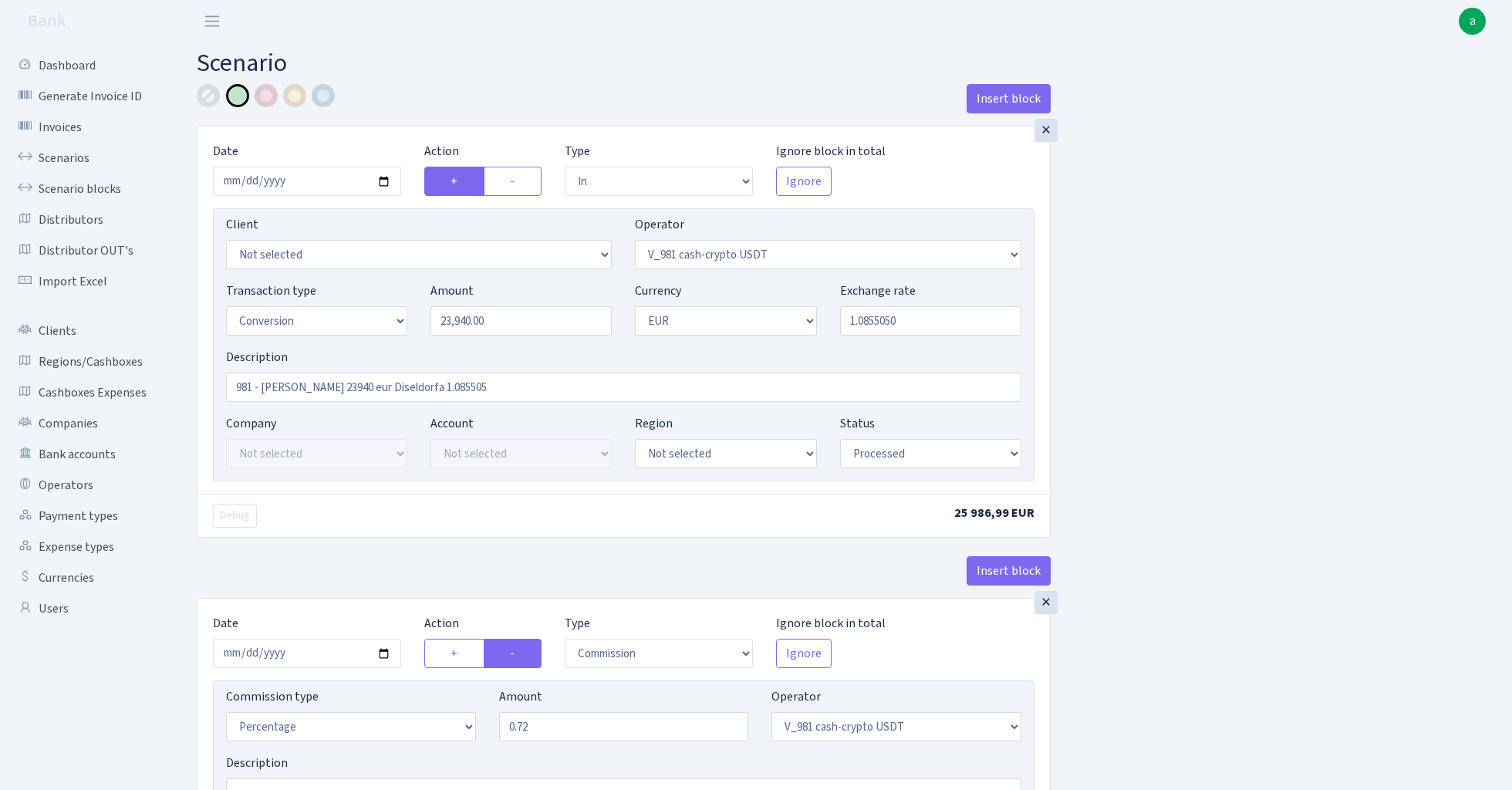
select select "commission"
select select "435"
select select "processed"
select select "out"
select select "434"
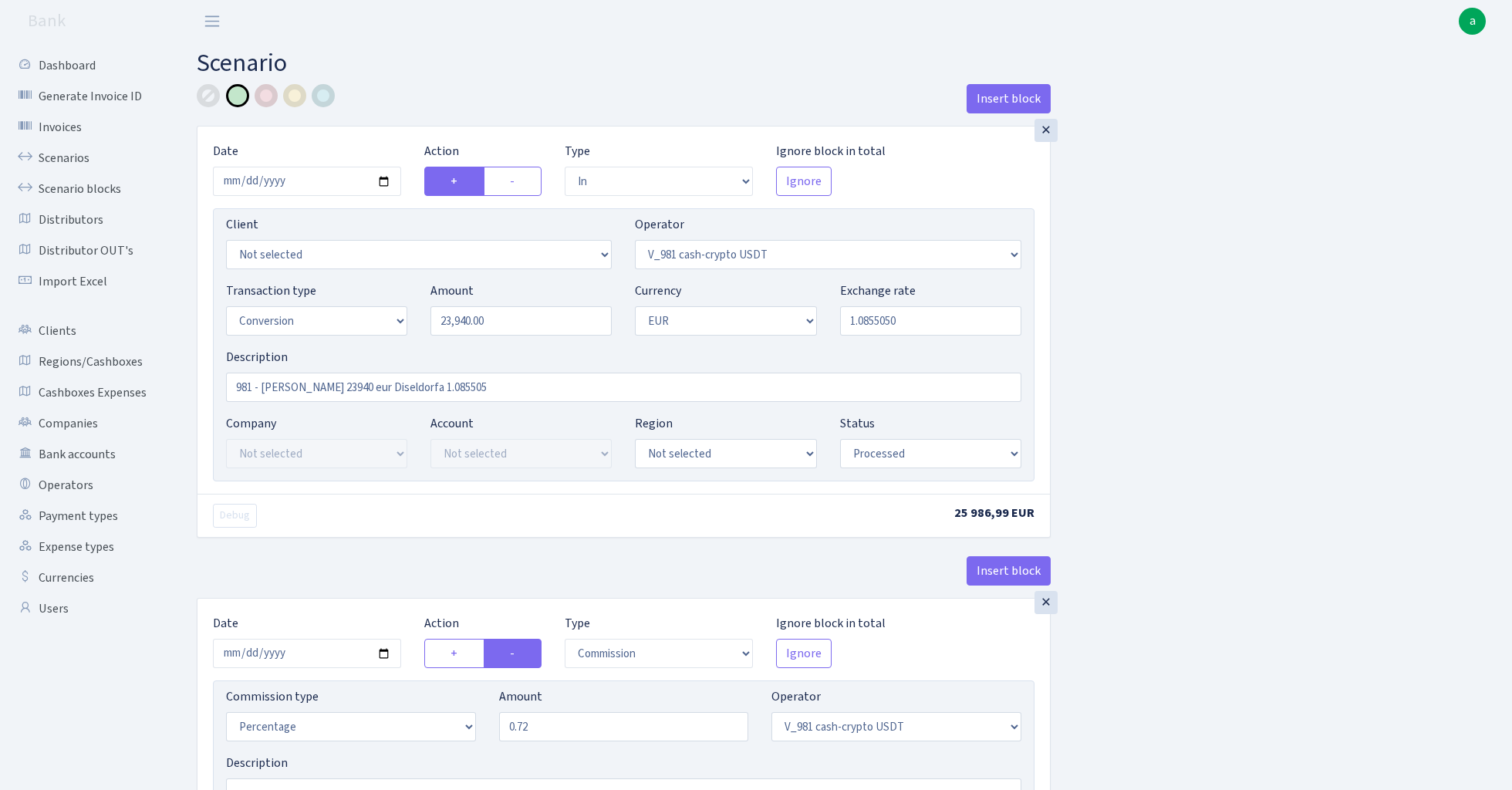
select select "15"
select select "1"
select select "processed"
select select "in"
select select "434"
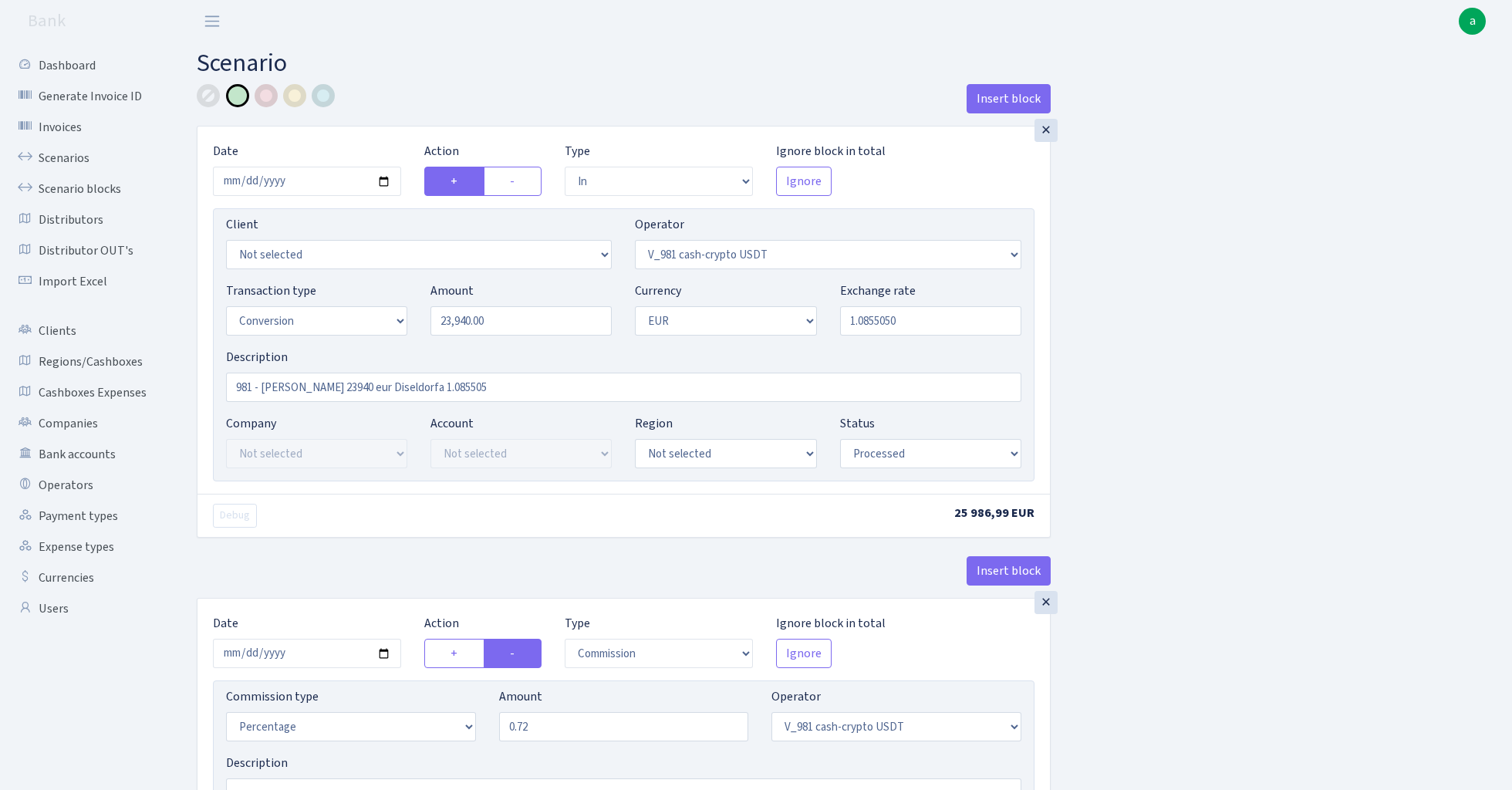
select select "1"
select select "22"
select select "processed"
select select "out"
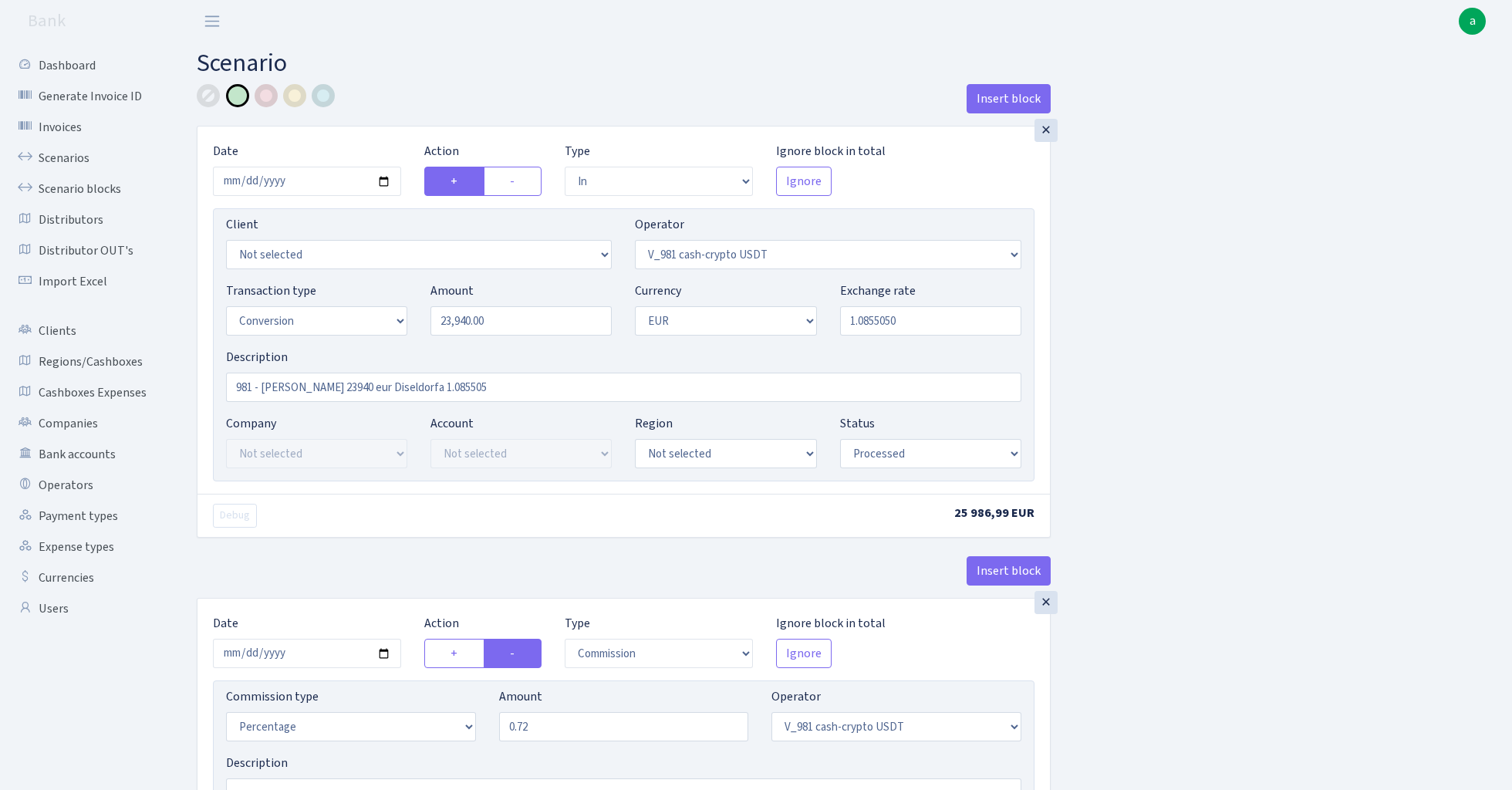
select select "15"
select select "1"
select select "22"
select select "processed"
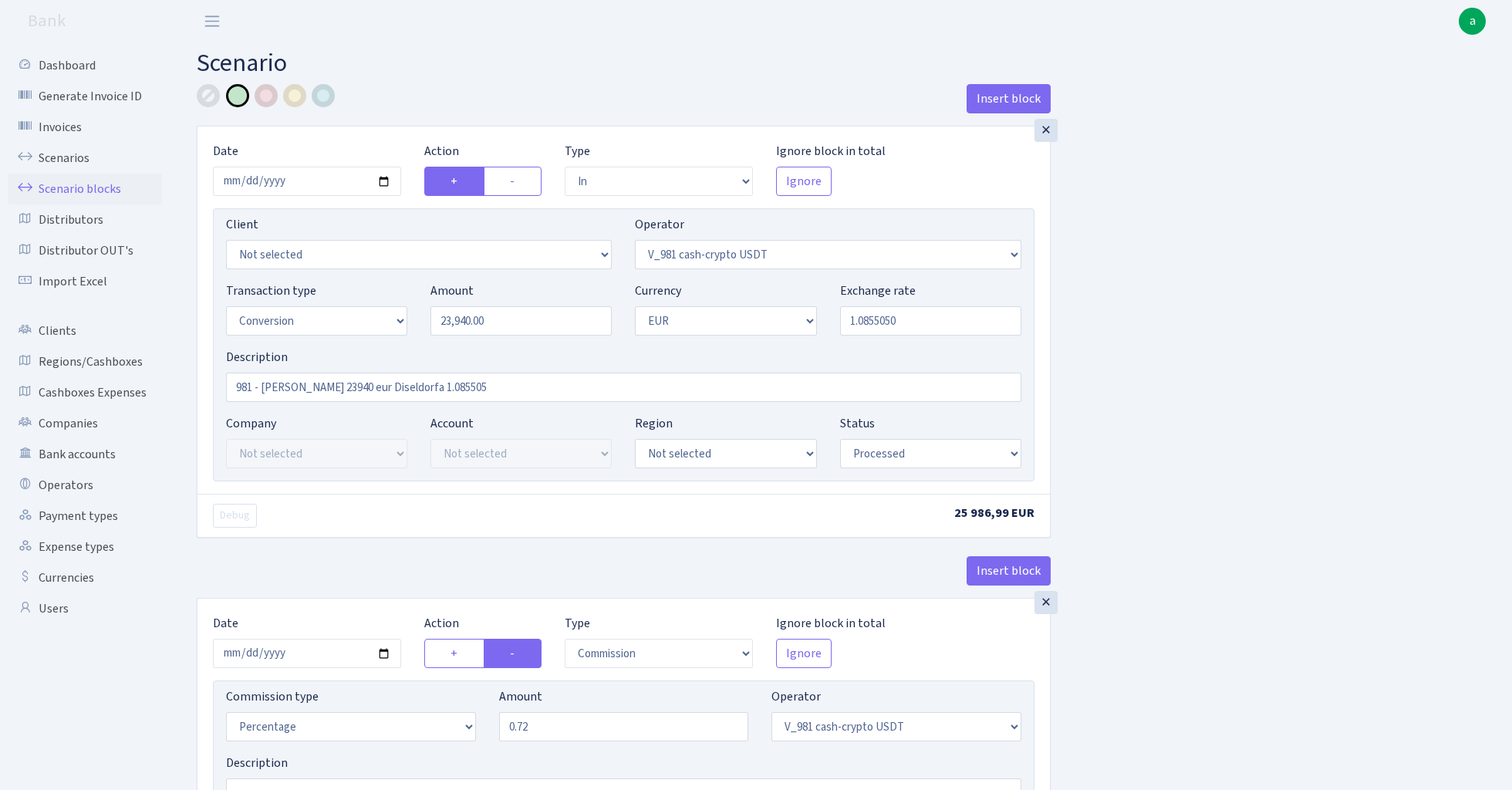
click at [80, 190] on link "Scenario blocks" at bounding box center [84, 189] width 154 height 31
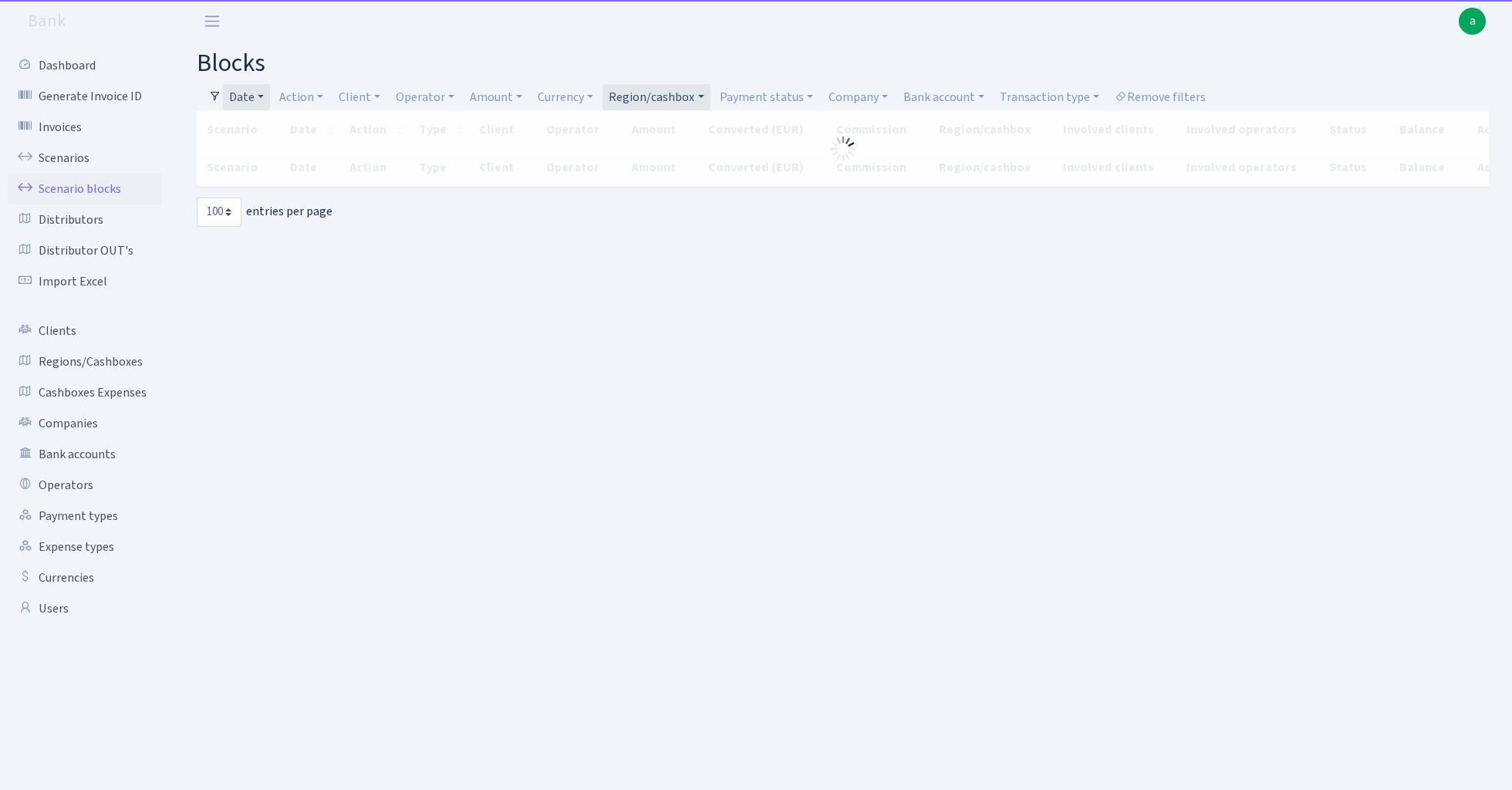
select select "100"
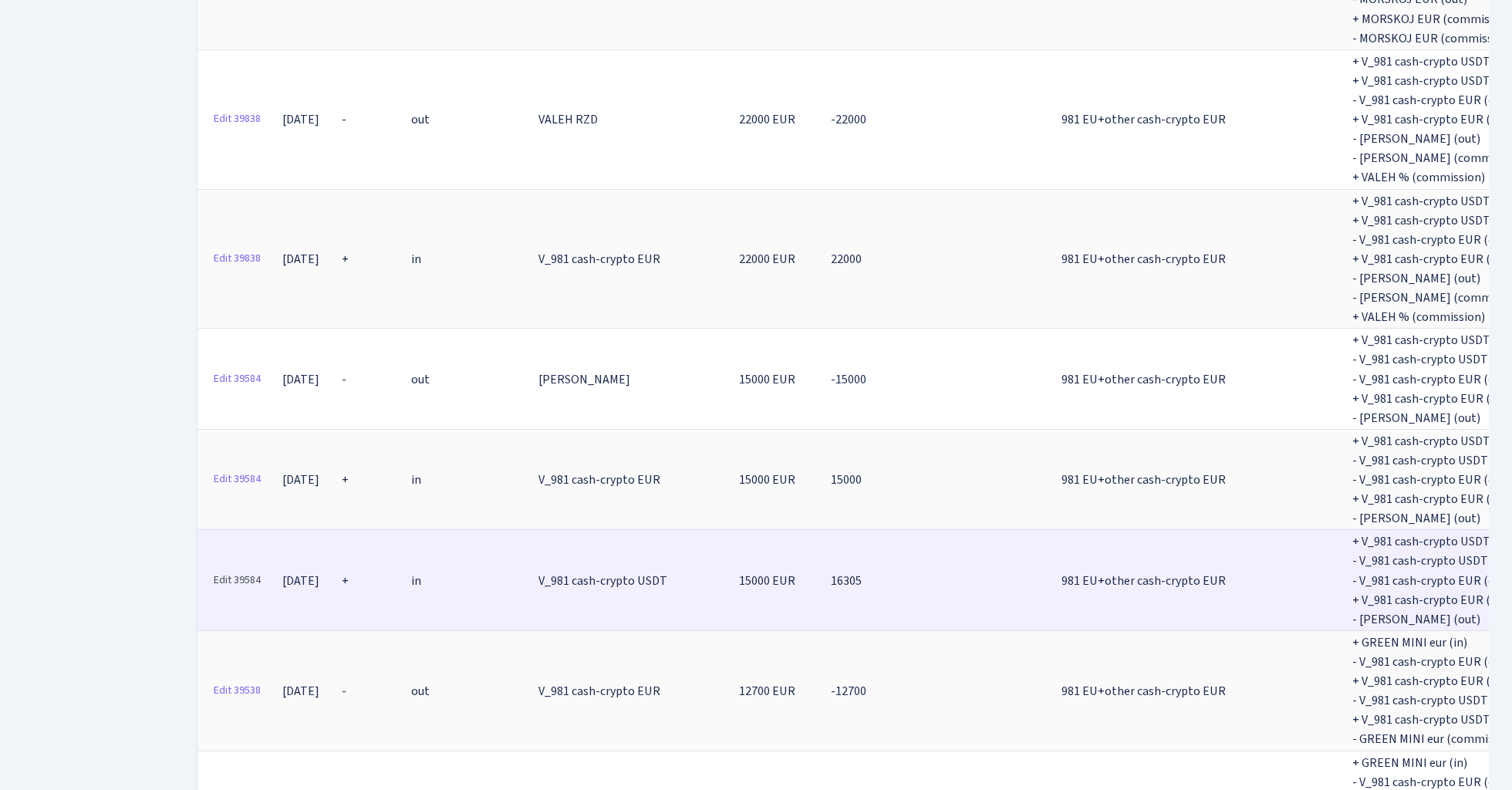
click at [246, 569] on link "Edit 39584" at bounding box center [237, 580] width 61 height 24
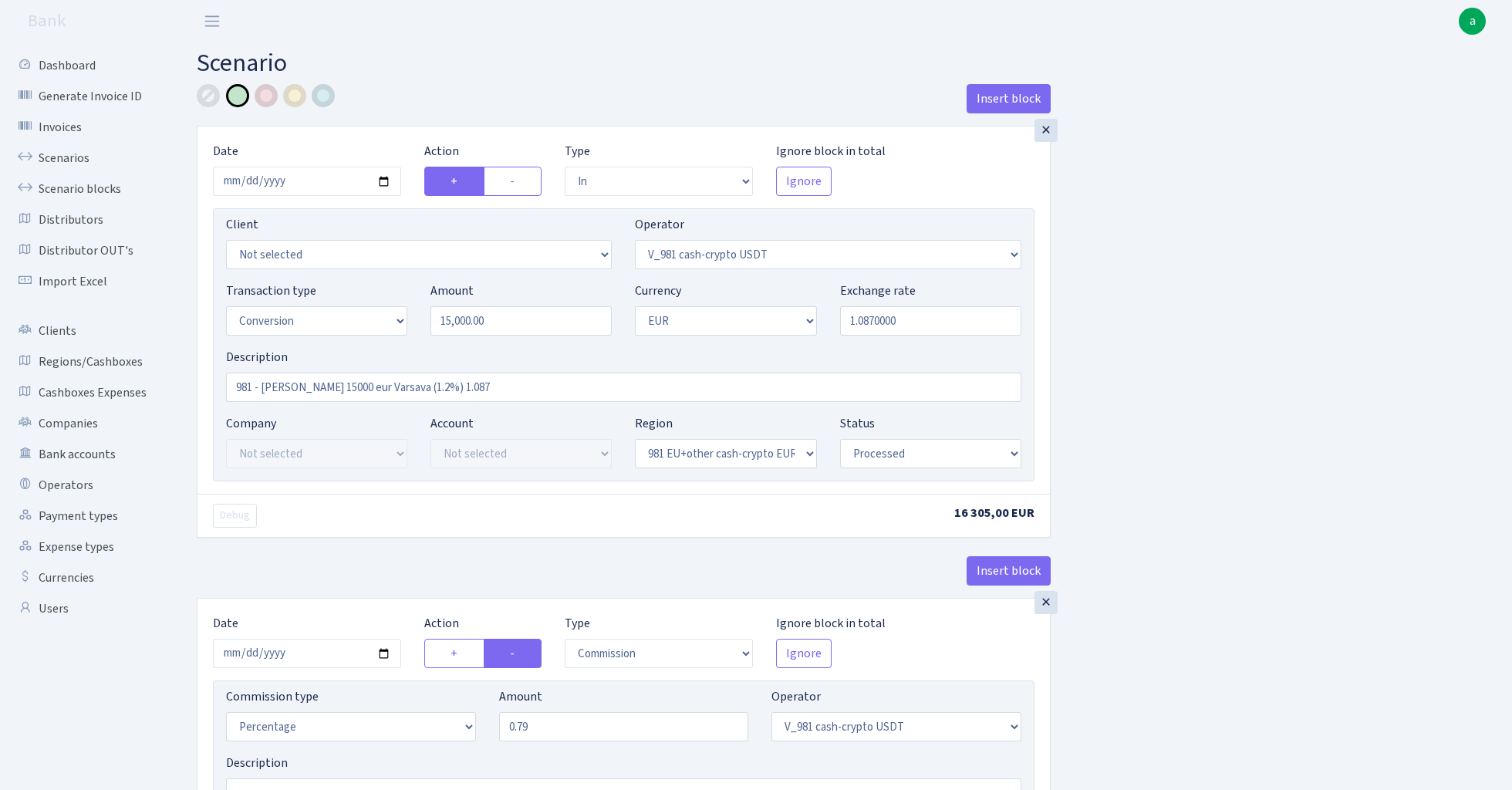
select select "in"
select select "435"
select select "15"
select select "1"
select select "22"
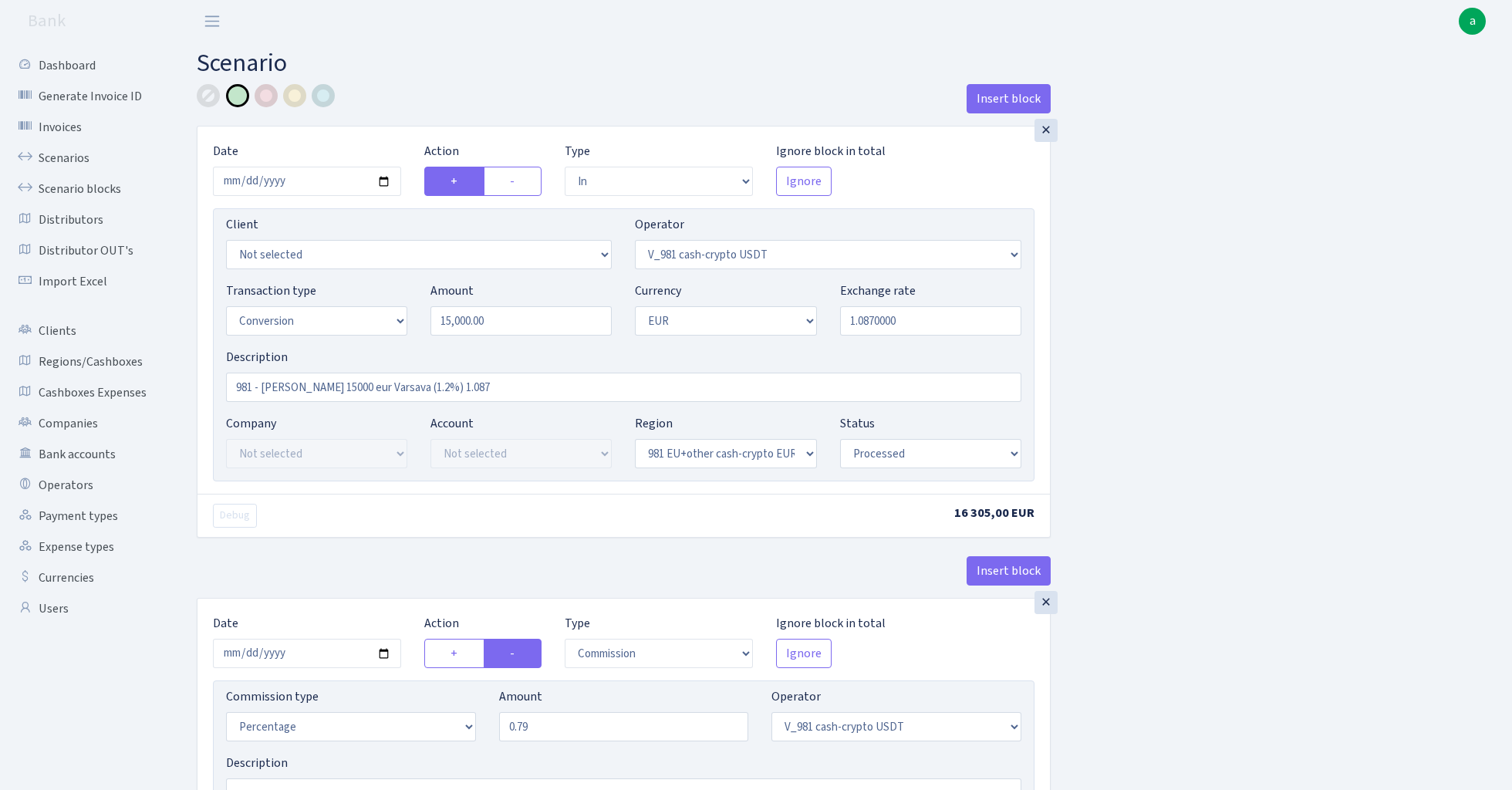
select select "processed"
select select "commission"
select select "435"
select select "processed"
select select "out"
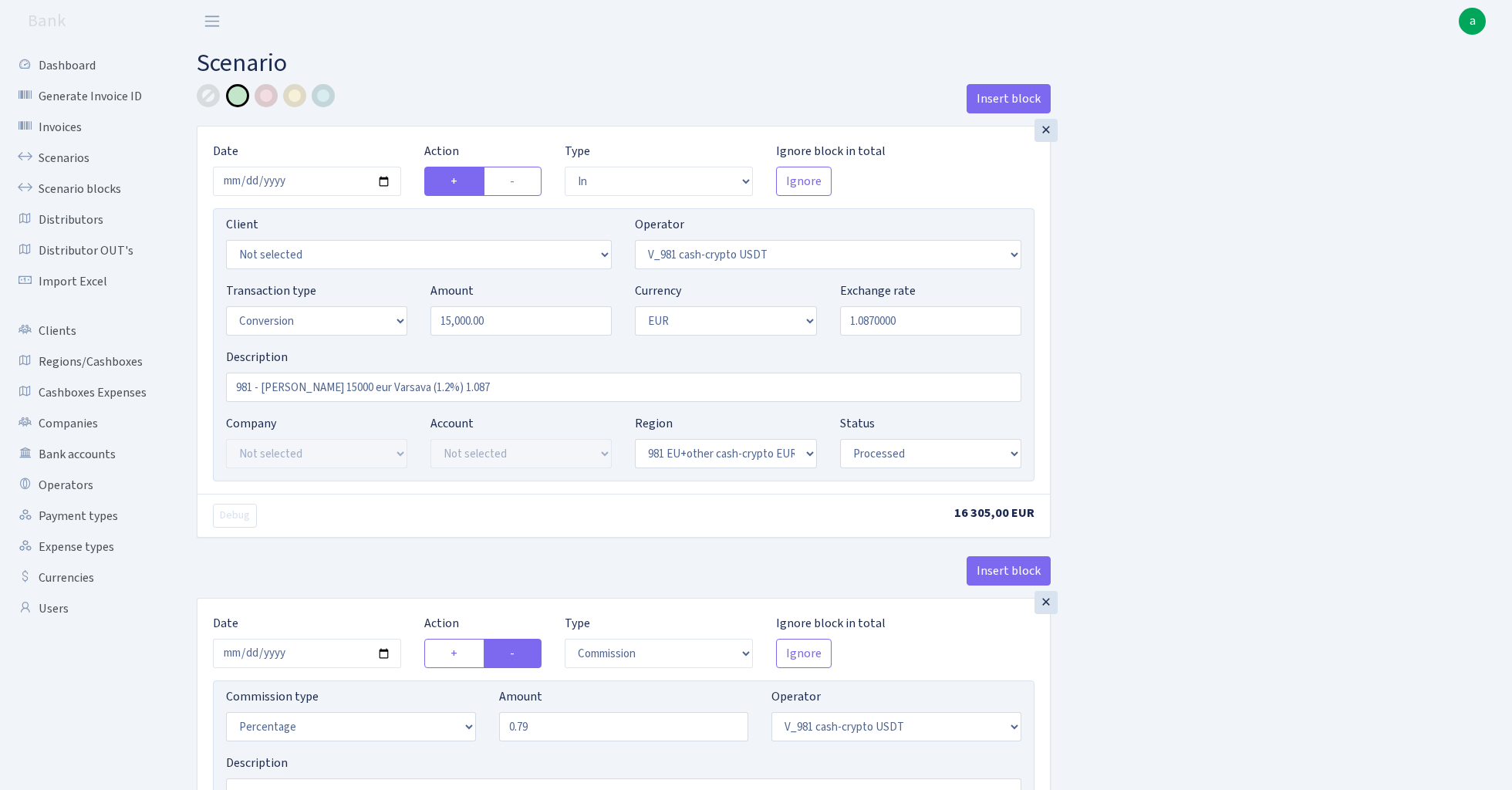
select select "434"
select select "15"
select select "1"
select select "processed"
select select "in"
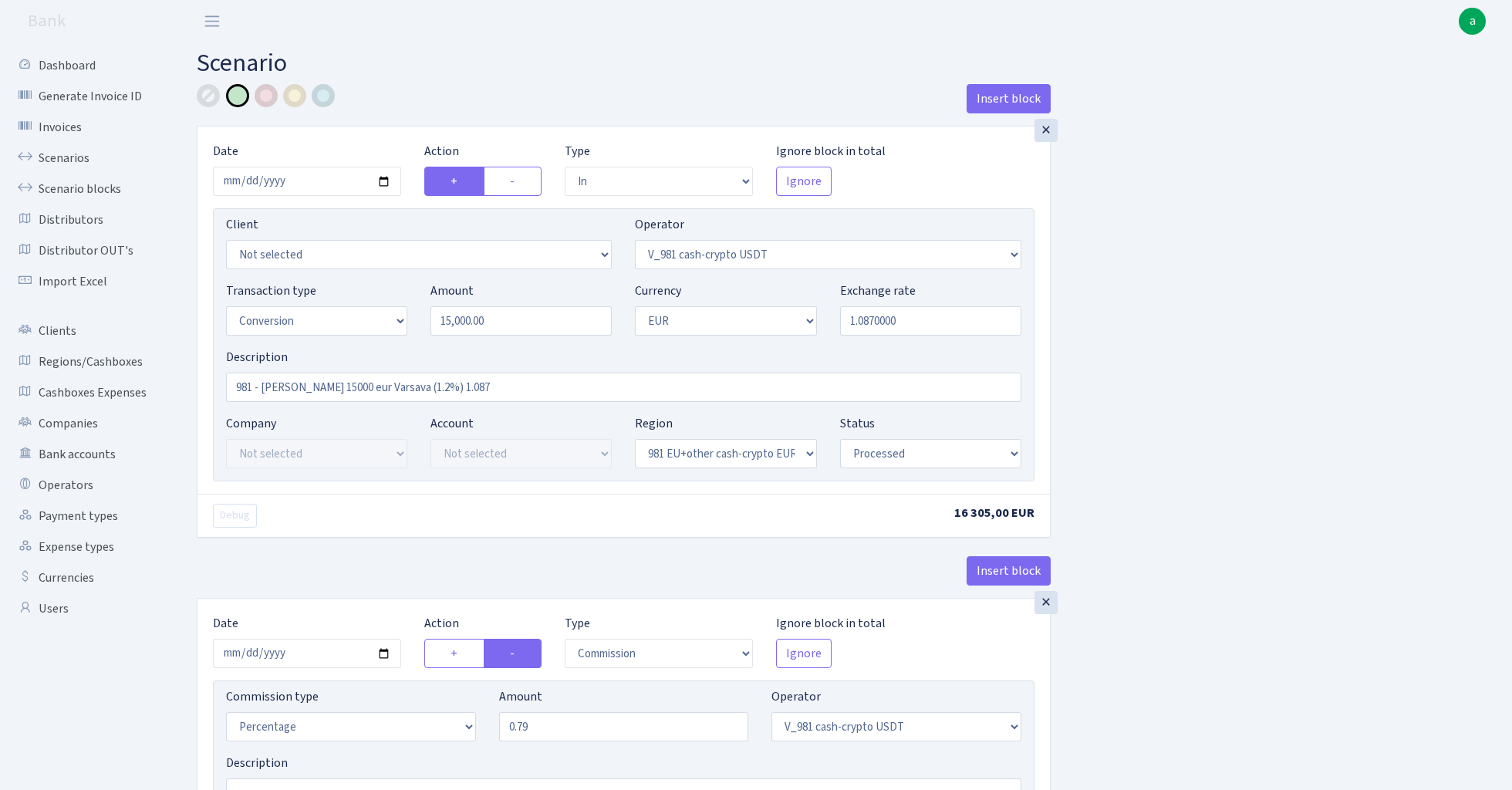
select select "434"
select select "1"
select select "22"
select select "processed"
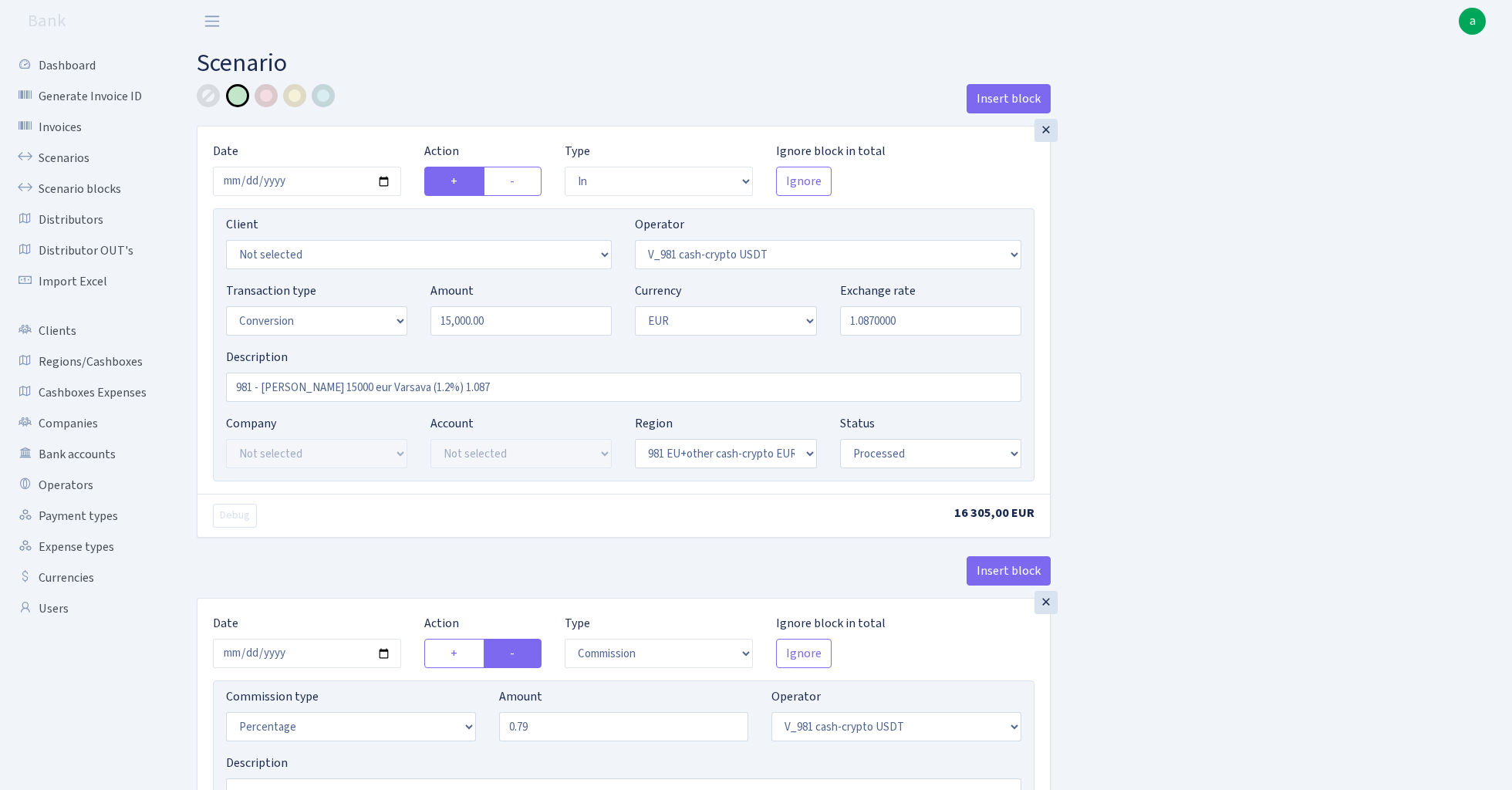
select select "out"
select select "15"
select select "1"
select select "22"
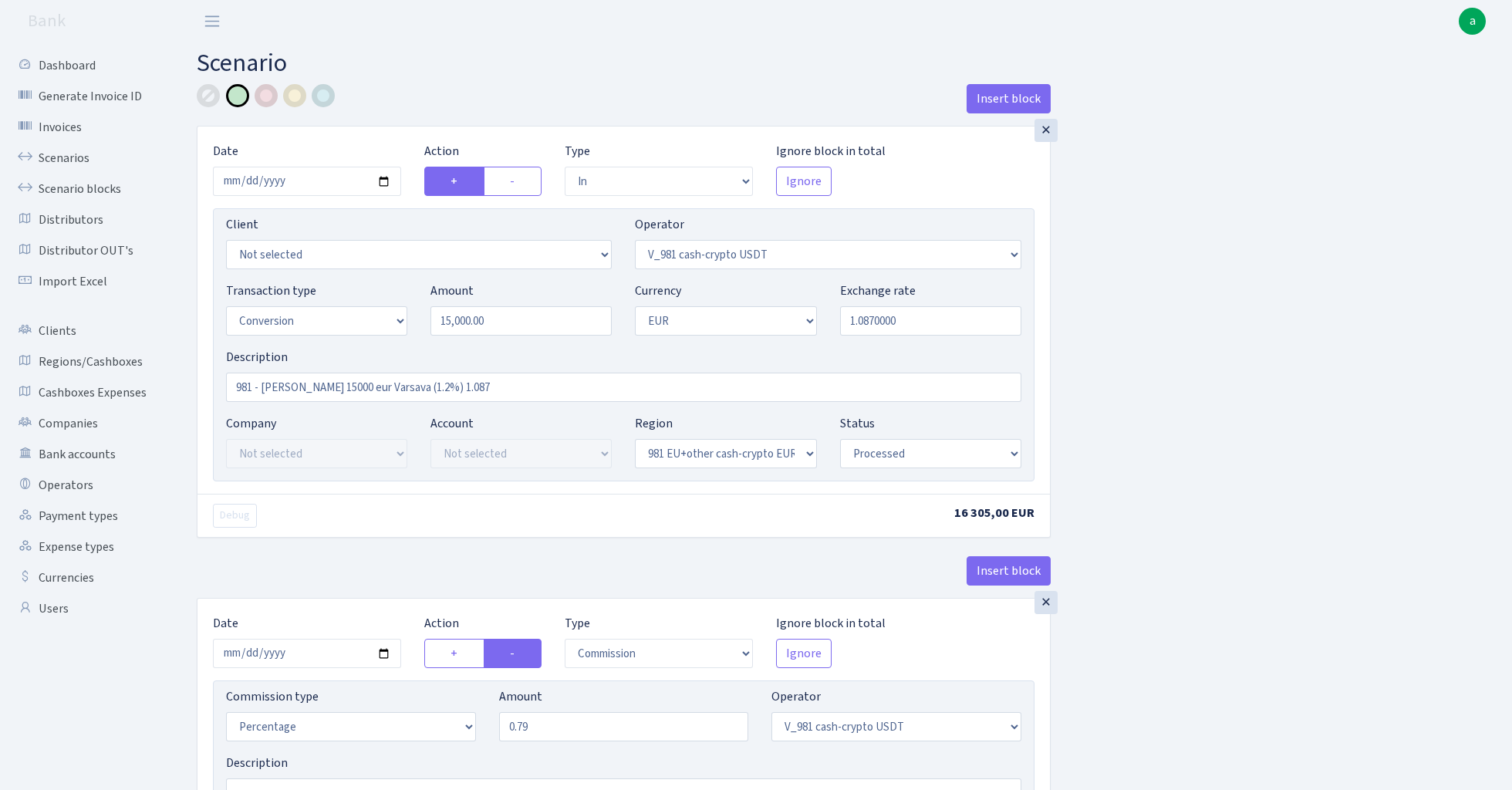
select select "processed"
select select
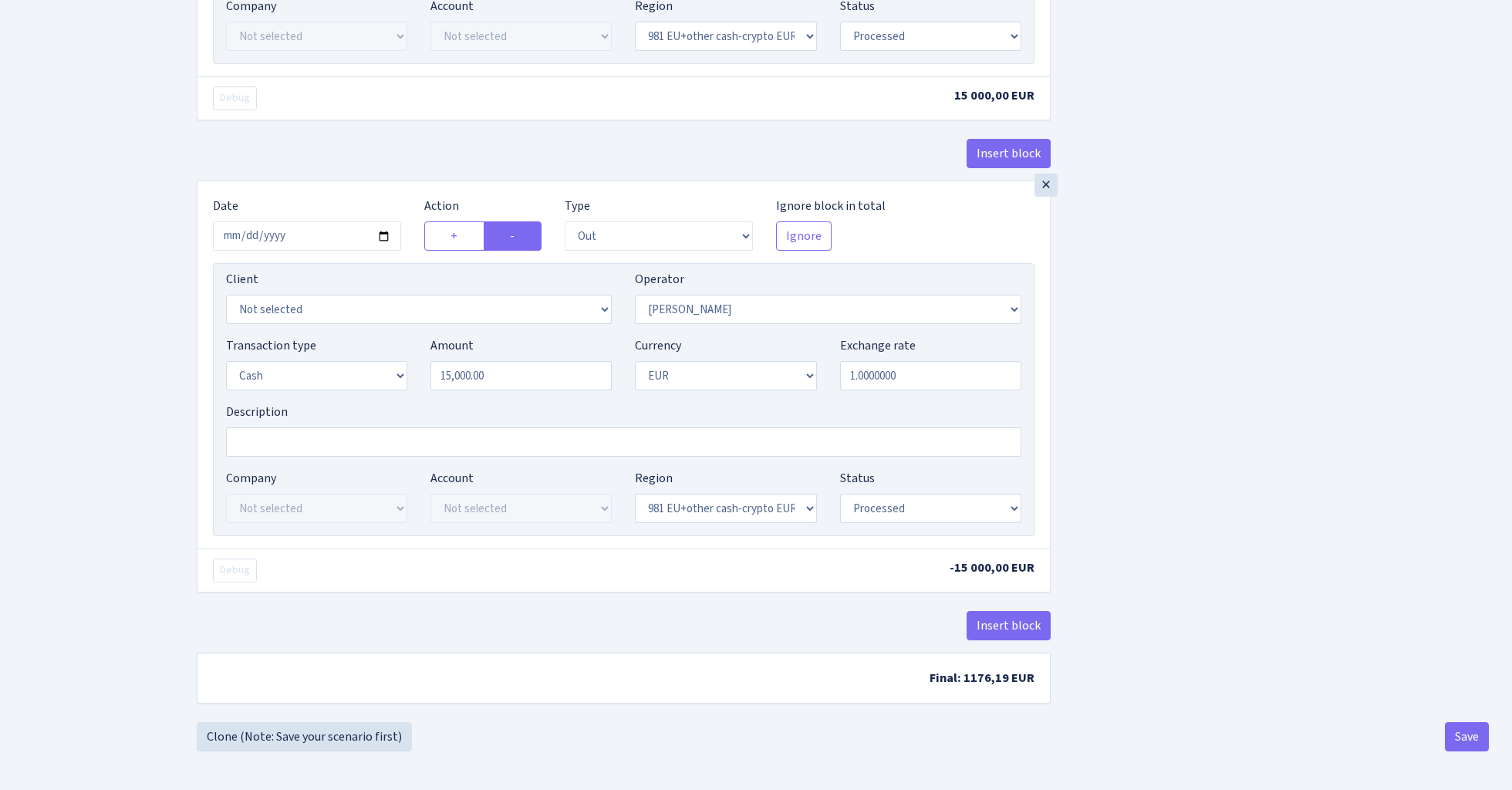
scroll to position [1778, 0]
click at [1466, 736] on button "Save" at bounding box center [1467, 737] width 44 height 29
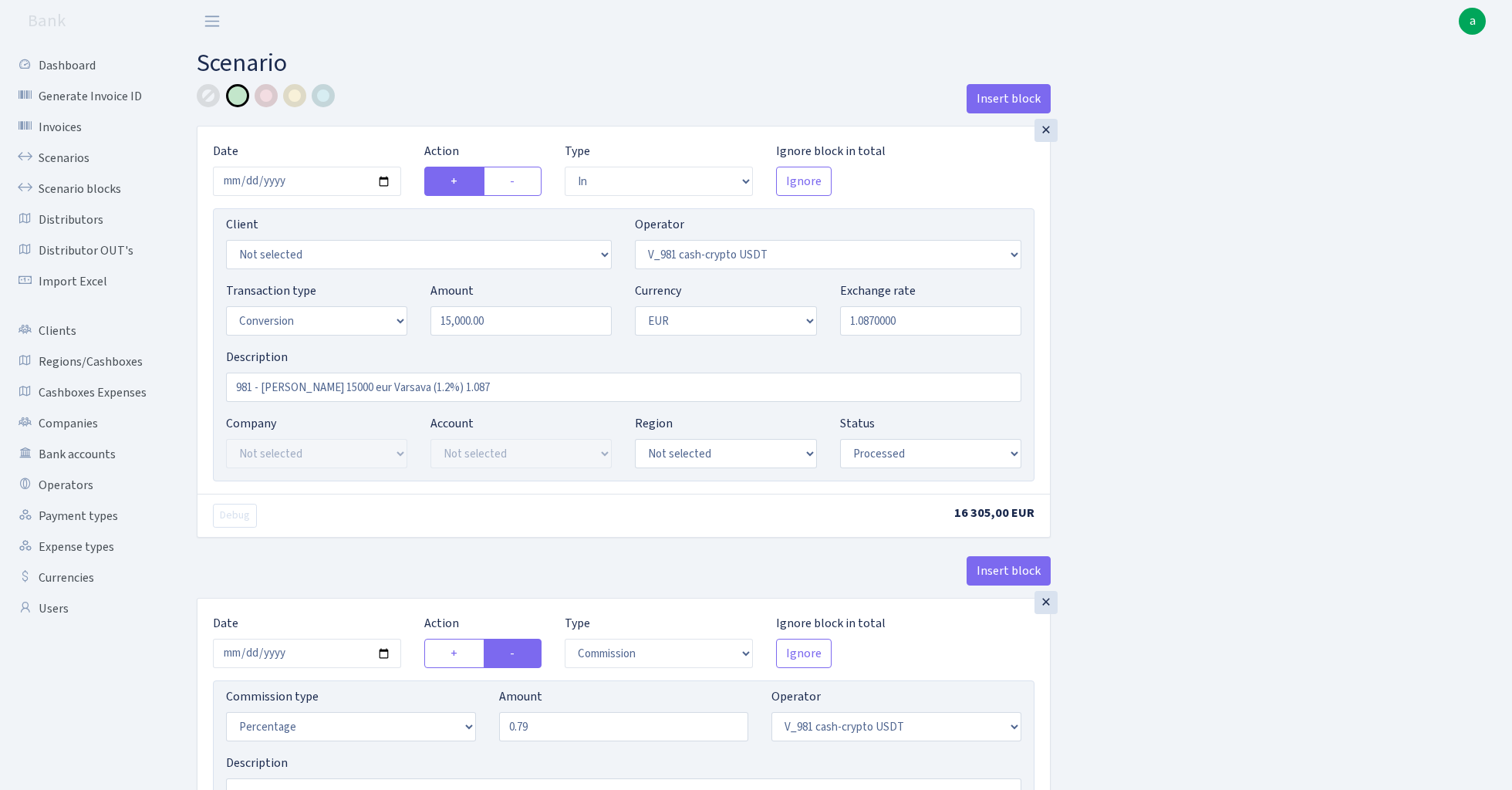
select select "in"
select select "435"
select select "15"
select select "1"
select select "processed"
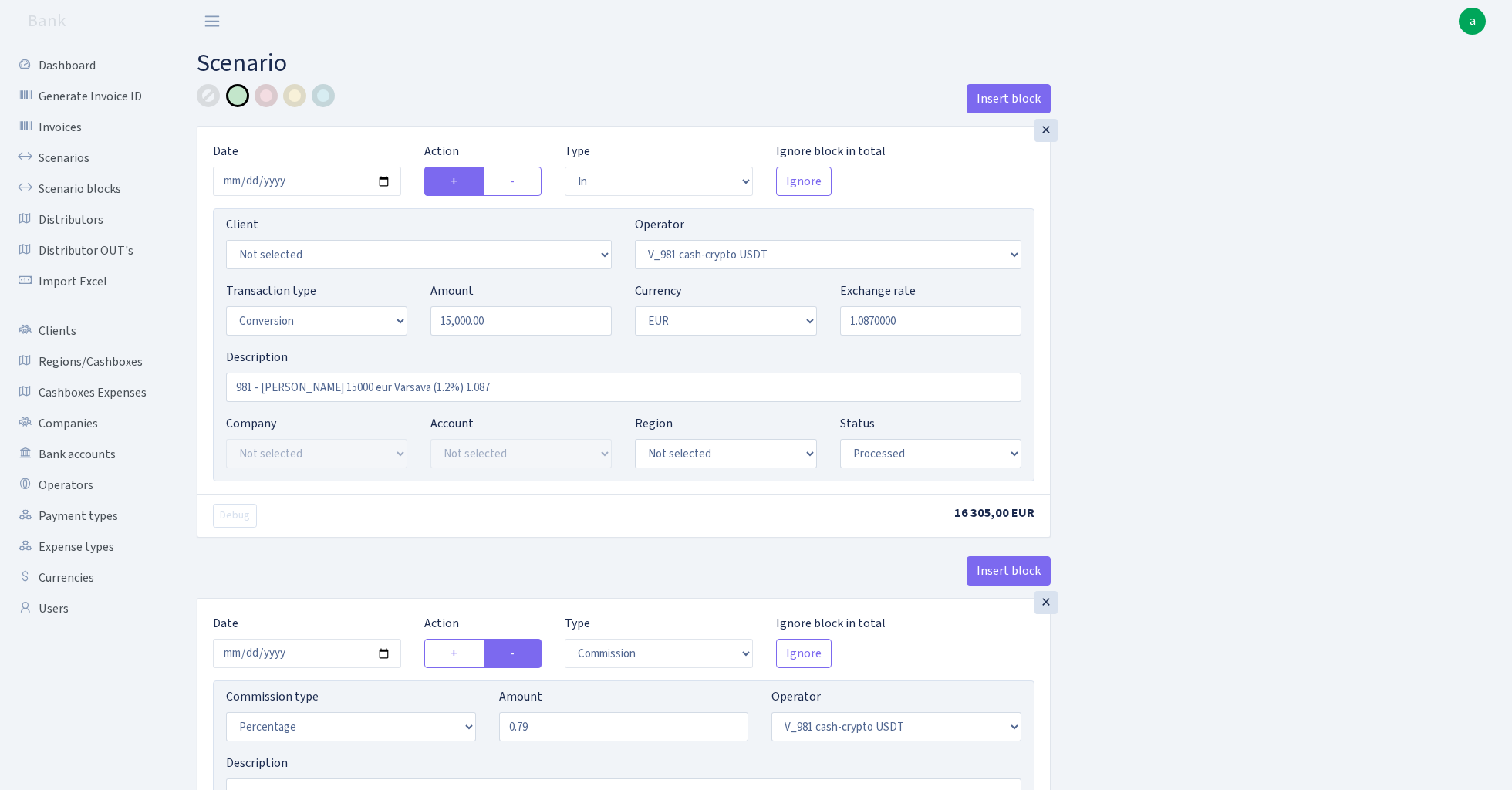
select select "commission"
select select "435"
select select "processed"
select select "out"
select select "434"
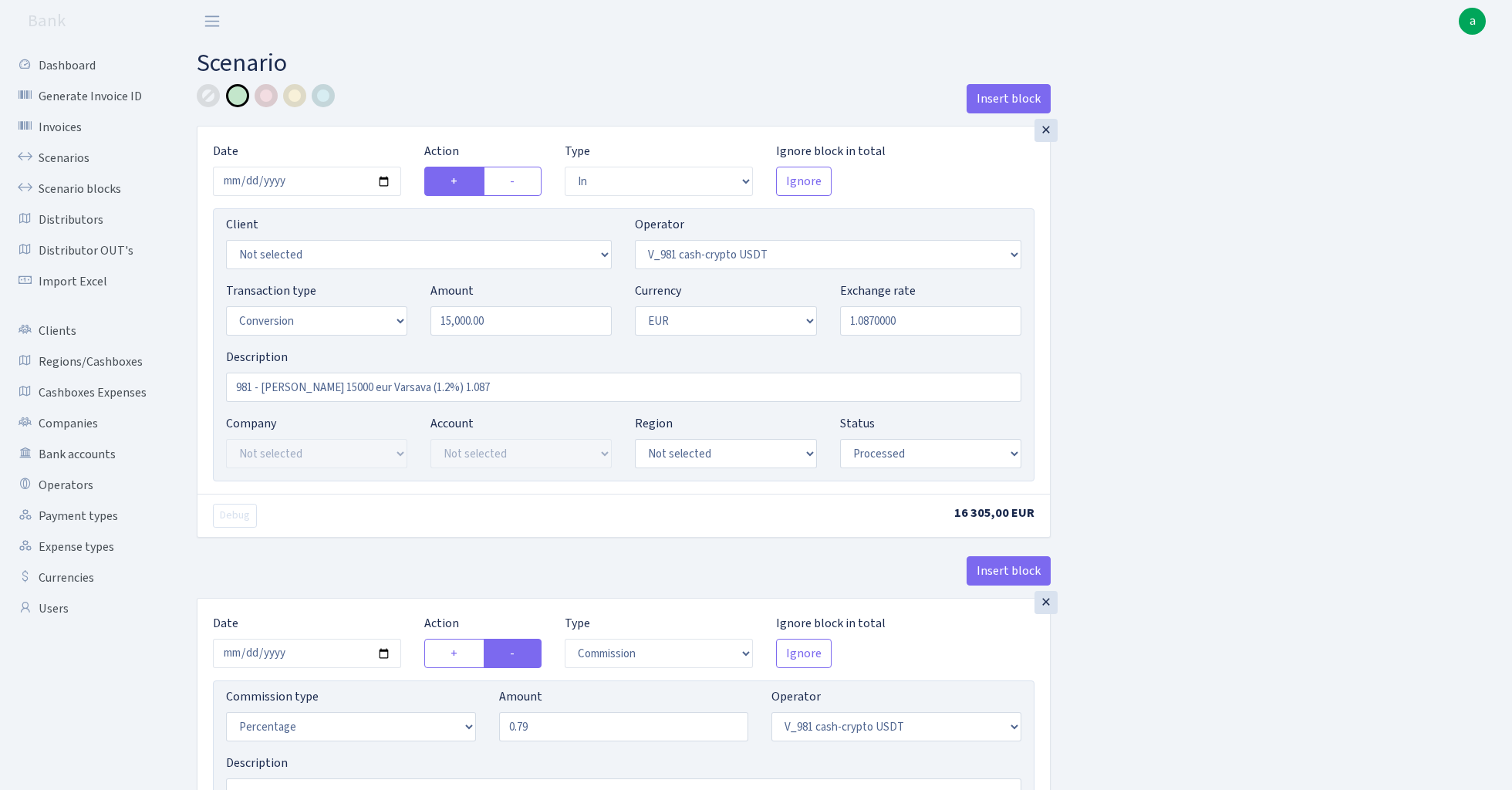
select select "15"
select select "1"
select select "processed"
select select "in"
select select "434"
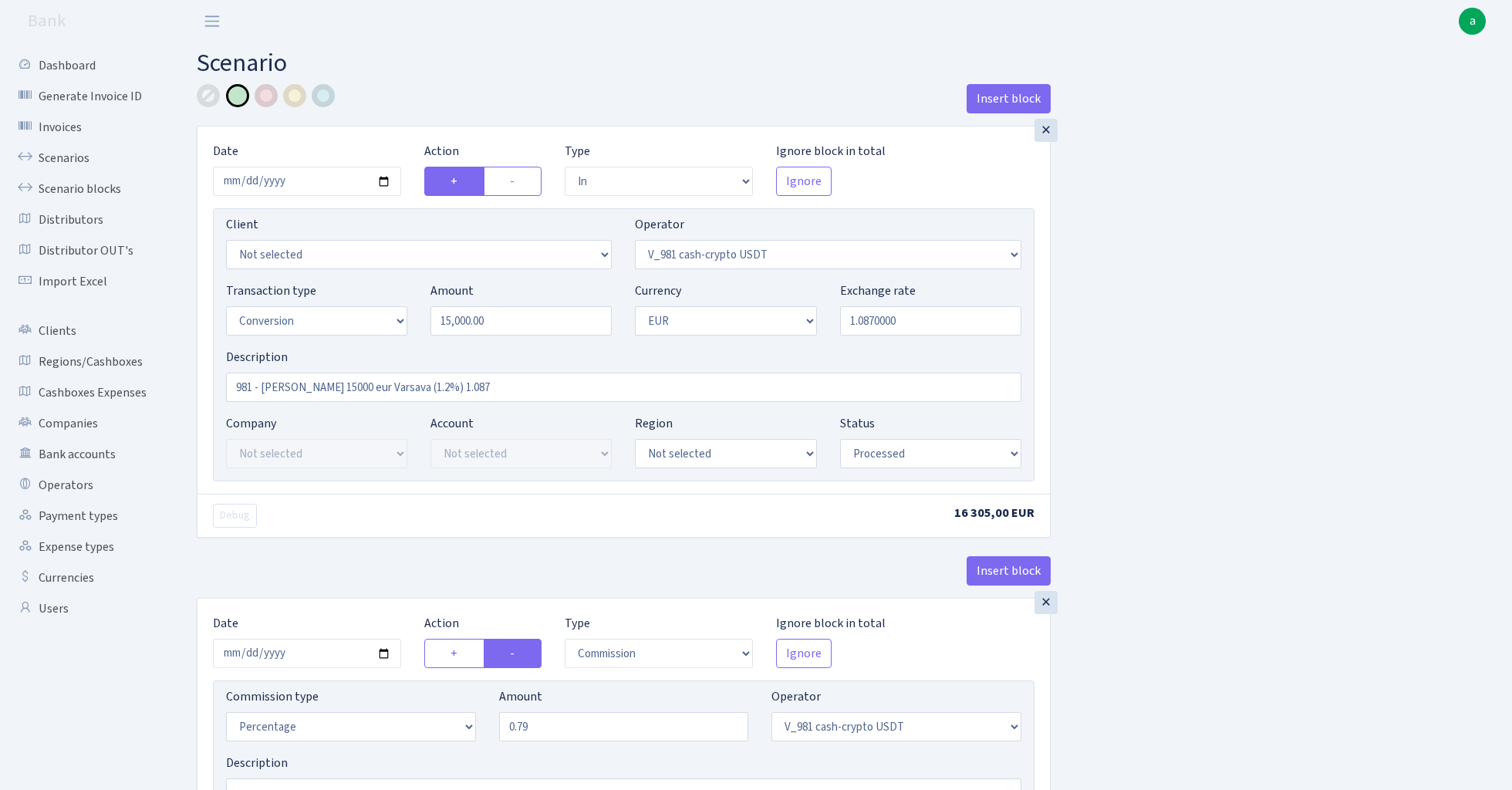
select select "1"
select select "22"
select select "processed"
select select "out"
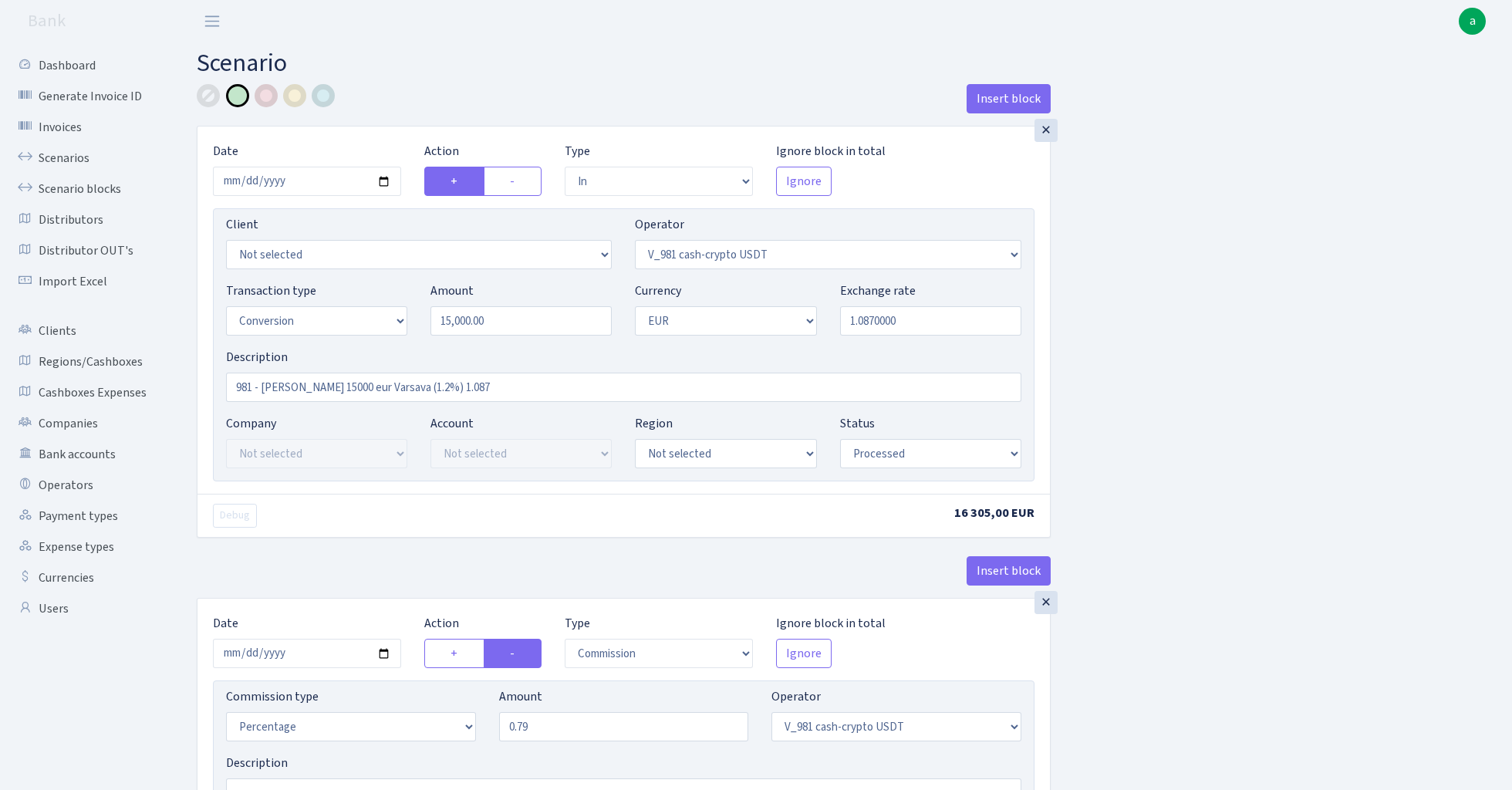
select select "15"
select select "1"
select select "22"
select select "processed"
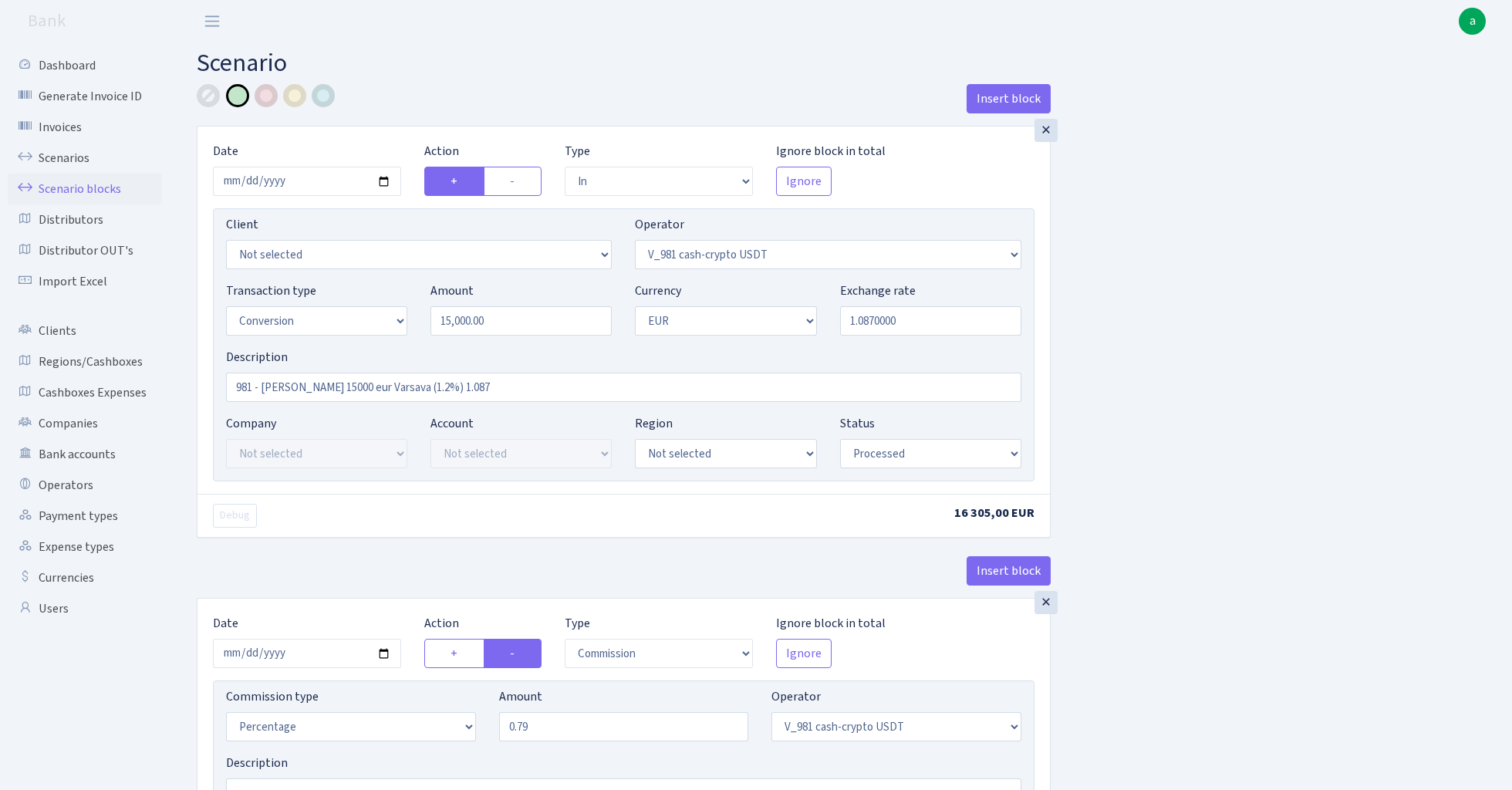
click at [102, 190] on link "Scenario blocks" at bounding box center [84, 189] width 154 height 31
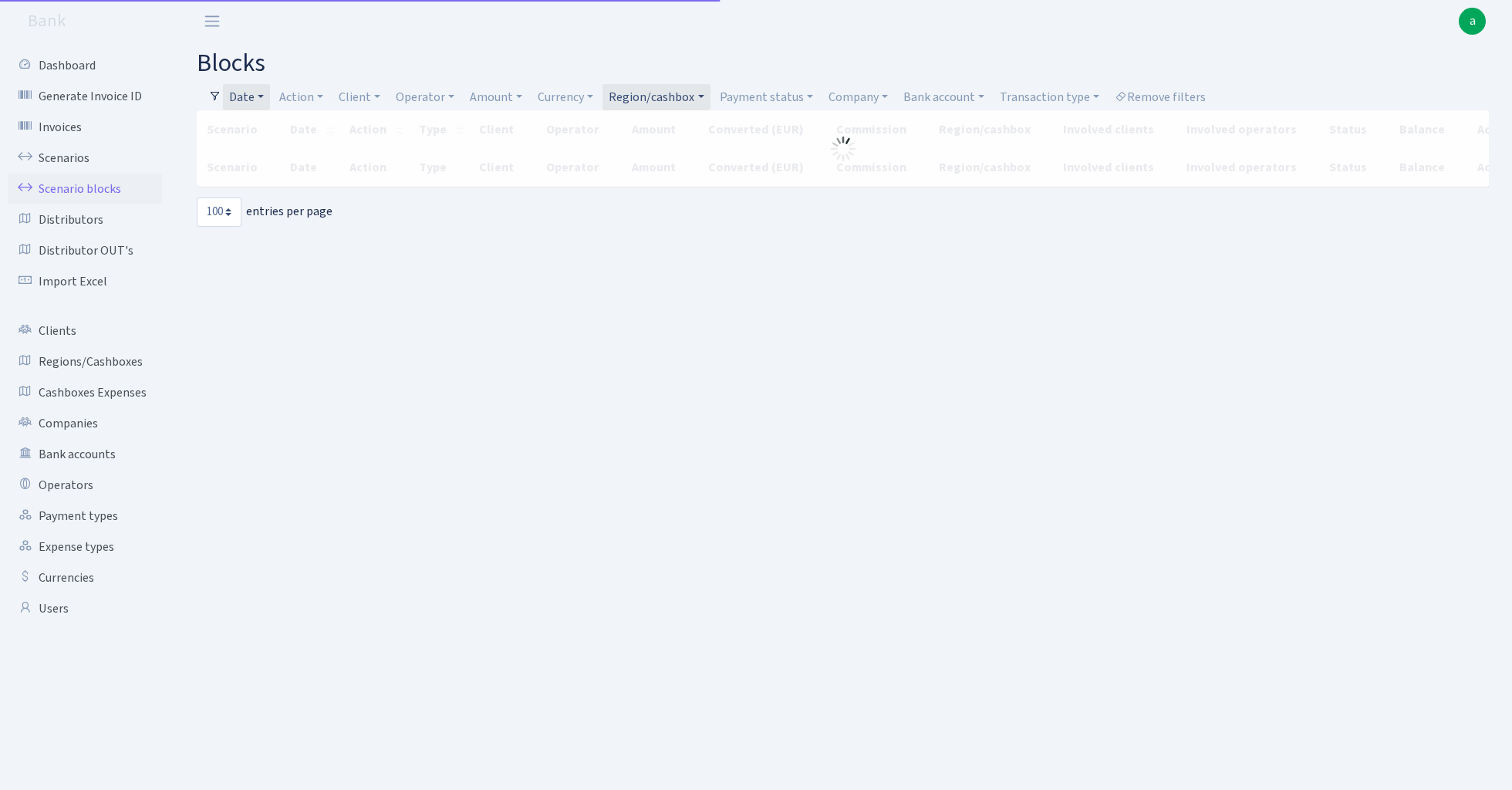
select select "100"
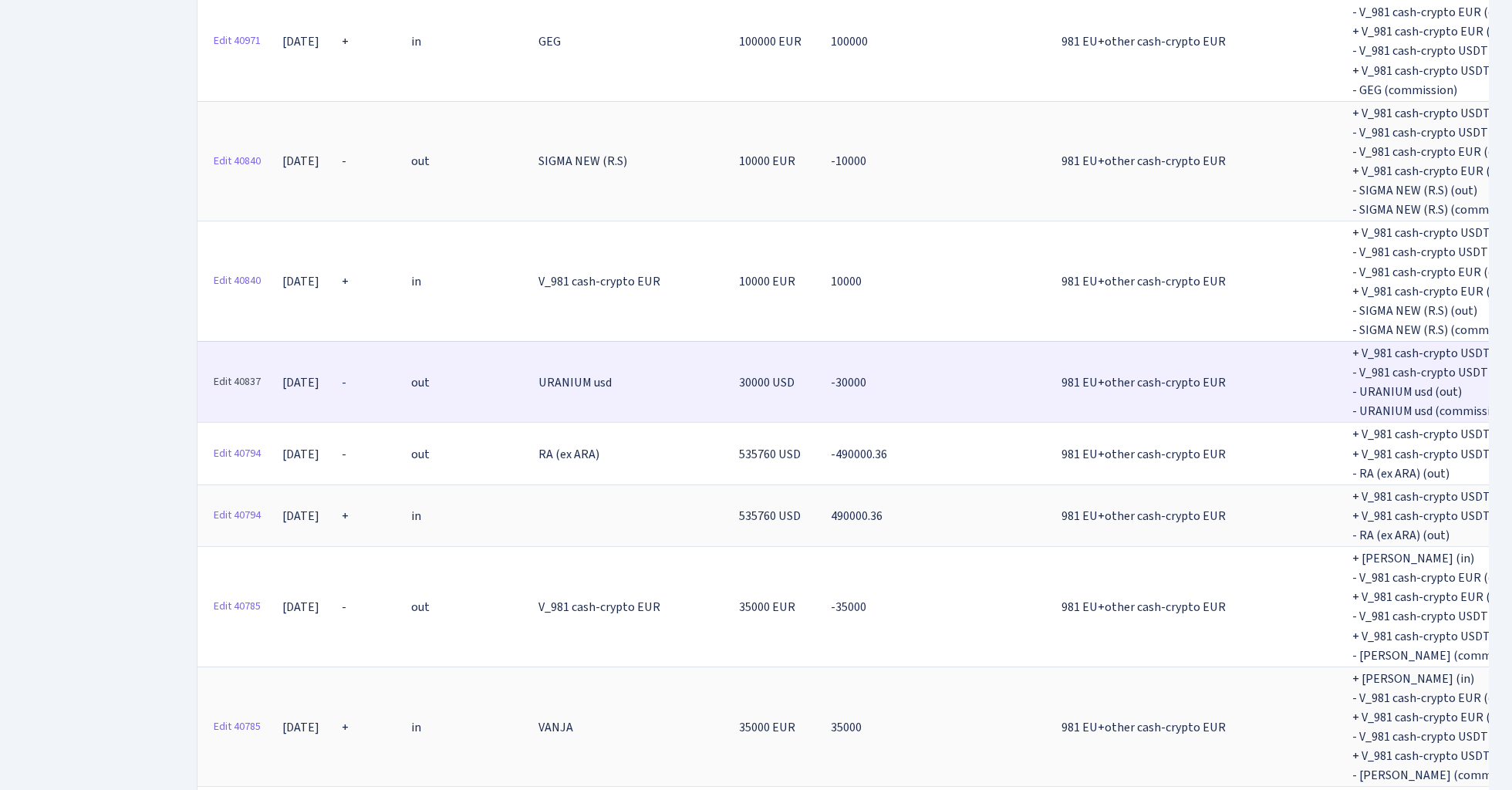
click at [241, 370] on link "Edit 40837" at bounding box center [237, 381] width 61 height 24
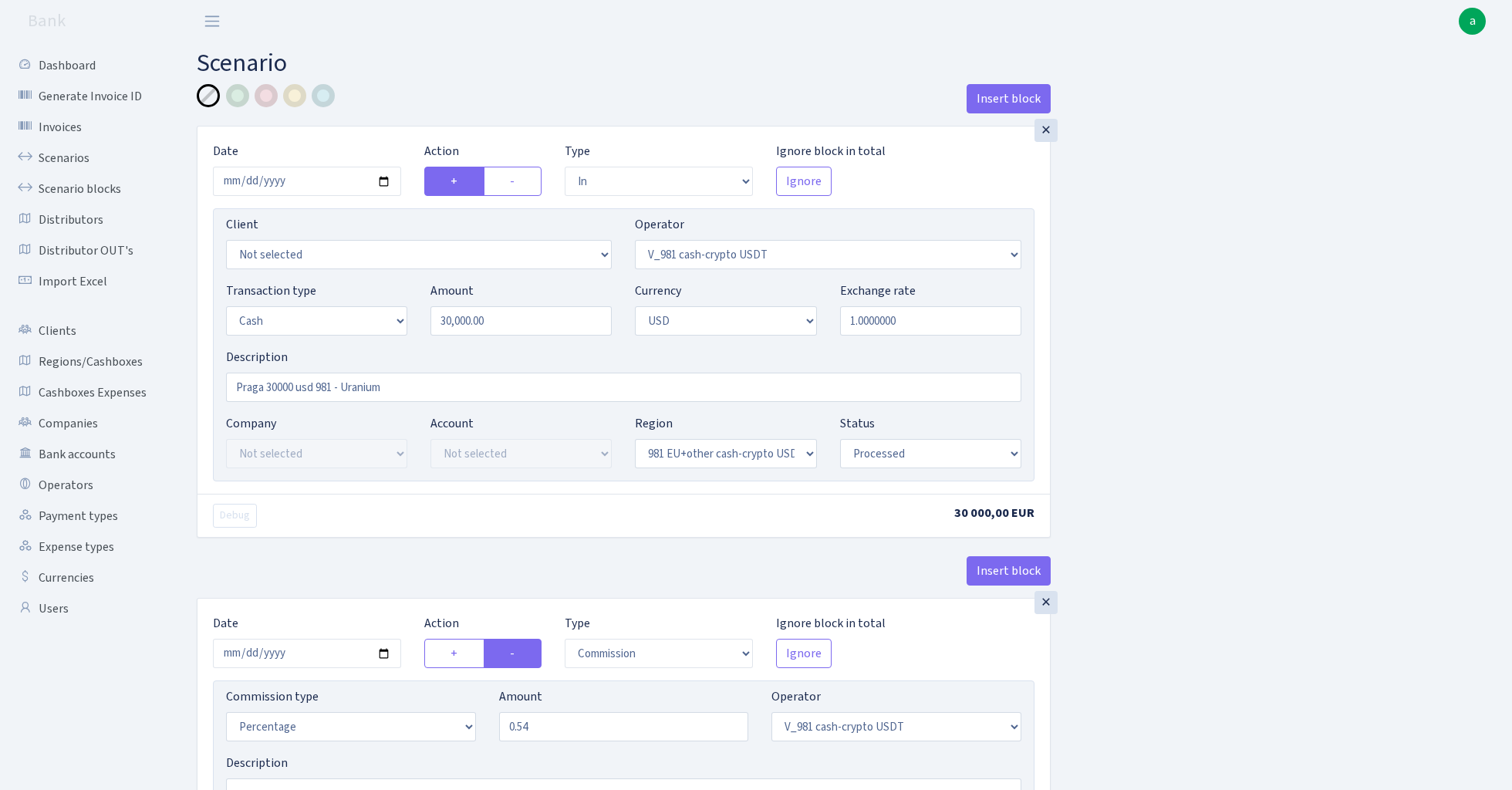
select select "in"
select select "435"
select select "1"
select select "2"
select select "23"
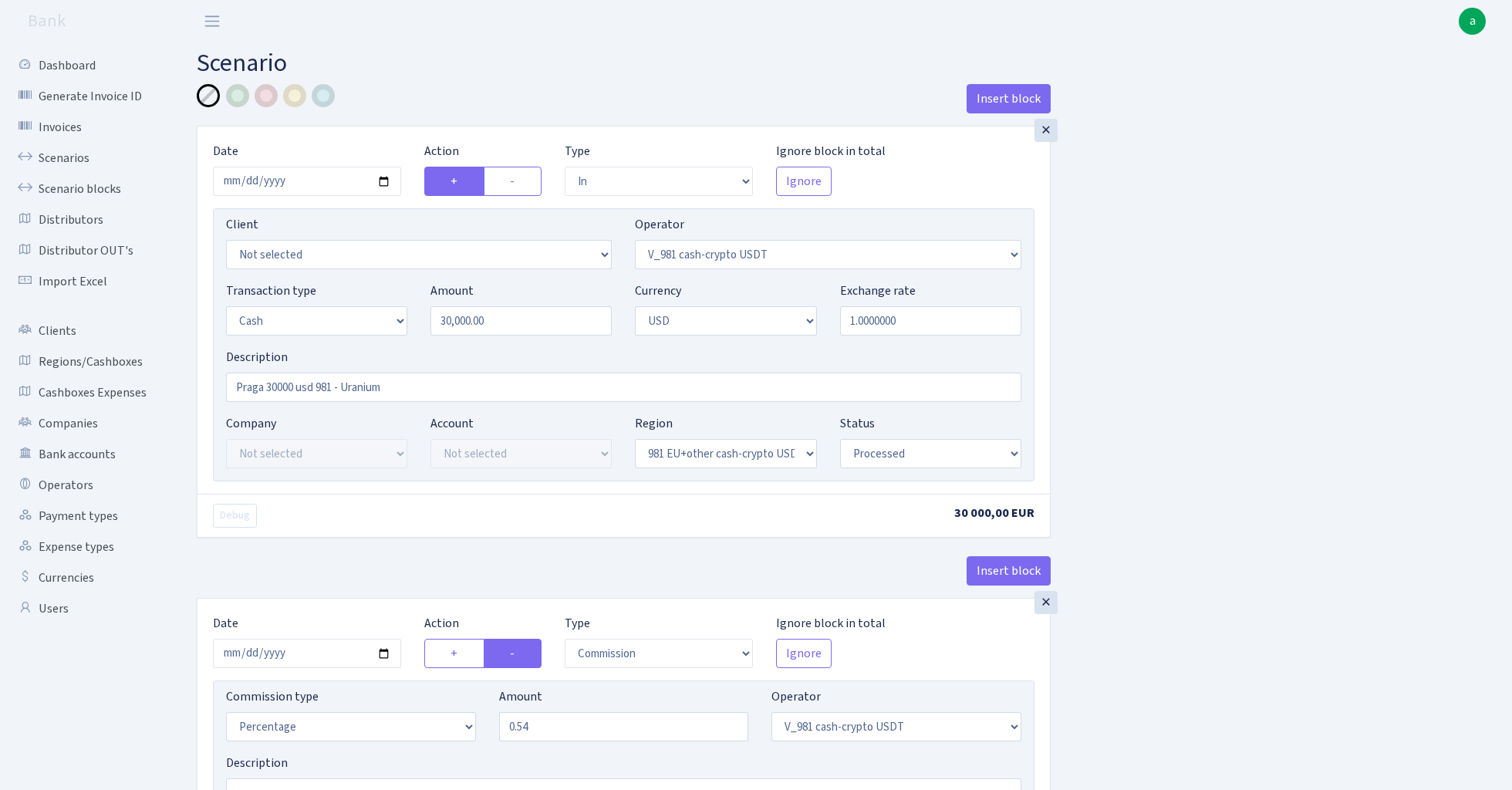
select select "processed"
select select "commission"
select select "435"
select select "processed"
select select "out"
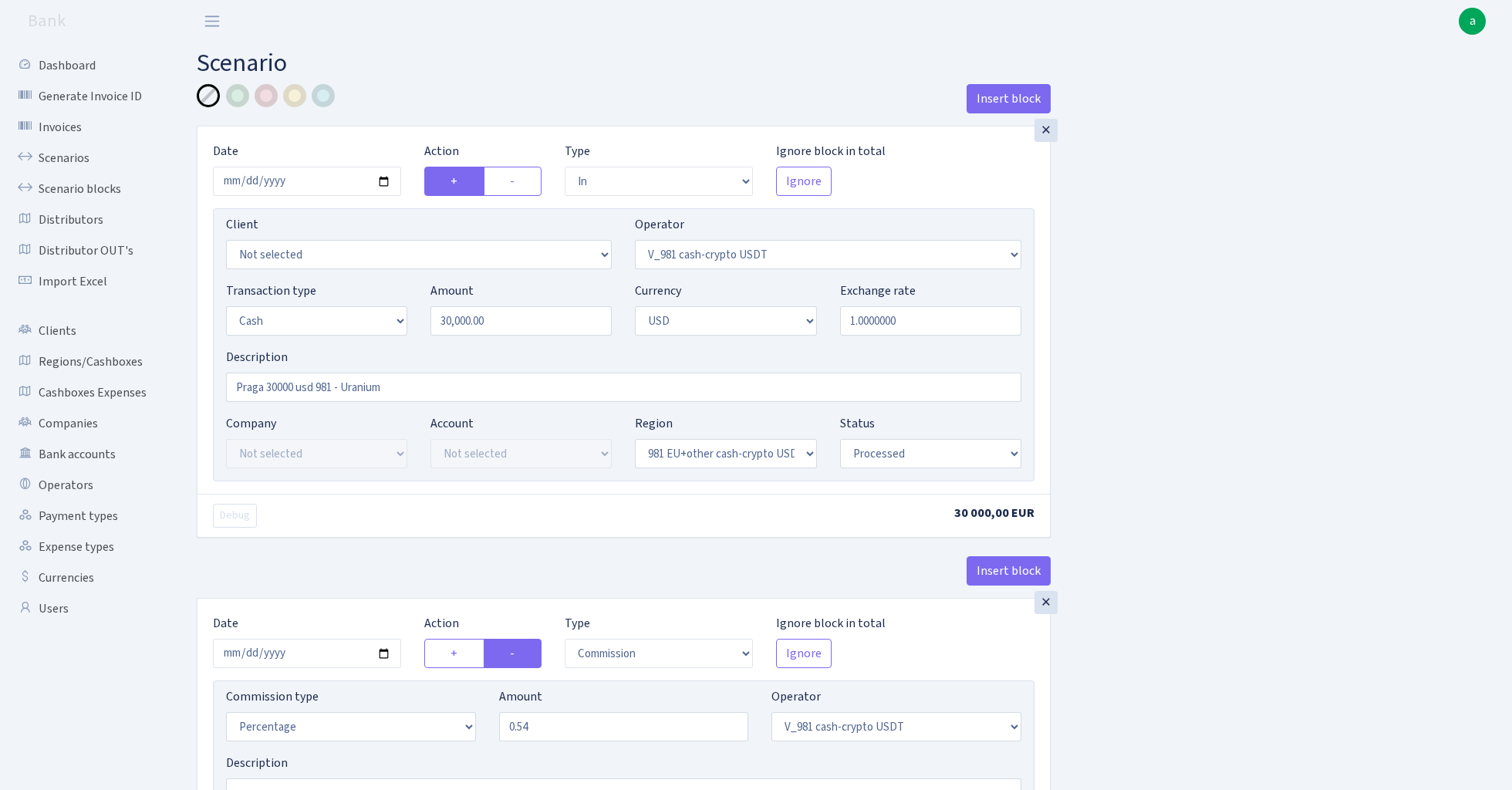
select select "394"
select select "1"
select select "2"
select select "22"
select select "processed"
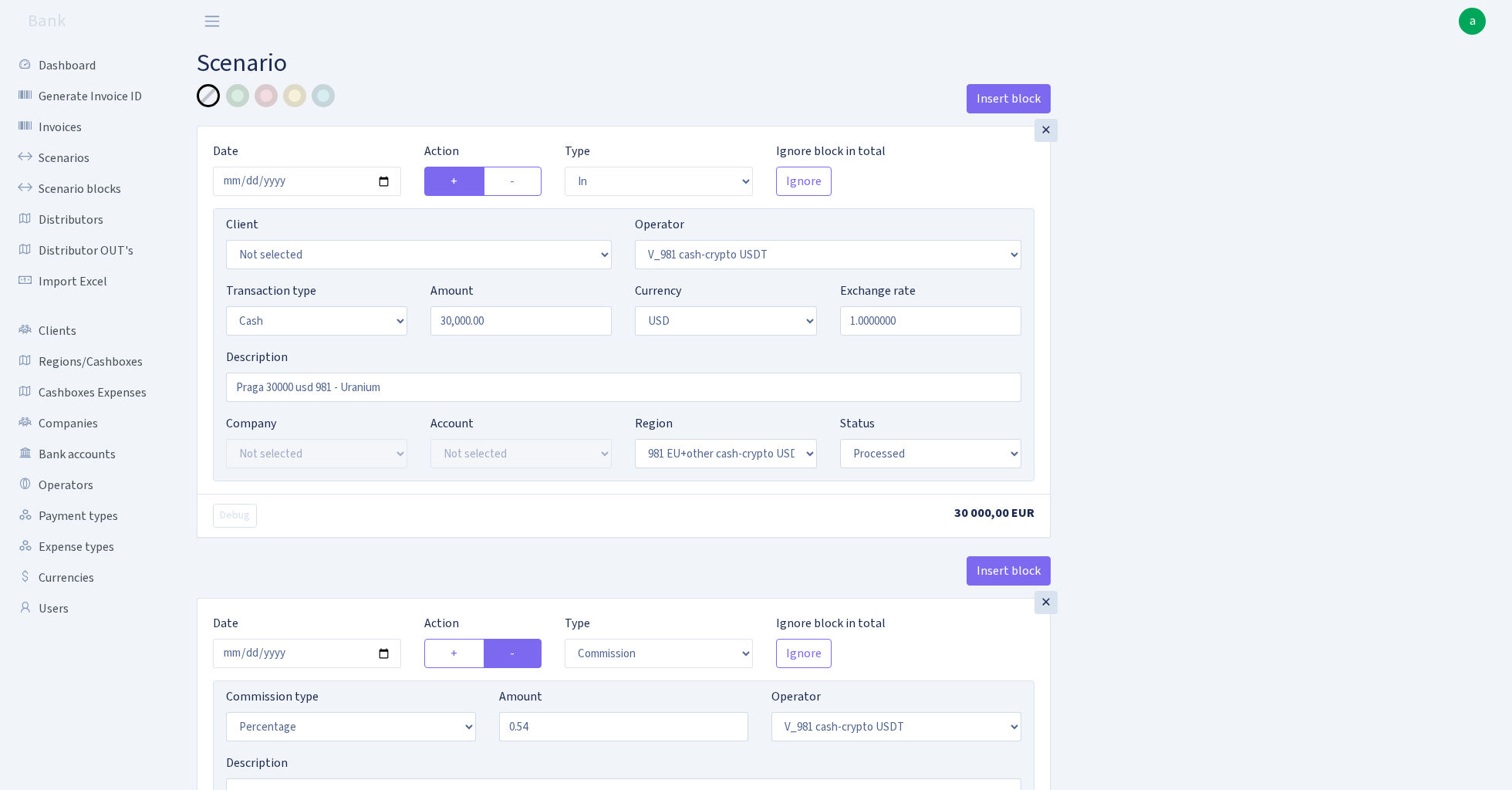
select select "commission"
select select "394"
select select "processed"
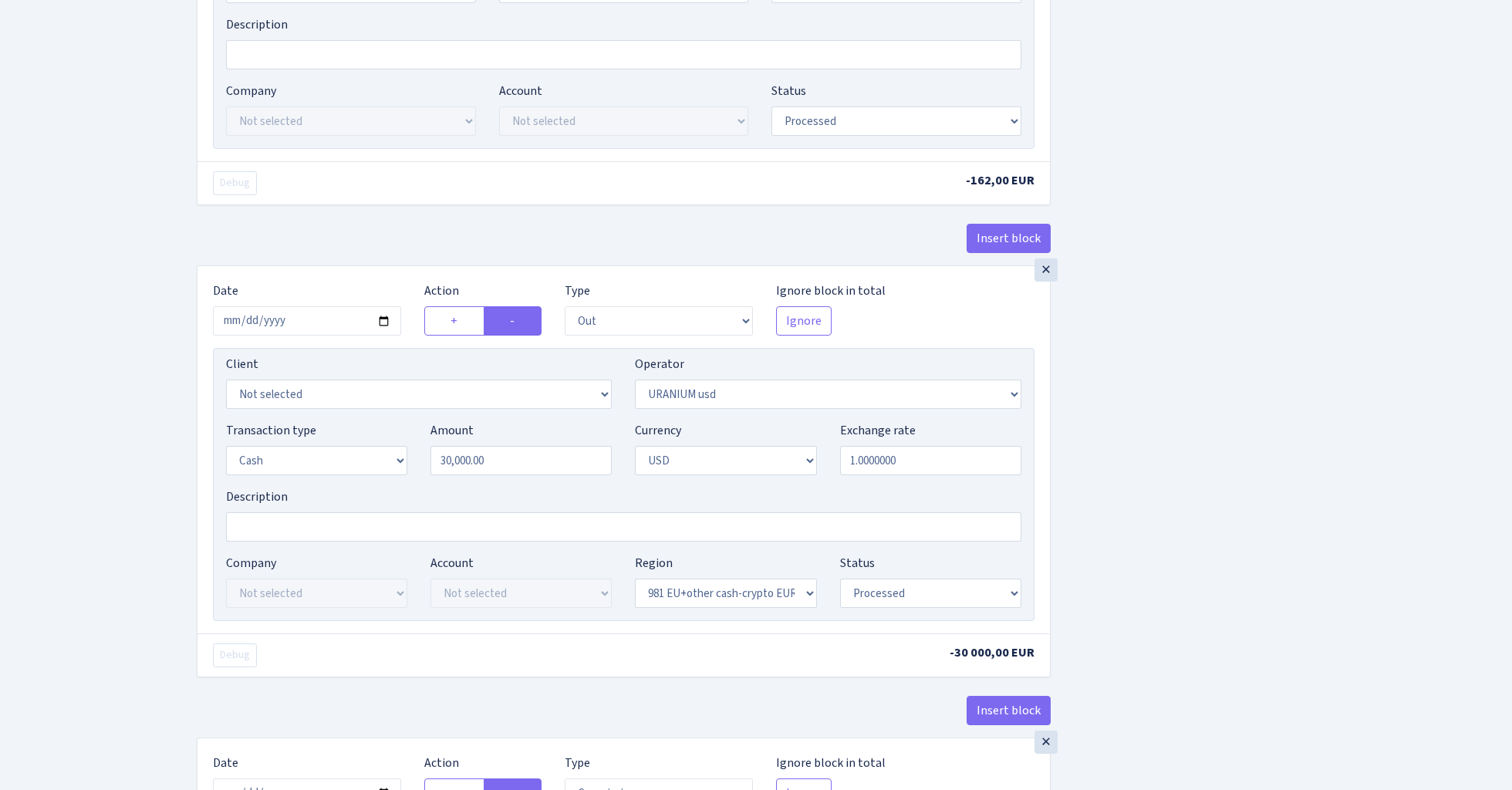
scroll to position [739, 0]
select select "23"
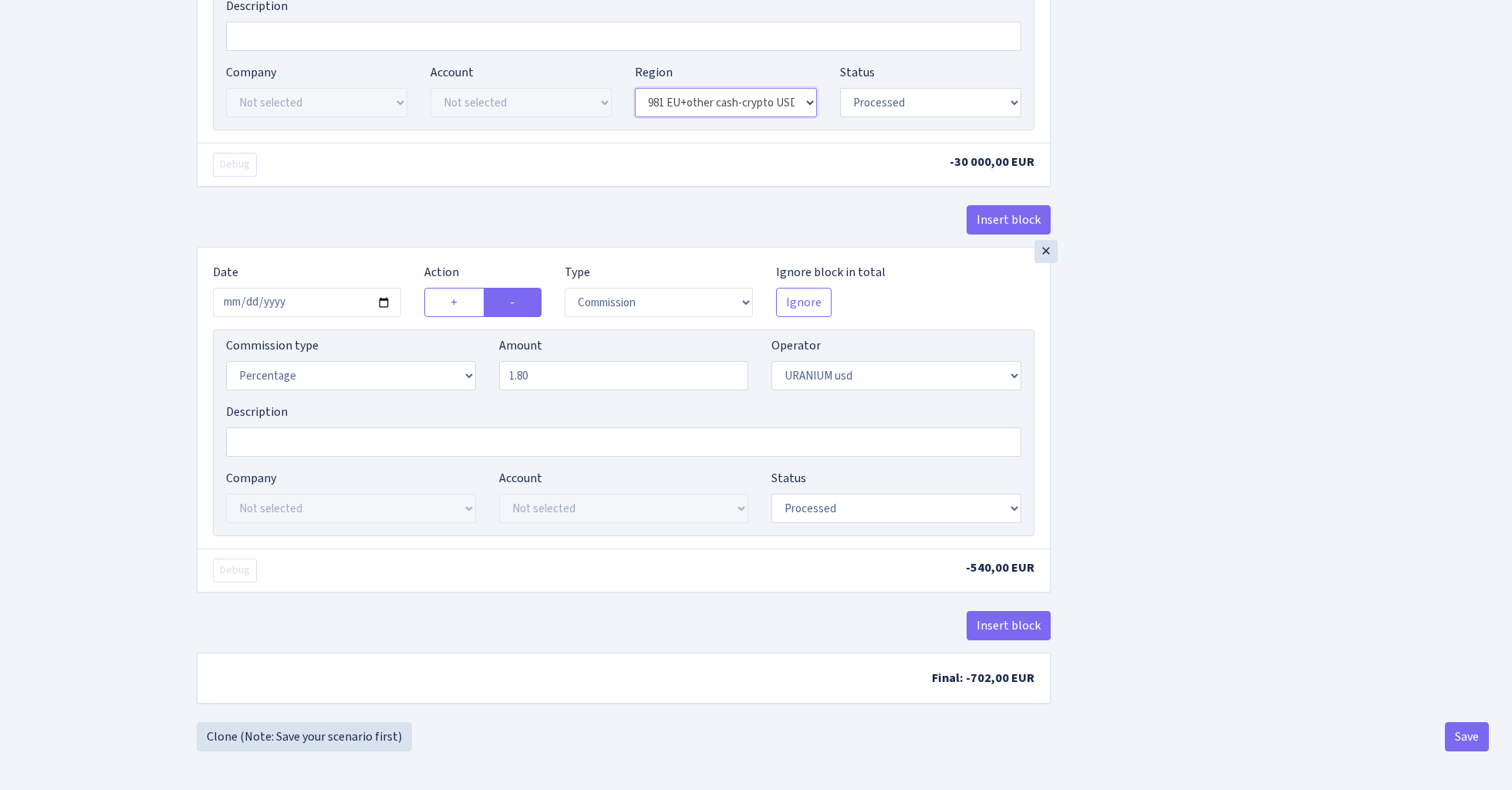
scroll to position [1239, 0]
click at [1470, 727] on button "Save" at bounding box center [1467, 737] width 44 height 29
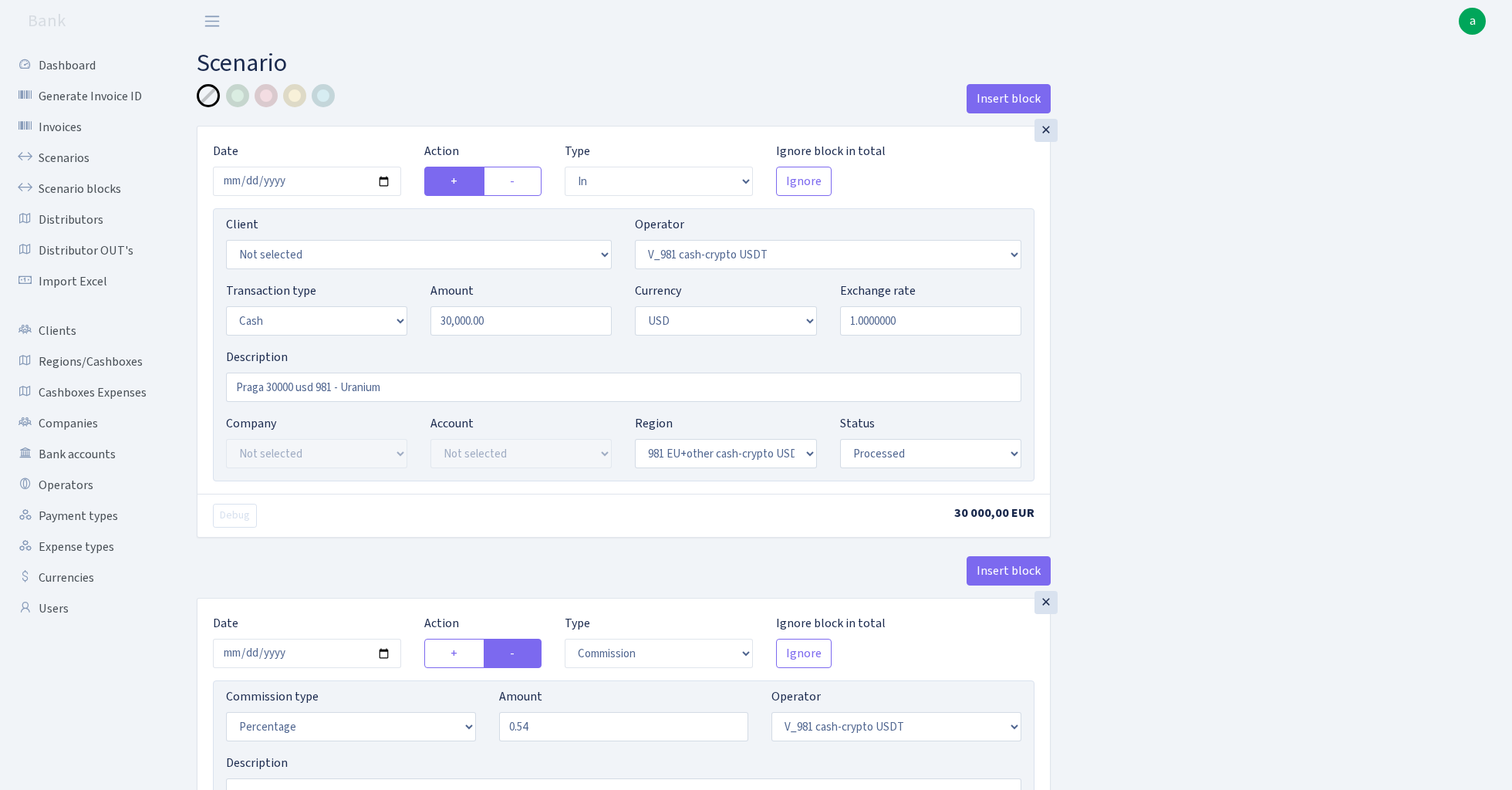
select select "in"
select select "435"
select select "1"
select select "2"
select select "23"
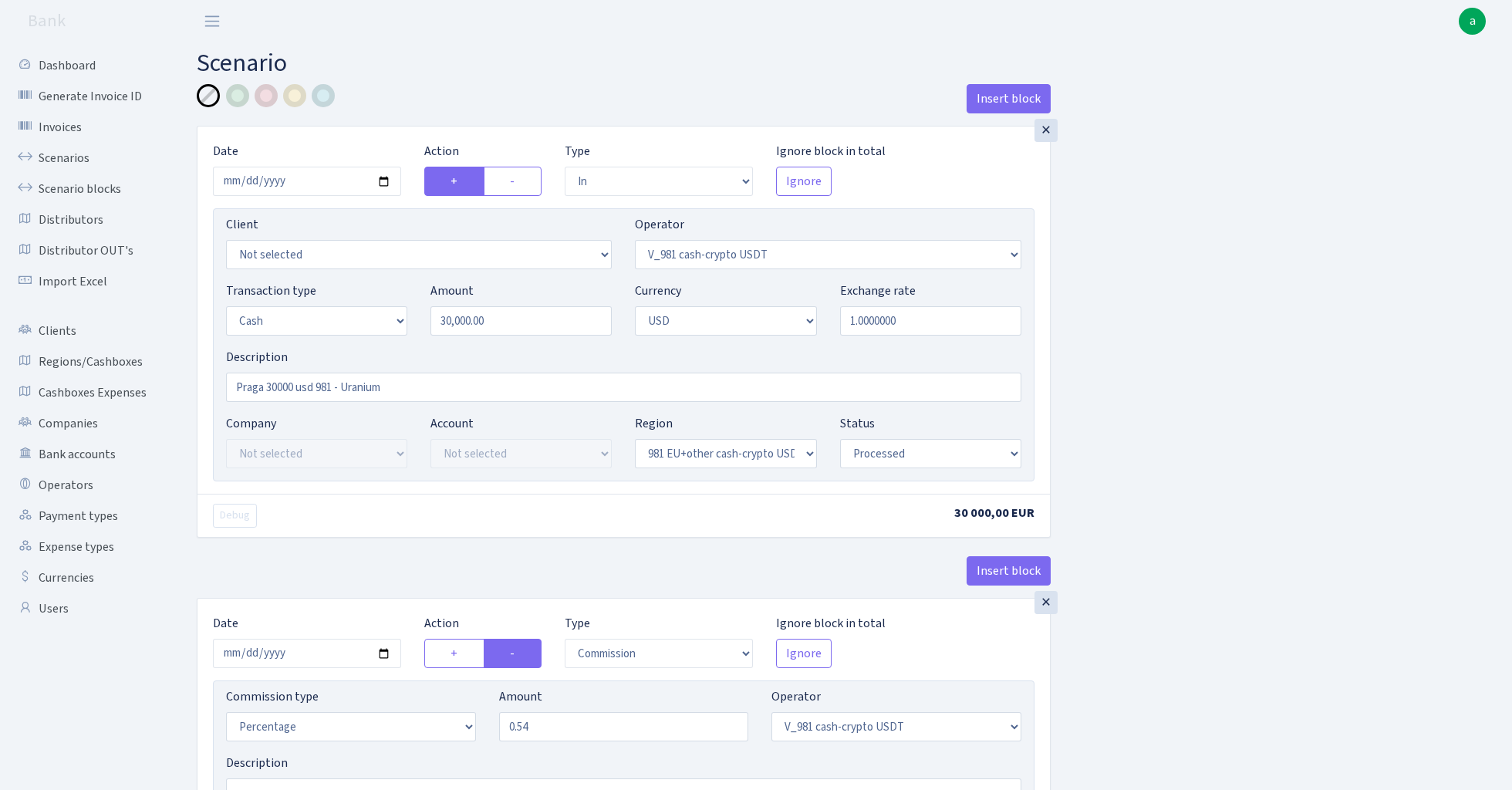
select select "processed"
select select "commission"
select select "435"
select select "processed"
select select "out"
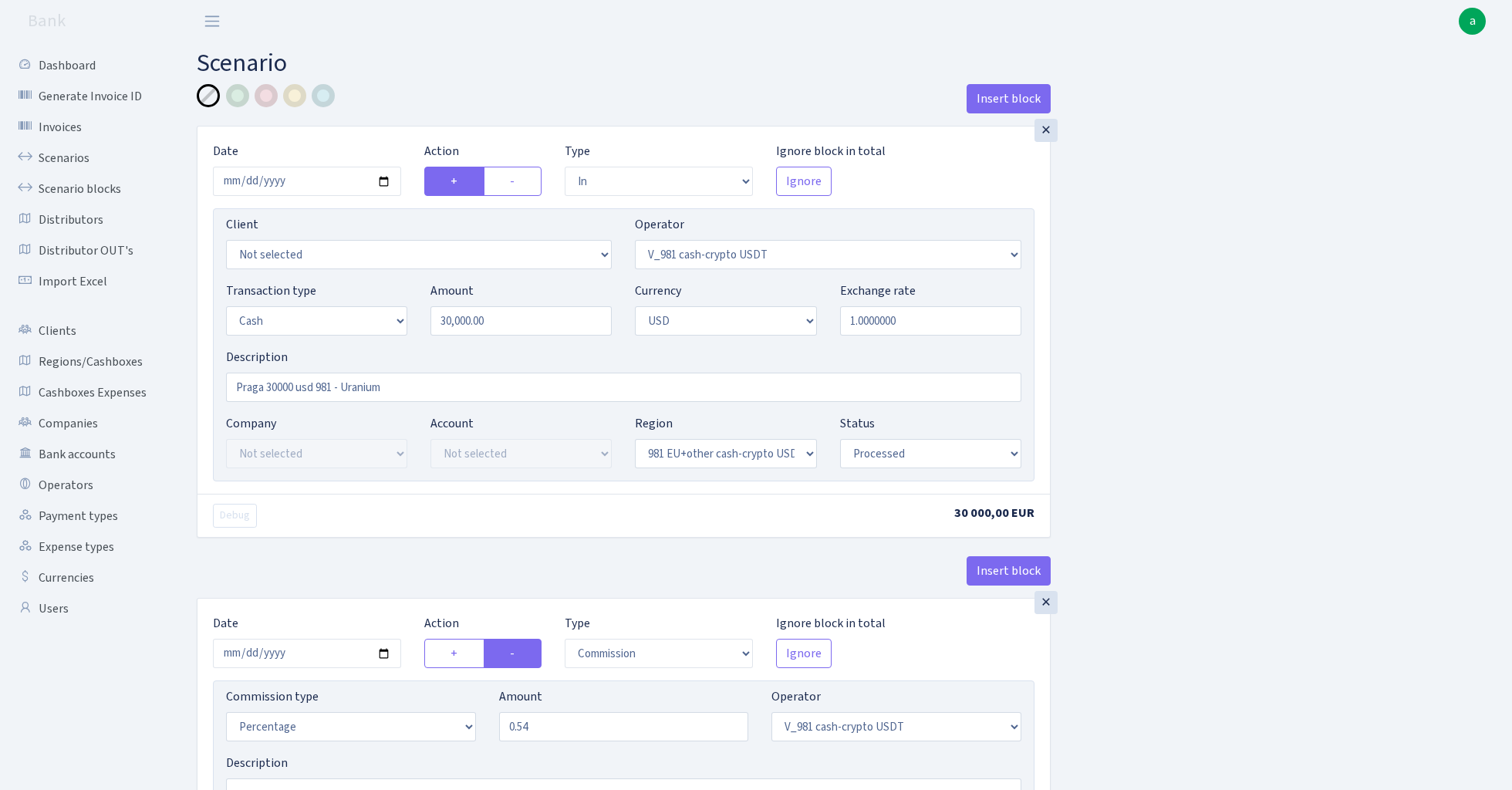
select select "394"
select select "1"
select select "2"
select select "23"
select select "processed"
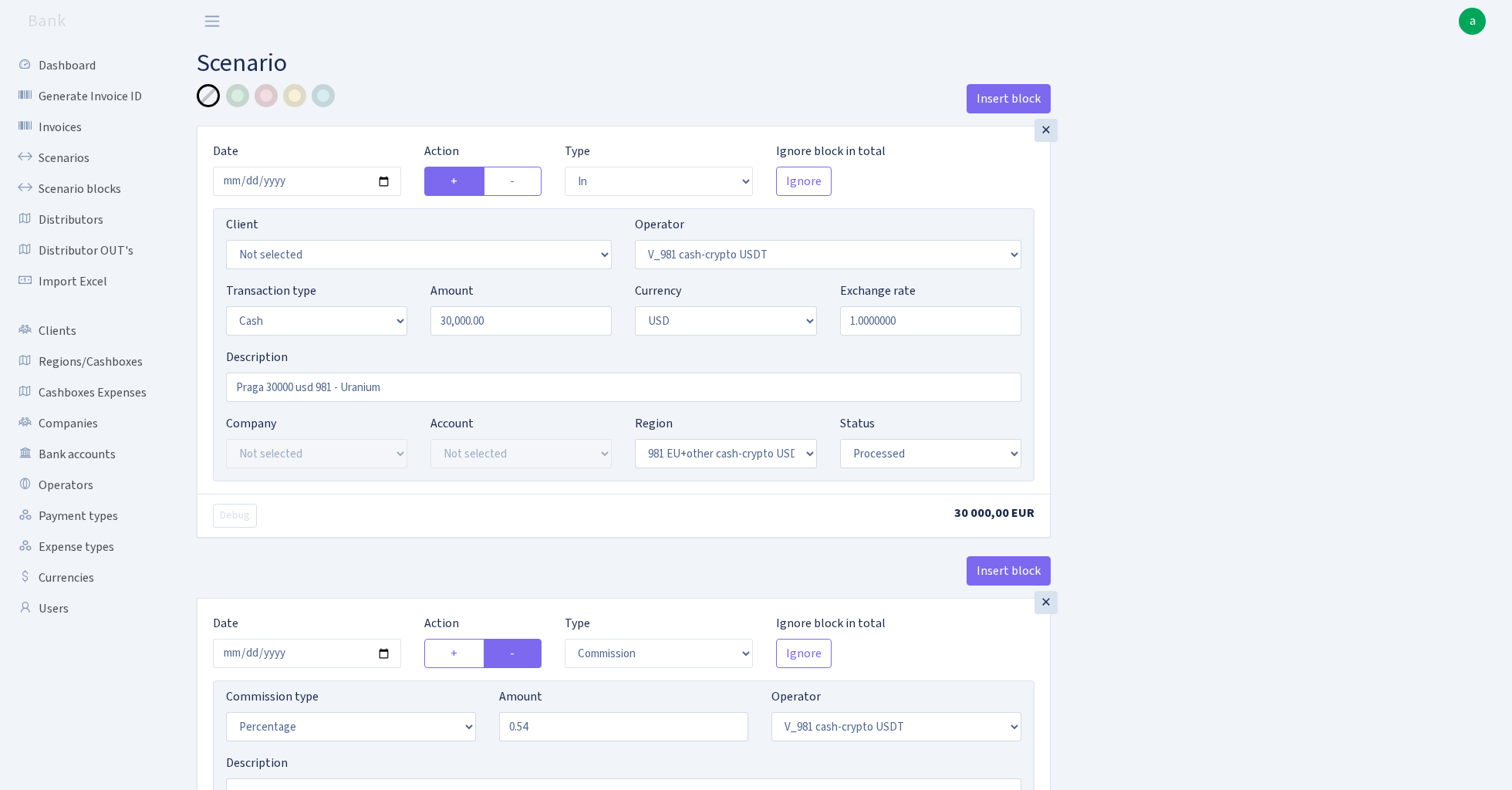
select select "commission"
select select "394"
select select "processed"
click at [73, 192] on link "Scenario blocks" at bounding box center [84, 189] width 154 height 31
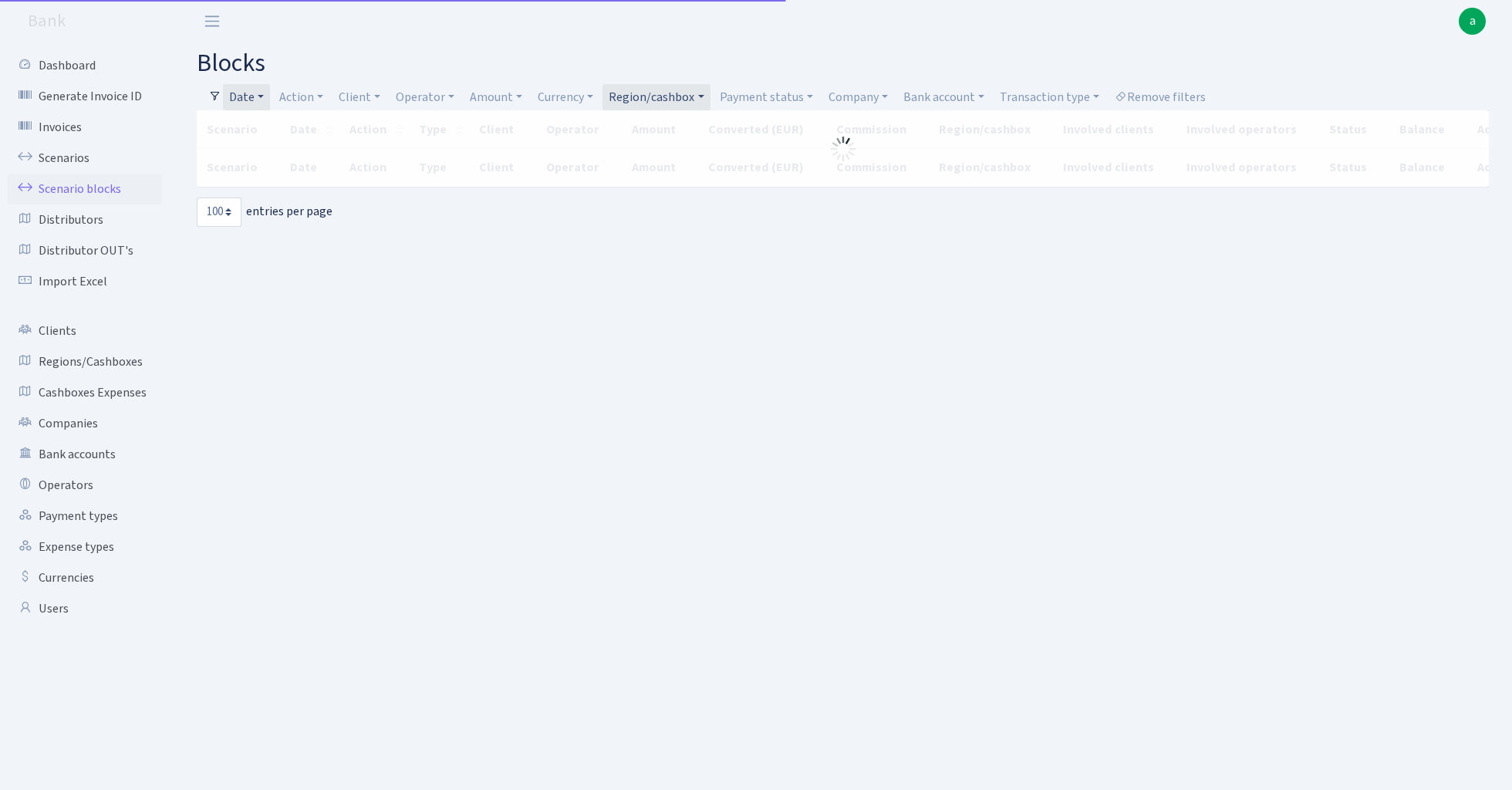
select select "100"
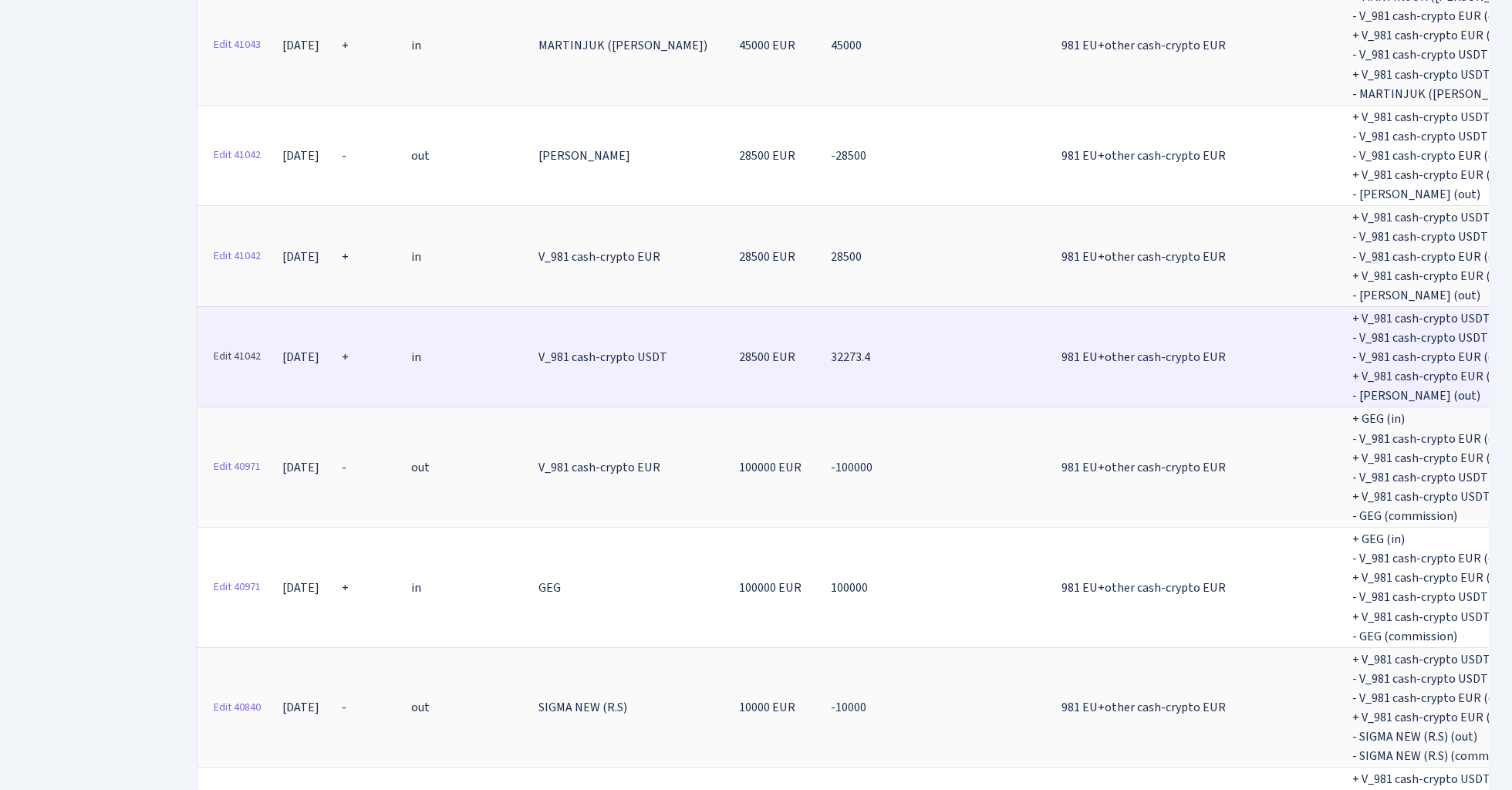
click at [226, 345] on link "Edit 41042" at bounding box center [237, 356] width 61 height 24
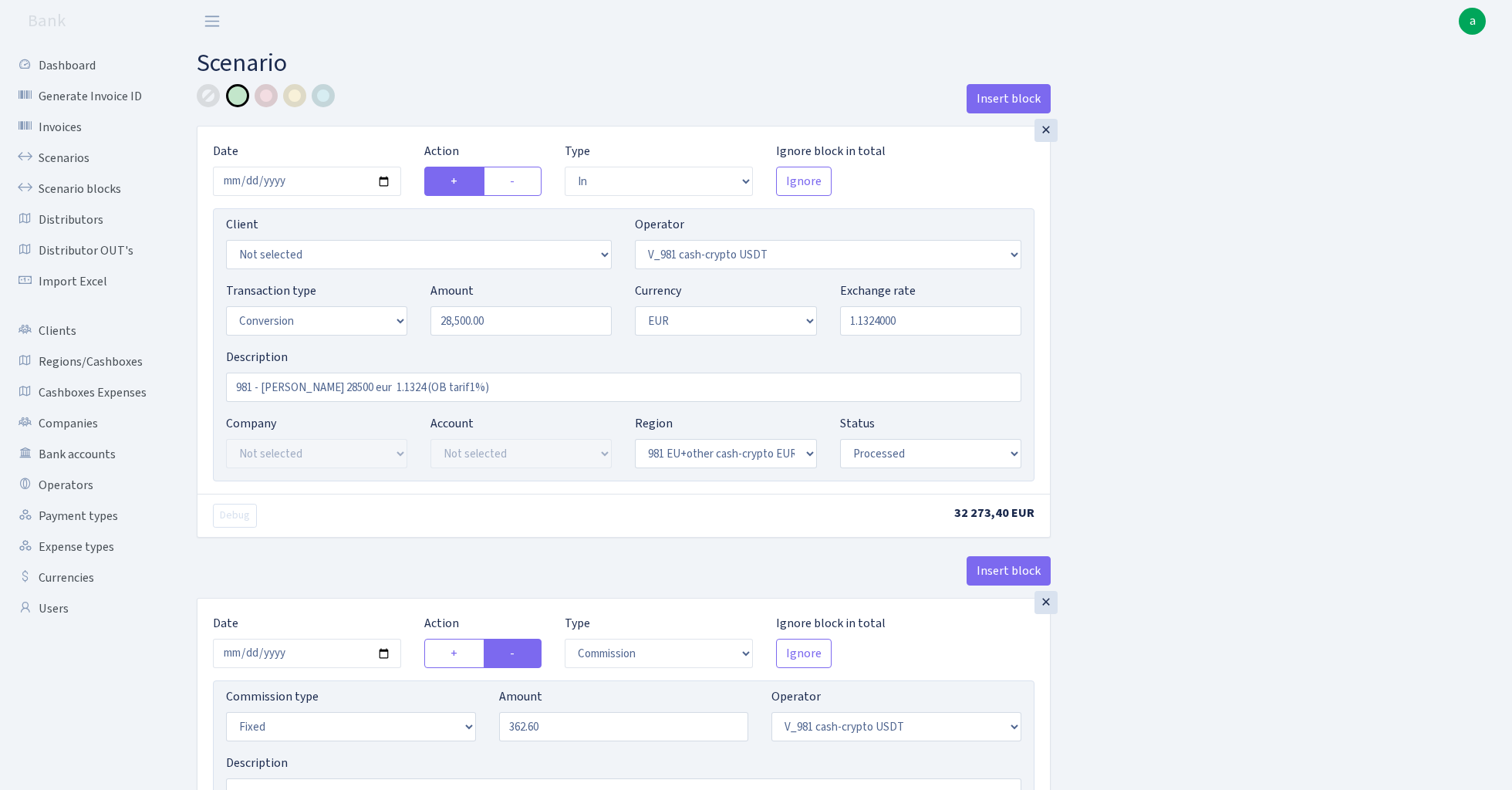
select select "in"
select select "435"
select select "15"
select select "1"
select select "22"
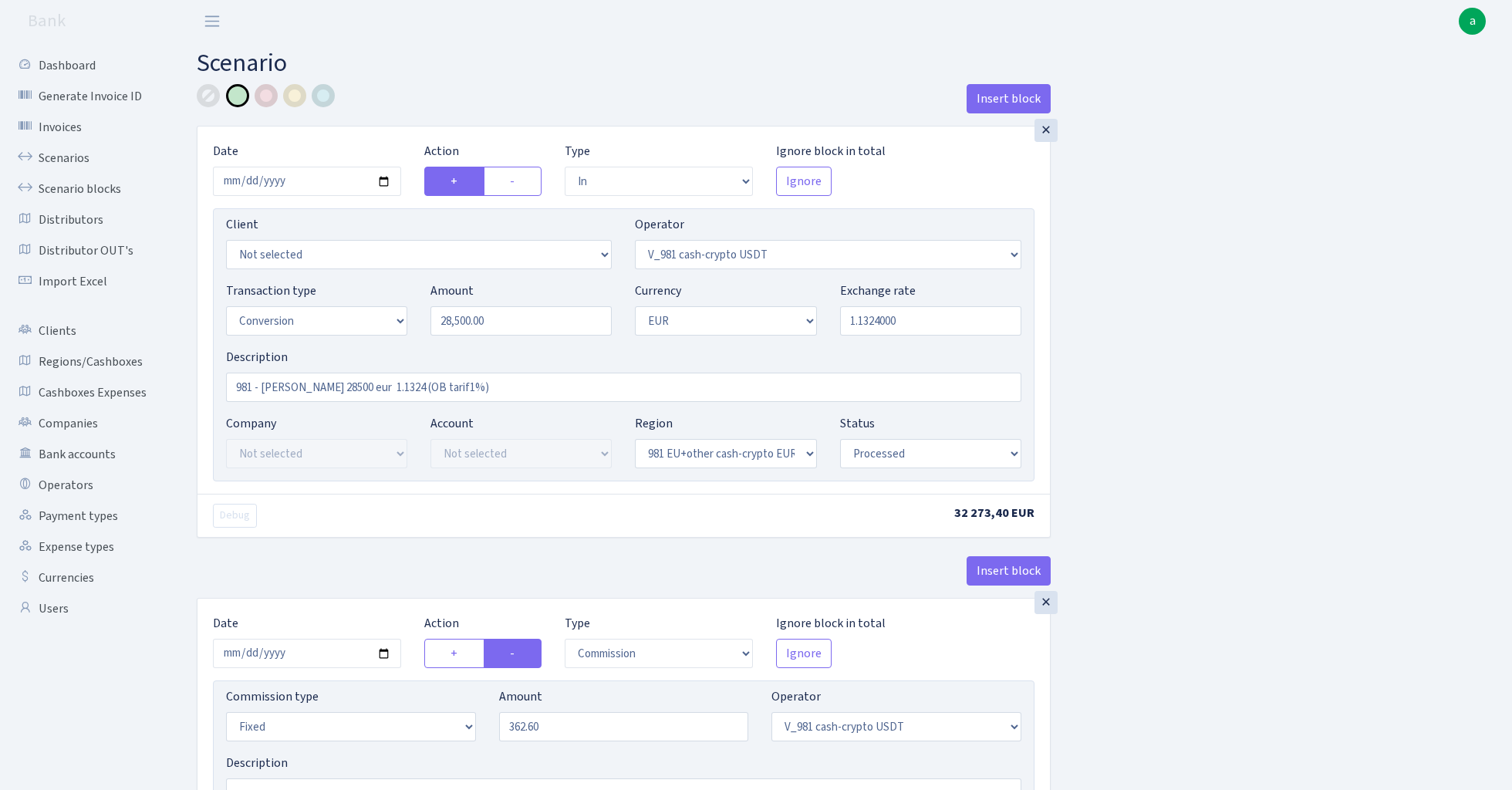
select select "processed"
select select "commission"
select select "fixed"
select select "435"
select select "processed"
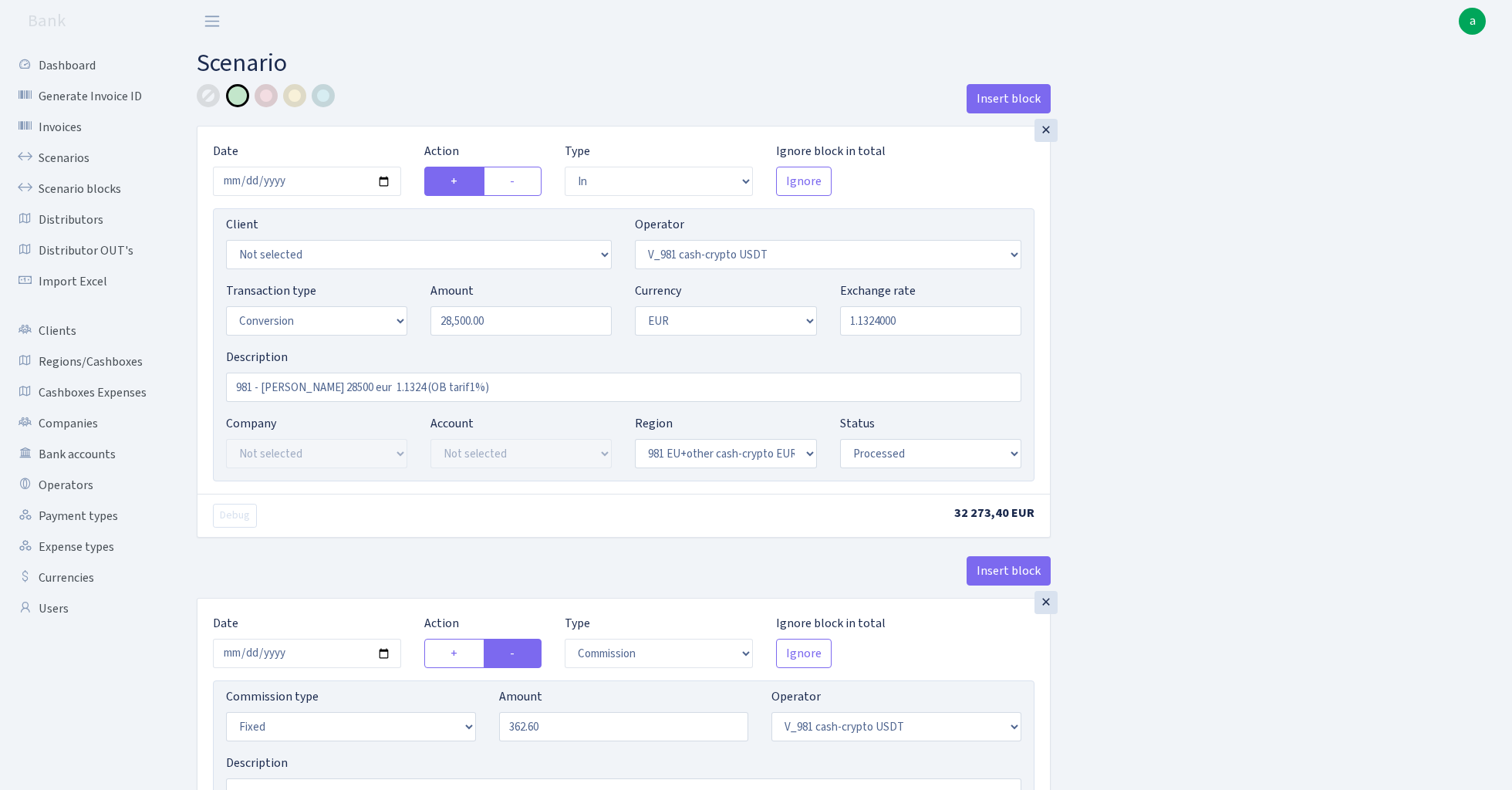
select select "out"
select select "434"
select select "15"
select select "1"
select select "processed"
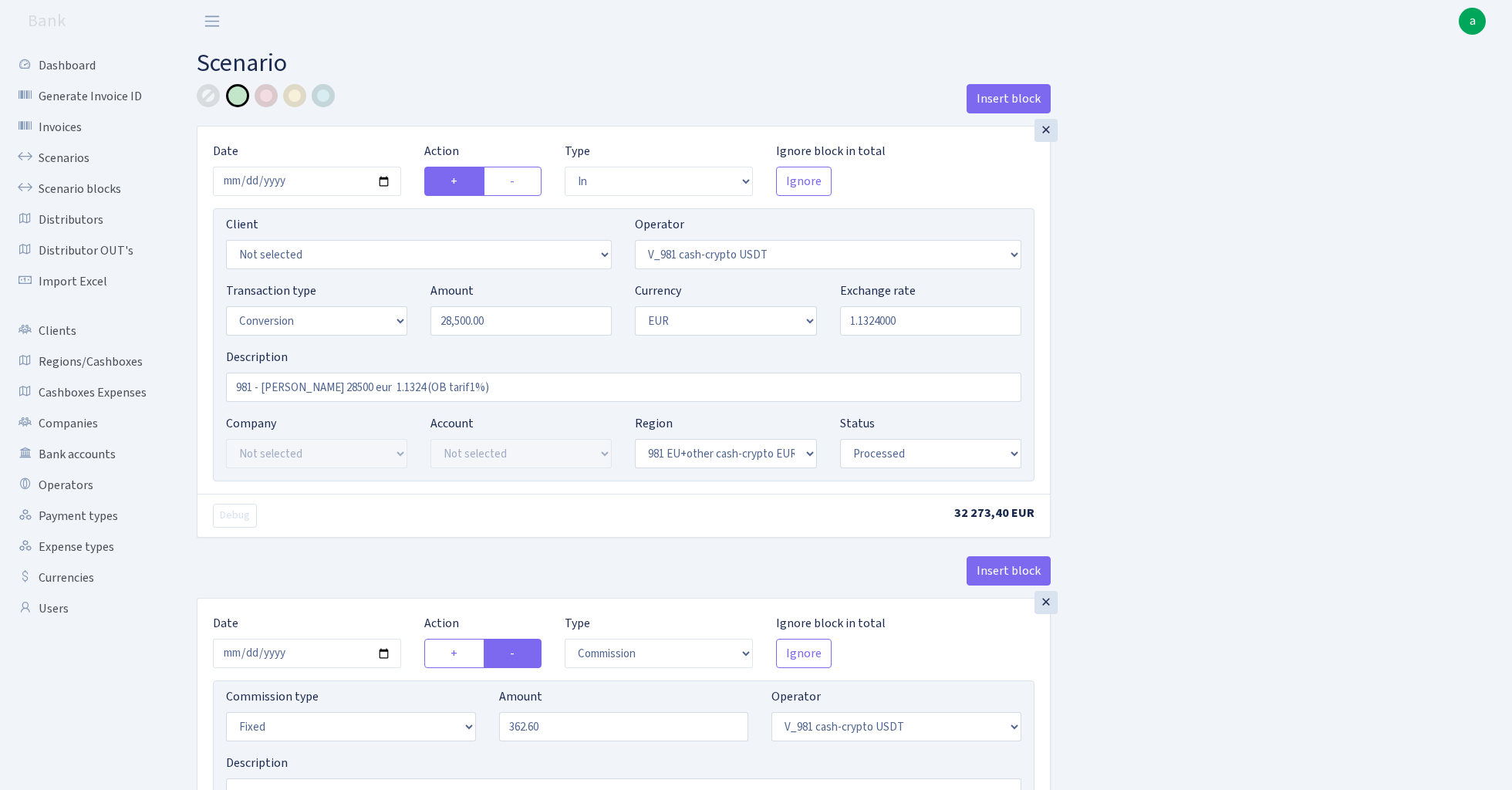
select select "in"
select select "434"
select select "1"
select select "22"
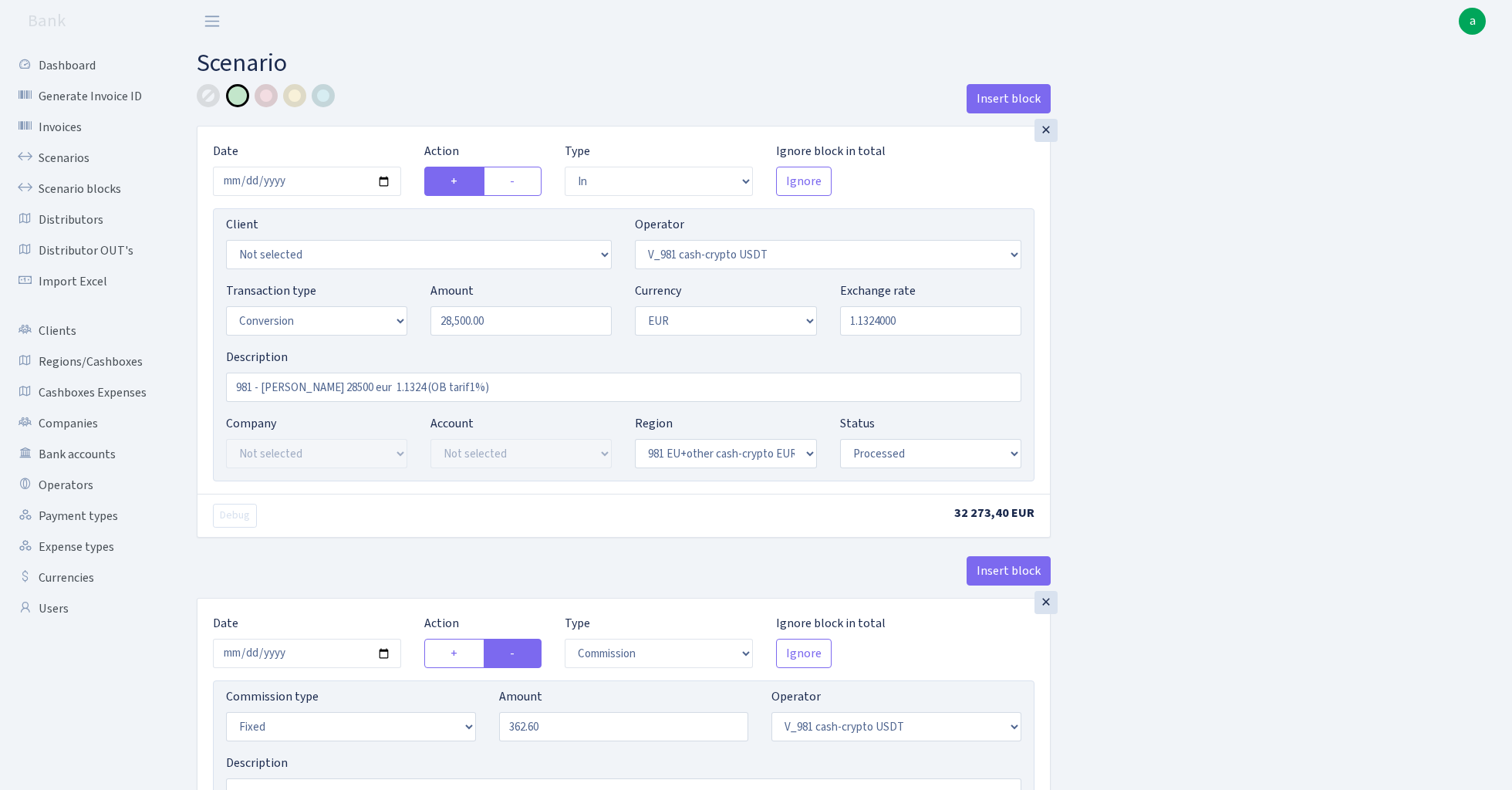
select select "processed"
select select "out"
select select "15"
select select "1"
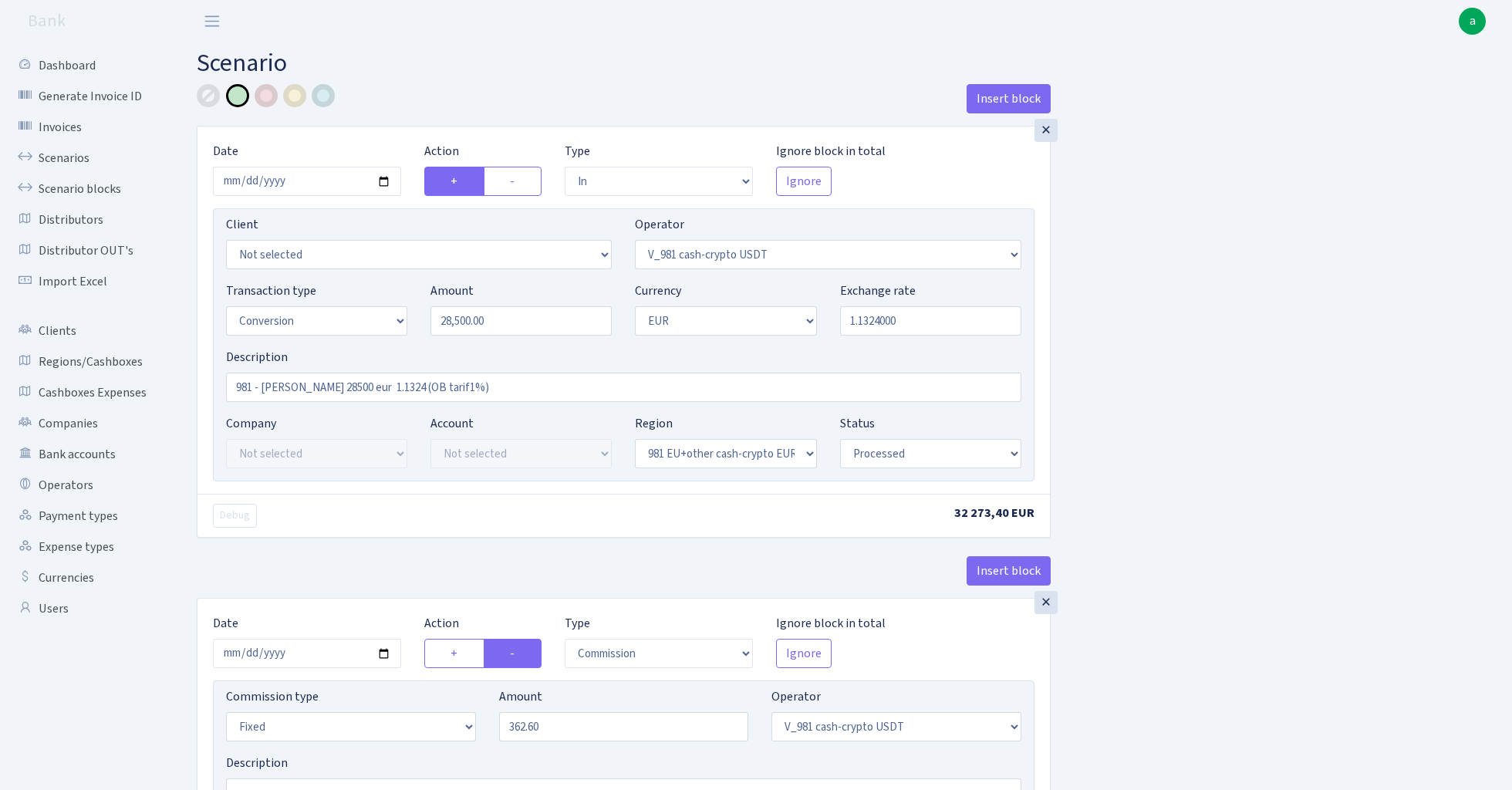
select select "22"
select select "processed"
select select
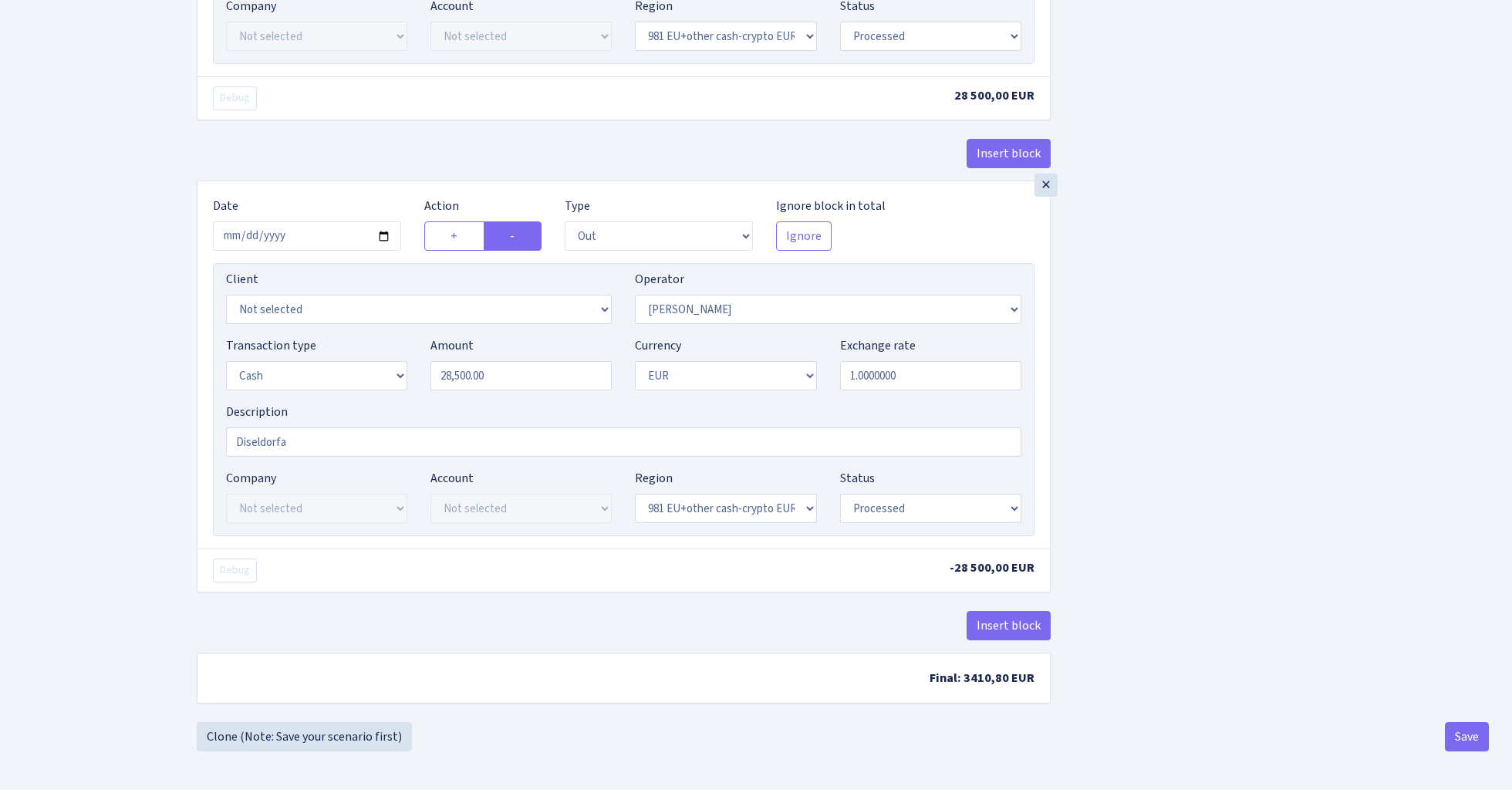
scroll to position [1778, 0]
click at [1458, 733] on button "Save" at bounding box center [1467, 737] width 44 height 29
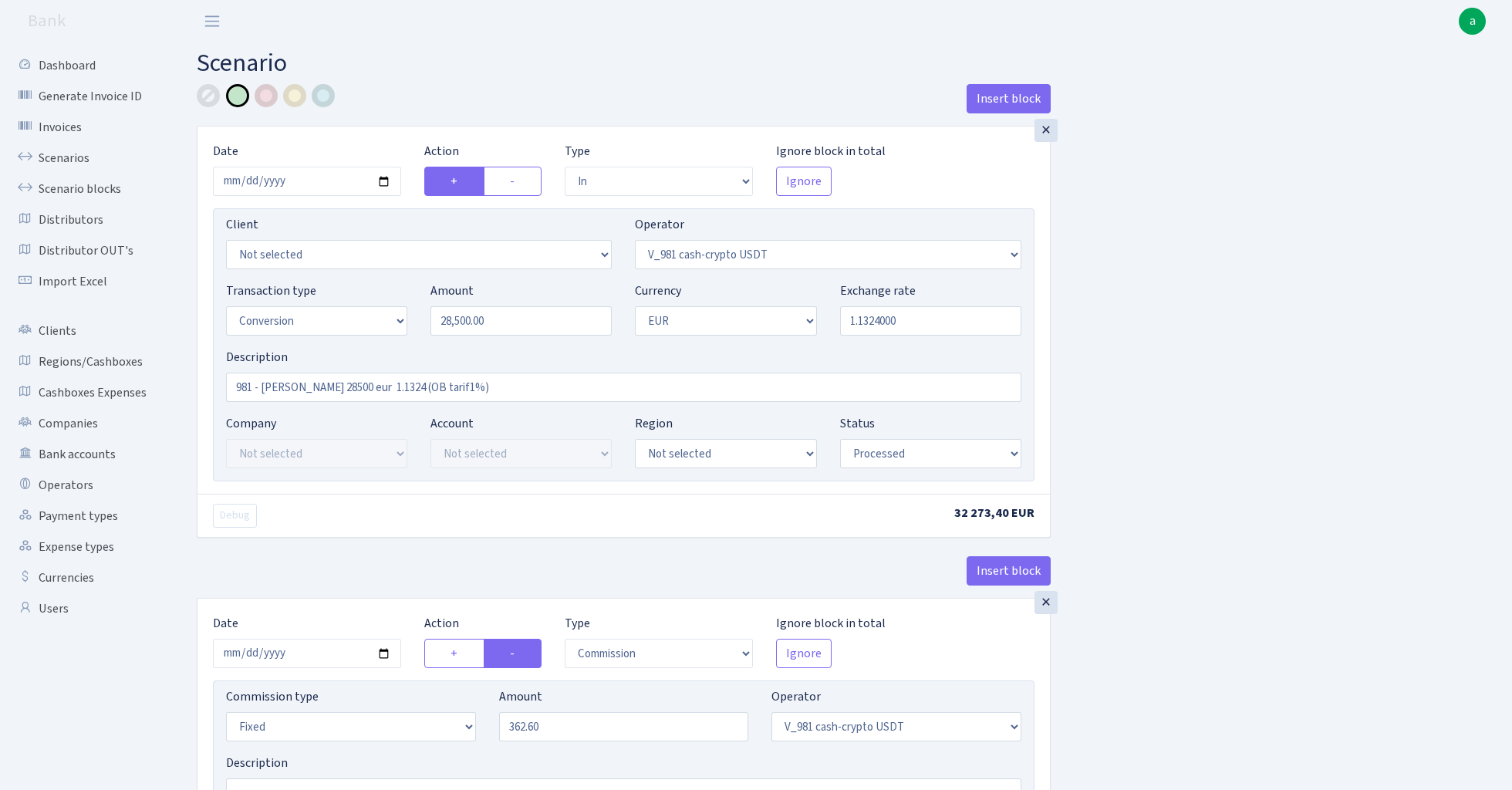
select select "in"
select select "435"
select select "15"
select select "1"
select select "processed"
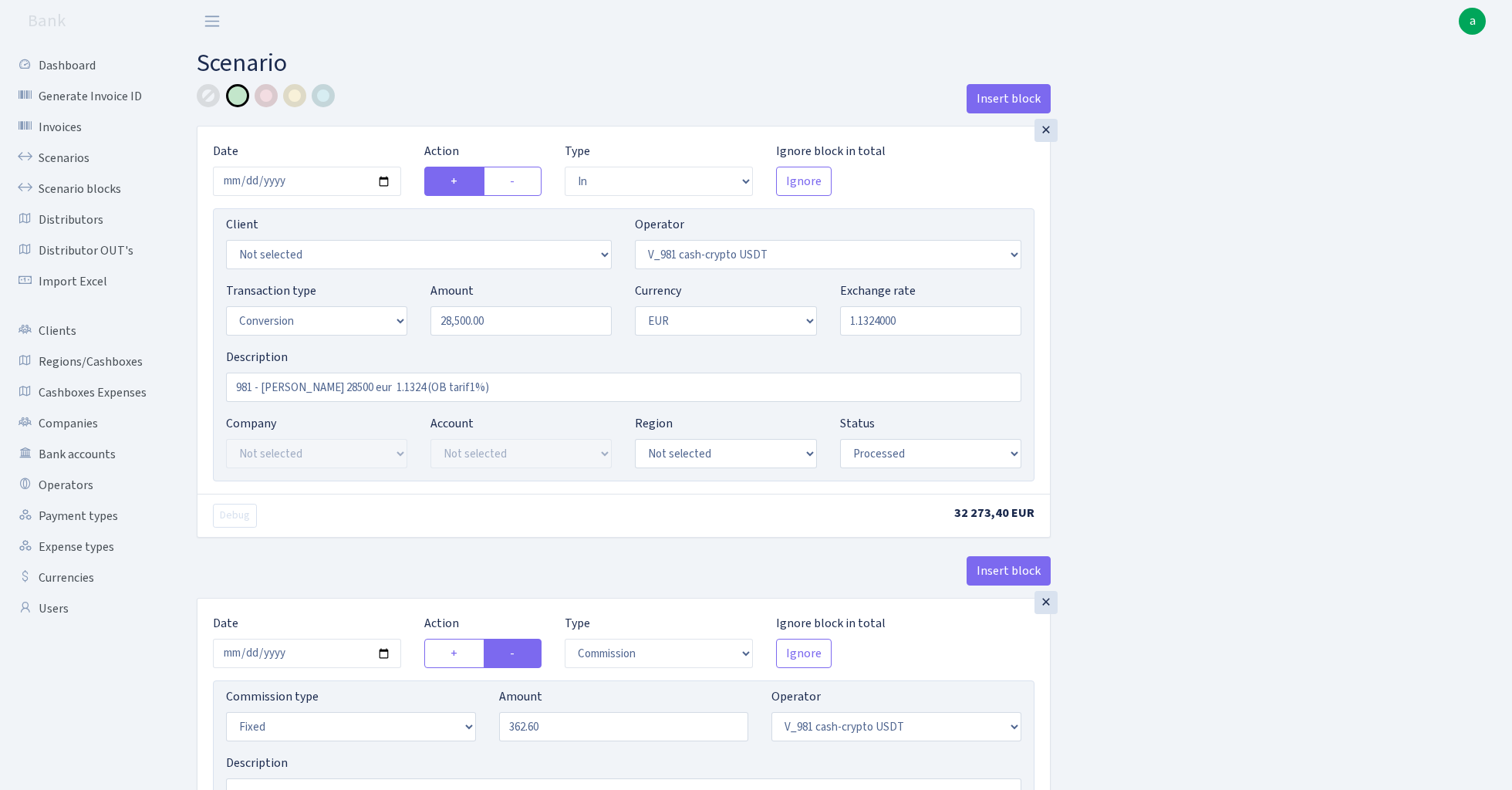
select select "commission"
select select "fixed"
select select "435"
select select "processed"
select select "out"
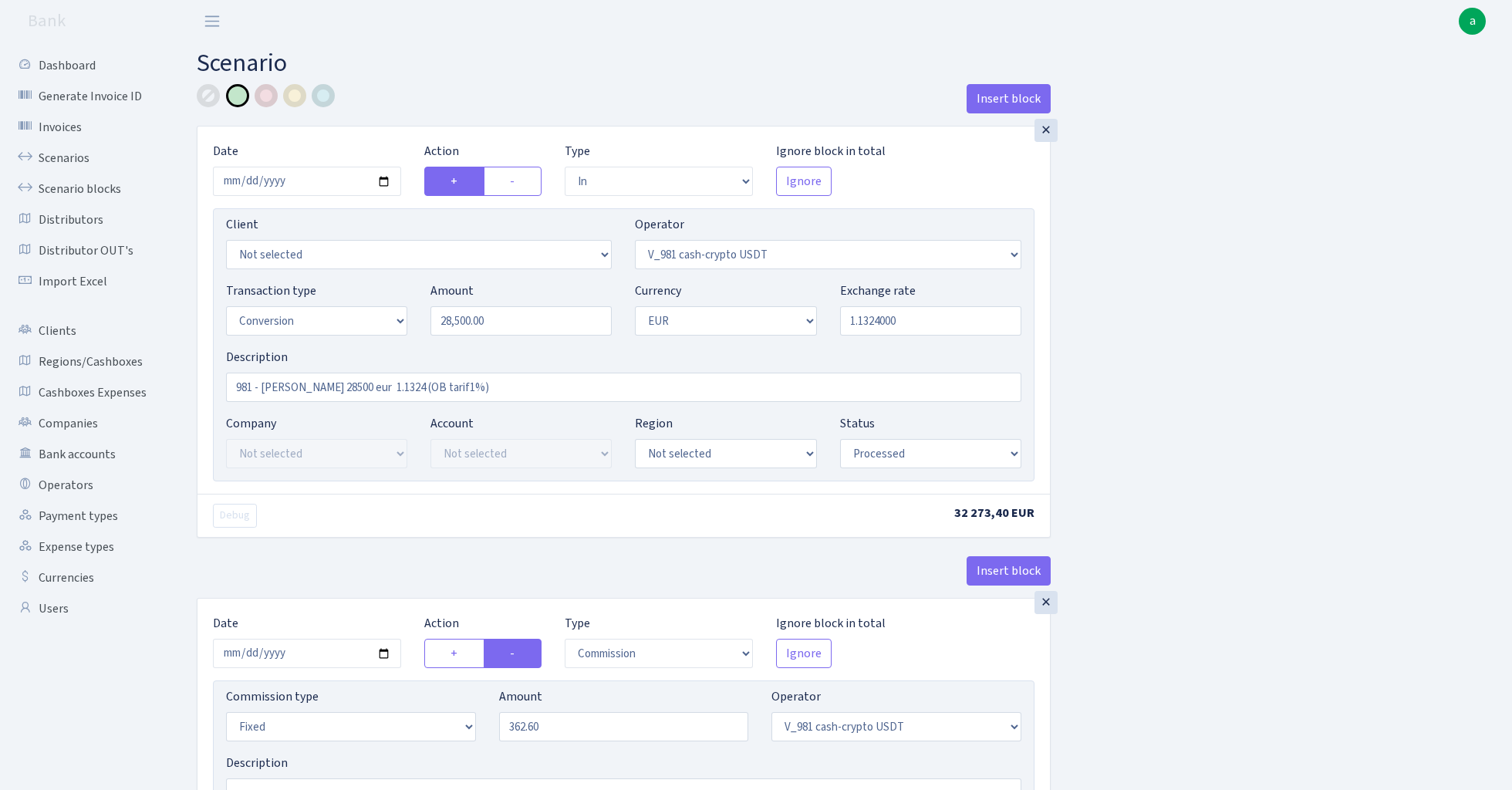
select select "434"
select select "15"
select select "1"
select select "processed"
select select "in"
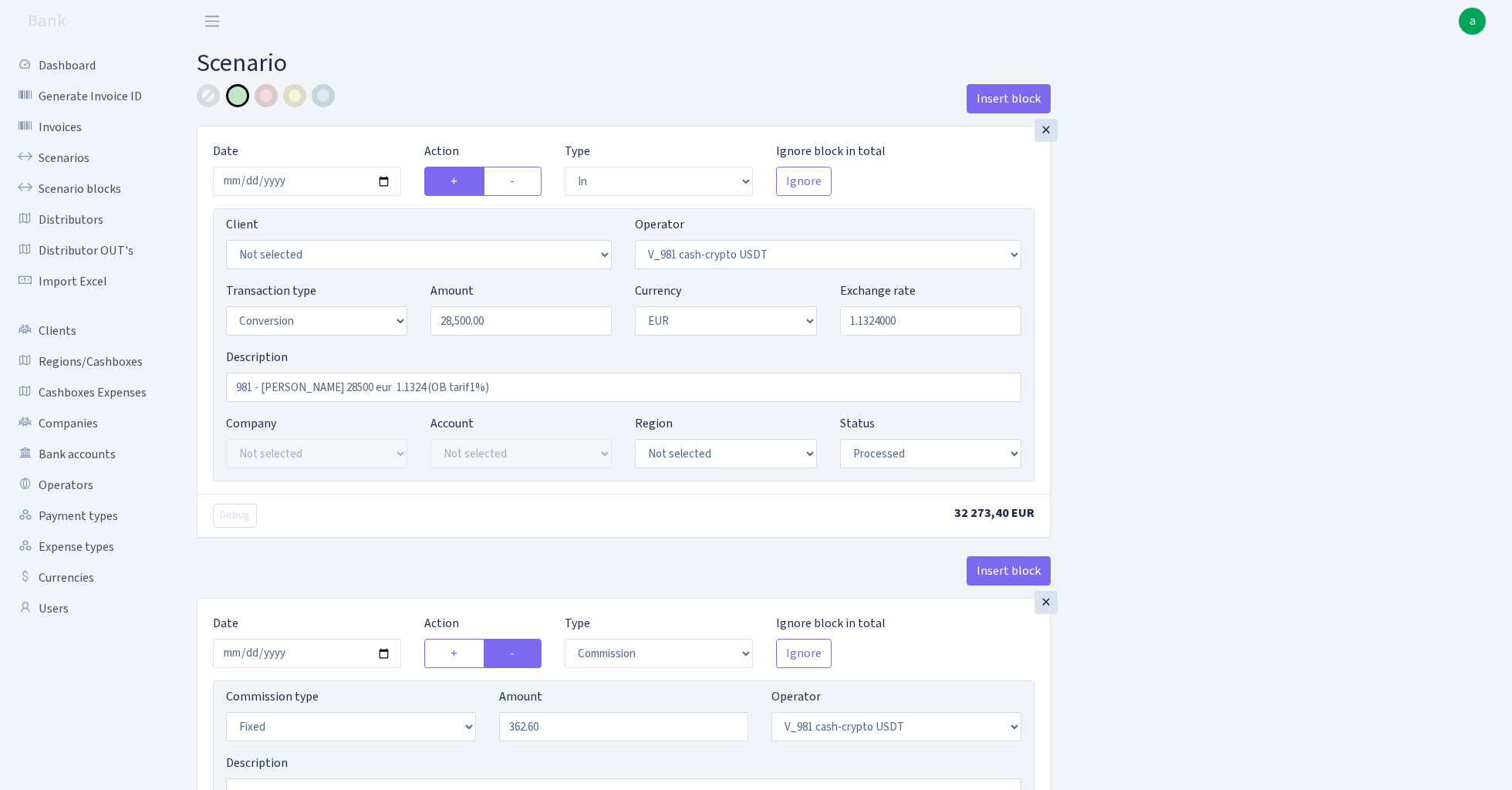
select select "434"
select select "1"
select select "22"
select select "processed"
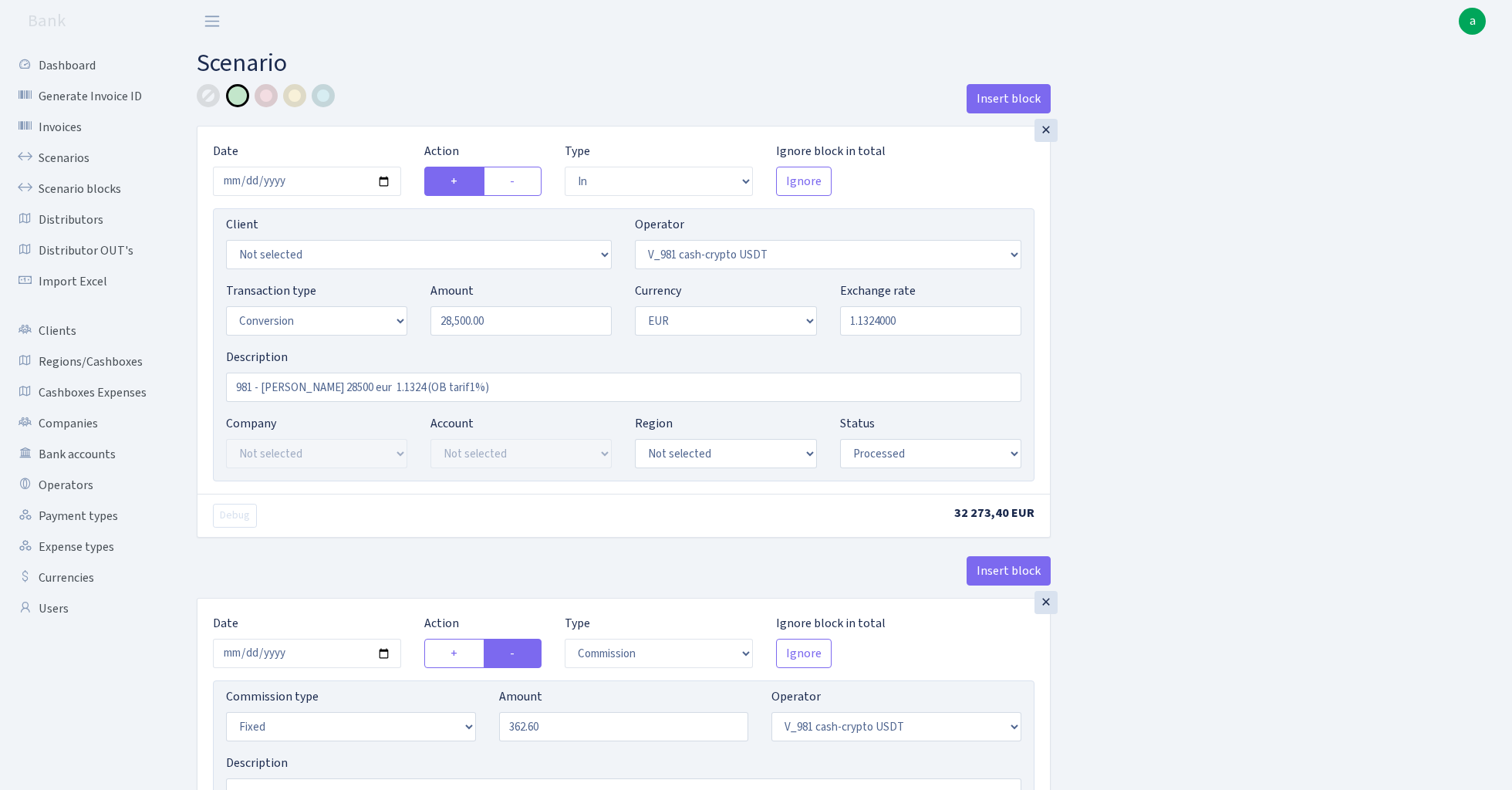
select select "out"
select select "15"
select select "1"
select select "22"
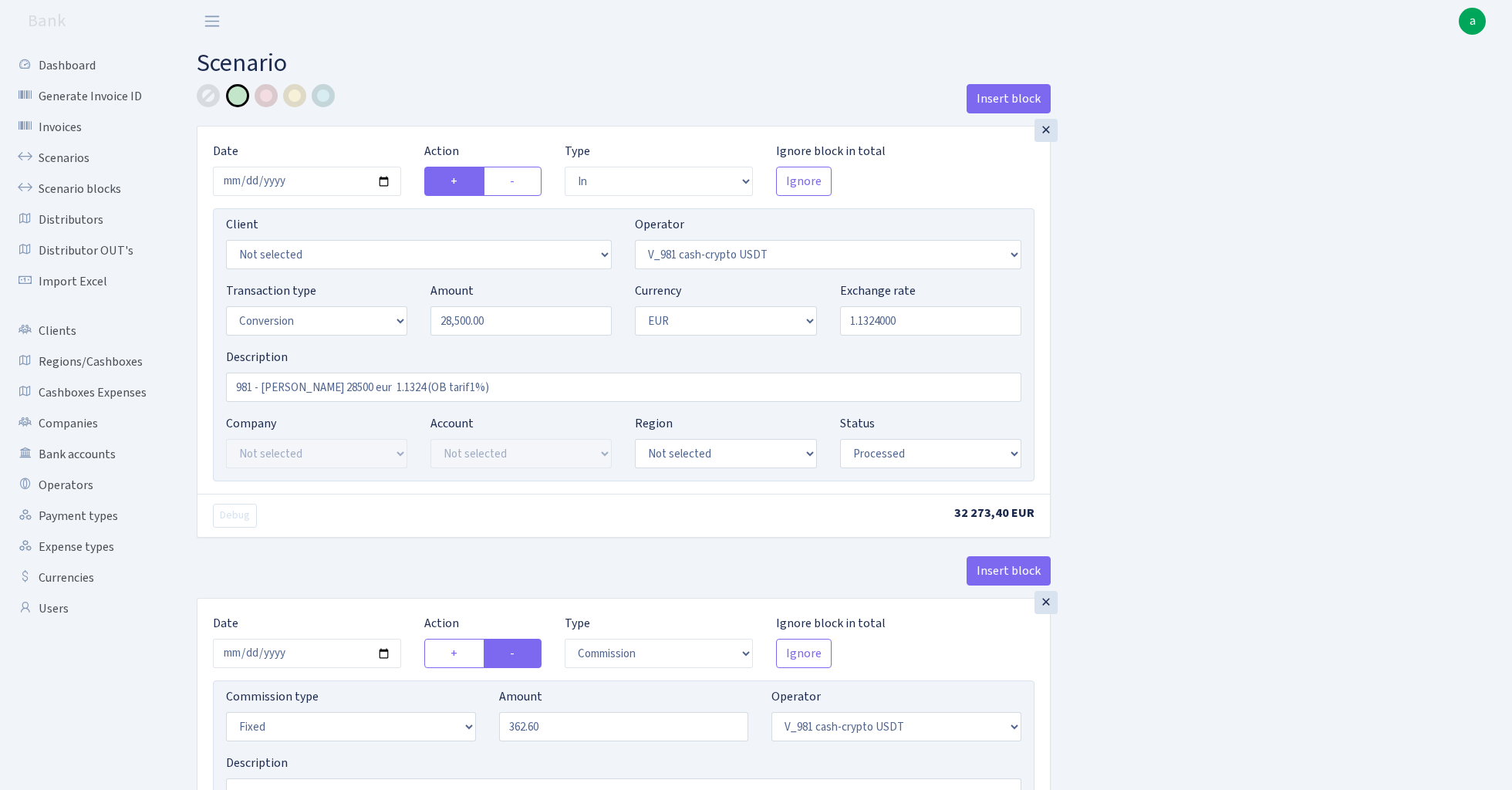
select select "processed"
click at [93, 189] on link "Scenario blocks" at bounding box center [84, 189] width 154 height 31
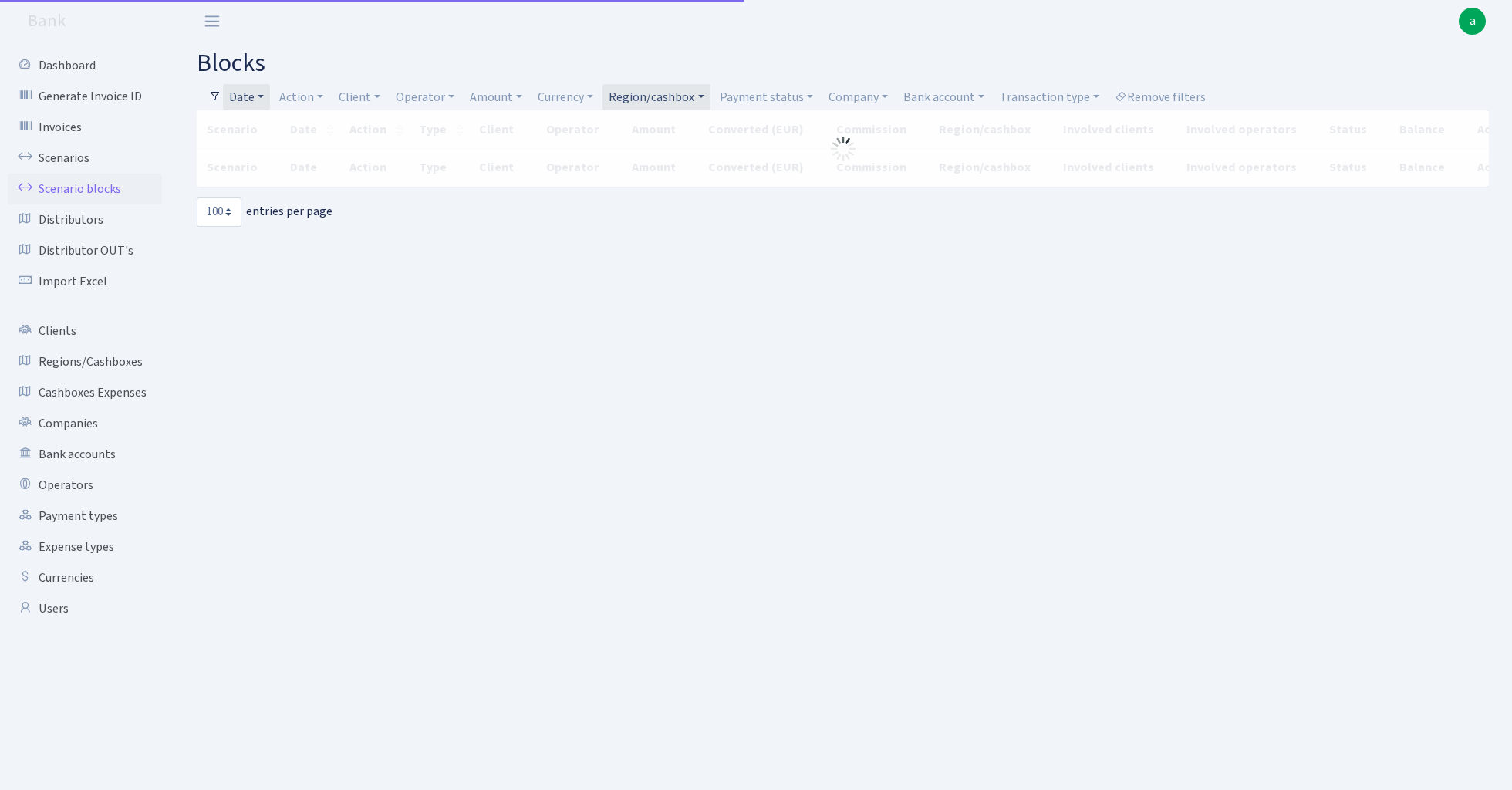
select select "100"
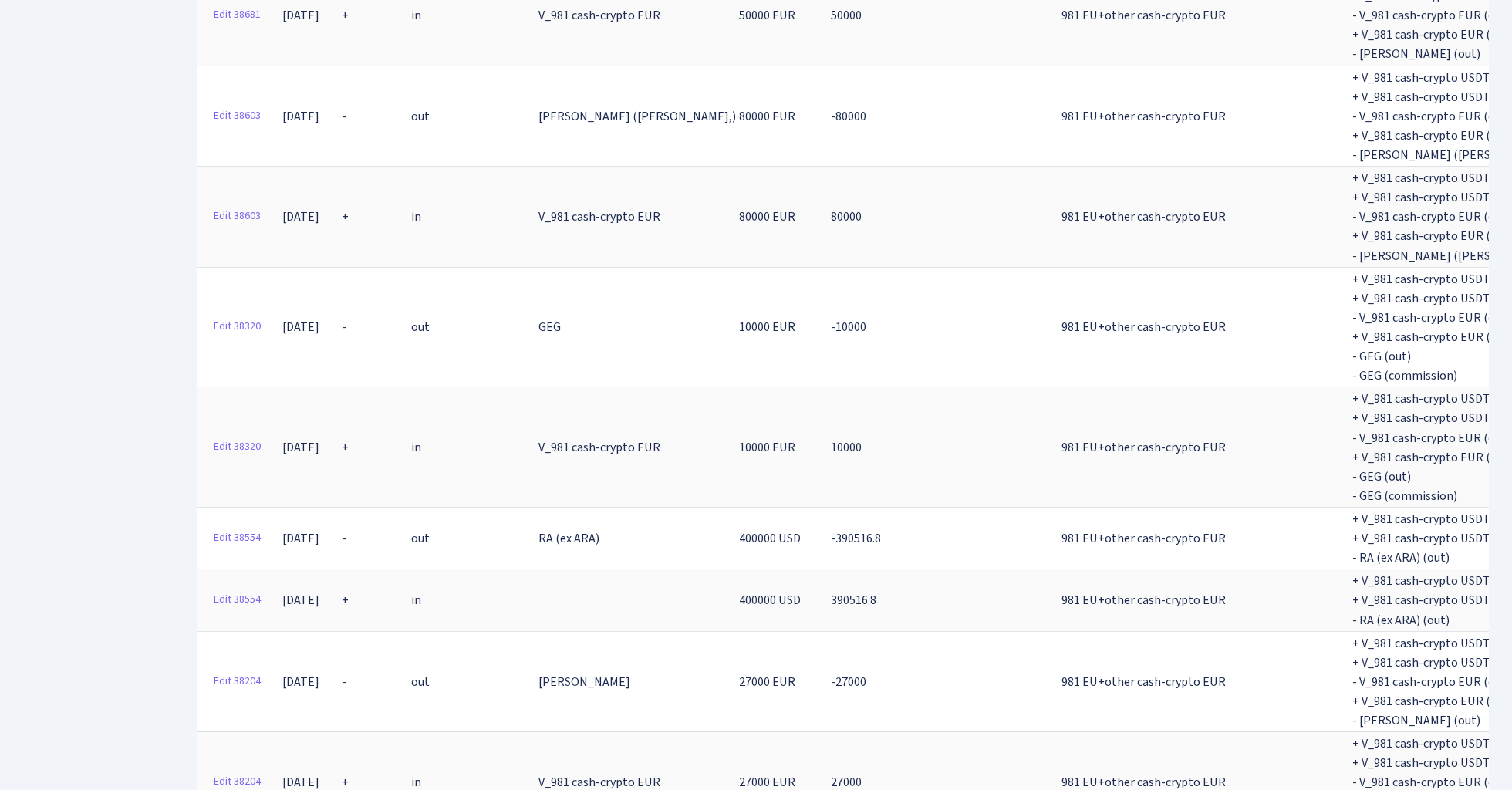
scroll to position [9845, 0]
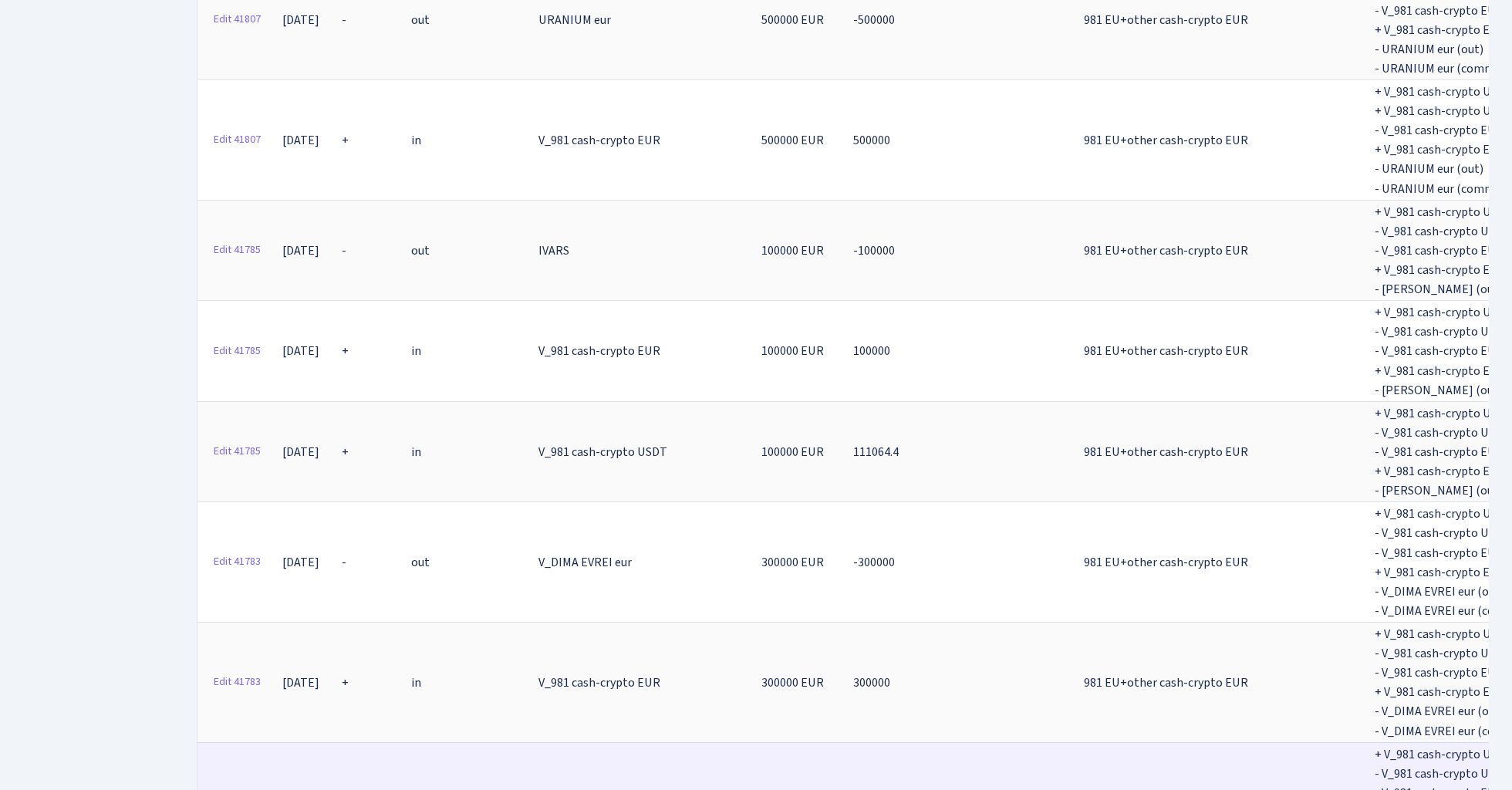
scroll to position [0, 0]
click at [251, 789] on link "Edit 41783" at bounding box center [237, 801] width 61 height 24
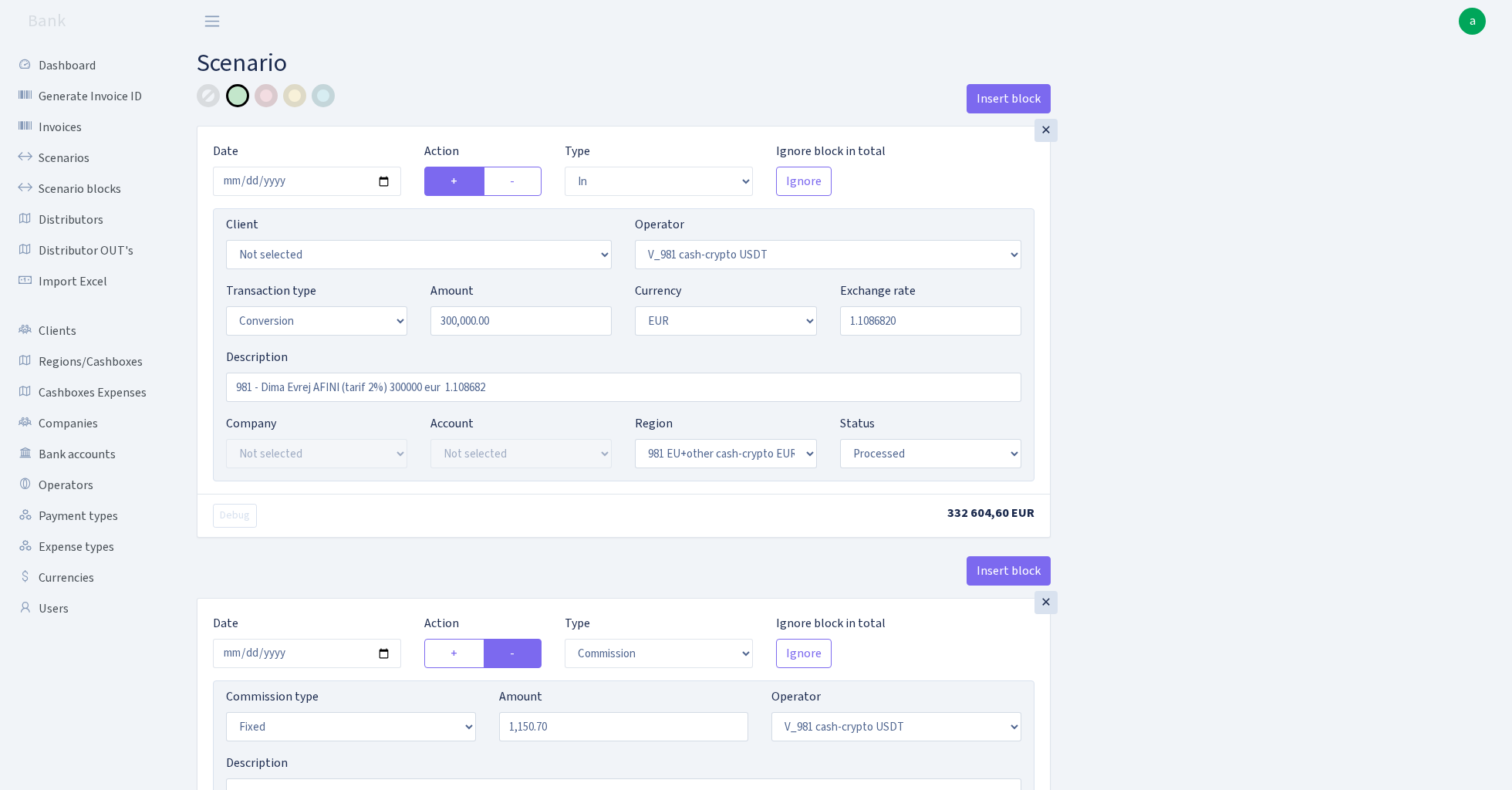
select select "in"
select select "435"
select select "15"
select select "1"
select select "22"
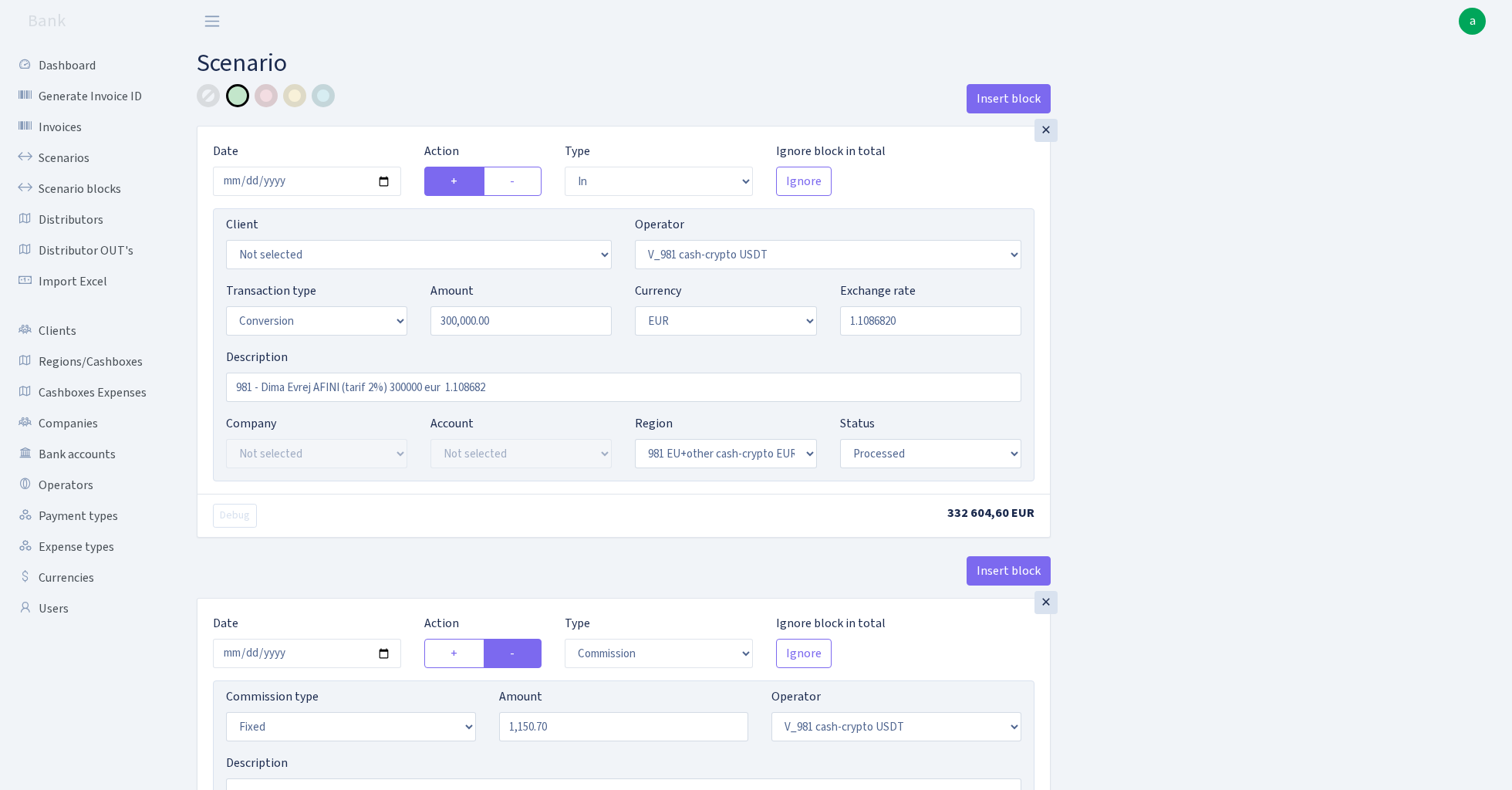
select select "processed"
select select "commission"
select select "fixed"
select select "435"
select select "processed"
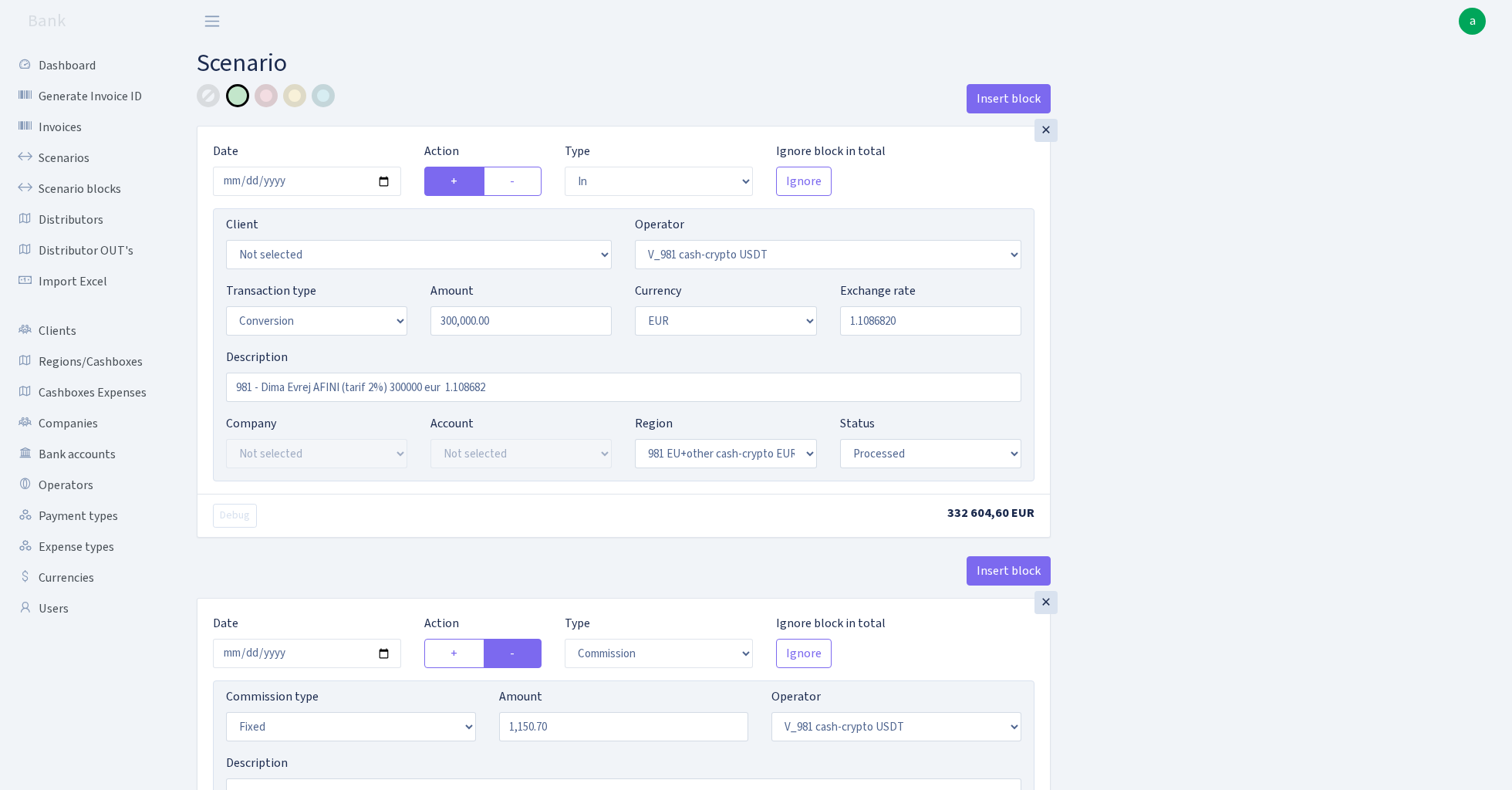
select select "out"
select select "434"
select select "15"
select select "1"
select select "processed"
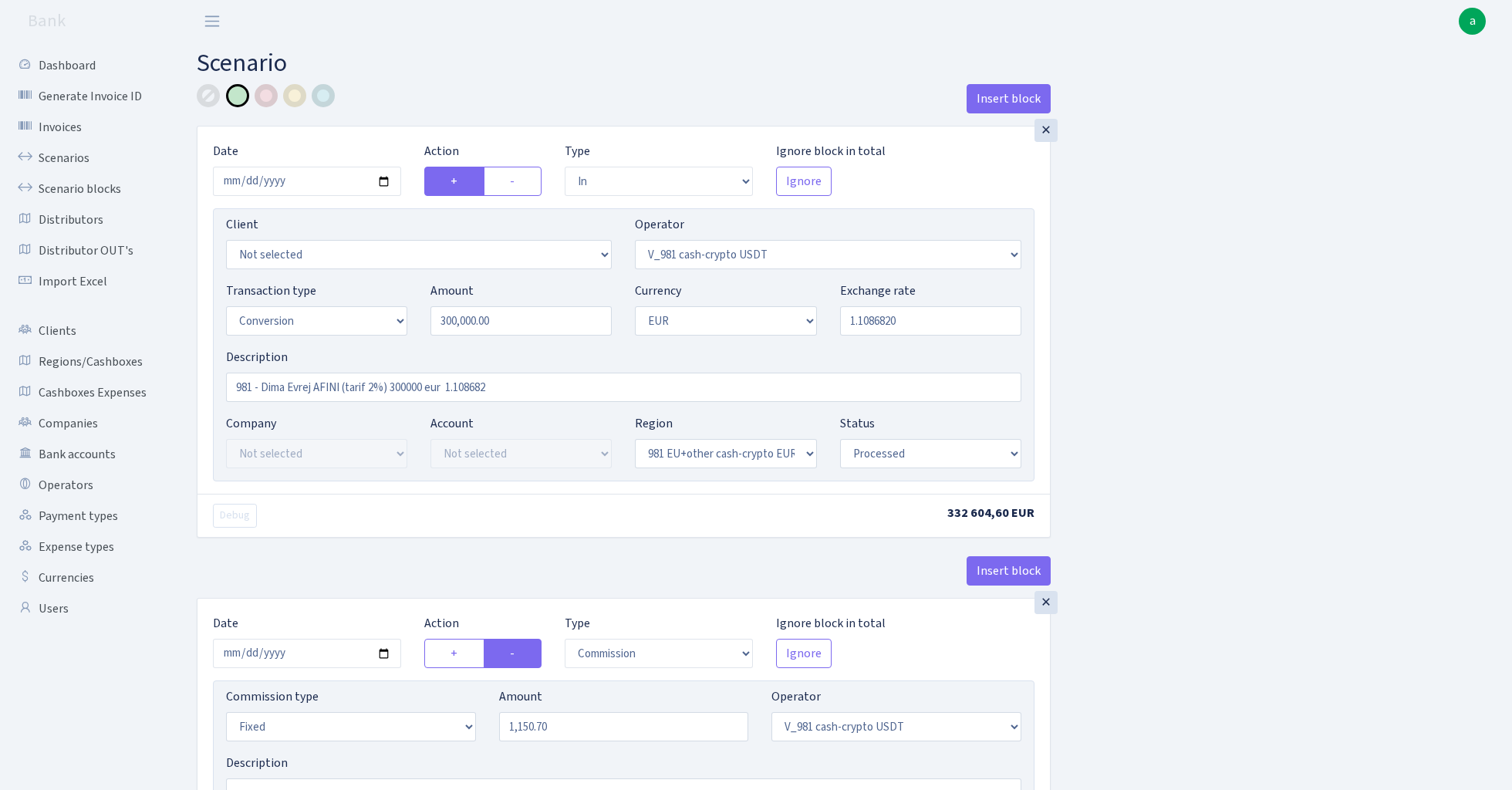
select select "in"
select select "434"
select select "1"
select select "22"
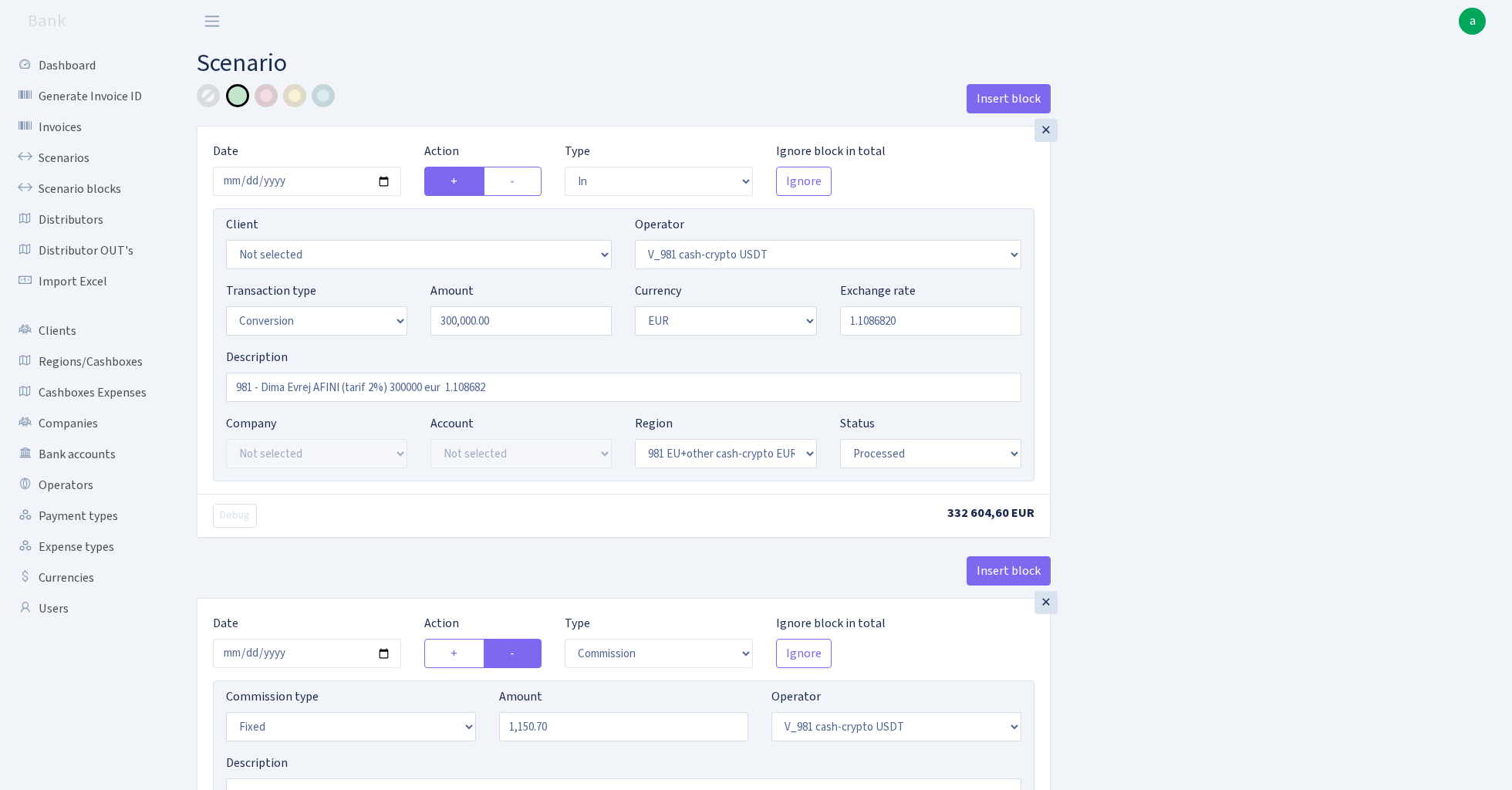
select select "processed"
select select "out"
select select "431"
select select "1"
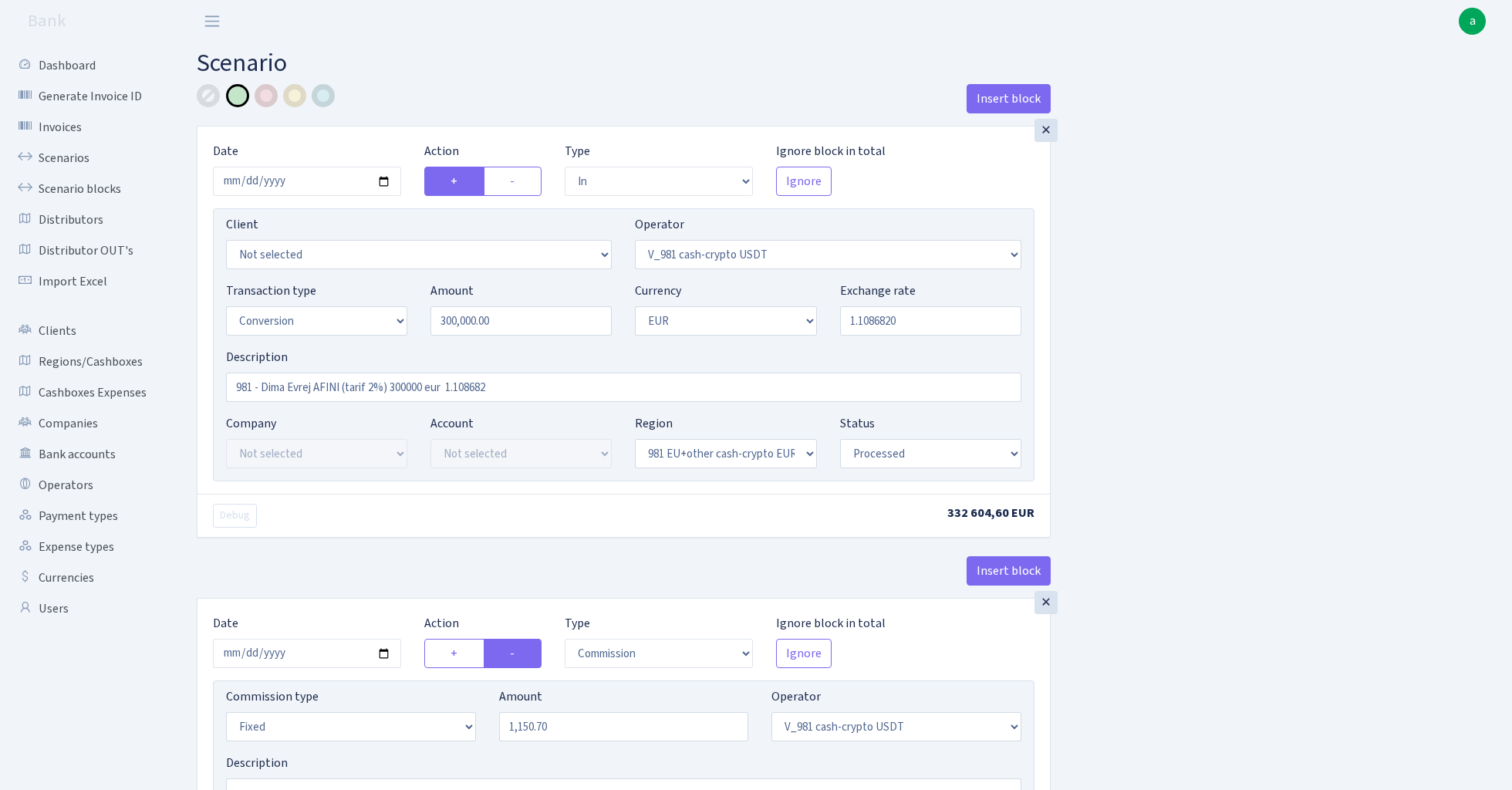
select select "22"
select select "processed"
select select "commission"
select select "fixed"
select select "431"
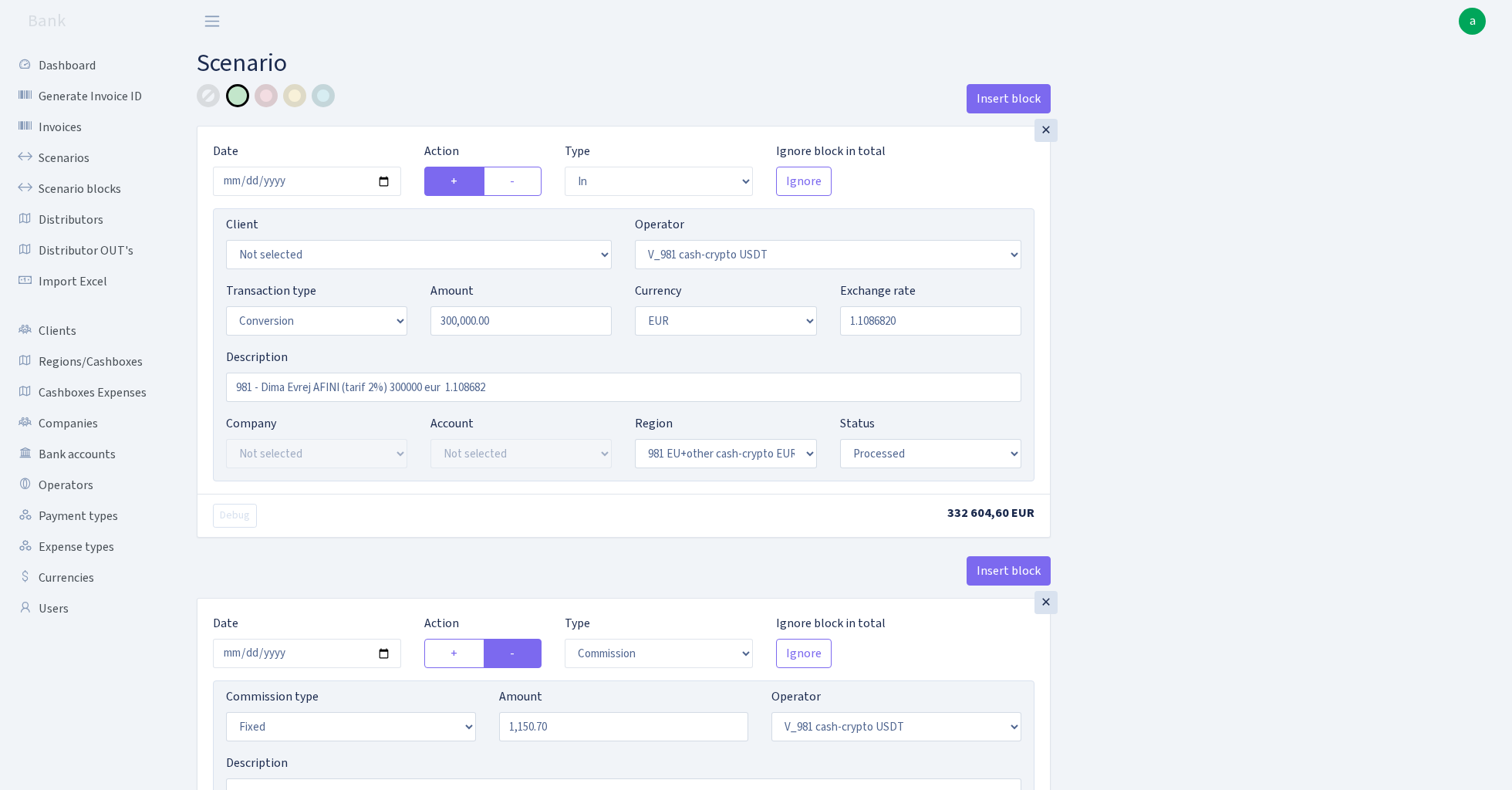
select select "processed"
select select
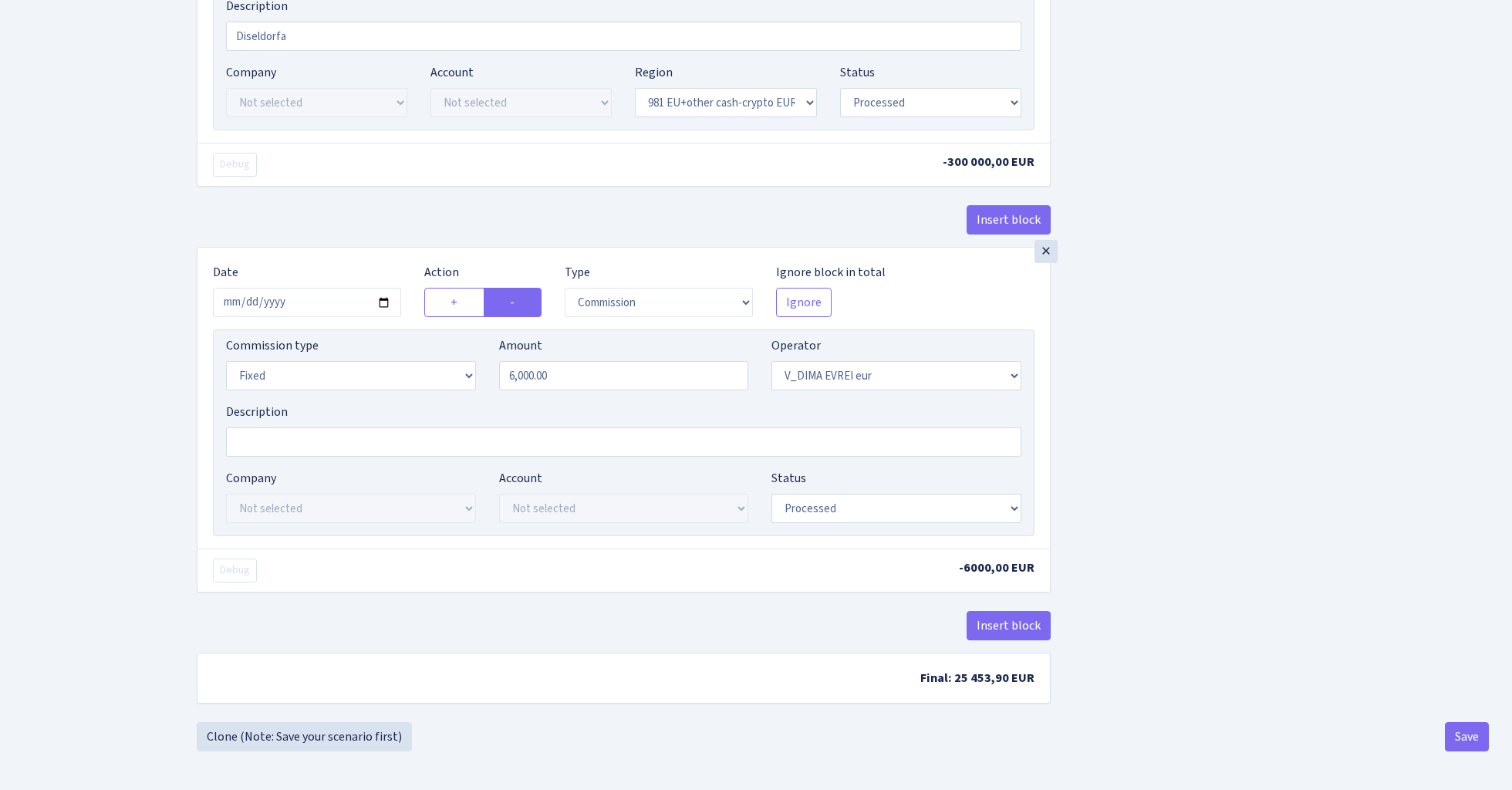
scroll to position [2187, 0]
click at [1460, 739] on button "Save" at bounding box center [1467, 737] width 44 height 29
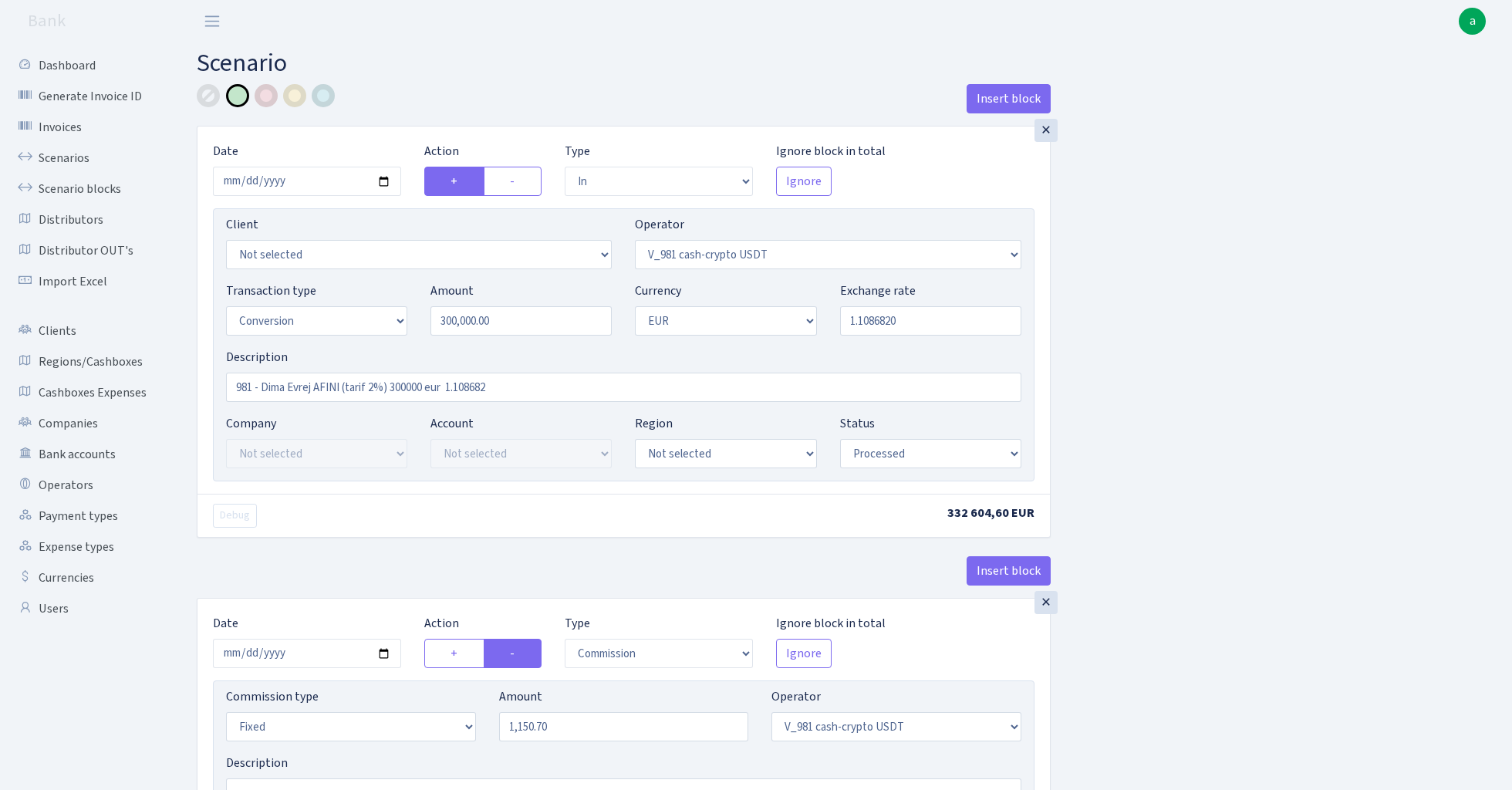
select select "in"
select select "435"
select select "15"
select select "1"
select select "processed"
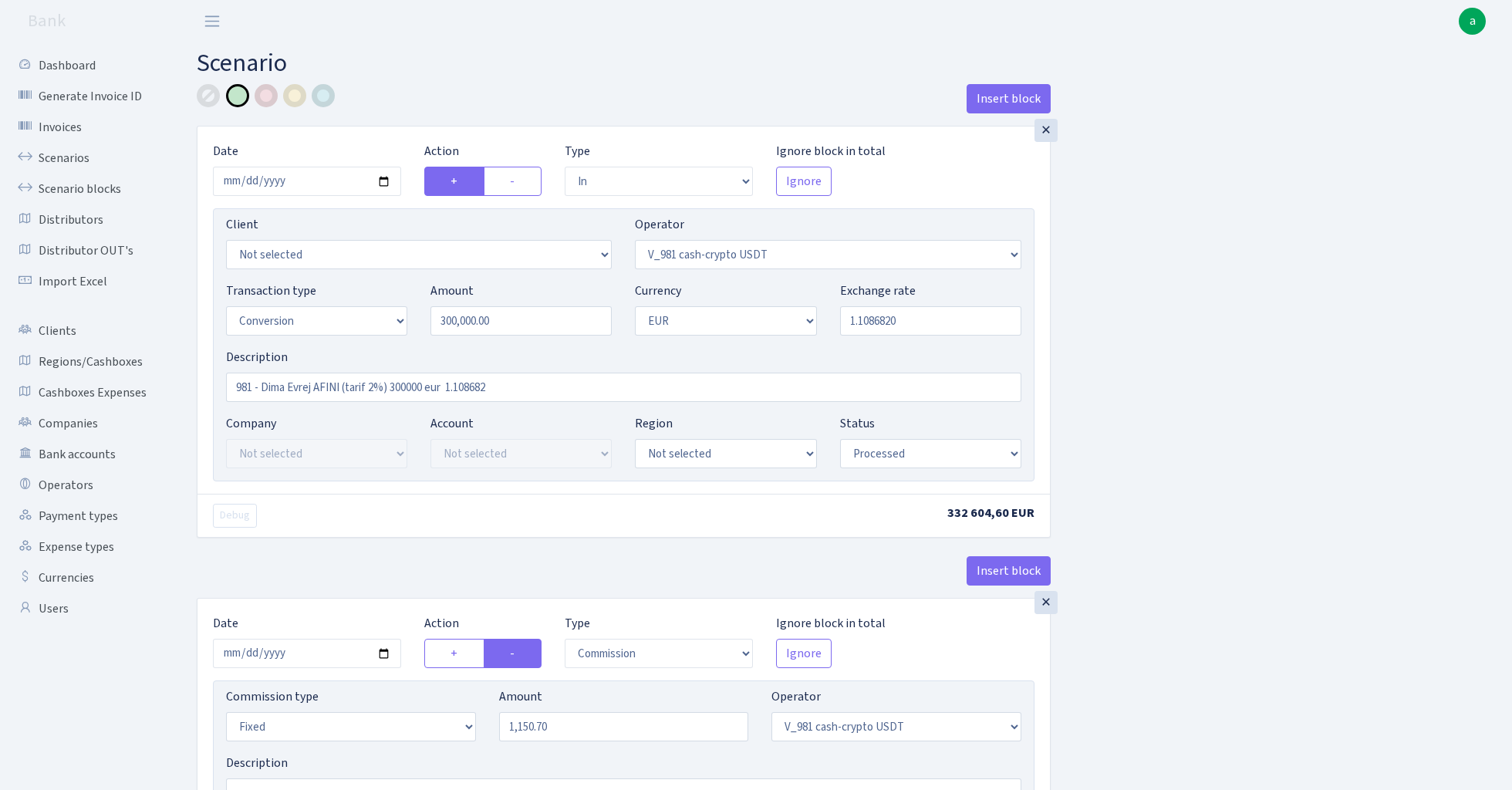
select select "commission"
select select "fixed"
select select "435"
select select "processed"
select select "out"
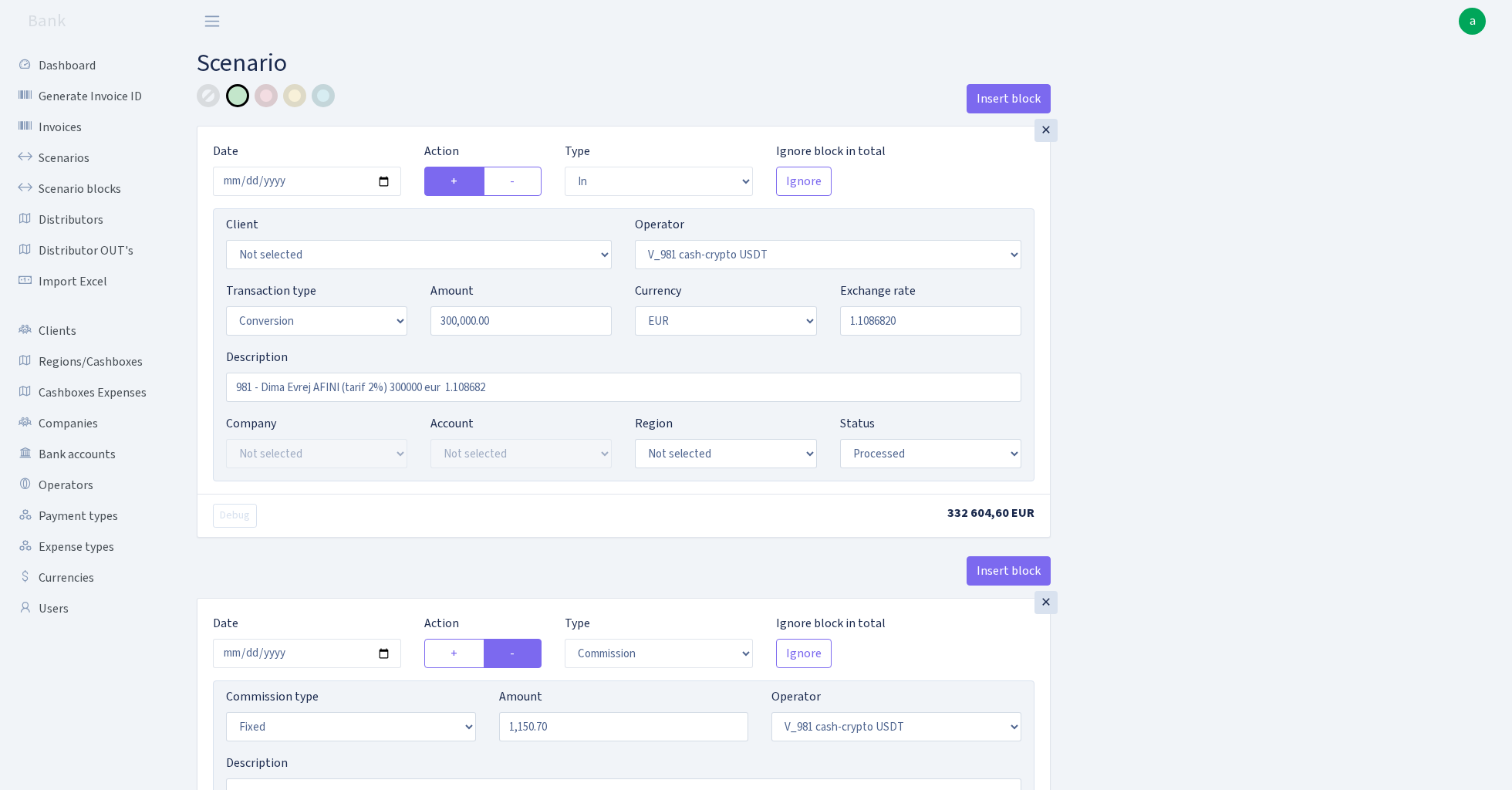
select select "434"
select select "15"
select select "1"
select select "processed"
select select "in"
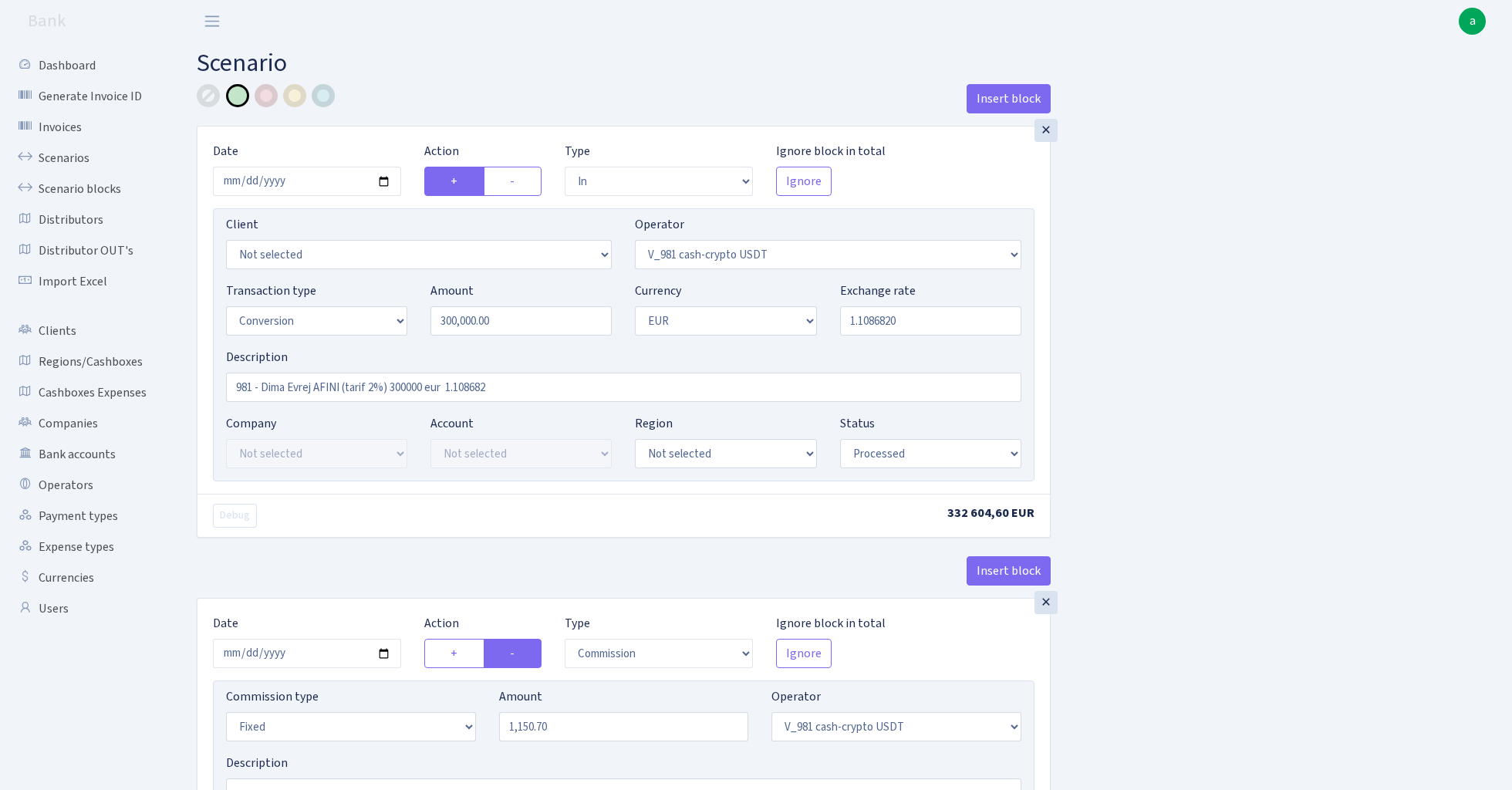
select select "434"
select select "1"
select select "22"
select select "processed"
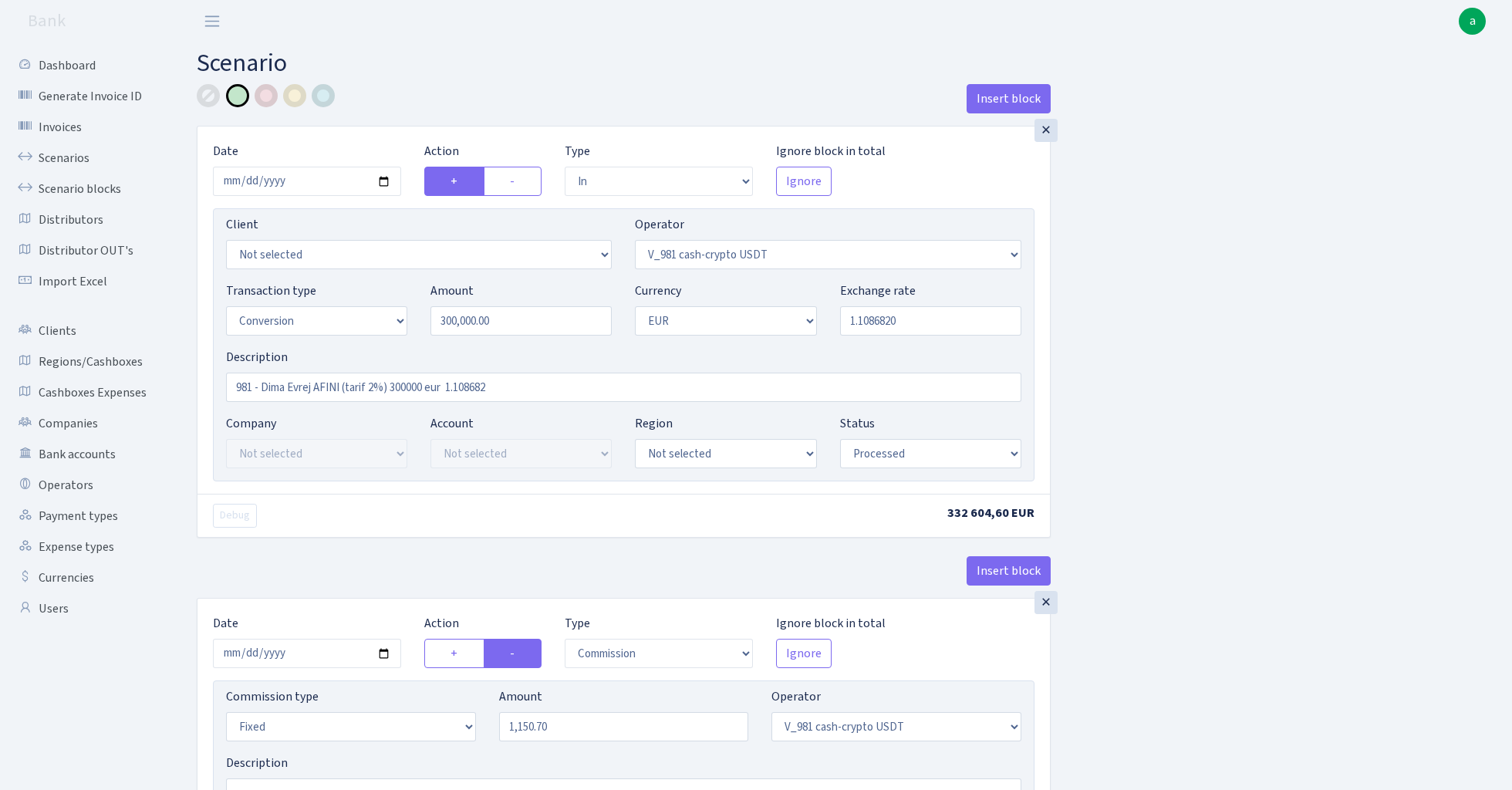
select select "out"
select select "431"
select select "1"
select select "22"
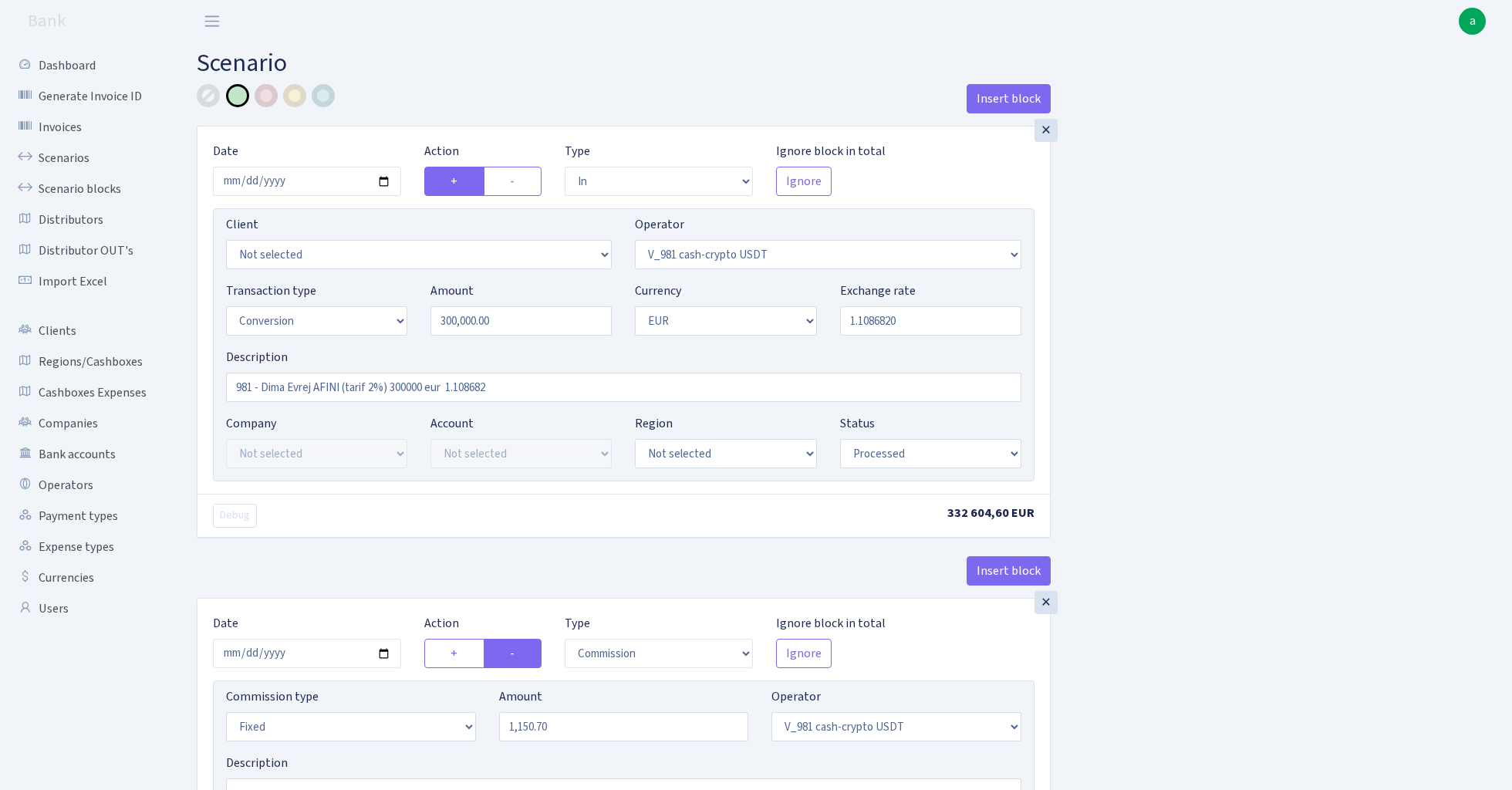
select select "processed"
select select "commission"
select select "fixed"
select select "431"
select select "processed"
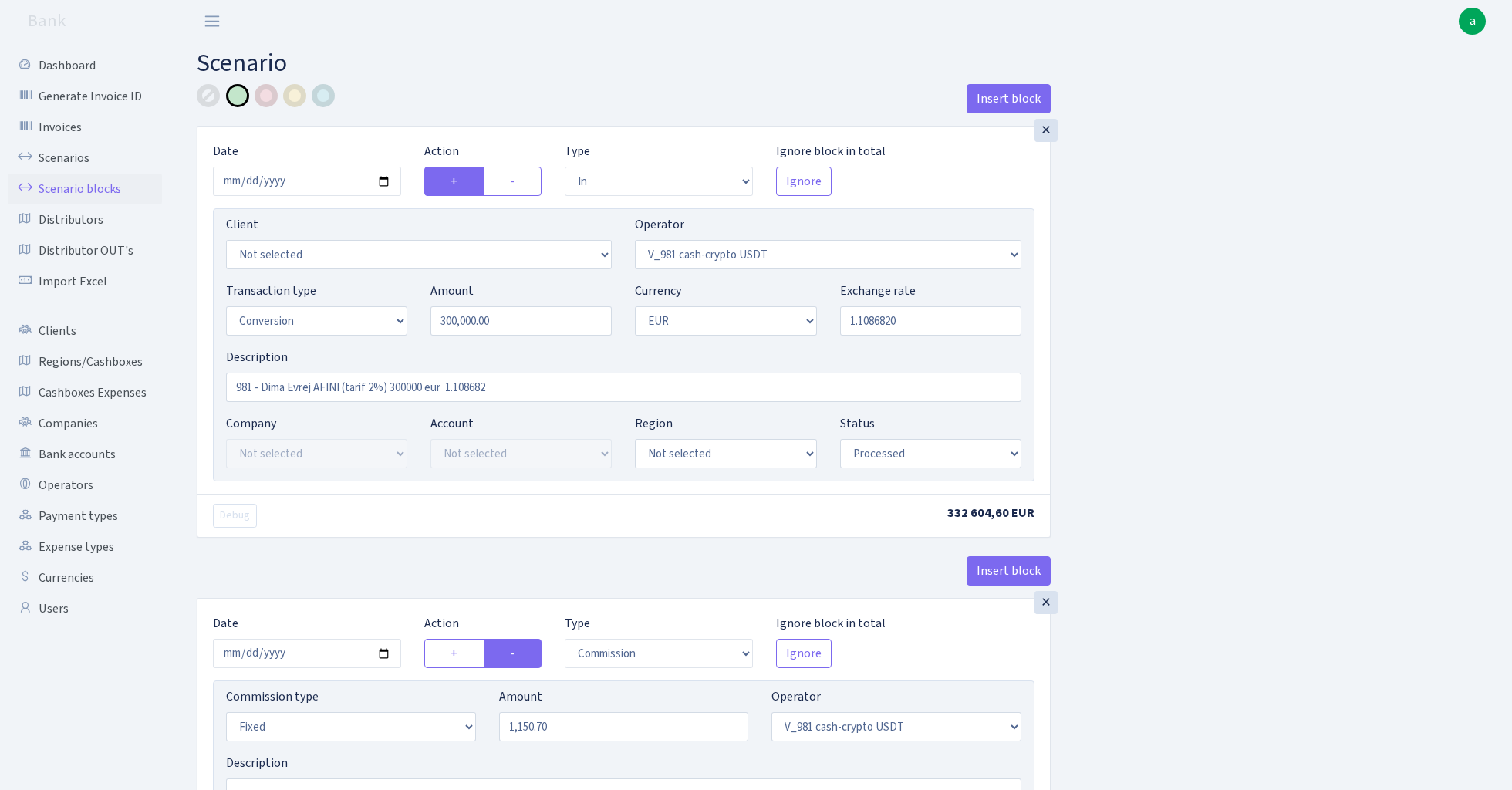
click at [91, 193] on link "Scenario blocks" at bounding box center [84, 189] width 154 height 31
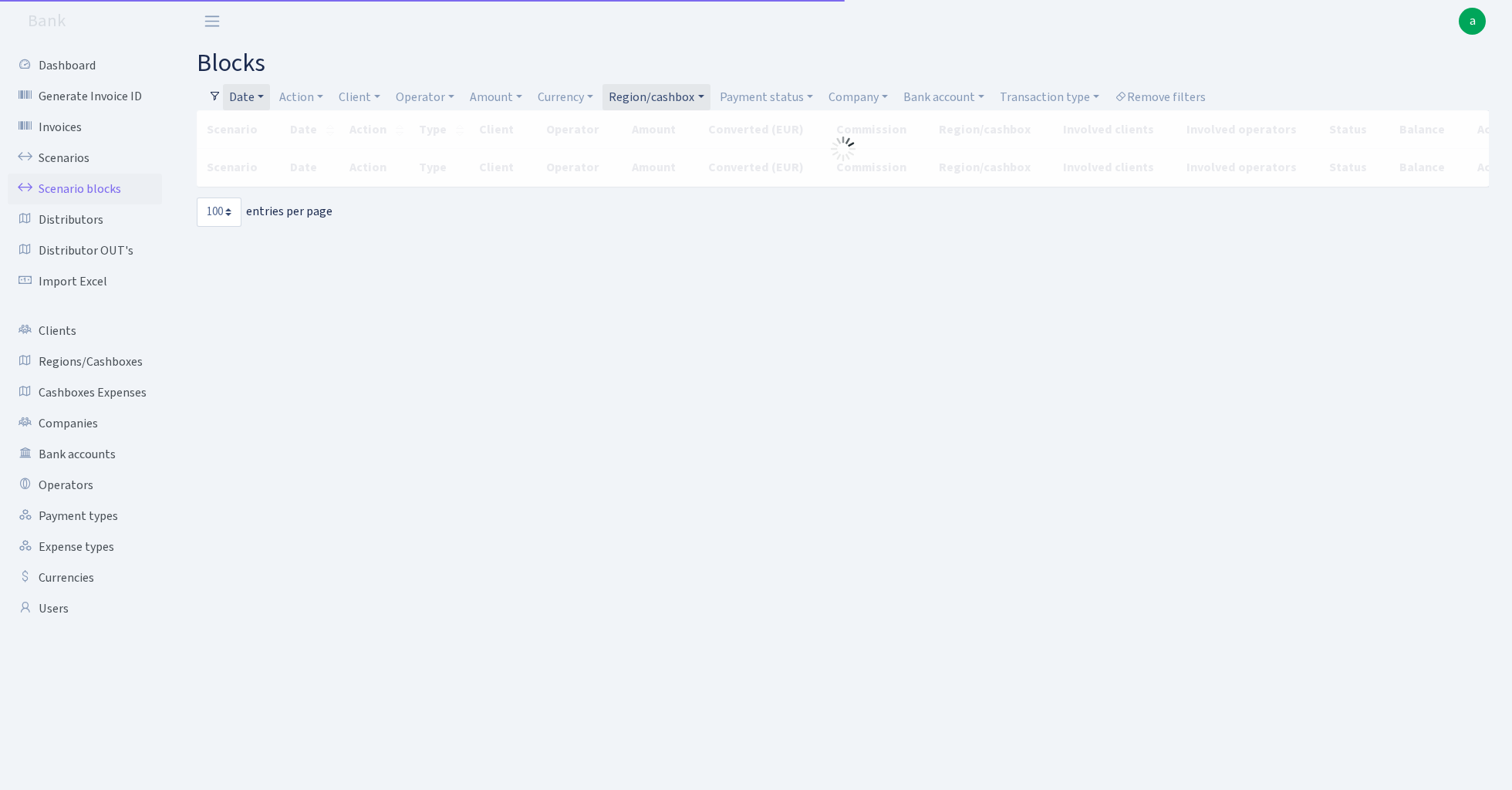
select select "100"
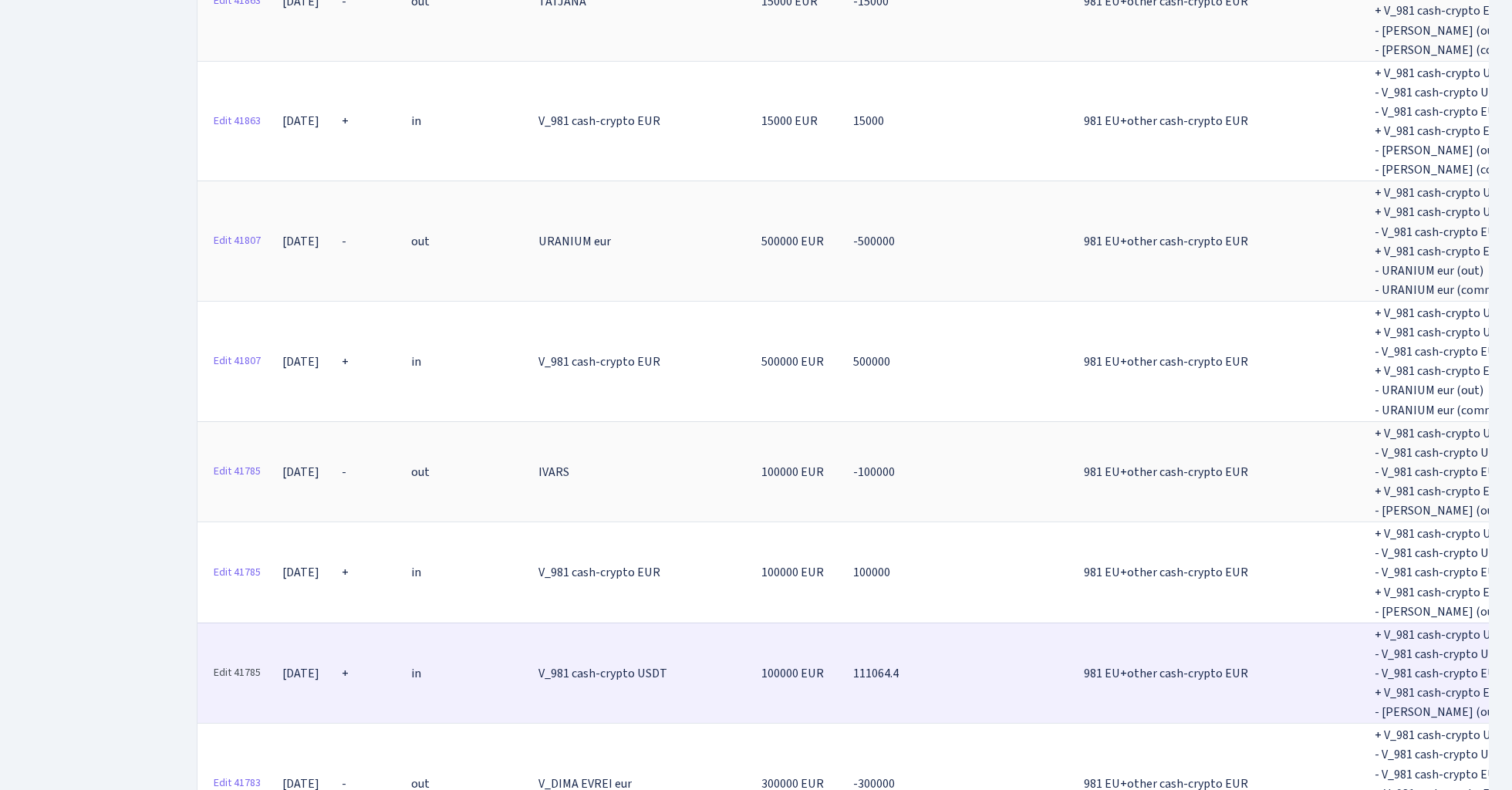
click at [241, 661] on link "Edit 41785" at bounding box center [237, 673] width 61 height 24
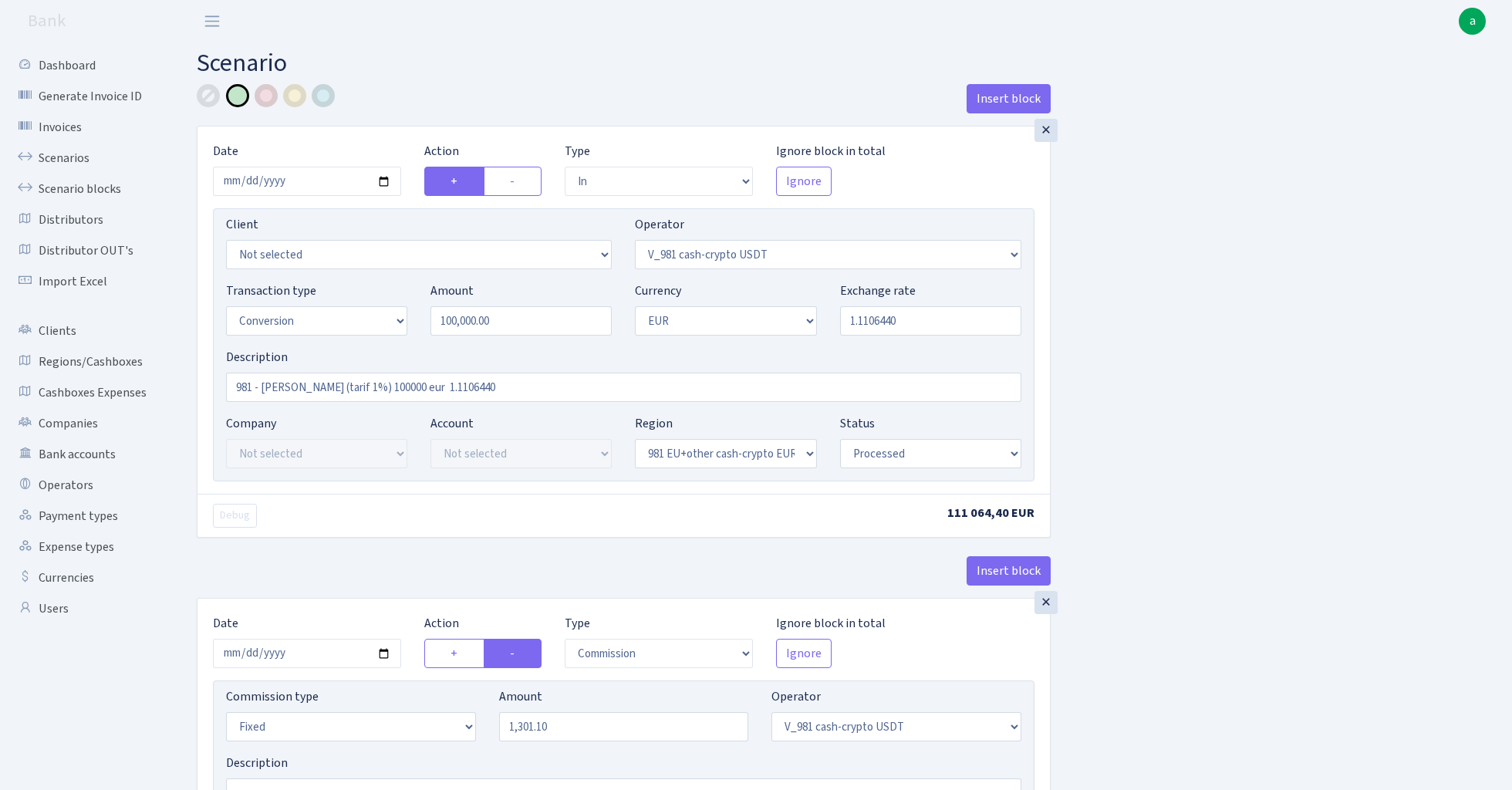
select select "in"
select select "435"
select select "15"
select select "1"
select select "22"
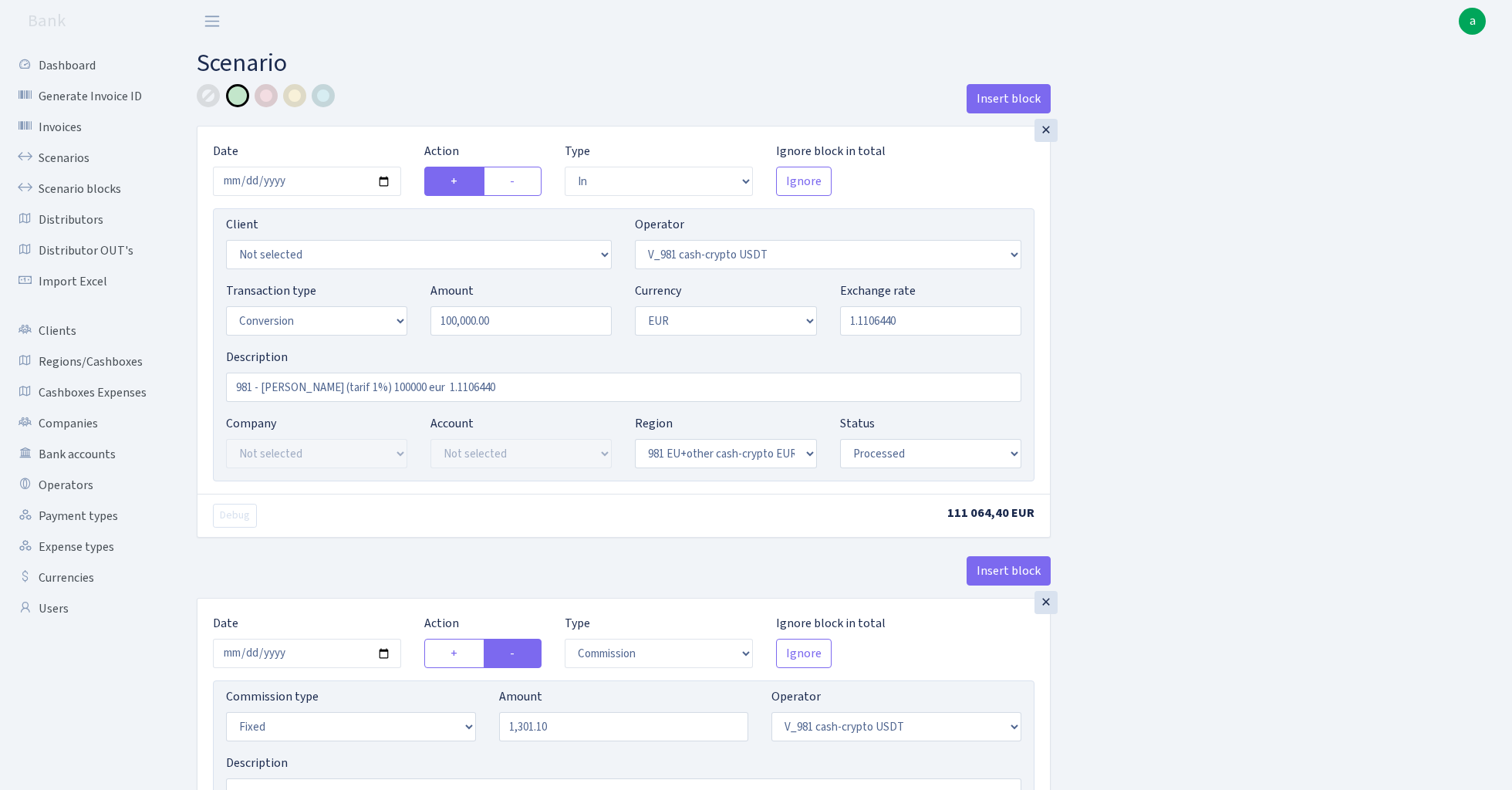
select select "processed"
select select "commission"
select select "fixed"
select select "435"
select select "processed"
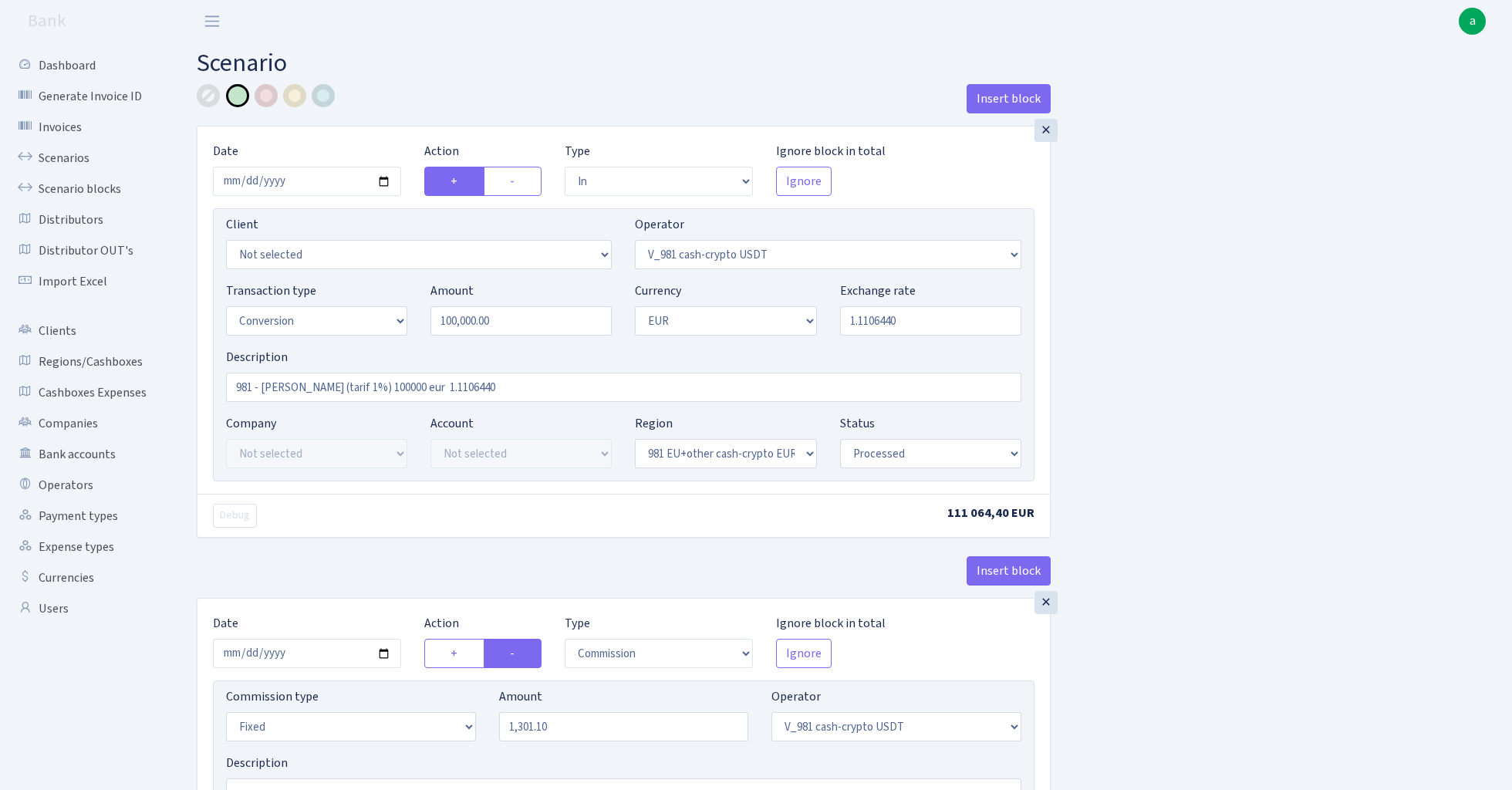
select select "out"
select select "434"
select select "15"
select select "1"
select select "processed"
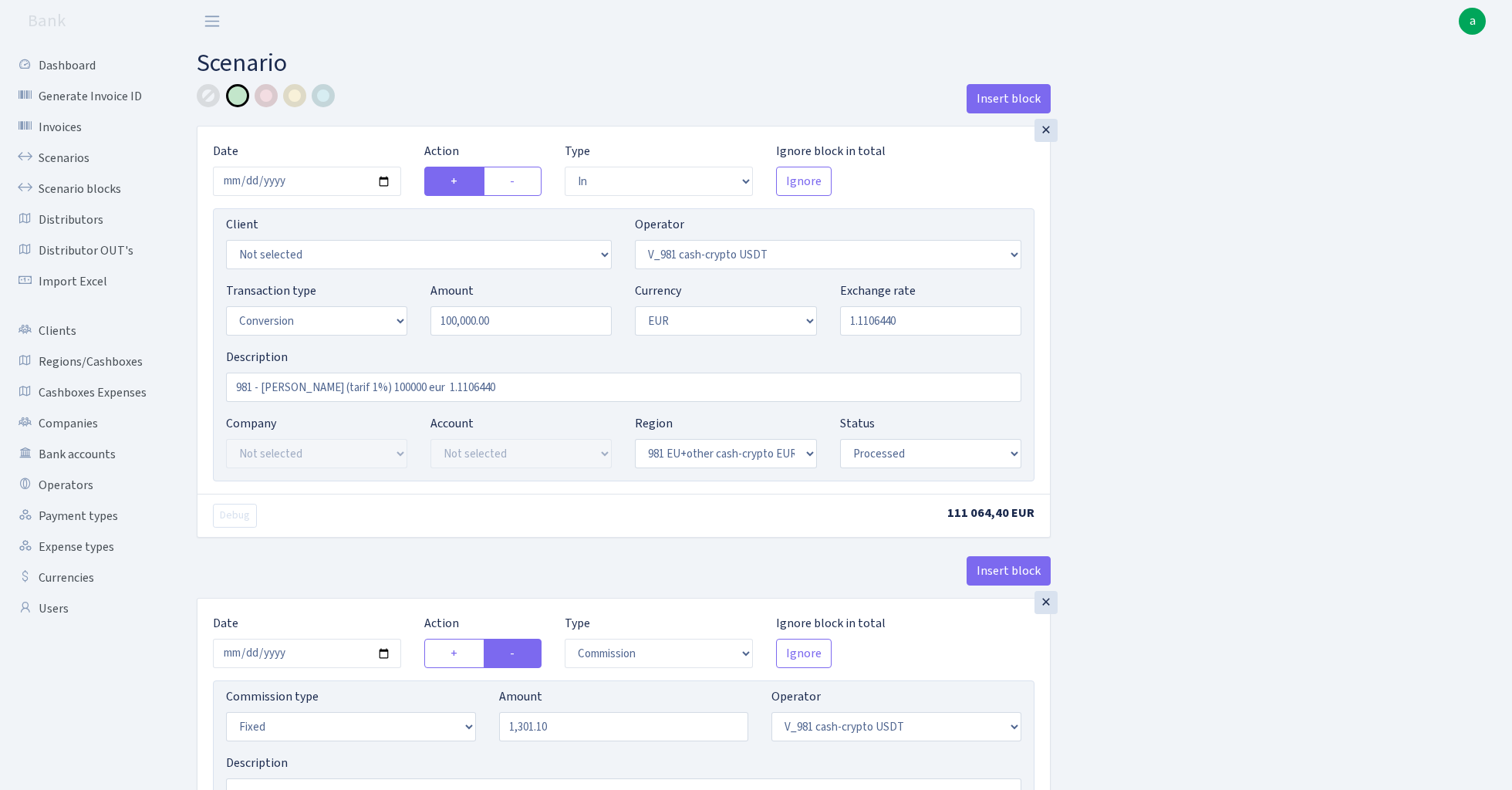
select select "in"
select select "434"
select select "1"
select select "22"
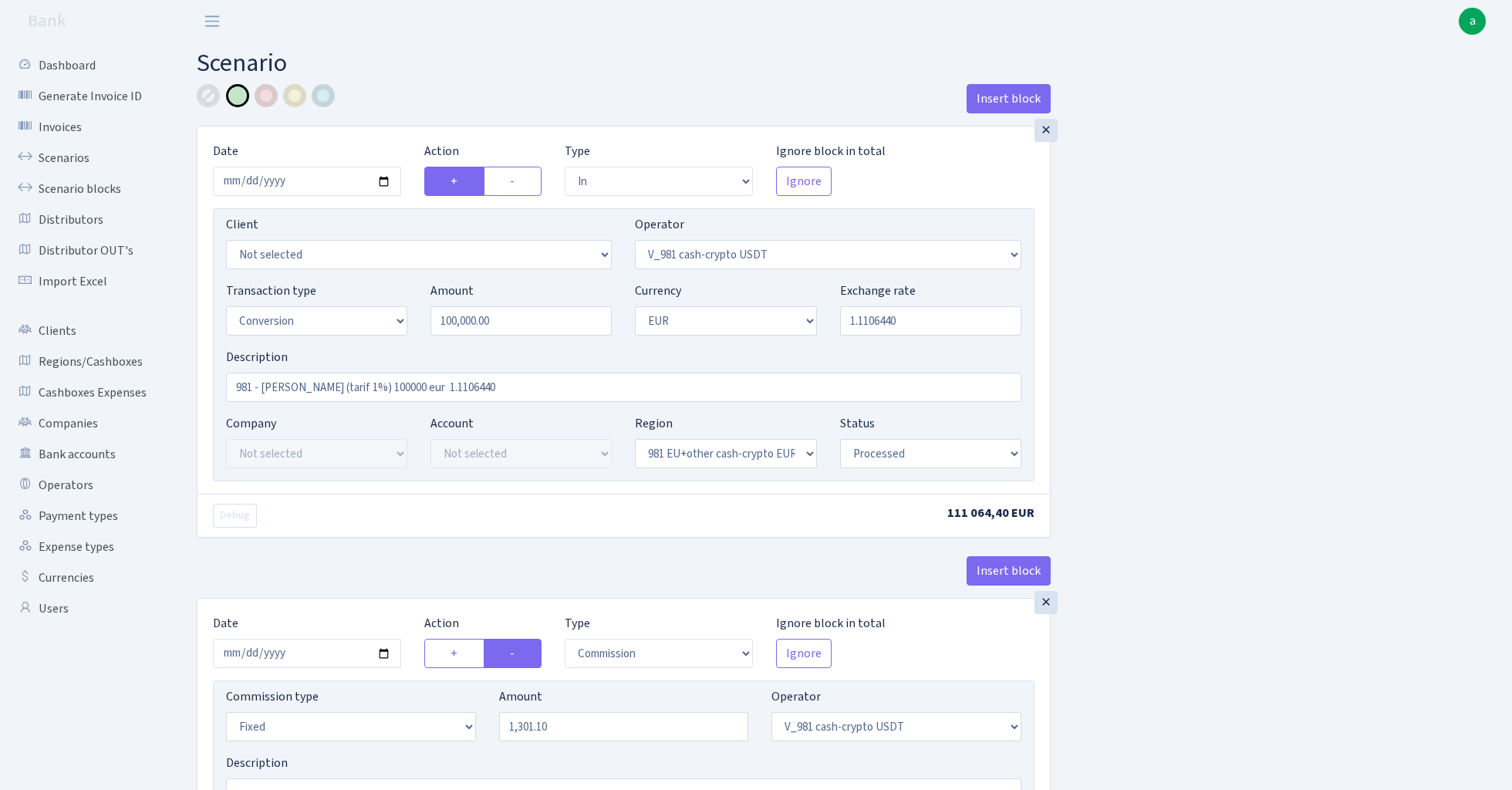
select select "processed"
select select "out"
select select "199"
select select "1"
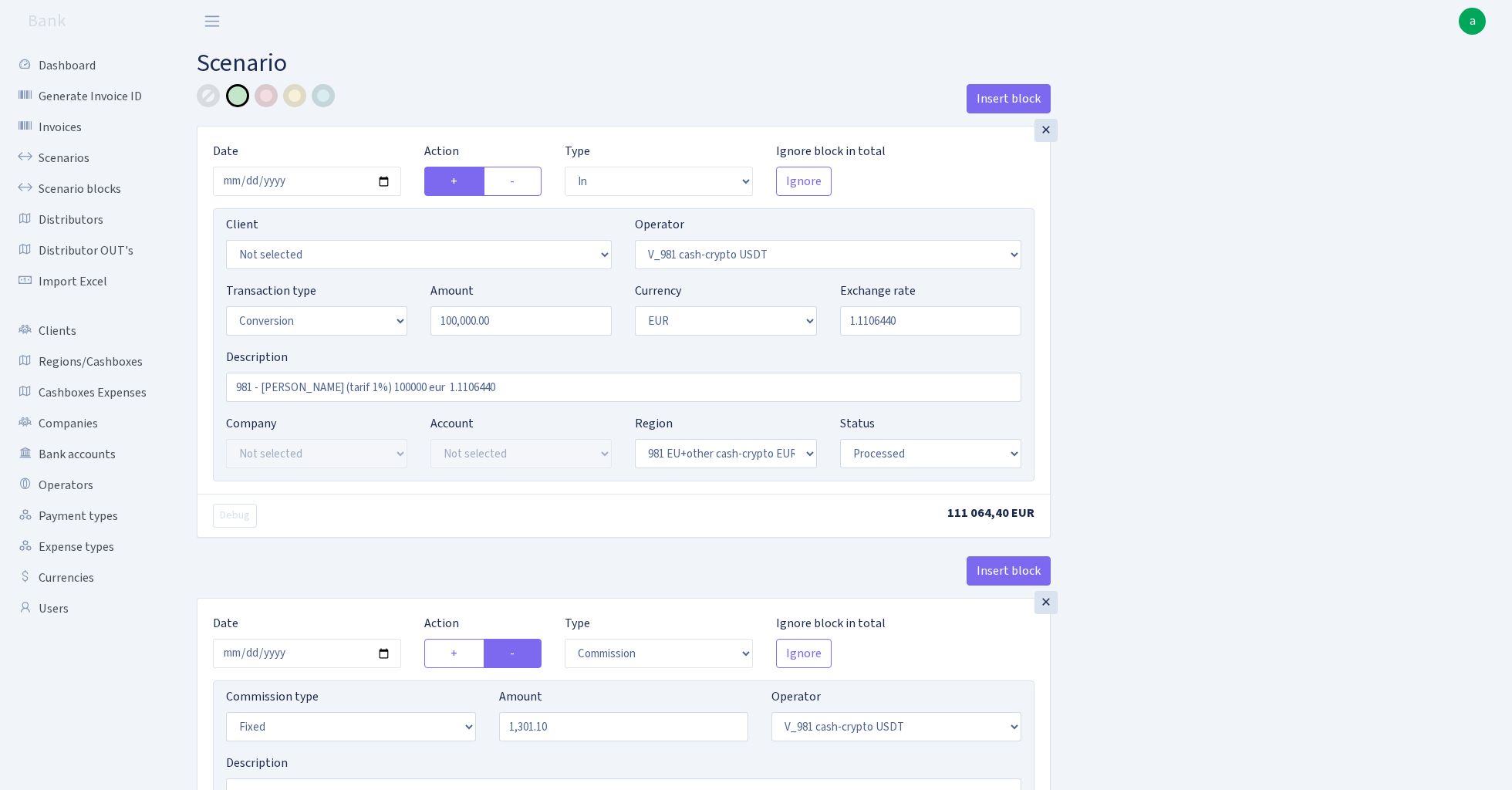
select select "22"
select select "processed"
select select
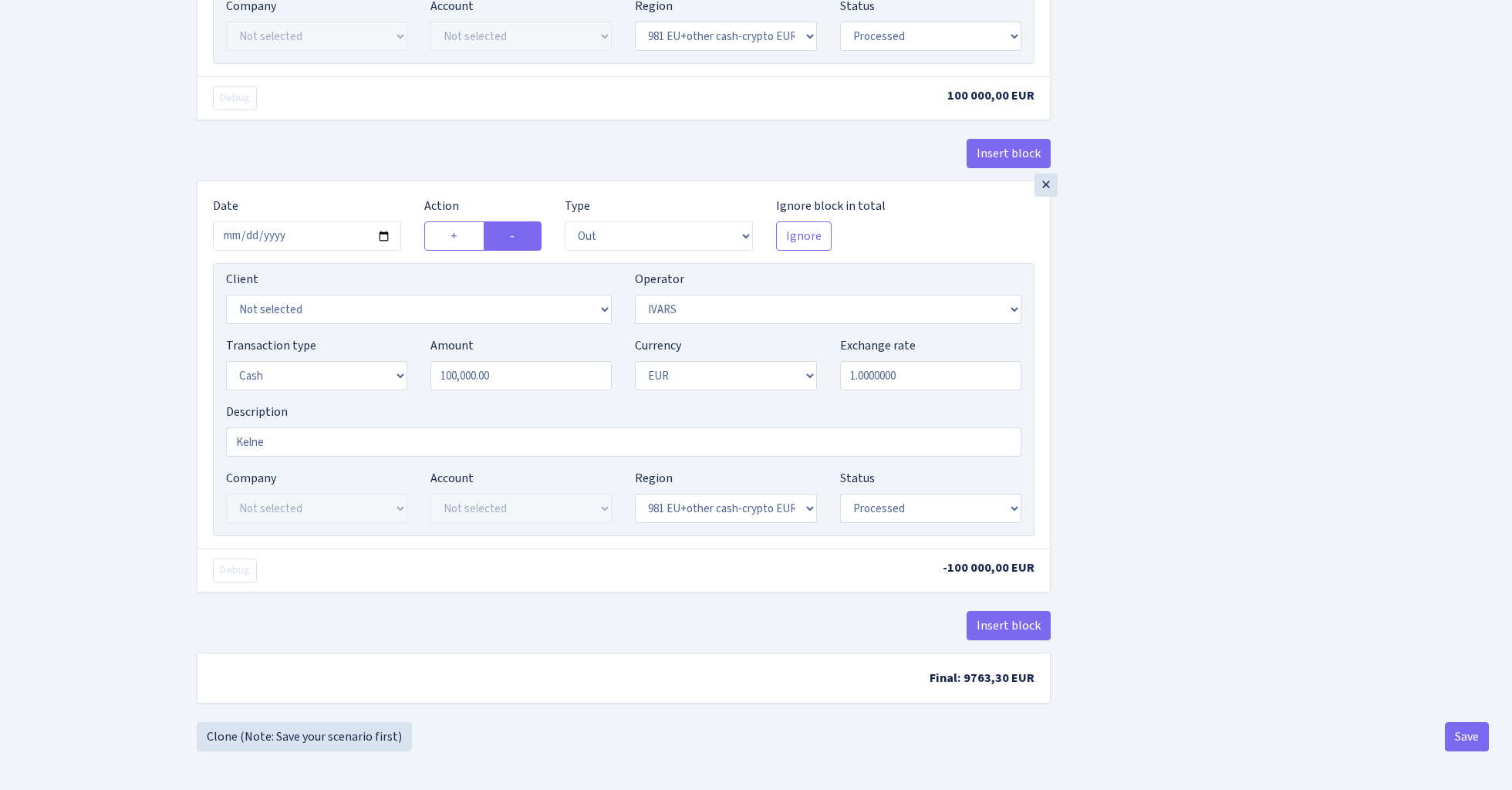
scroll to position [1778, 0]
click at [1473, 744] on button "Save" at bounding box center [1467, 737] width 44 height 29
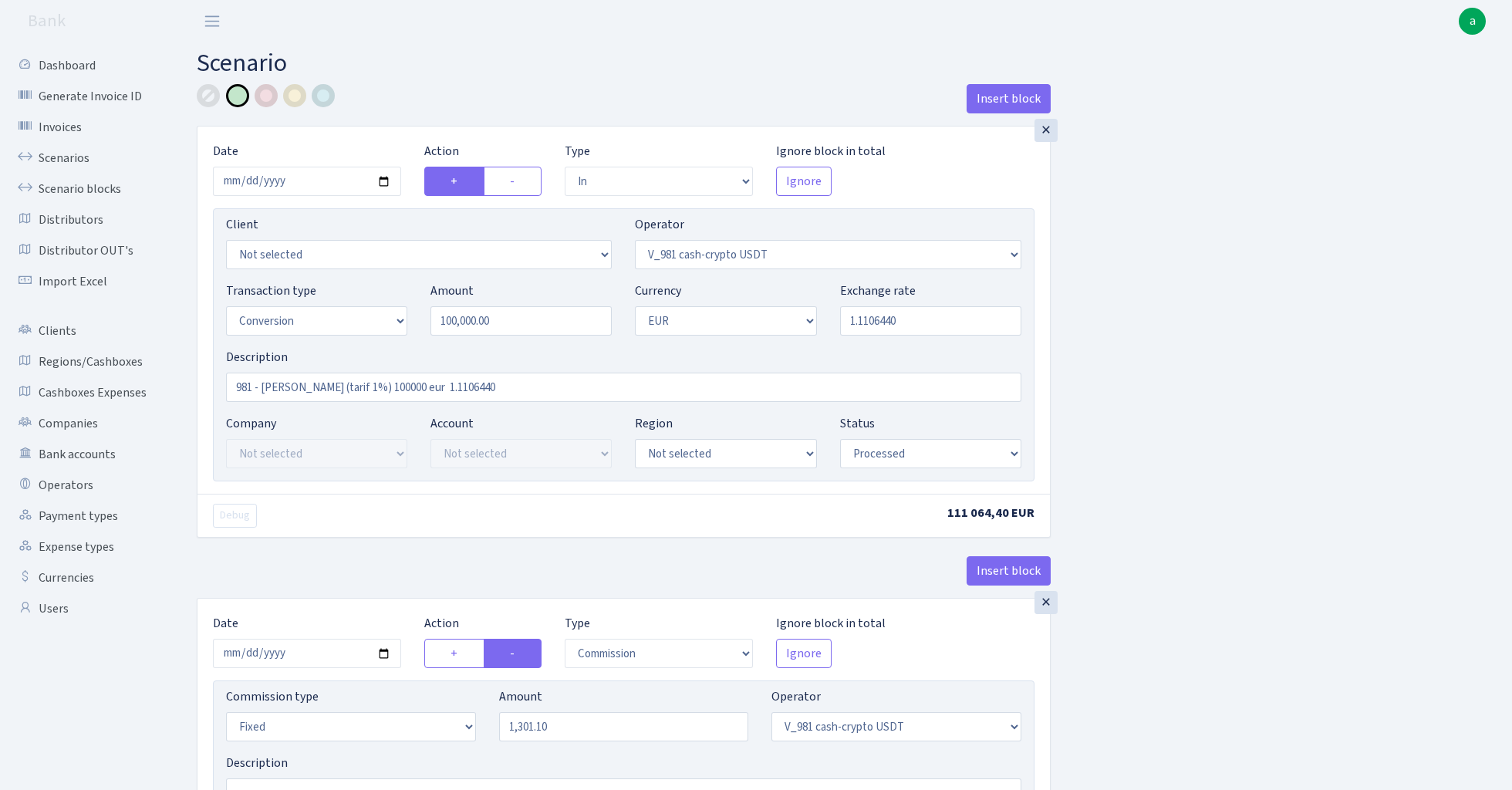
select select "in"
select select "435"
select select "15"
select select "1"
select select "processed"
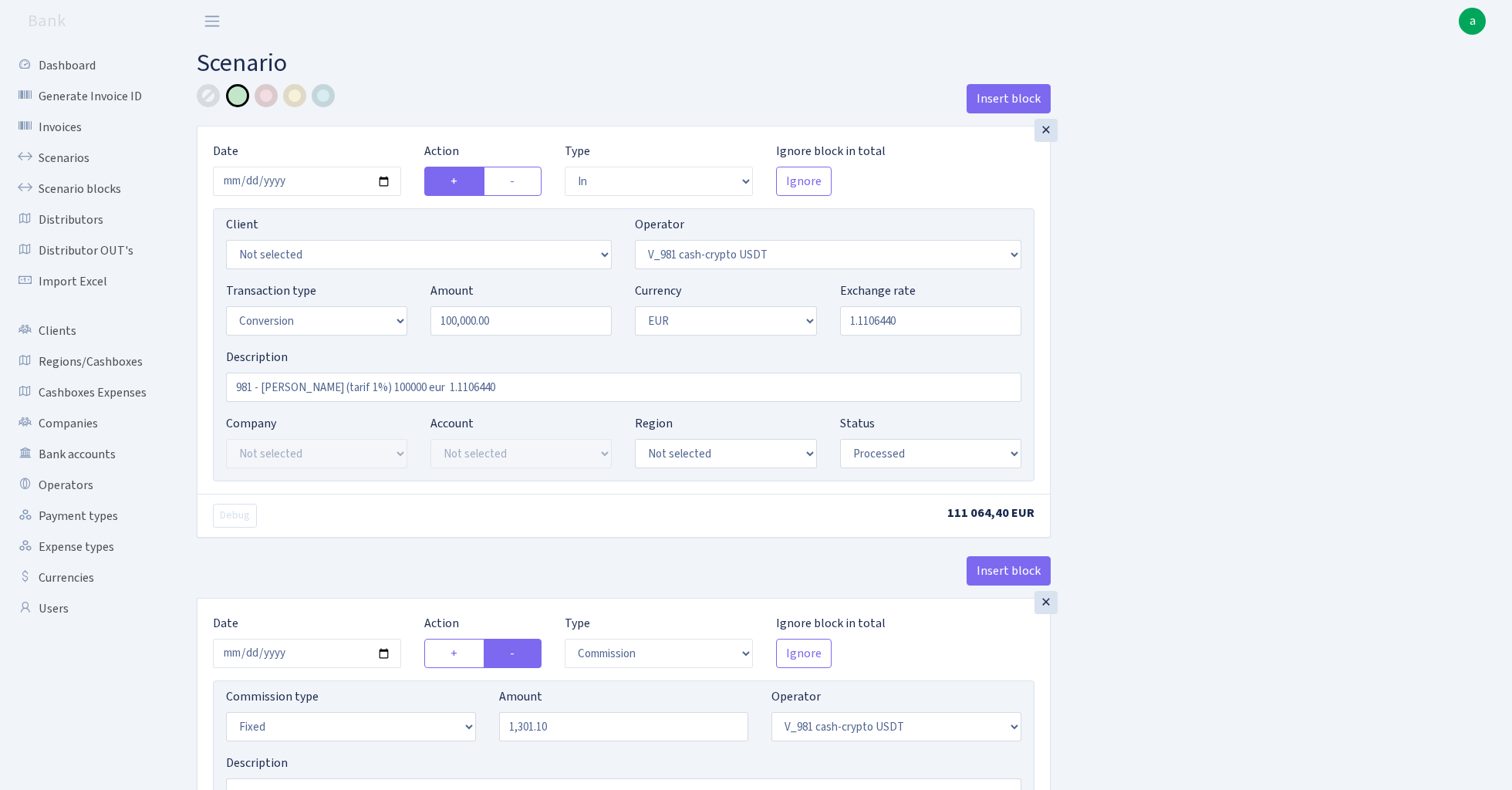
select select "commission"
select select "fixed"
select select "435"
select select "processed"
select select "out"
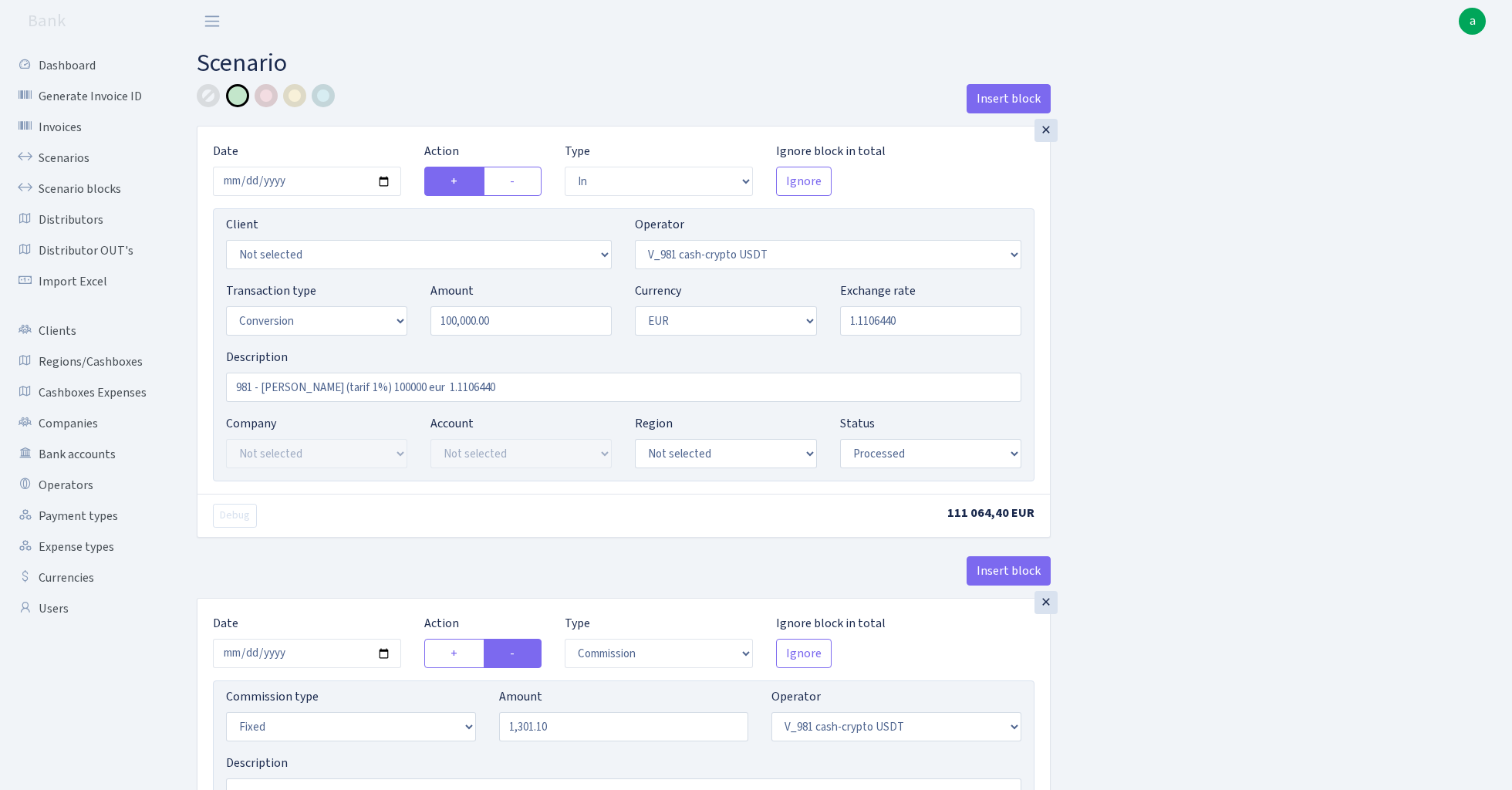
select select "434"
select select "15"
select select "1"
select select "processed"
select select "in"
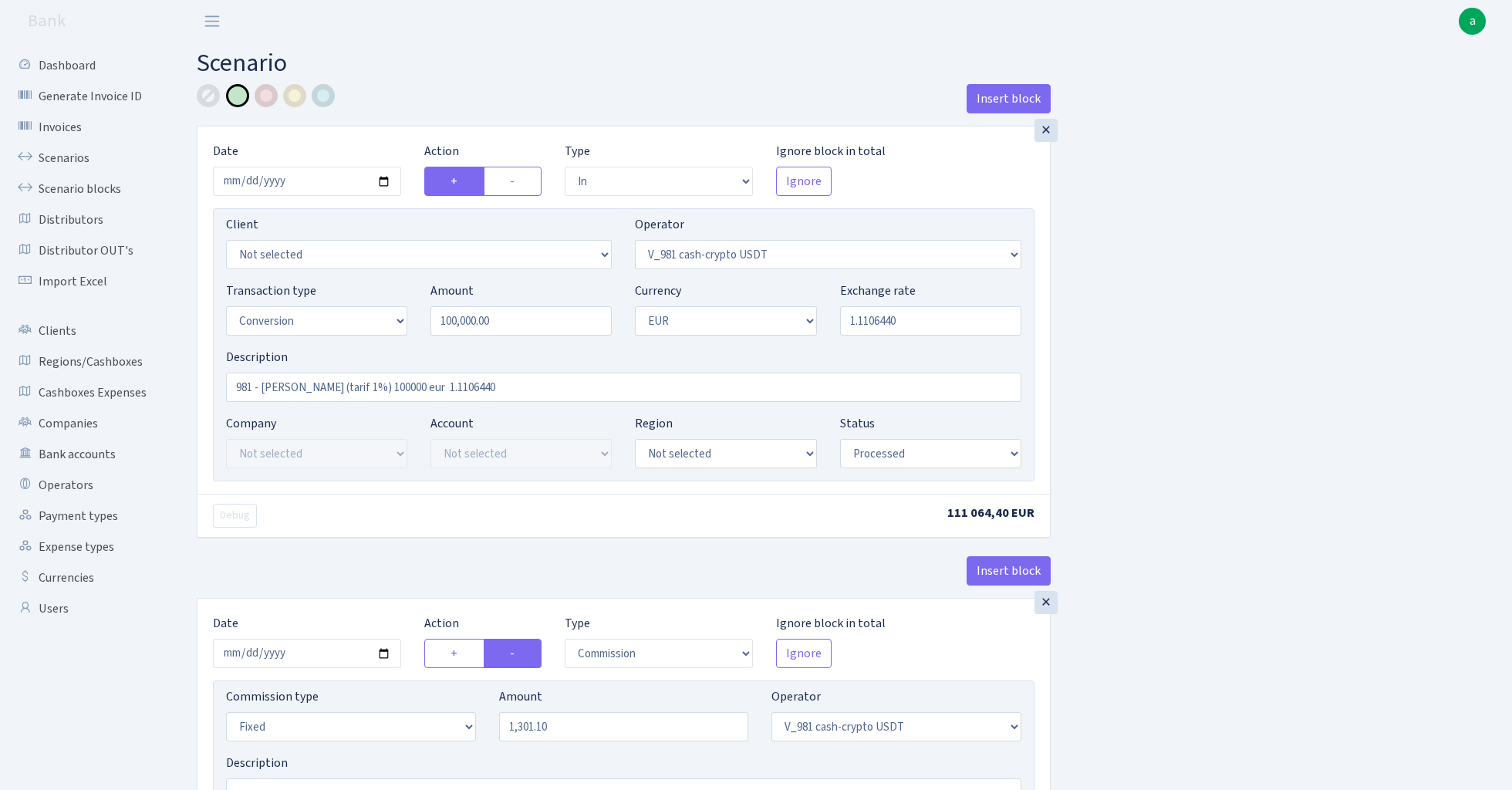
select select "434"
select select "1"
select select "22"
select select "processed"
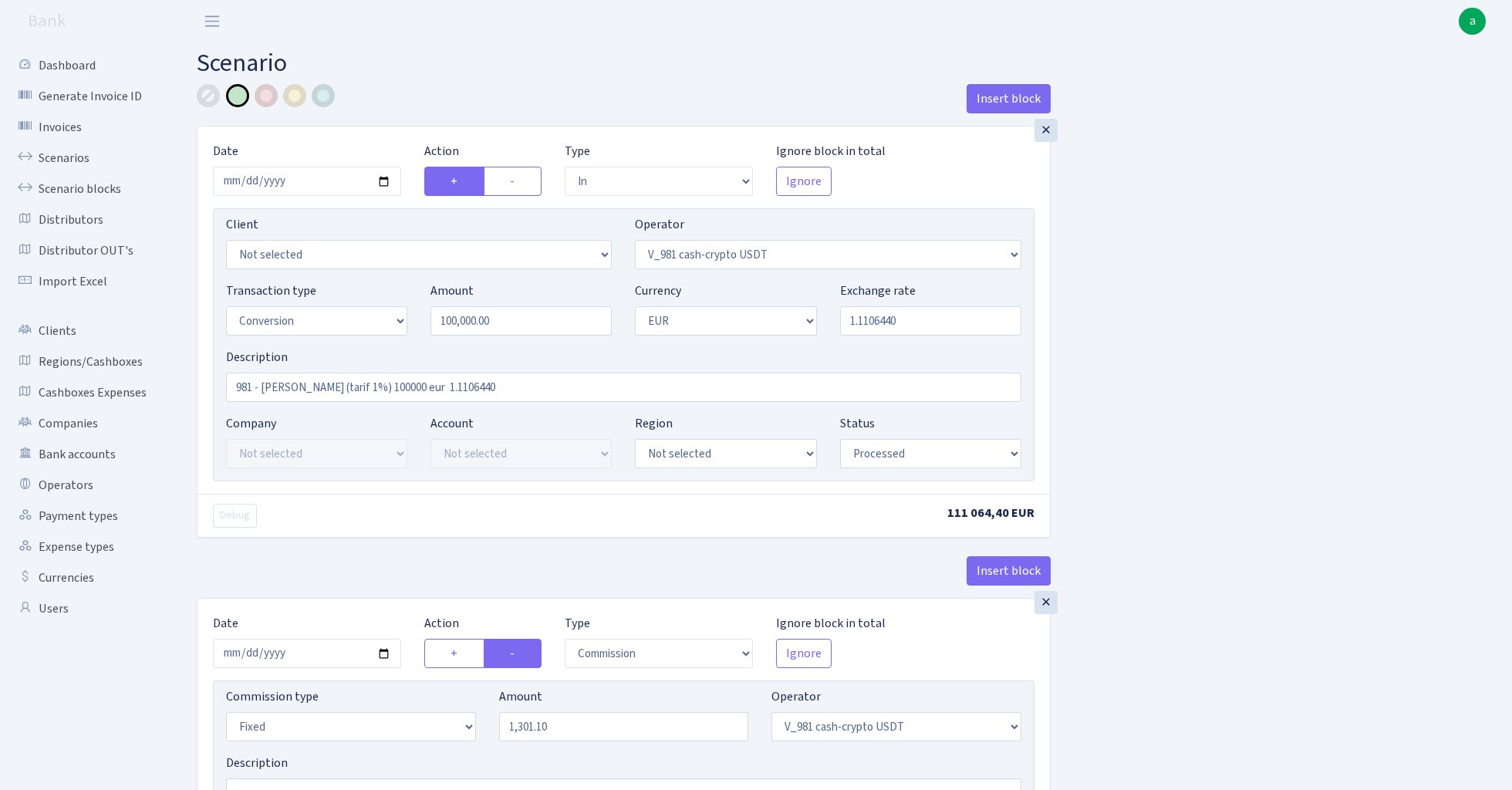
select select "out"
select select "199"
select select "1"
select select "22"
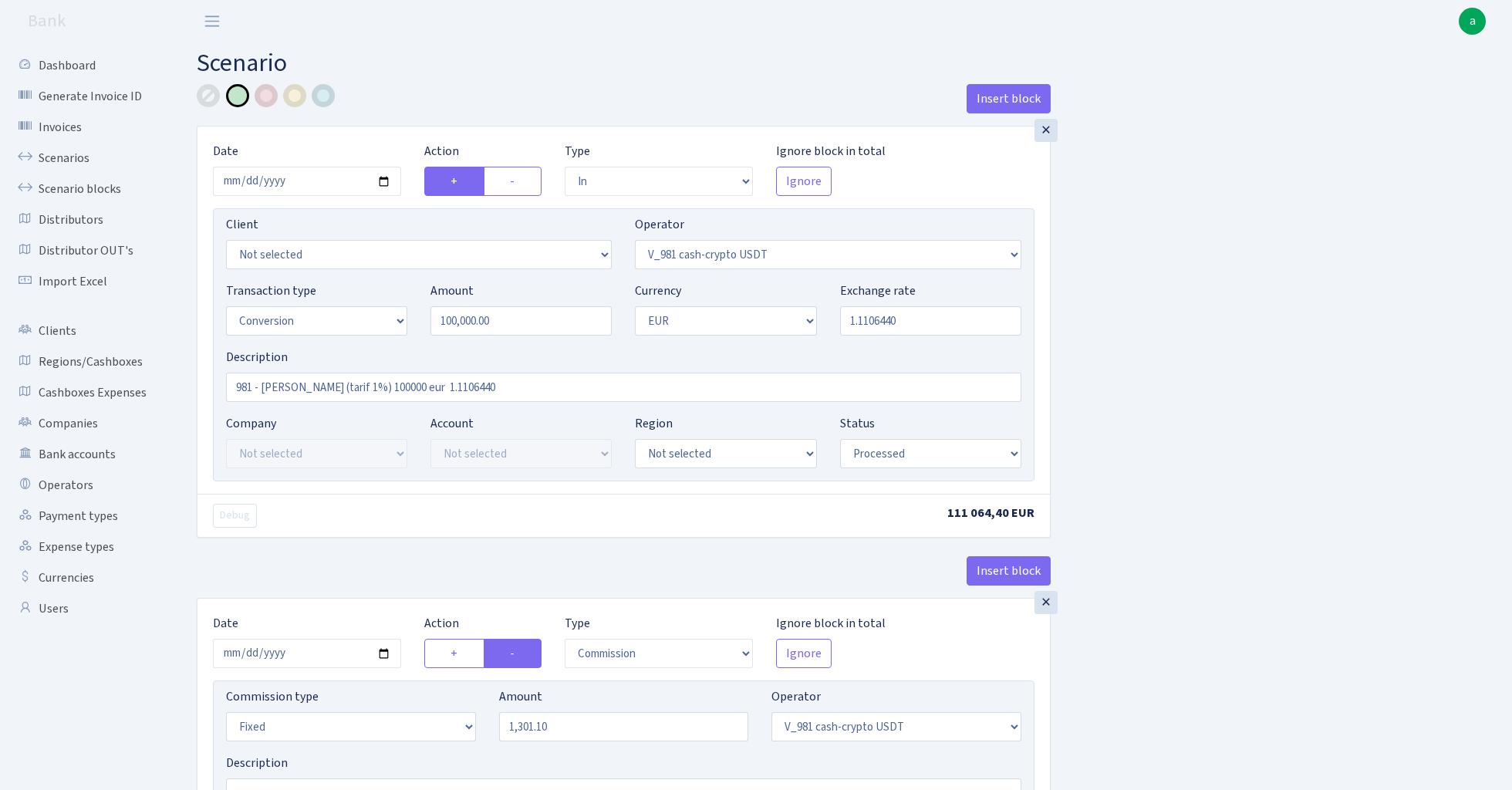
select select "processed"
click at [105, 177] on link "Scenario blocks" at bounding box center [84, 189] width 154 height 31
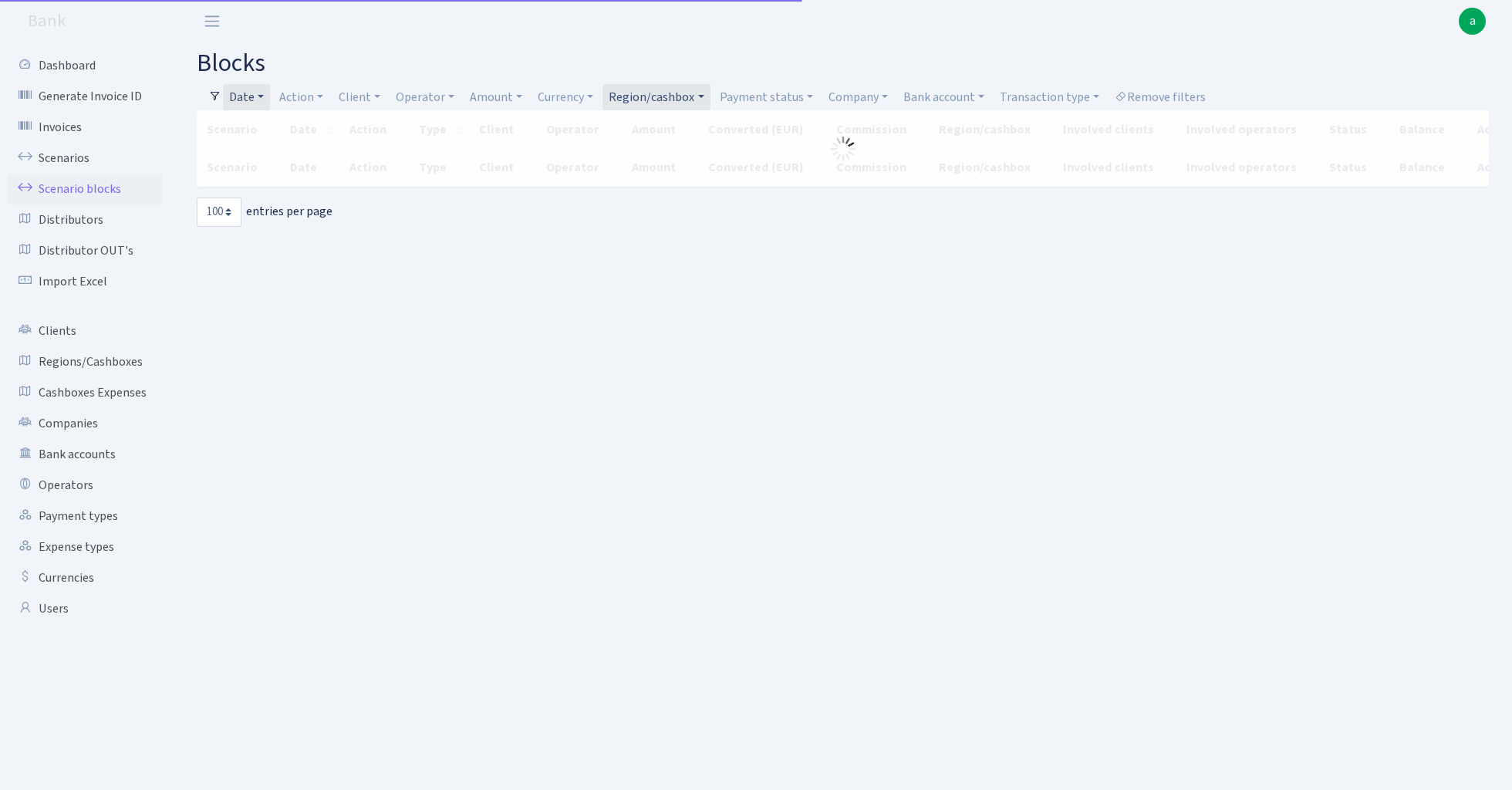
select select "100"
